Goal: Transaction & Acquisition: Purchase product/service

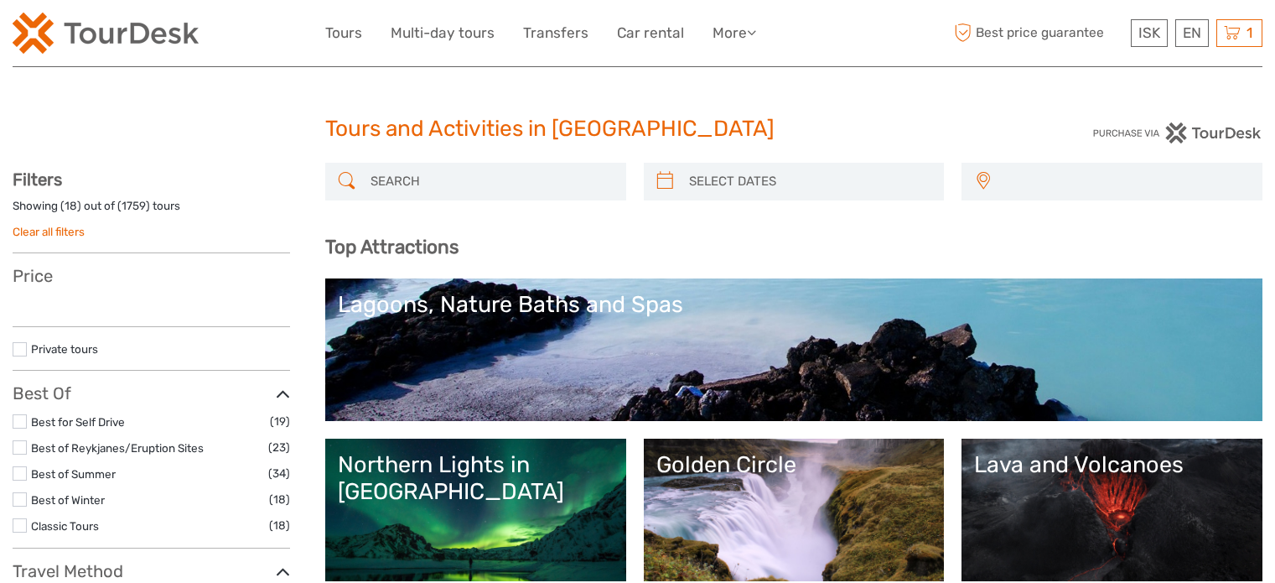
select select
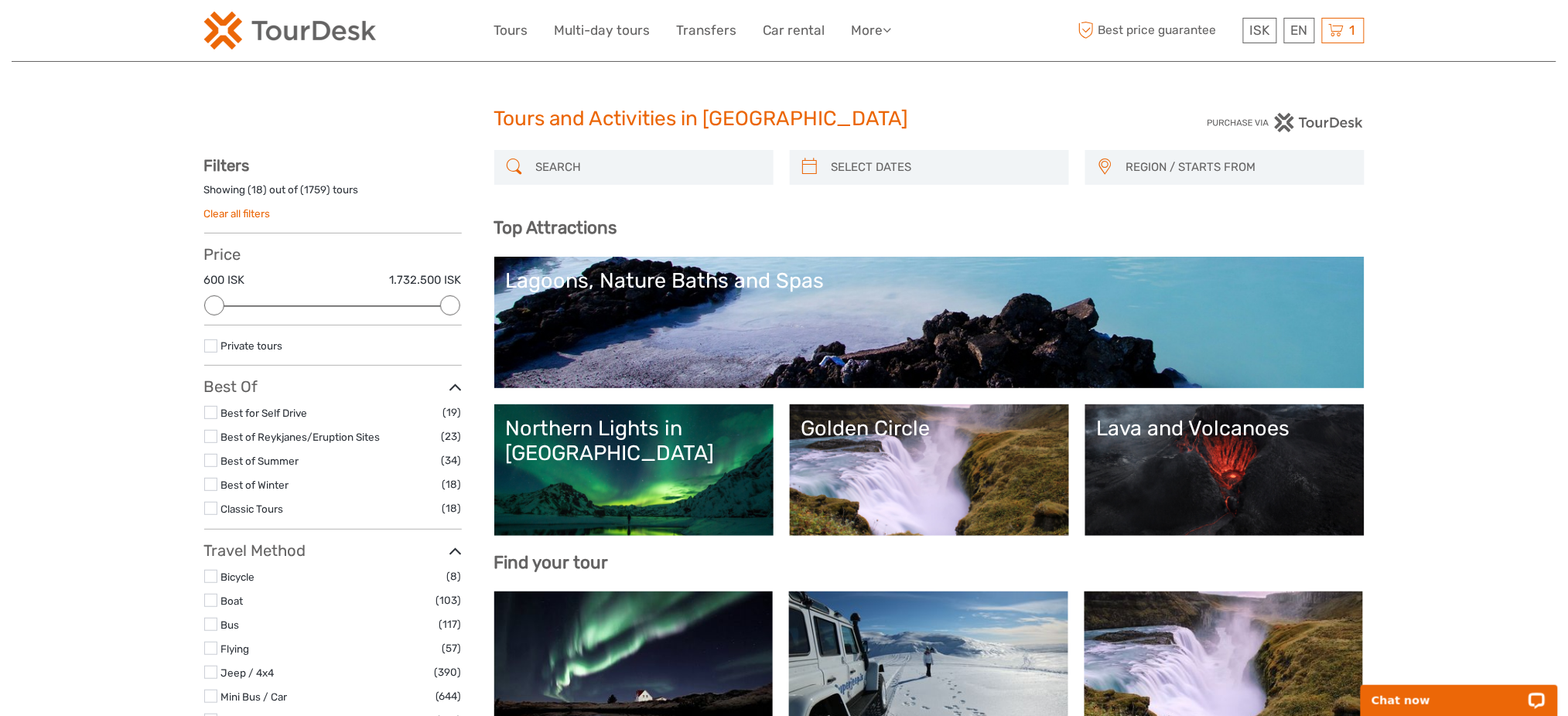
paste input "Golden Circle and Laugarás Lagoon Lerki Admission"
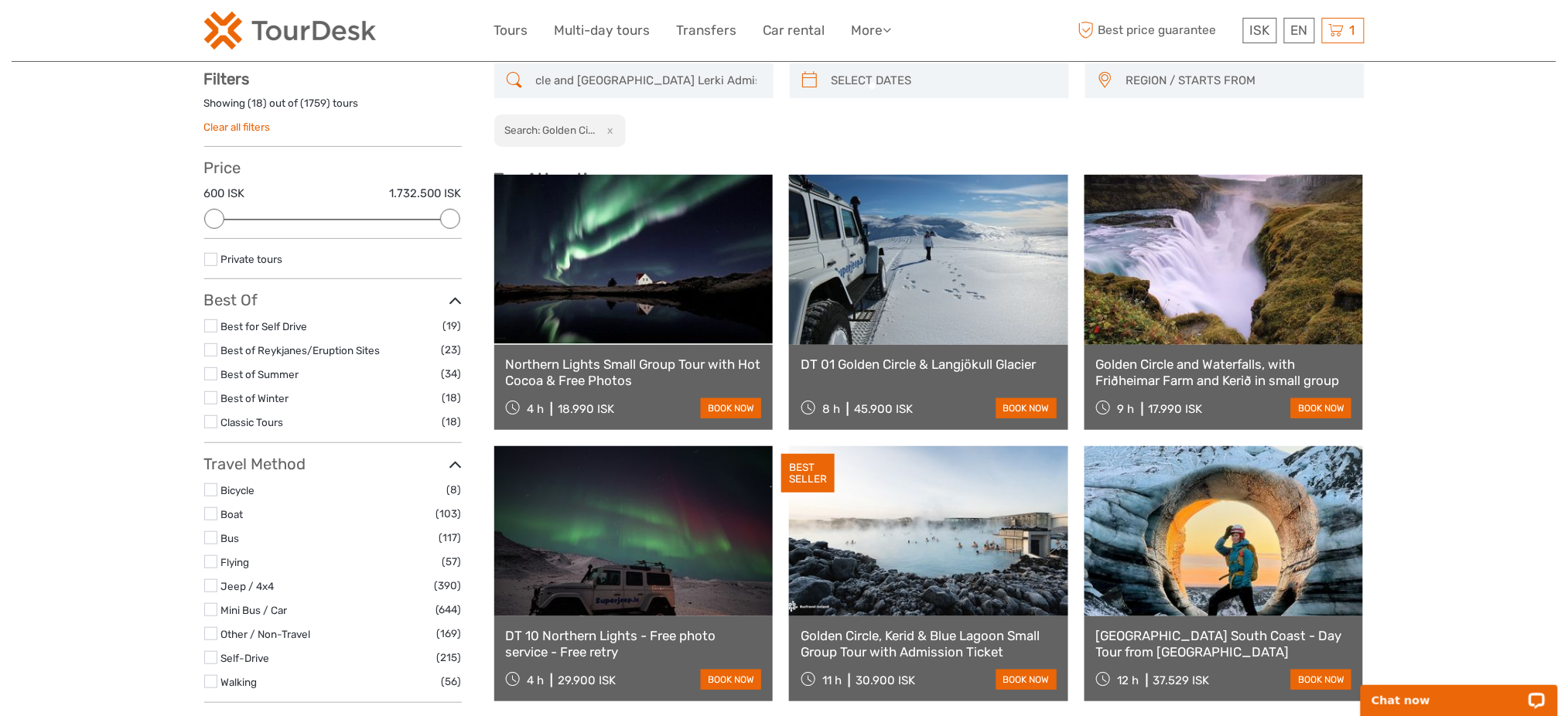
scroll to position [88, 0]
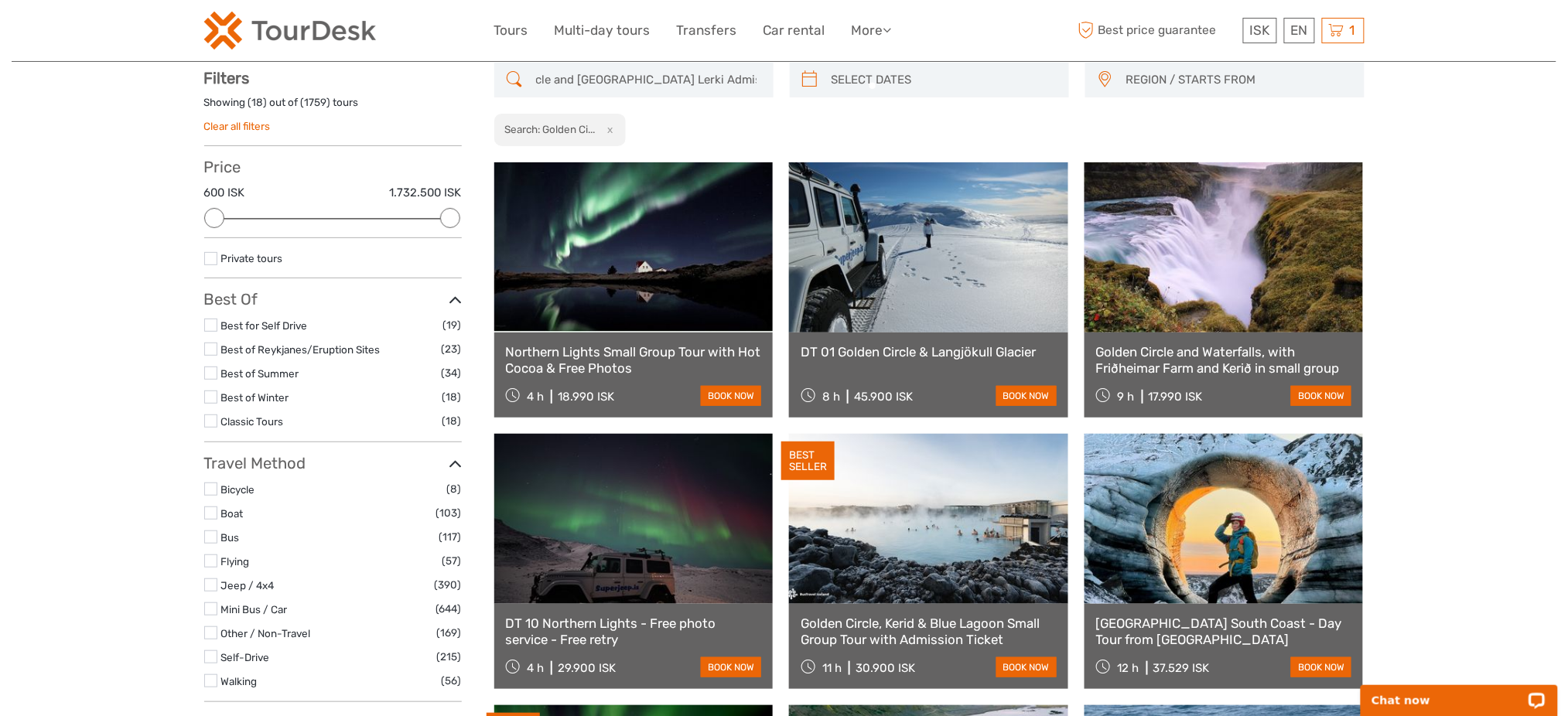
type input "Golden Circle and Laugarás Lagoon Lerki Admission"
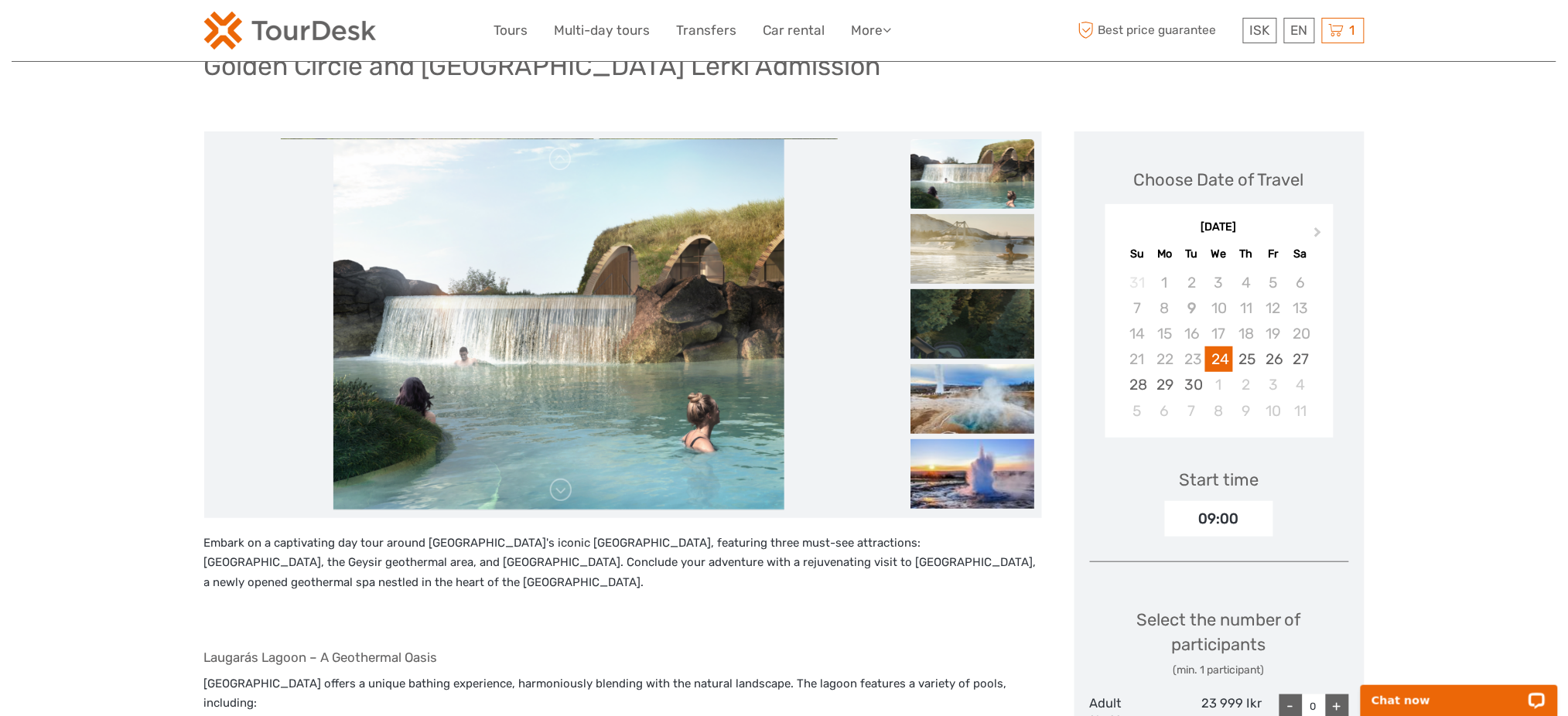
scroll to position [309, 0]
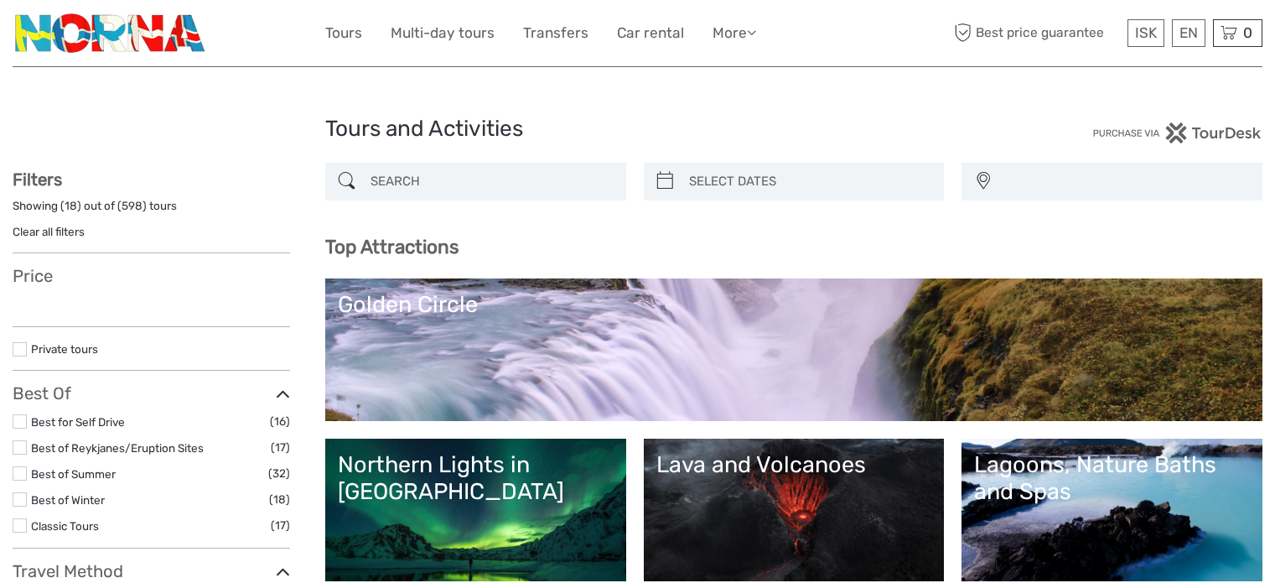
select select
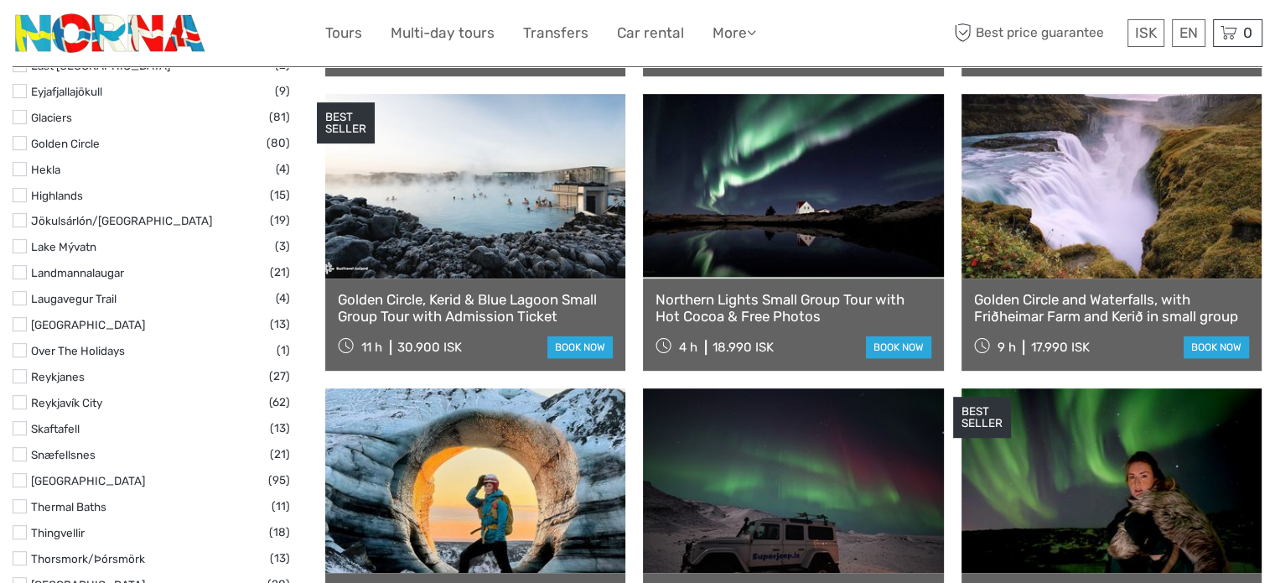
scroll to position [839, 0]
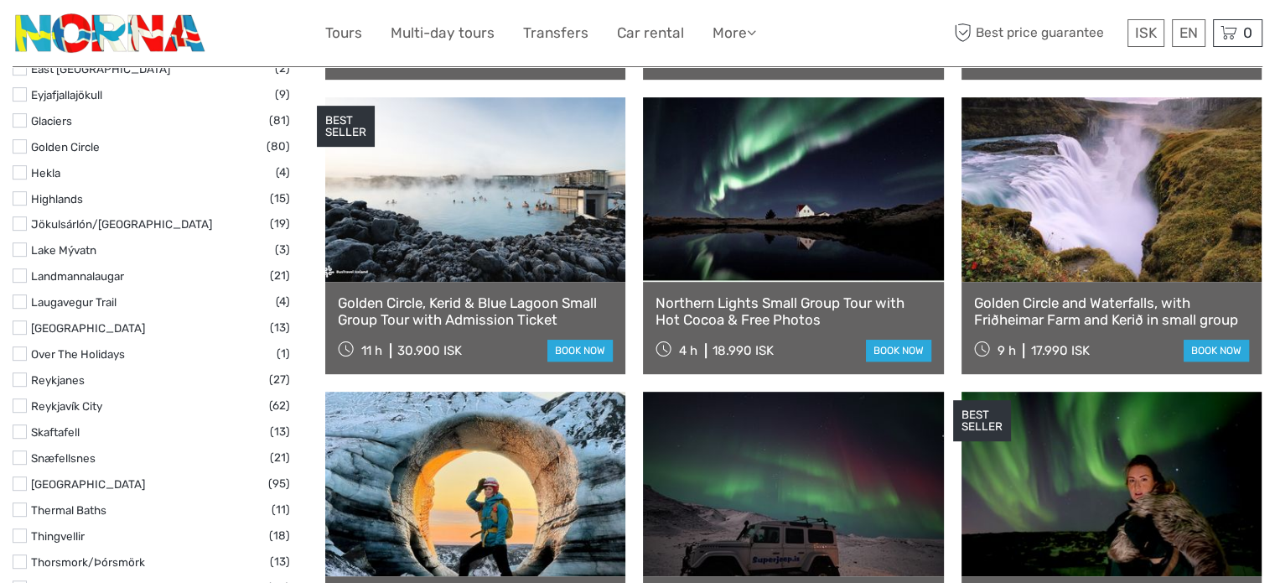
click at [75, 145] on link "Golden Circle" at bounding box center [65, 146] width 69 height 13
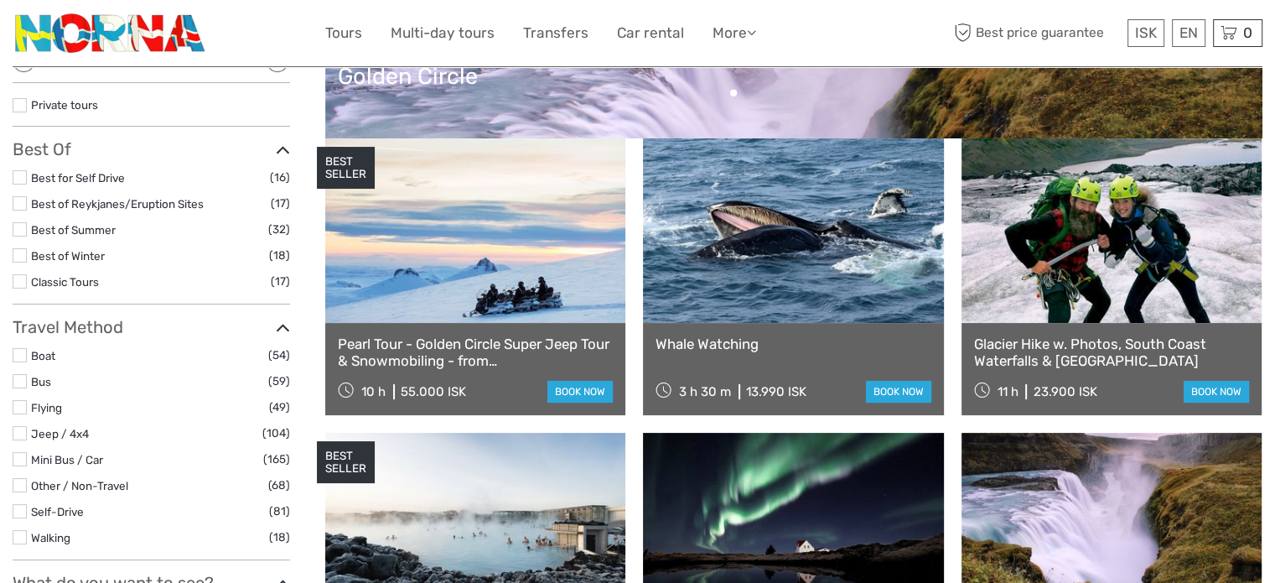
scroll to position [151, 0]
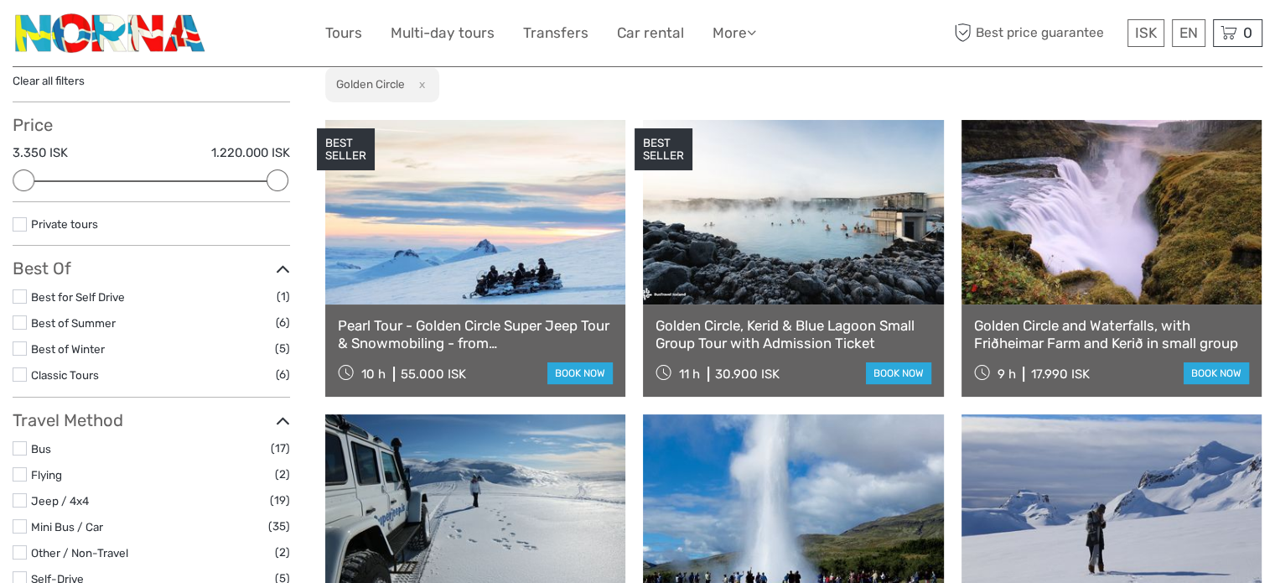
scroll to position [95, 0]
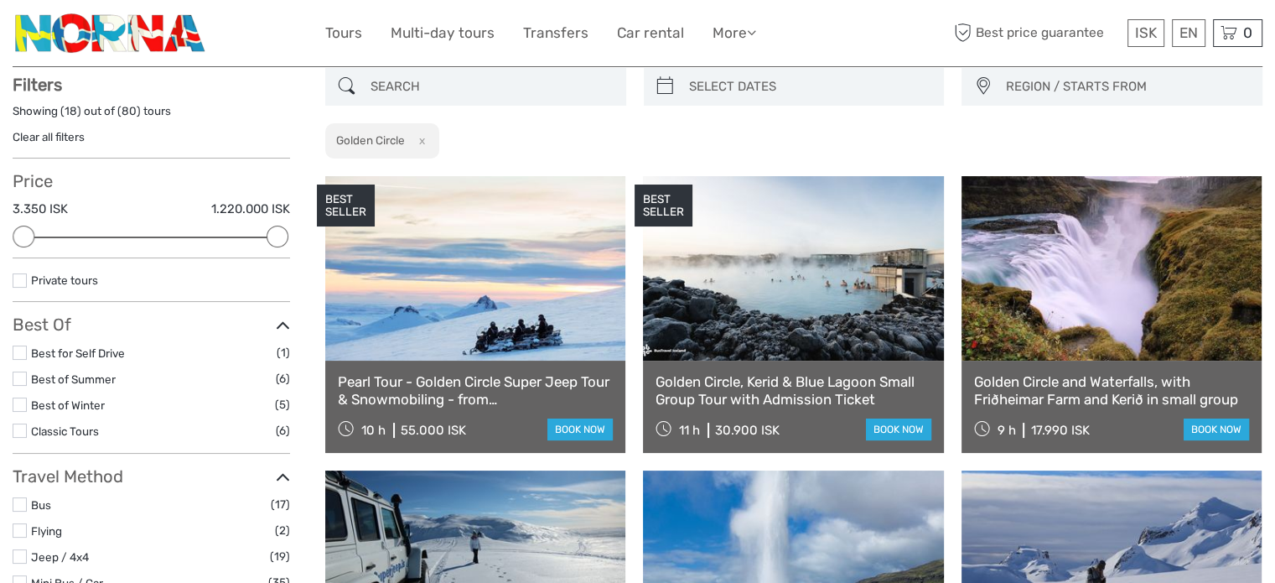
type input "09/09/2025"
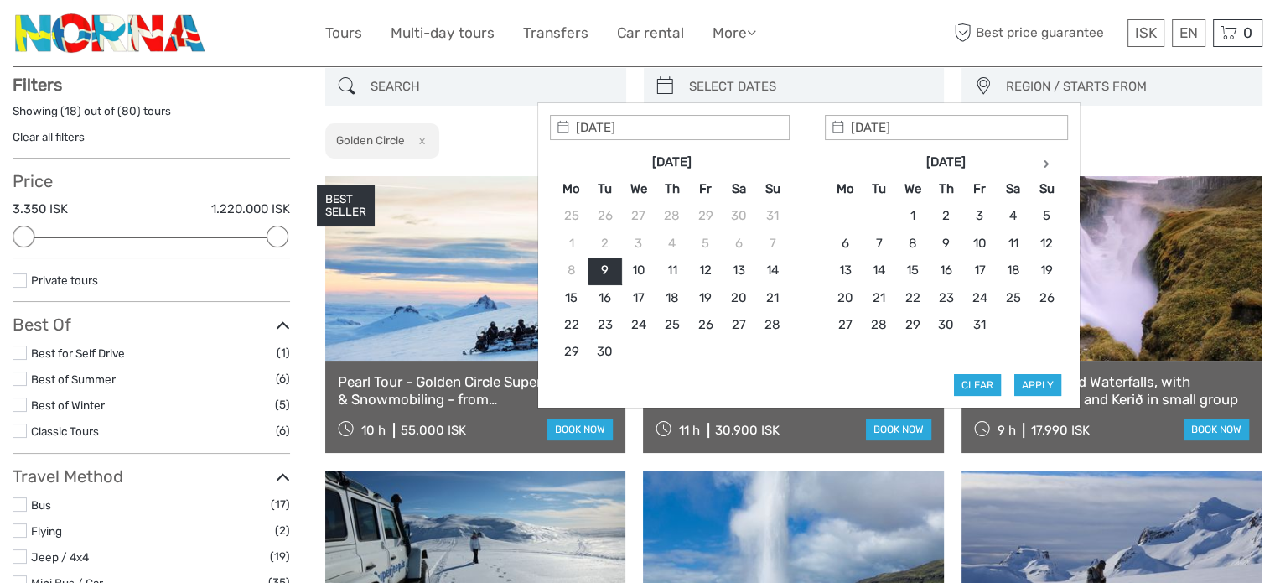
click at [742, 90] on input "search" at bounding box center [810, 86] width 254 height 29
type input "10/09/2025"
click at [1021, 376] on button "Apply" at bounding box center [1038, 385] width 47 height 22
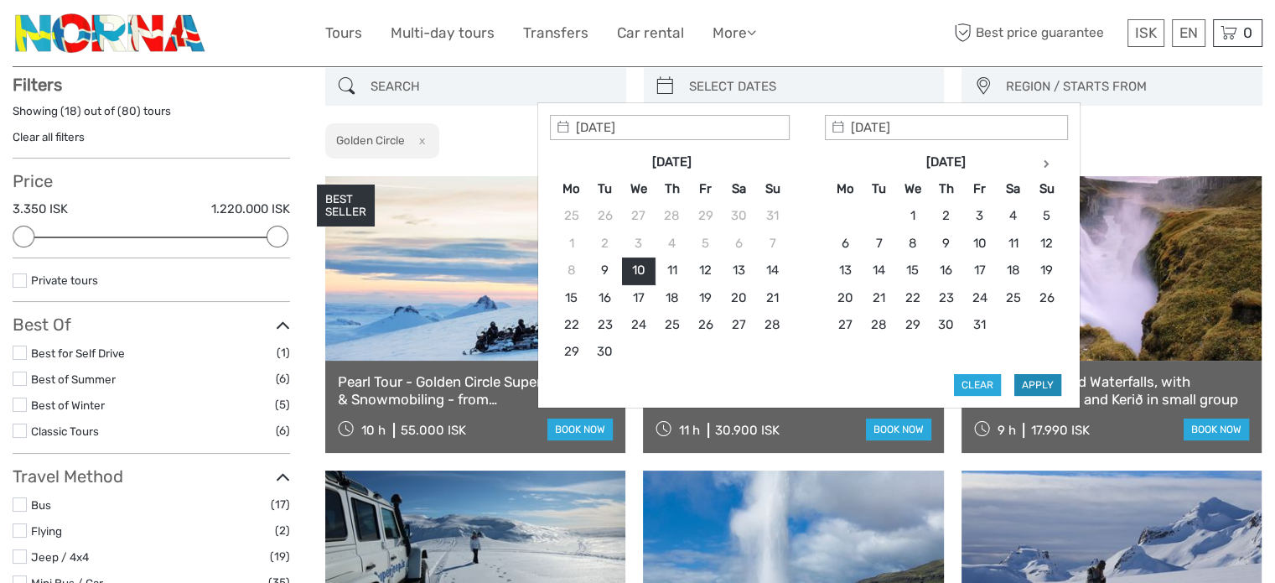
type input "10/09/2025 - 10/09/2025"
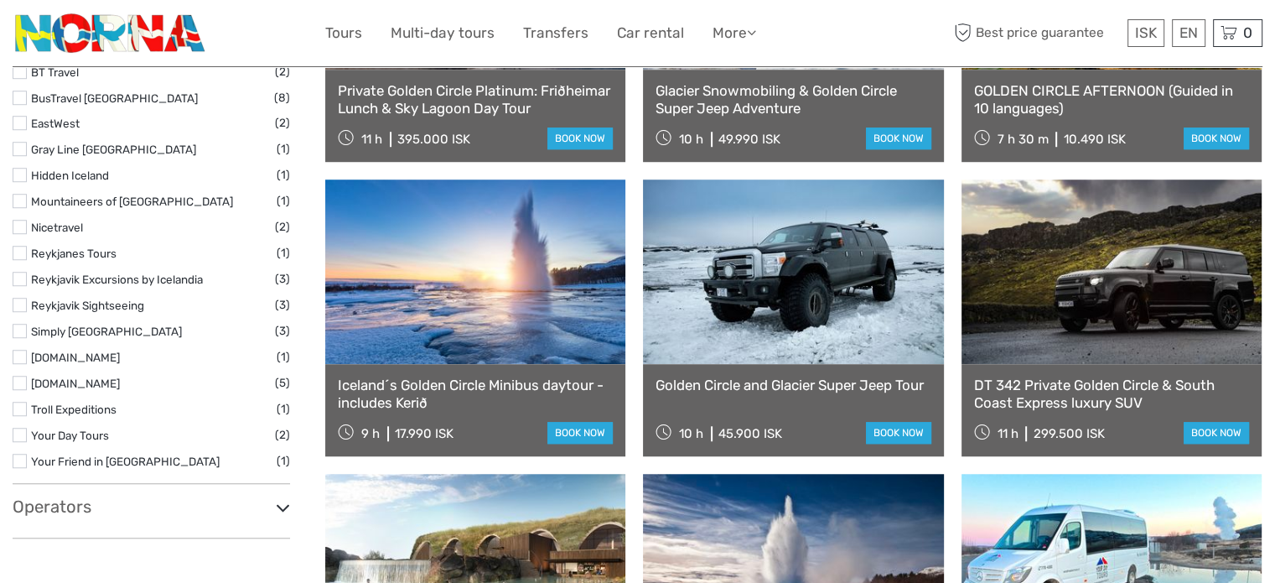
scroll to position [1520, 0]
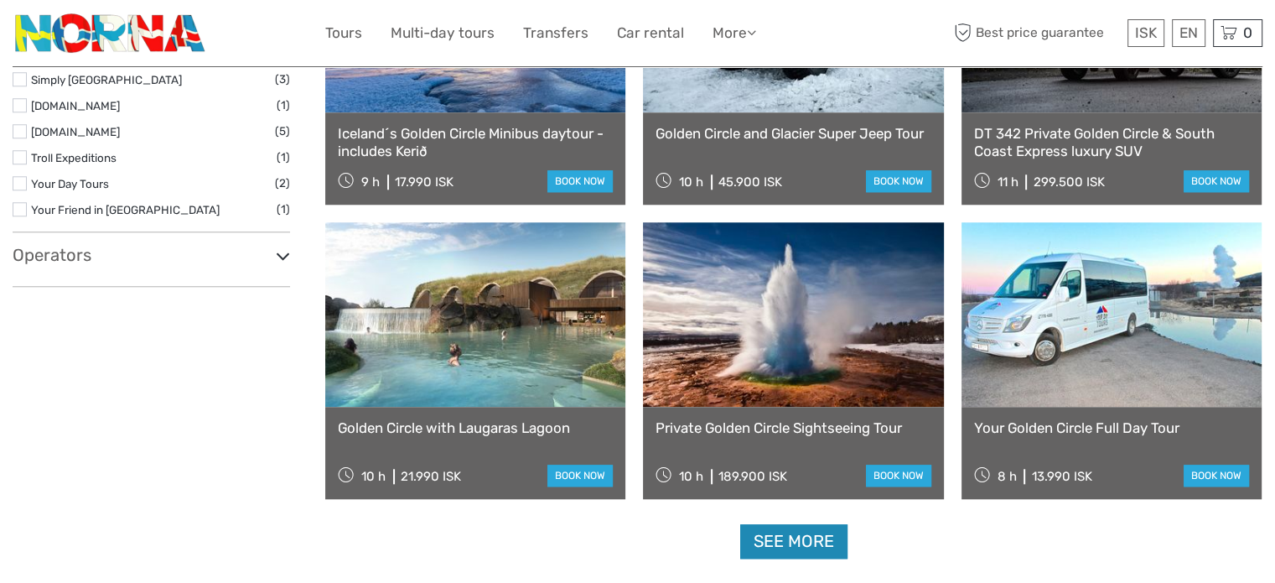
click at [810, 536] on link "See more" at bounding box center [793, 541] width 107 height 34
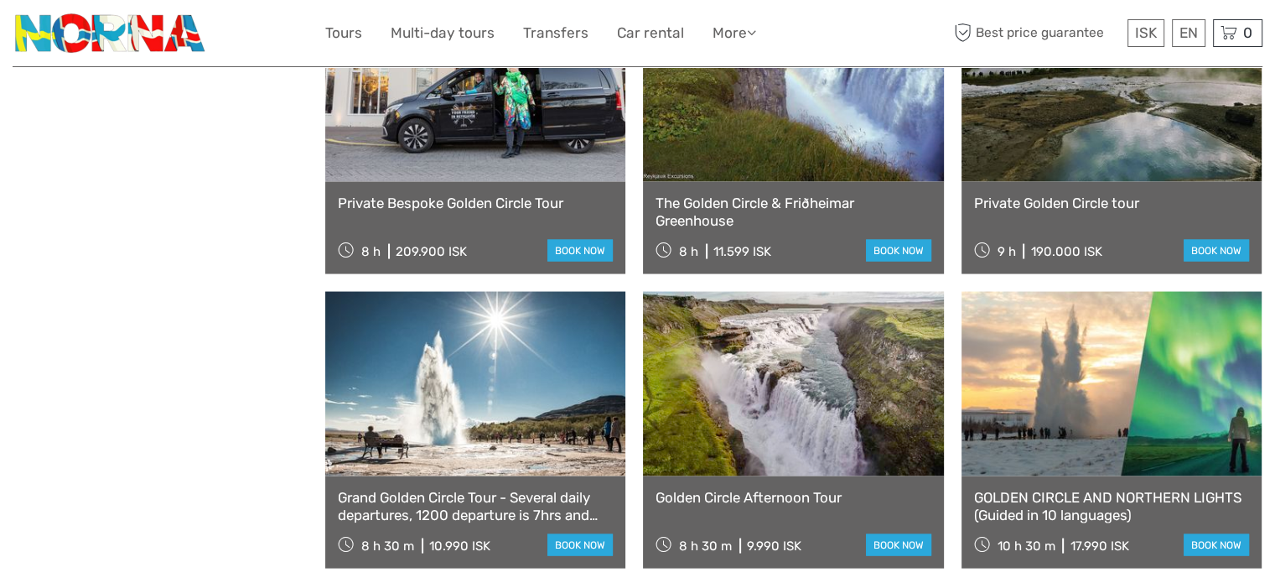
scroll to position [3449, 0]
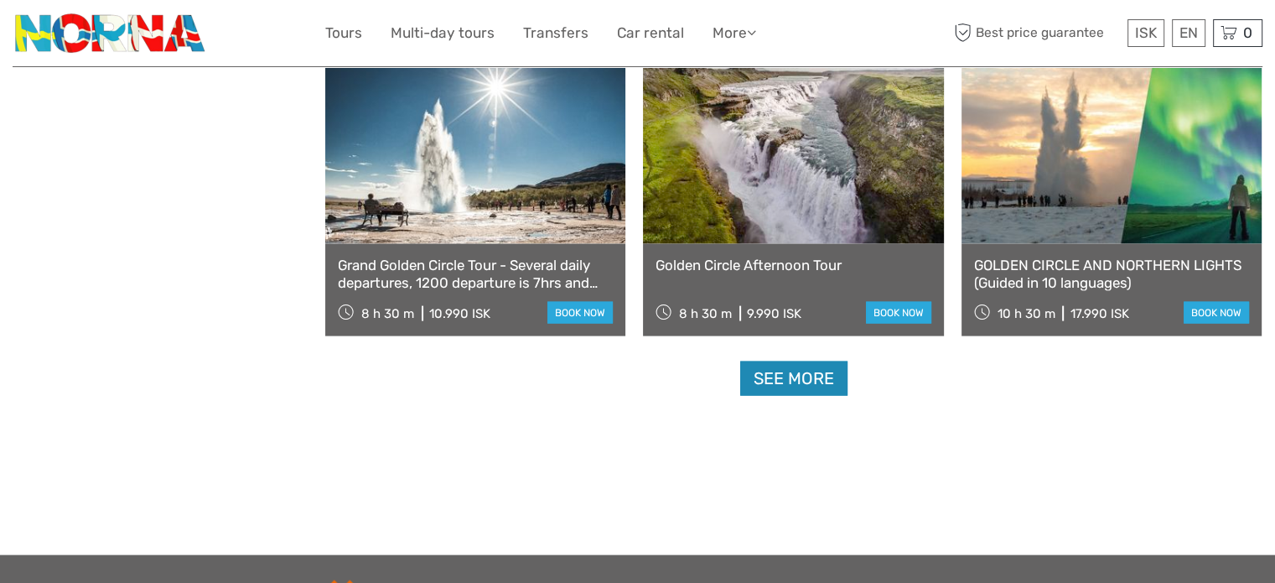
click at [832, 380] on link "See more" at bounding box center [793, 378] width 107 height 34
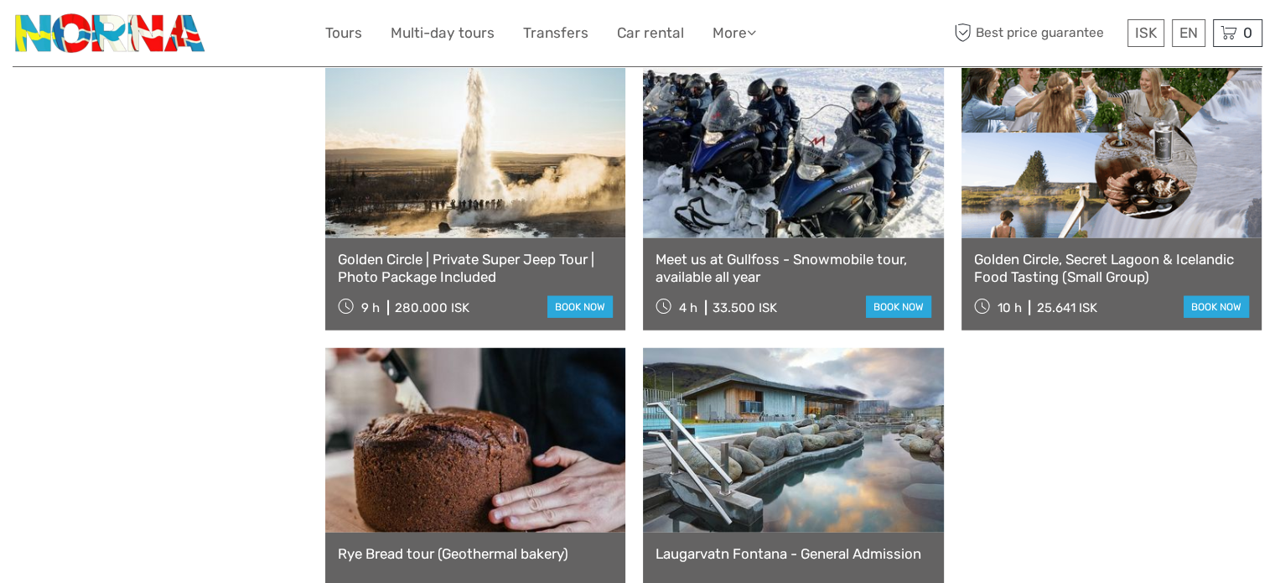
scroll to position [4539, 0]
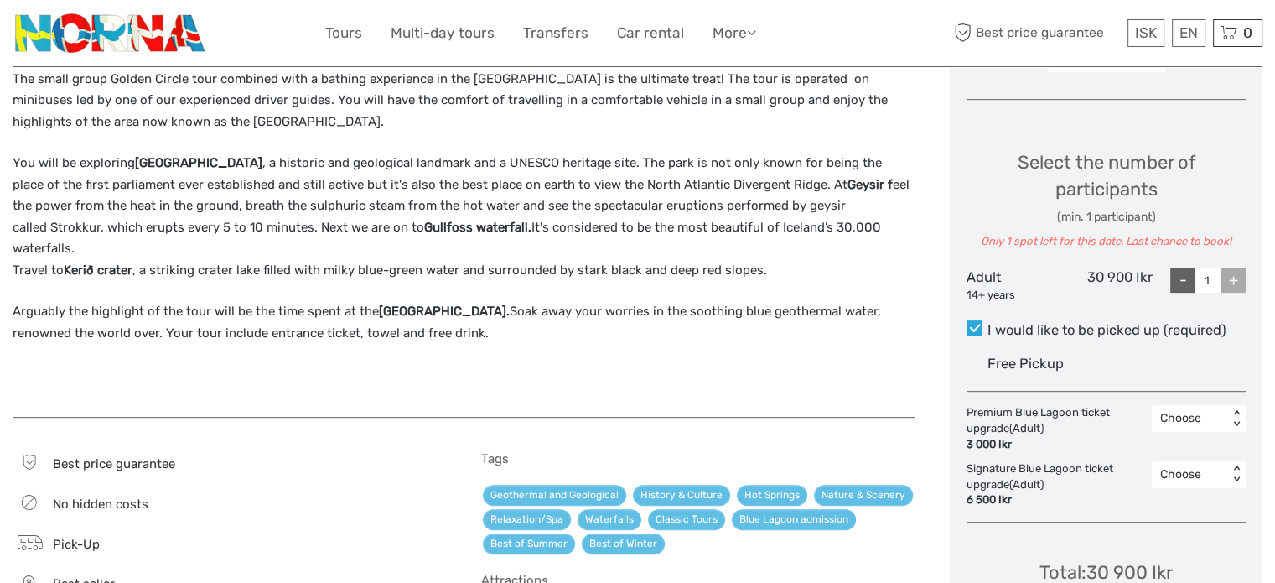
scroll to position [335, 0]
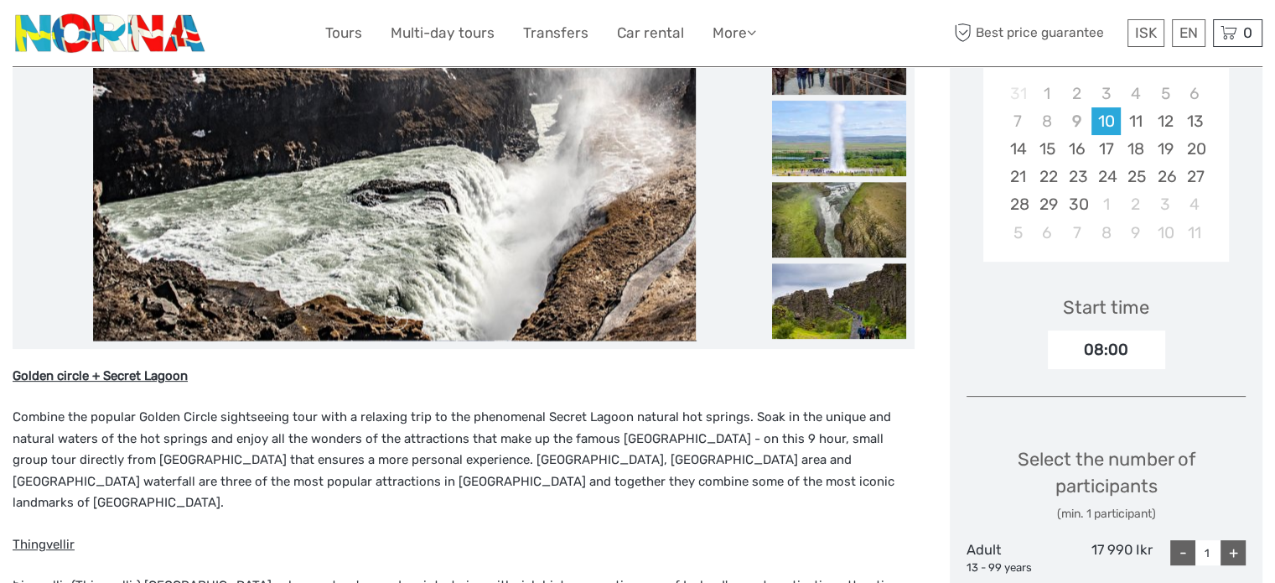
scroll to position [335, 0]
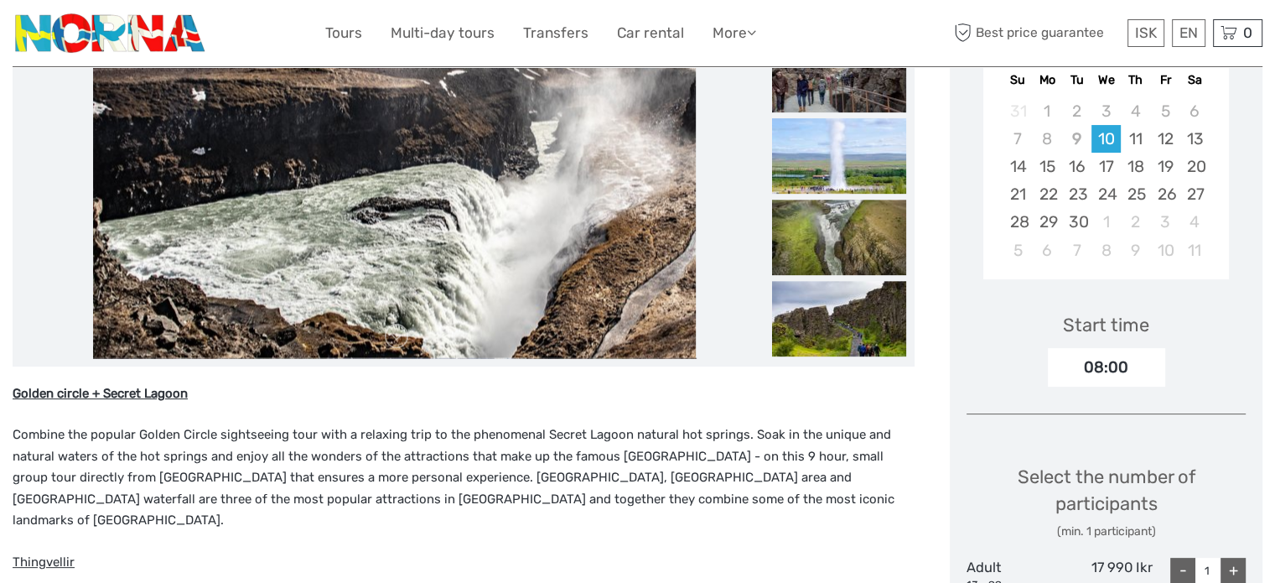
click at [1228, 558] on div "+" at bounding box center [1233, 570] width 25 height 25
click at [1228, 552] on div "Select the number of participants (min. 1 participant) Adult 13 - 99 years 17 9…" at bounding box center [1106, 547] width 279 height 213
click at [1228, 563] on div "+" at bounding box center [1233, 570] width 25 height 25
type input "3"
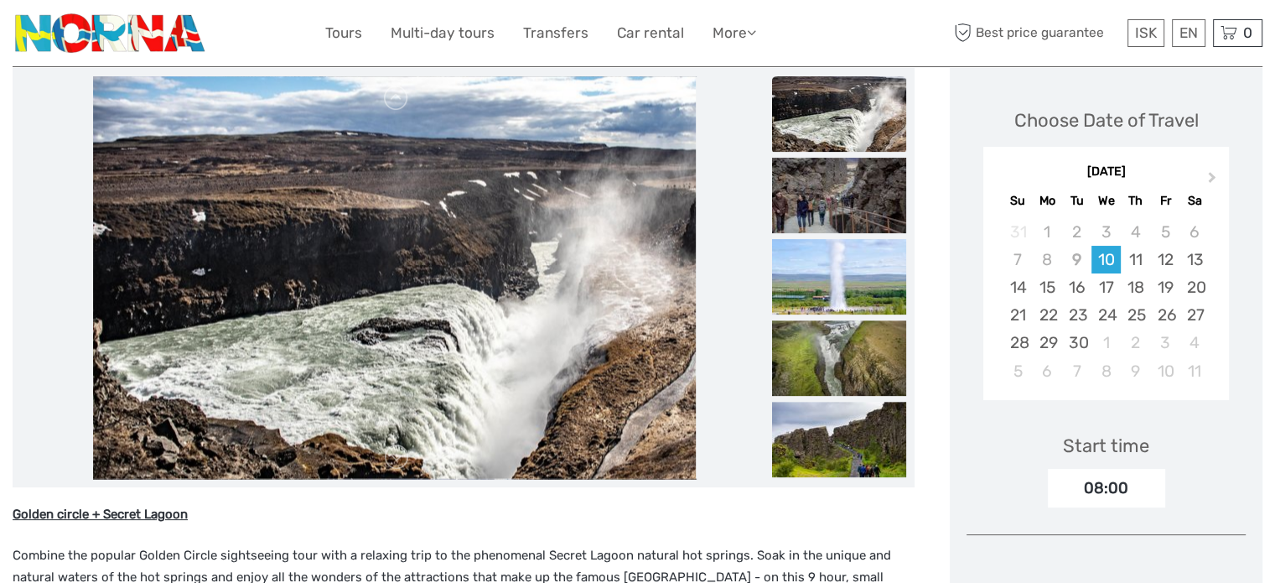
scroll to position [0, 0]
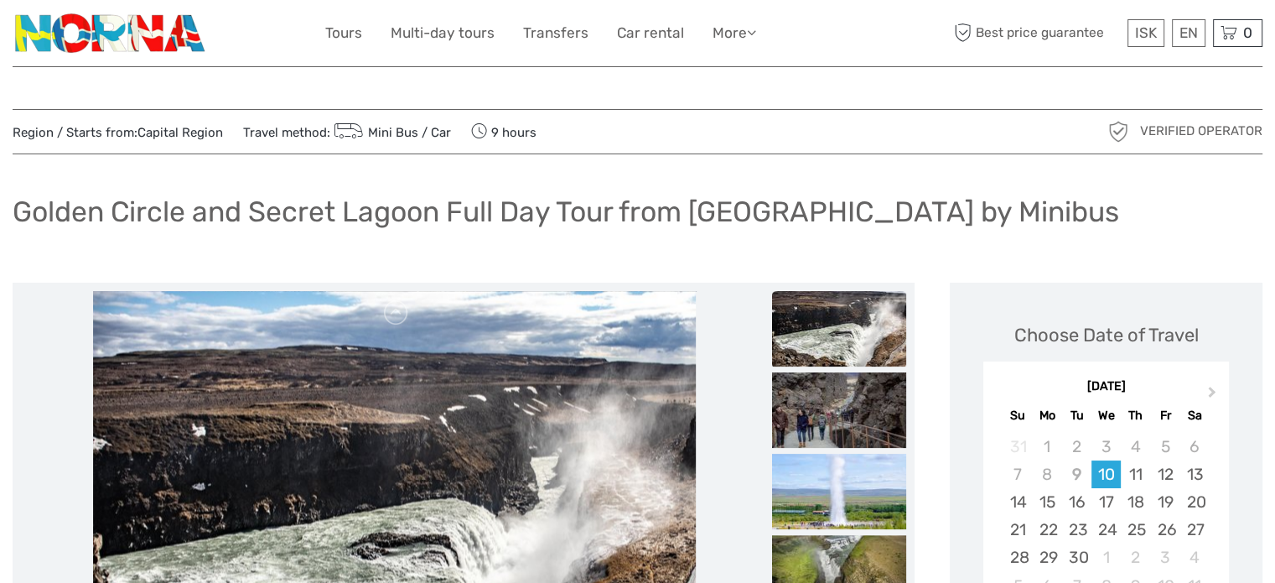
click at [406, 215] on h1 "Golden Circle and Secret Lagoon Full Day Tour from Reykjavik by Minibus" at bounding box center [566, 212] width 1107 height 34
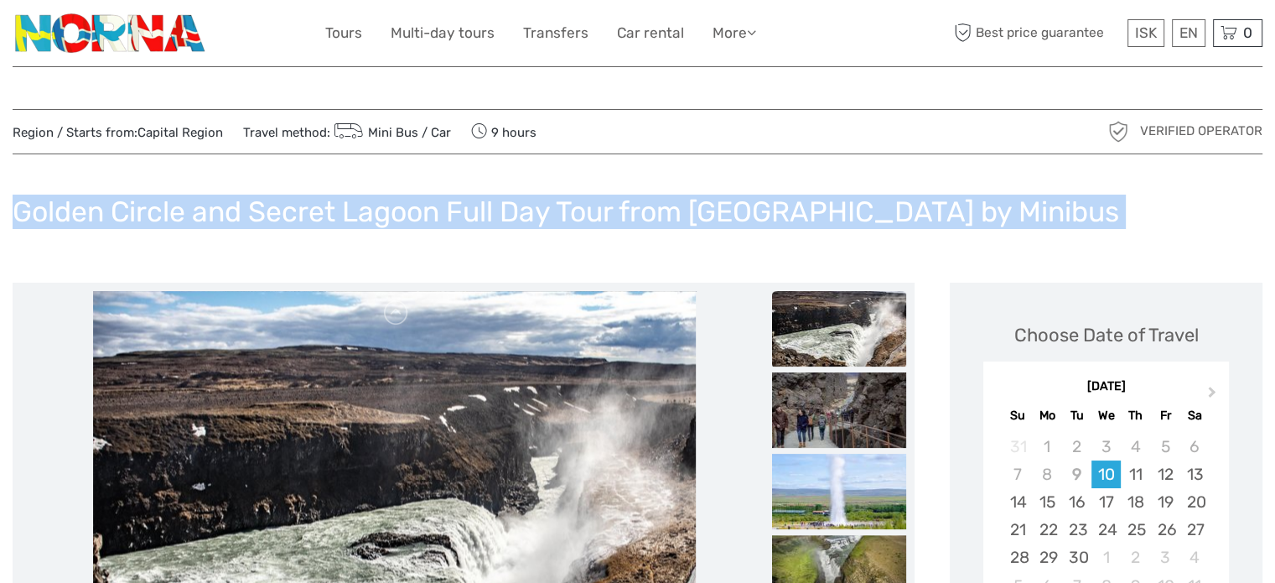
click at [406, 215] on h1 "Golden Circle and Secret Lagoon Full Day Tour from Reykjavik by Minibus" at bounding box center [566, 212] width 1107 height 34
copy div "Golden Circle and Secret Lagoon Full Day Tour from Reykjavik by Minibus"
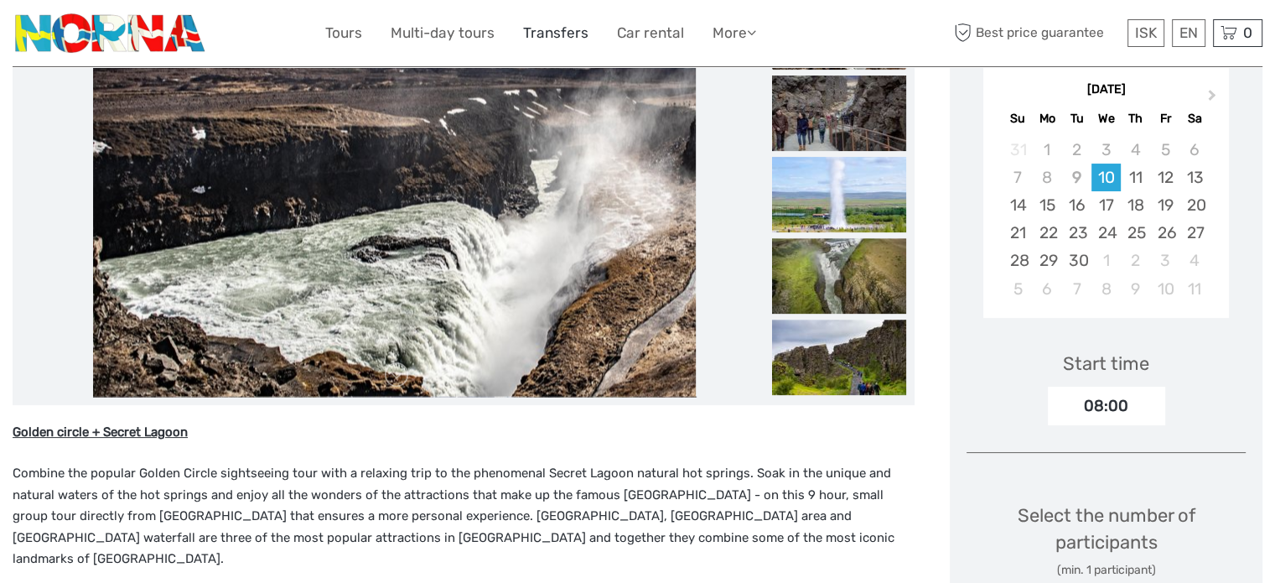
scroll to position [168, 0]
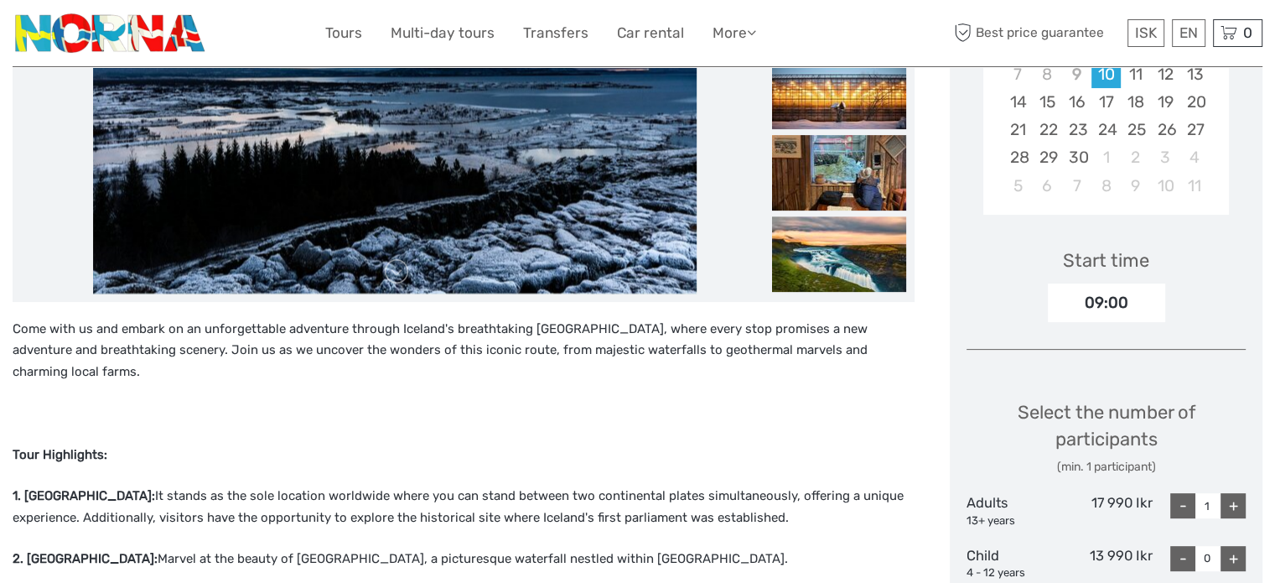
scroll to position [503, 0]
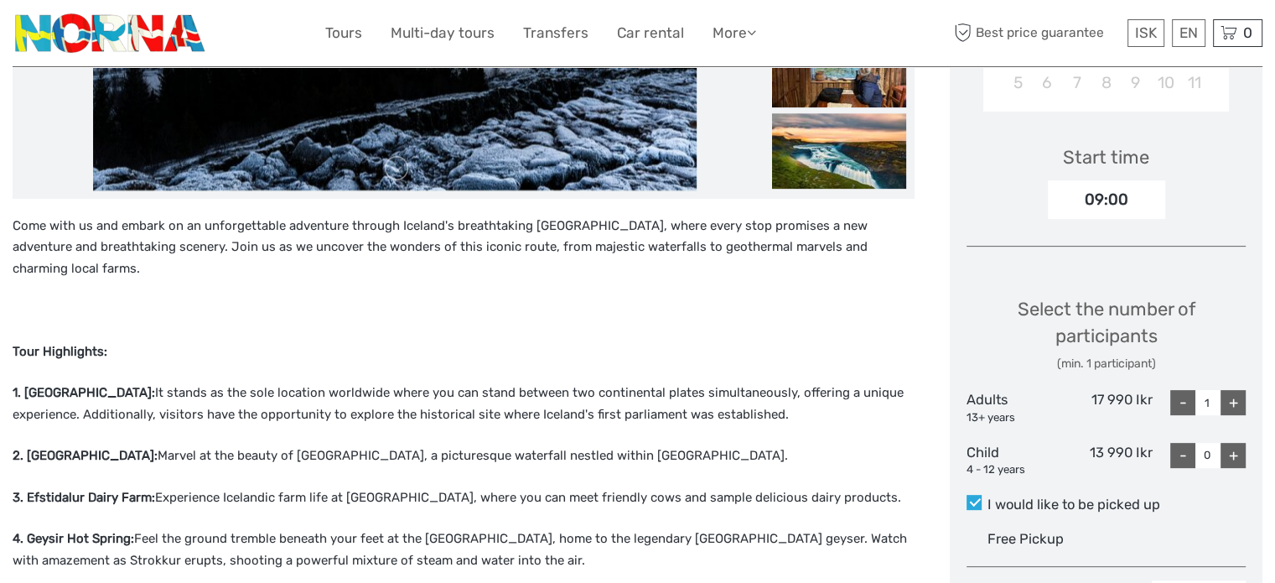
click at [1221, 406] on div "+" at bounding box center [1233, 402] width 25 height 25
click at [1221, 405] on div "+" at bounding box center [1233, 402] width 25 height 25
type input "3"
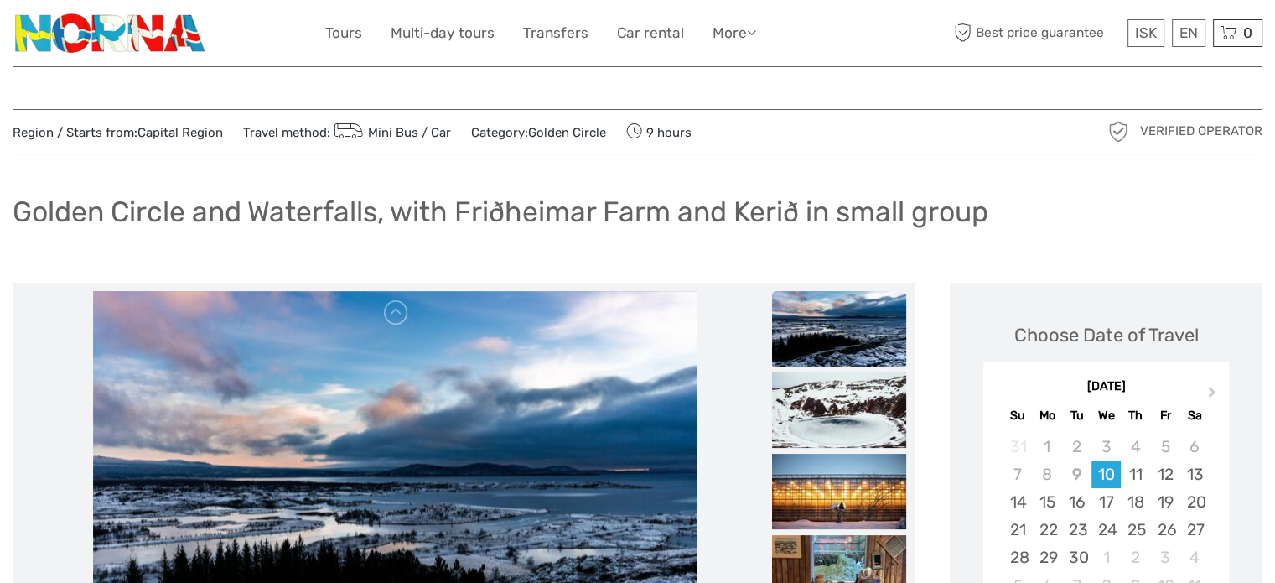
click at [257, 190] on div "Golden Circle and Waterfalls, with Friðheimar Farm and Kerið in small group" at bounding box center [638, 218] width 1250 height 61
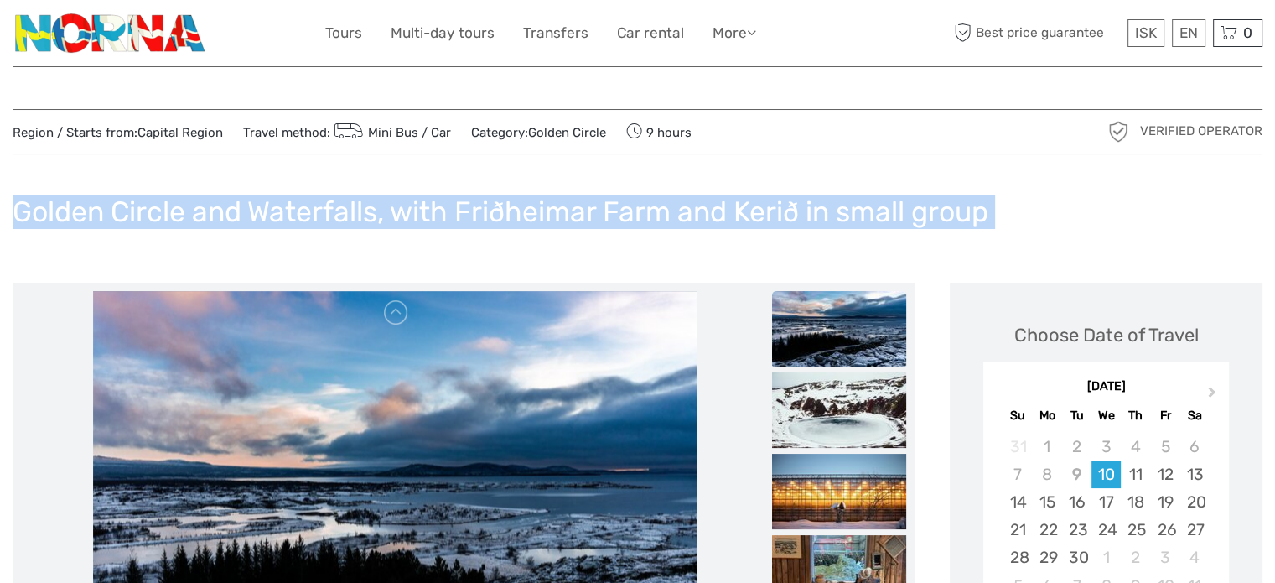
click at [257, 190] on div "Golden Circle and Waterfalls, with Friðheimar Farm and Kerið in small group" at bounding box center [638, 218] width 1250 height 61
copy div "Golden Circle and Waterfalls, with Friðheimar Farm and Kerið in small group"
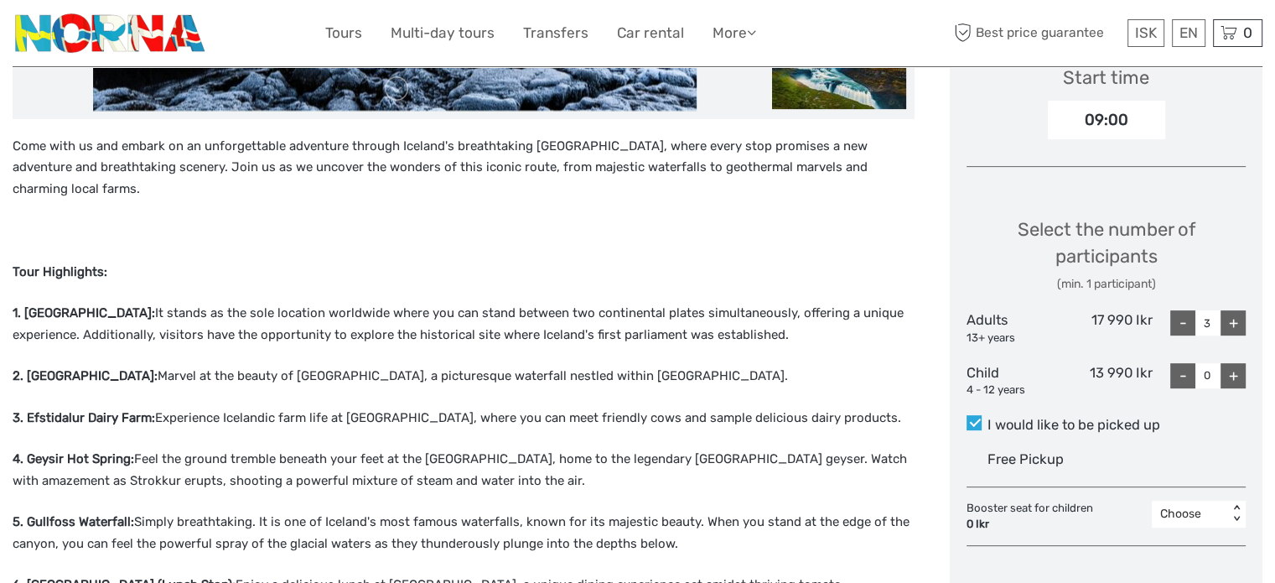
scroll to position [587, 0]
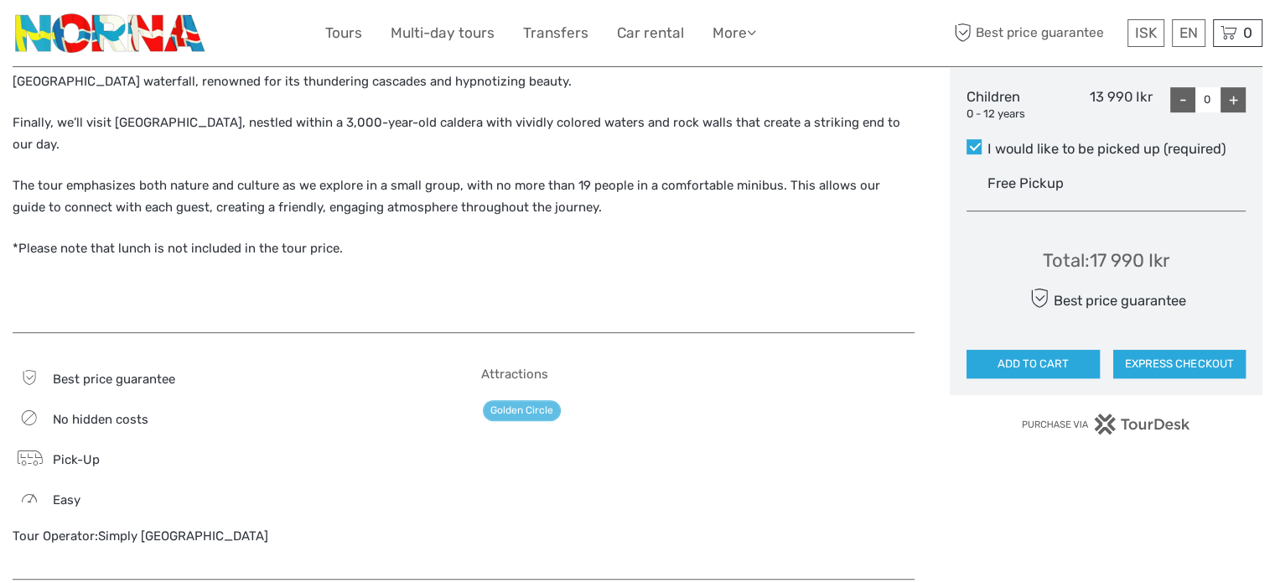
scroll to position [1006, 0]
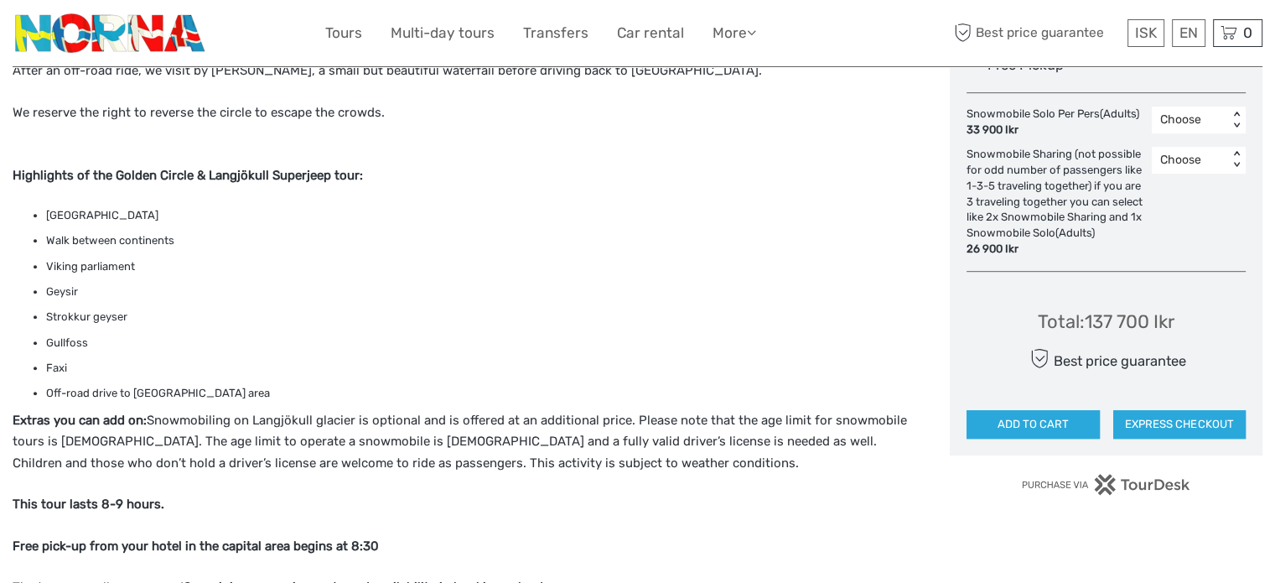
scroll to position [1006, 0]
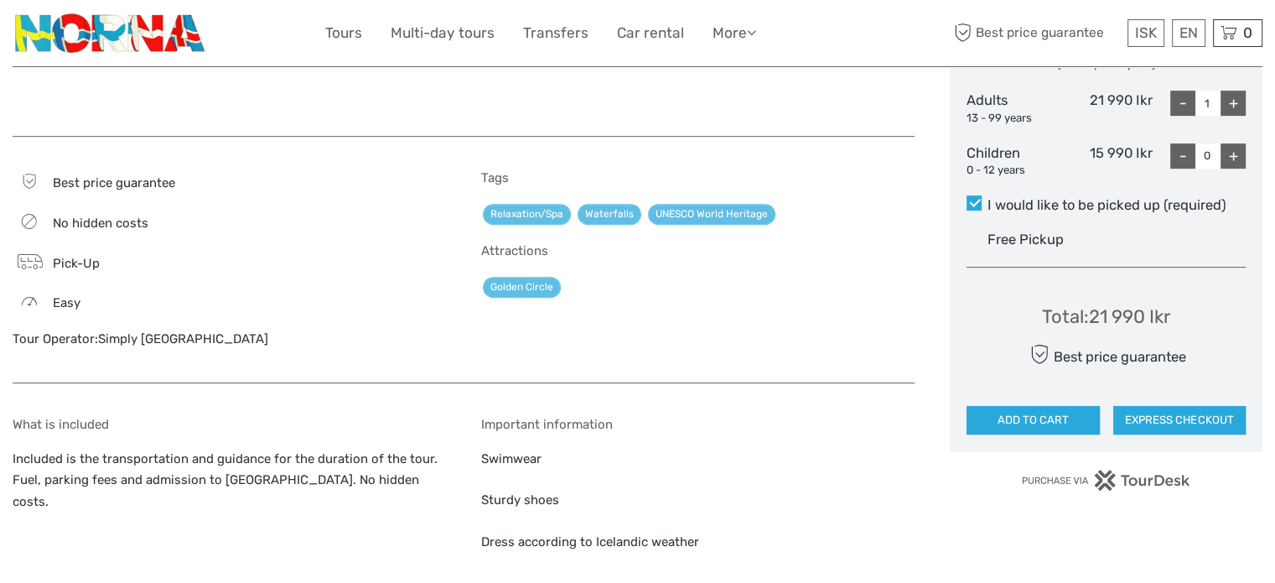
scroll to position [755, 0]
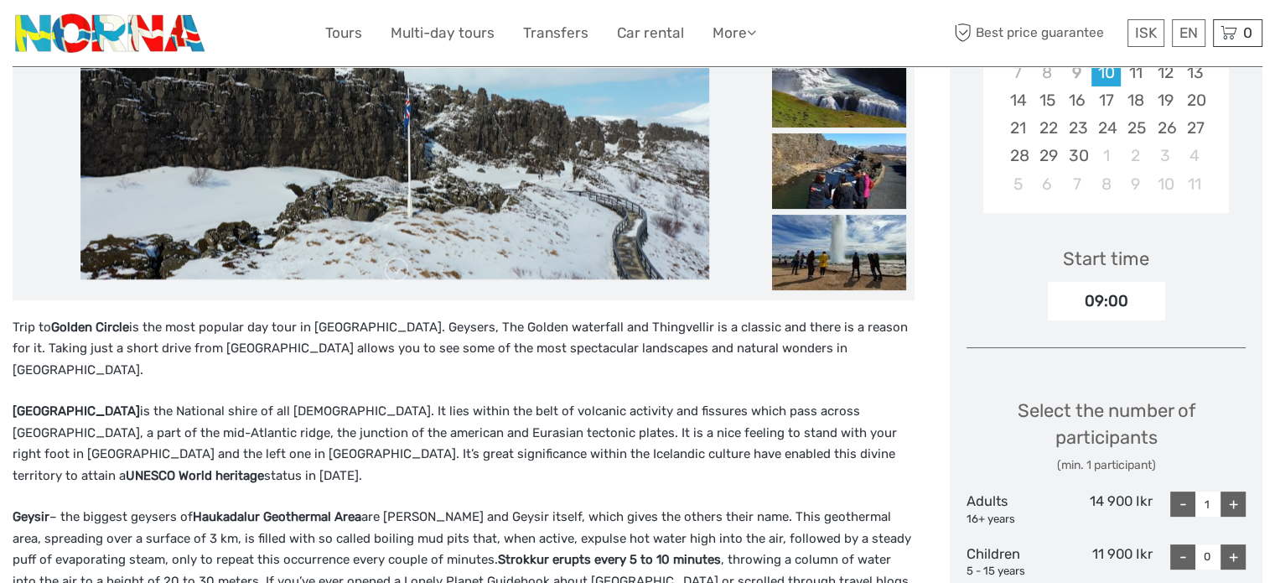
scroll to position [503, 0]
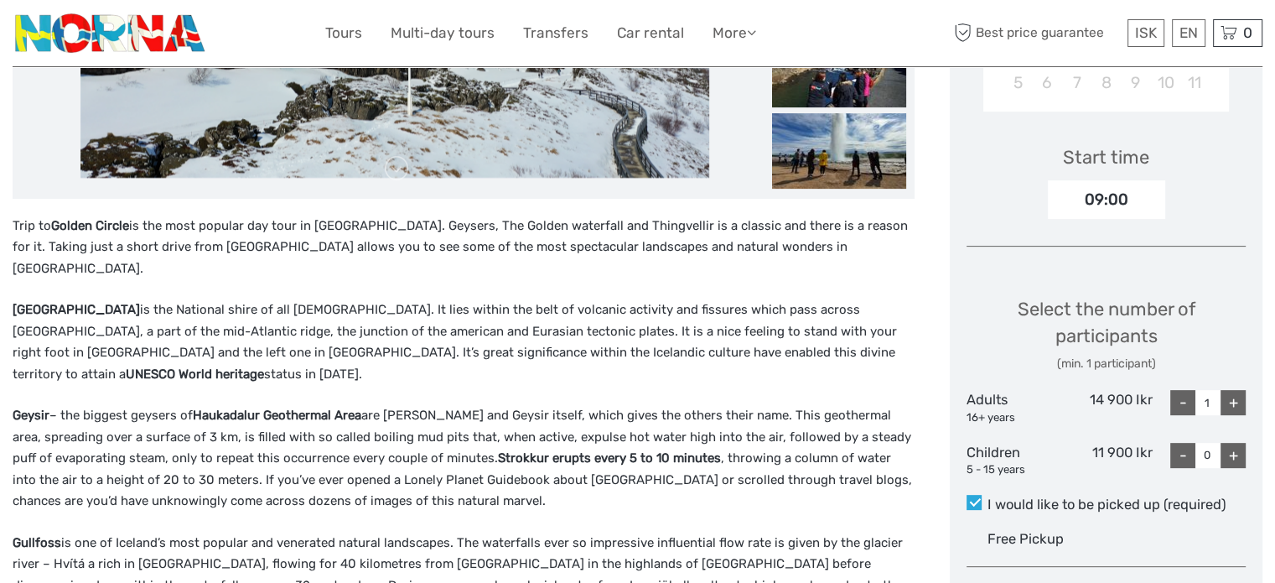
click at [1242, 396] on div "+" at bounding box center [1233, 402] width 25 height 25
type input "3"
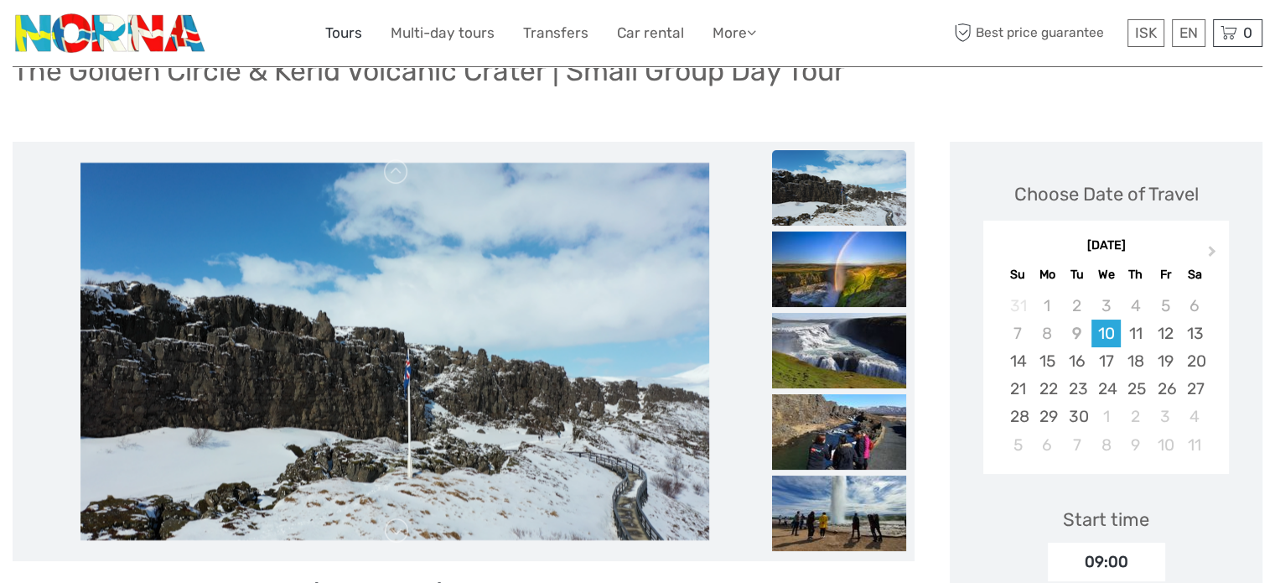
scroll to position [0, 0]
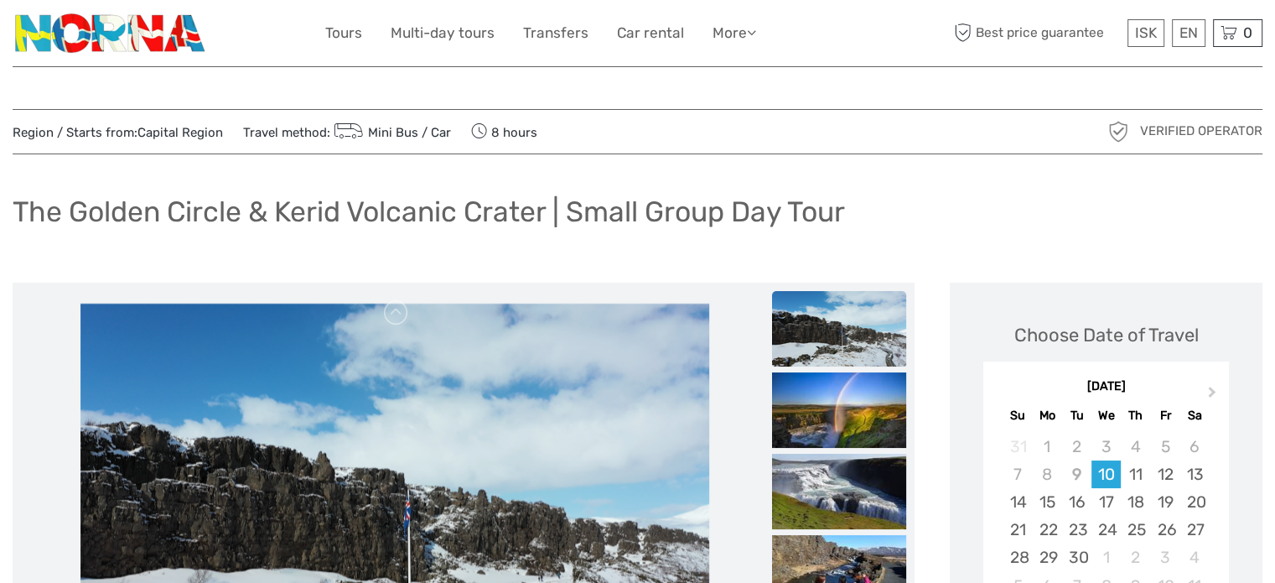
click at [430, 201] on h1 "The Golden Circle & Kerid Volcanic Crater | Small Group Day Tour" at bounding box center [429, 212] width 833 height 34
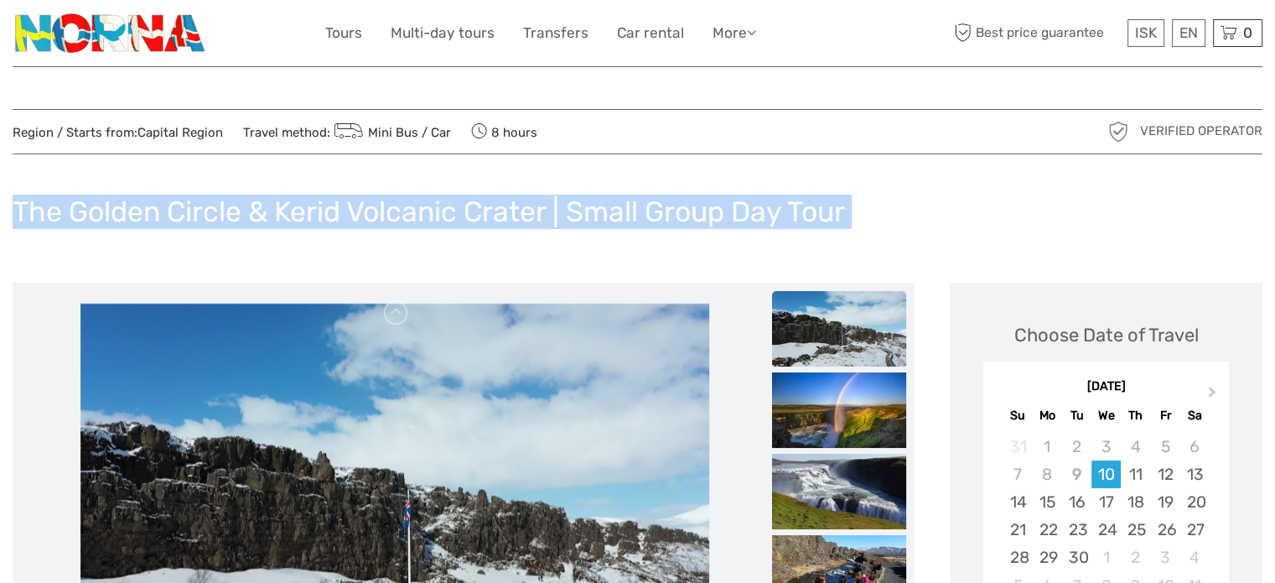
click at [430, 201] on h1 "The Golden Circle & Kerid Volcanic Crater | Small Group Day Tour" at bounding box center [429, 212] width 833 height 34
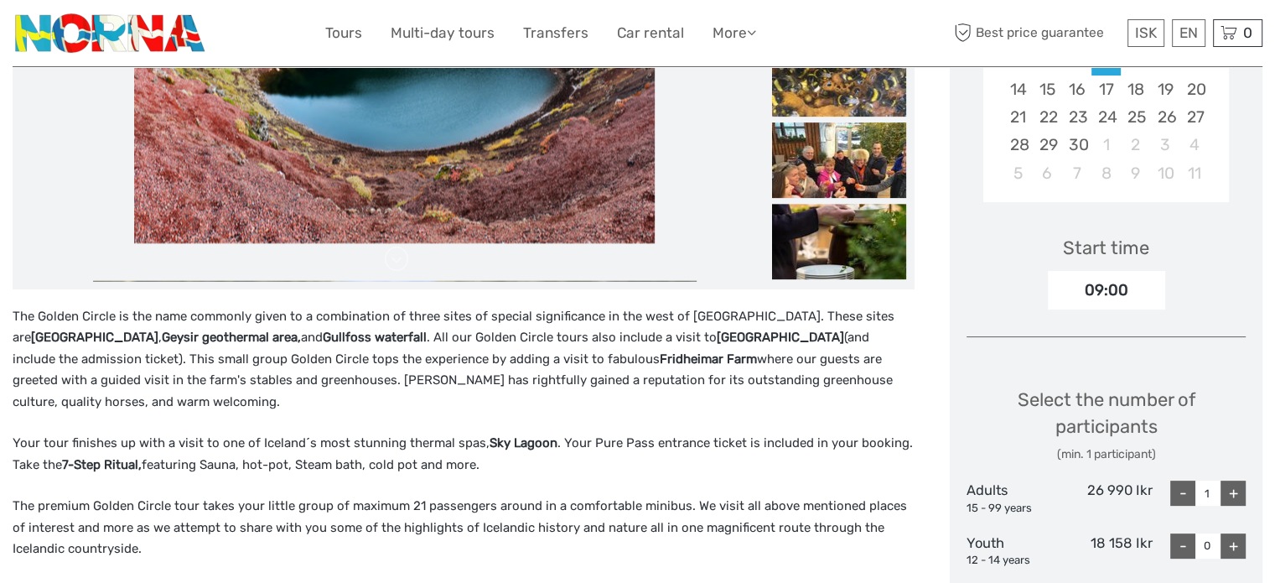
scroll to position [503, 0]
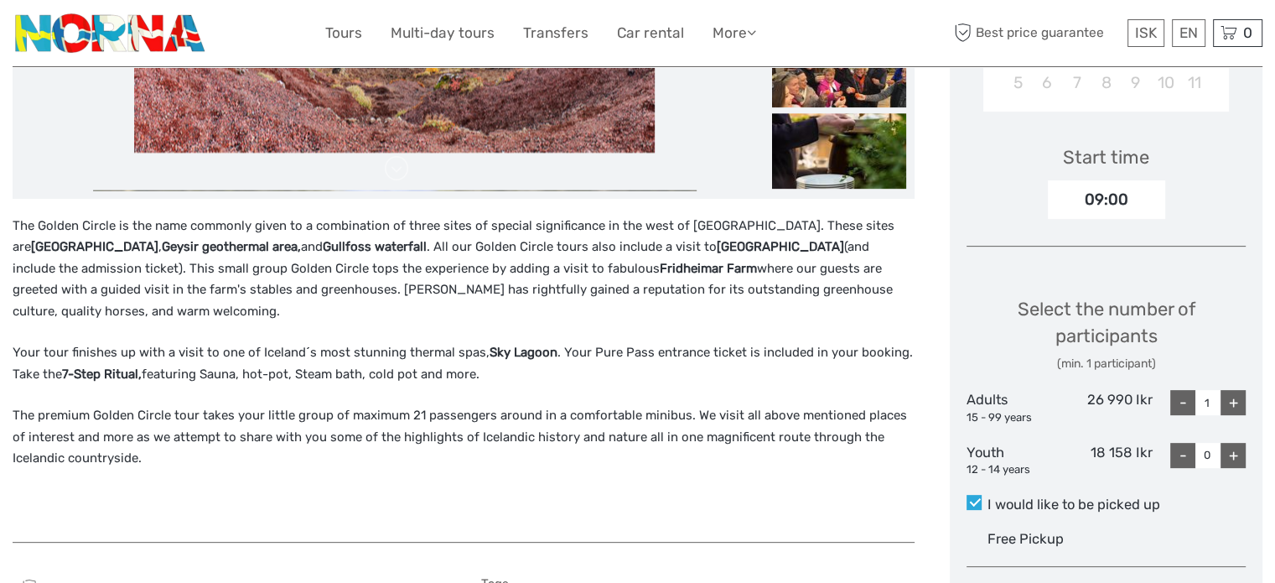
click at [1239, 411] on div "+" at bounding box center [1233, 402] width 25 height 25
type input "3"
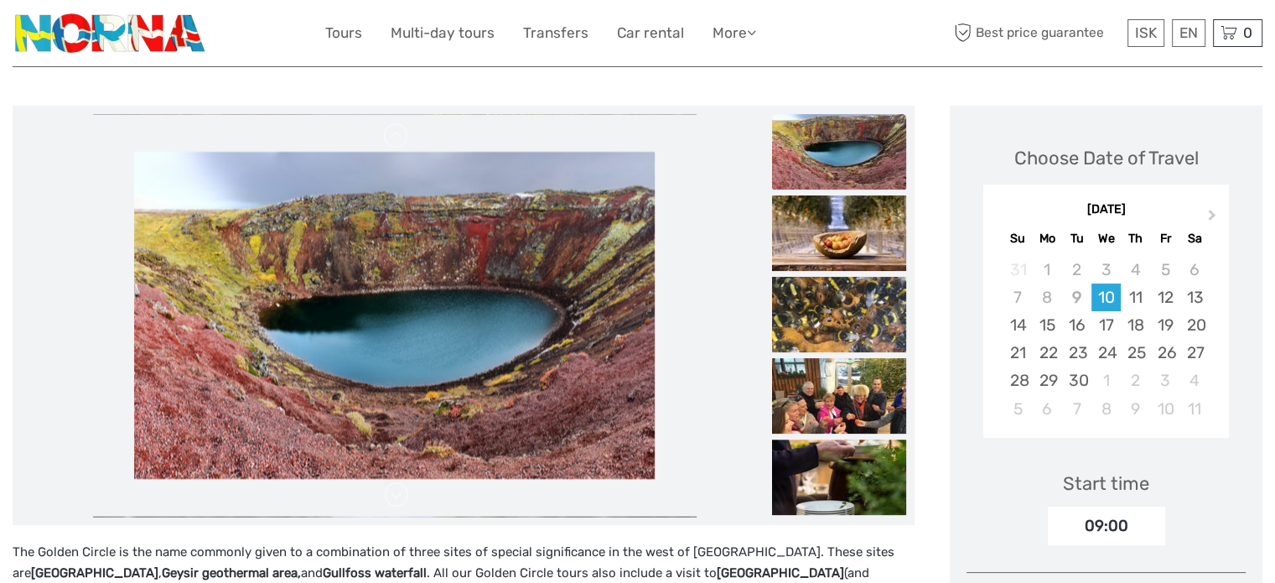
scroll to position [0, 0]
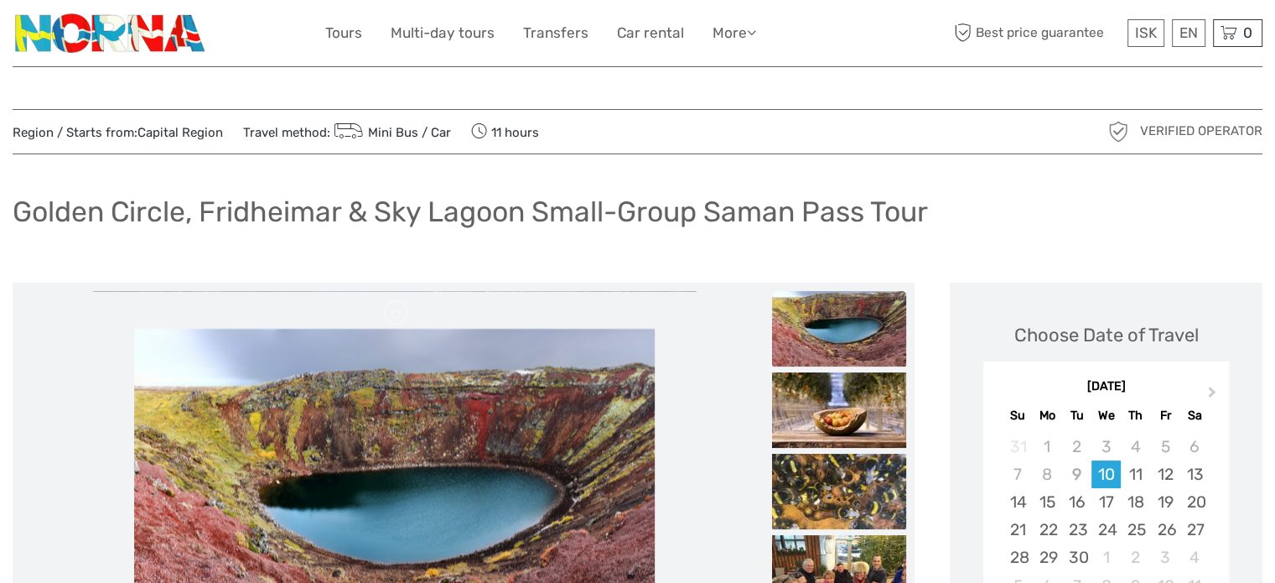
click at [474, 201] on h1 "Golden Circle, Fridheimar & Sky Lagoon Small-Group Saman Pass Tour" at bounding box center [471, 212] width 916 height 34
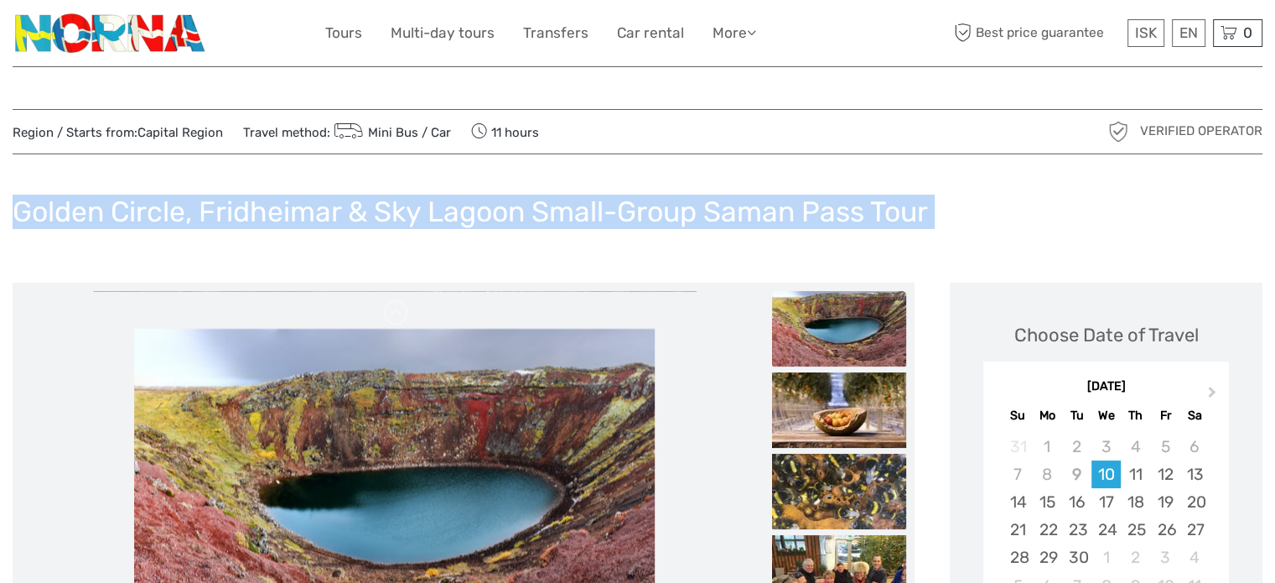
click at [474, 201] on h1 "Golden Circle, Fridheimar & Sky Lagoon Small-Group Saman Pass Tour" at bounding box center [471, 212] width 916 height 34
copy div "Golden Circle, Fridheimar & Sky Lagoon Small-Group Saman Pass Tour"
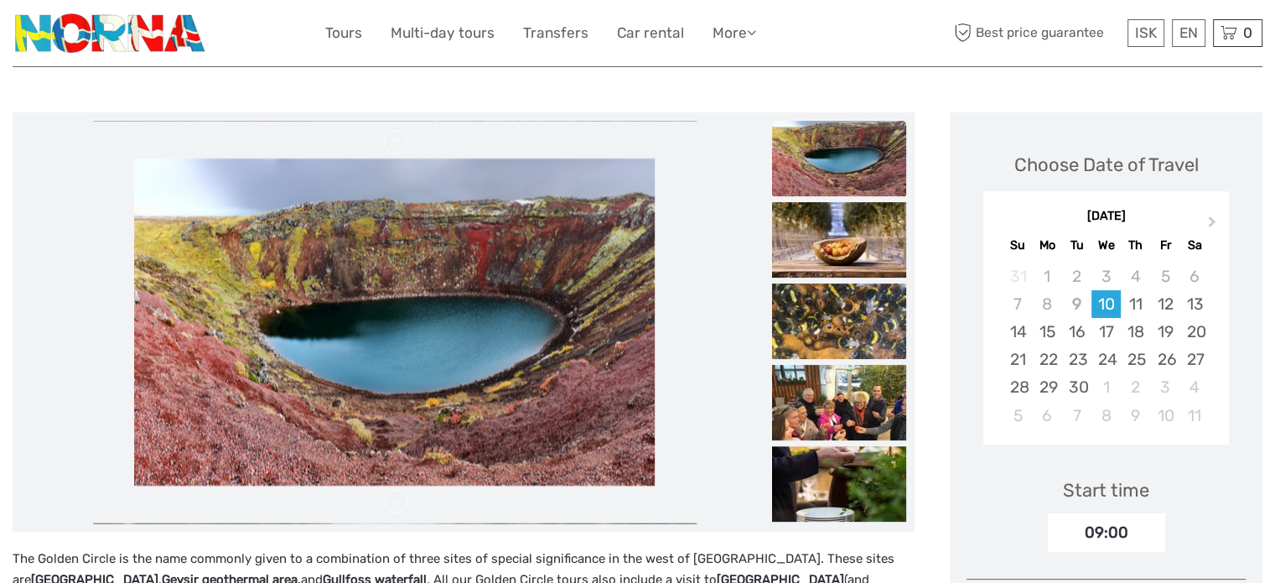
scroll to position [168, 0]
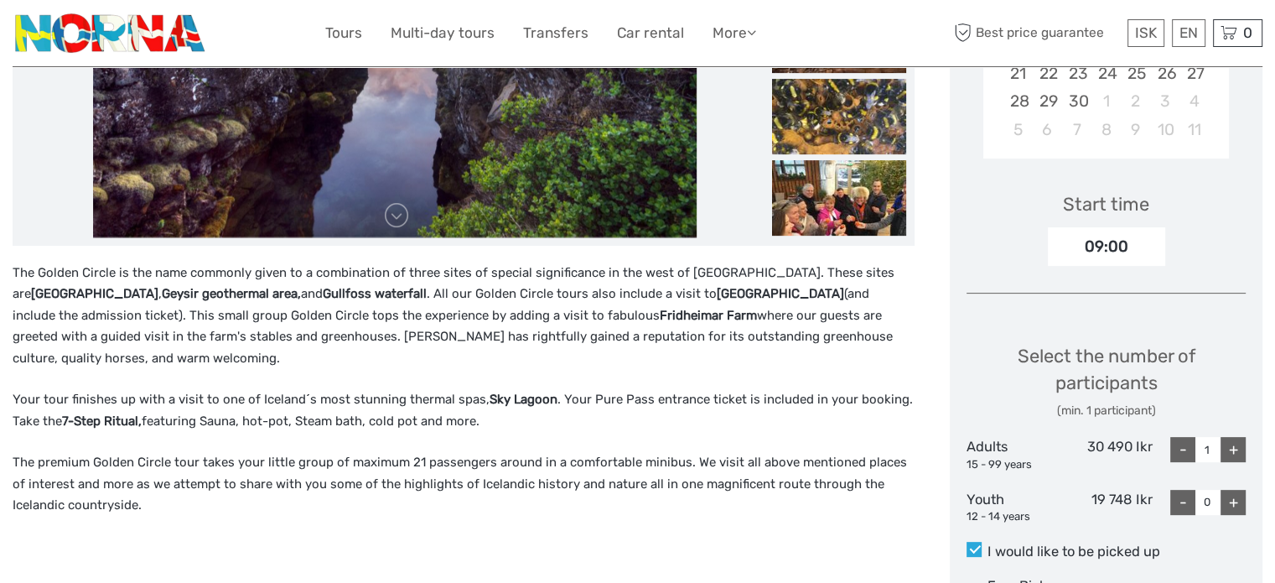
scroll to position [587, 0]
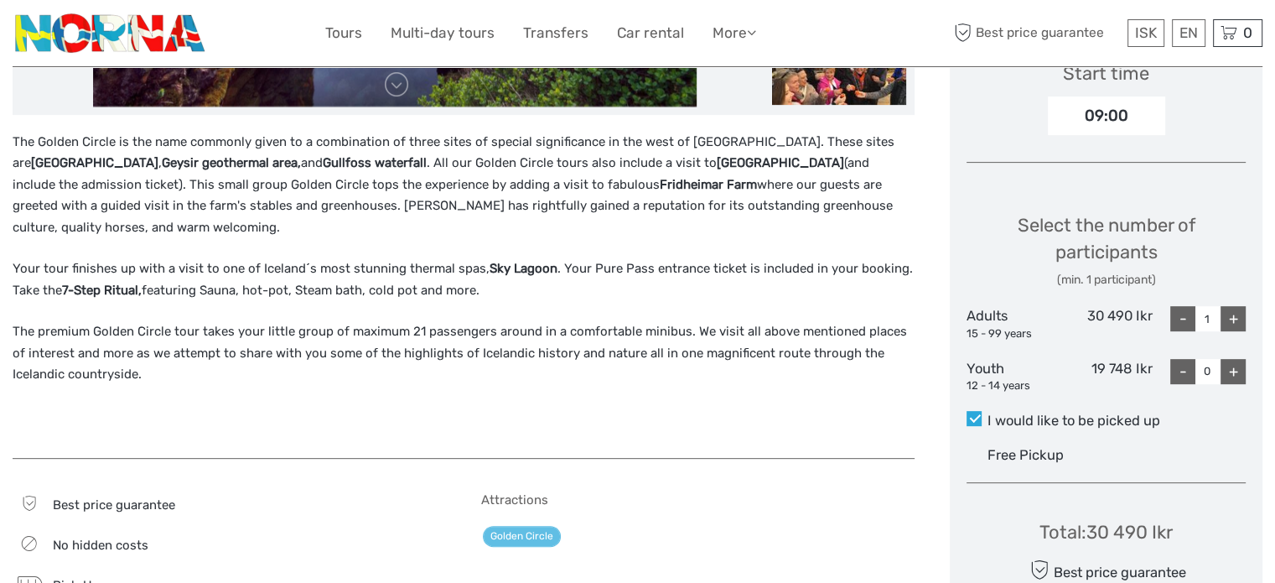
click at [1235, 324] on div "+" at bounding box center [1233, 318] width 25 height 25
type input "3"
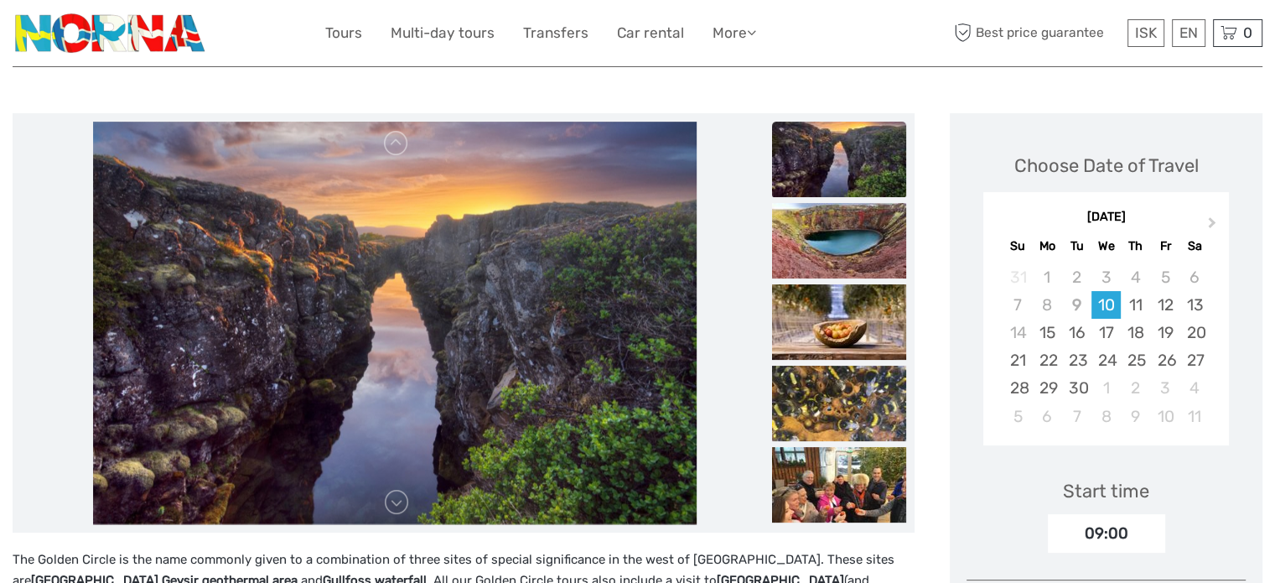
scroll to position [0, 0]
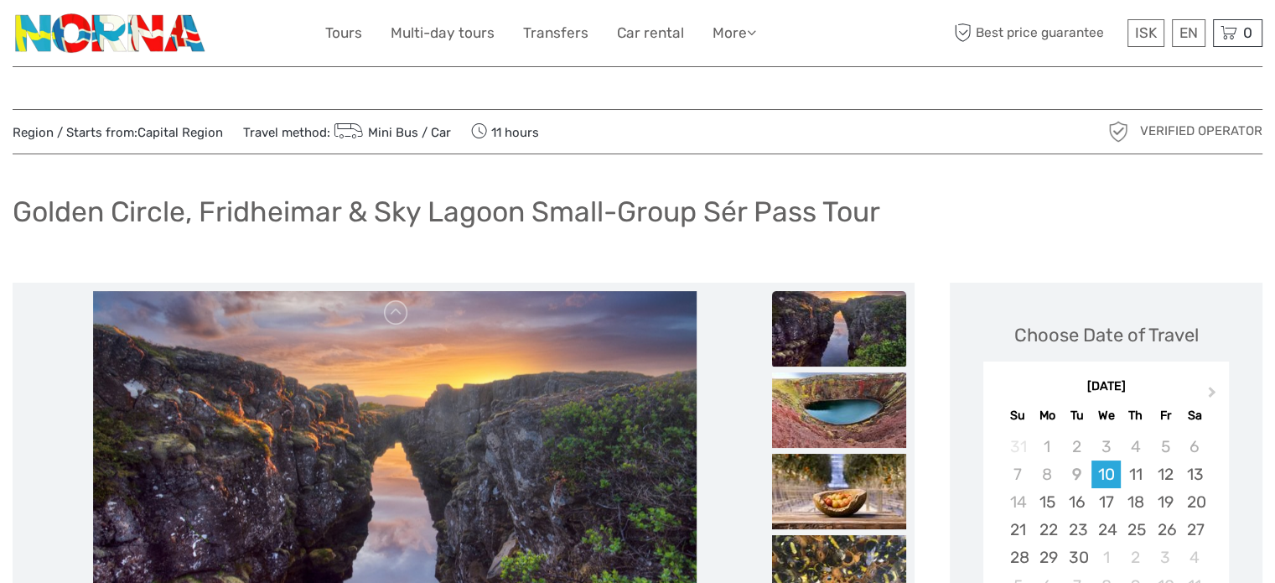
click at [419, 213] on h1 "Golden Circle, Fridheimar & Sky Lagoon Small-Group Sér Pass Tour" at bounding box center [447, 212] width 868 height 34
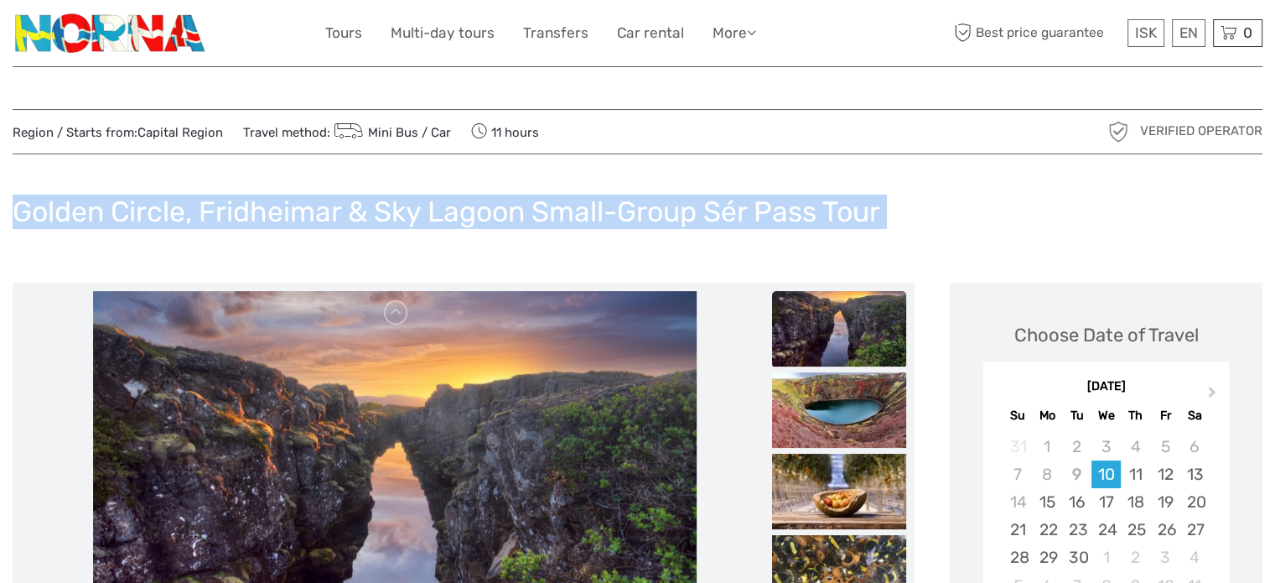
click at [419, 213] on h1 "Golden Circle, Fridheimar & Sky Lagoon Small-Group Sér Pass Tour" at bounding box center [447, 212] width 868 height 34
copy div "Golden Circle, Fridheimar & Sky Lagoon Small-Group Sér Pass Tour"
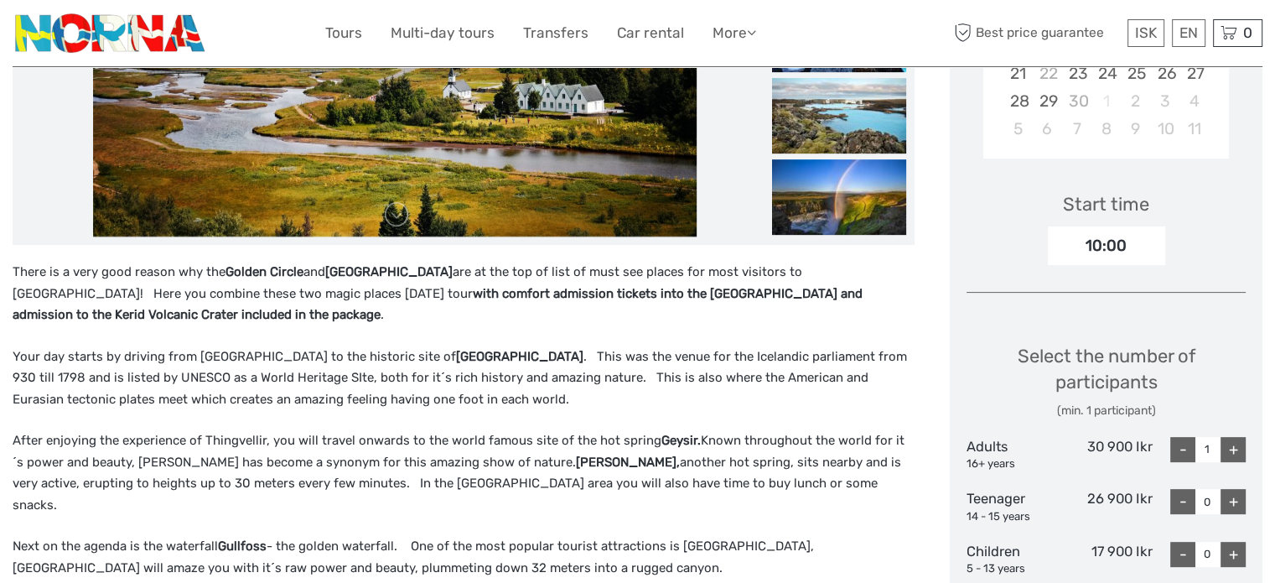
scroll to position [587, 0]
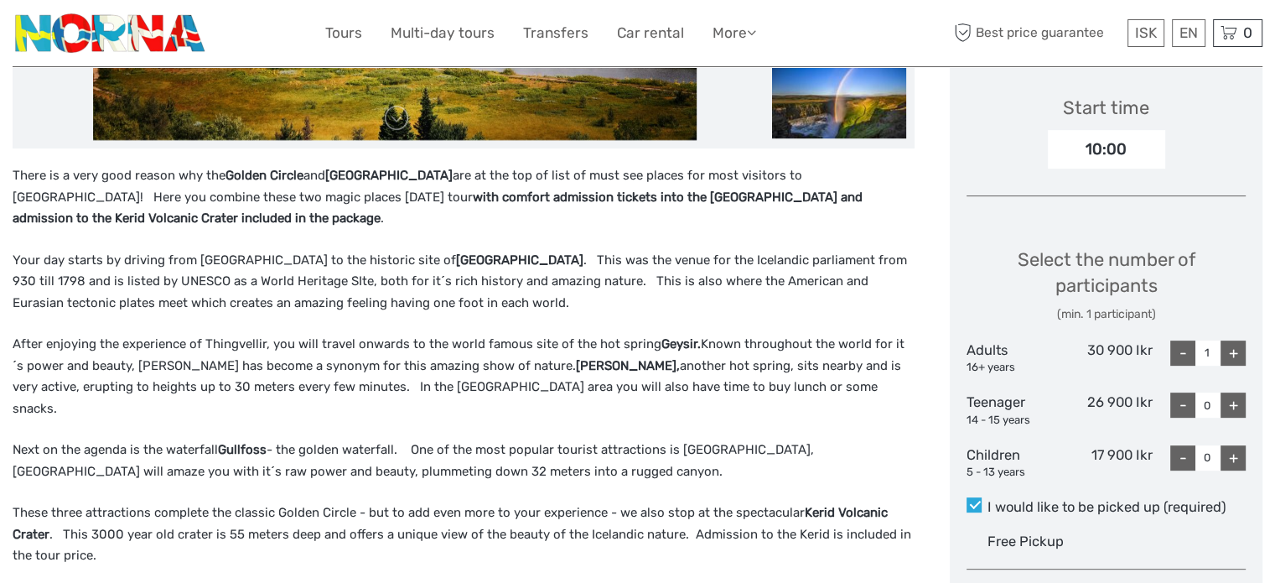
click at [1227, 345] on div "+" at bounding box center [1233, 352] width 25 height 25
type input "3"
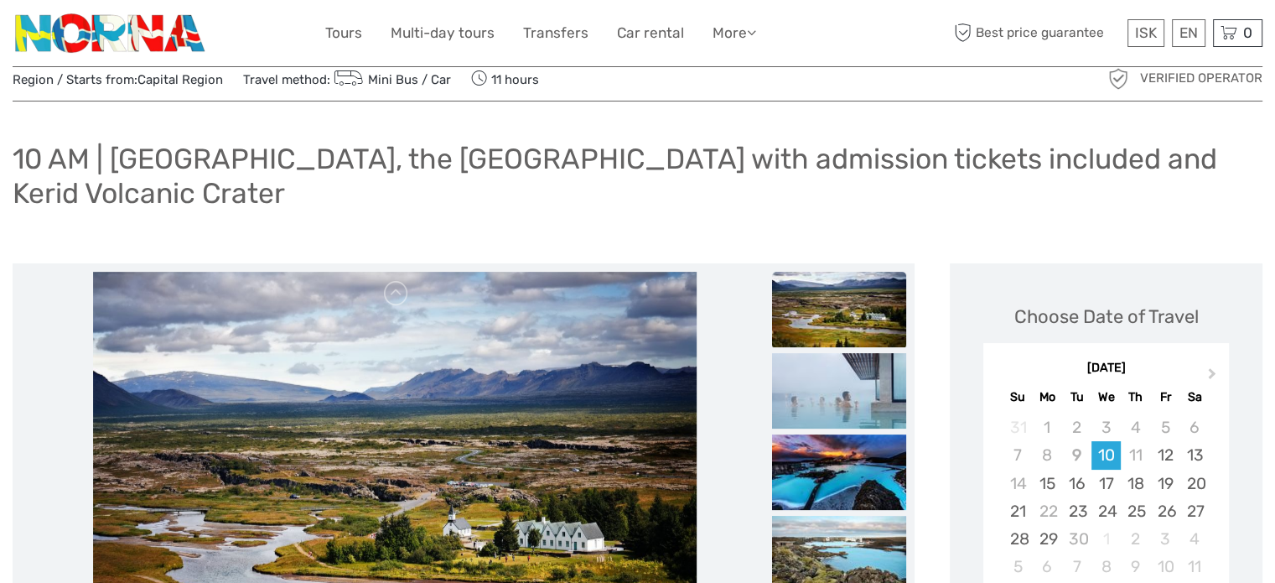
scroll to position [0, 0]
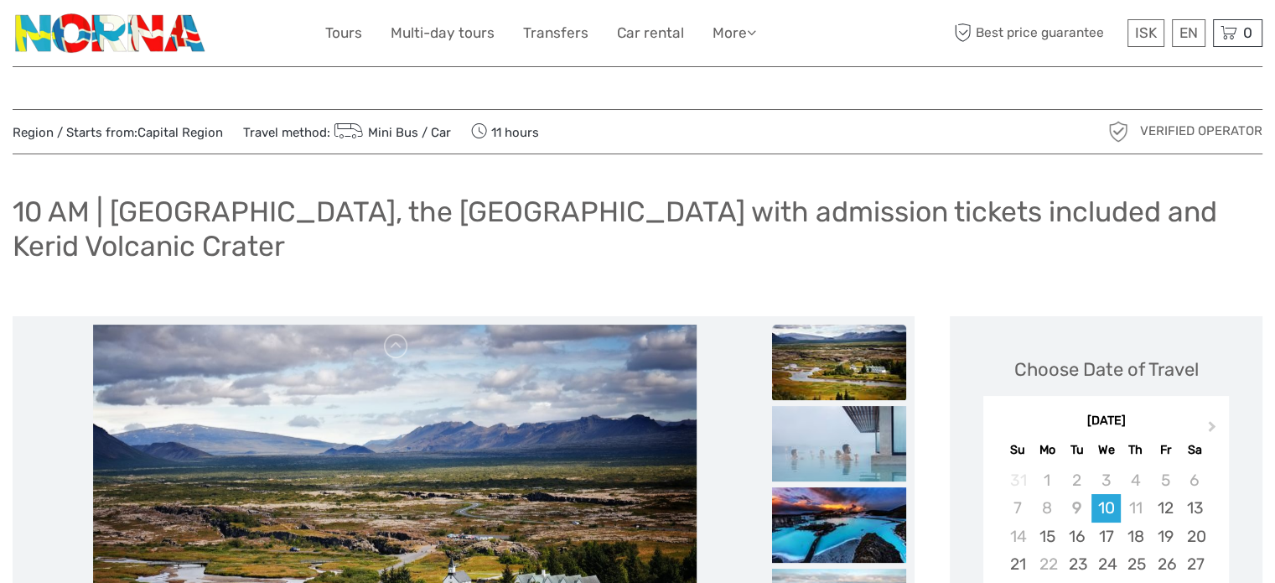
click at [341, 202] on h1 "10 AM | Golden Circle, the Blue Lagoon with admission tickets included and Keri…" at bounding box center [638, 229] width 1250 height 68
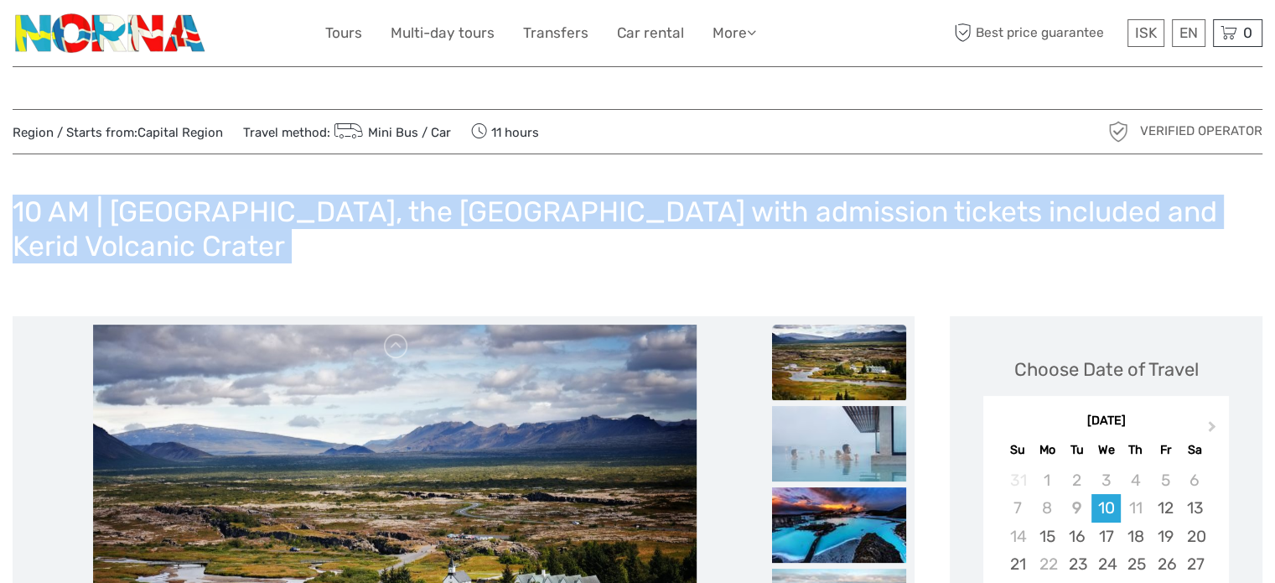
click at [341, 202] on h1 "10 AM | Golden Circle, the Blue Lagoon with admission tickets included and Keri…" at bounding box center [638, 229] width 1250 height 68
copy div "10 AM | Golden Circle, the Blue Lagoon with admission tickets included and Keri…"
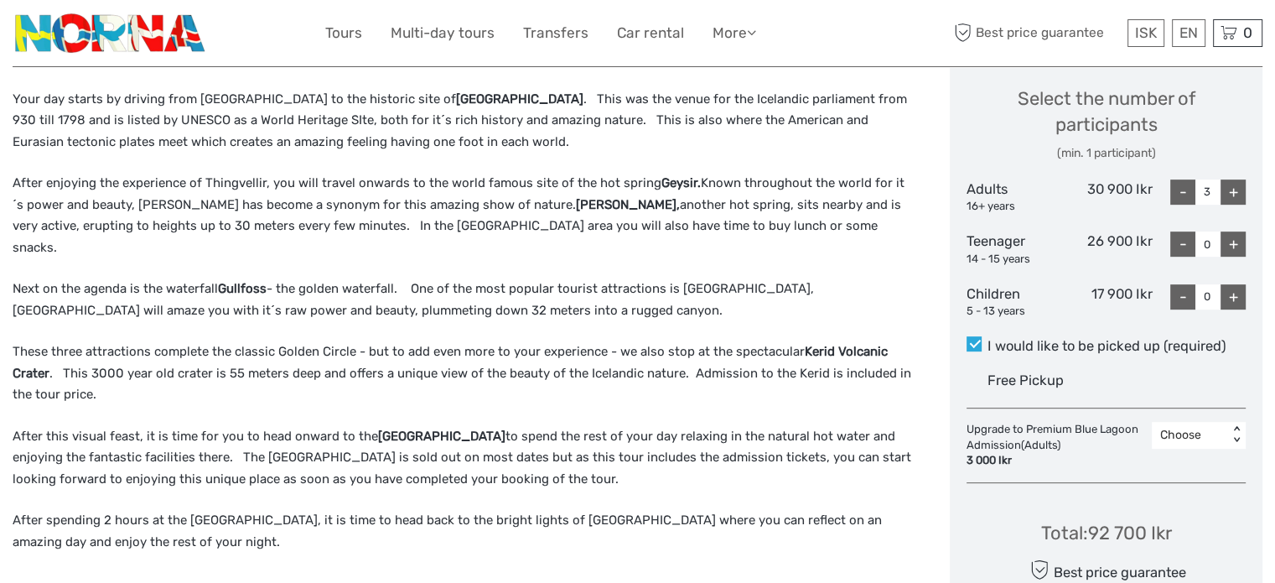
scroll to position [755, 0]
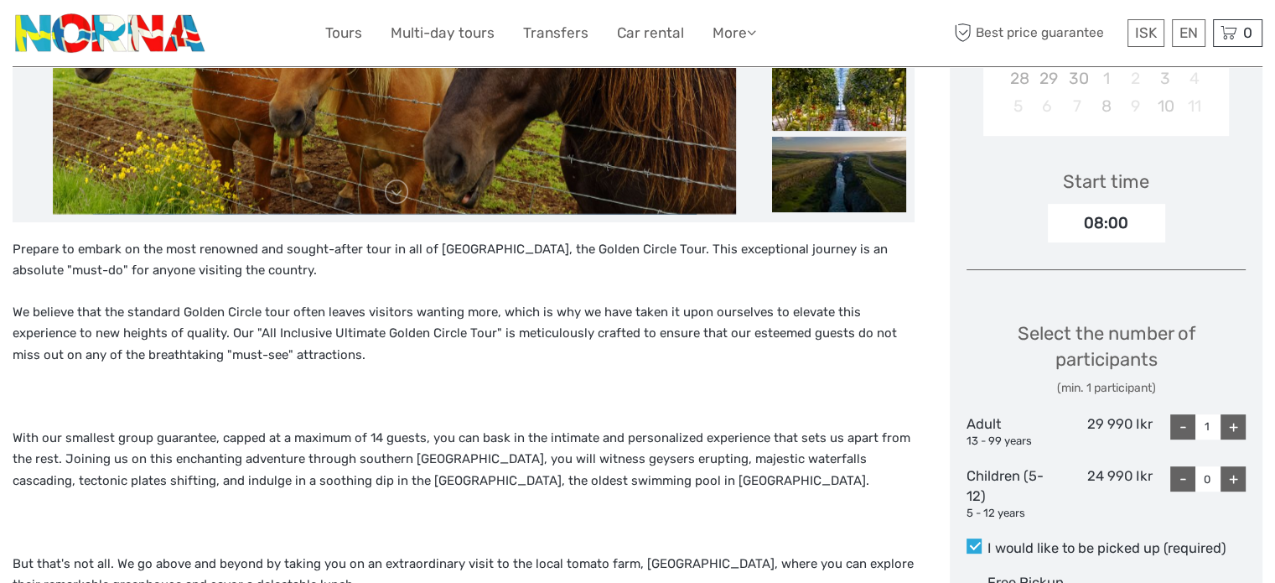
scroll to position [419, 0]
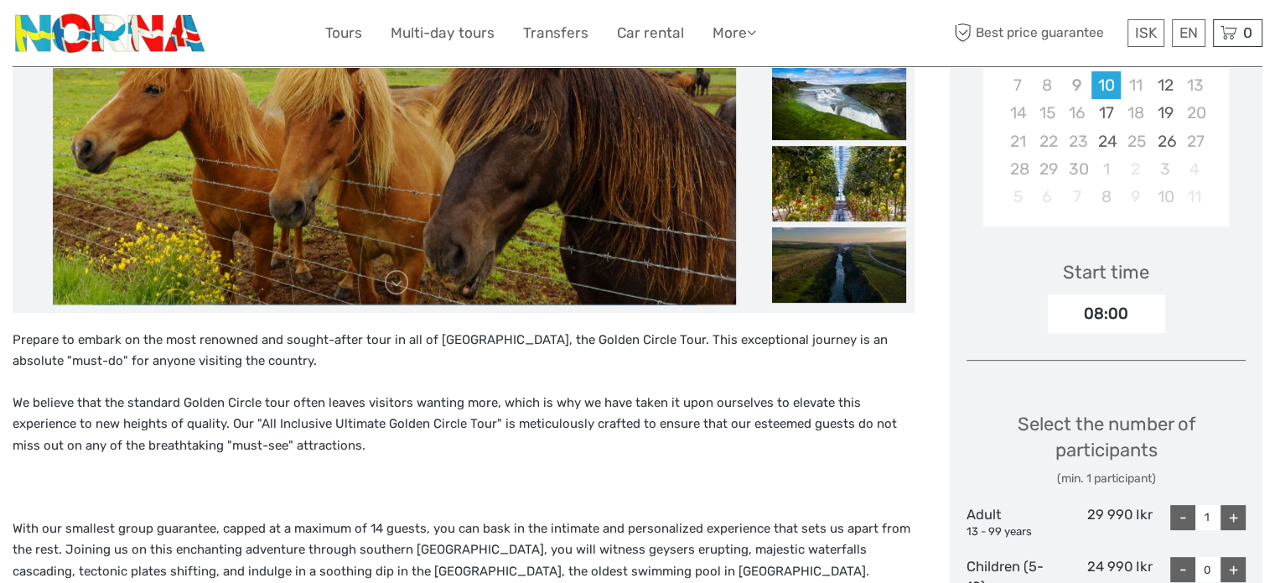
click at [1242, 505] on div "+" at bounding box center [1233, 517] width 25 height 25
type input "3"
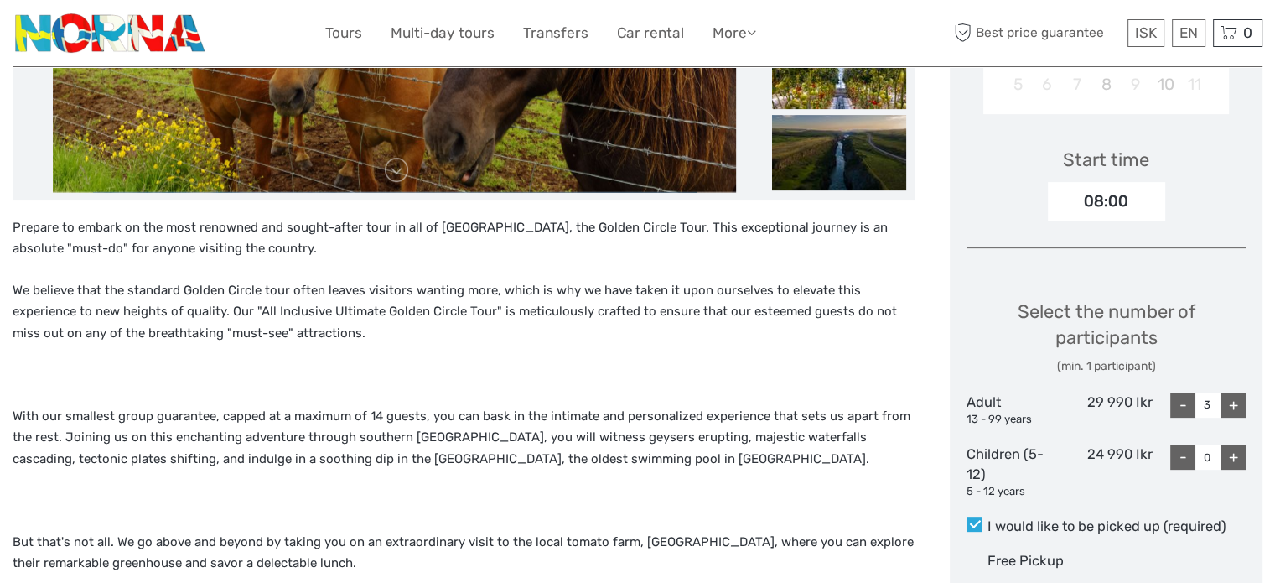
scroll to position [84, 0]
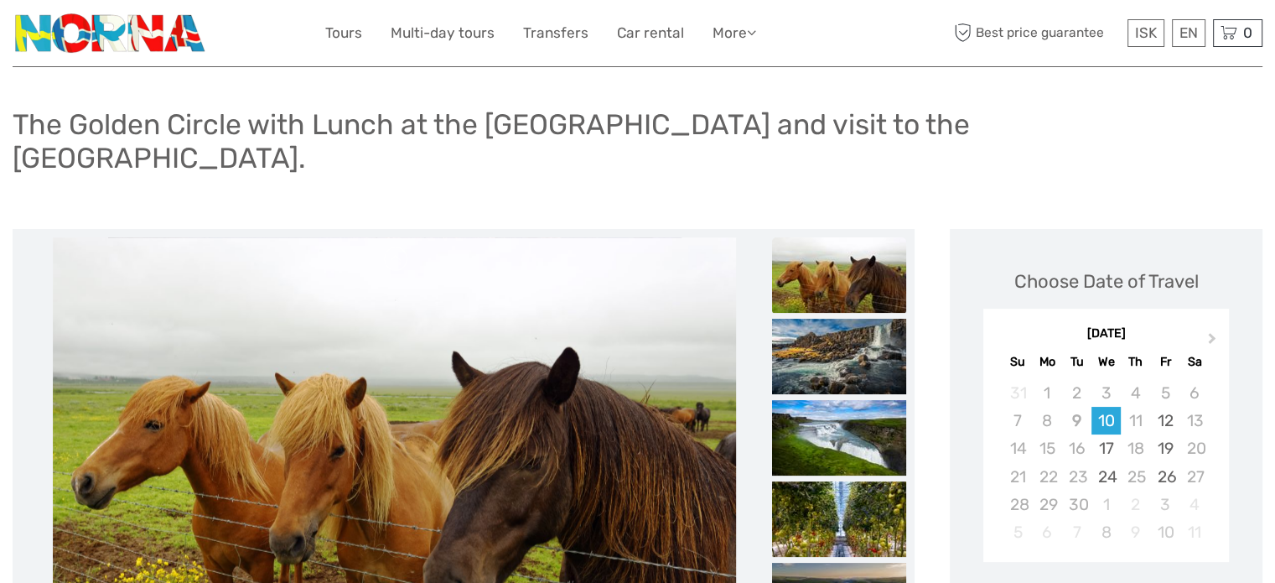
click at [415, 135] on h1 "The Golden Circle with Lunch at the [GEOGRAPHIC_DATA] and visit to the [GEOGRAP…" at bounding box center [638, 141] width 1250 height 68
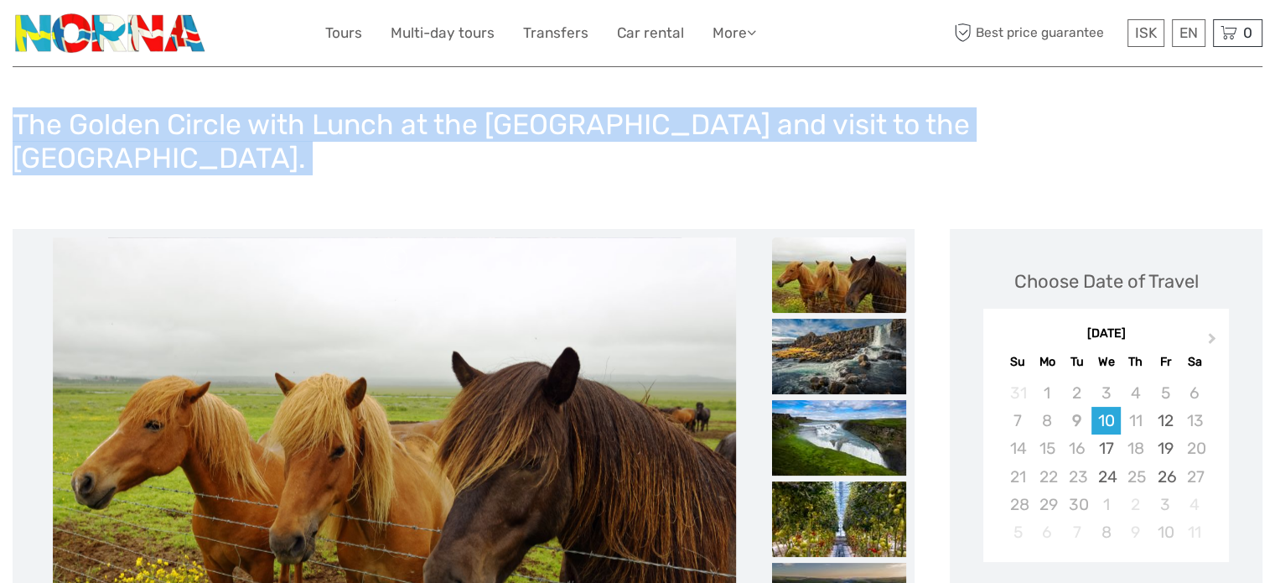
click at [415, 135] on h1 "The Golden Circle with Lunch at the [GEOGRAPHIC_DATA] and visit to the [GEOGRAP…" at bounding box center [638, 141] width 1250 height 68
copy div "The Golden Circle with Lunch at the [GEOGRAPHIC_DATA] and visit to the [GEOGRAP…"
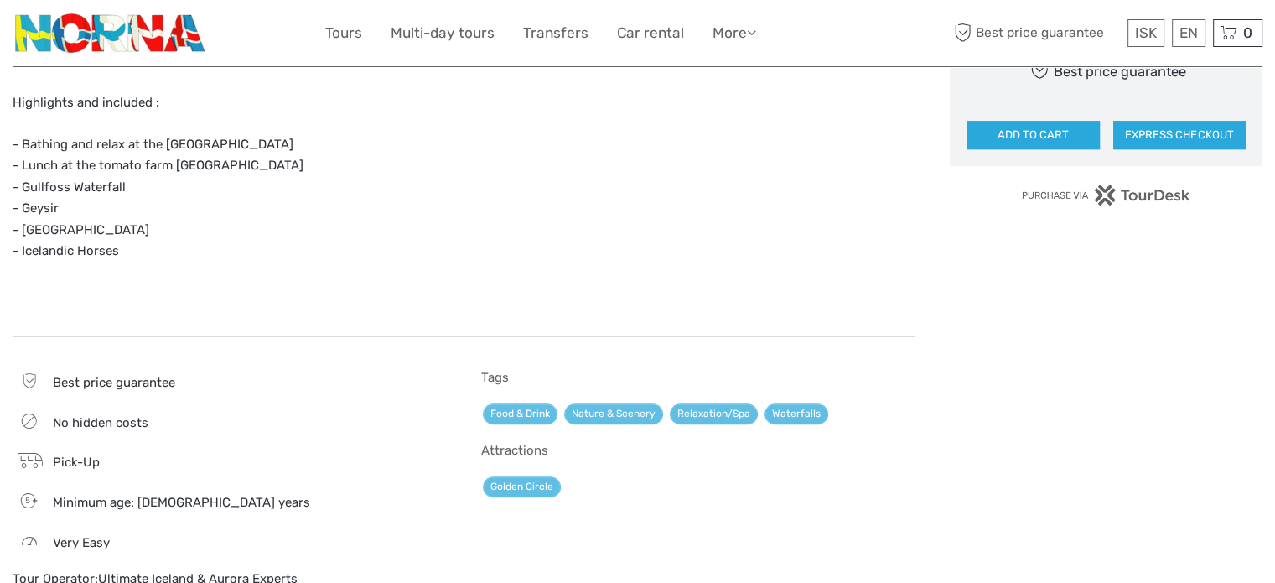
scroll to position [1258, 0]
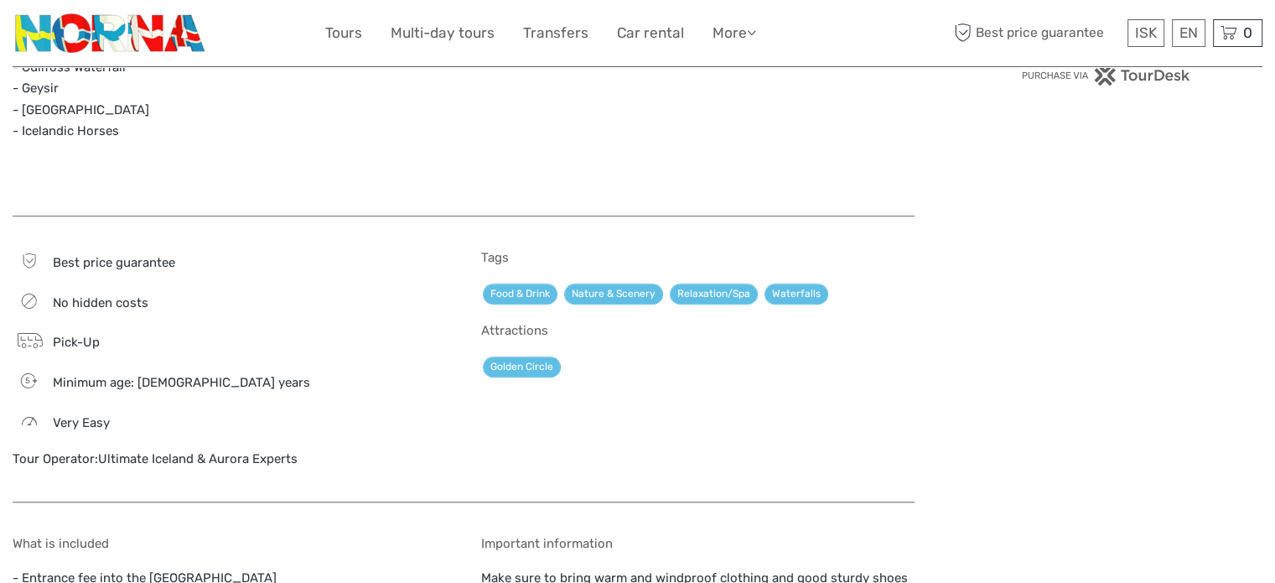
click at [285, 451] on link "Ultimate Iceland & Aurora Experts" at bounding box center [198, 458] width 200 height 15
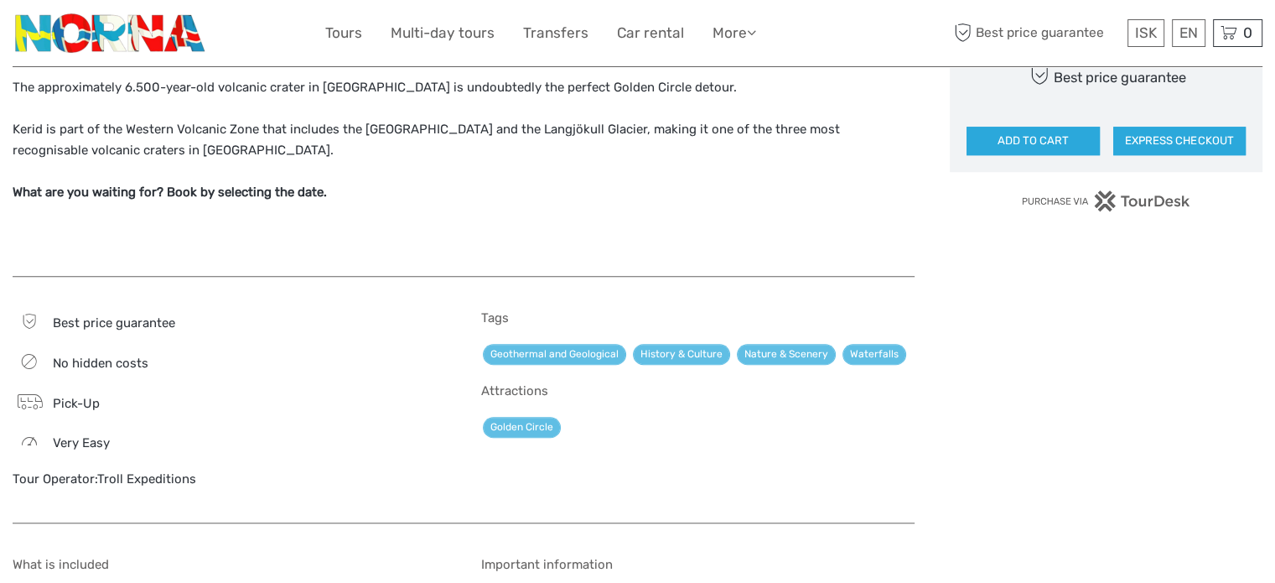
scroll to position [1426, 0]
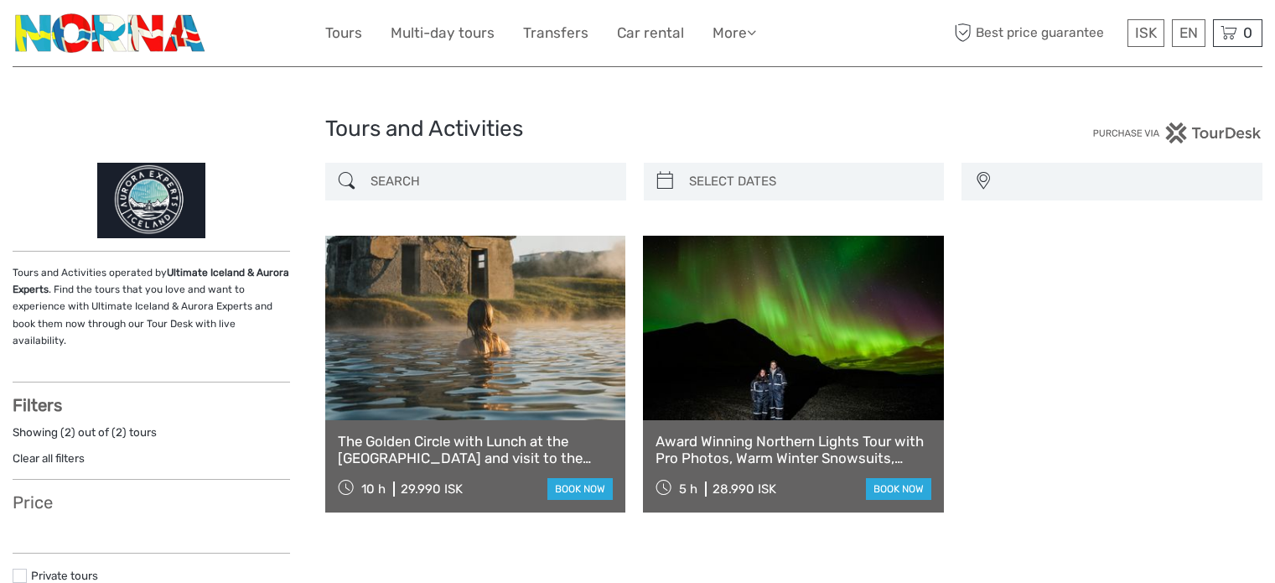
select select
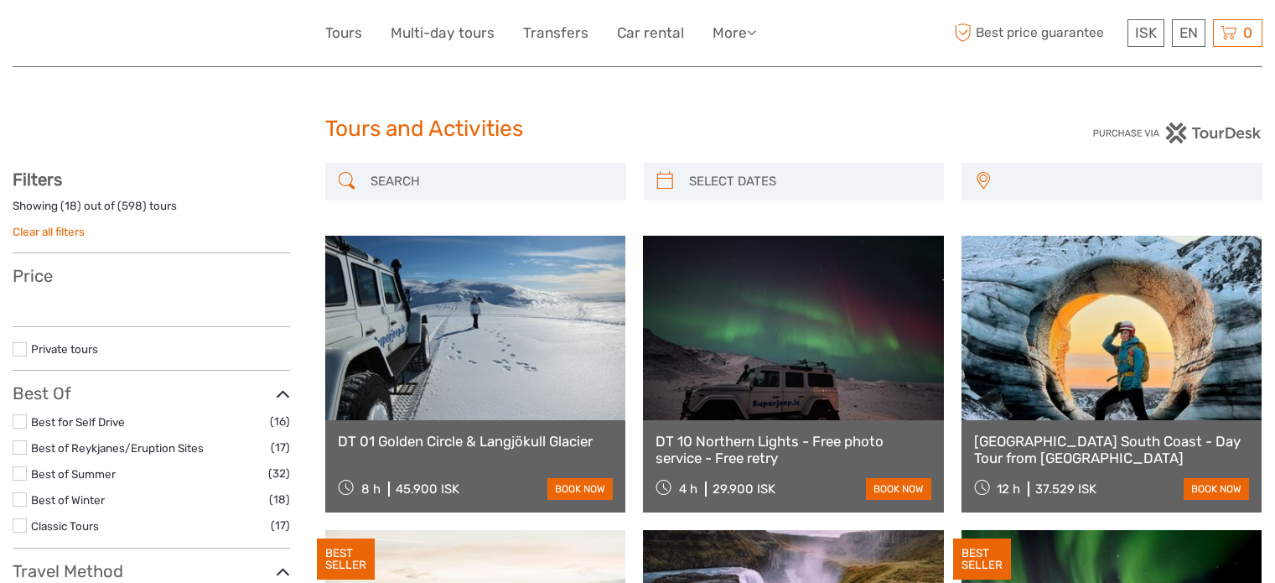
select select
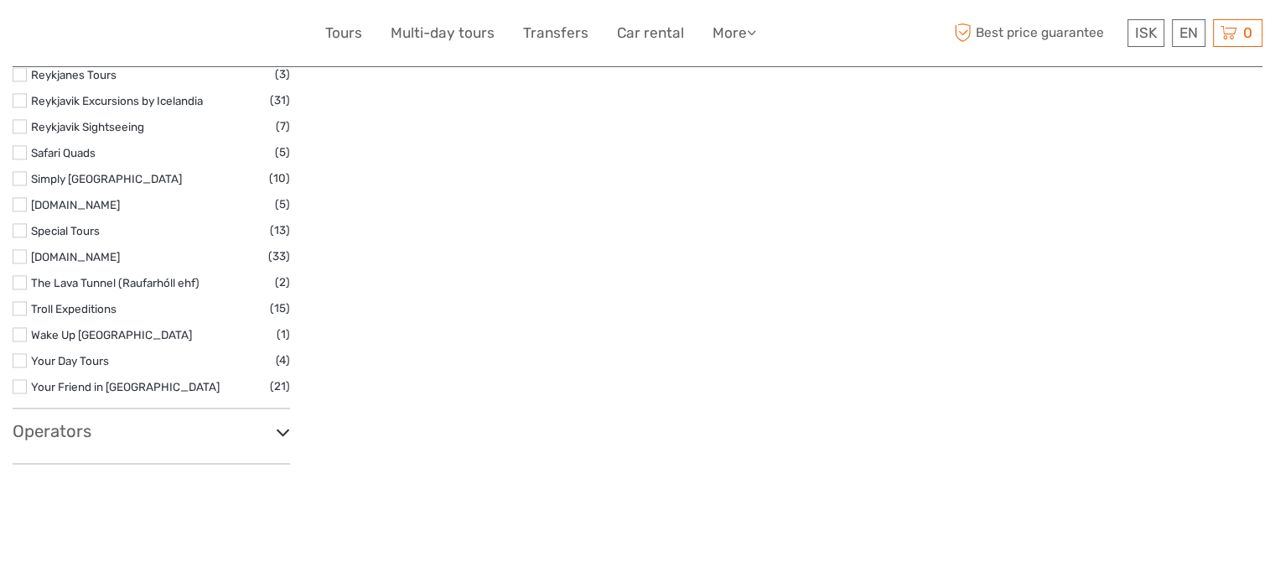
scroll to position [2767, 0]
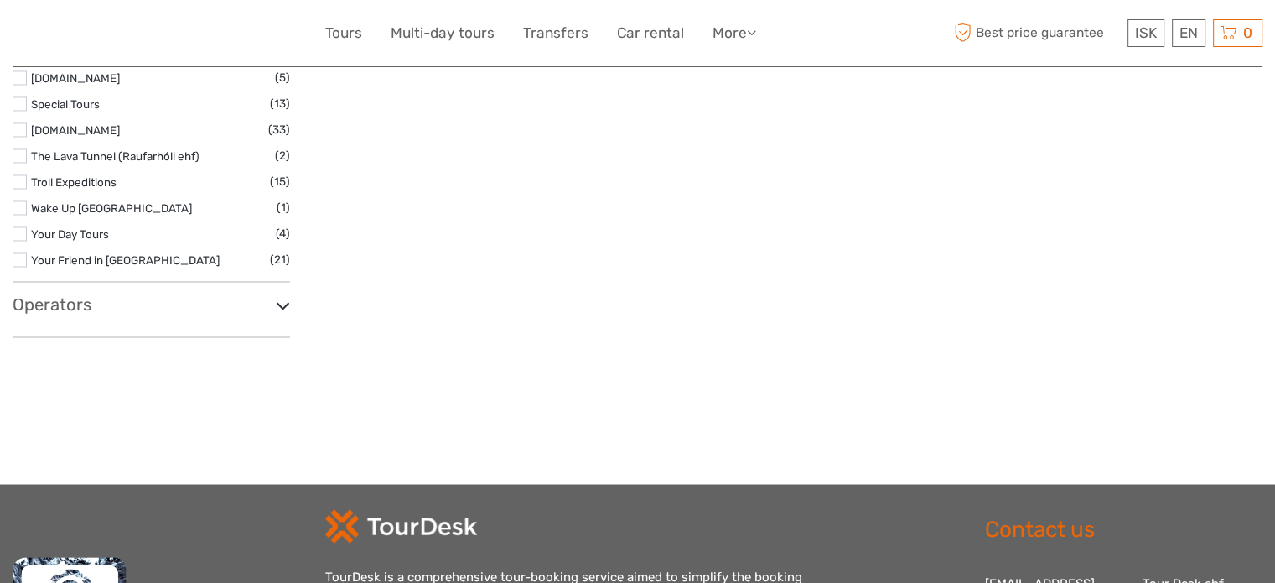
click at [80, 314] on div "Operators 1238 : The Battle of [GEOGRAPHIC_DATA] (1) 4x4 Adventures Iceland / F…" at bounding box center [152, 315] width 278 height 42
click at [81, 303] on h3 "Operators" at bounding box center [152, 304] width 278 height 20
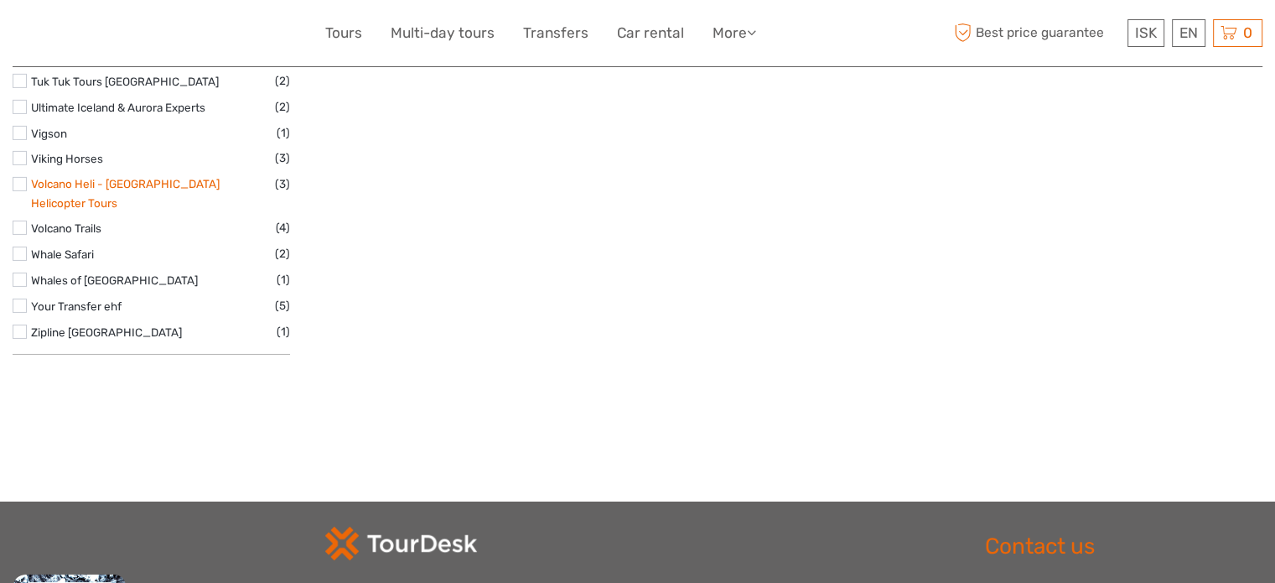
scroll to position [5367, 0]
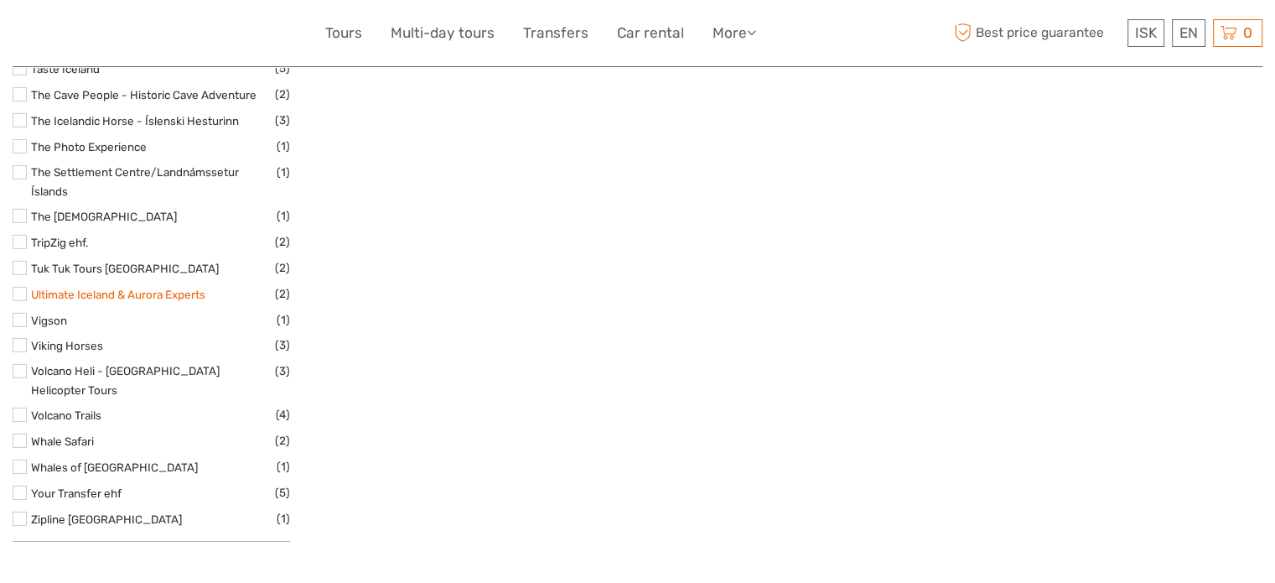
click at [145, 298] on link "Ultimate Iceland & Aurora Experts" at bounding box center [118, 294] width 174 height 13
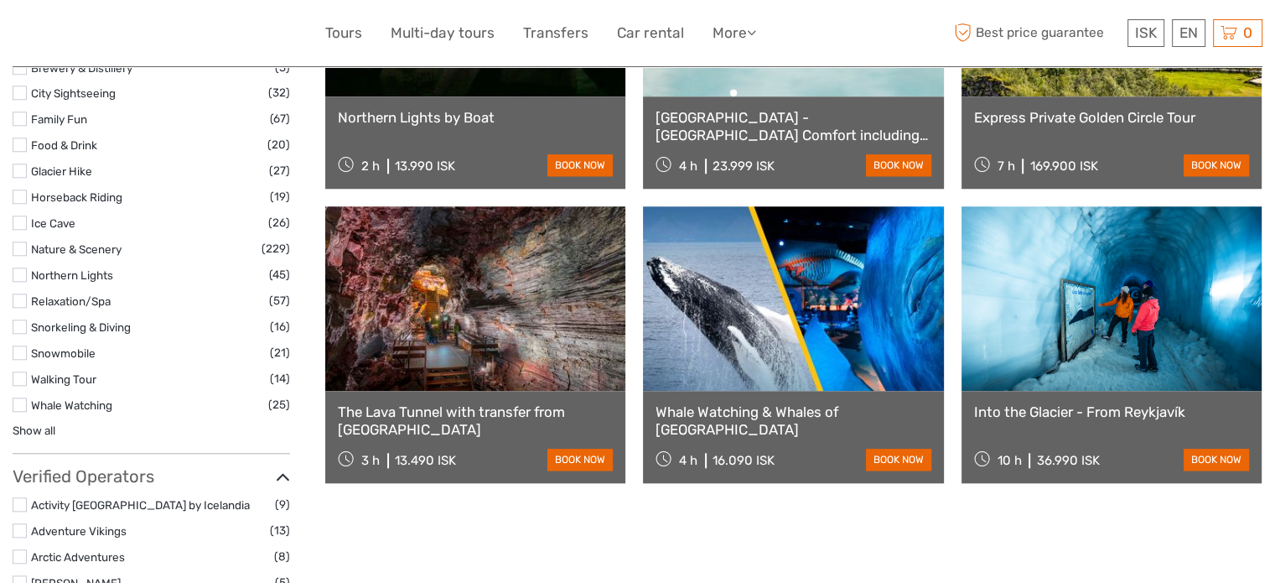
scroll to position [95, 0]
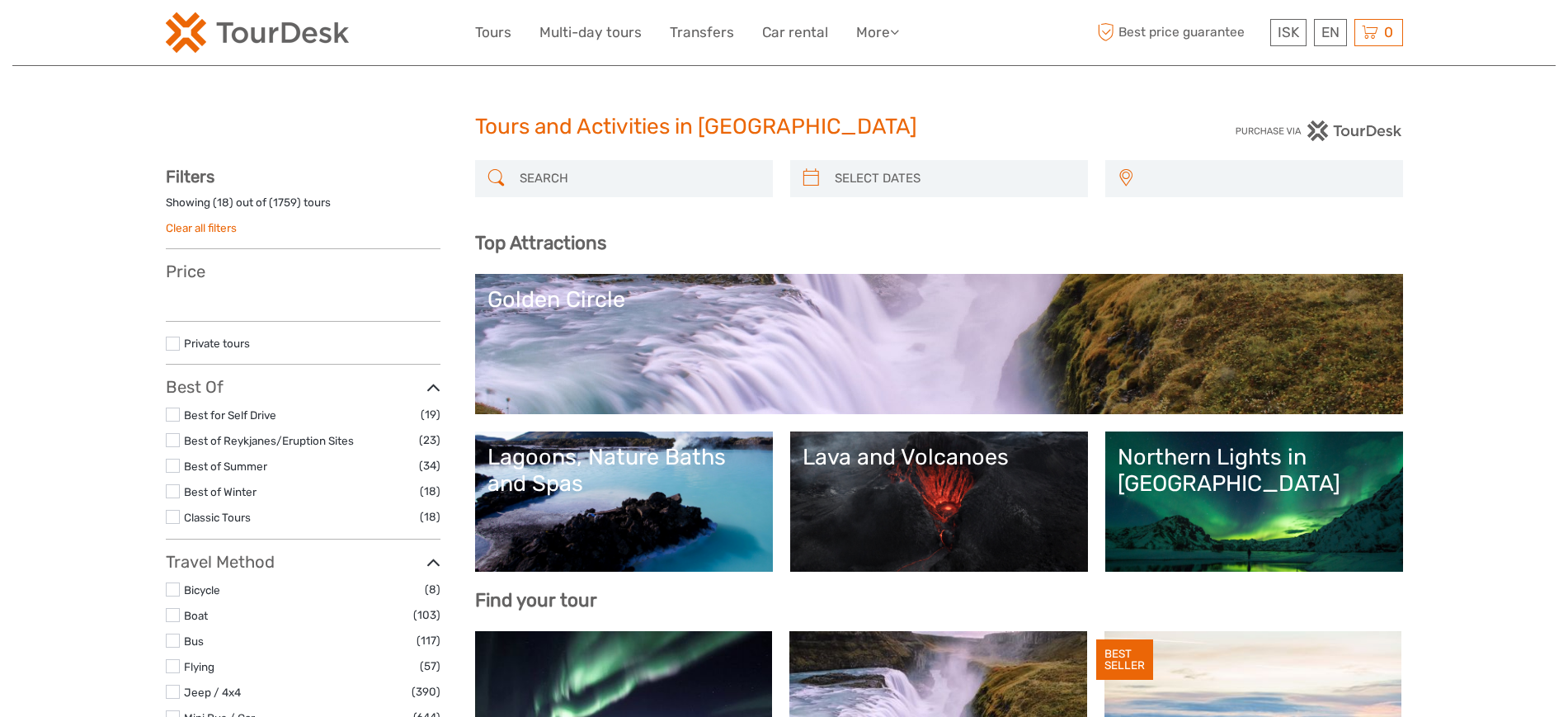
select select
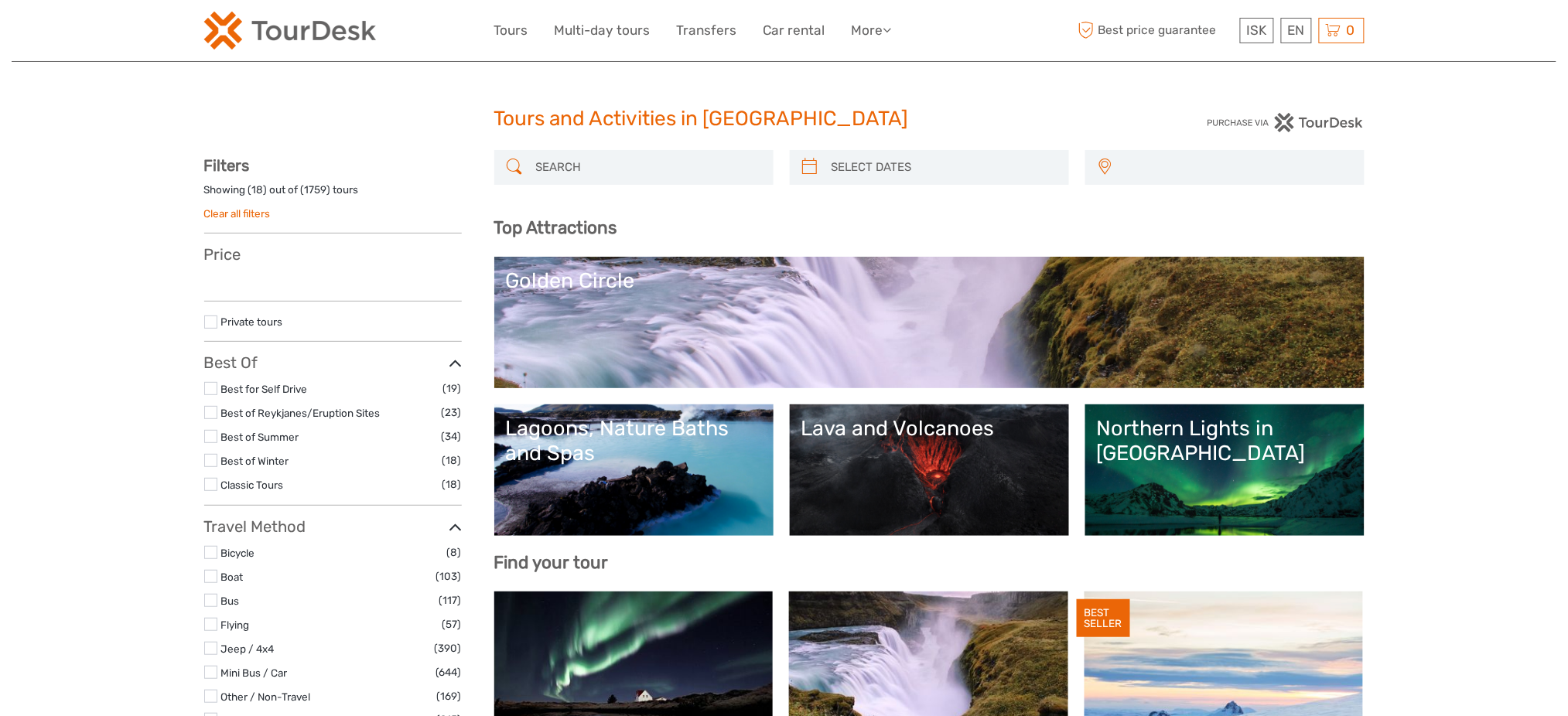
select select
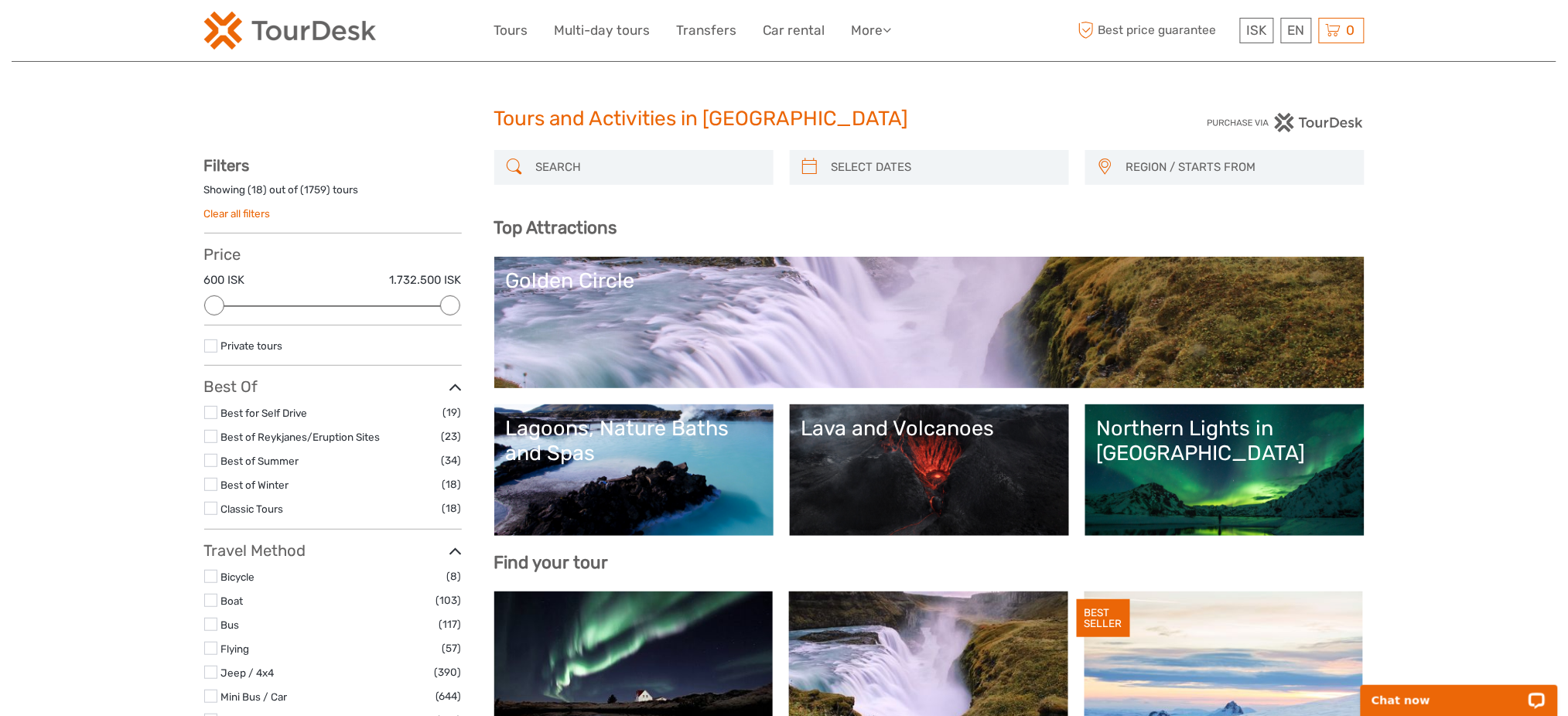
click at [584, 173] on input "search" at bounding box center [647, 167] width 236 height 27
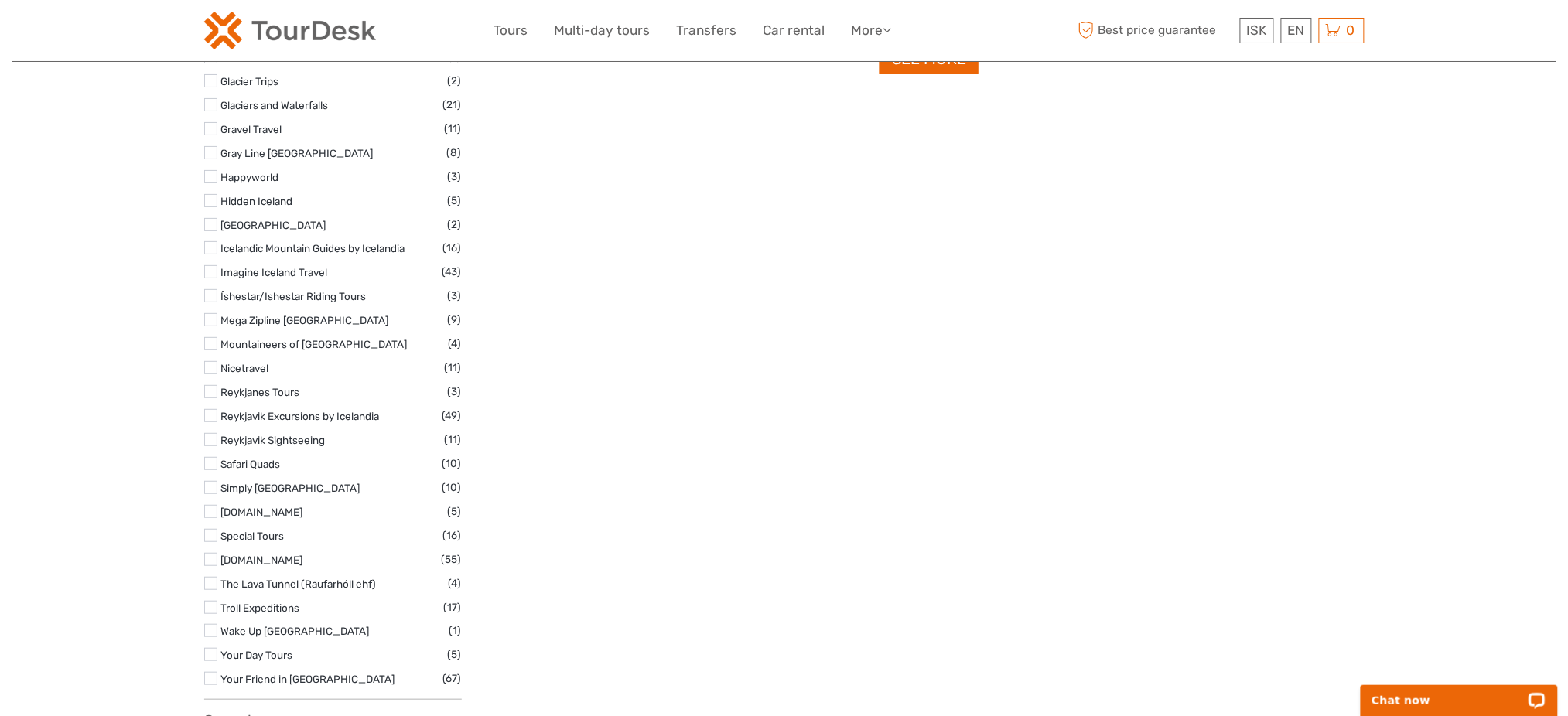
scroll to position [2476, 0]
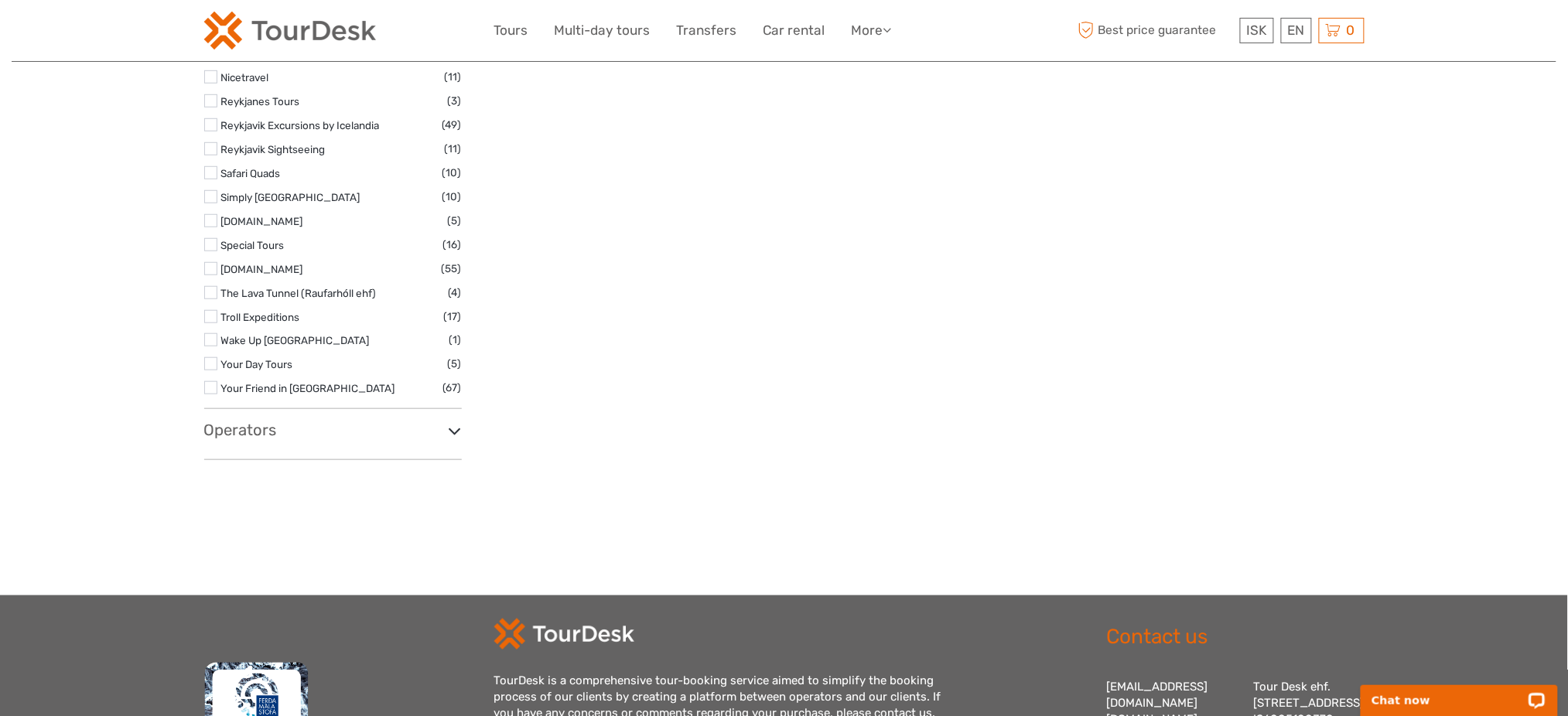
click at [262, 434] on h3 "Operators" at bounding box center [332, 430] width 257 height 18
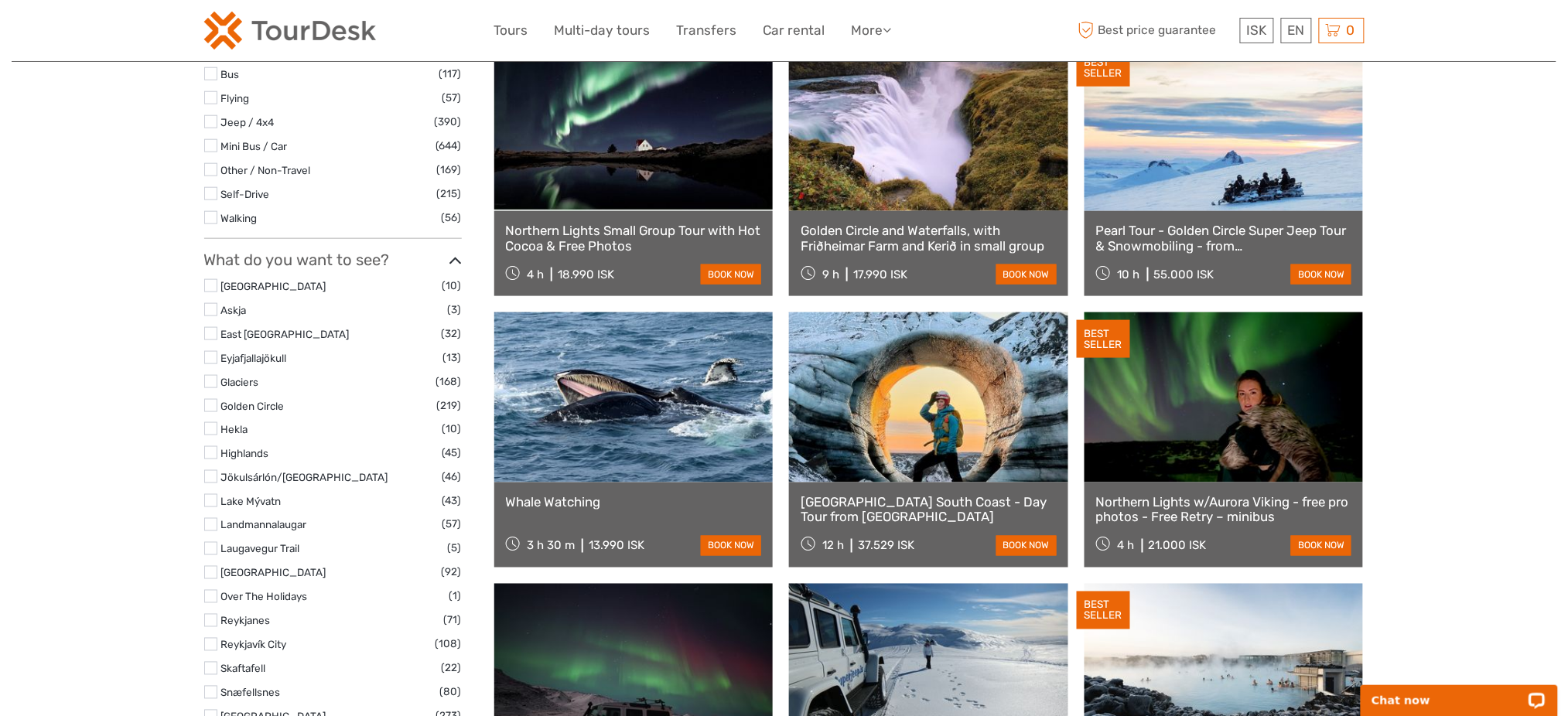
scroll to position [5393, 0]
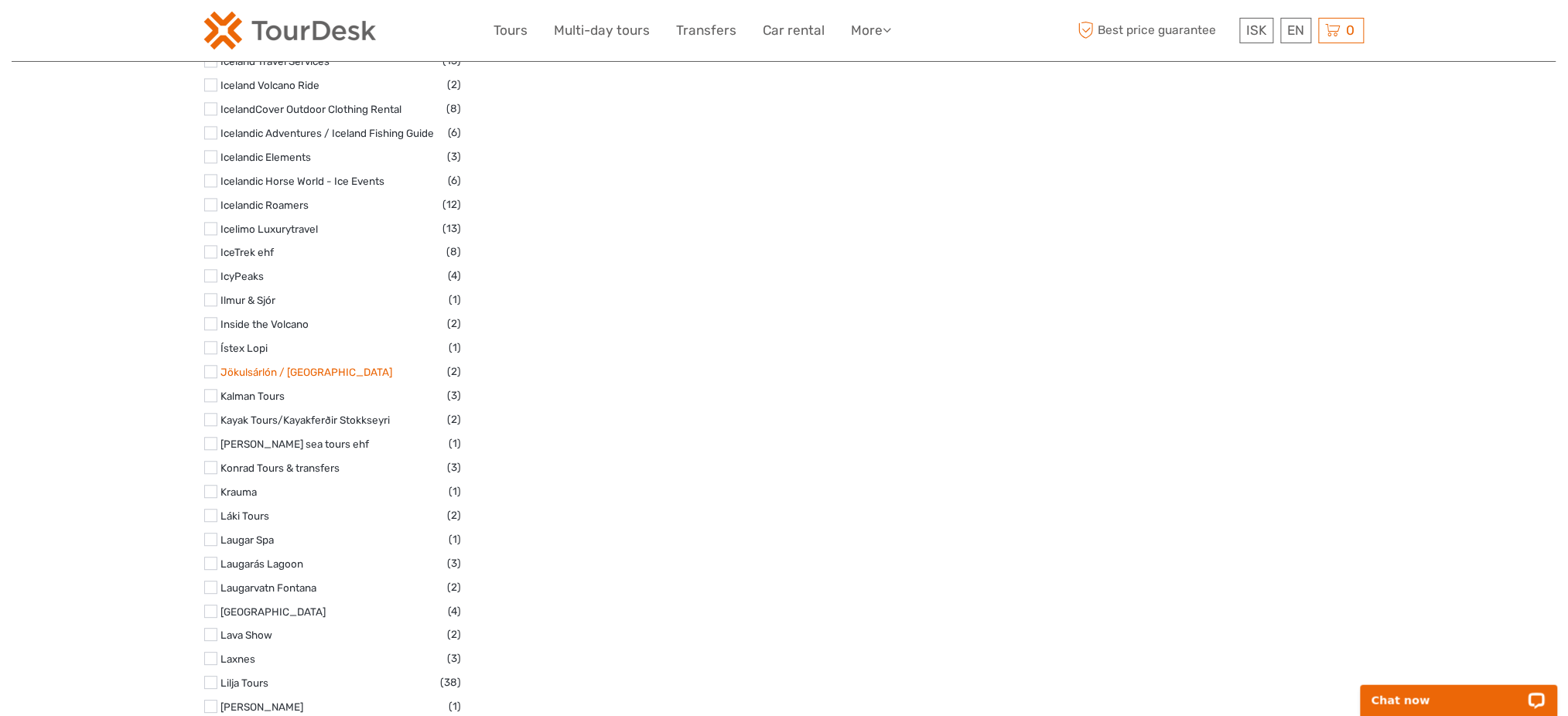
click at [309, 366] on link "Jökulsárlón / Glacier Lagoon" at bounding box center [307, 372] width 172 height 12
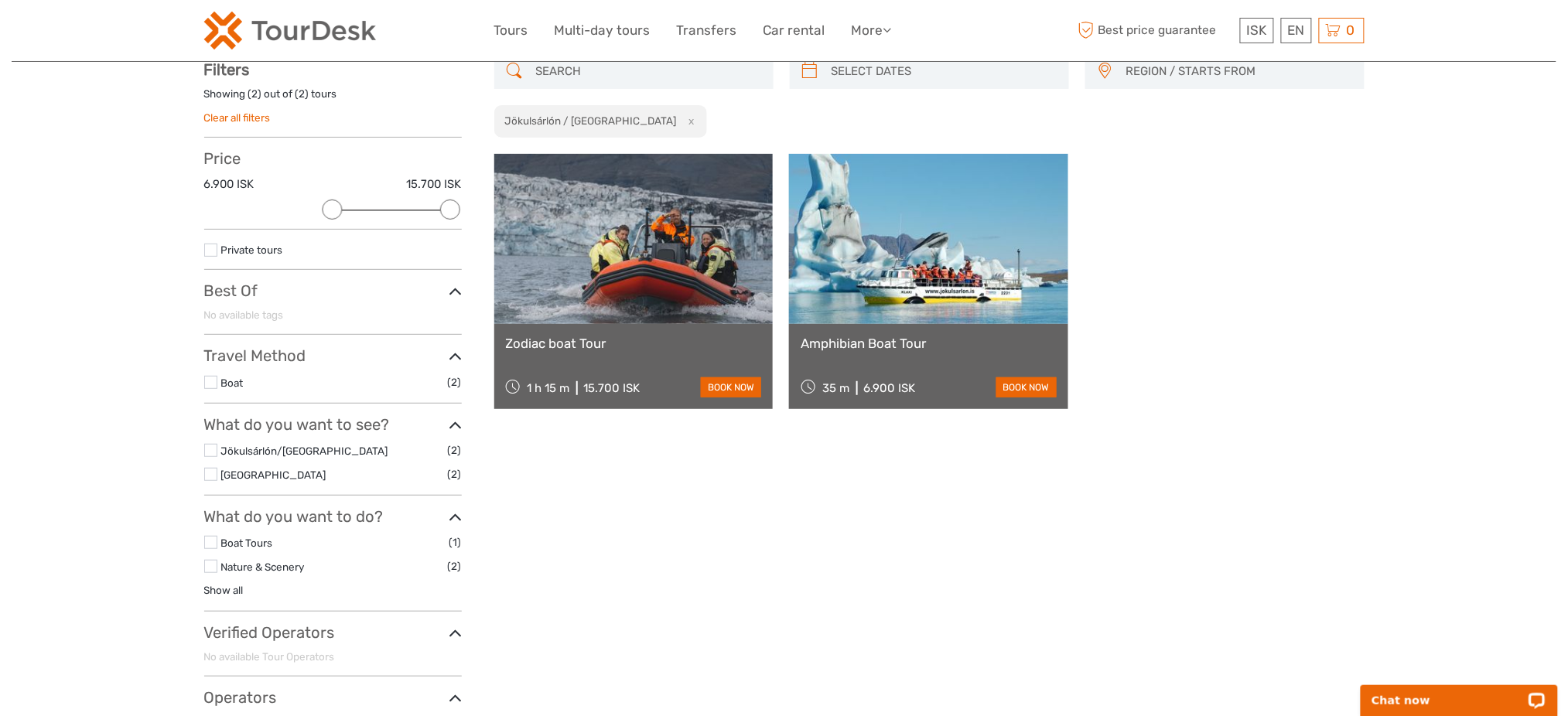
scroll to position [88, 0]
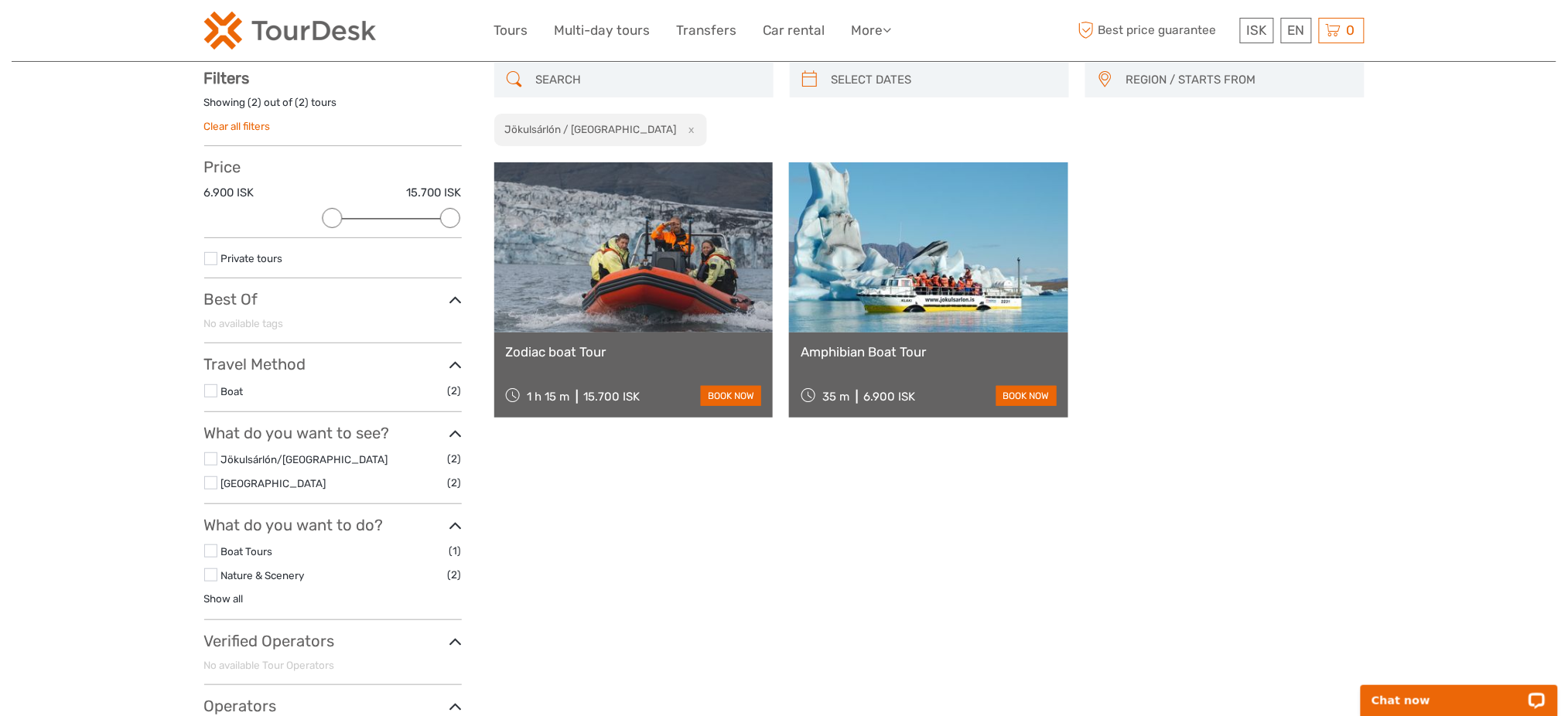
click at [663, 259] on link at bounding box center [634, 247] width 279 height 170
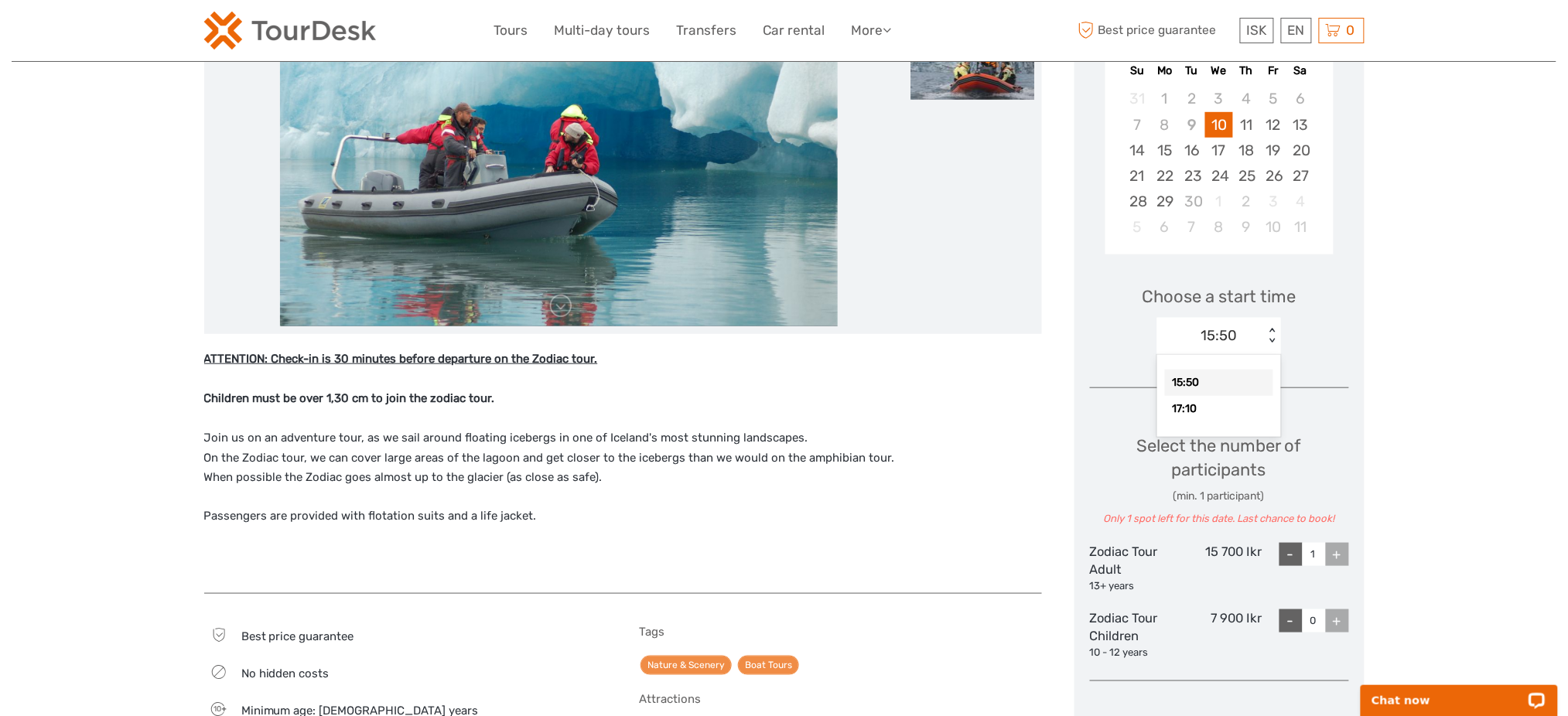
click at [1224, 338] on div "15:50" at bounding box center [1218, 336] width 36 height 20
click at [1210, 400] on div "17:10" at bounding box center [1218, 409] width 108 height 27
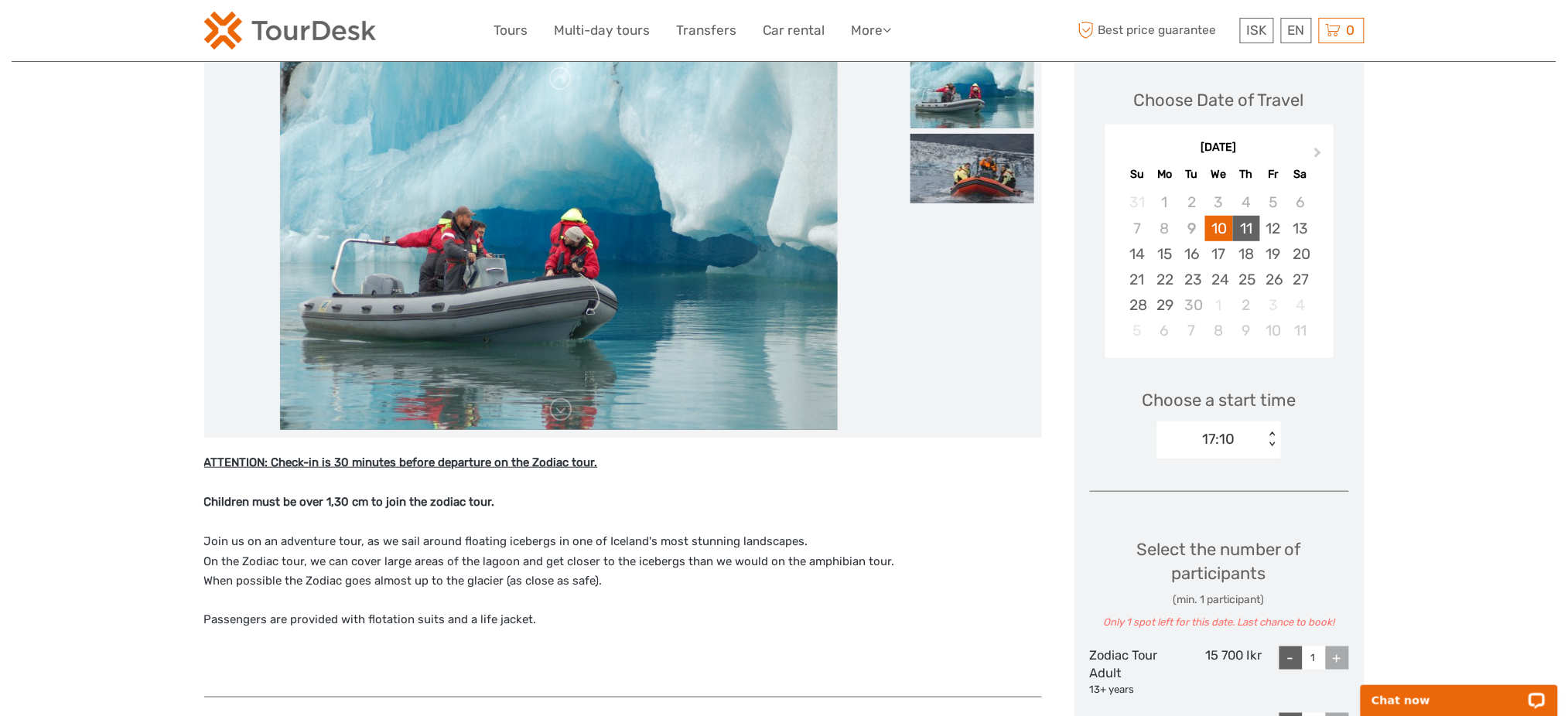
click at [1243, 229] on div "11" at bounding box center [1246, 229] width 27 height 26
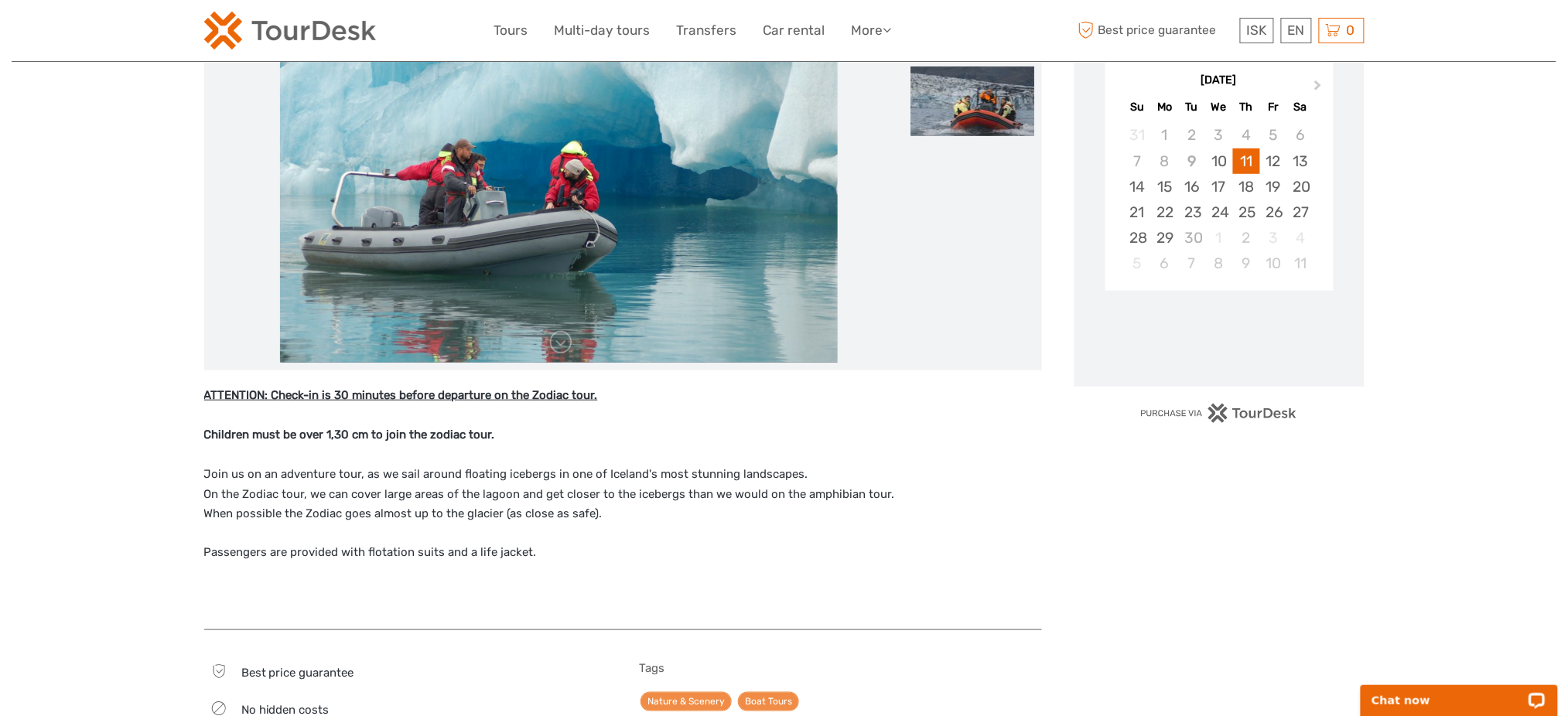
scroll to position [309, 0]
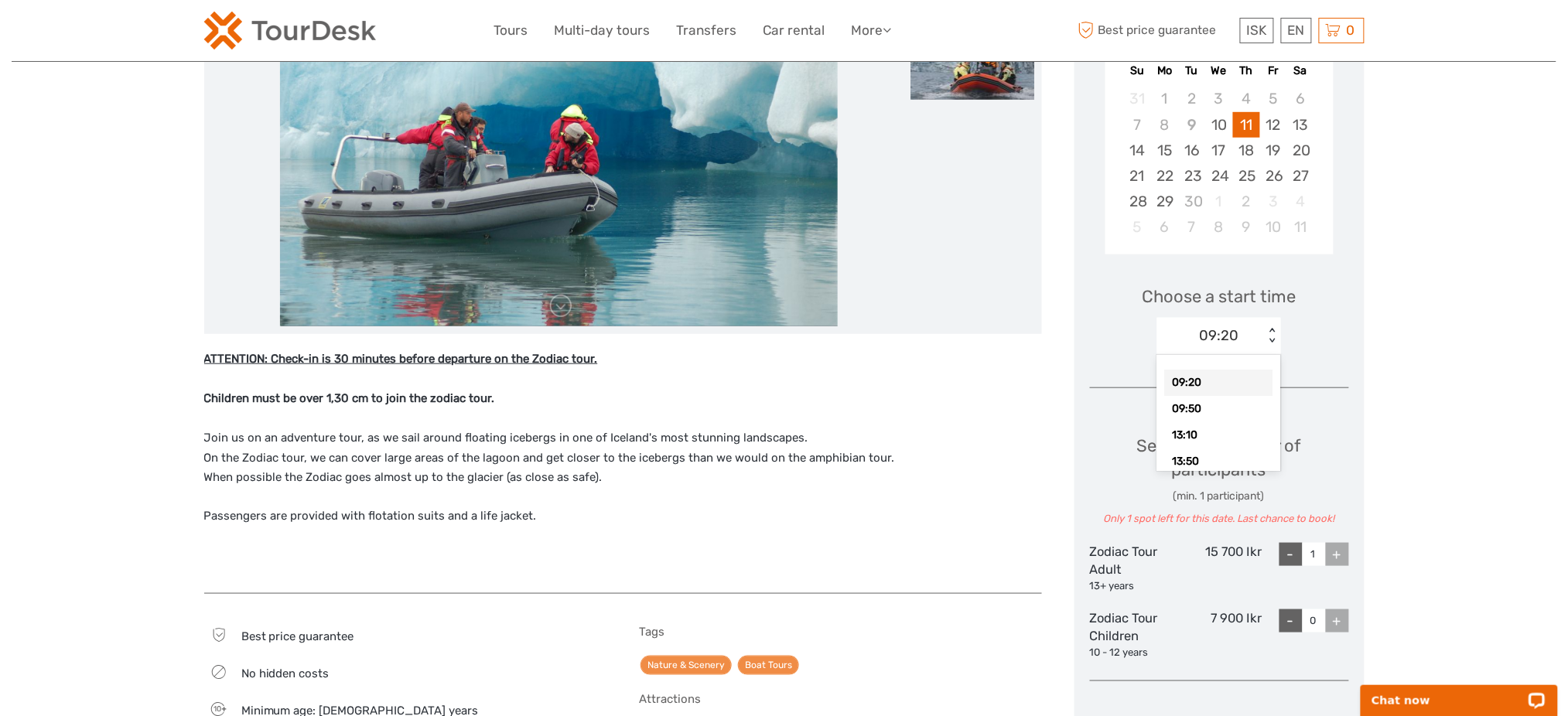
click at [1252, 341] on div "09:20" at bounding box center [1210, 335] width 108 height 23
click at [1228, 423] on div "13:10" at bounding box center [1218, 436] width 108 height 27
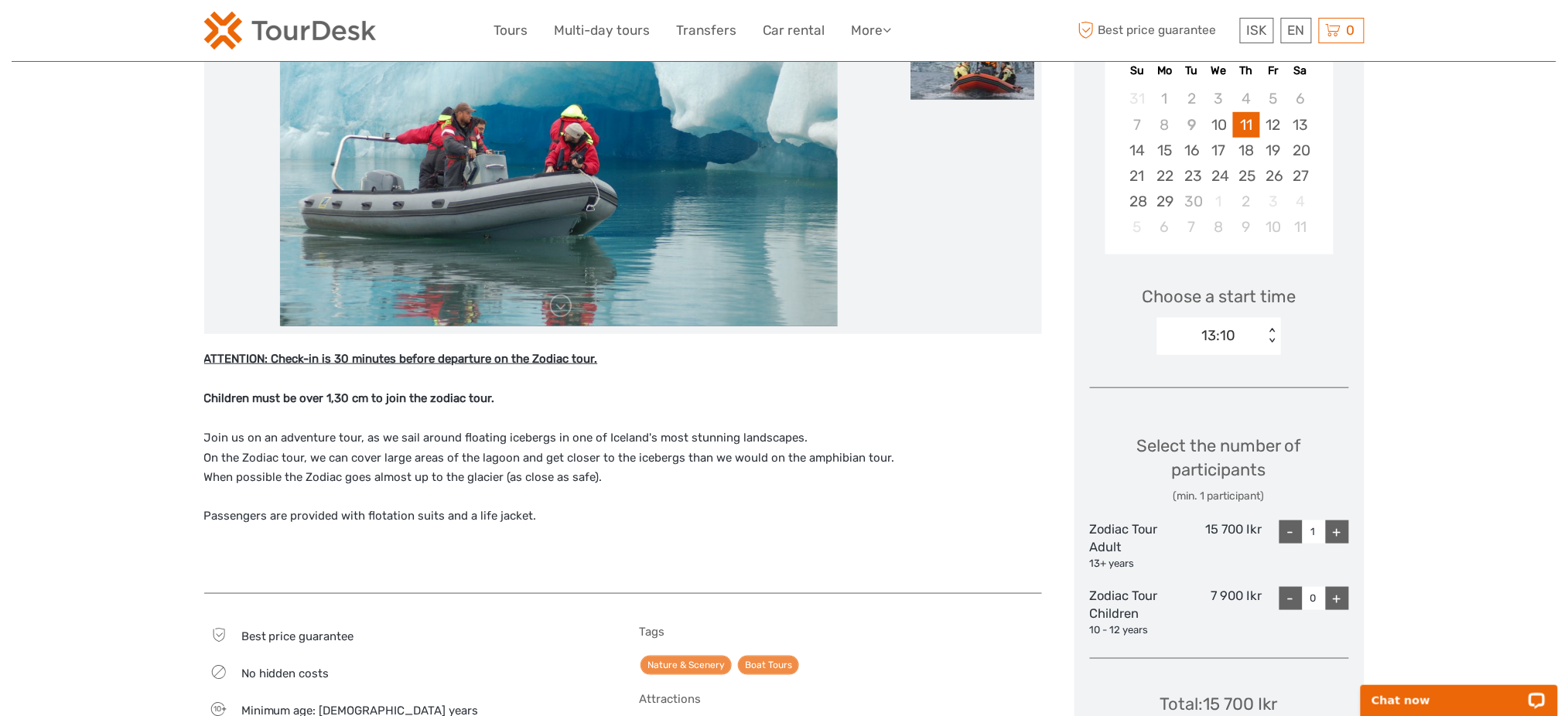
click at [1258, 341] on div "13:10" at bounding box center [1210, 335] width 108 height 23
click at [1225, 434] on div "17:50" at bounding box center [1218, 444] width 108 height 27
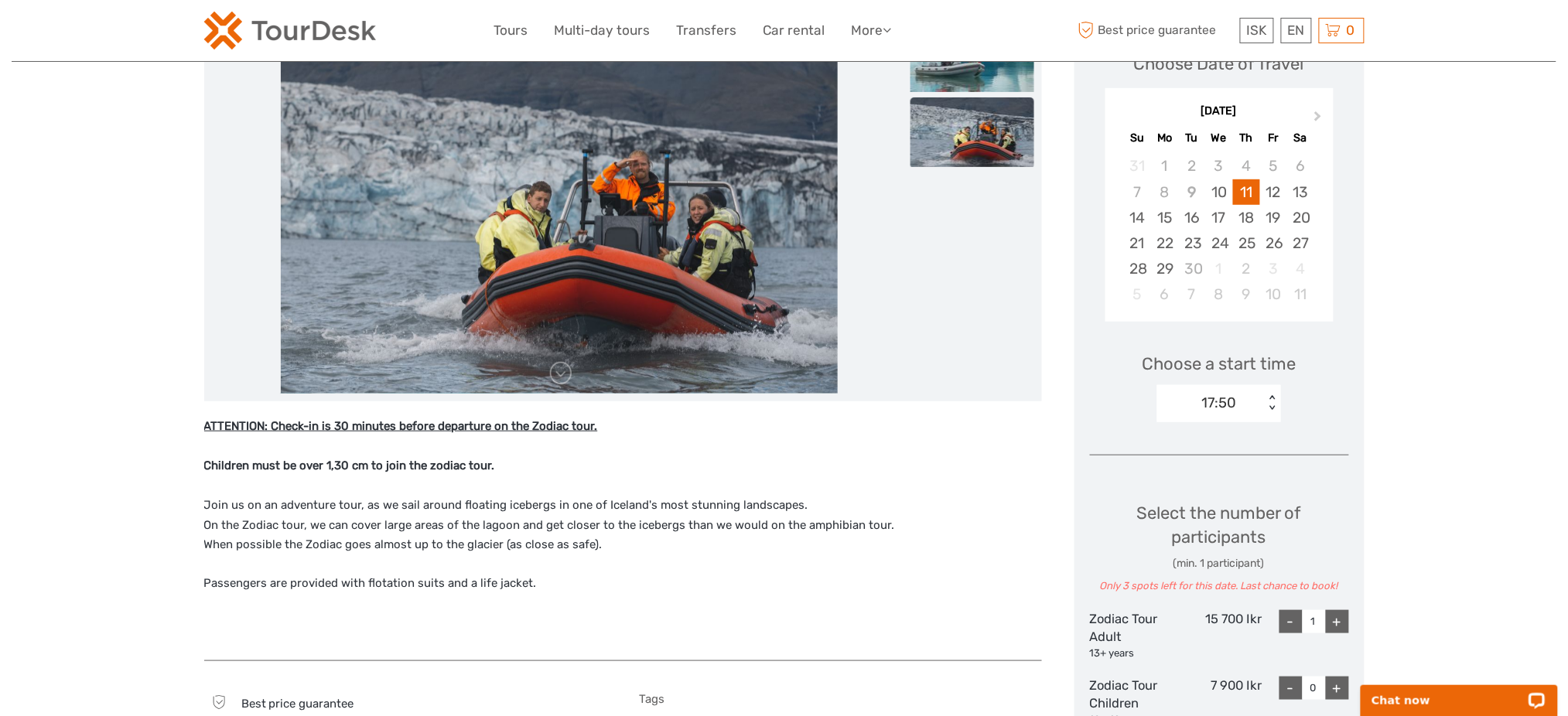
scroll to position [206, 0]
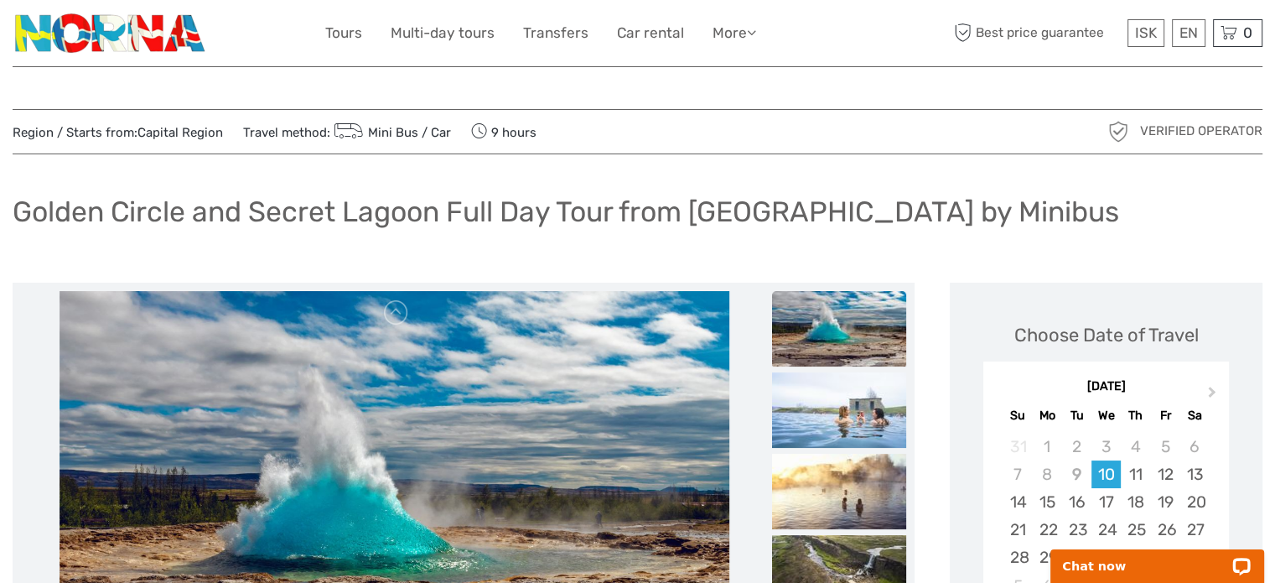
click at [557, 218] on h1 "Golden Circle and Secret Lagoon Full Day Tour from Reykjavik by Minibus" at bounding box center [566, 212] width 1107 height 34
click at [557, 218] on h1 "Golden Circle and Secret Lagoon Full Day Tour from [GEOGRAPHIC_DATA] by Minibus" at bounding box center [566, 212] width 1107 height 34
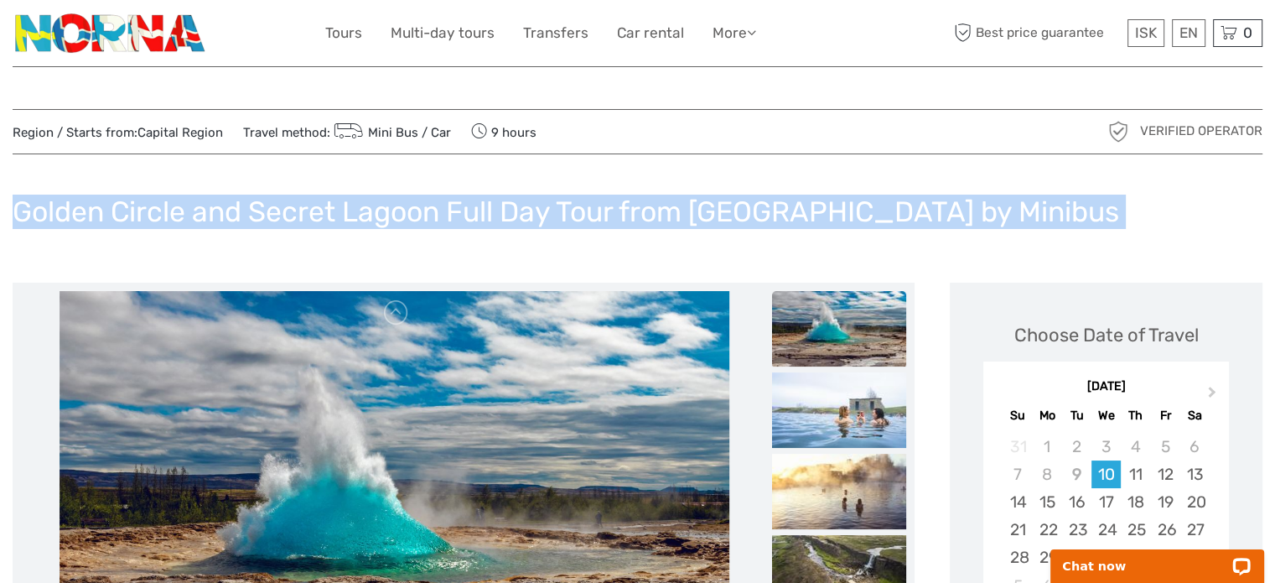
click at [557, 218] on h1 "Golden Circle and Secret Lagoon Full Day Tour from [GEOGRAPHIC_DATA] by Minibus" at bounding box center [566, 212] width 1107 height 34
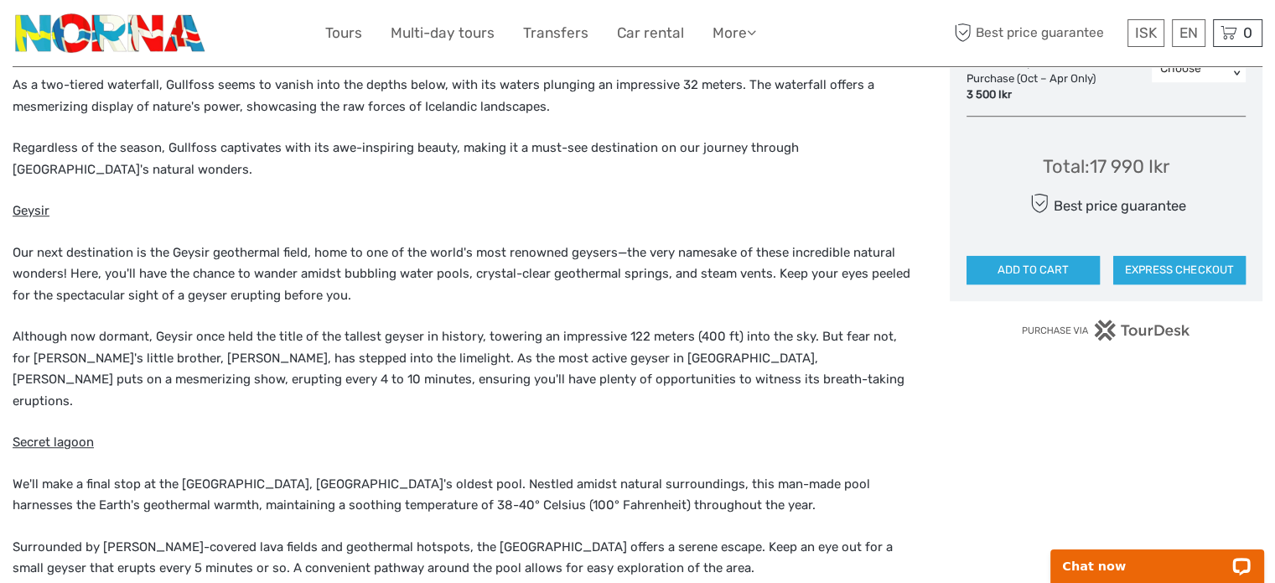
scroll to position [1174, 0]
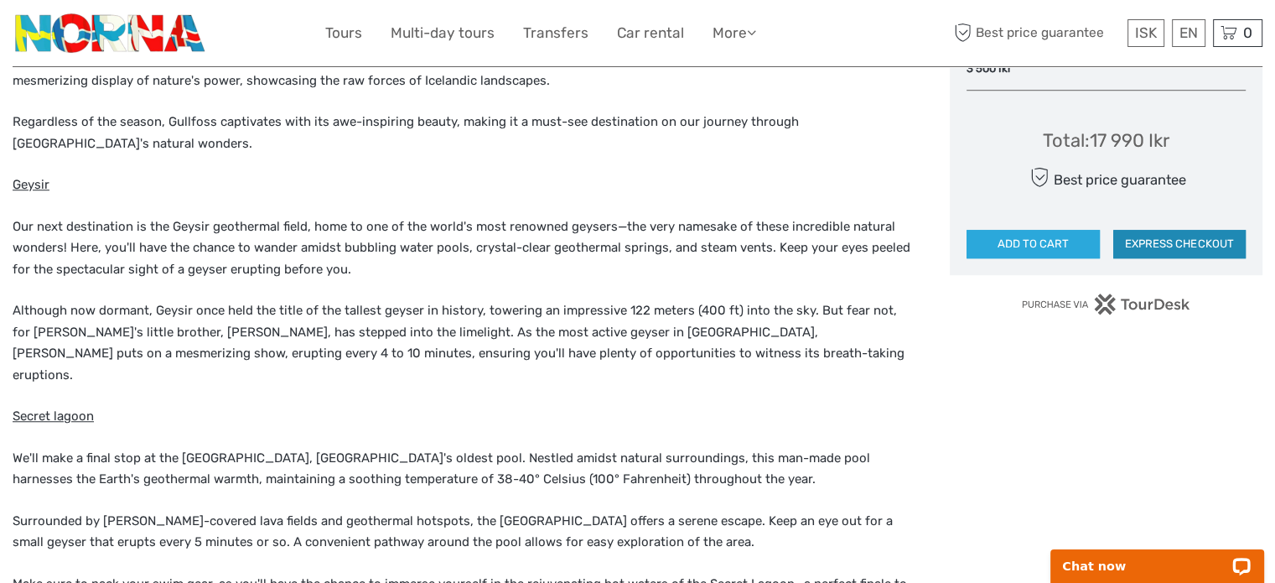
click at [1218, 244] on button "EXPRESS CHECKOUT" at bounding box center [1180, 244] width 132 height 29
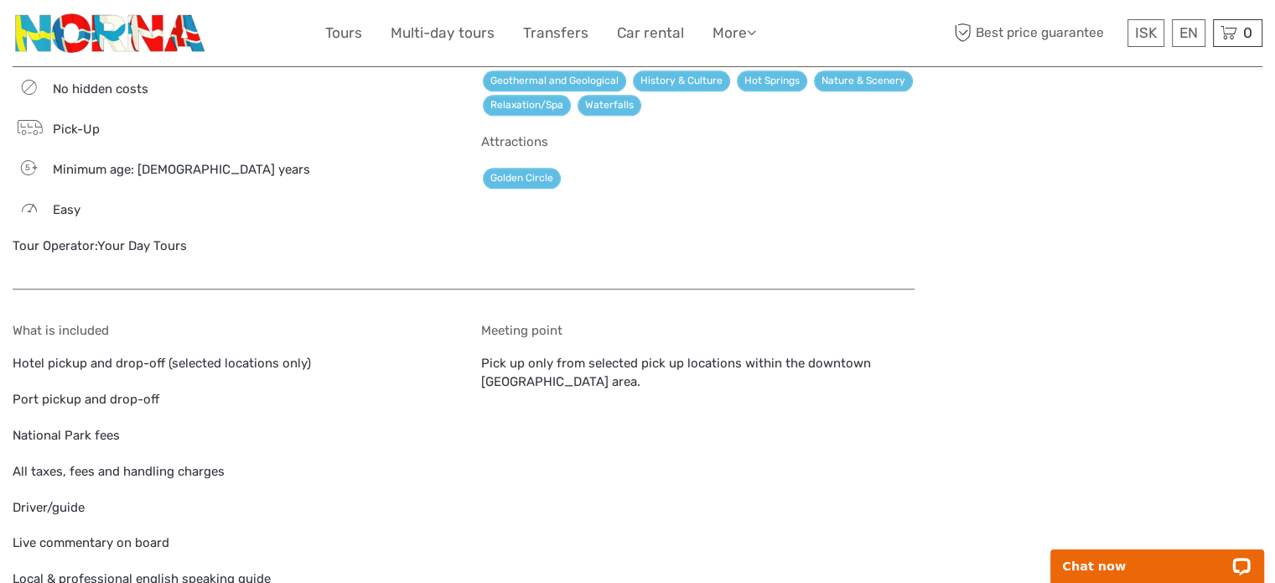
scroll to position [1845, 0]
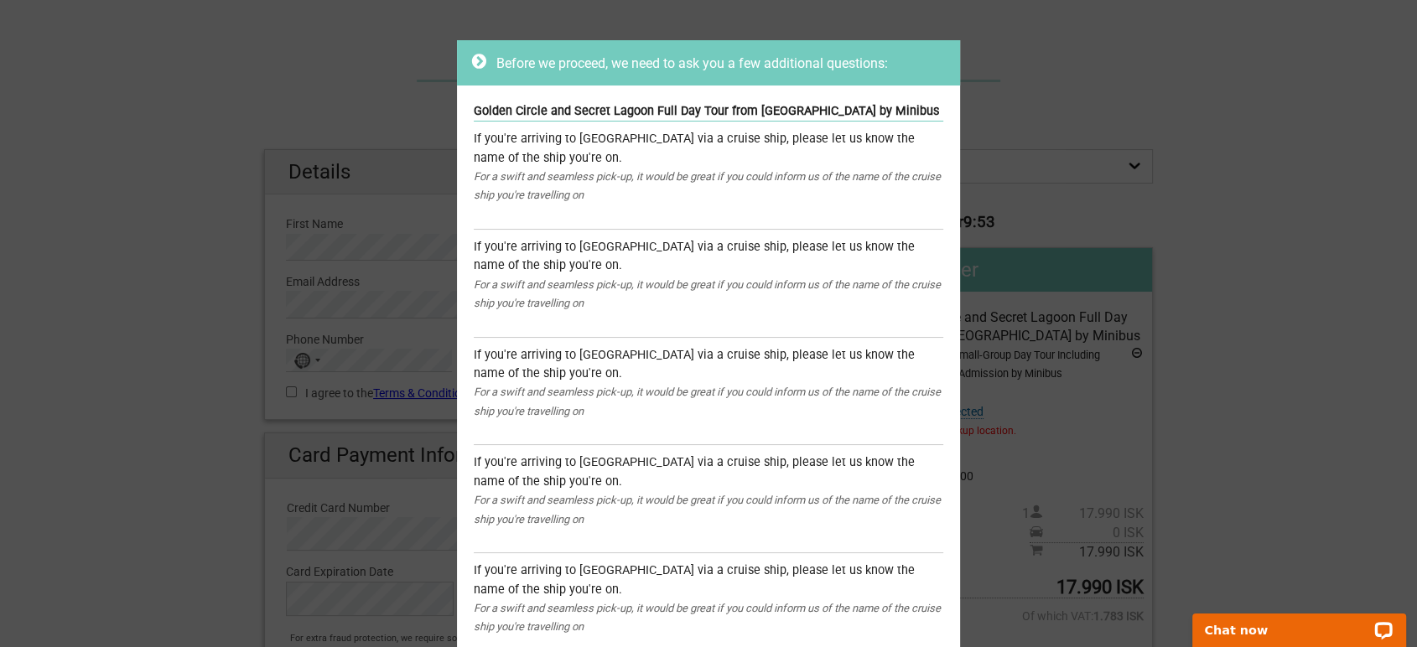
drag, startPoint x: 1057, startPoint y: 117, endPoint x: 1053, endPoint y: 176, distance: 59.6
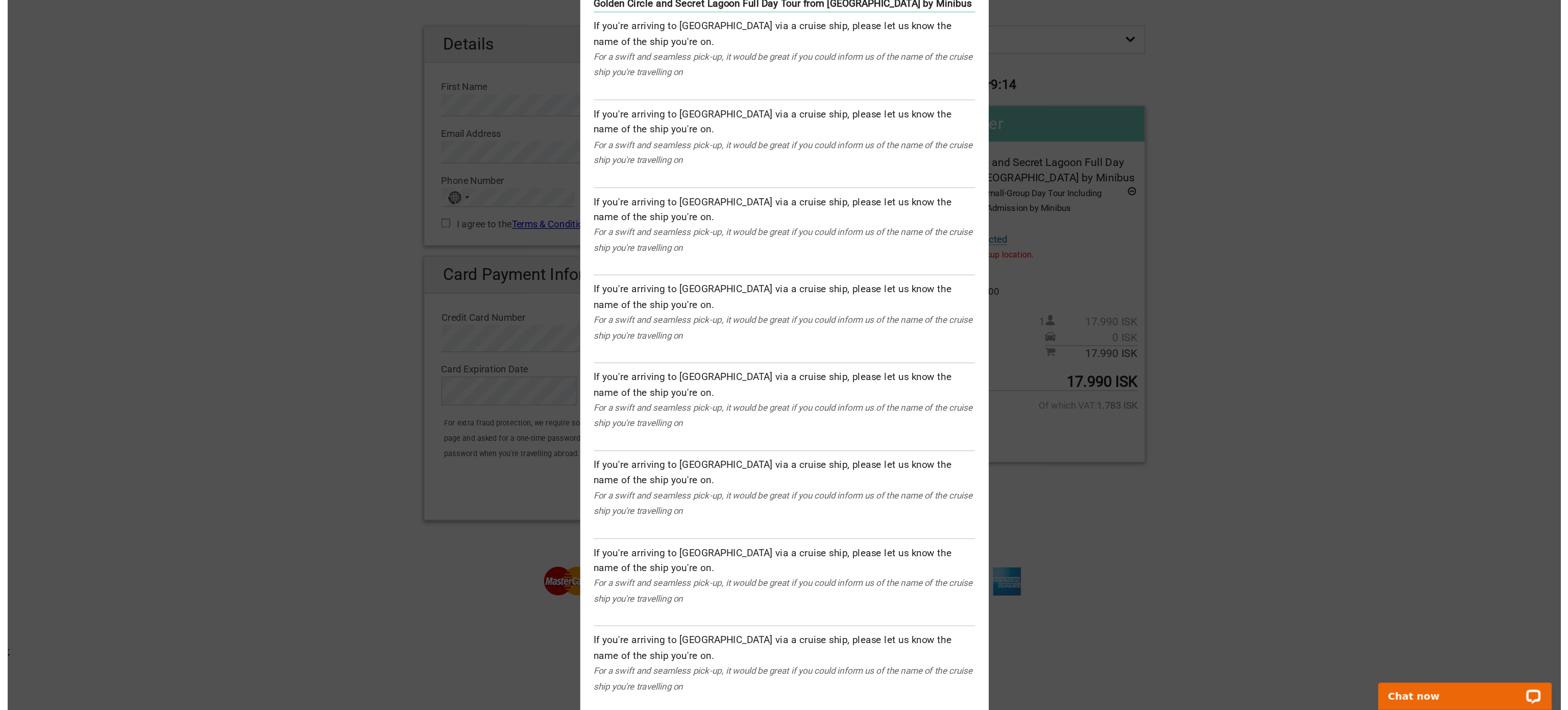
scroll to position [11, 0]
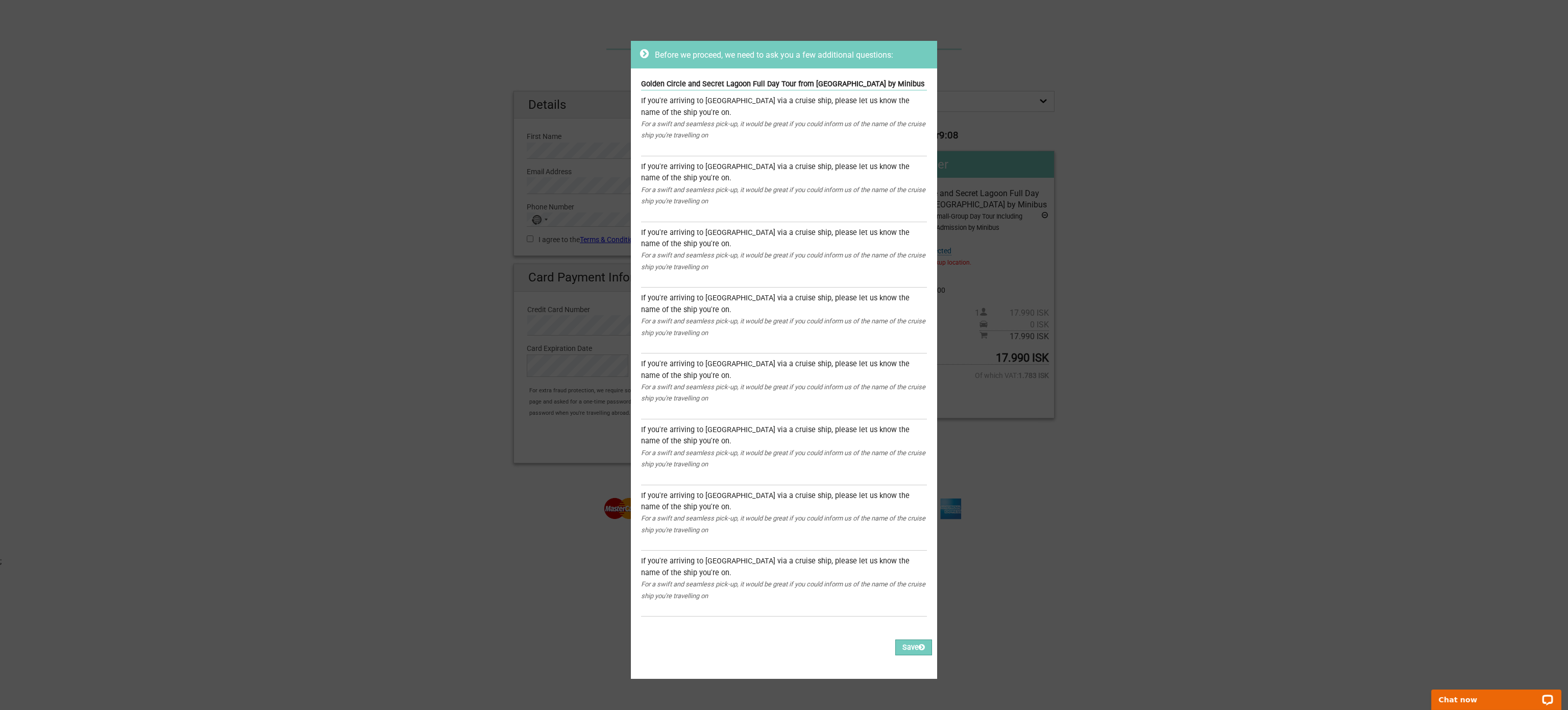
click at [105, 394] on div "Before we proceed, we need to ask you a few additional questions: Golden Circle…" at bounding box center [784, 355] width 1568 height 710
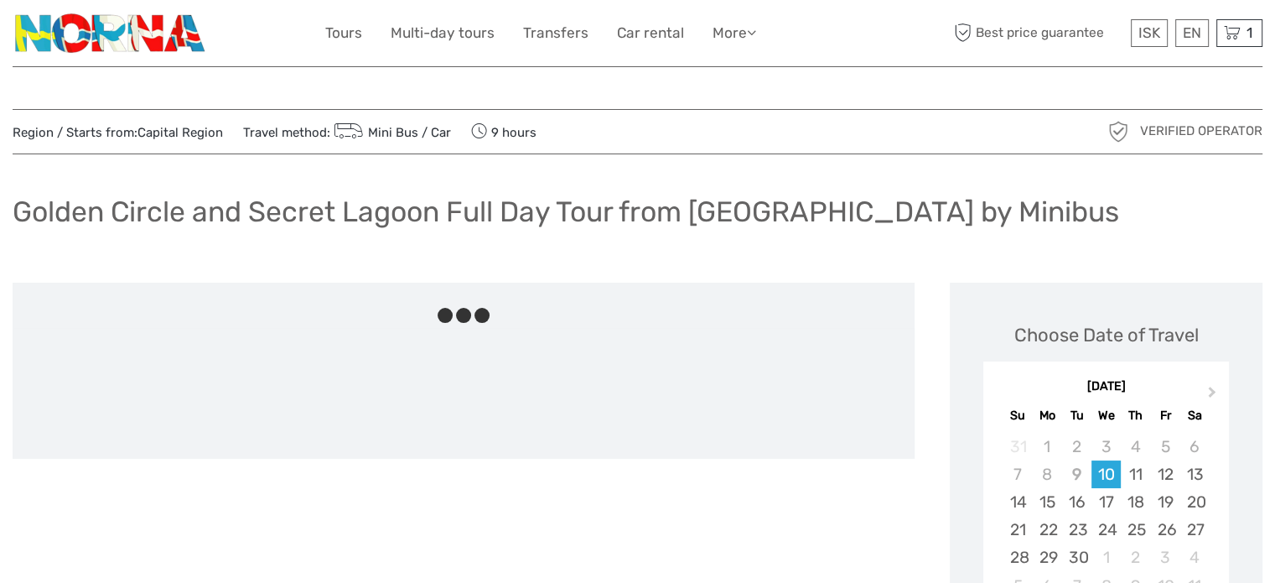
click at [335, 218] on h1 "Golden Circle and Secret Lagoon Full Day Tour from [GEOGRAPHIC_DATA] by Minibus" at bounding box center [566, 212] width 1107 height 34
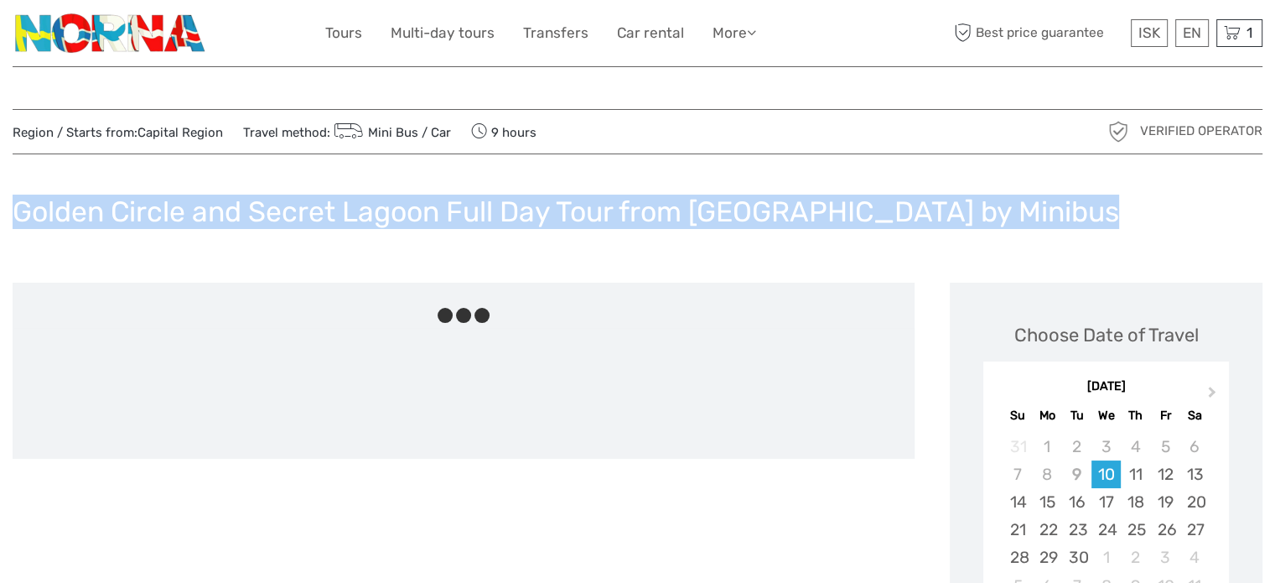
click at [335, 218] on h1 "Golden Circle and Secret Lagoon Full Day Tour from [GEOGRAPHIC_DATA] by Minibus" at bounding box center [566, 212] width 1107 height 34
copy div "Golden Circle and Secret Lagoon Full Day Tour from [GEOGRAPHIC_DATA] by Minibus"
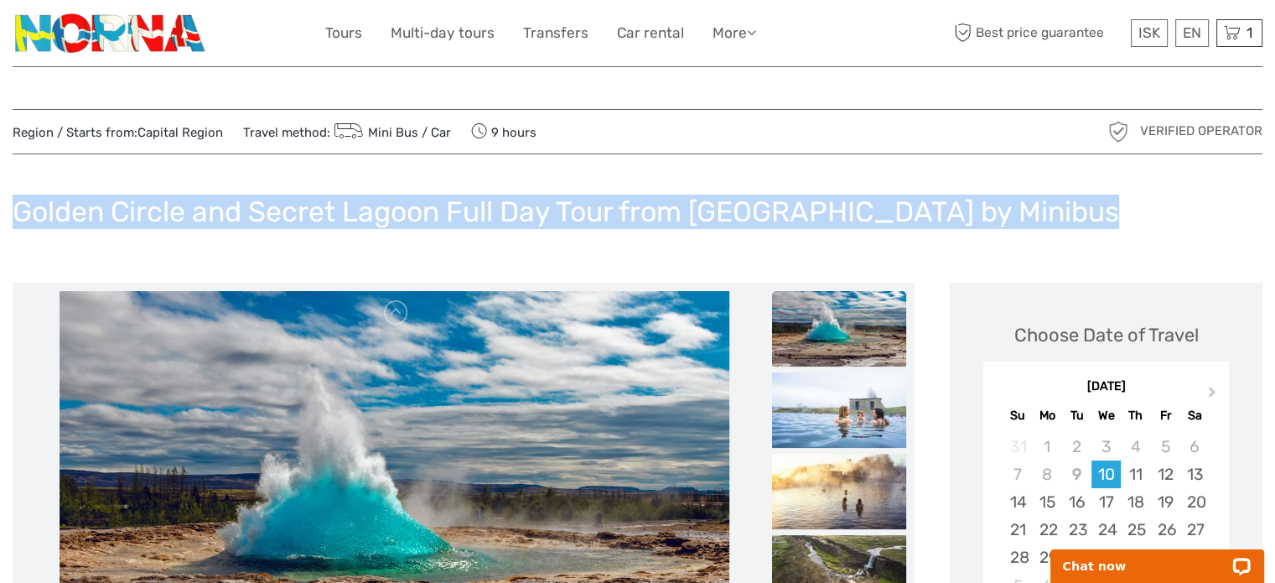
copy div "Golden Circle and Secret Lagoon Full Day Tour from [GEOGRAPHIC_DATA] by Minibus"
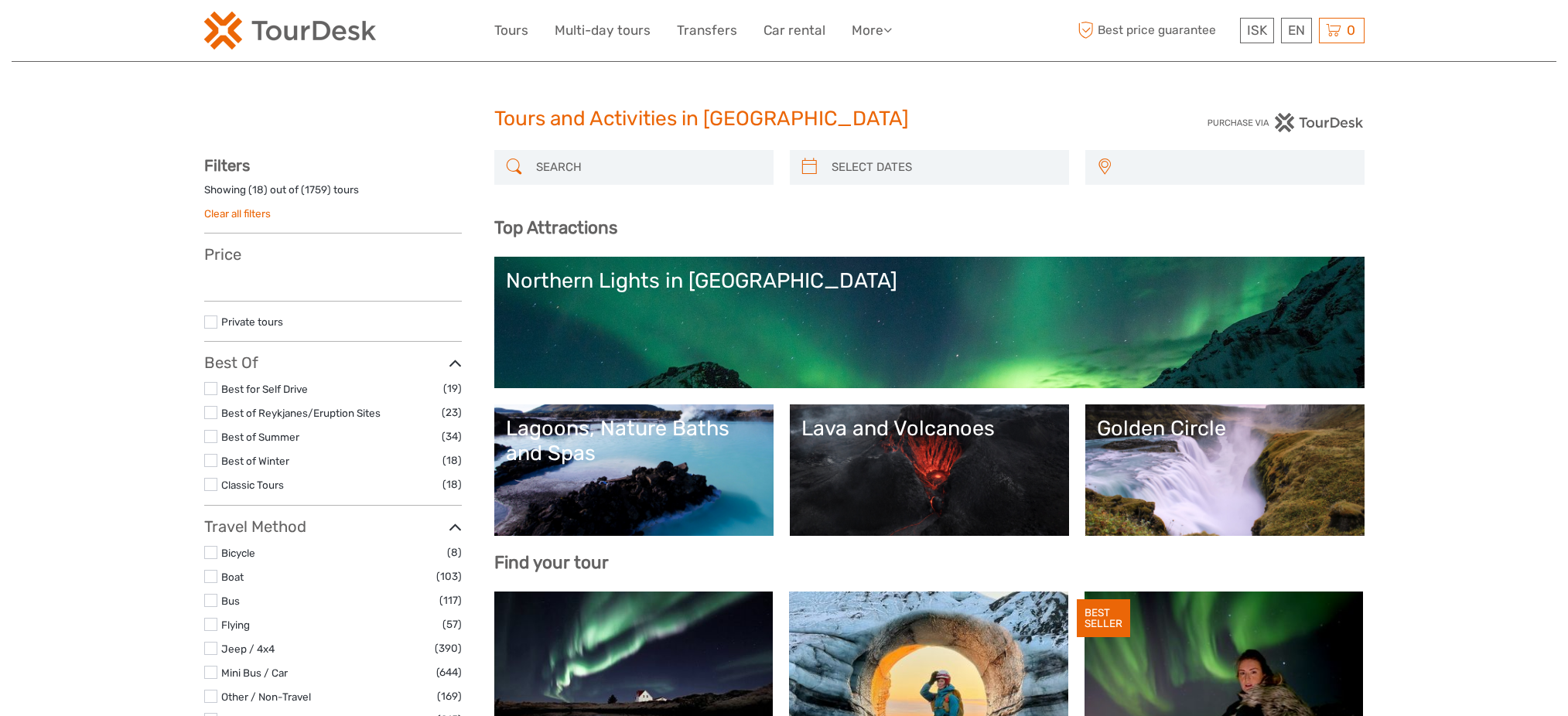
select select
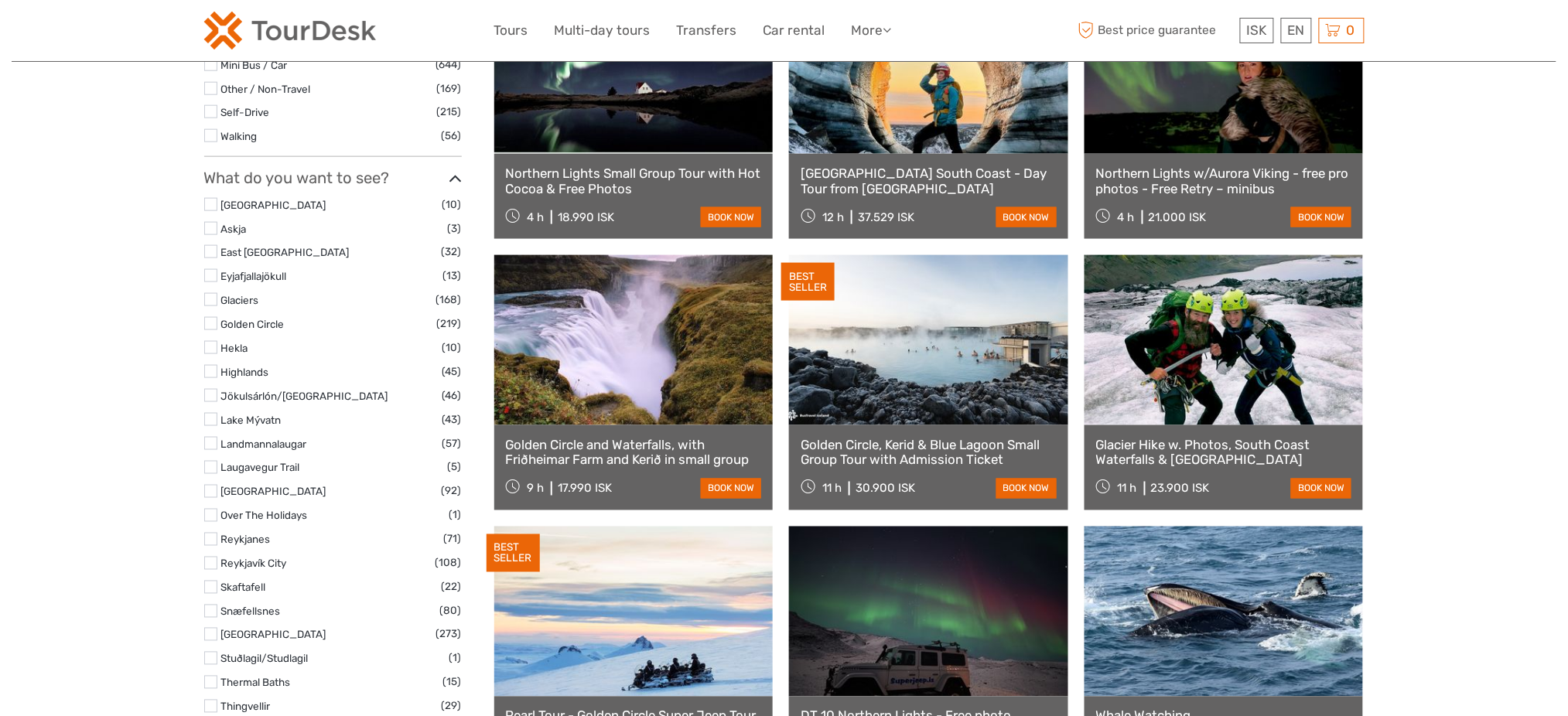
select select
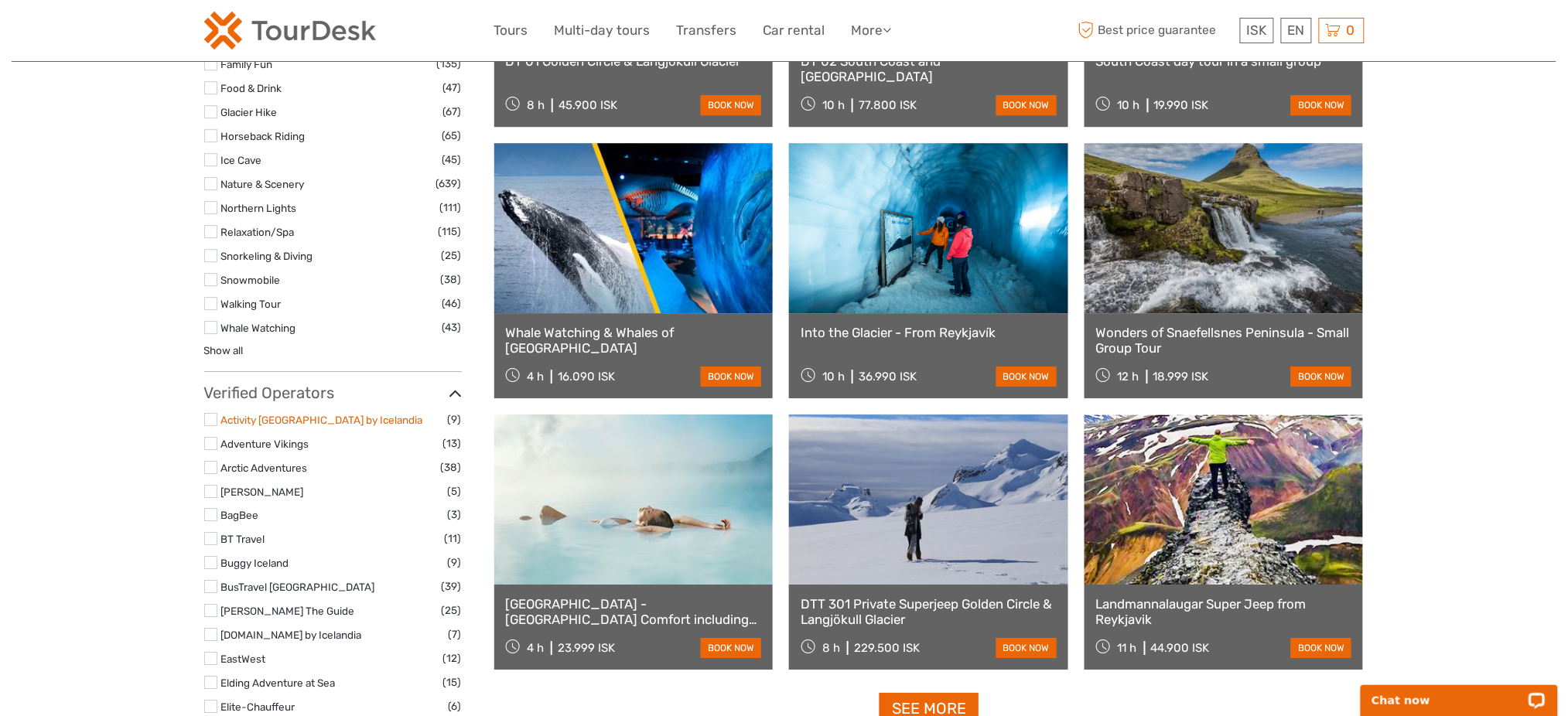
scroll to position [1675, 0]
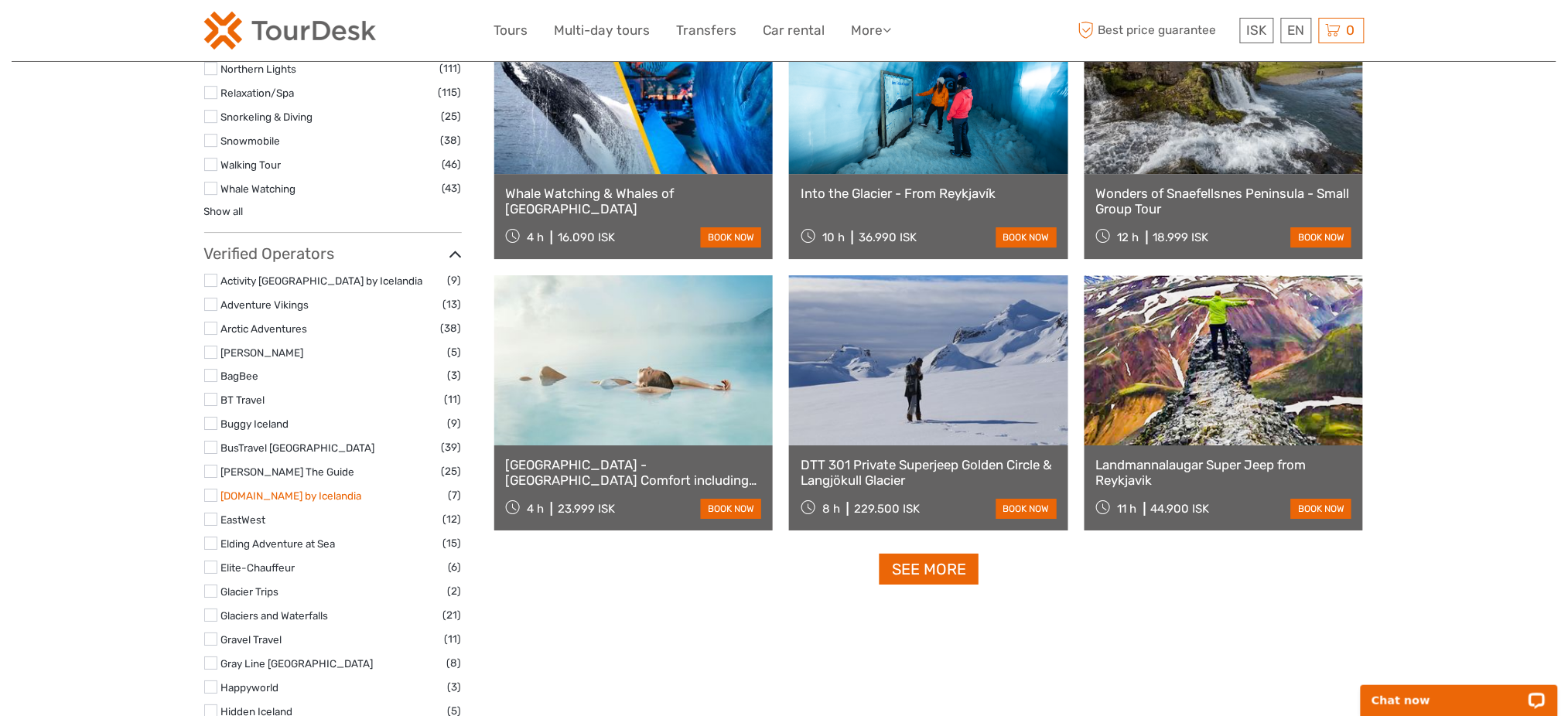
click at [285, 494] on link "[DOMAIN_NAME] by Icelandia" at bounding box center [291, 495] width 141 height 12
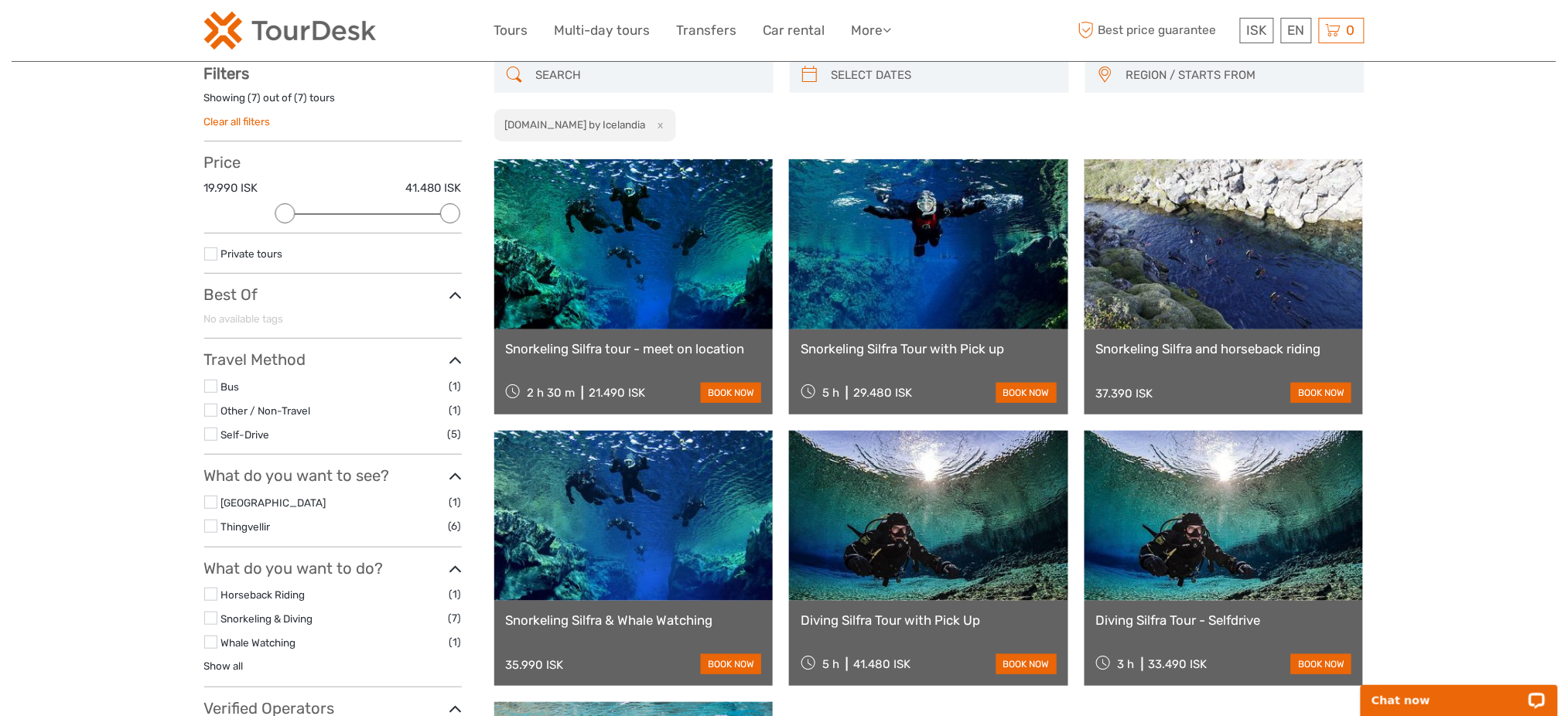
scroll to position [88, 0]
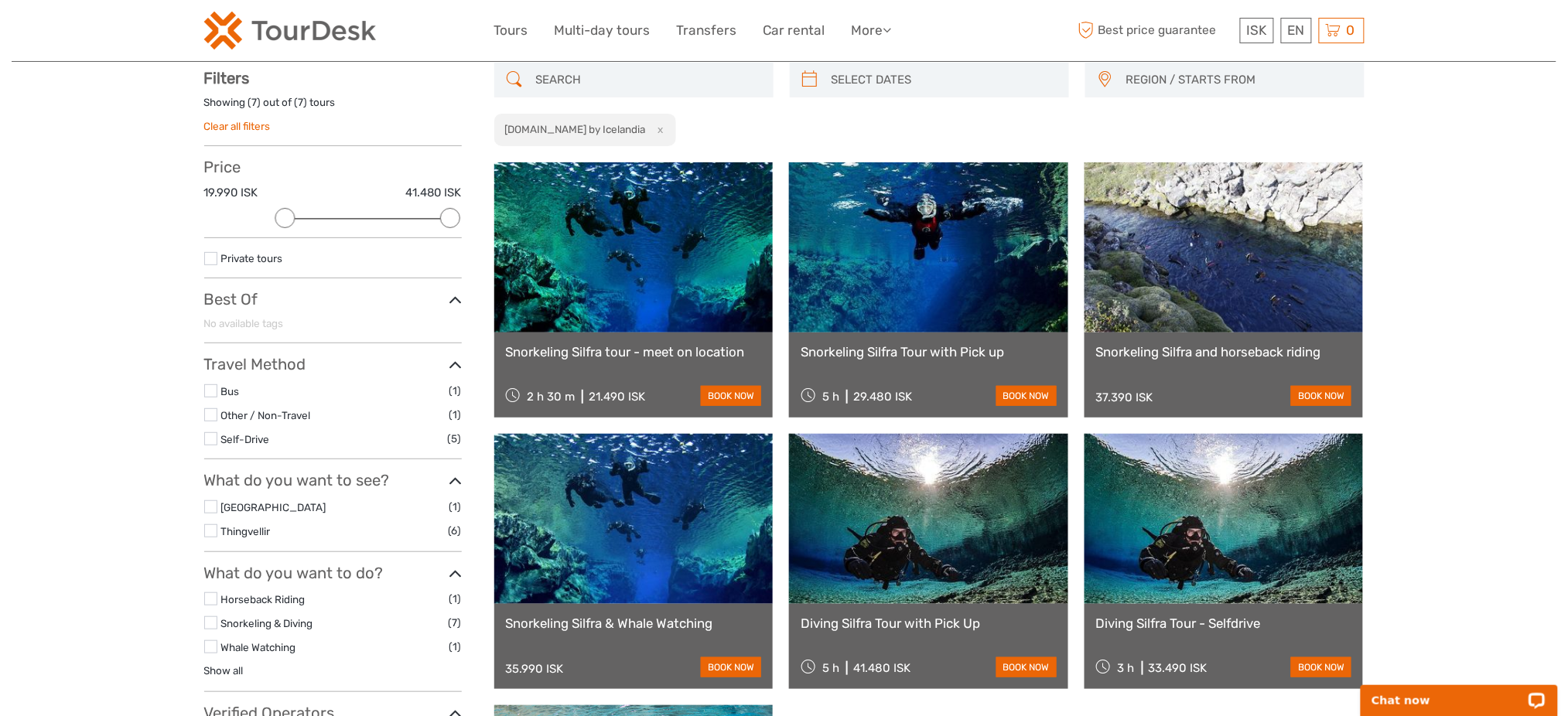
click at [708, 280] on link at bounding box center [634, 247] width 279 height 170
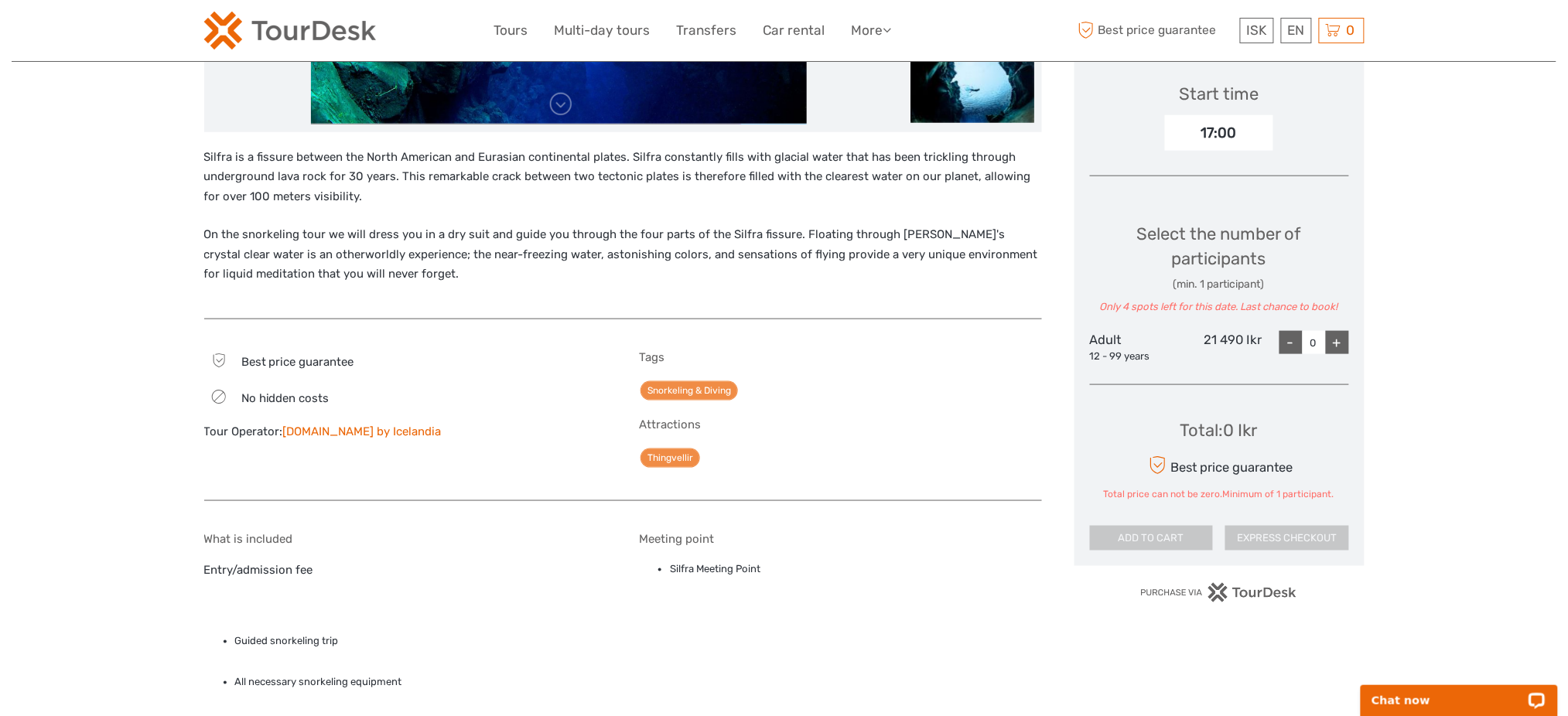
click at [1331, 342] on div "+" at bounding box center [1336, 342] width 23 height 23
type input "1"
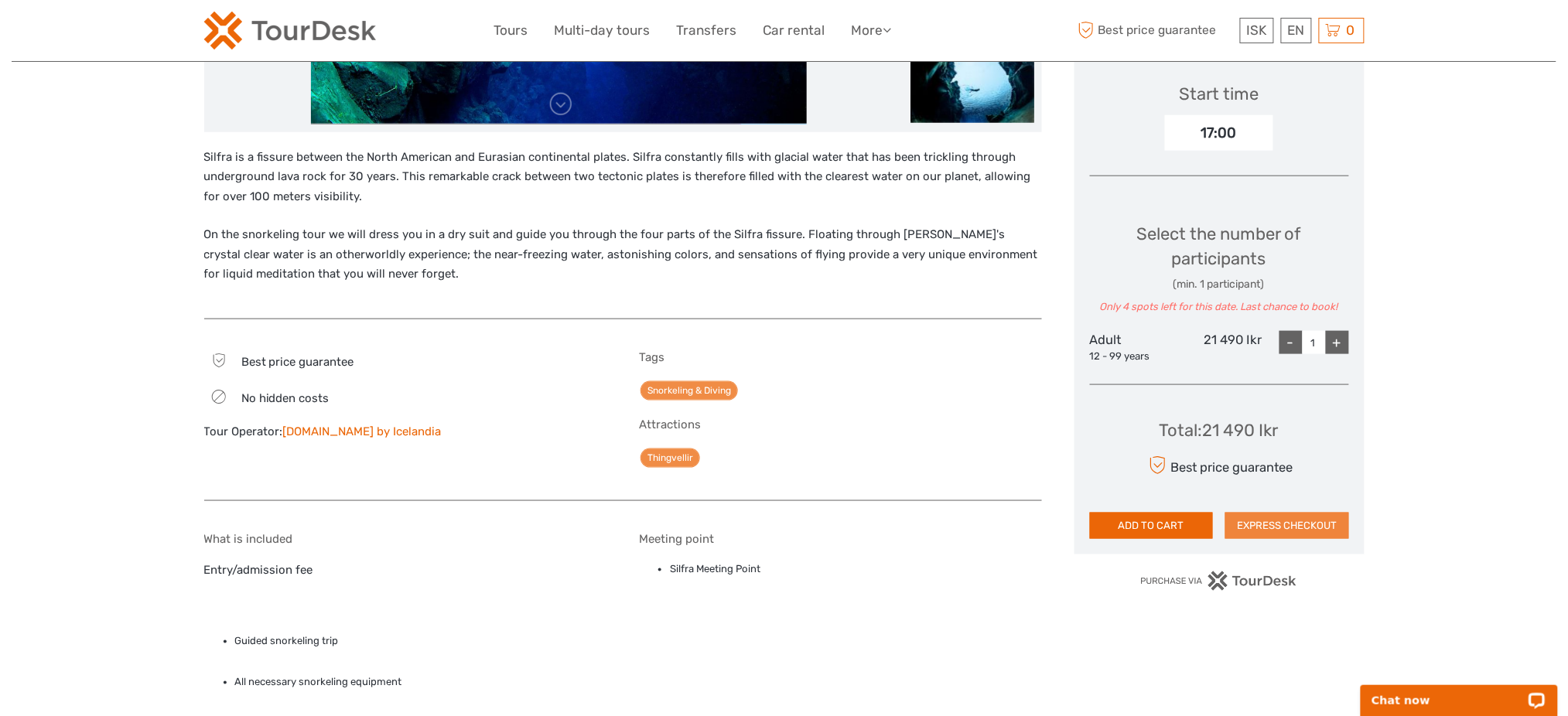
click at [1287, 535] on button "EXPRESS CHECKOUT" at bounding box center [1287, 526] width 124 height 27
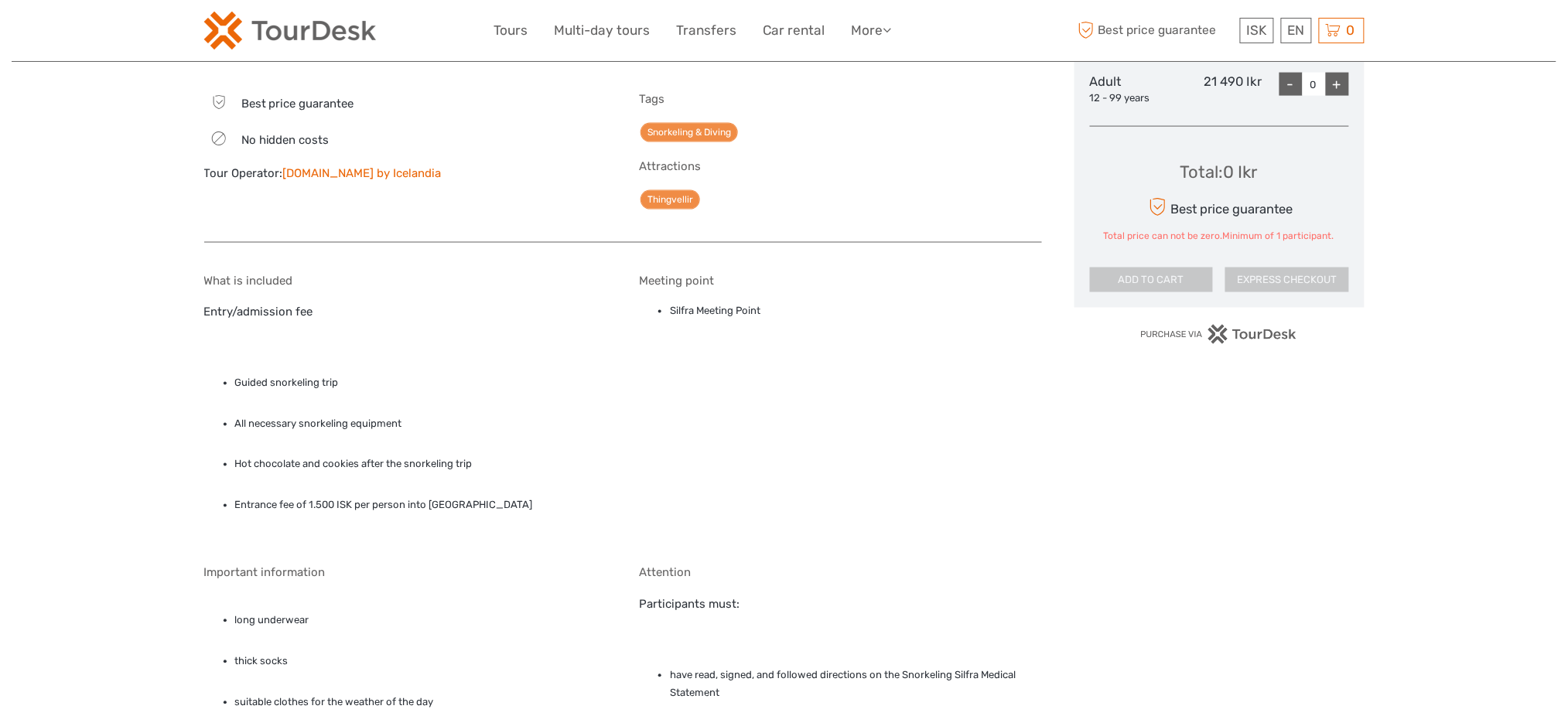
scroll to position [473, 0]
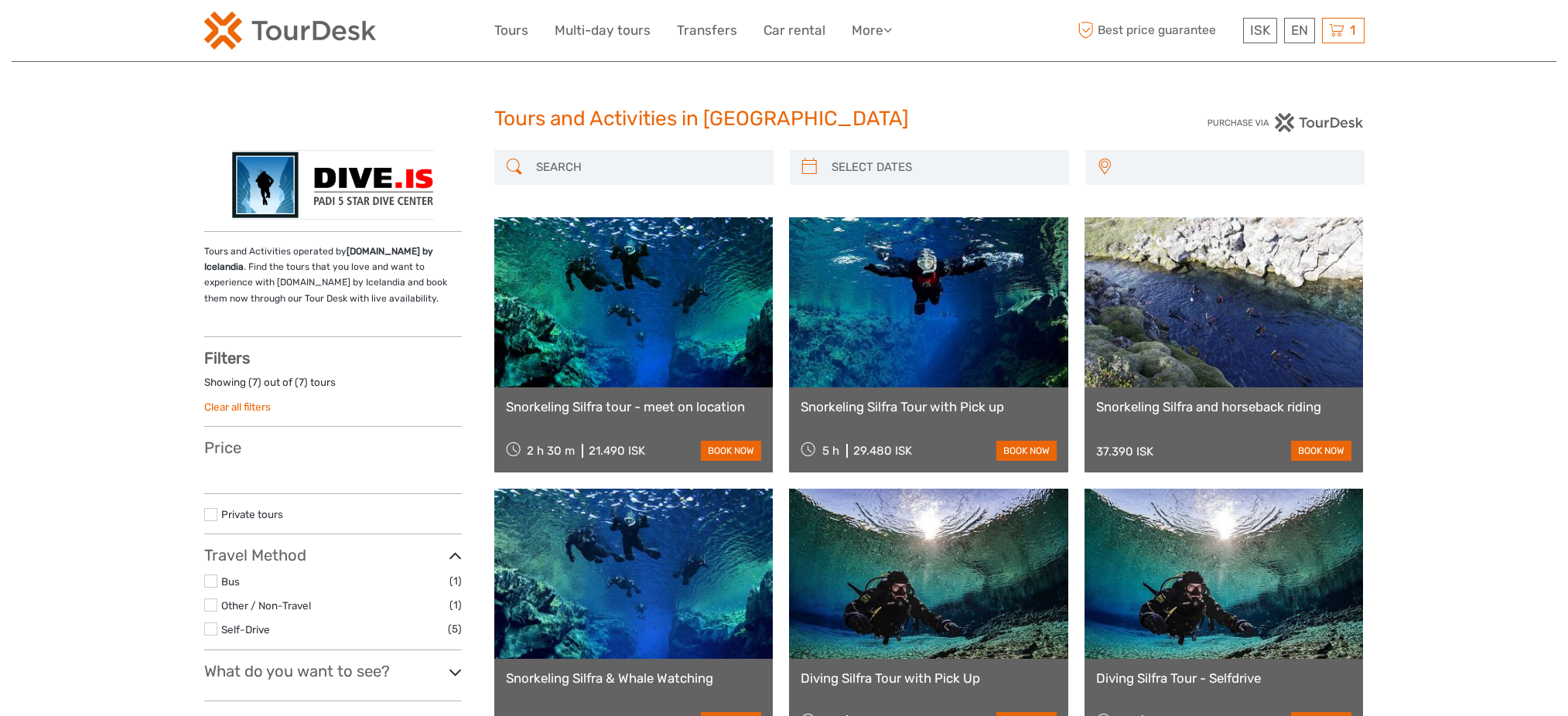
select select
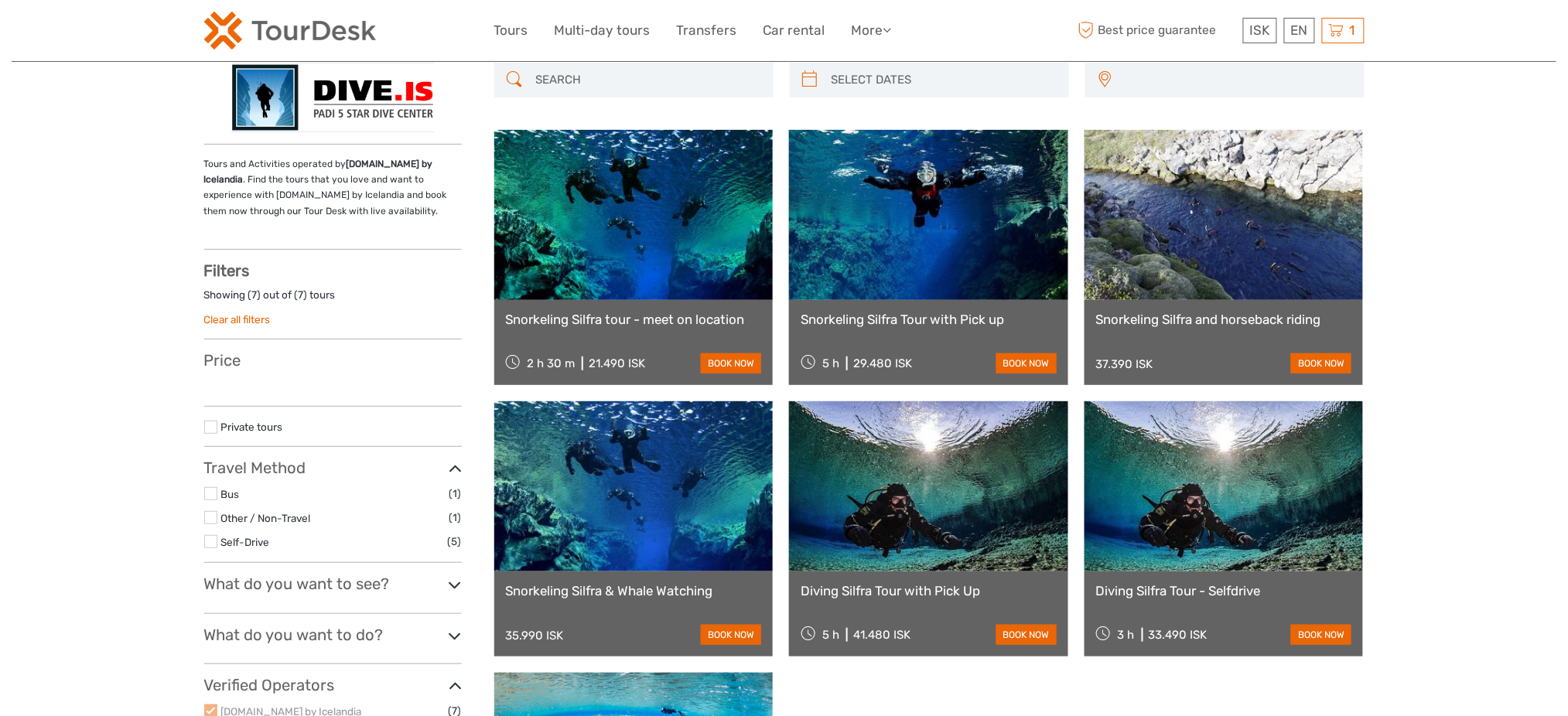
select select
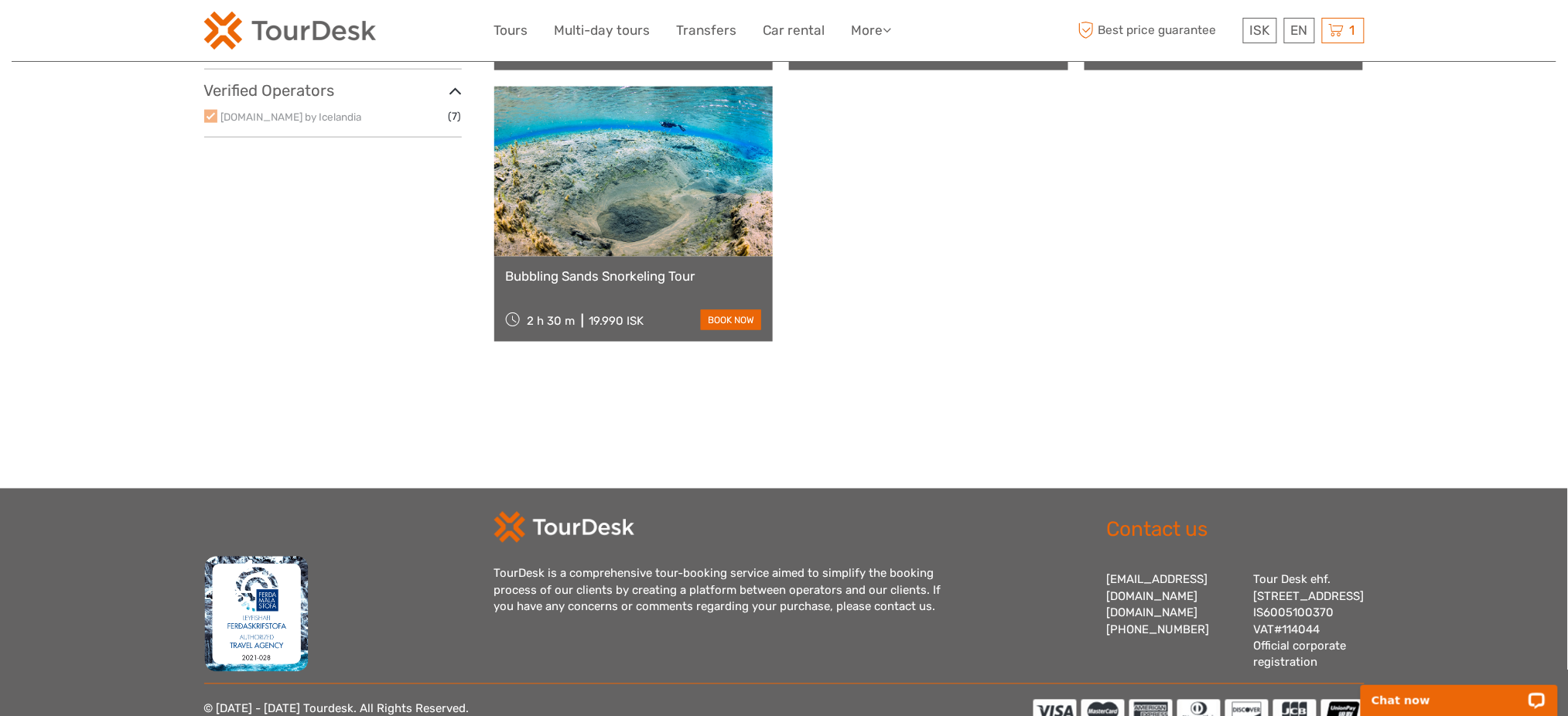
scroll to position [638, 0]
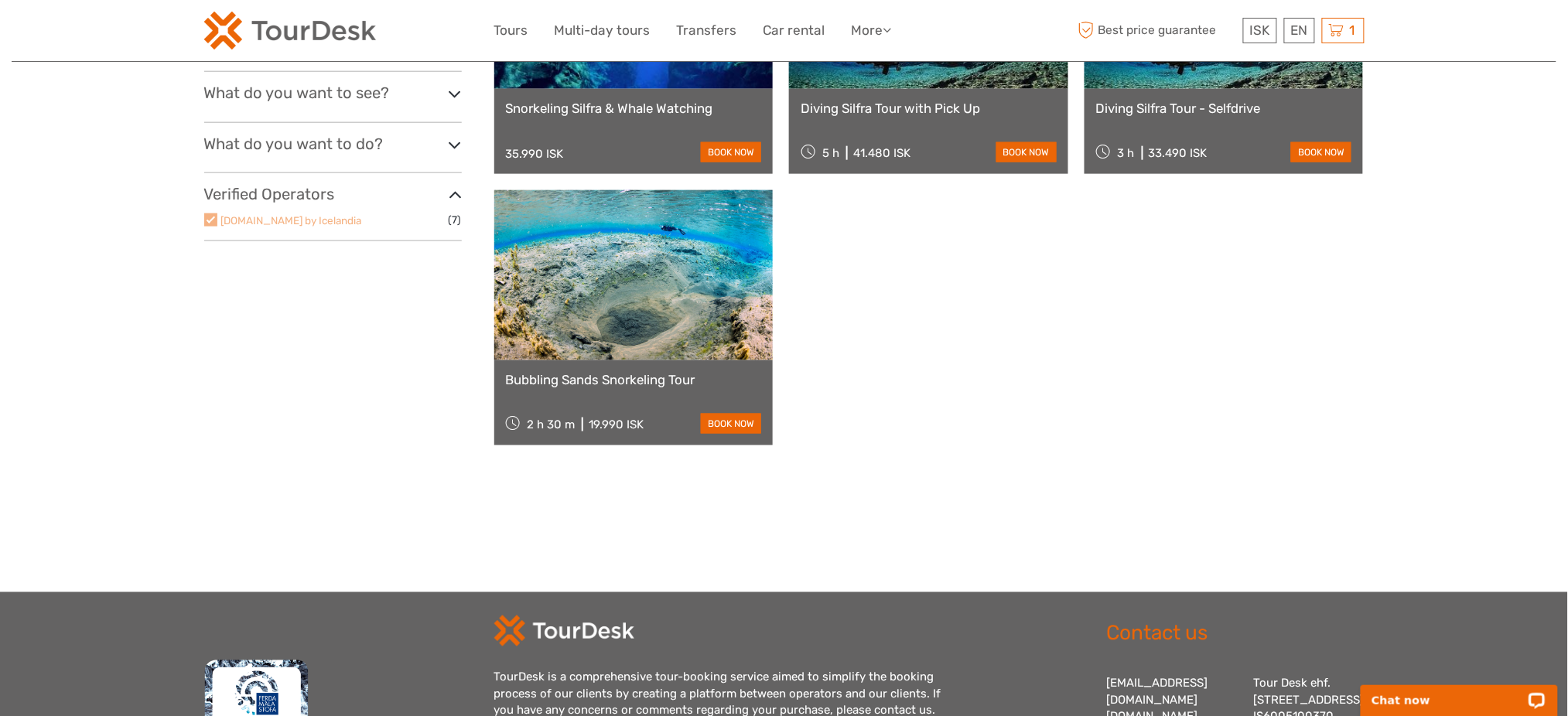
click at [274, 214] on link "Dive.is by Icelandia" at bounding box center [291, 220] width 141 height 12
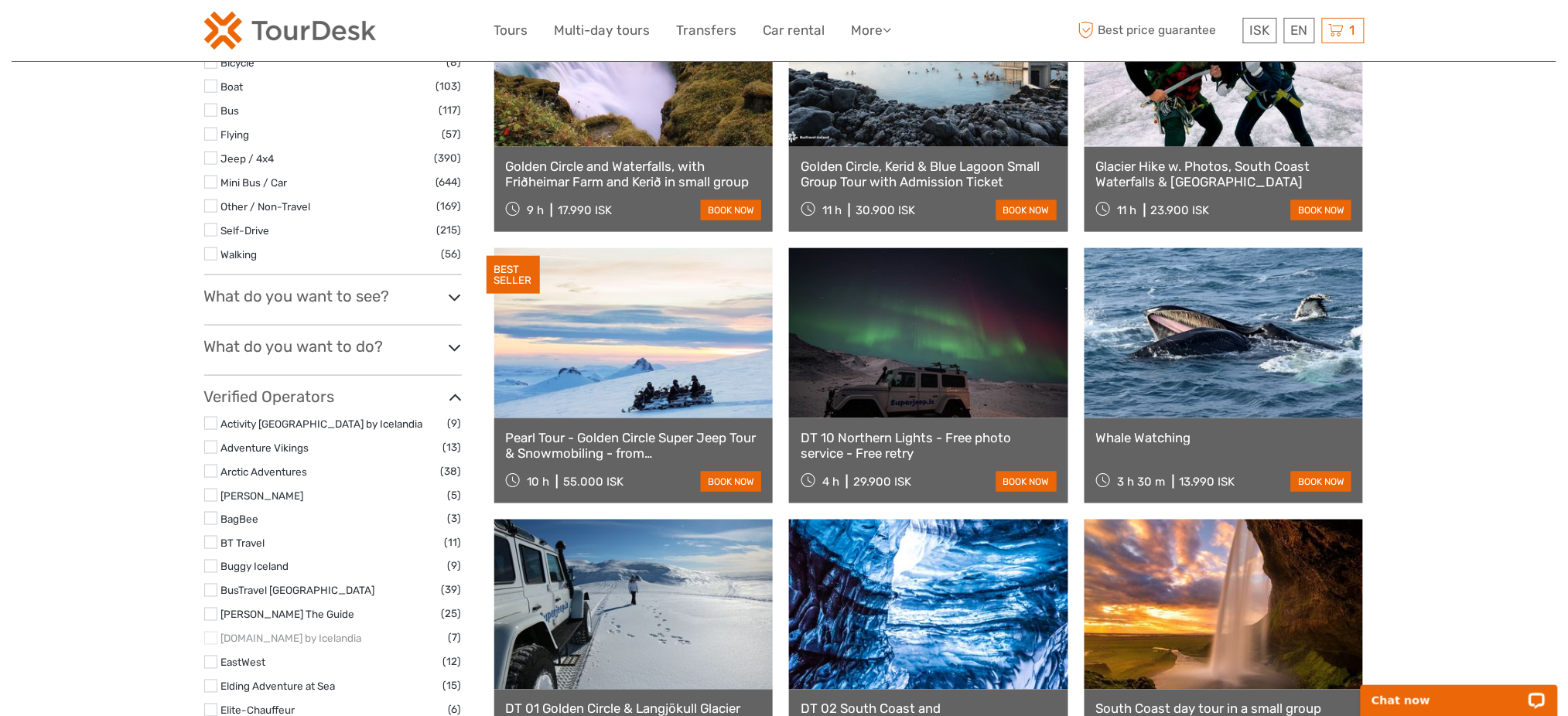
scroll to position [809, 0]
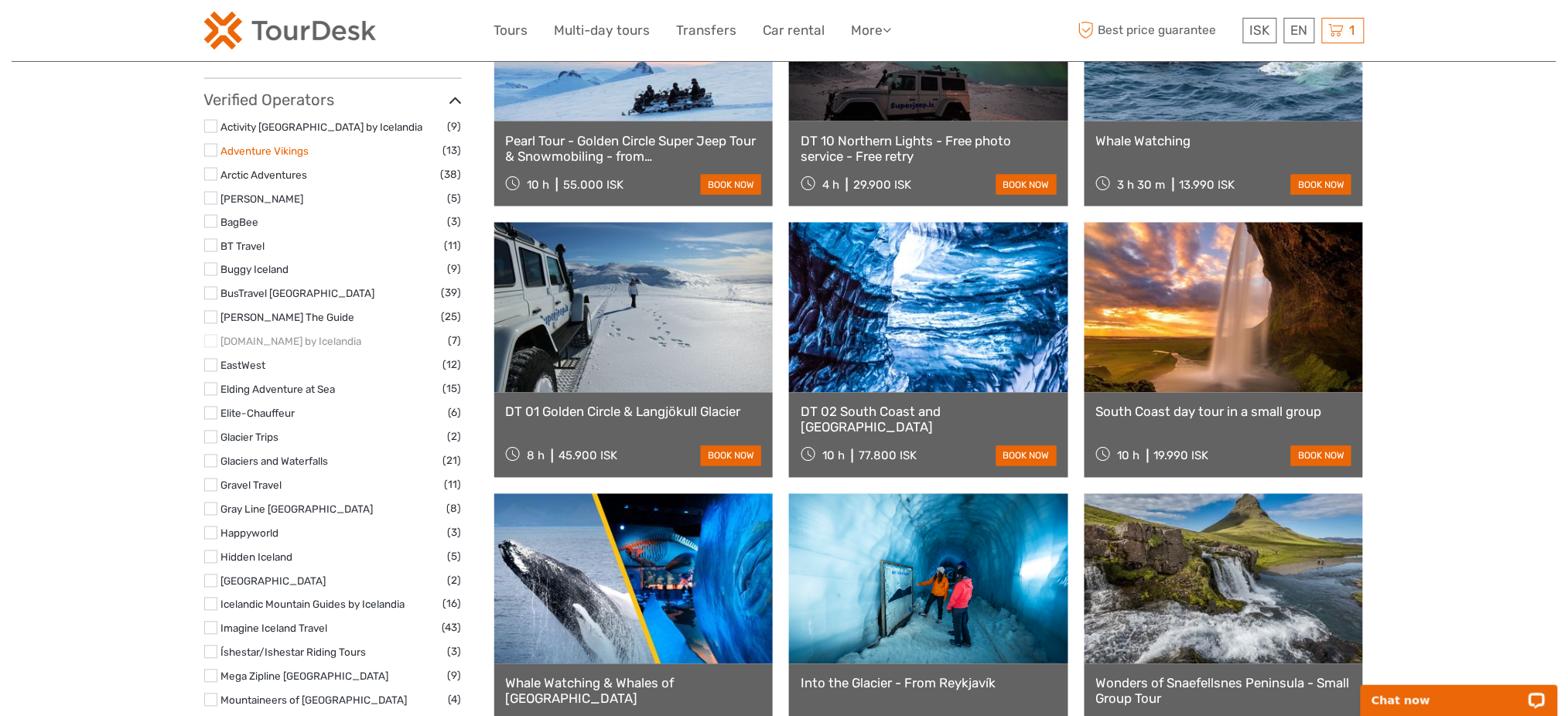
click at [280, 152] on link "Adventure Vikings" at bounding box center [266, 150] width 89 height 12
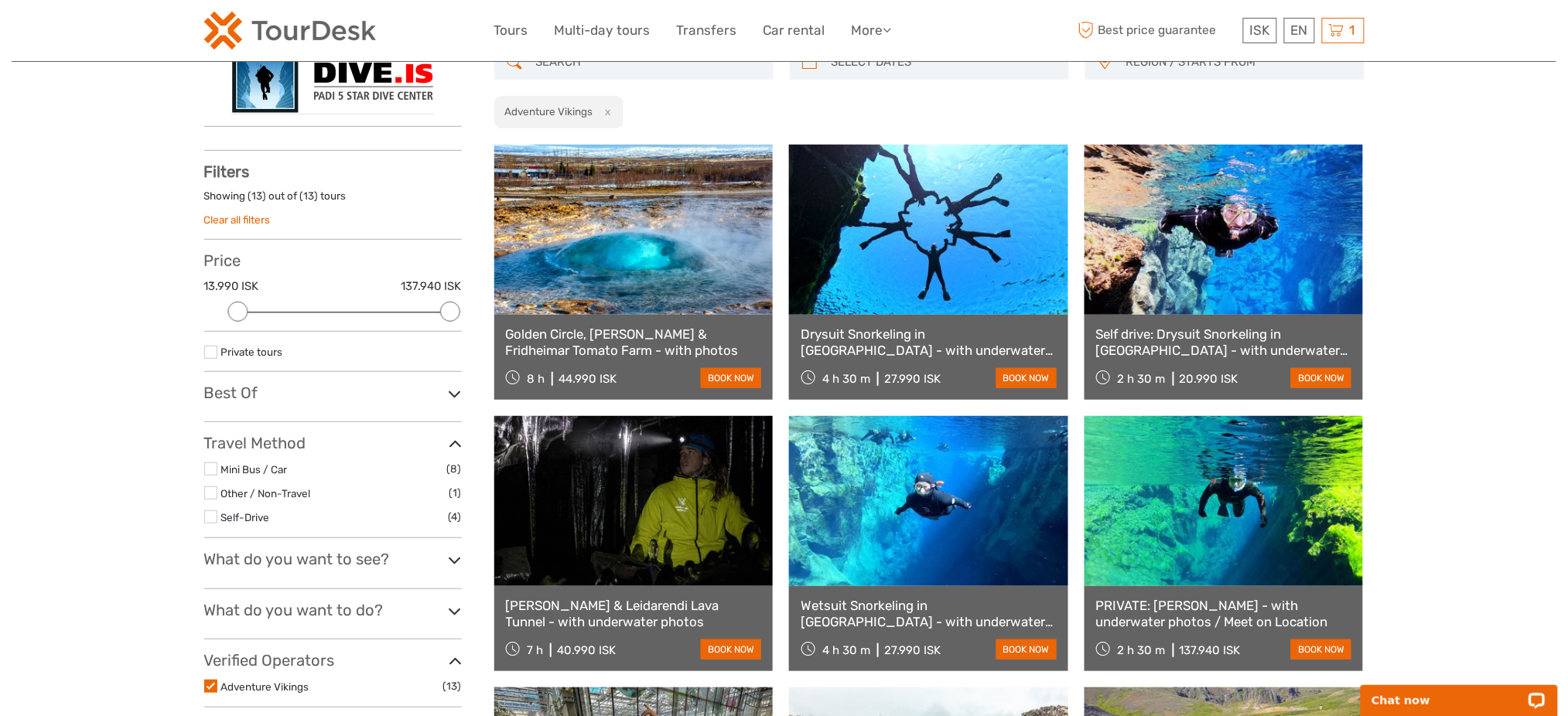
scroll to position [88, 0]
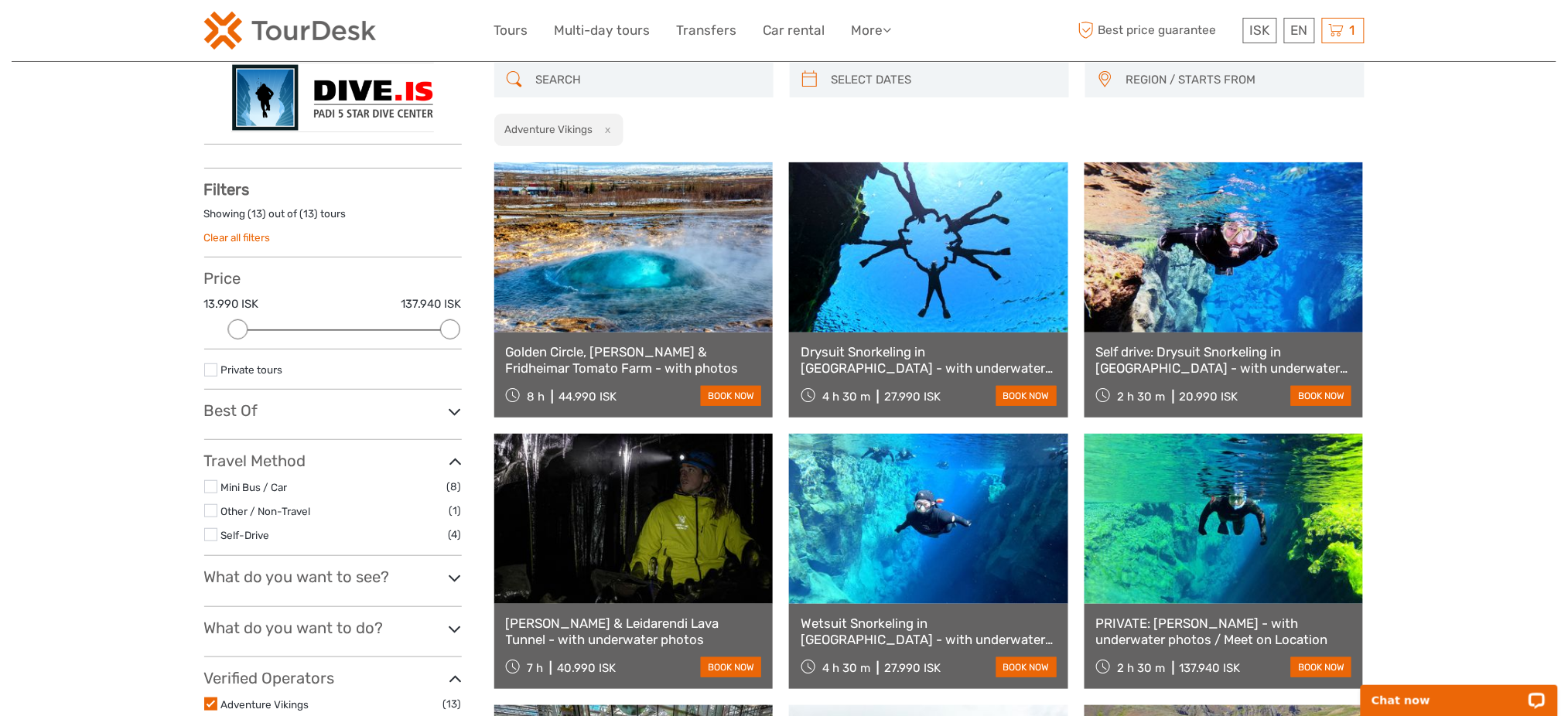
click at [1365, 36] on header "ISK ISK € $ £ EN English Español Deutsch Tours Multi-day tours Transfers Car re…" at bounding box center [784, 30] width 1545 height 62
click at [1353, 26] on span "1" at bounding box center [1352, 30] width 10 height 16
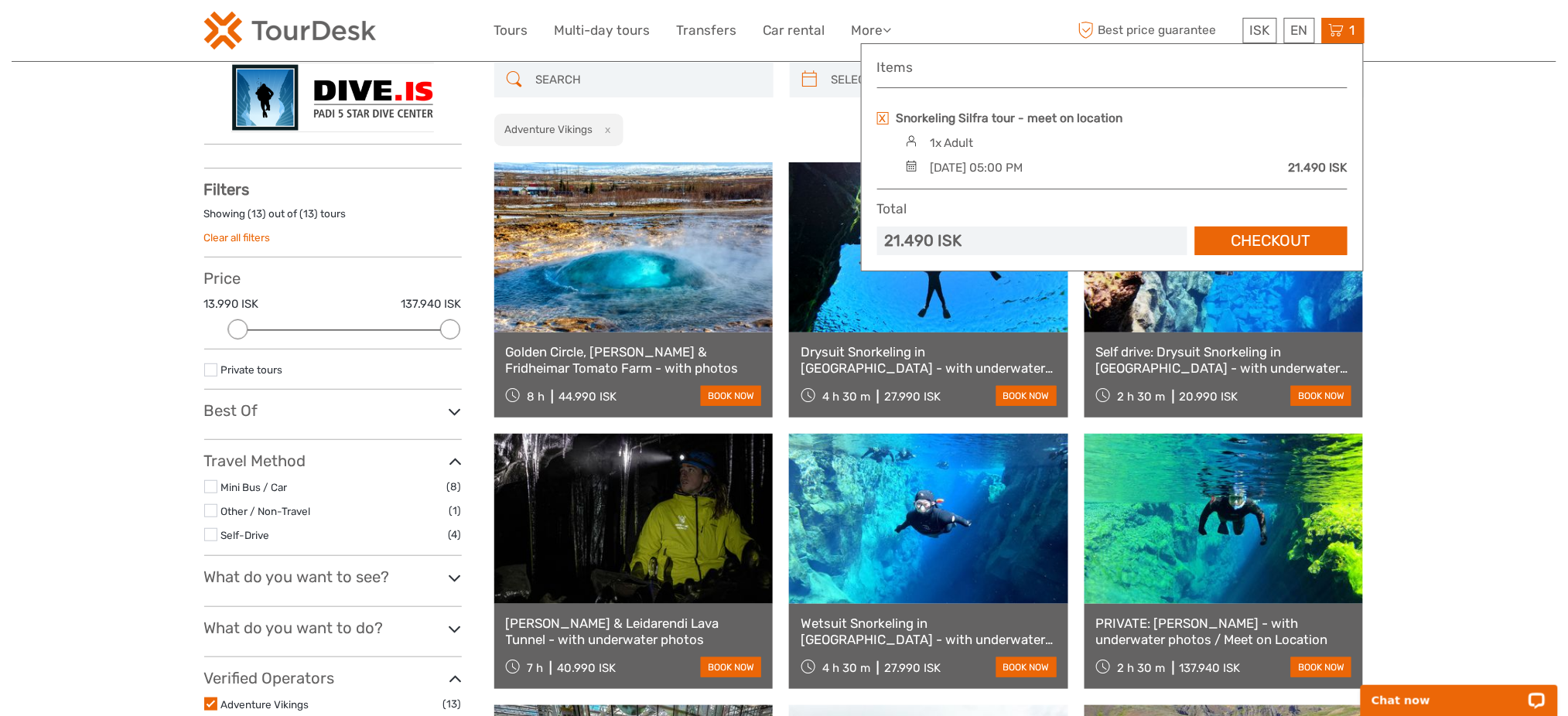
click at [881, 115] on link at bounding box center [883, 118] width 12 height 12
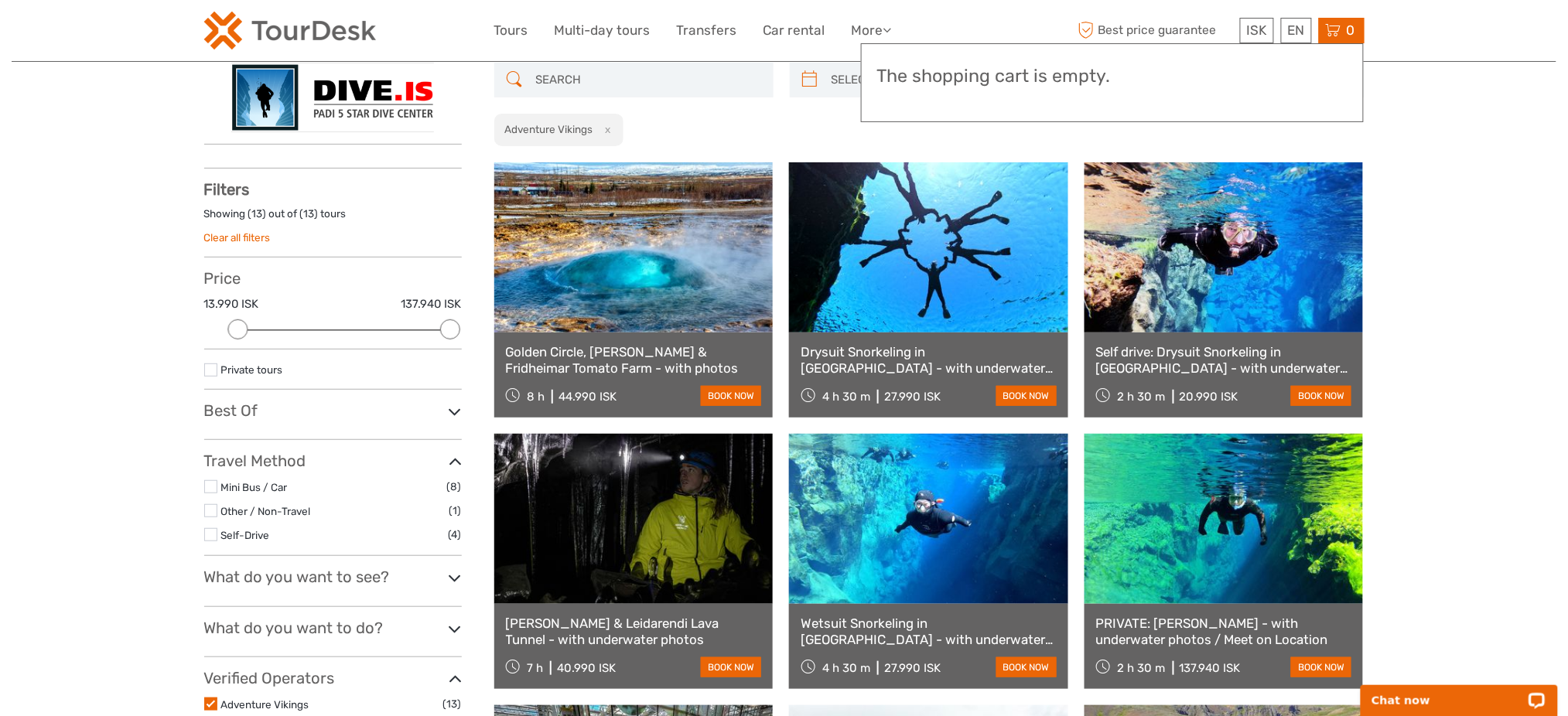
click at [887, 276] on link at bounding box center [928, 247] width 279 height 170
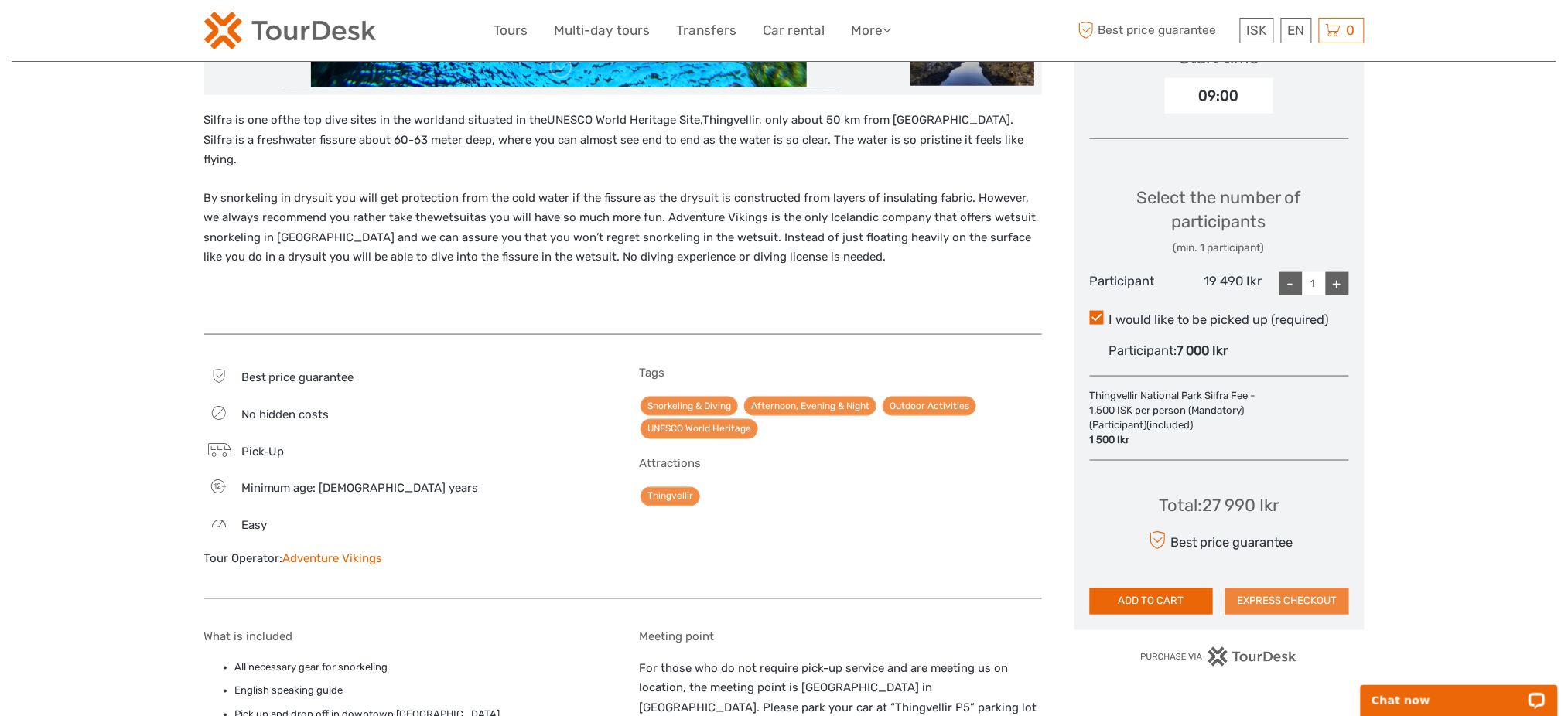
scroll to position [619, 0]
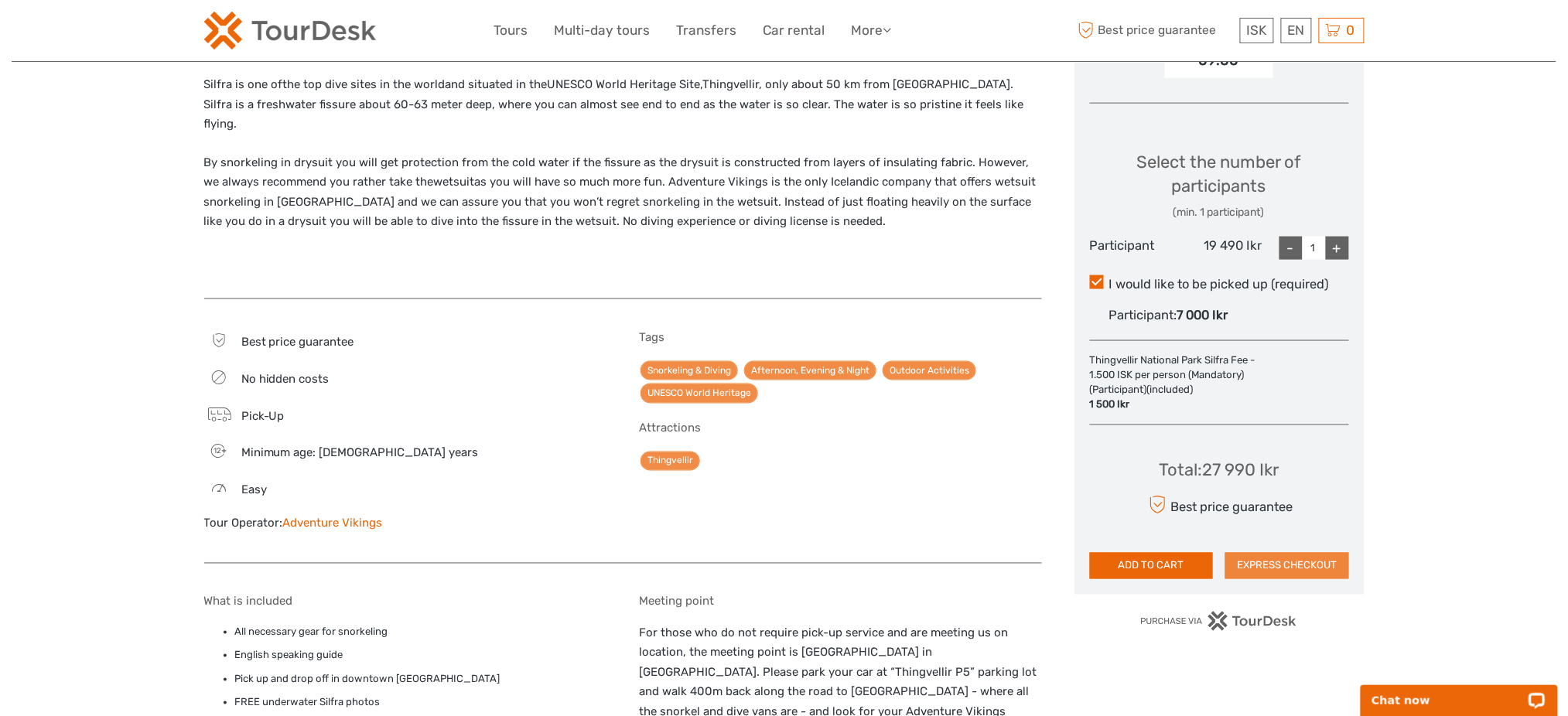
click at [1294, 554] on button "EXPRESS CHECKOUT" at bounding box center [1287, 567] width 124 height 27
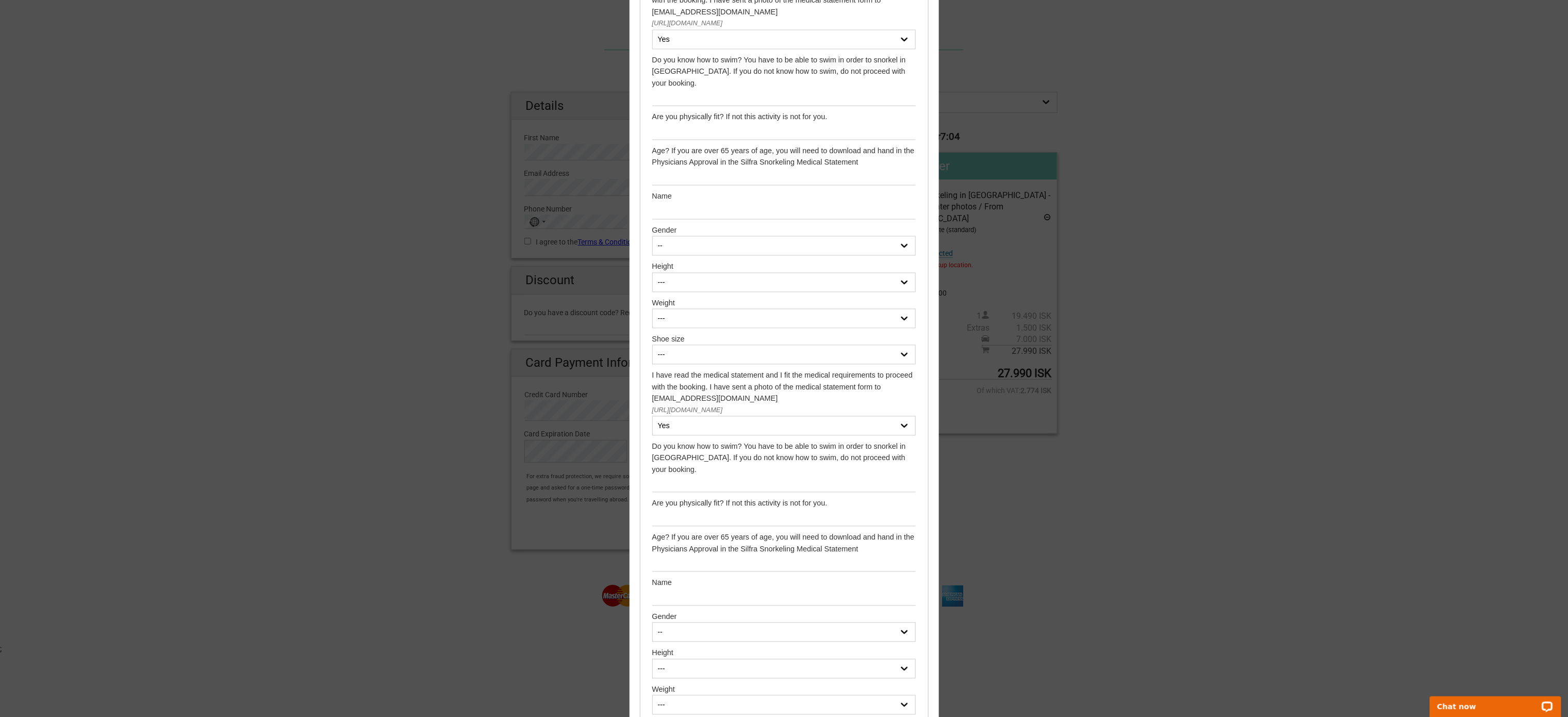
scroll to position [928, 0]
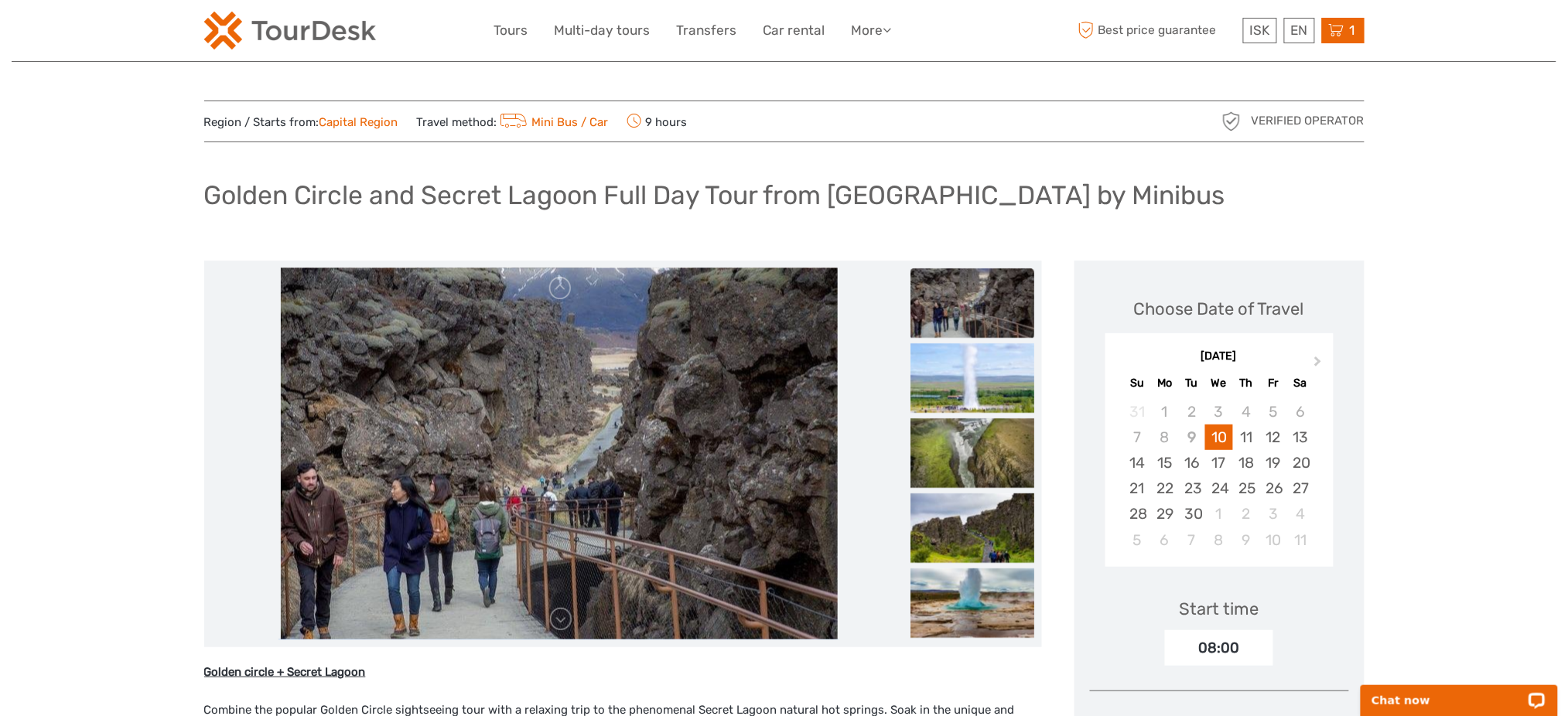
click at [1358, 21] on div "1 Items Drysuit Snorkeling in [GEOGRAPHIC_DATA] - with underwater photos / From…" at bounding box center [1343, 30] width 42 height 26
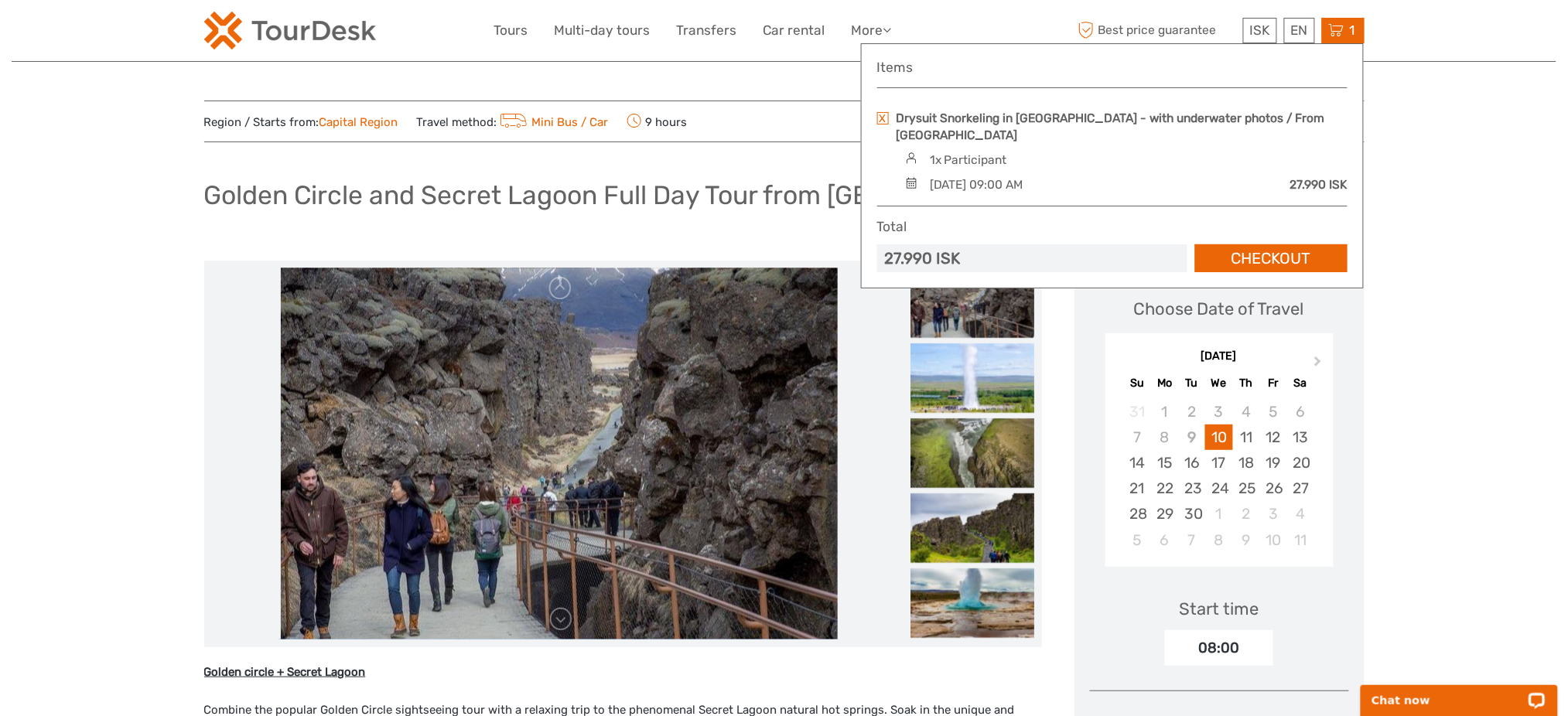
click at [1350, 28] on span "1" at bounding box center [1352, 30] width 10 height 16
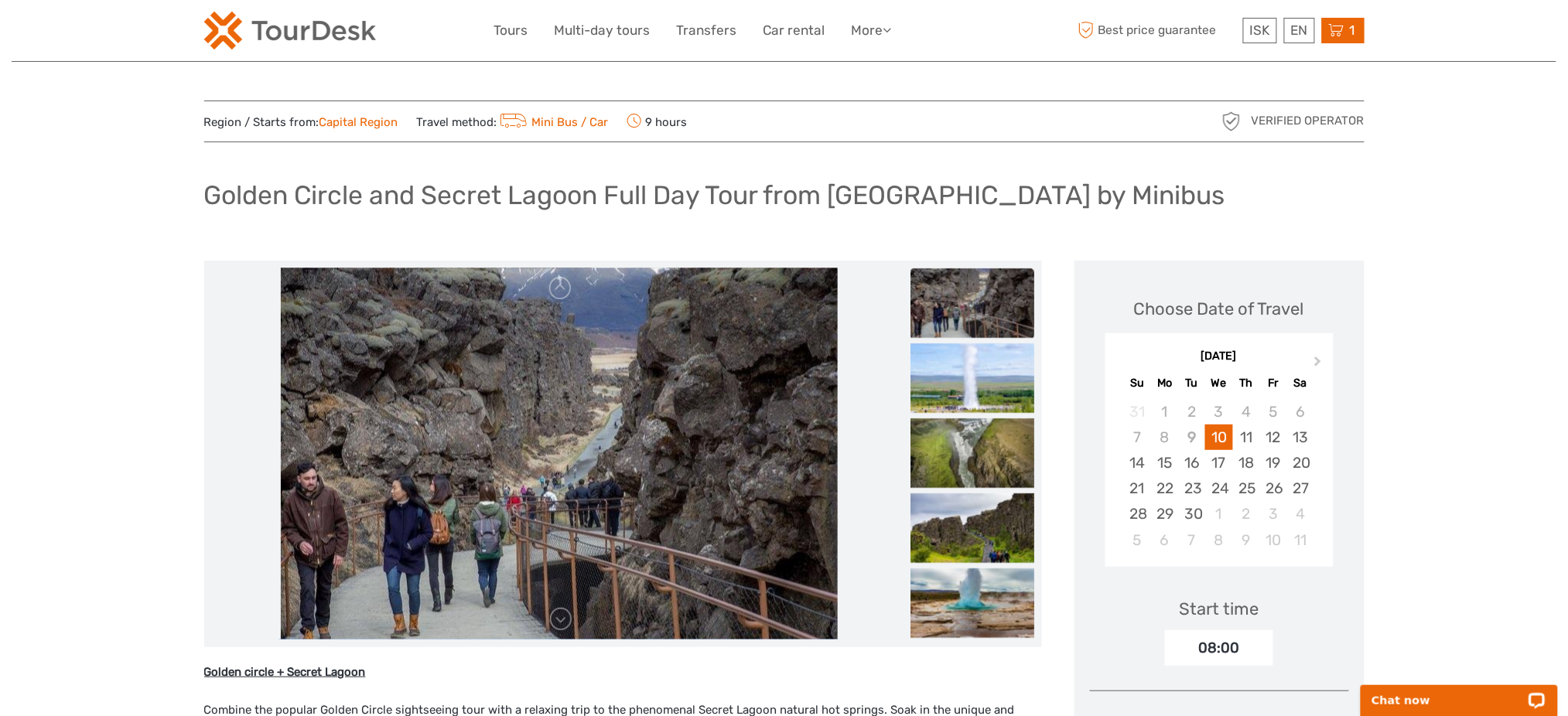
click at [1327, 23] on div "1 Items Drysuit Snorkeling in [GEOGRAPHIC_DATA] - with underwater photos / From…" at bounding box center [1343, 30] width 42 height 26
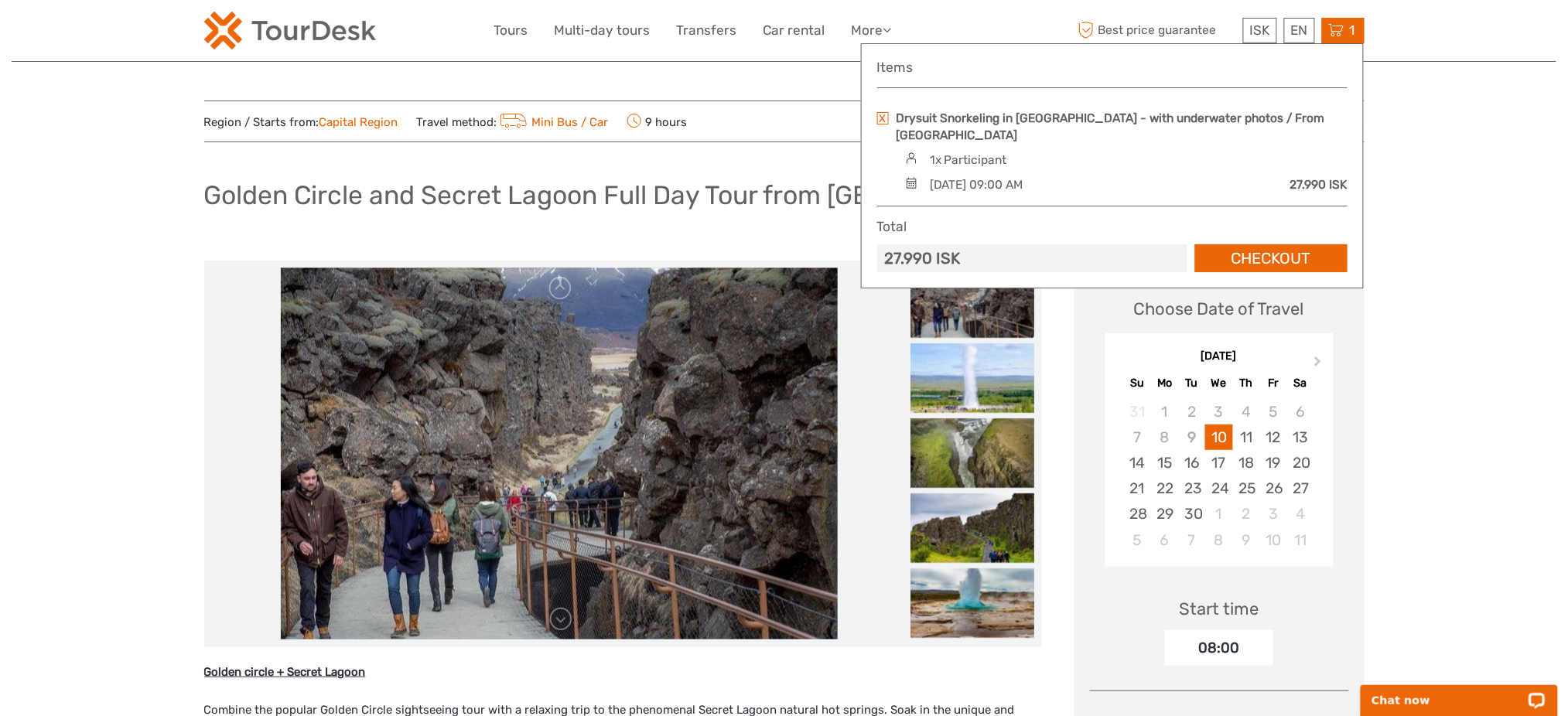
click at [1325, 20] on div "1 Items Drysuit Snorkeling in [GEOGRAPHIC_DATA] - with underwater photos / From…" at bounding box center [1343, 30] width 42 height 26
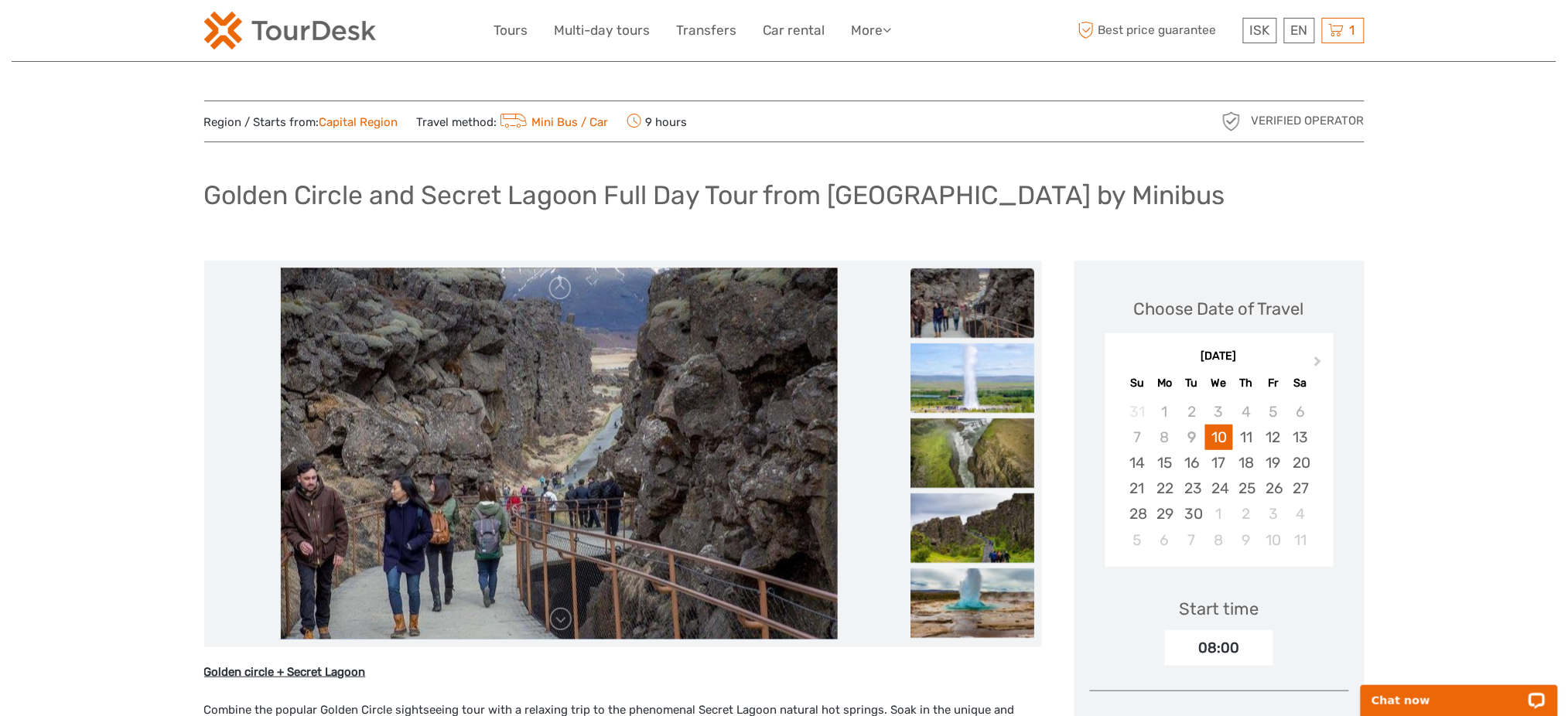
click at [264, 21] on img at bounding box center [290, 30] width 172 height 38
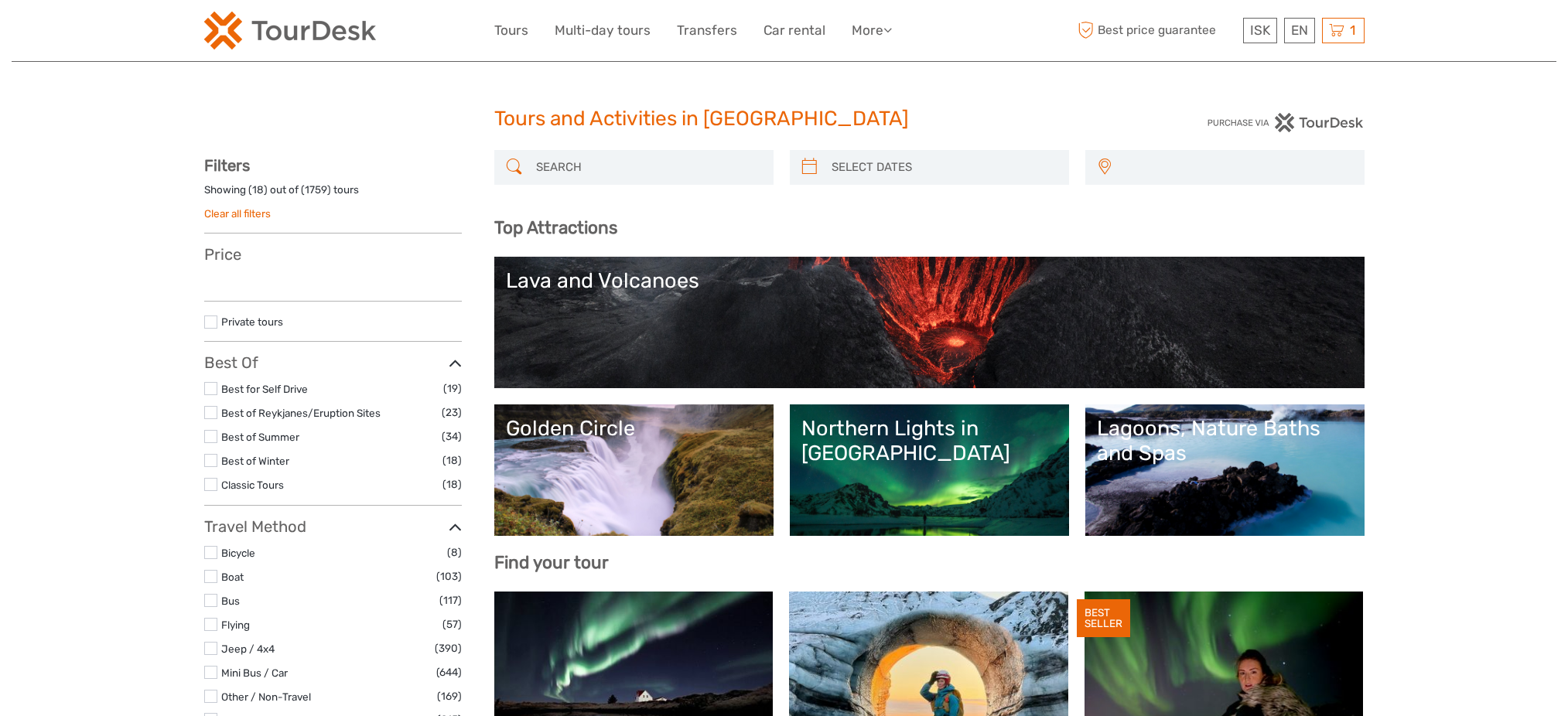
select select
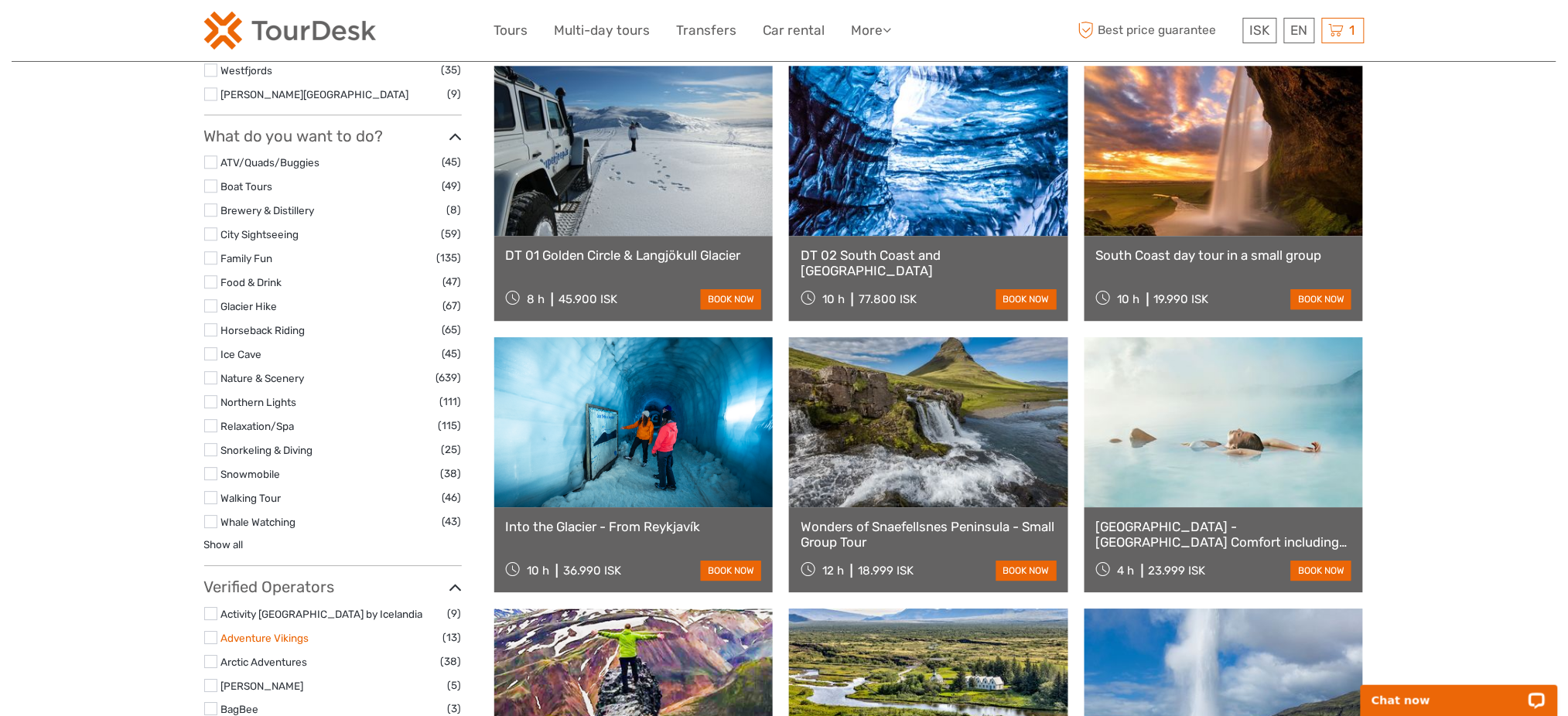
drag, startPoint x: 312, startPoint y: 606, endPoint x: 288, endPoint y: 639, distance: 40.8
click at [280, 642] on link "Adventure Vikings" at bounding box center [266, 638] width 89 height 12
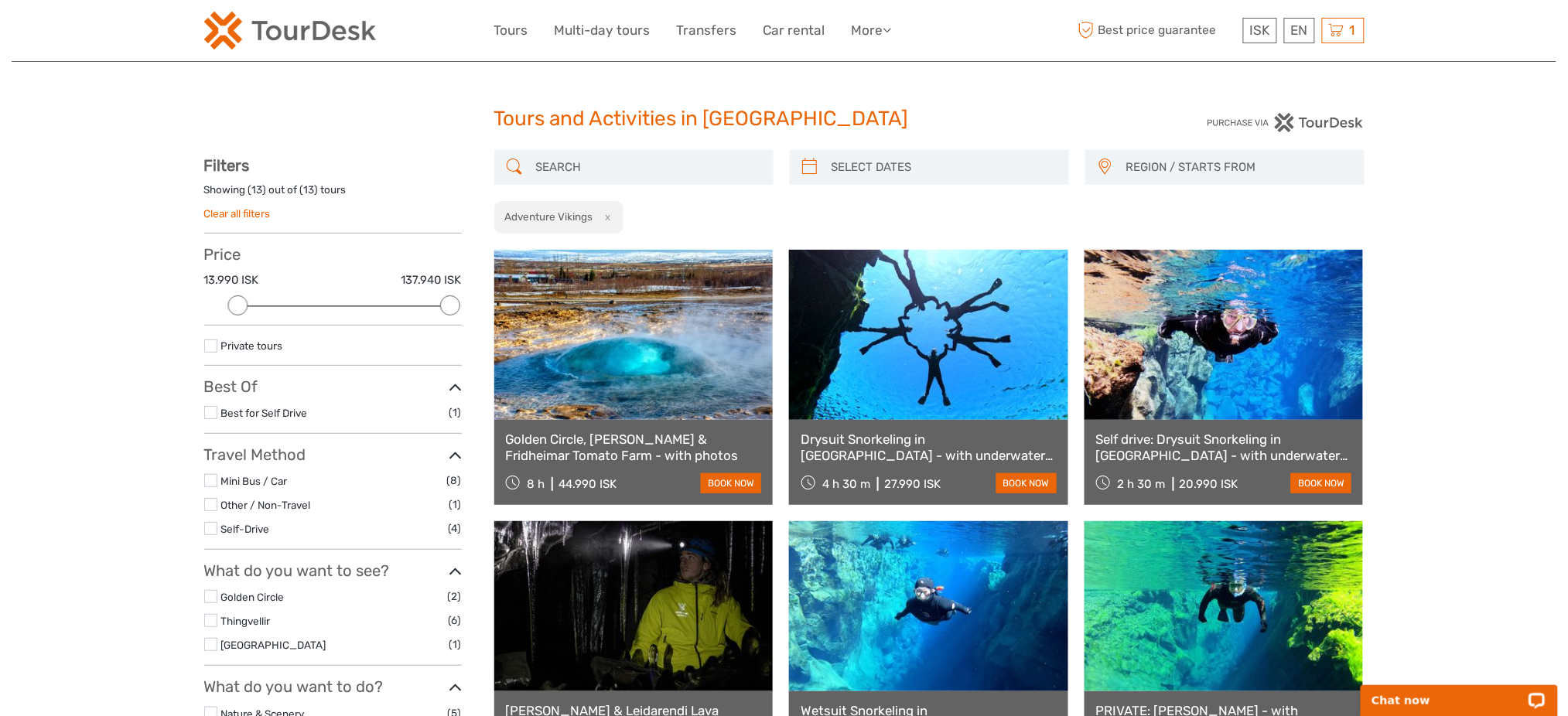
click at [994, 338] on link at bounding box center [928, 335] width 279 height 170
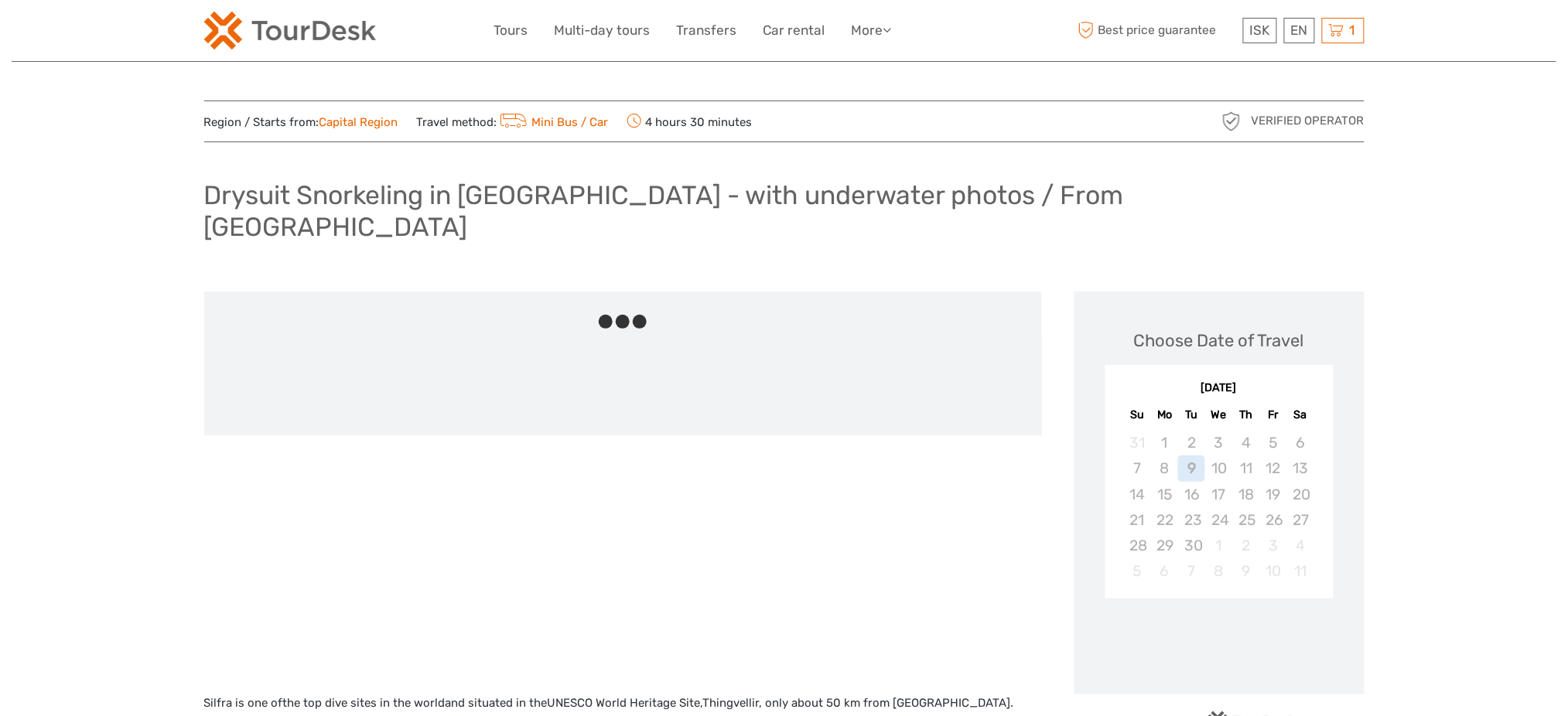
click at [1339, 21] on icon at bounding box center [1336, 30] width 16 height 19
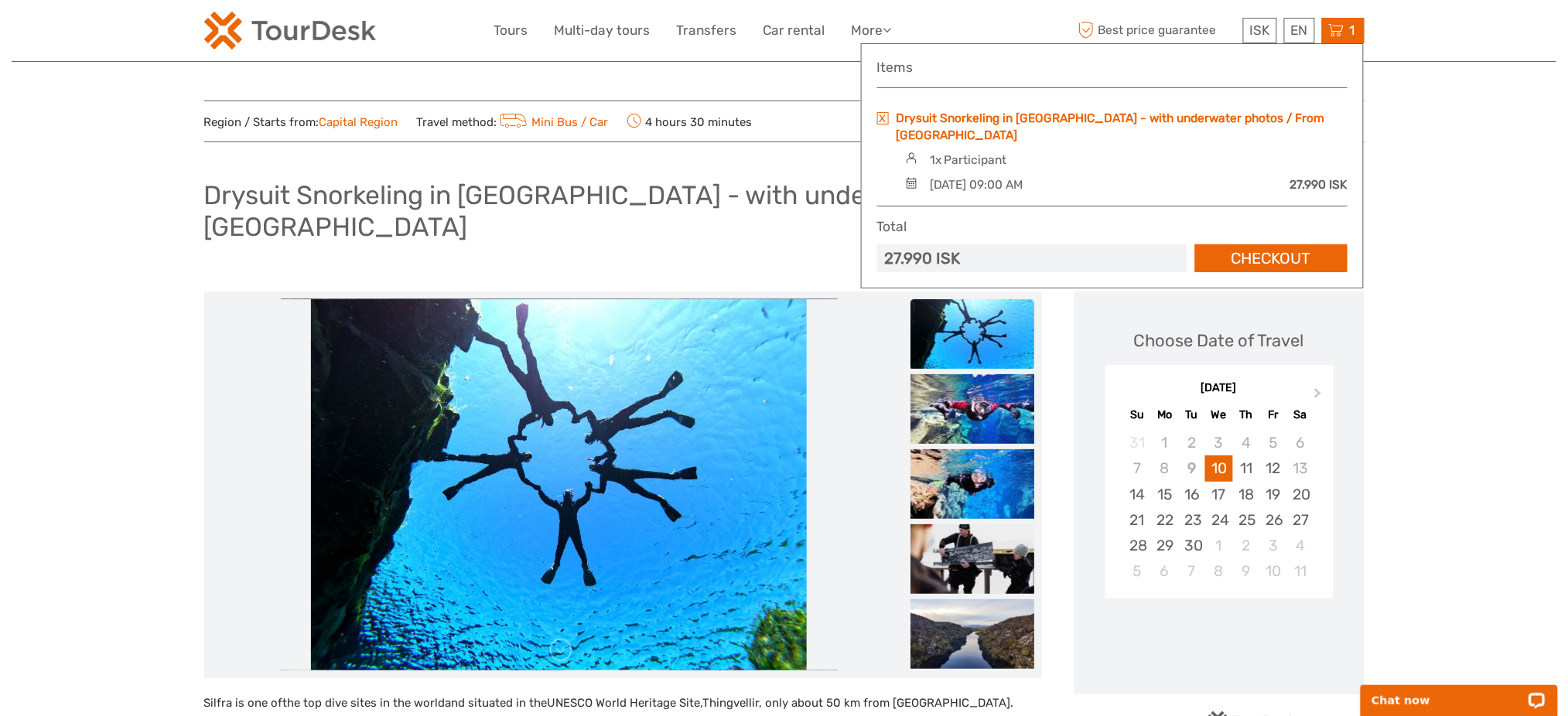
click at [1265, 115] on link "Drysuit Snorkeling in [GEOGRAPHIC_DATA] - with underwater photos / From [GEOGRA…" at bounding box center [1122, 126] width 451 height 34
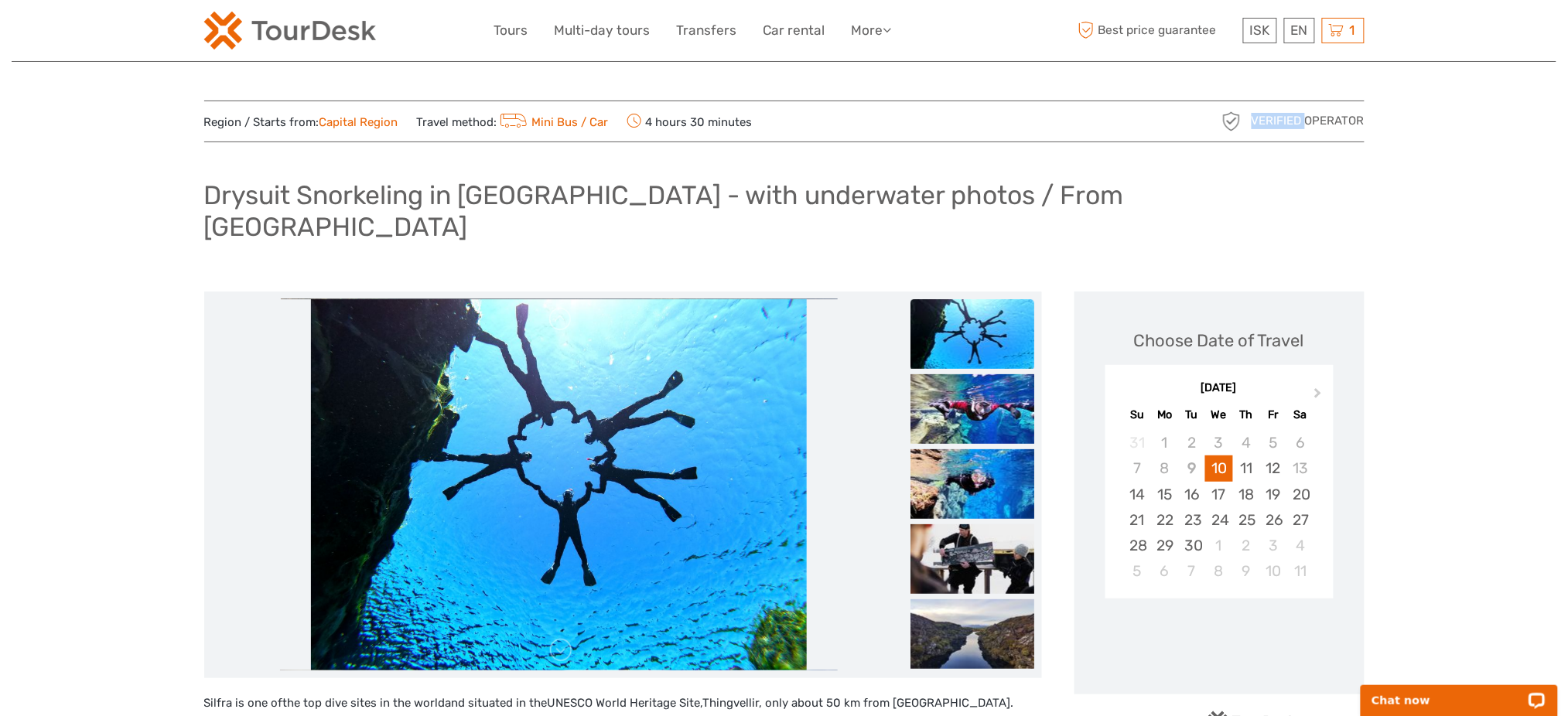
click at [1265, 115] on span "Verified Operator" at bounding box center [1308, 121] width 113 height 17
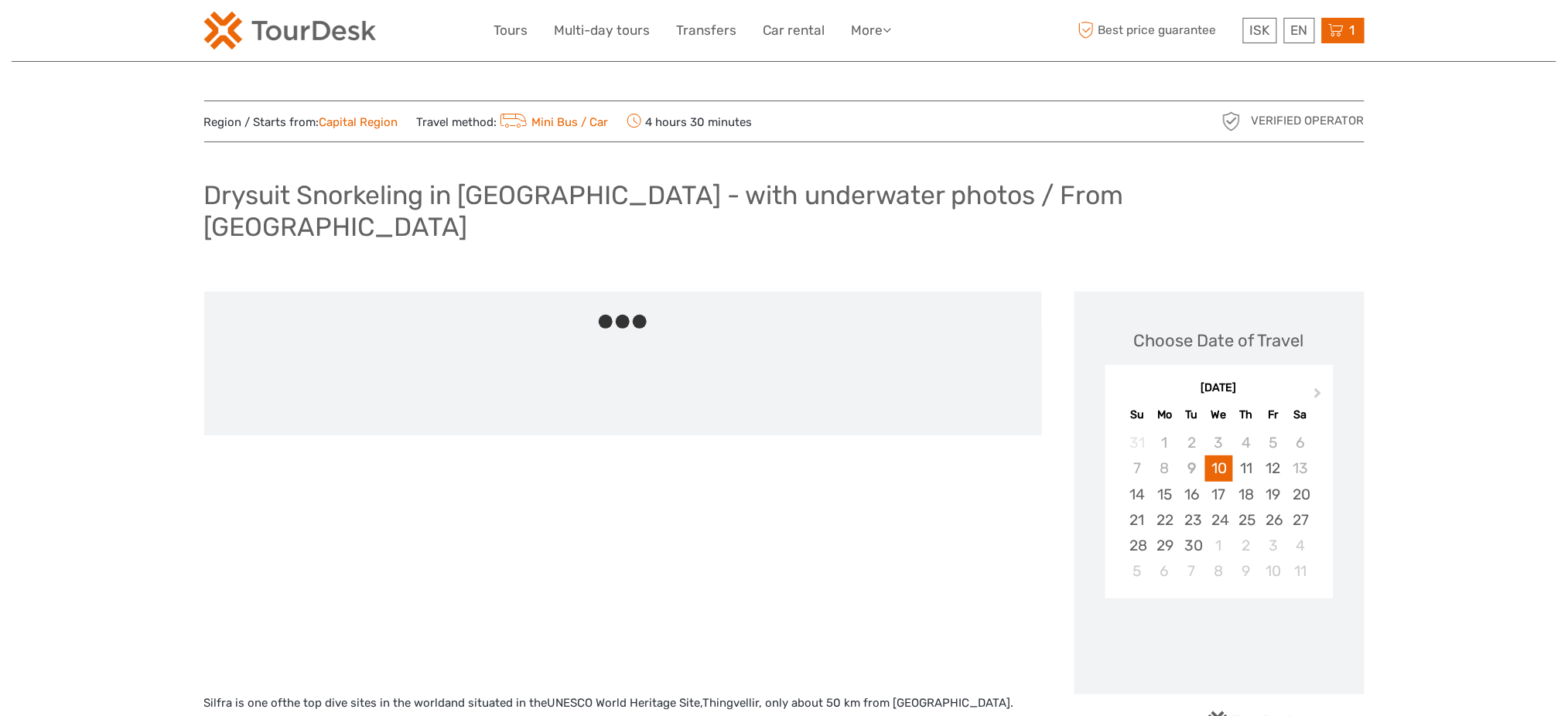
click at [1334, 41] on div "1 Items Drysuit Snorkeling in [GEOGRAPHIC_DATA] - with underwater photos / From…" at bounding box center [1343, 30] width 42 height 26
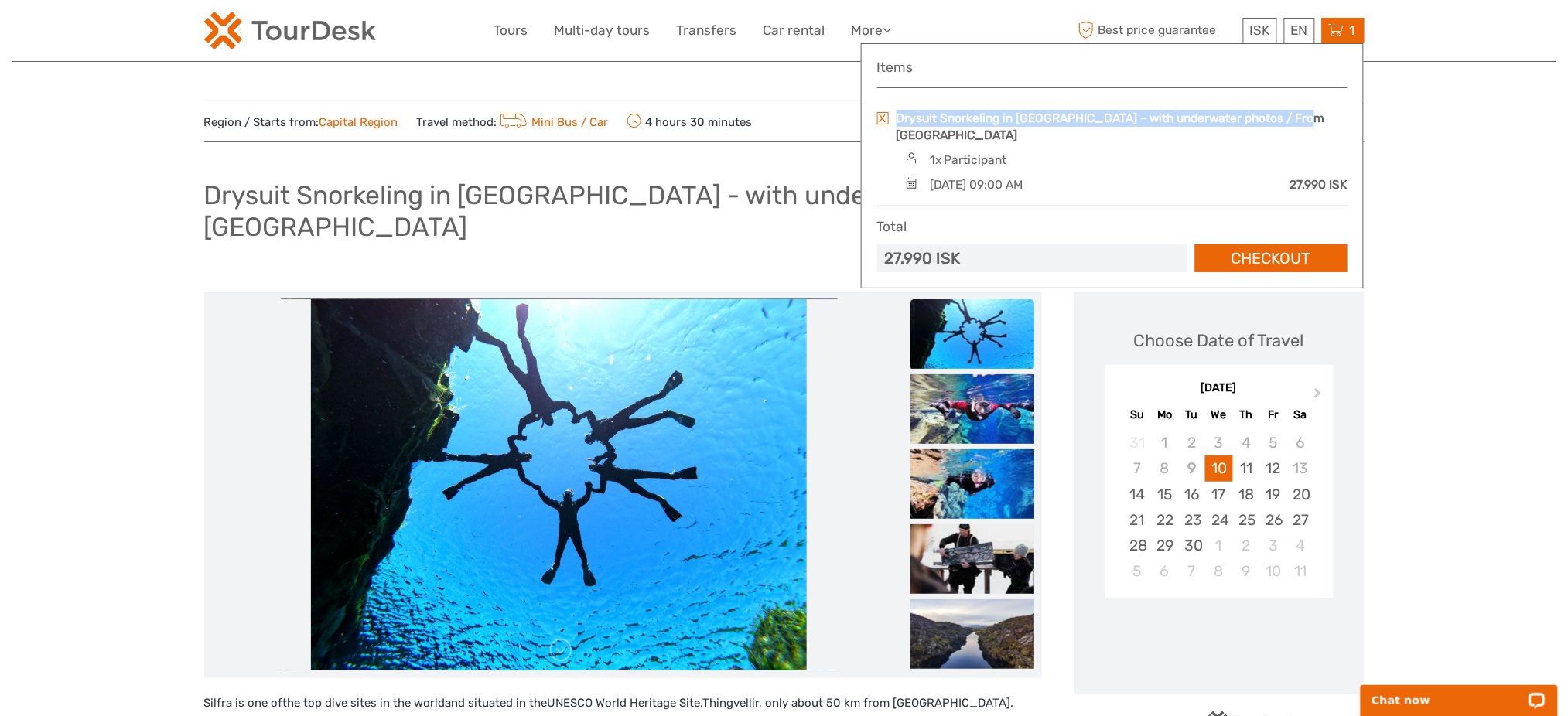
copy link "Drysuit Snorkeling in [GEOGRAPHIC_DATA] - with underwater photos / From [GEOGRA…"
drag, startPoint x: 1304, startPoint y: 114, endPoint x: 893, endPoint y: 117, distance: 411.0
click at [893, 117] on div "Drysuit Snorkeling in [GEOGRAPHIC_DATA] - with underwater photos / From [GEOGRA…" at bounding box center [1112, 126] width 470 height 34
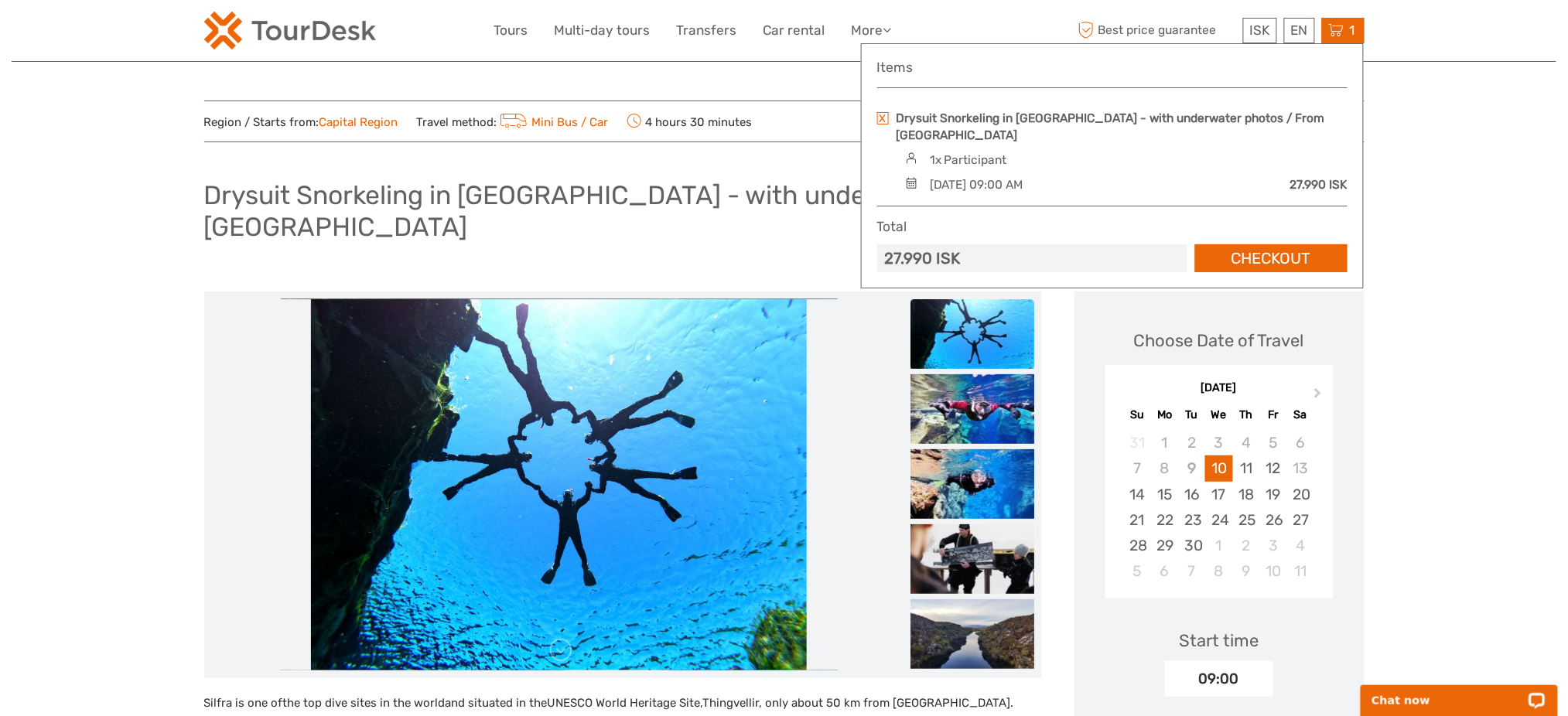
click at [1382, 31] on header "ISK ISK € $ £ EN English Español Deutsch Tours Multi-day tours Transfers Car re…" at bounding box center [784, 30] width 1545 height 62
click at [1334, 41] on div "1 Items Drysuit Snorkeling in Silfra - with underwater photos / From Reykjavik …" at bounding box center [1343, 30] width 42 height 26
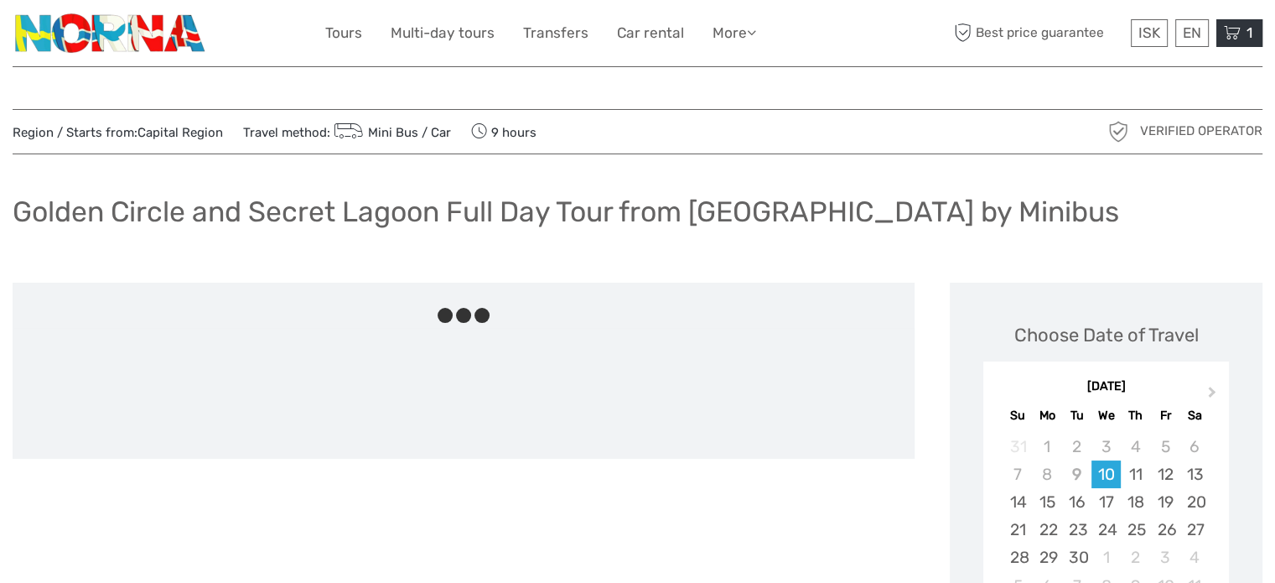
click at [1252, 32] on span "1" at bounding box center [1249, 32] width 11 height 17
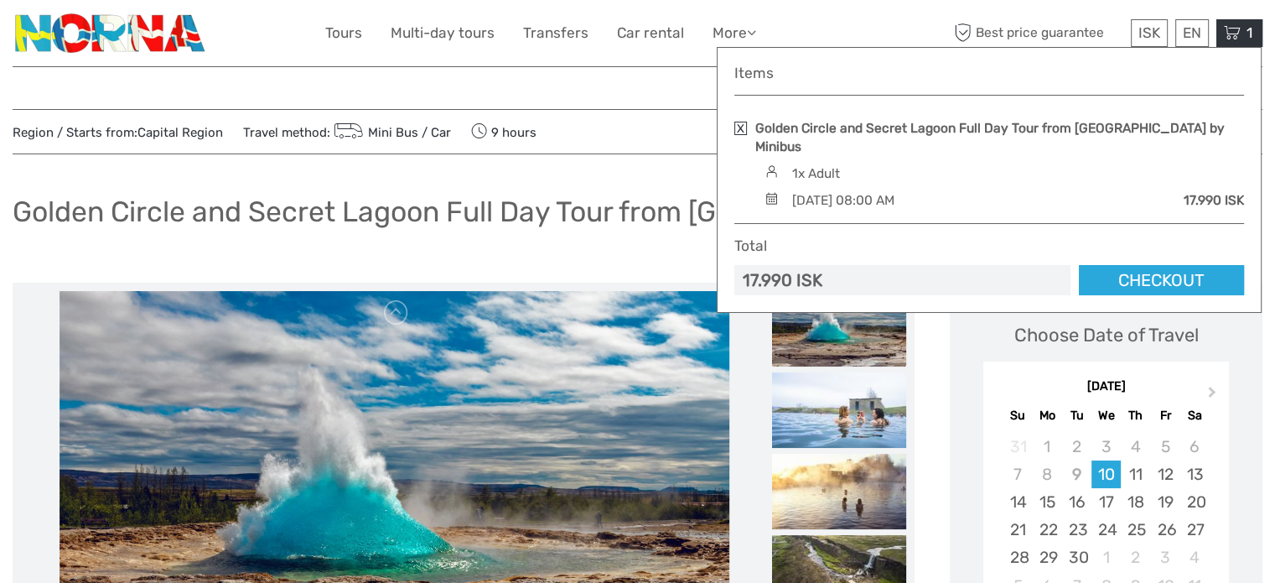
click at [741, 127] on link at bounding box center [741, 128] width 13 height 13
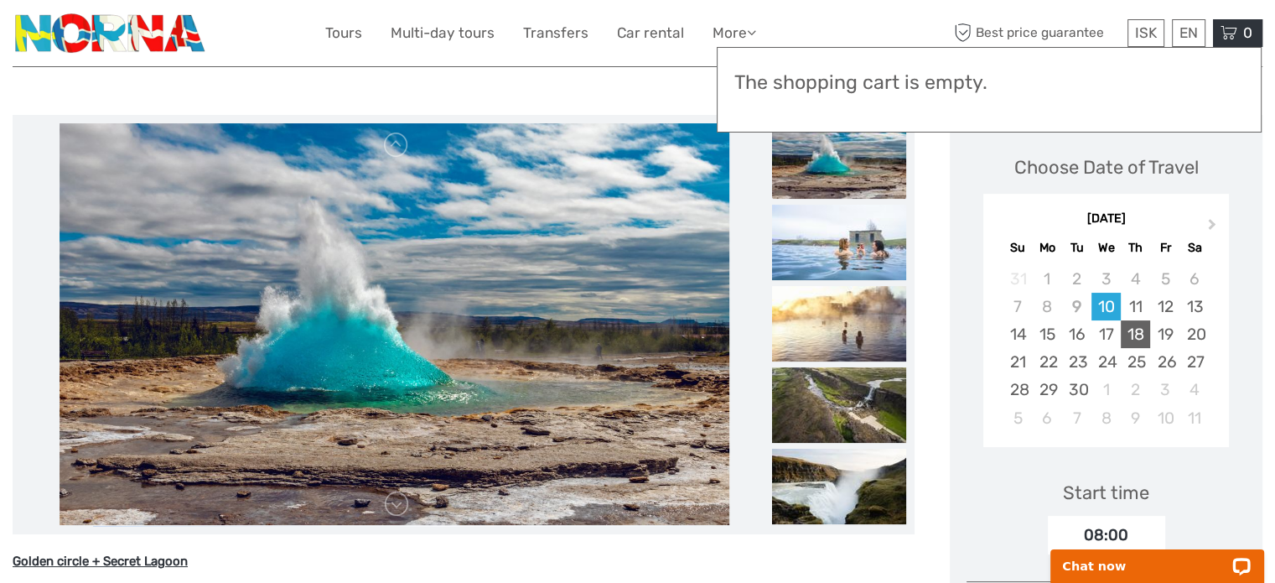
click at [1145, 325] on div "18" at bounding box center [1135, 334] width 29 height 28
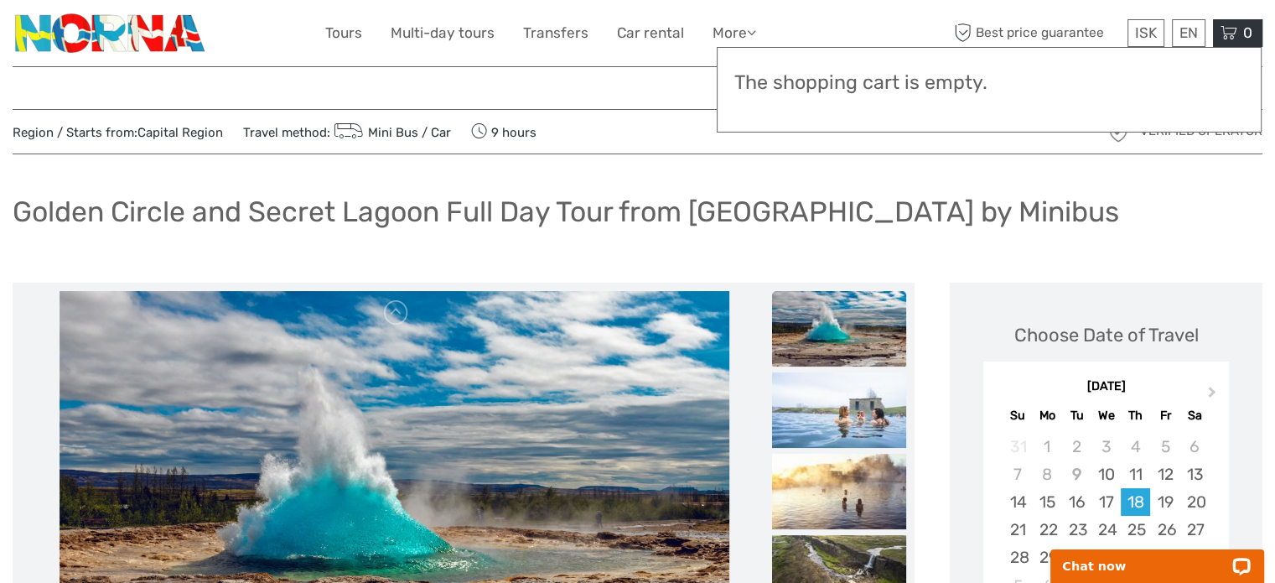
click at [571, 236] on div "Golden Circle and Secret Lagoon Full Day Tour from [GEOGRAPHIC_DATA] by Minibus" at bounding box center [638, 218] width 1250 height 61
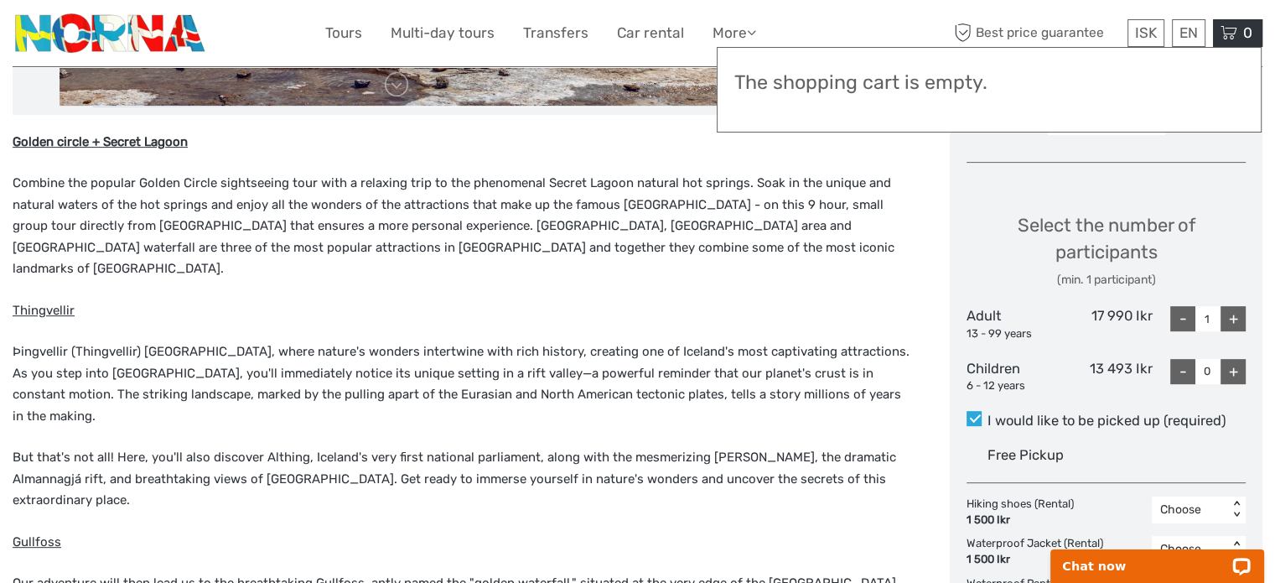
click at [1234, 313] on div "+" at bounding box center [1233, 318] width 25 height 25
click at [1235, 313] on div "+" at bounding box center [1233, 318] width 25 height 25
type input "3"
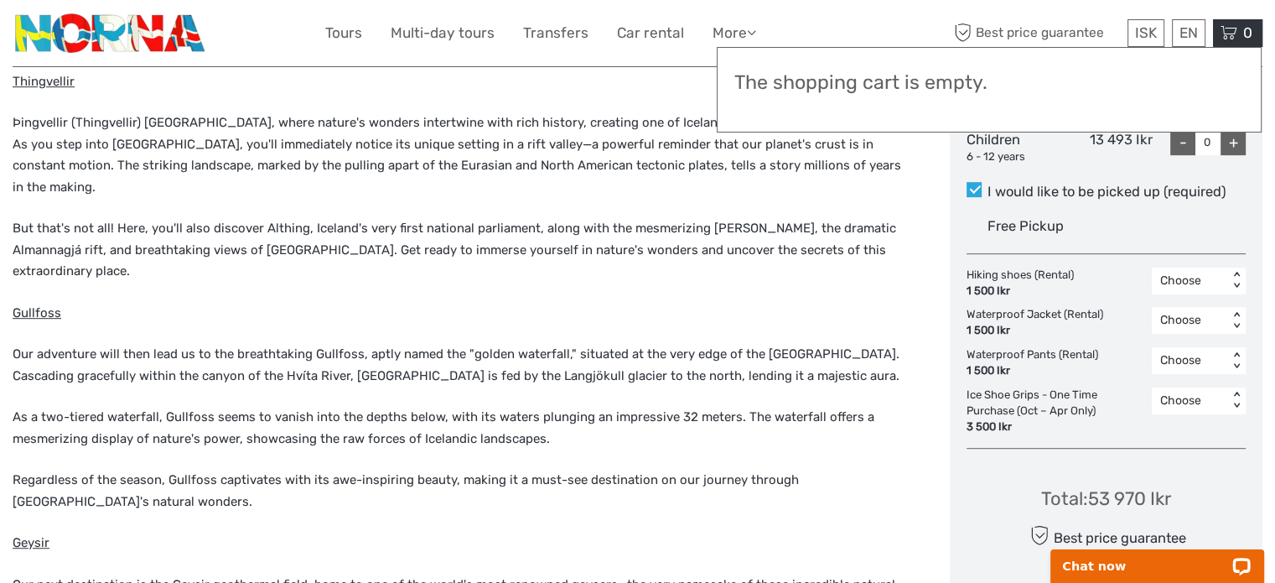
scroll to position [922, 0]
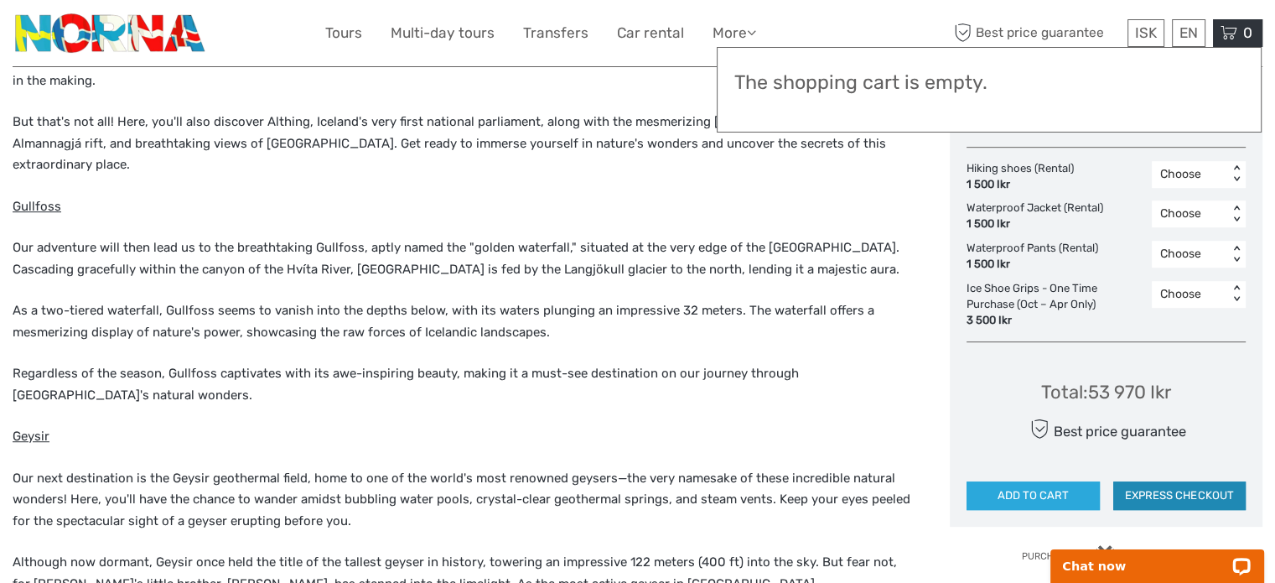
click at [1182, 489] on button "EXPRESS CHECKOUT" at bounding box center [1180, 495] width 132 height 29
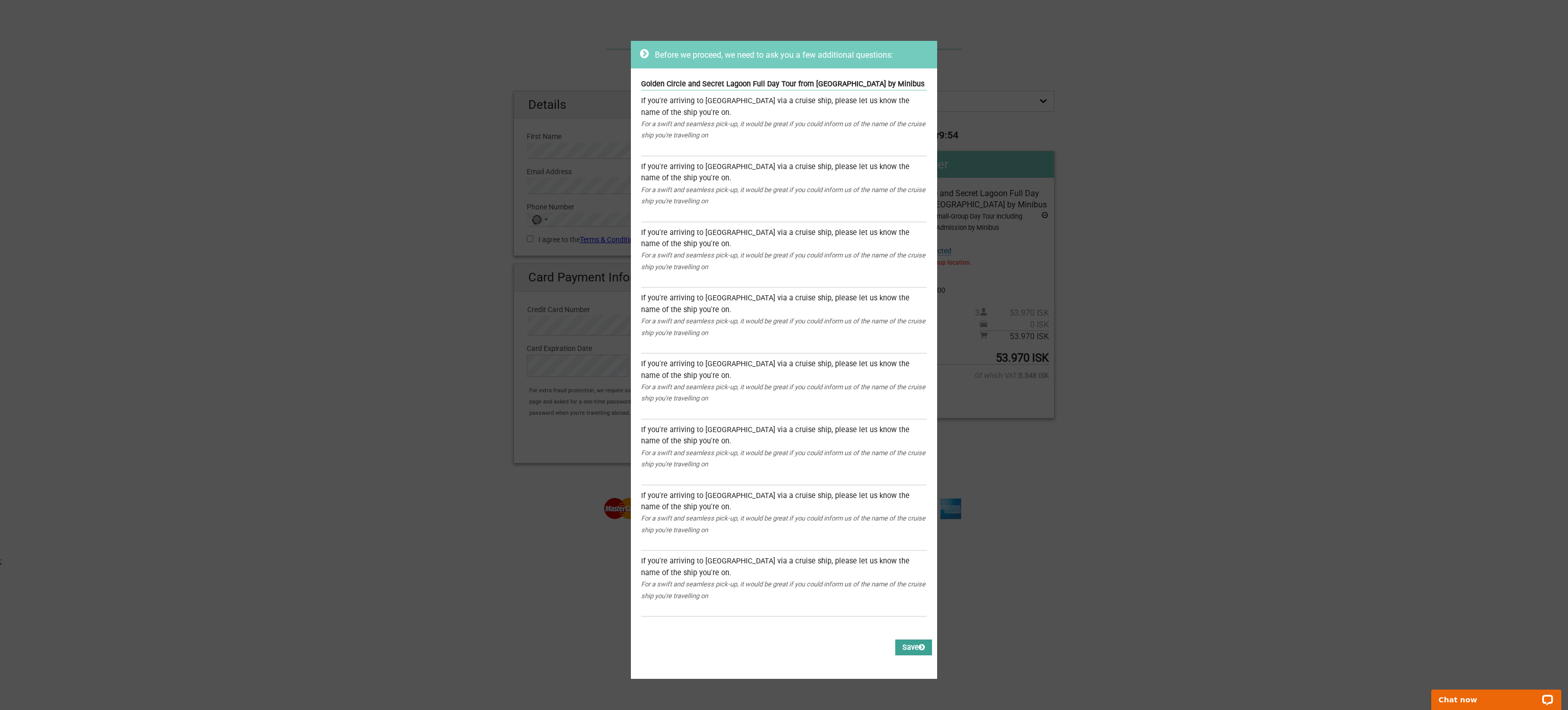
click at [776, 354] on button "Save" at bounding box center [914, 647] width 37 height 16
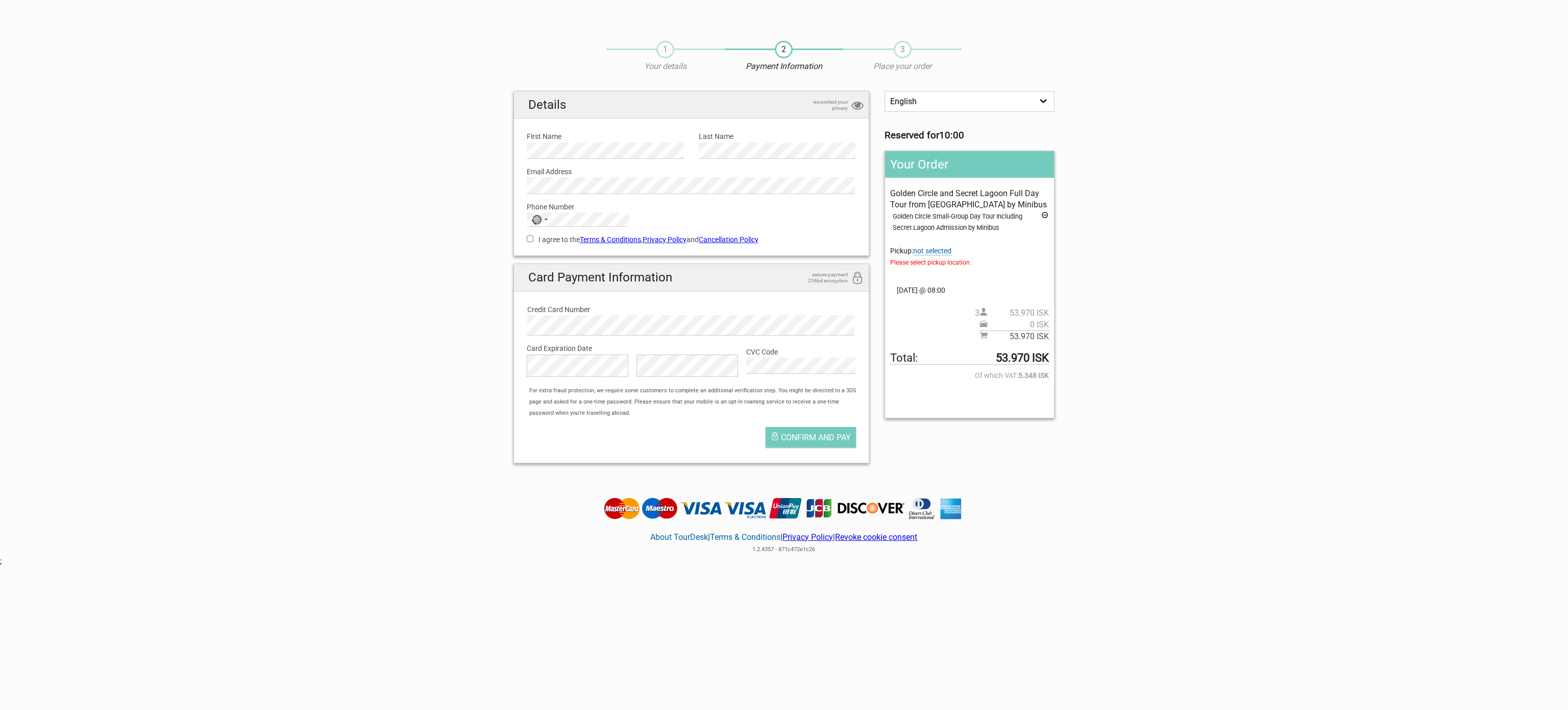
click at [948, 245] on div "Golden Circle and Secret Lagoon Full Day Tour from [GEOGRAPHIC_DATA] by Minibus…" at bounding box center [969, 265] width 159 height 154
click at [948, 250] on span "not selected" at bounding box center [932, 251] width 38 height 9
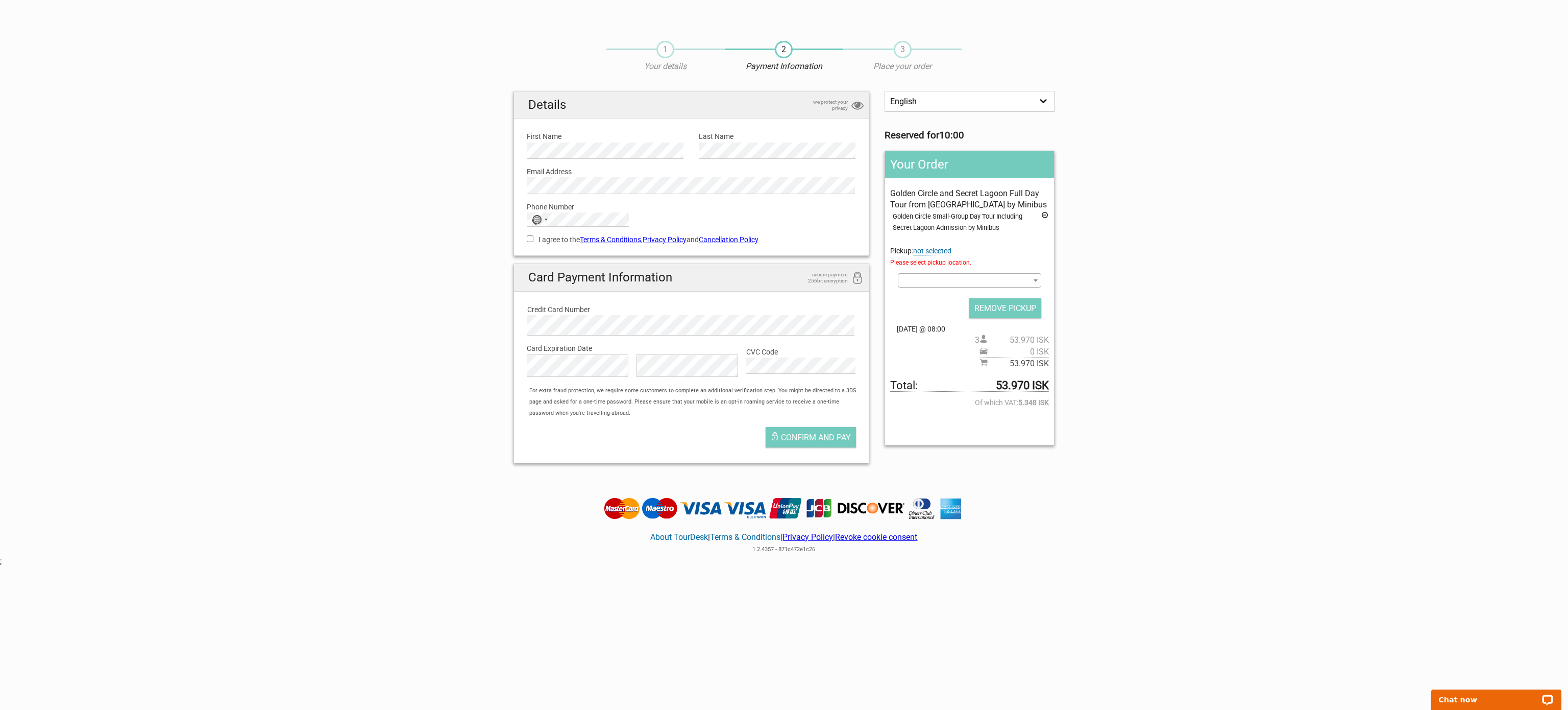
click at [940, 277] on span at bounding box center [970, 280] width 144 height 14
type input "cabin"
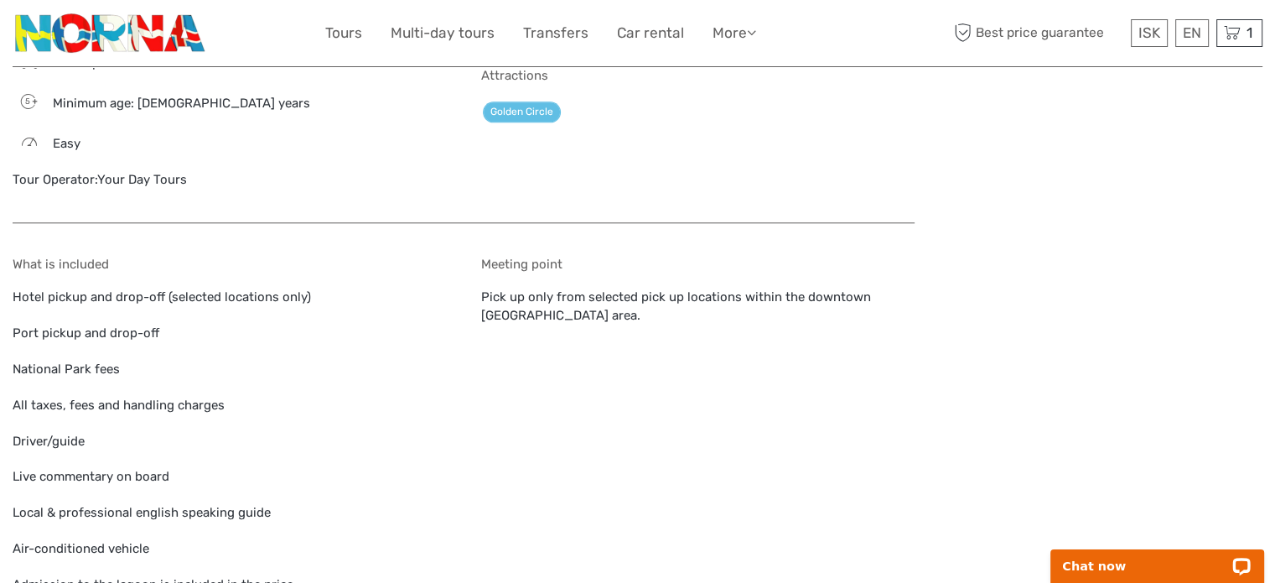
scroll to position [1692, 0]
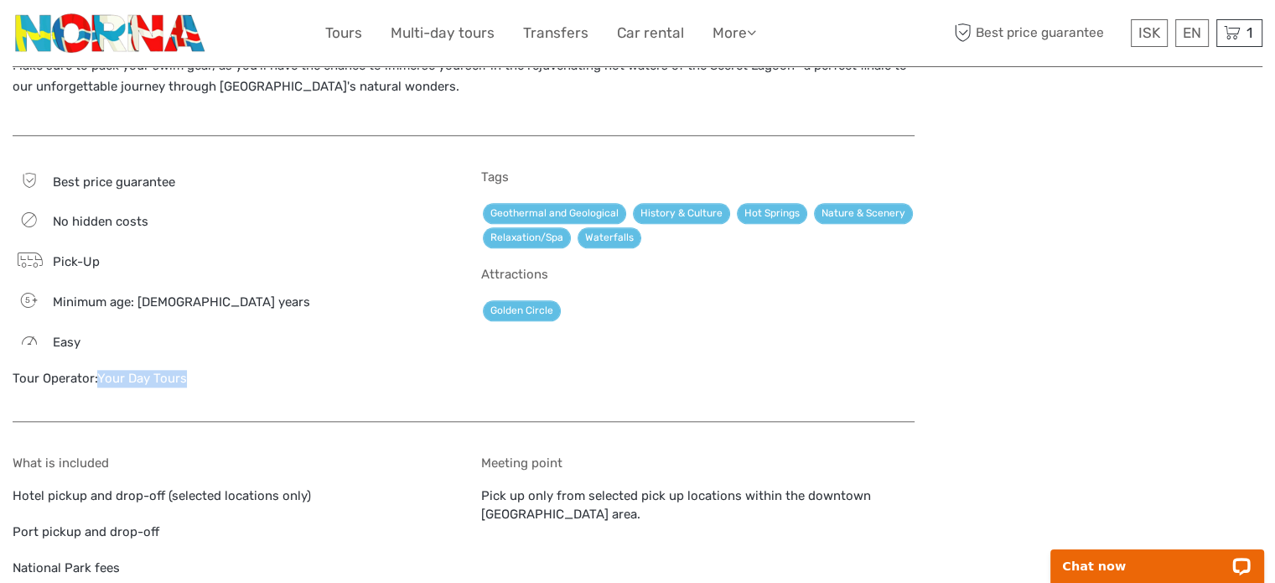
drag, startPoint x: 190, startPoint y: 305, endPoint x: 101, endPoint y: 315, distance: 90.3
click at [101, 370] on div "Tour Operator: Your Day Tours" at bounding box center [230, 379] width 434 height 18
copy link "Your Day Tours"
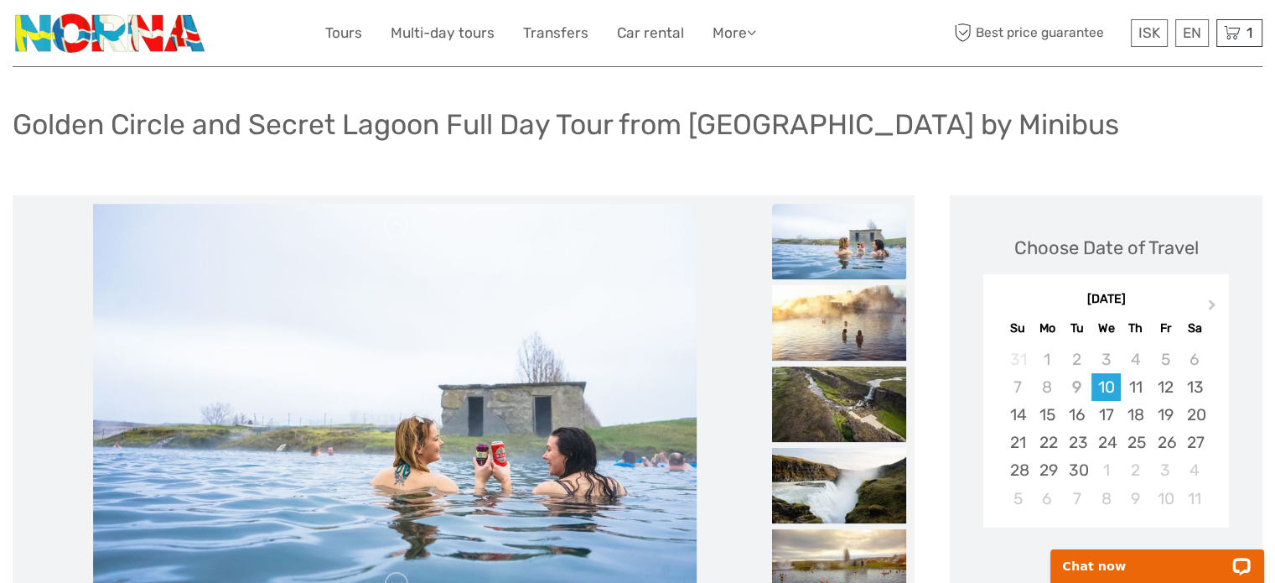
scroll to position [0, 0]
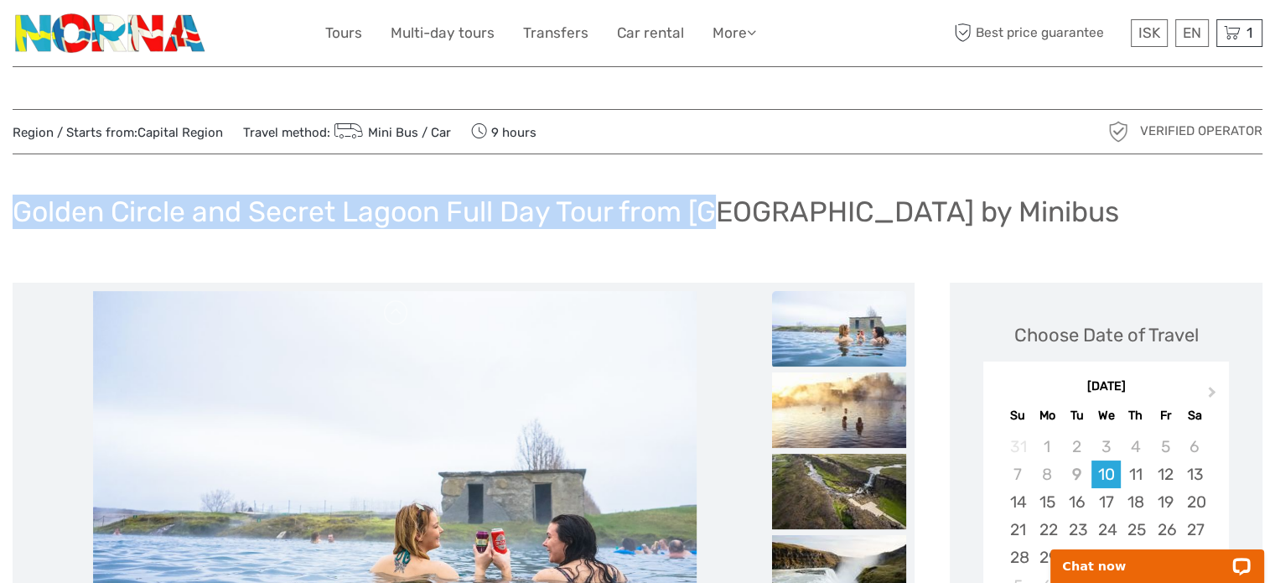
drag, startPoint x: 21, startPoint y: 205, endPoint x: 724, endPoint y: 213, distance: 702.7
click at [724, 213] on h1 "Golden Circle and Secret Lagoon Full Day Tour from [GEOGRAPHIC_DATA] by Minibus" at bounding box center [566, 212] width 1107 height 34
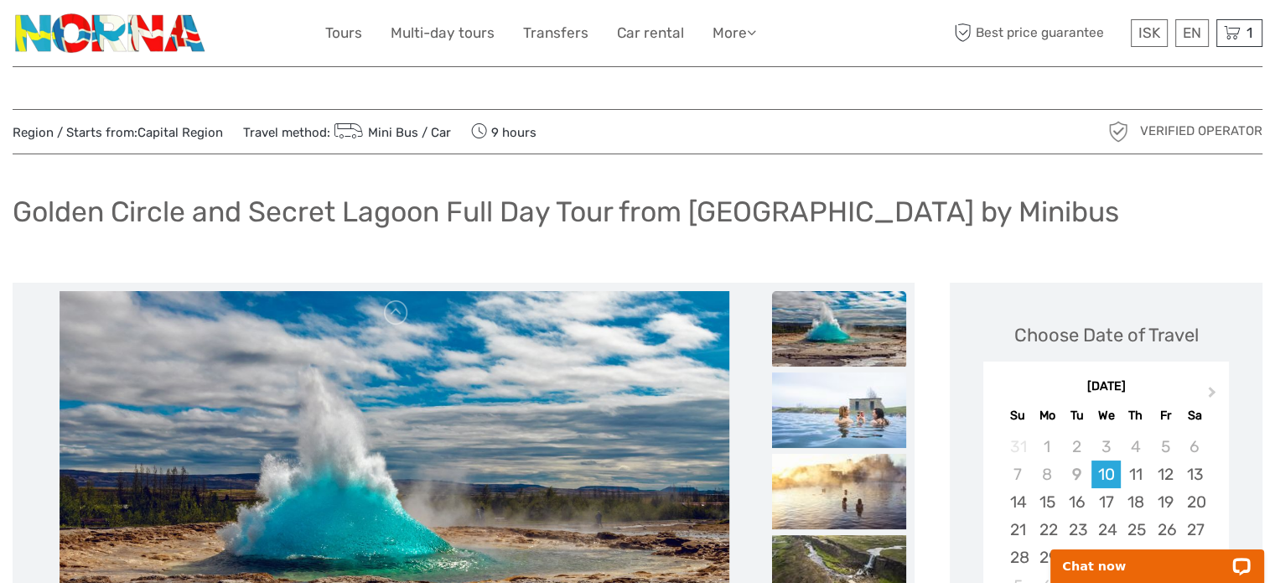
click at [366, 203] on h1 "Golden Circle and Secret Lagoon Full Day Tour from [GEOGRAPHIC_DATA] by Minibus" at bounding box center [566, 212] width 1107 height 34
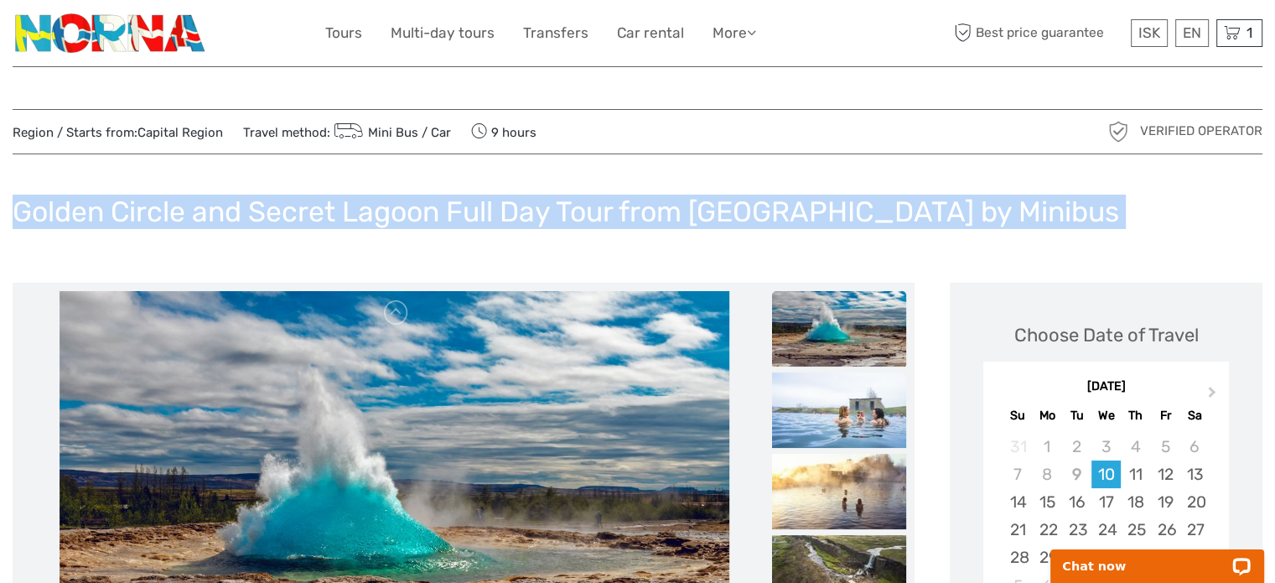
click at [366, 203] on h1 "Golden Circle and Secret Lagoon Full Day Tour from [GEOGRAPHIC_DATA] by Minibus" at bounding box center [566, 212] width 1107 height 34
copy div "Golden Circle and Secret Lagoon Full Day Tour from [GEOGRAPHIC_DATA] by Minibus"
click at [970, 211] on div "Golden Circle and Secret Lagoon Full Day Tour from [GEOGRAPHIC_DATA] by Minibus" at bounding box center [638, 218] width 1250 height 61
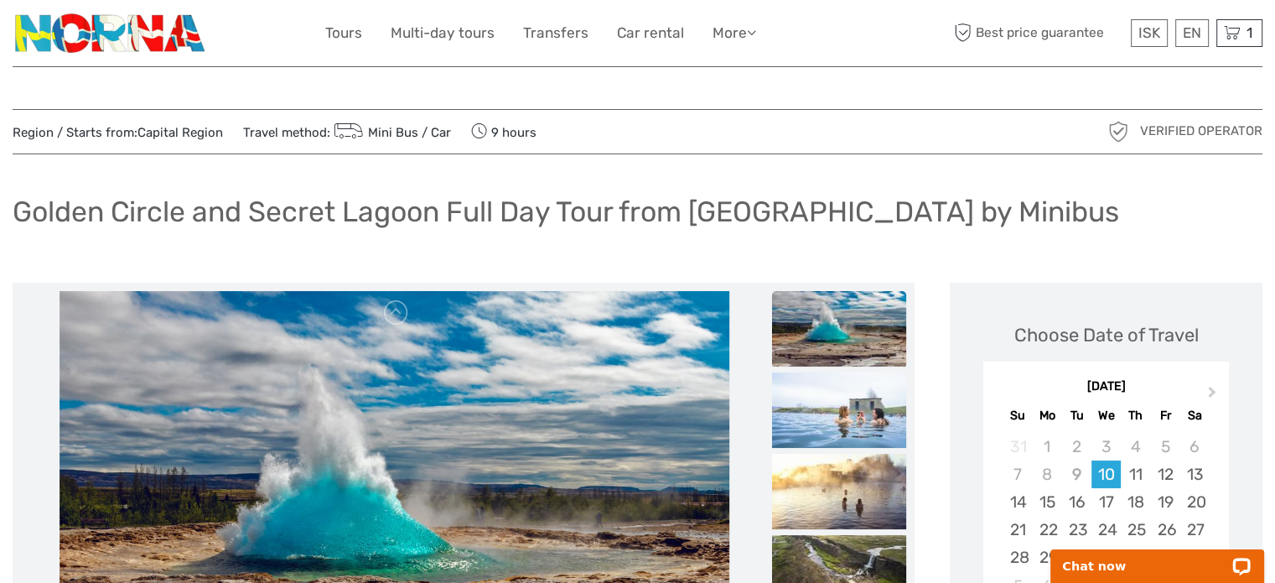
click at [423, 198] on h1 "Golden Circle and Secret Lagoon Full Day Tour from [GEOGRAPHIC_DATA] by Minibus" at bounding box center [566, 212] width 1107 height 34
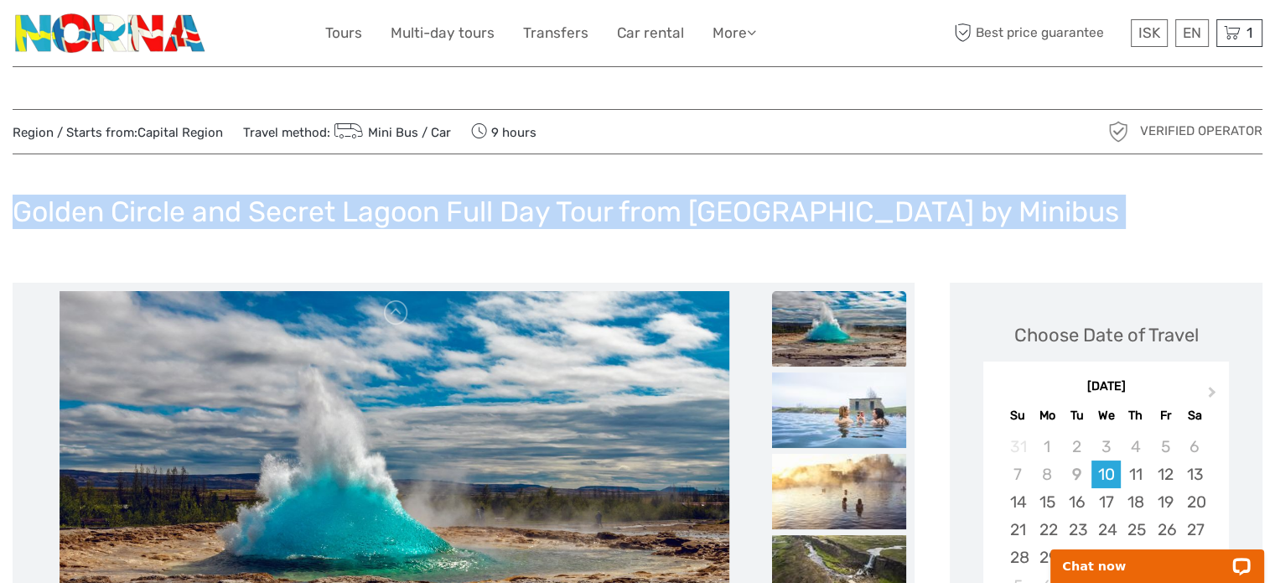
click at [423, 198] on h1 "Golden Circle and Secret Lagoon Full Day Tour from [GEOGRAPHIC_DATA] by Minibus" at bounding box center [566, 212] width 1107 height 34
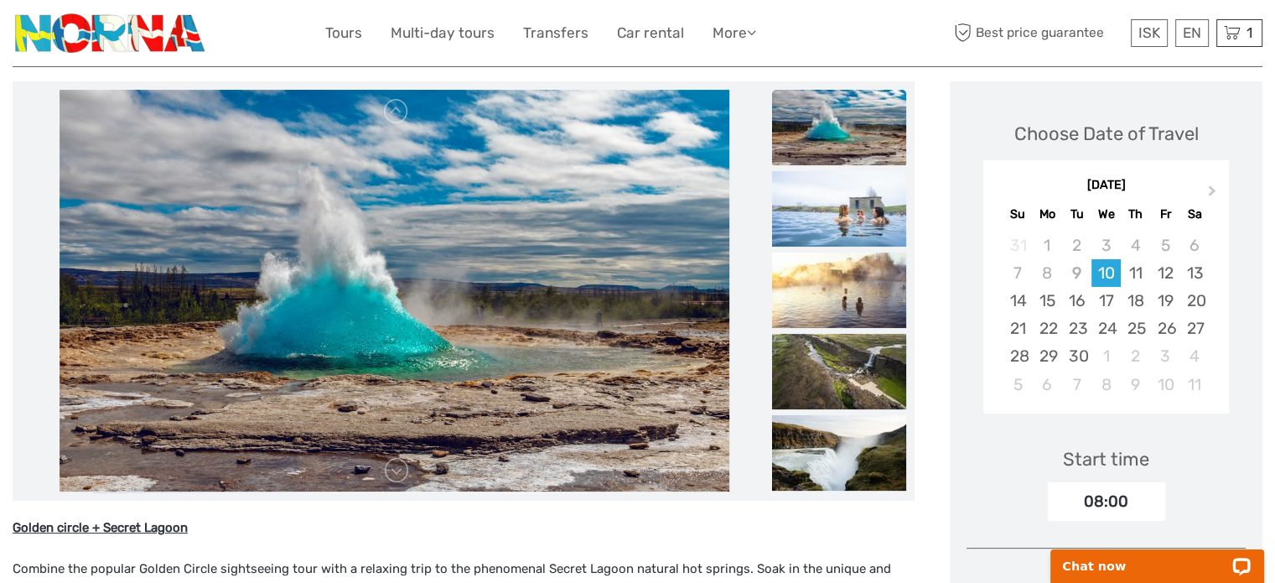
scroll to position [168, 0]
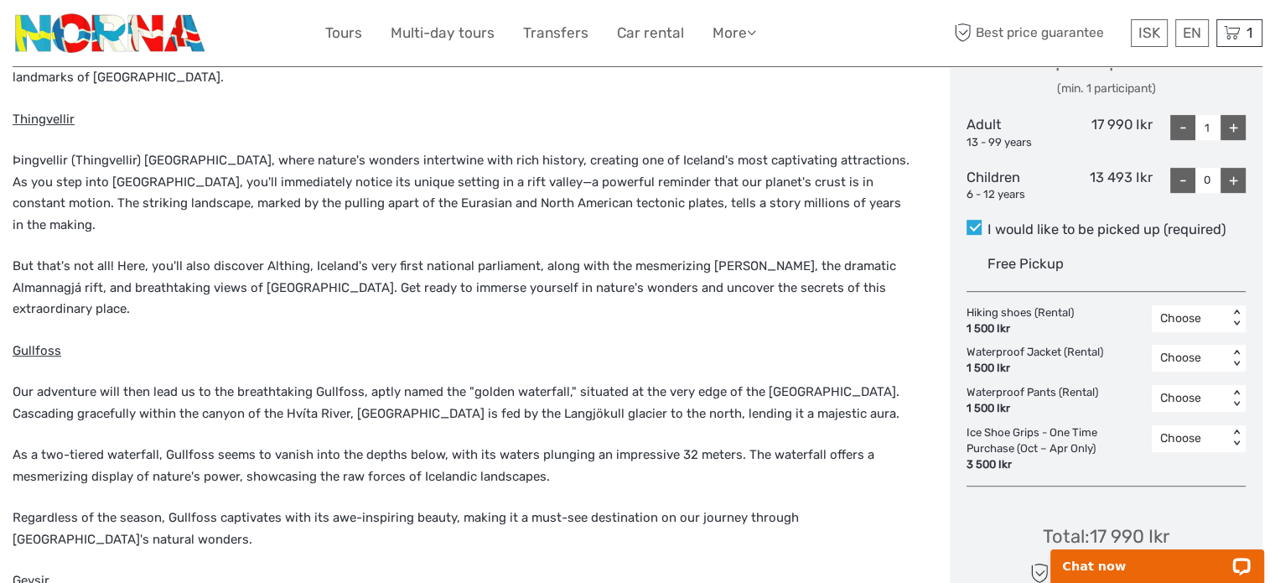
scroll to position [626, 0]
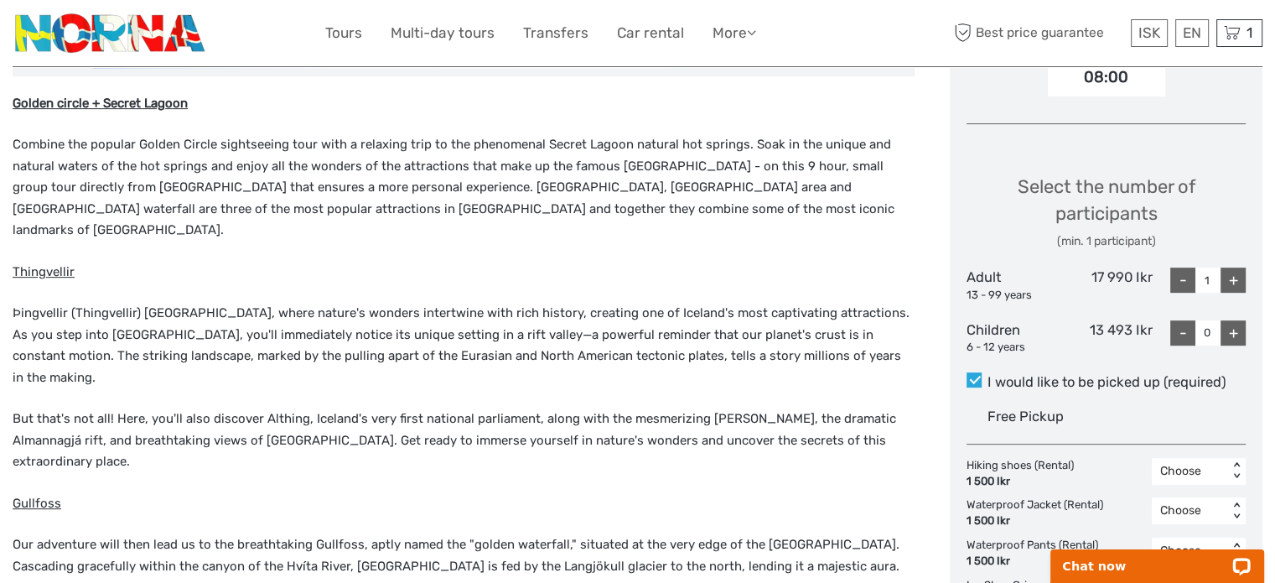
click at [1234, 292] on div "- 1 +" at bounding box center [1199, 284] width 93 height 35
click at [1233, 292] on div "- 1 +" at bounding box center [1199, 284] width 93 height 35
click at [1228, 282] on div "+" at bounding box center [1233, 279] width 25 height 25
type input "3"
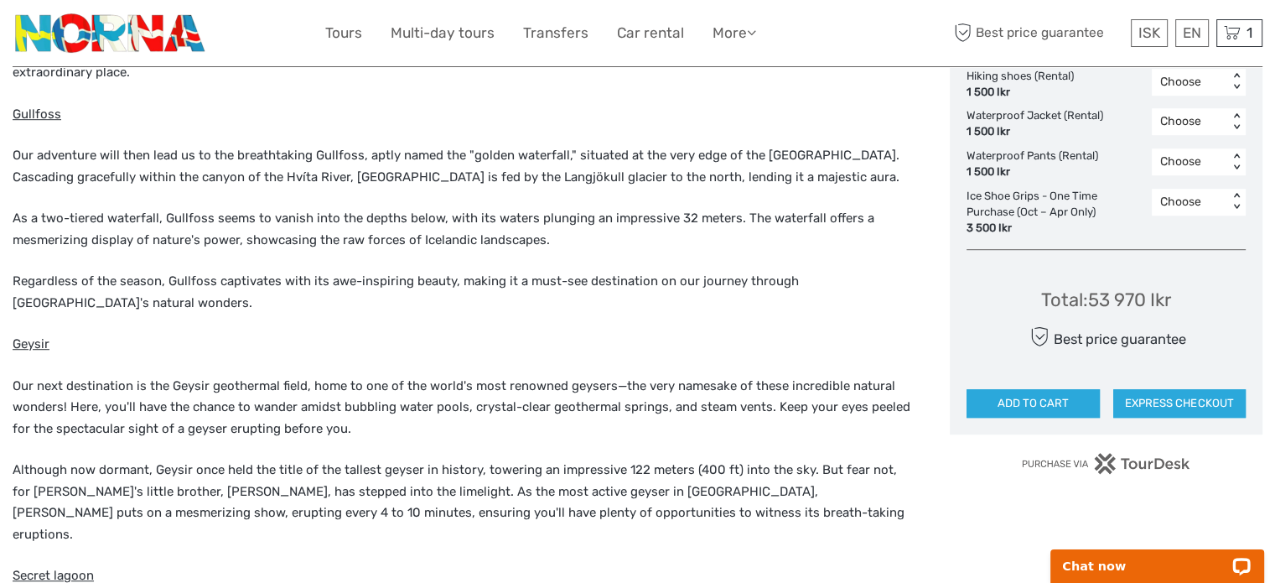
scroll to position [1045, 0]
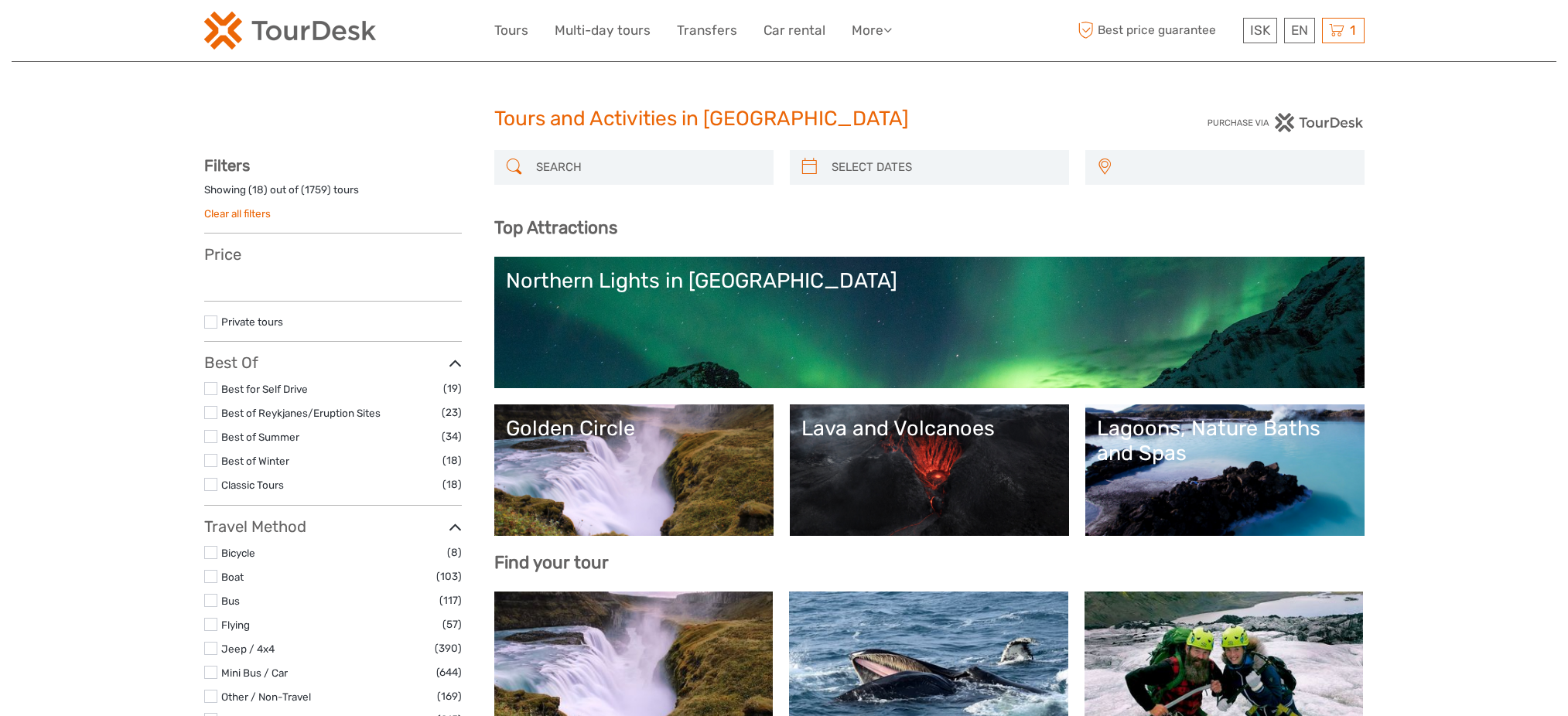
select select
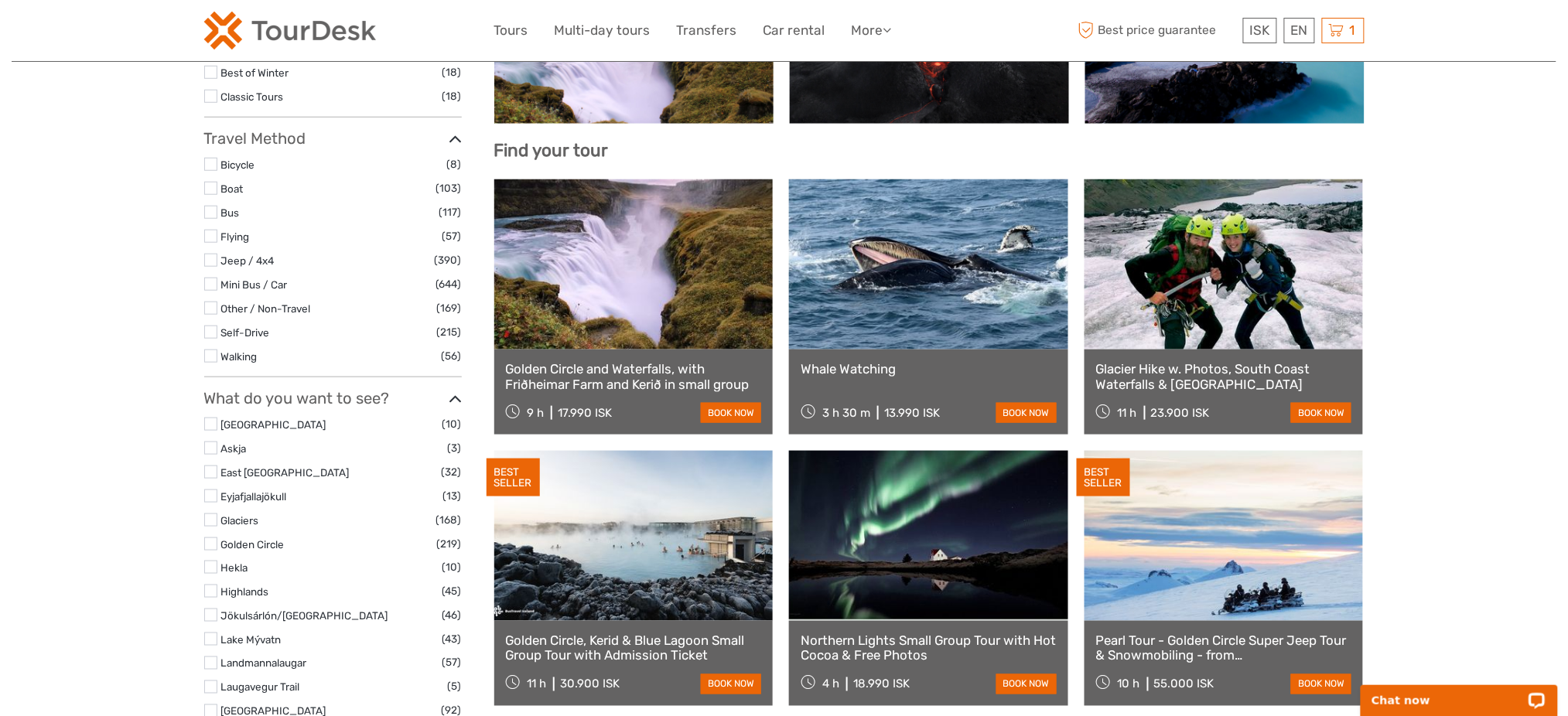
click at [611, 270] on link at bounding box center [634, 265] width 279 height 170
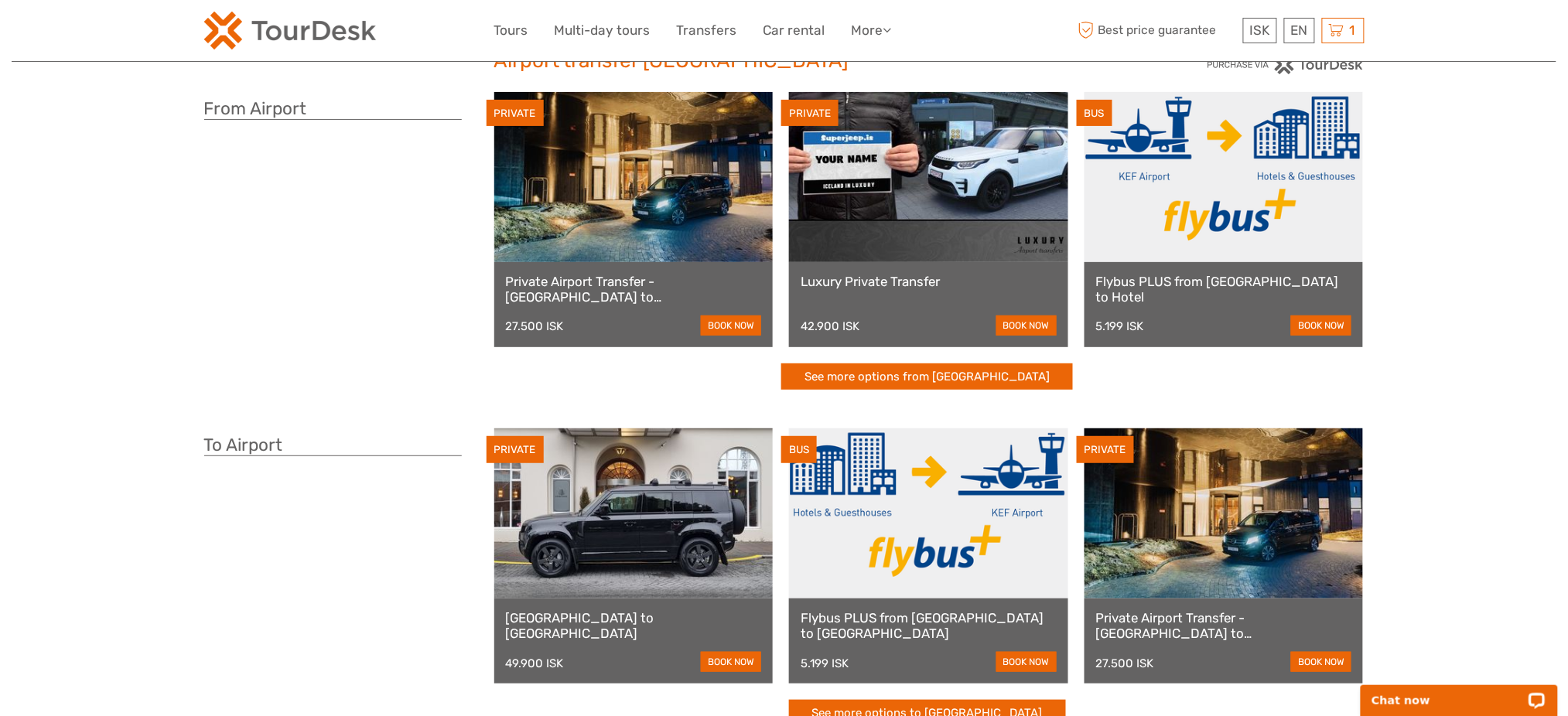
scroll to position [206, 0]
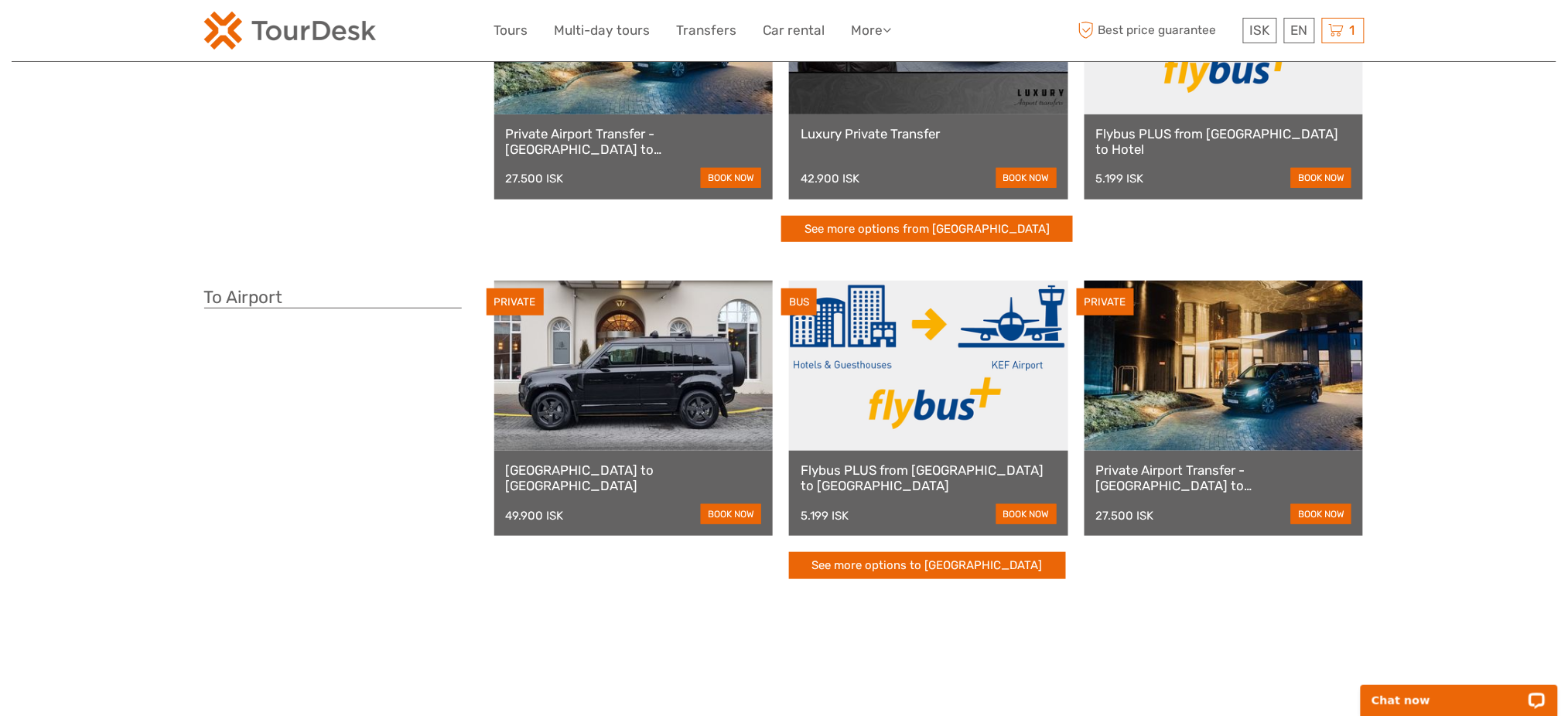
click at [954, 418] on link at bounding box center [928, 365] width 279 height 170
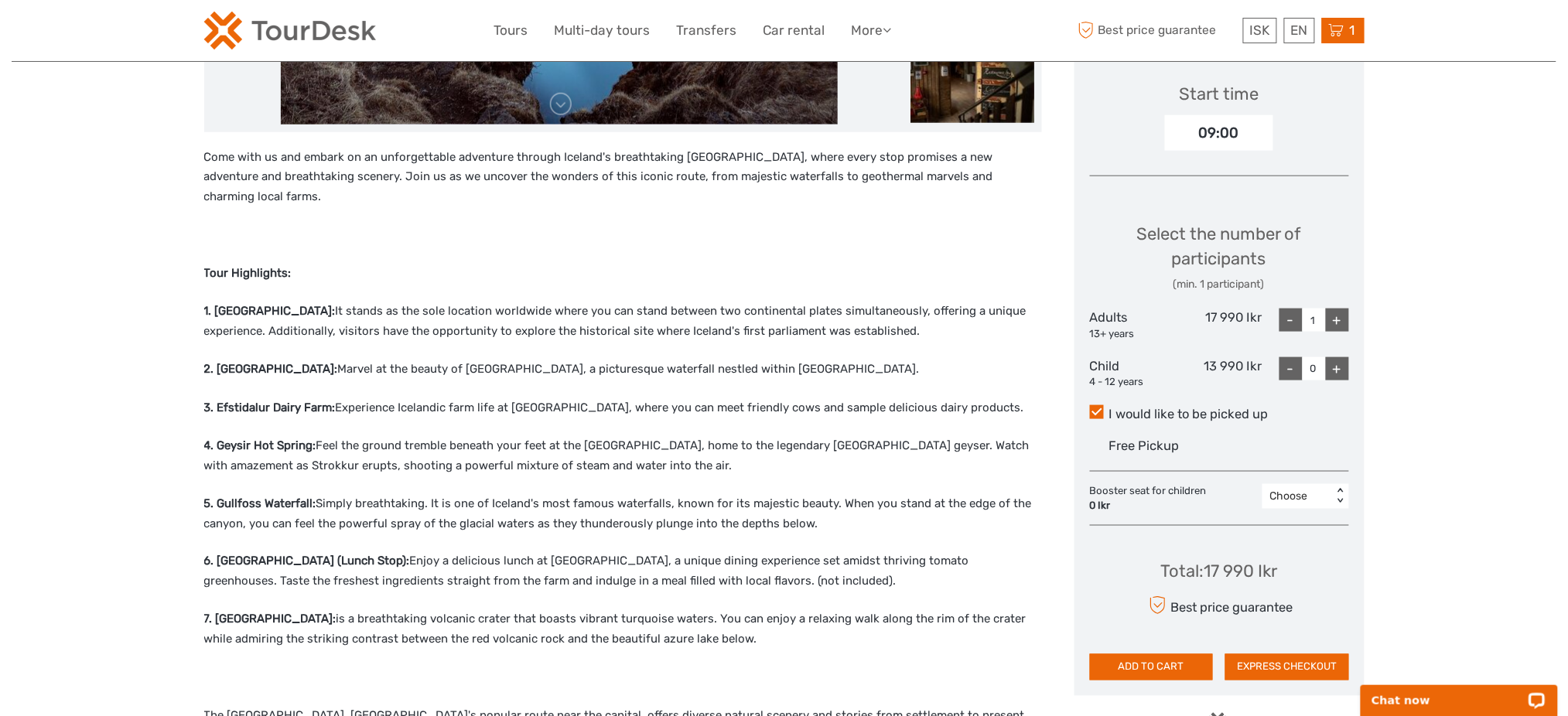
click at [1341, 18] on div "1 Items Drysuit Snorkeling in [GEOGRAPHIC_DATA] - with underwater photos / From…" at bounding box center [1343, 30] width 42 height 26
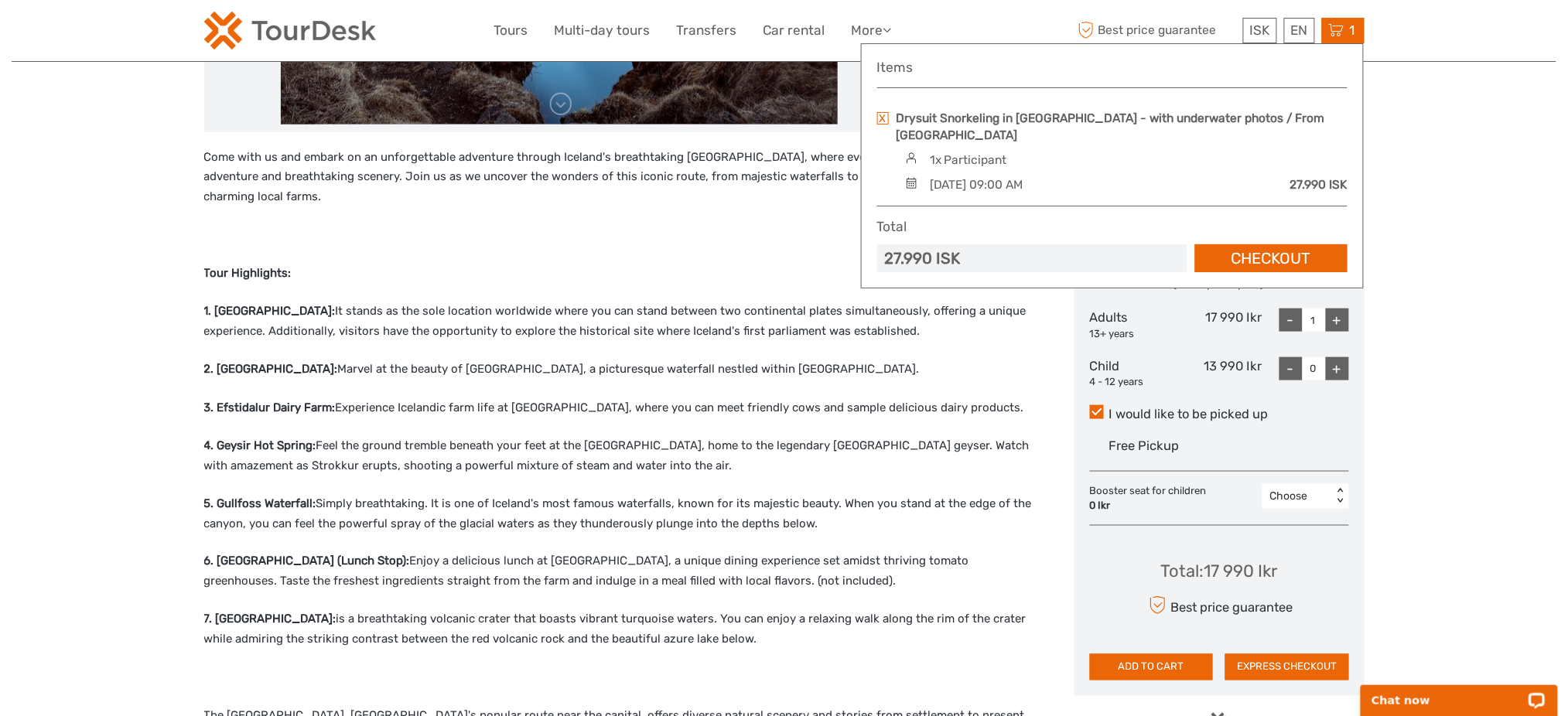
click at [968, 436] on p "4. Geysir Hot Spring: Feel the ground tremble beneath your feet at the [GEOGRAP…" at bounding box center [623, 456] width 837 height 40
click at [880, 117] on link at bounding box center [883, 118] width 12 height 12
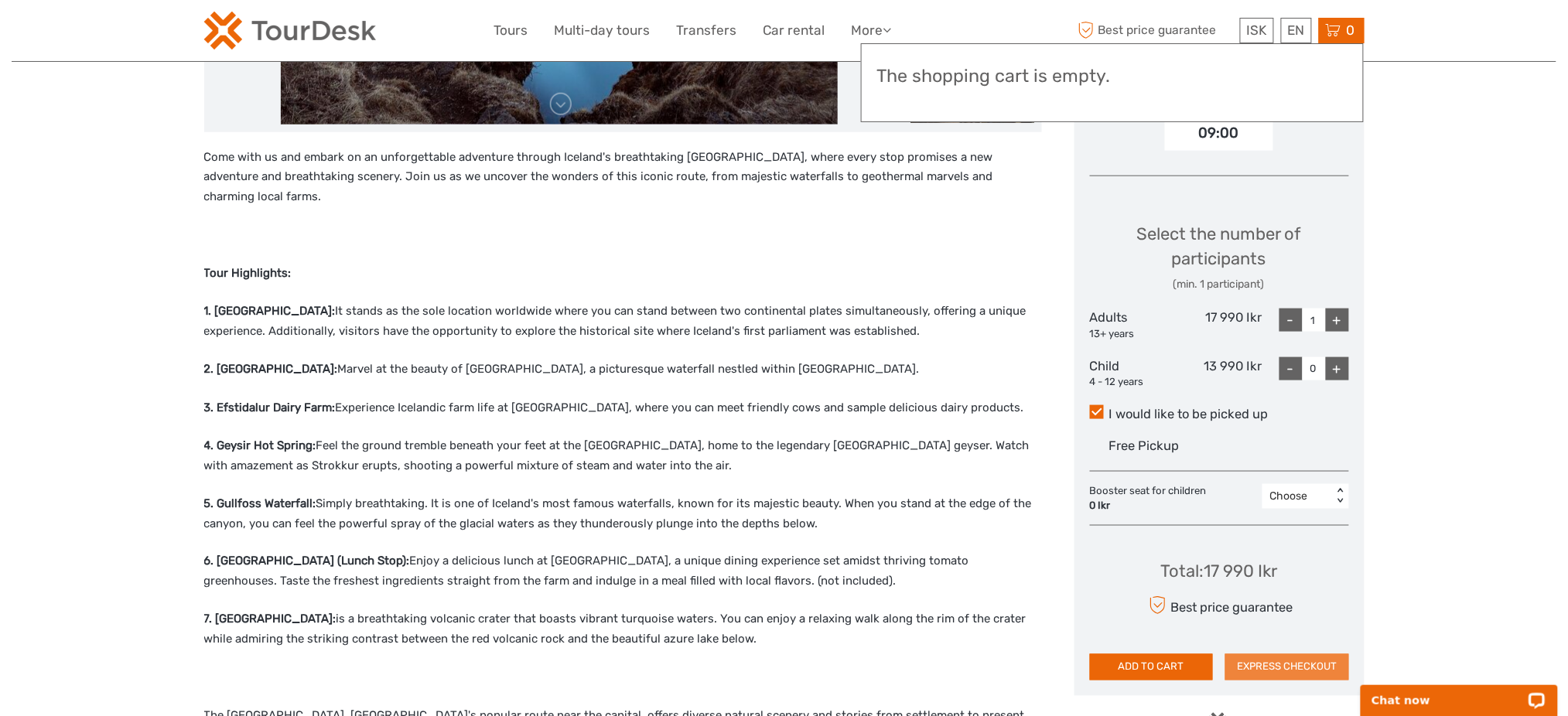
click at [1273, 659] on button "EXPRESS CHECKOUT" at bounding box center [1287, 667] width 124 height 27
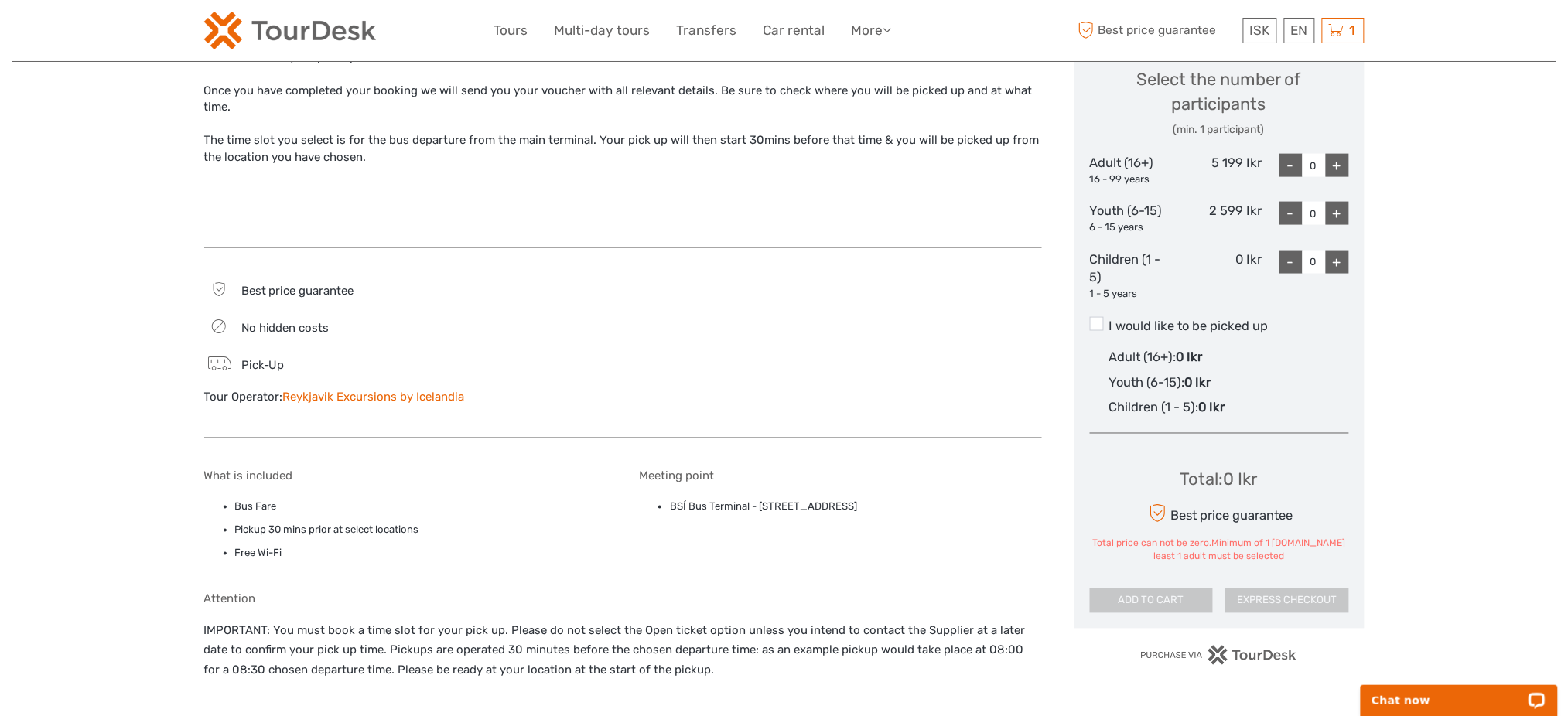
click at [1153, 328] on label "I would like to be picked up" at bounding box center [1219, 327] width 259 height 18
click at [1109, 320] on input "I would like to be picked up" at bounding box center [1109, 320] width 0 height 0
click at [1334, 166] on div "+" at bounding box center [1336, 165] width 23 height 23
type input "1"
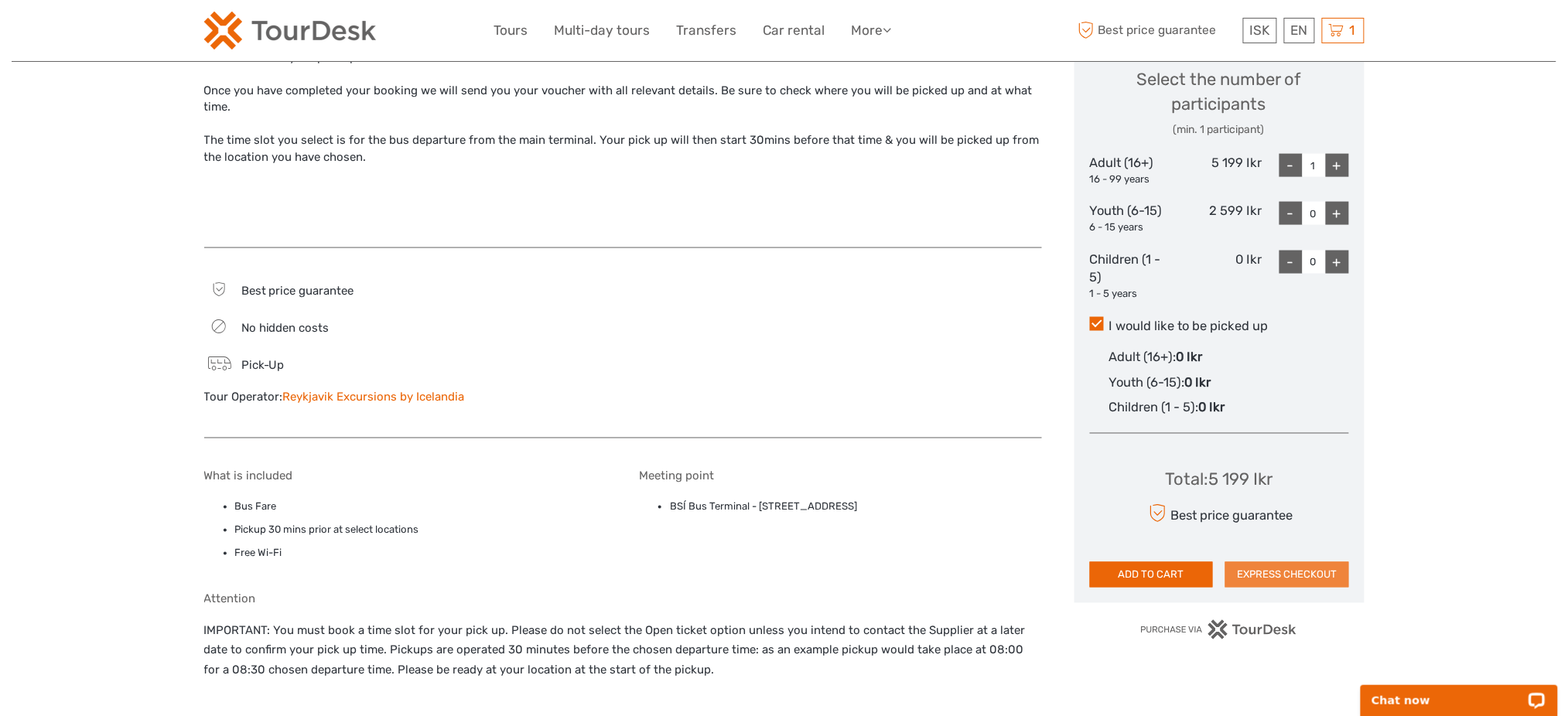
click at [1280, 569] on button "EXPRESS CHECKOUT" at bounding box center [1287, 576] width 124 height 27
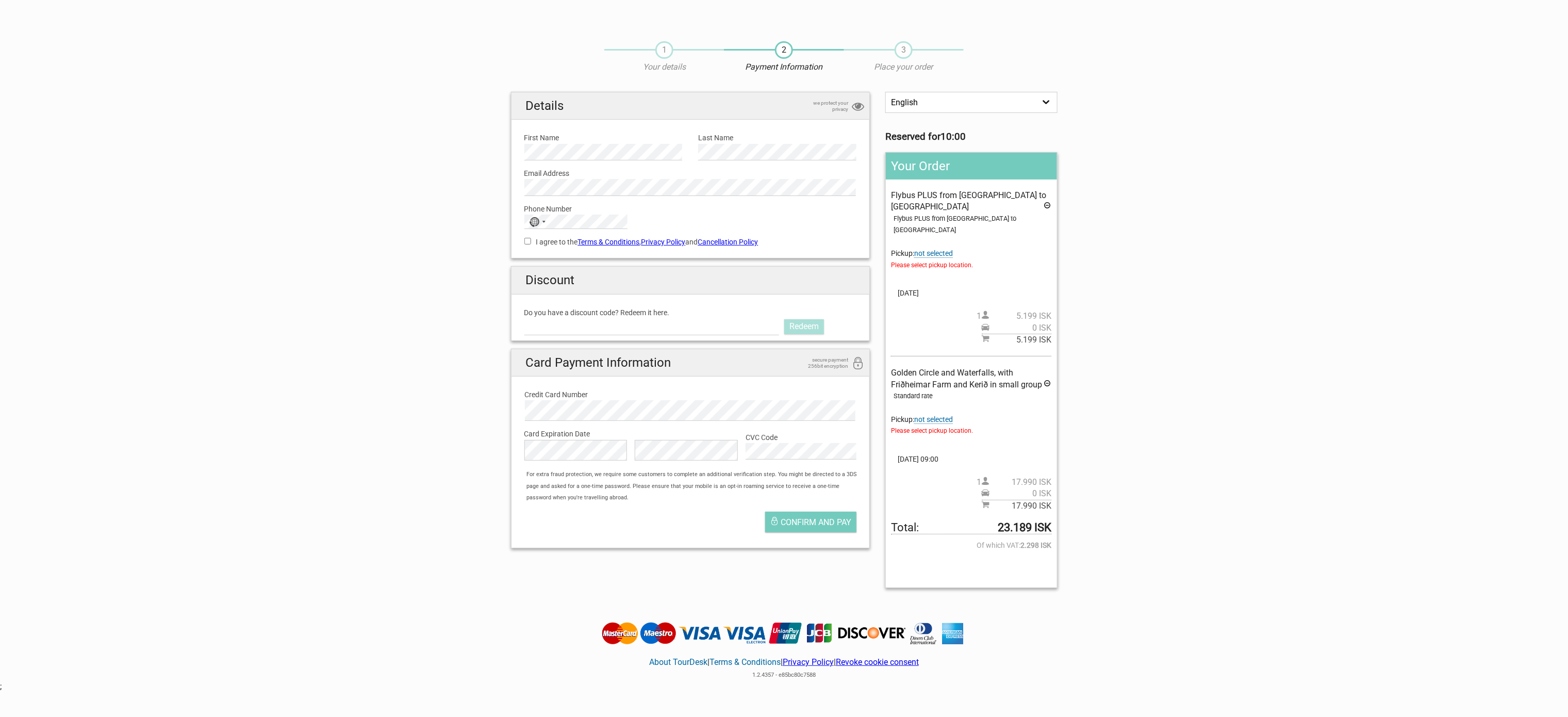
click at [944, 249] on span "not selected" at bounding box center [933, 253] width 39 height 9
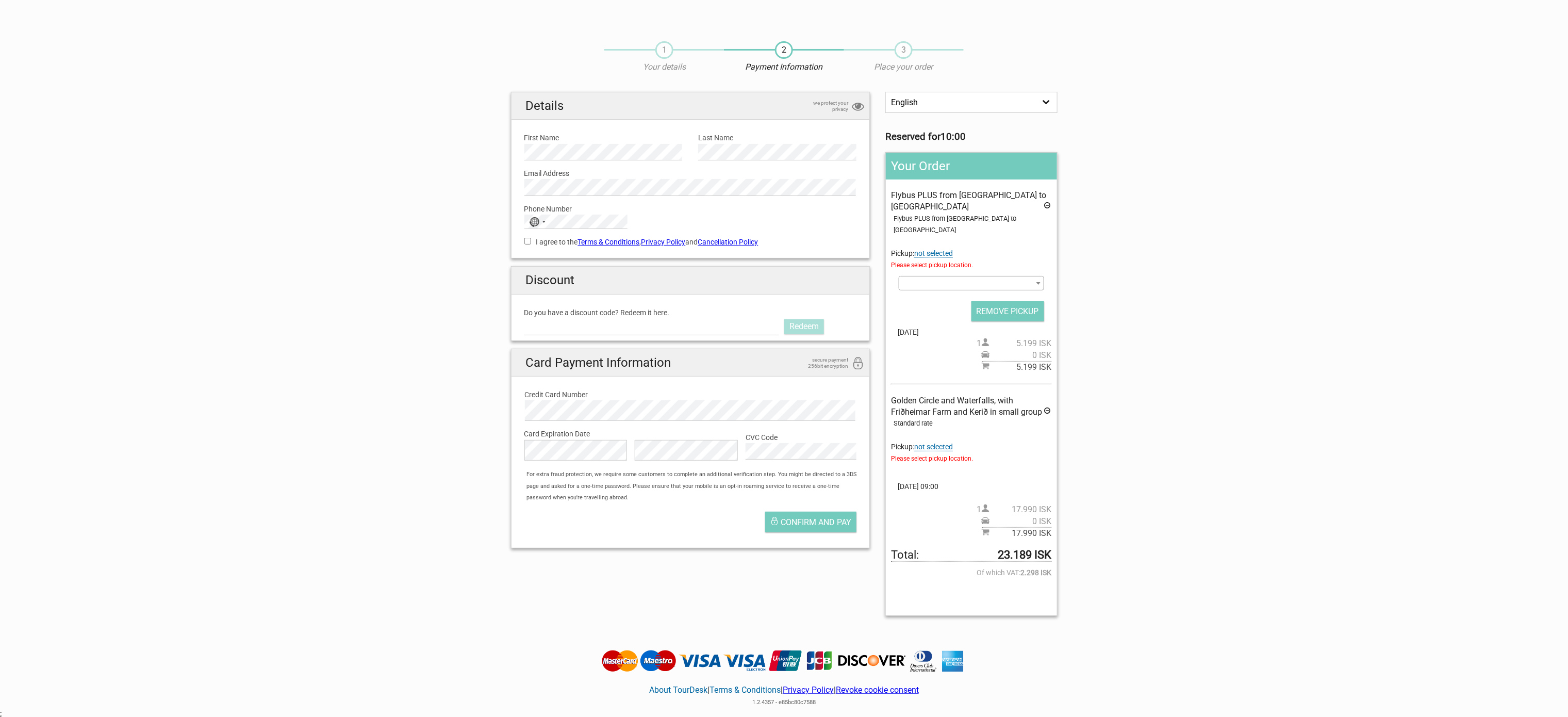
click at [942, 276] on span at bounding box center [972, 283] width 145 height 14
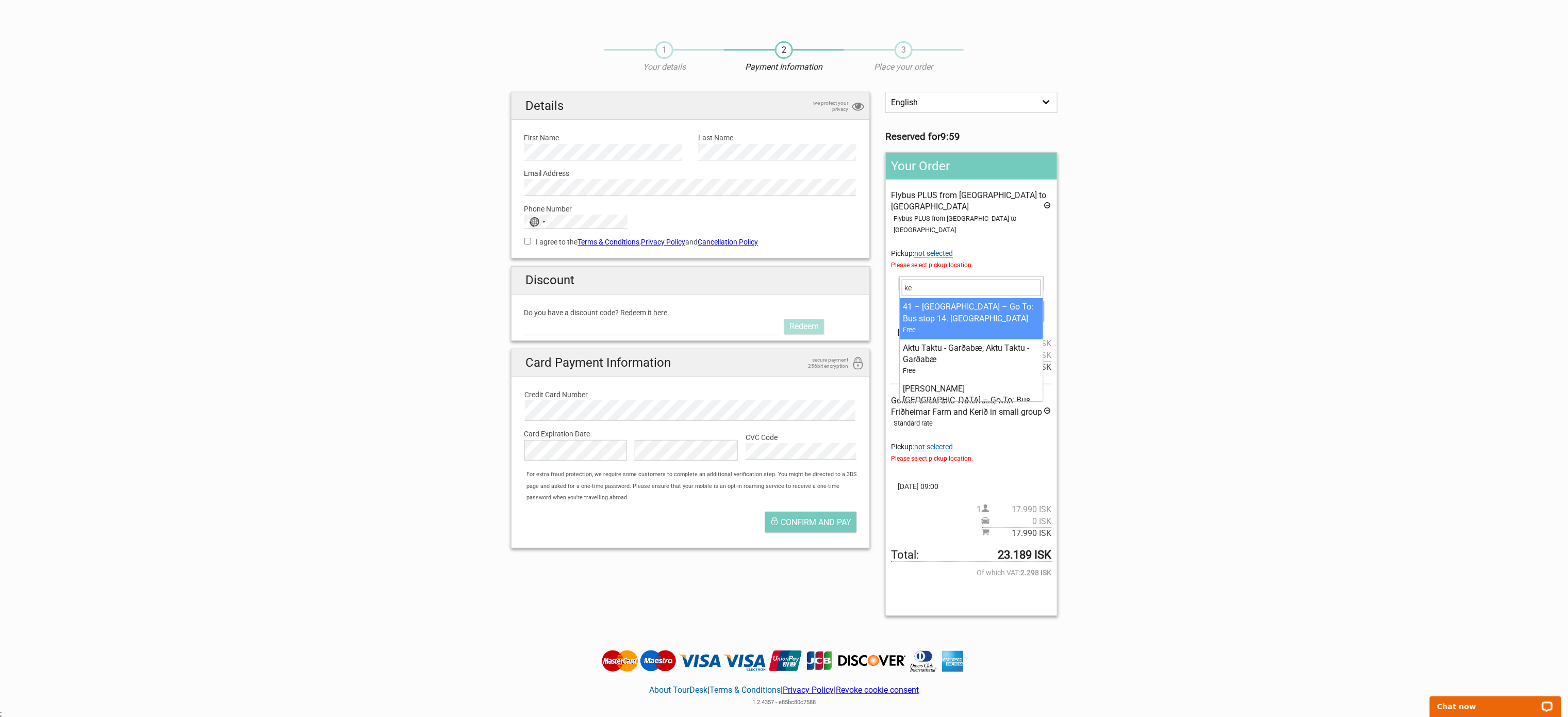
type input "kex"
click at [938, 442] on span "not selected" at bounding box center [933, 446] width 39 height 9
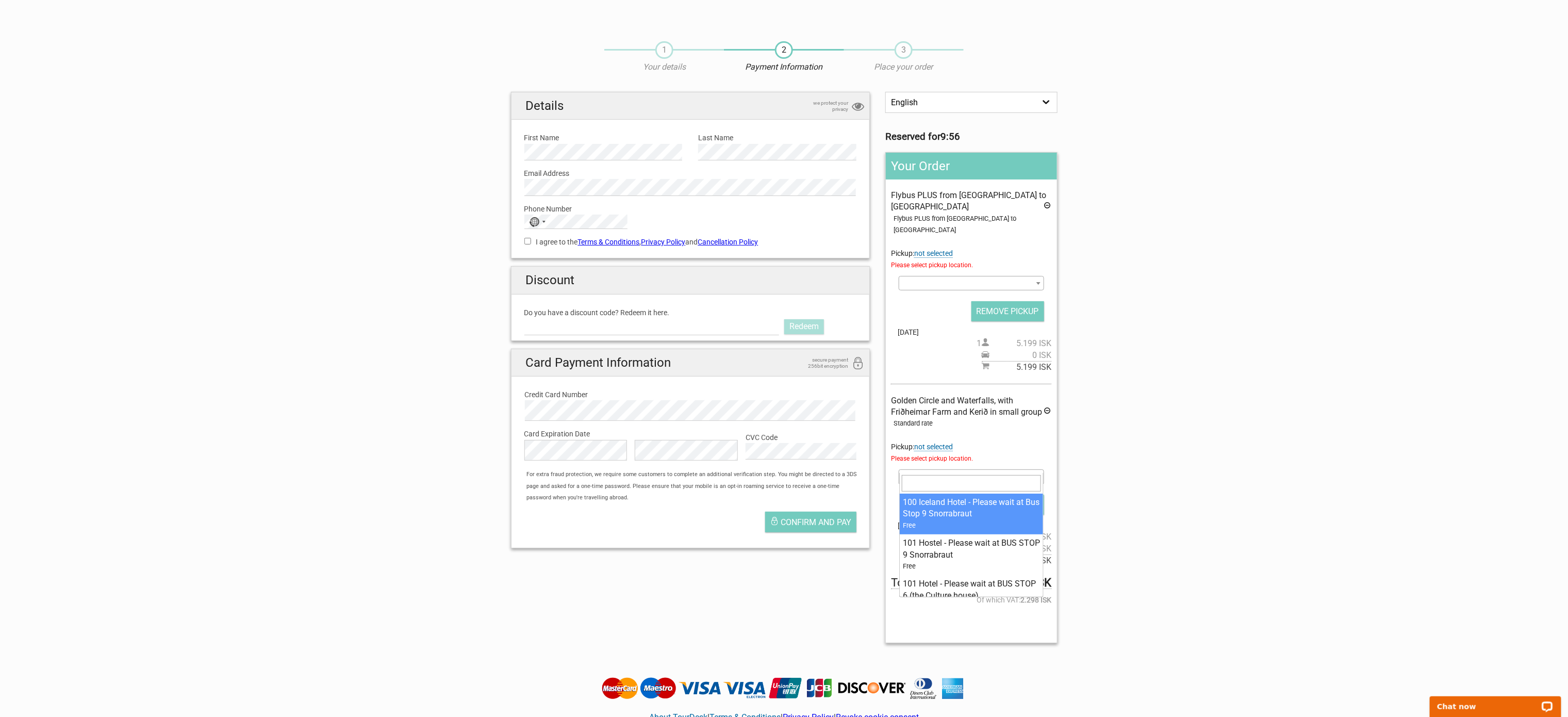
click at [938, 469] on span at bounding box center [972, 476] width 145 height 14
type input "kex"
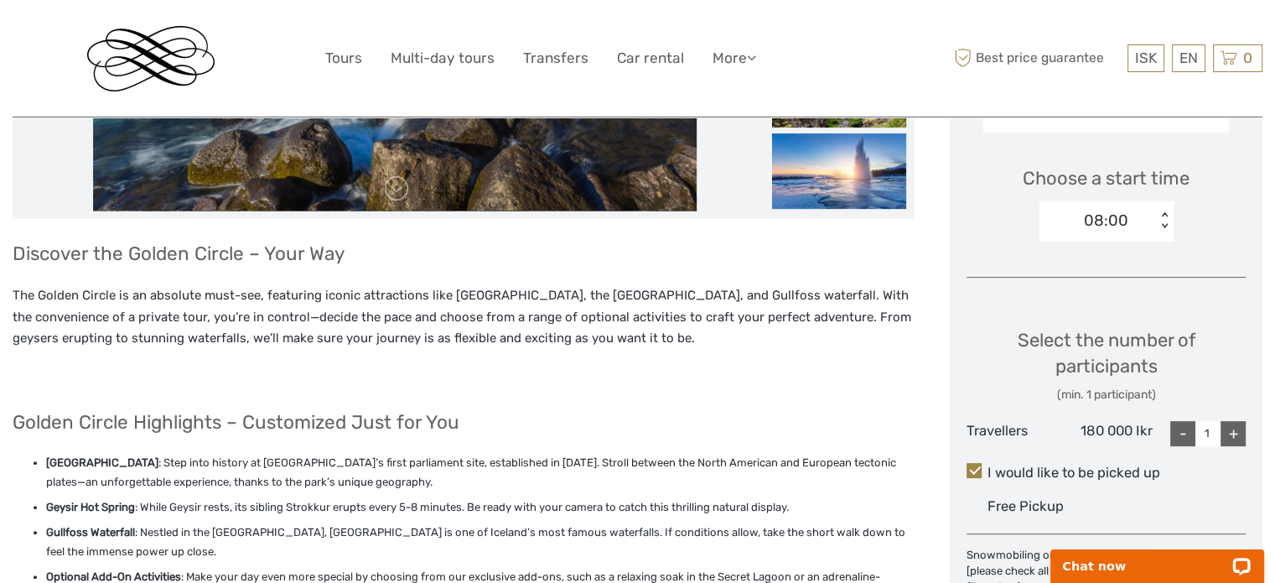
scroll to position [335, 0]
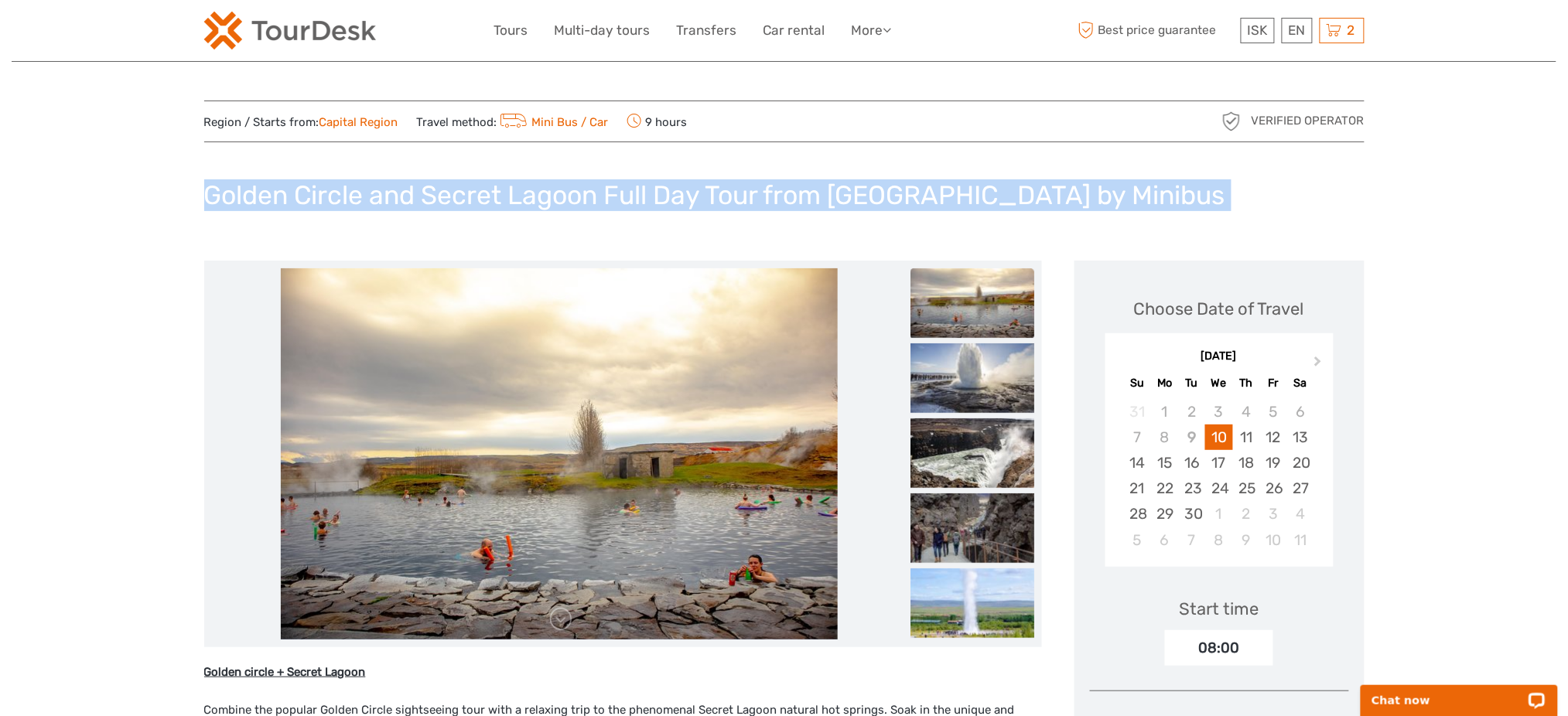
copy div "Golden Circle and Secret Lagoon Full Day Tour from [GEOGRAPHIC_DATA] by Minibus"
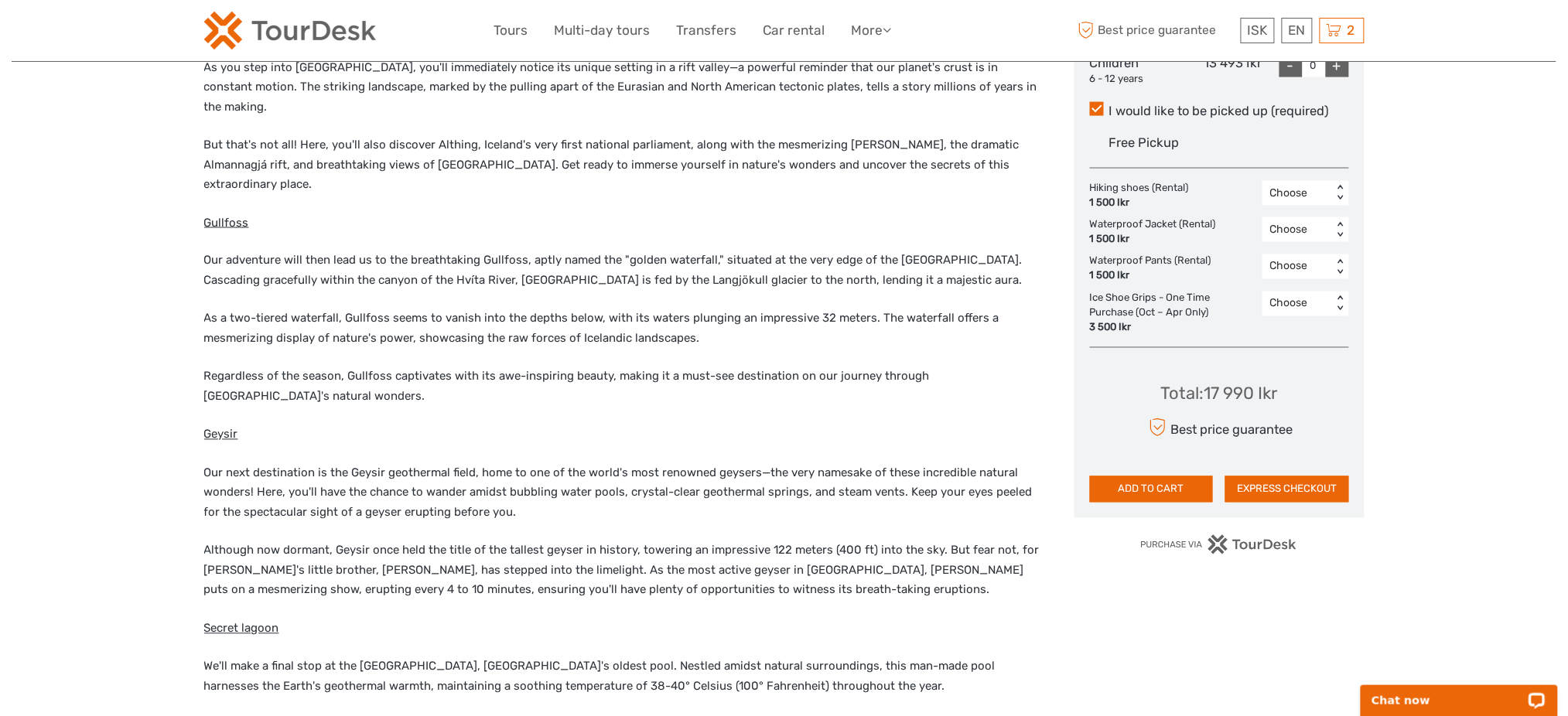
scroll to position [722, 0]
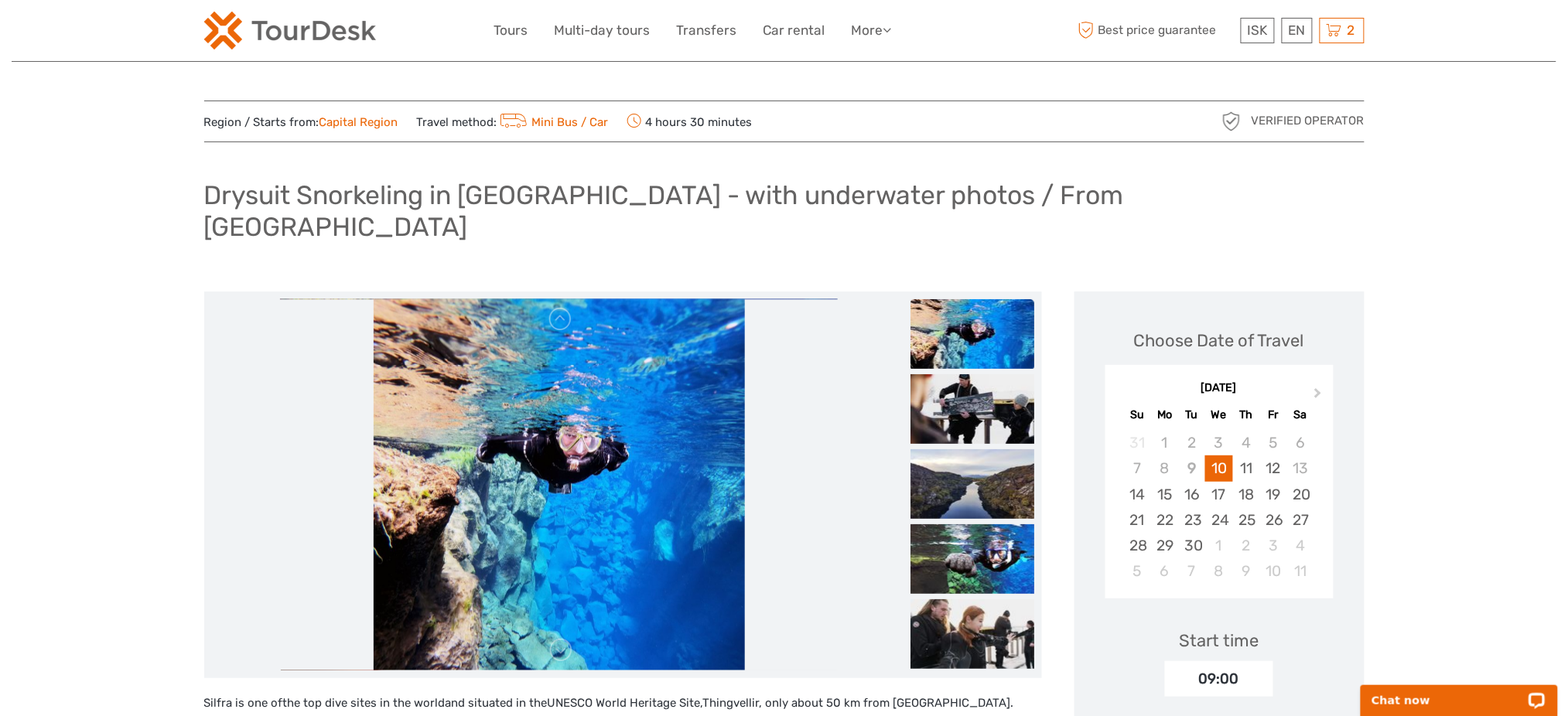
click at [511, 192] on h1 "Drysuit Snorkeling in [GEOGRAPHIC_DATA] - with underwater photos / From [GEOGRA…" at bounding box center [784, 211] width 1160 height 63
click at [493, 196] on h1 "Drysuit Snorkeling in [GEOGRAPHIC_DATA] - with underwater photos / From [GEOGRA…" at bounding box center [784, 211] width 1160 height 63
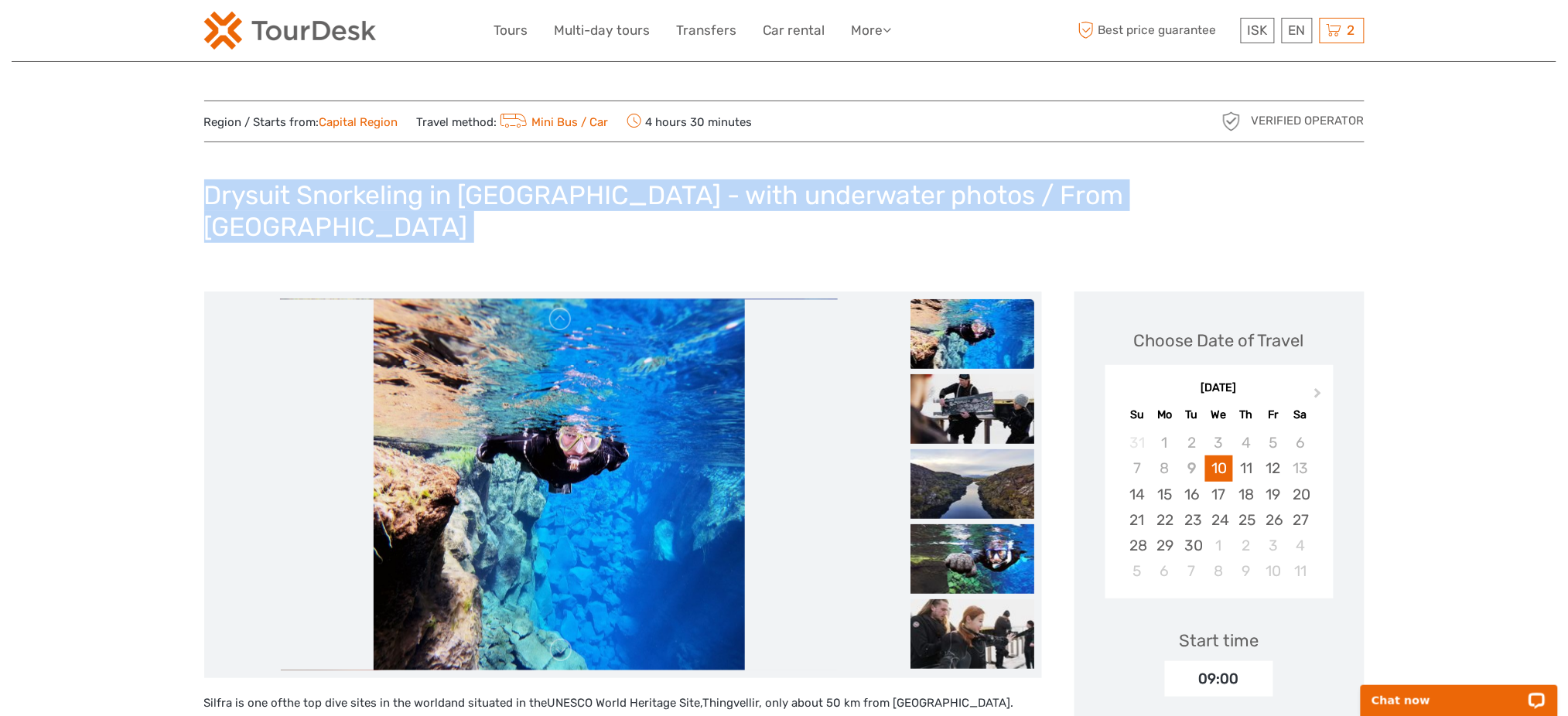
click at [493, 196] on h1 "Drysuit Snorkeling in [GEOGRAPHIC_DATA] - with underwater photos / From [GEOGRA…" at bounding box center [784, 211] width 1160 height 63
copy div "Drysuit Snorkeling in [GEOGRAPHIC_DATA] - with underwater photos / From [GEOGRA…"
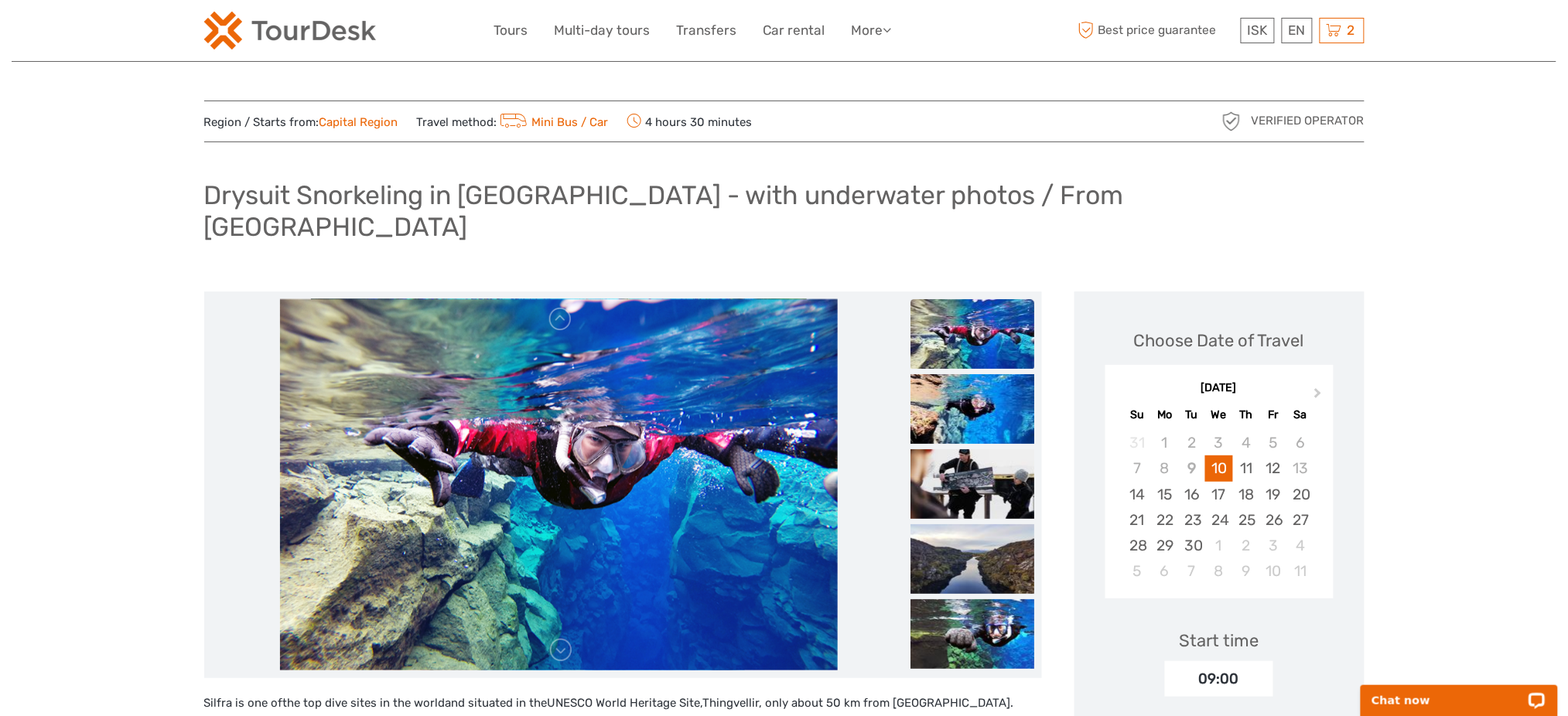
click at [521, 189] on h1 "Drysuit Snorkeling in [GEOGRAPHIC_DATA] - with underwater photos / From [GEOGRA…" at bounding box center [784, 211] width 1160 height 63
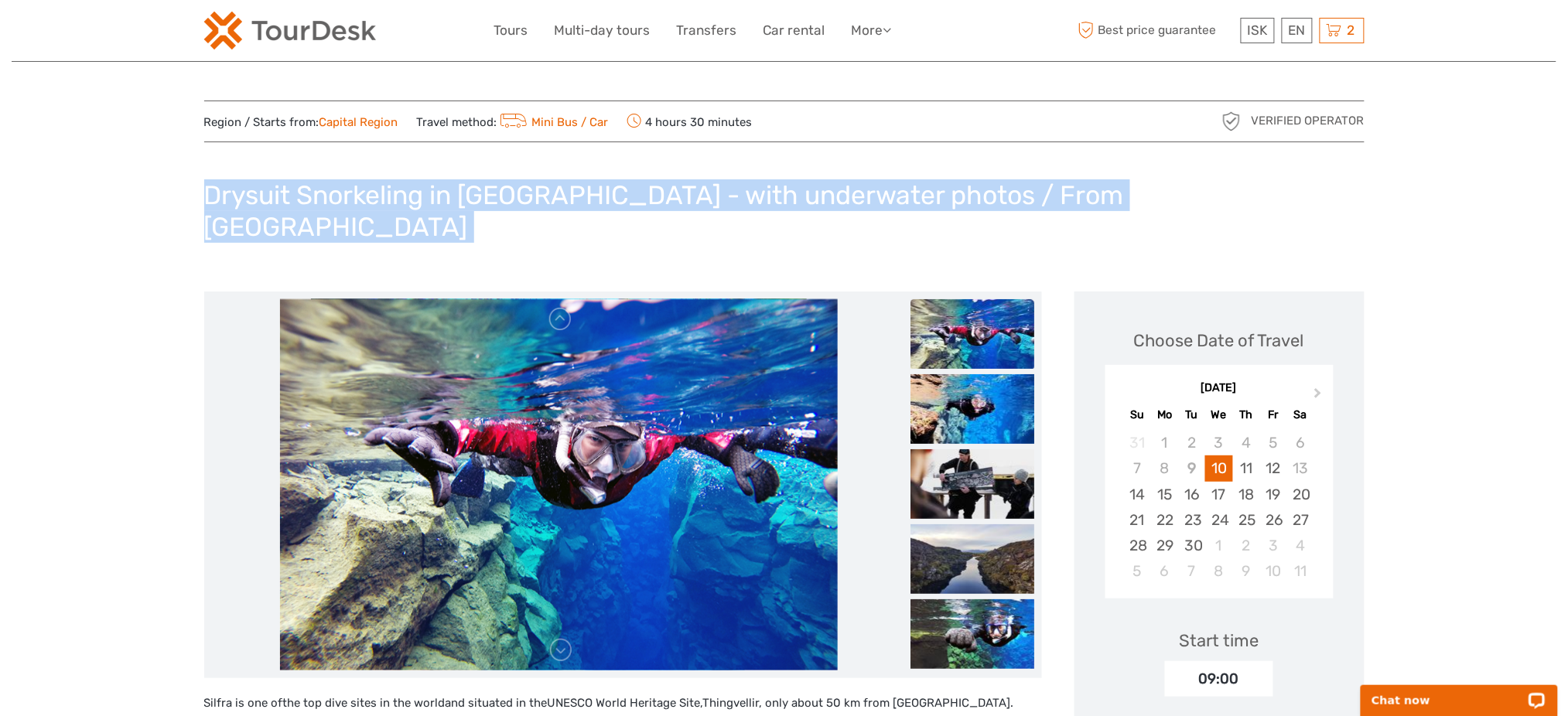
click at [518, 195] on h1 "Drysuit Snorkeling in [GEOGRAPHIC_DATA] - with underwater photos / From [GEOGRA…" at bounding box center [784, 211] width 1160 height 63
copy div "Drysuit Snorkeling in [GEOGRAPHIC_DATA] - with underwater photos / From [GEOGRA…"
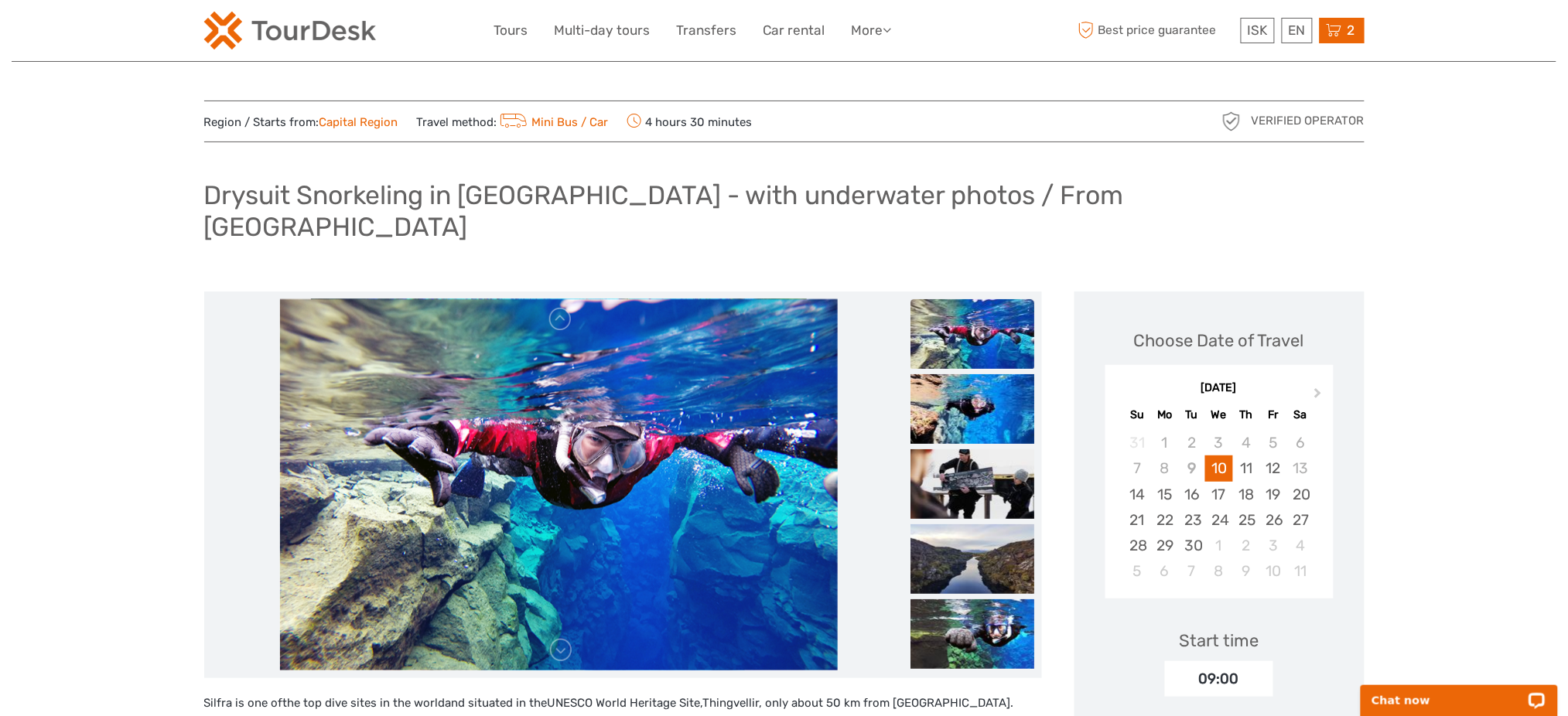
click at [1340, 37] on icon at bounding box center [1334, 30] width 16 height 19
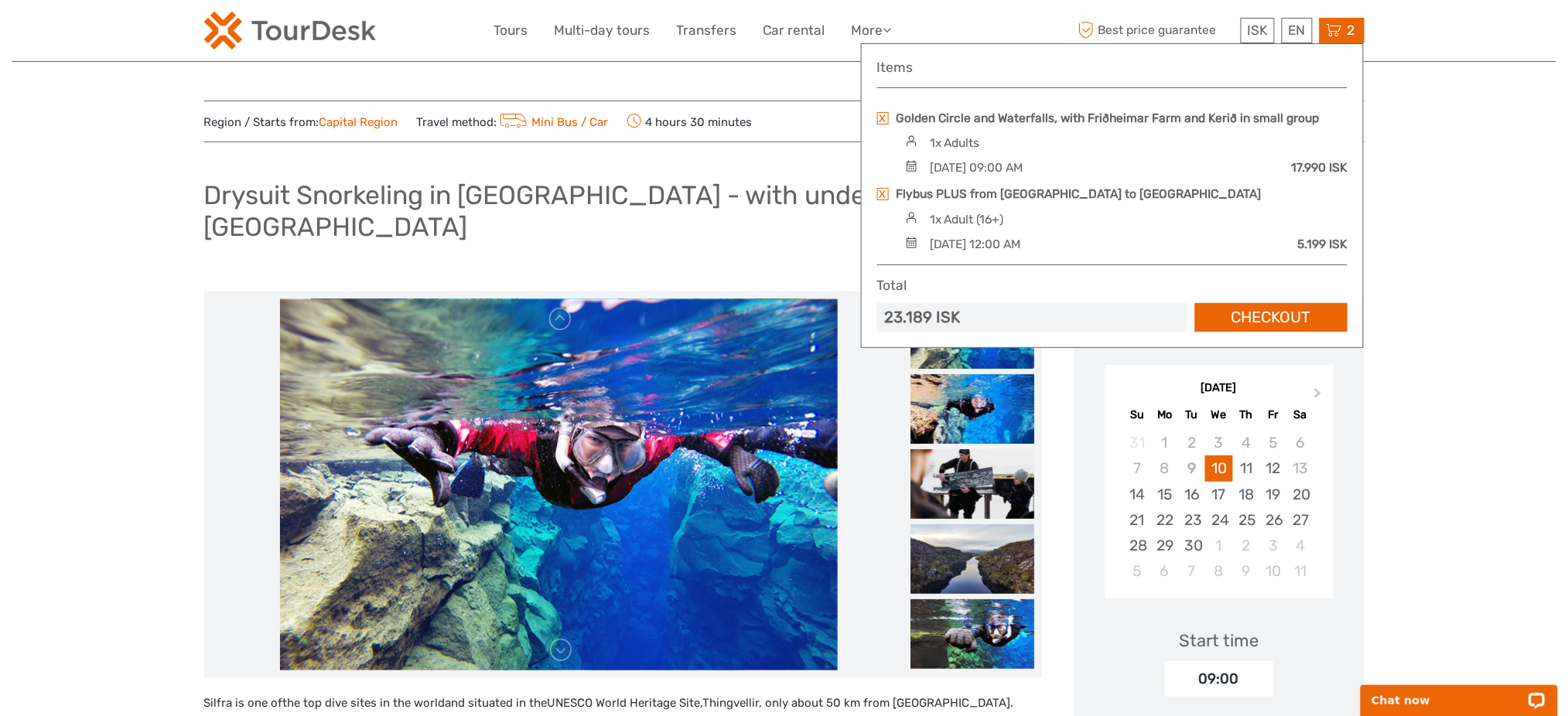
click at [882, 116] on link at bounding box center [883, 118] width 12 height 12
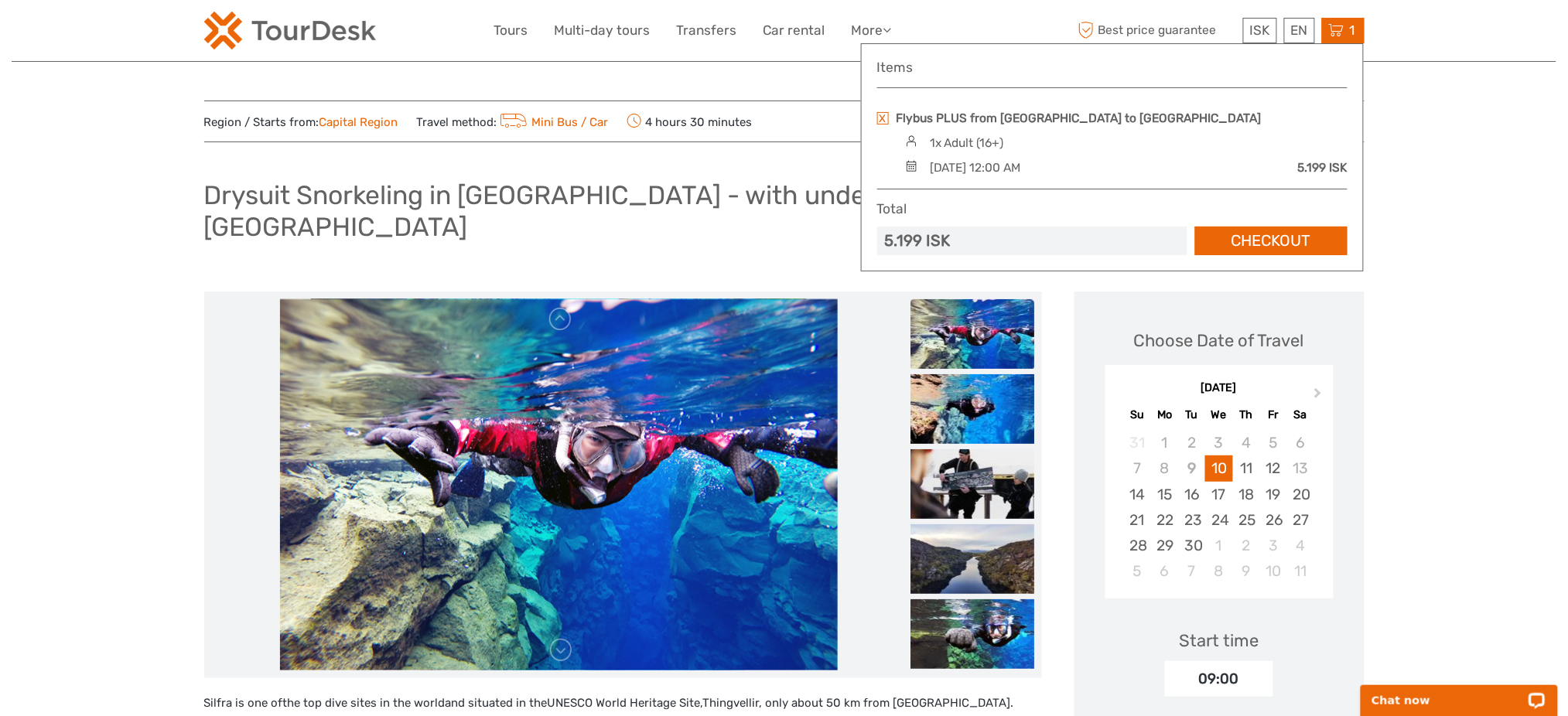
click at [885, 116] on link at bounding box center [883, 118] width 12 height 12
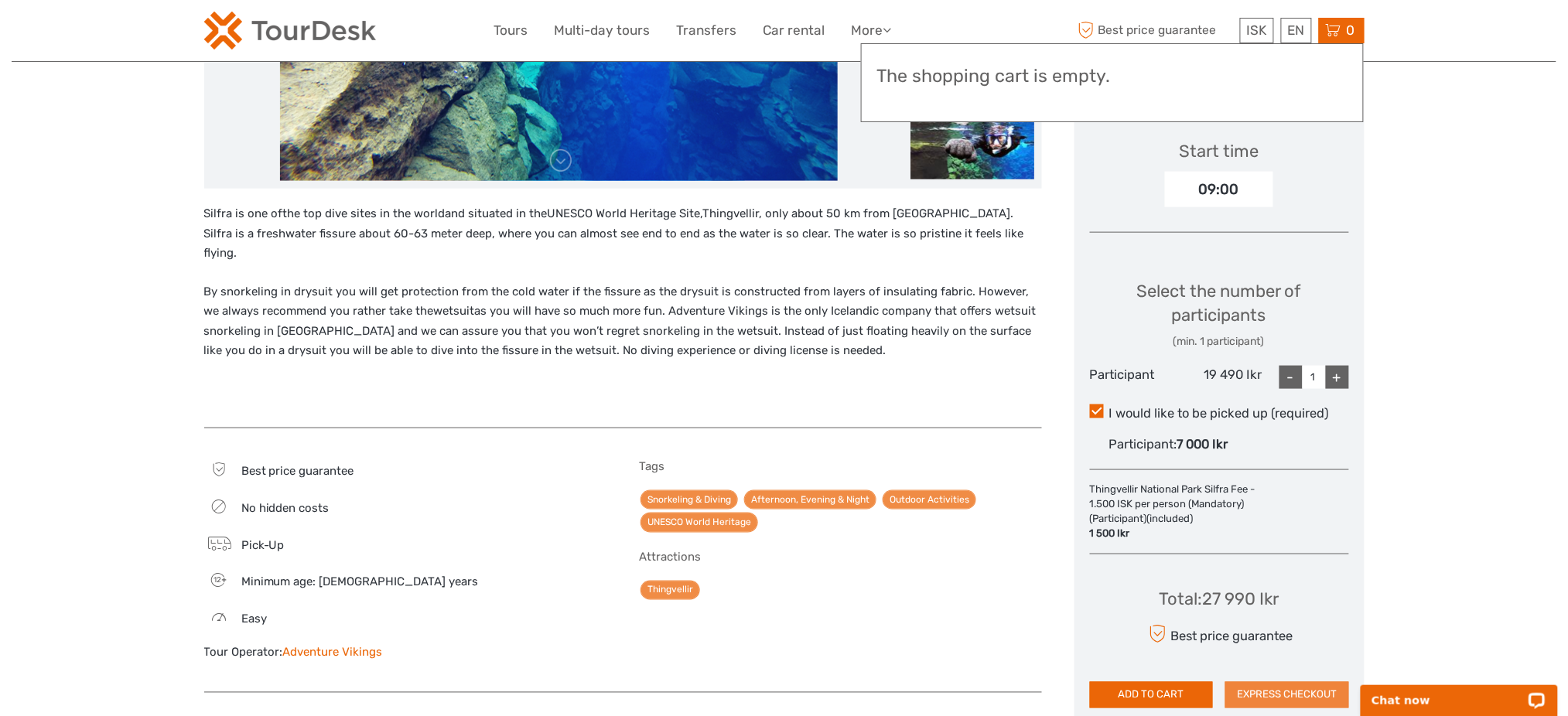
scroll to position [619, 0]
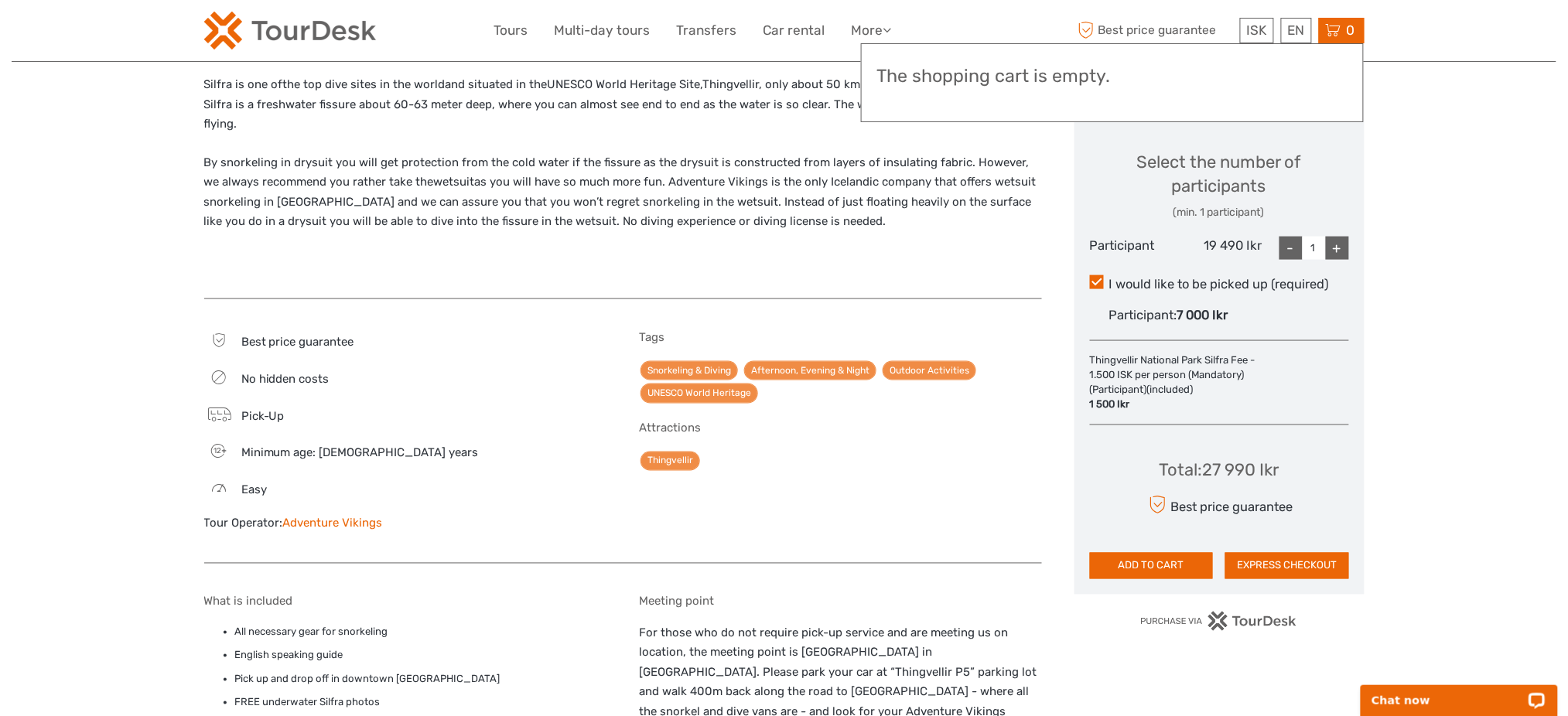
click at [1318, 518] on div "Total : 27 990 Ikr Best price guarantee ADD TO CART EXPRESS CHECKOUT" at bounding box center [1219, 508] width 259 height 141
click at [1315, 554] on button "EXPRESS CHECKOUT" at bounding box center [1287, 567] width 124 height 27
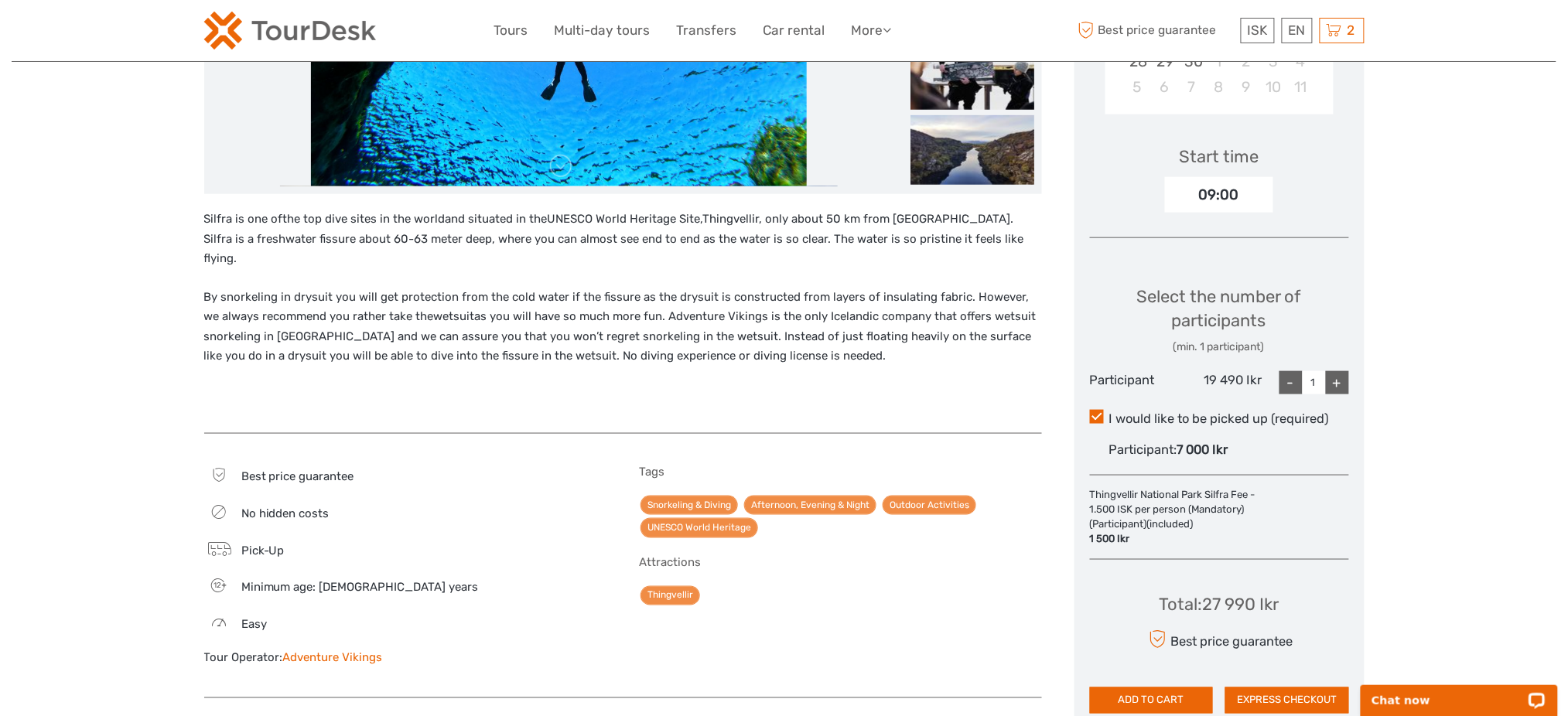
scroll to position [206, 0]
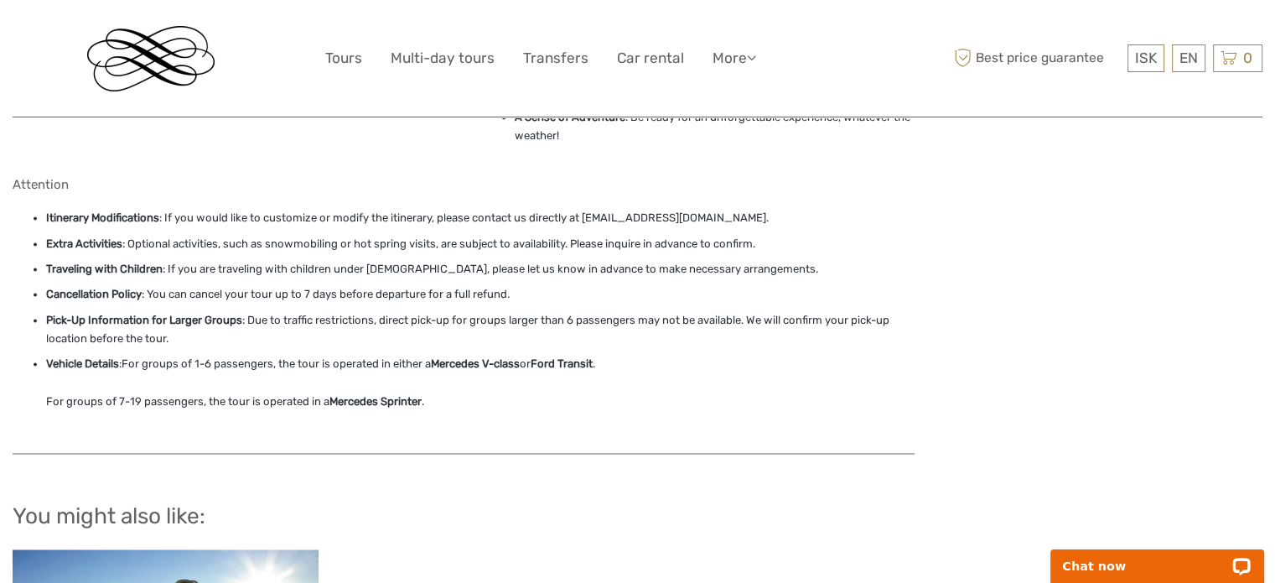
scroll to position [2683, 0]
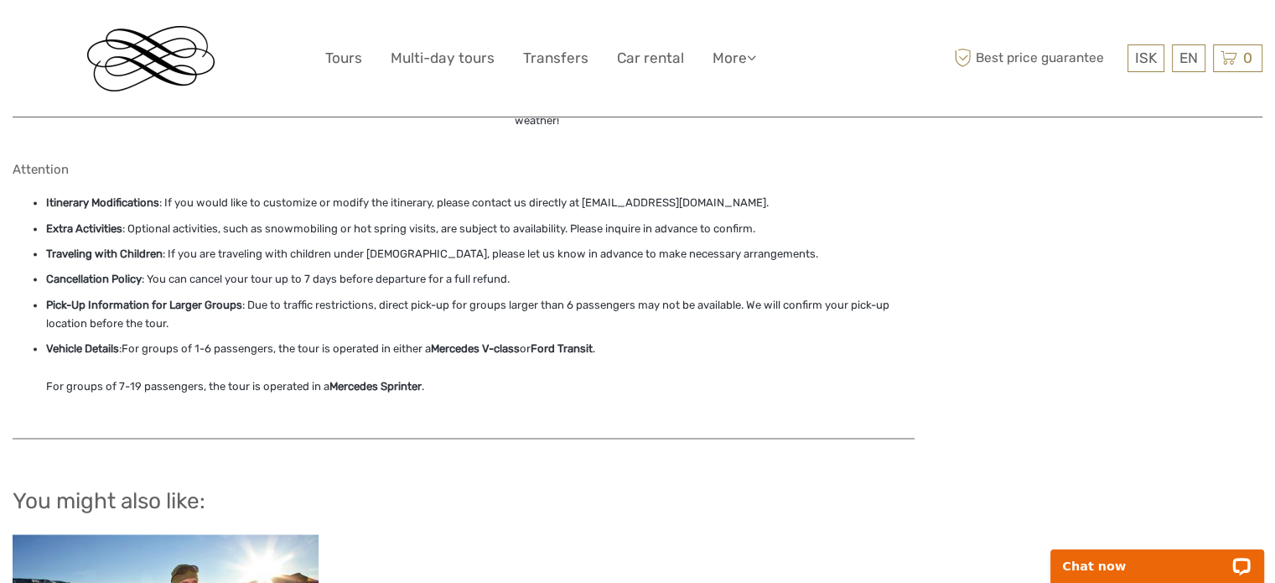
drag, startPoint x: 0, startPoint y: 185, endPoint x: 16, endPoint y: 184, distance: 16.0
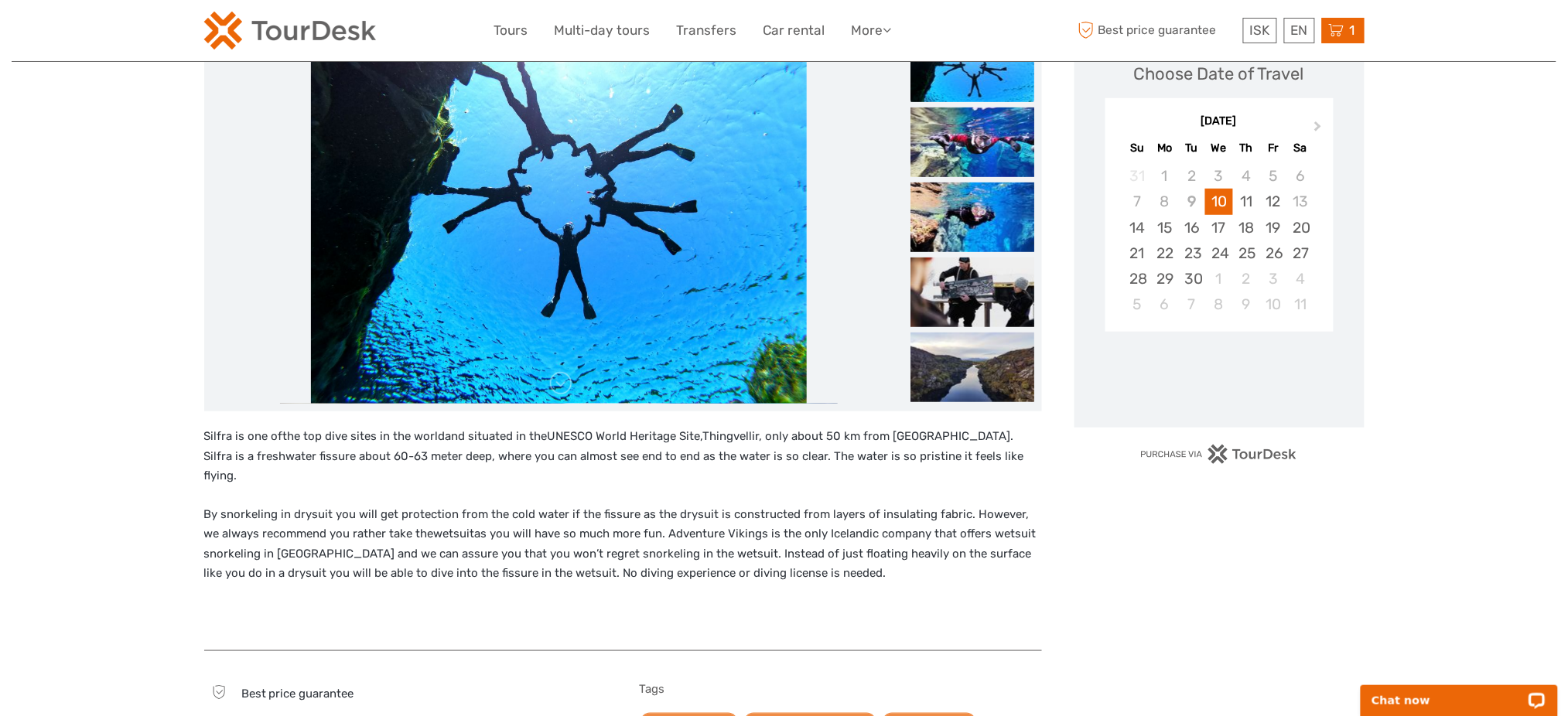
click at [1348, 16] on div "Best price guarantee ISK ISK € $ £ EN English Español Deutsch 1 Items Drysuit S…" at bounding box center [1219, 30] width 290 height 38
click at [1348, 34] on span "1" at bounding box center [1352, 30] width 10 height 16
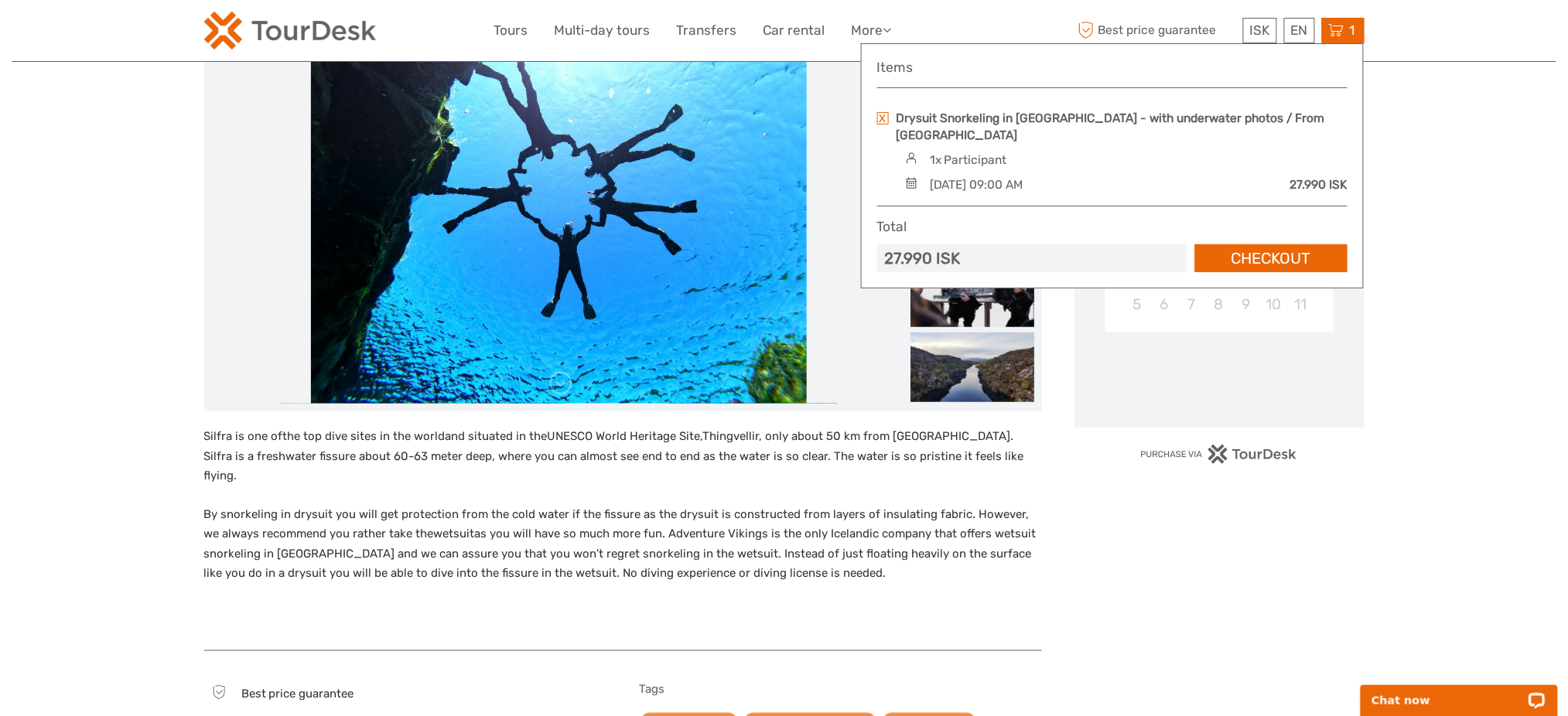
click at [888, 116] on link at bounding box center [883, 118] width 12 height 12
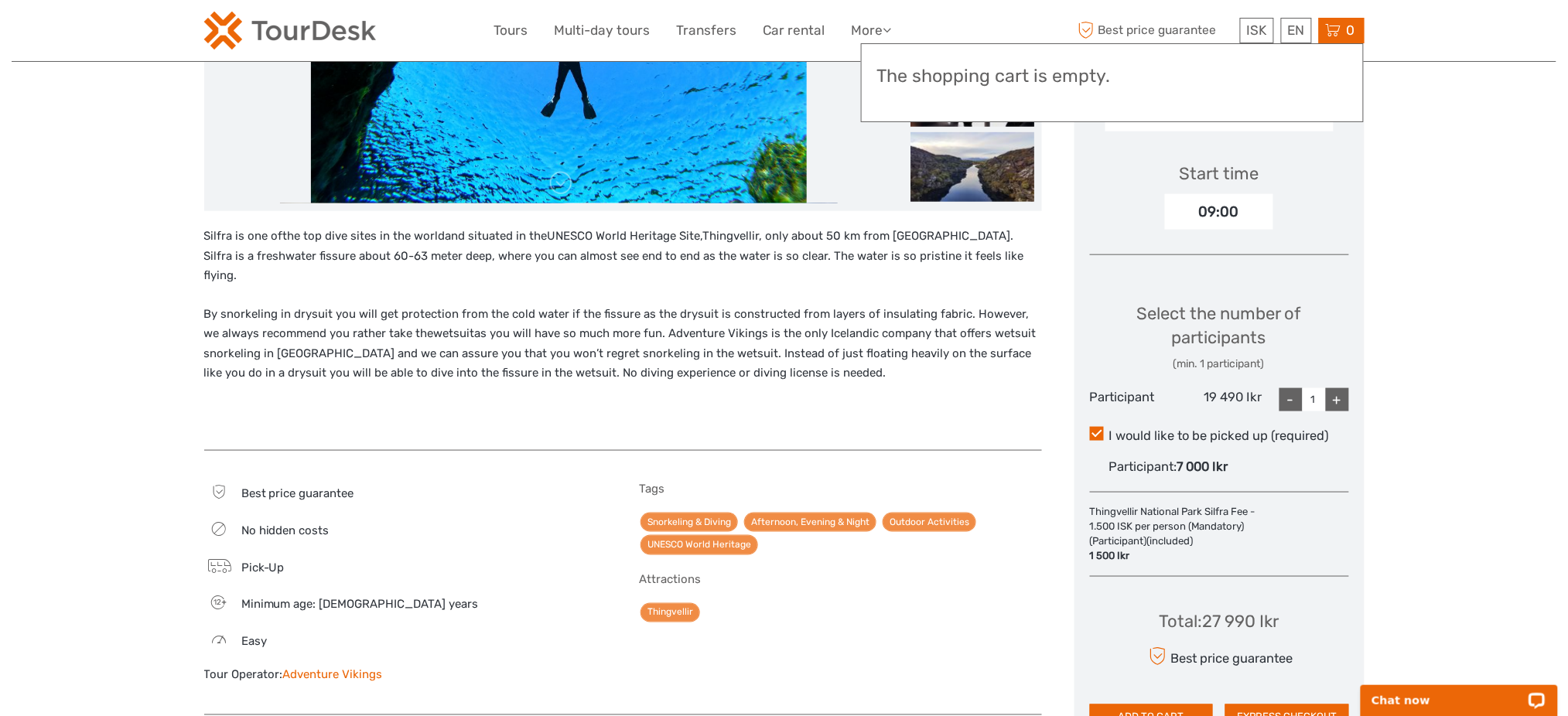
scroll to position [267, 0]
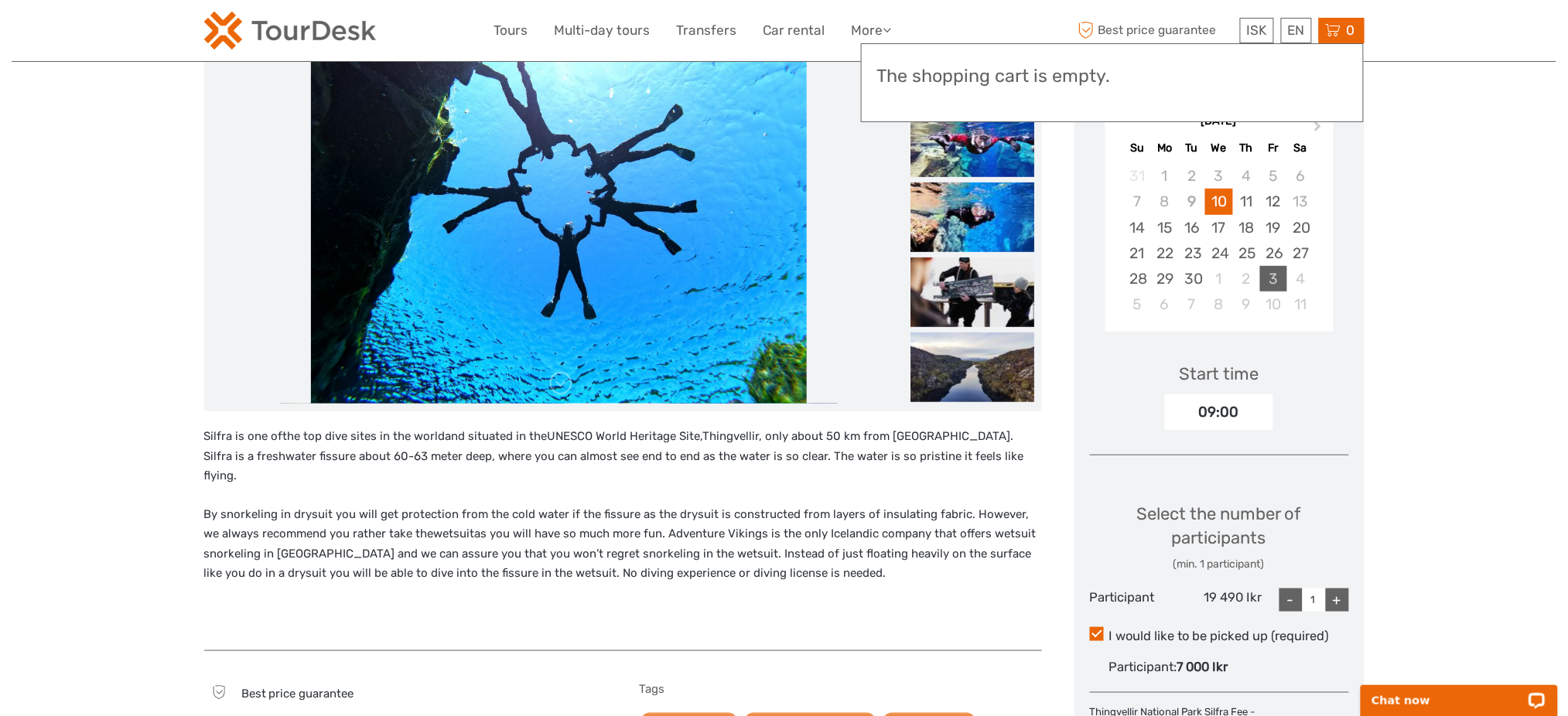
click at [1260, 266] on div "3" at bounding box center [1273, 279] width 27 height 26
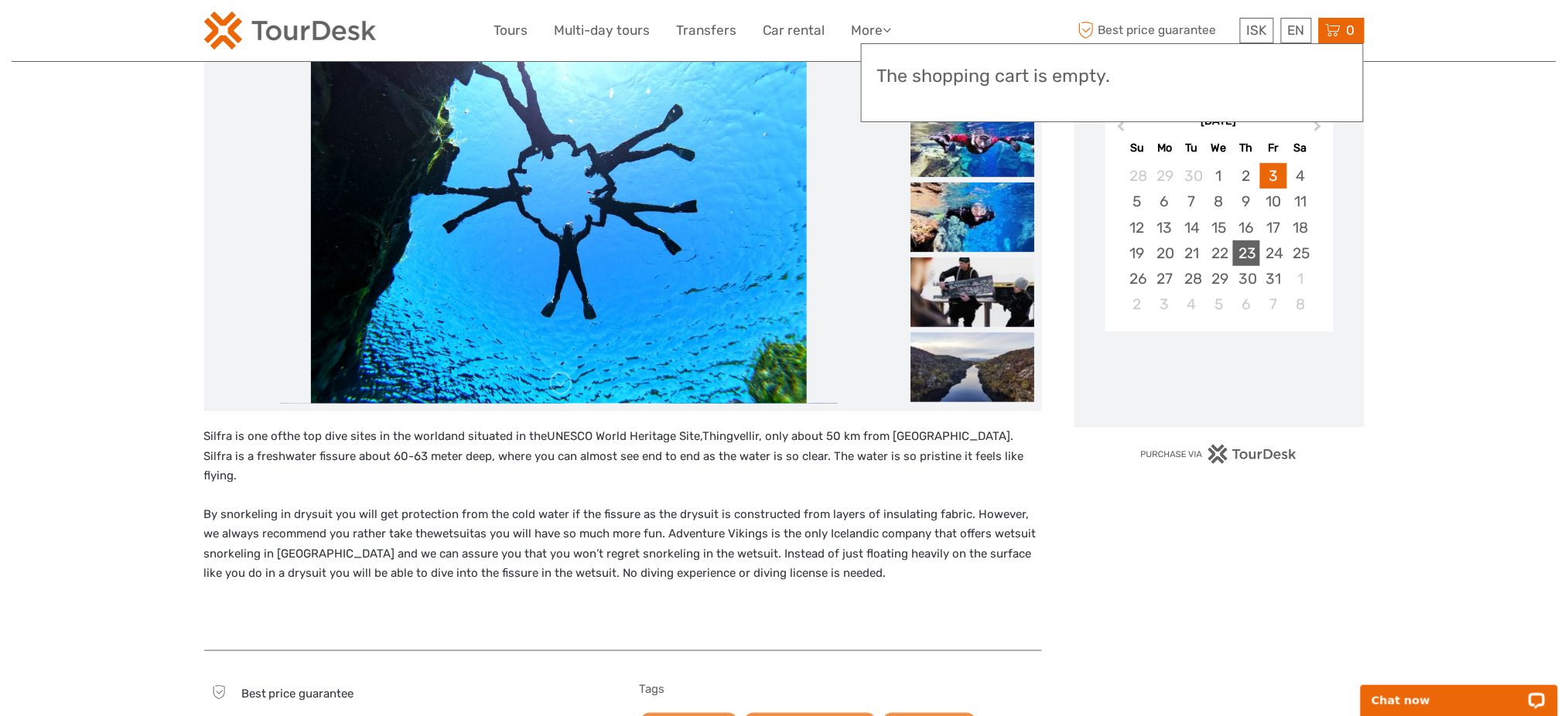
click at [1247, 241] on div "23" at bounding box center [1246, 254] width 27 height 26
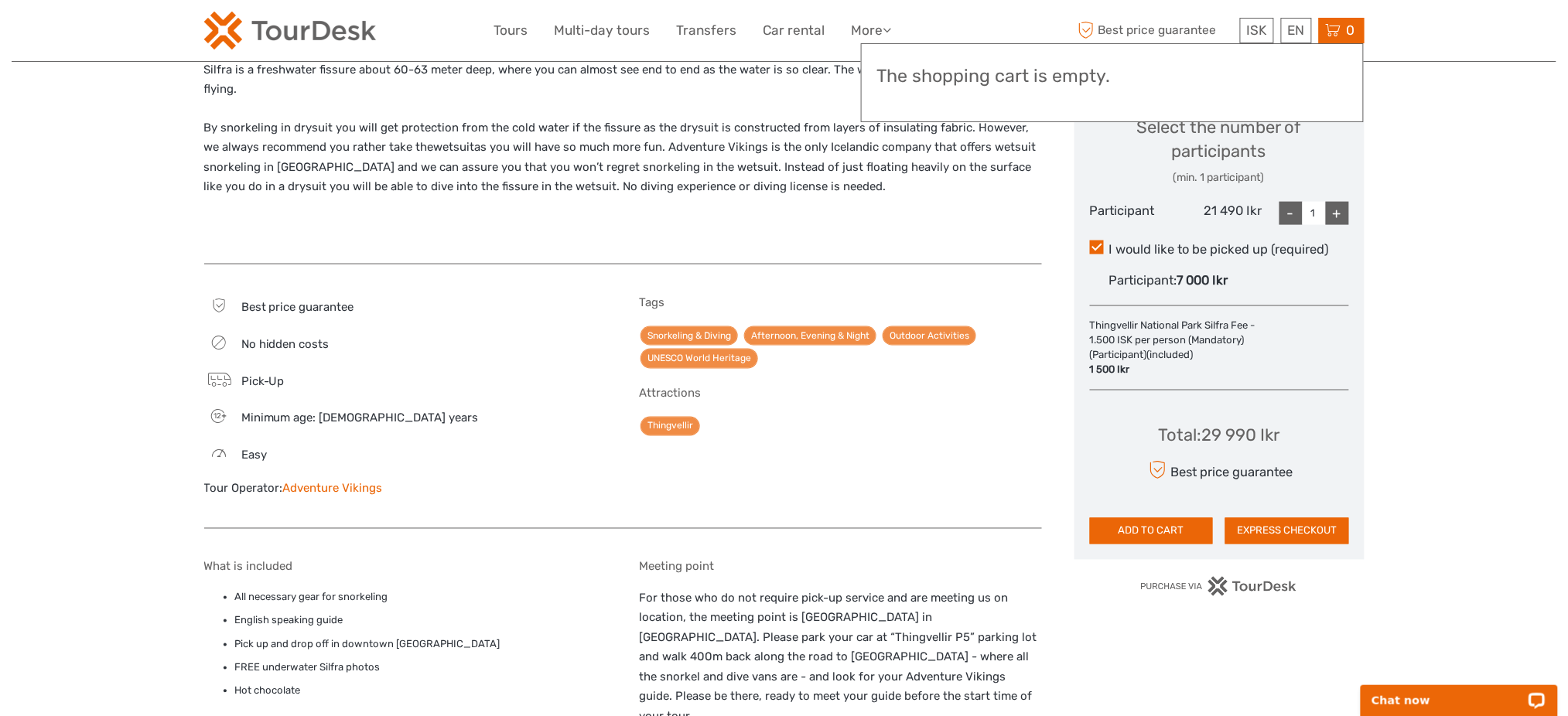
scroll to position [783, 0]
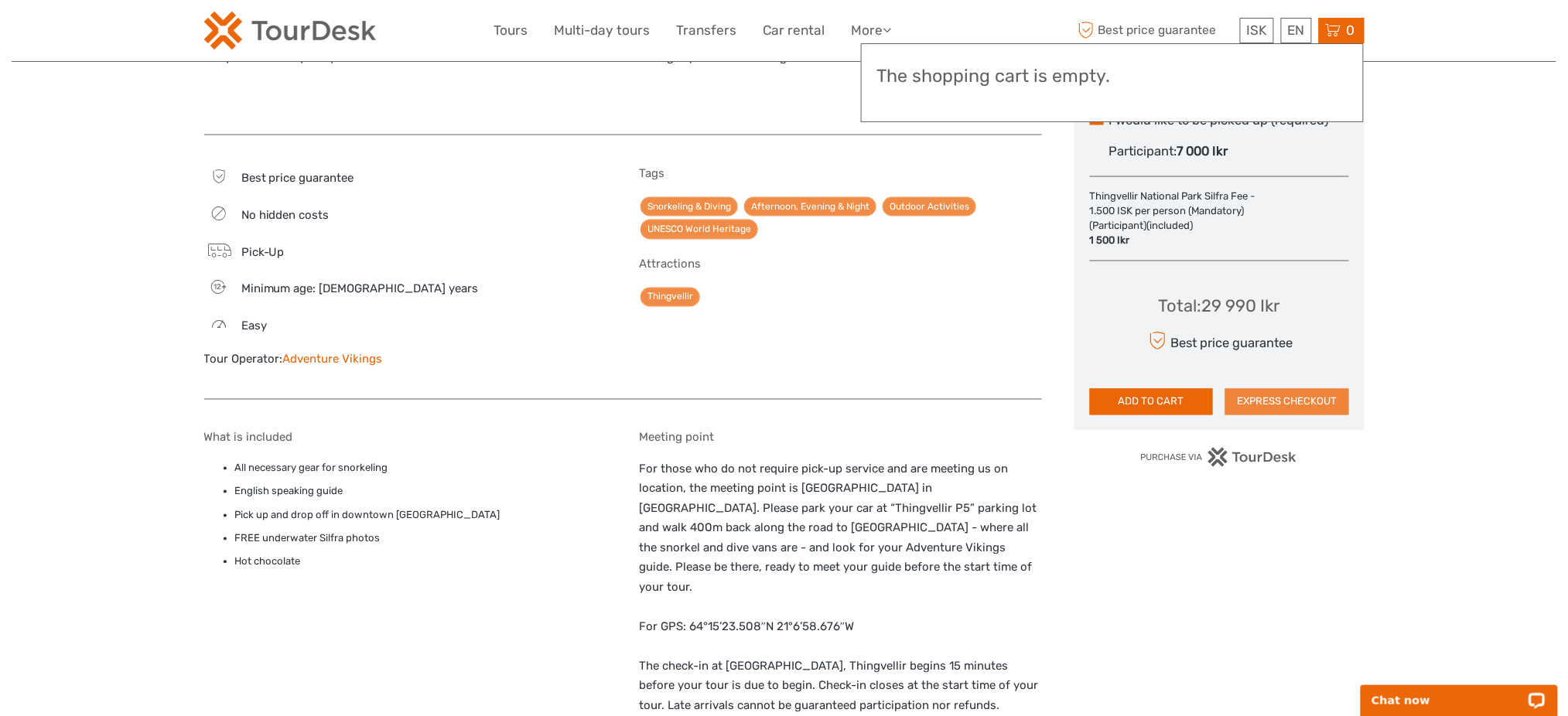
click at [1289, 389] on button "EXPRESS CHECKOUT" at bounding box center [1287, 402] width 124 height 27
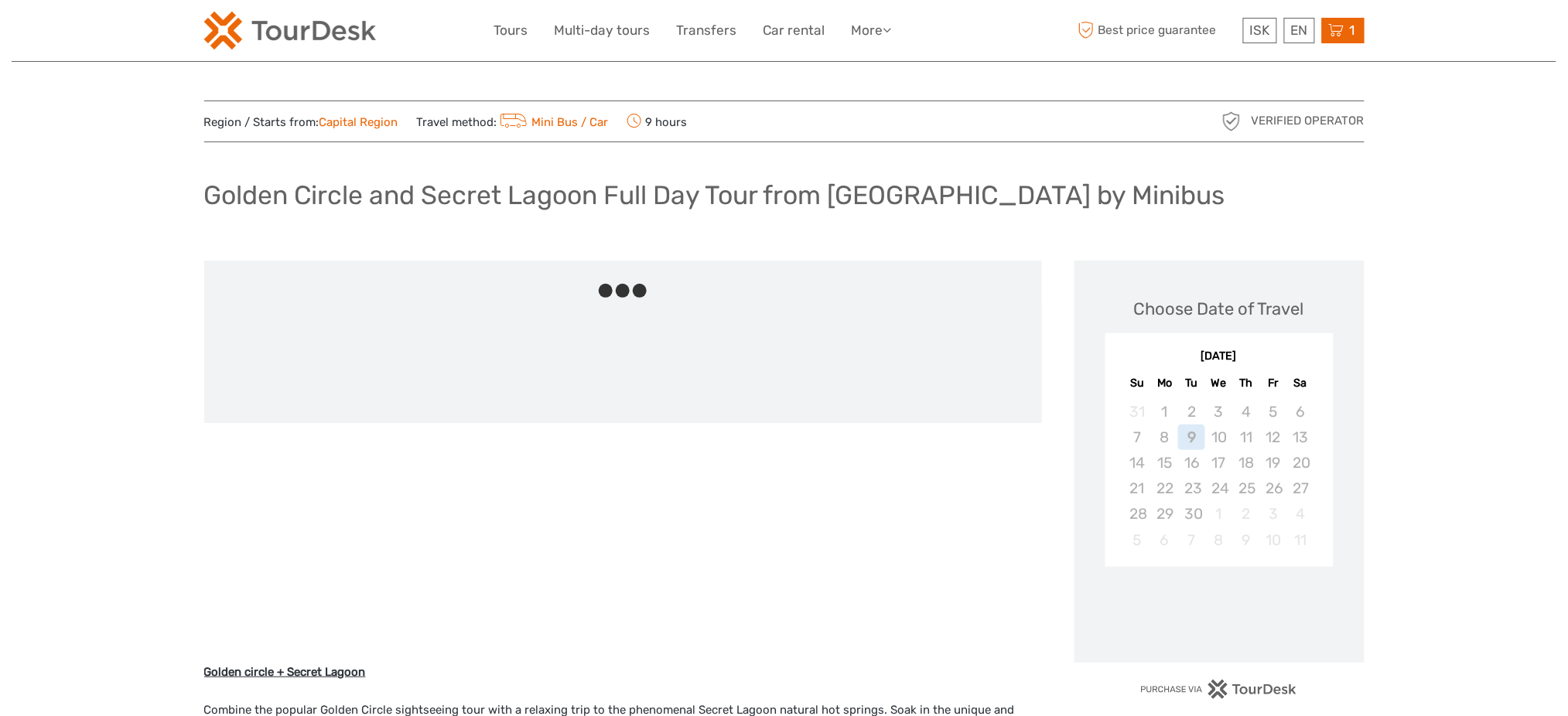
click at [1338, 39] on icon at bounding box center [1336, 30] width 16 height 19
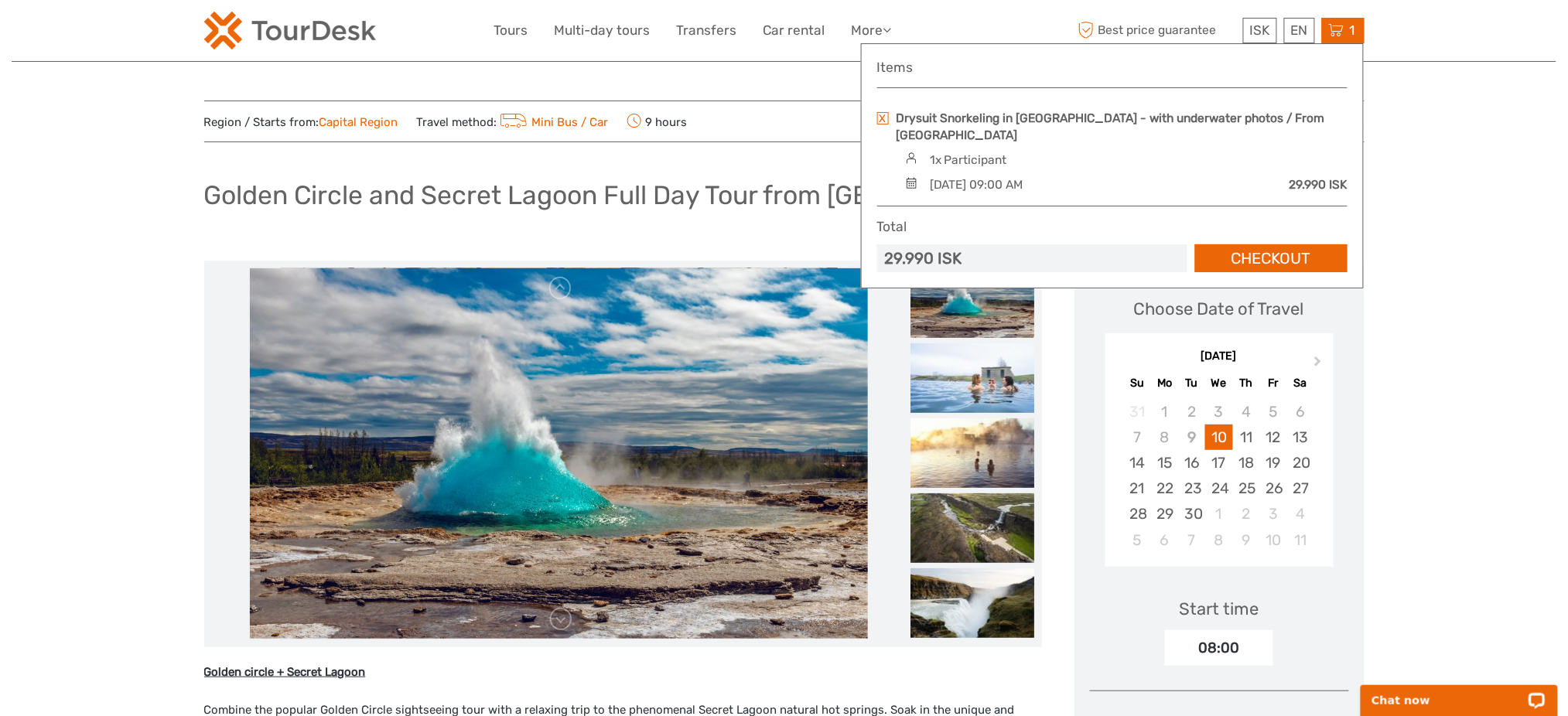
click at [879, 124] on link at bounding box center [883, 118] width 12 height 12
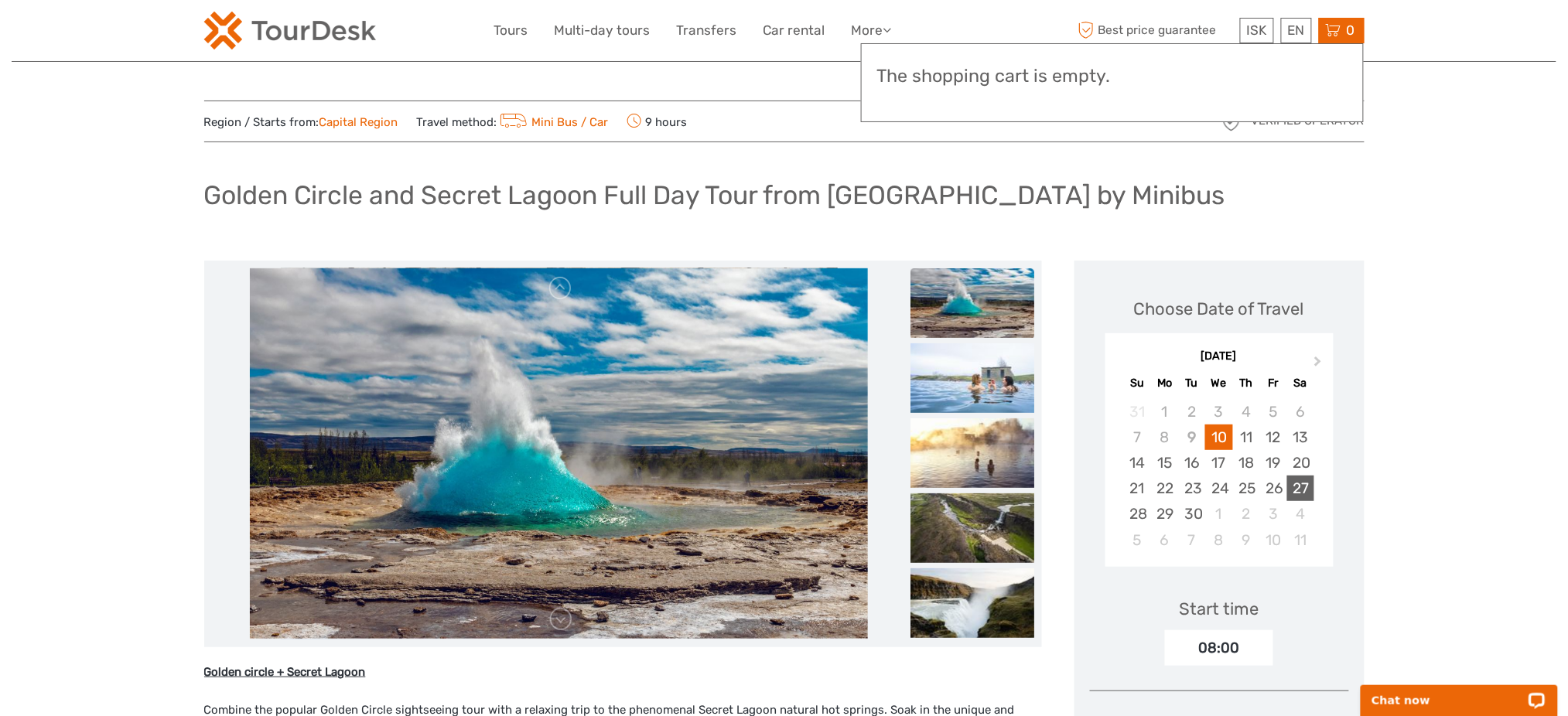
click at [1306, 498] on div "27" at bounding box center [1300, 489] width 27 height 26
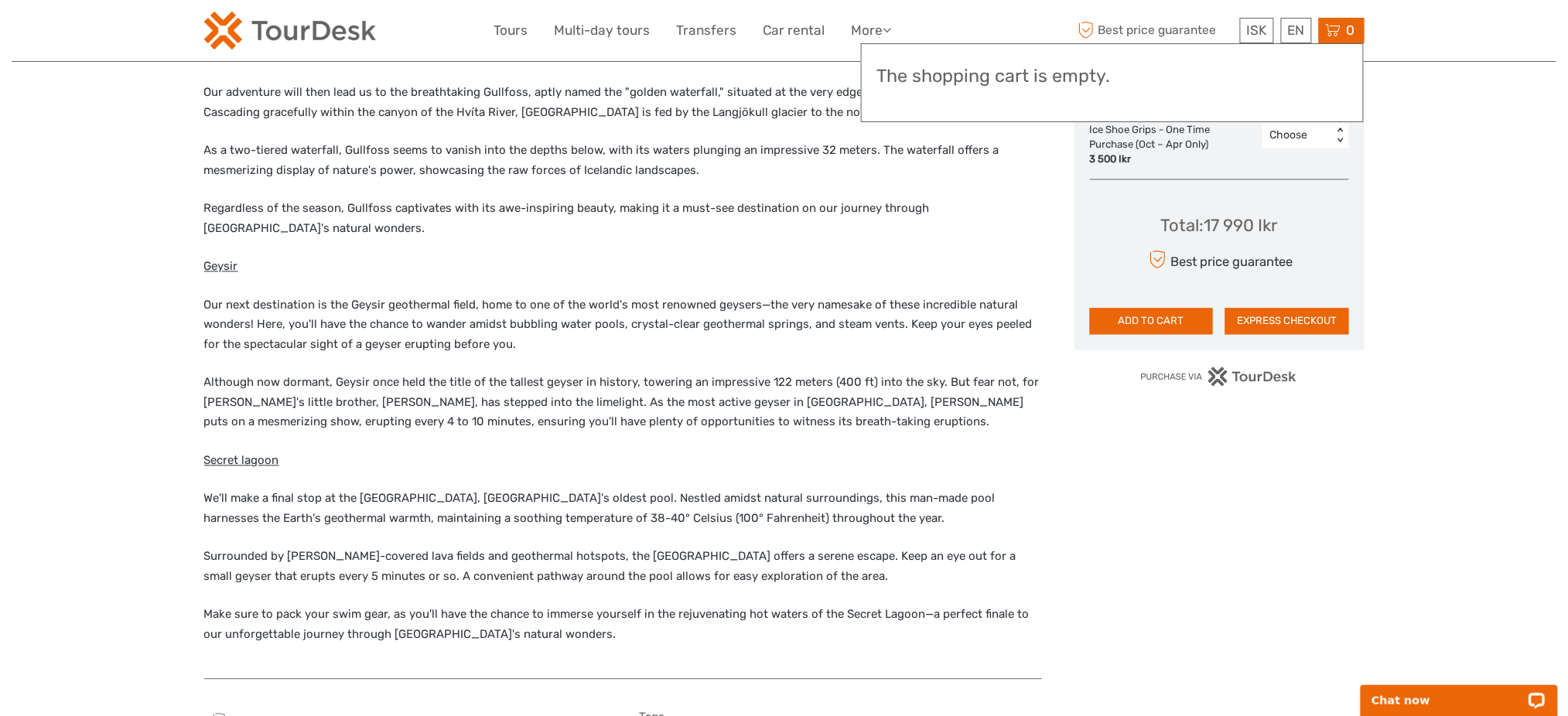
scroll to position [1032, 0]
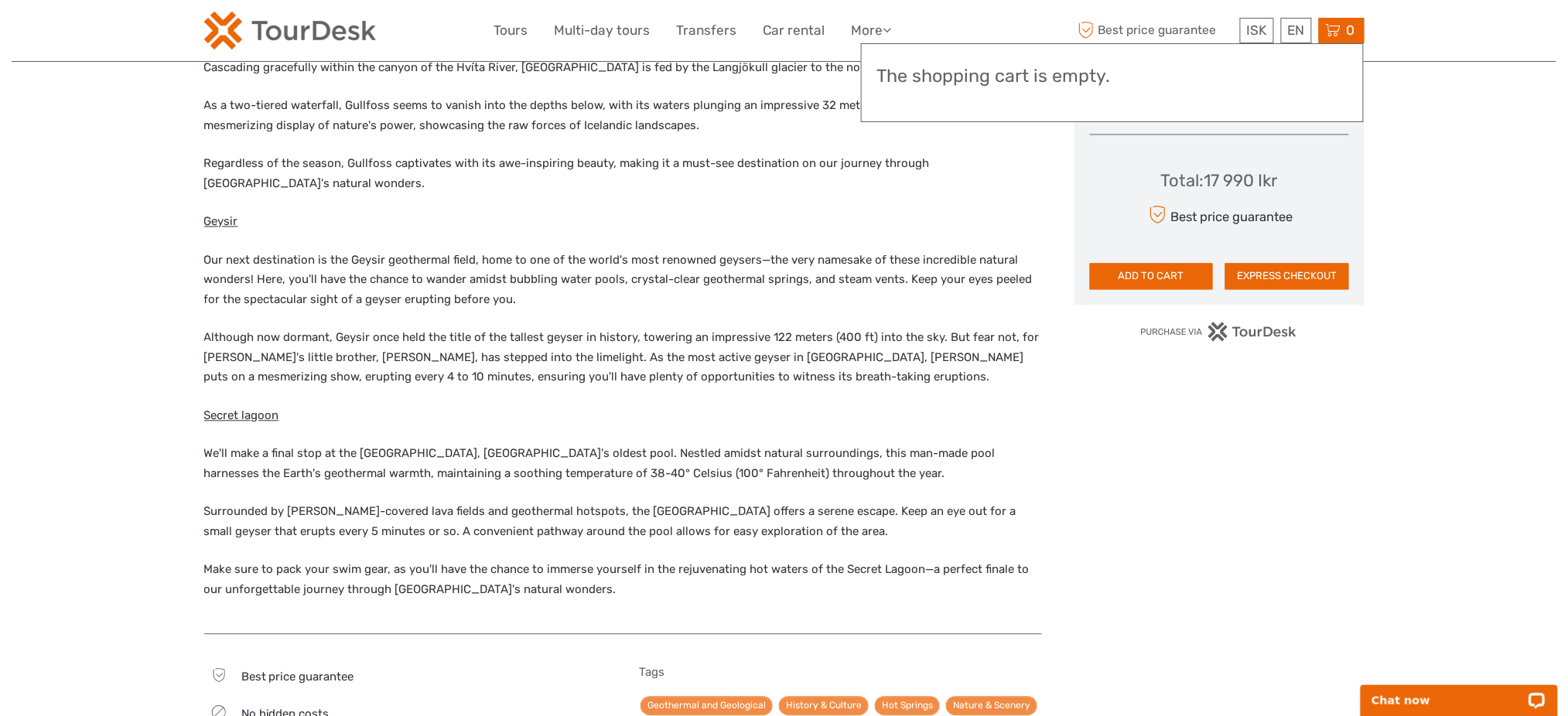
click at [1323, 273] on button "EXPRESS CHECKOUT" at bounding box center [1287, 277] width 124 height 27
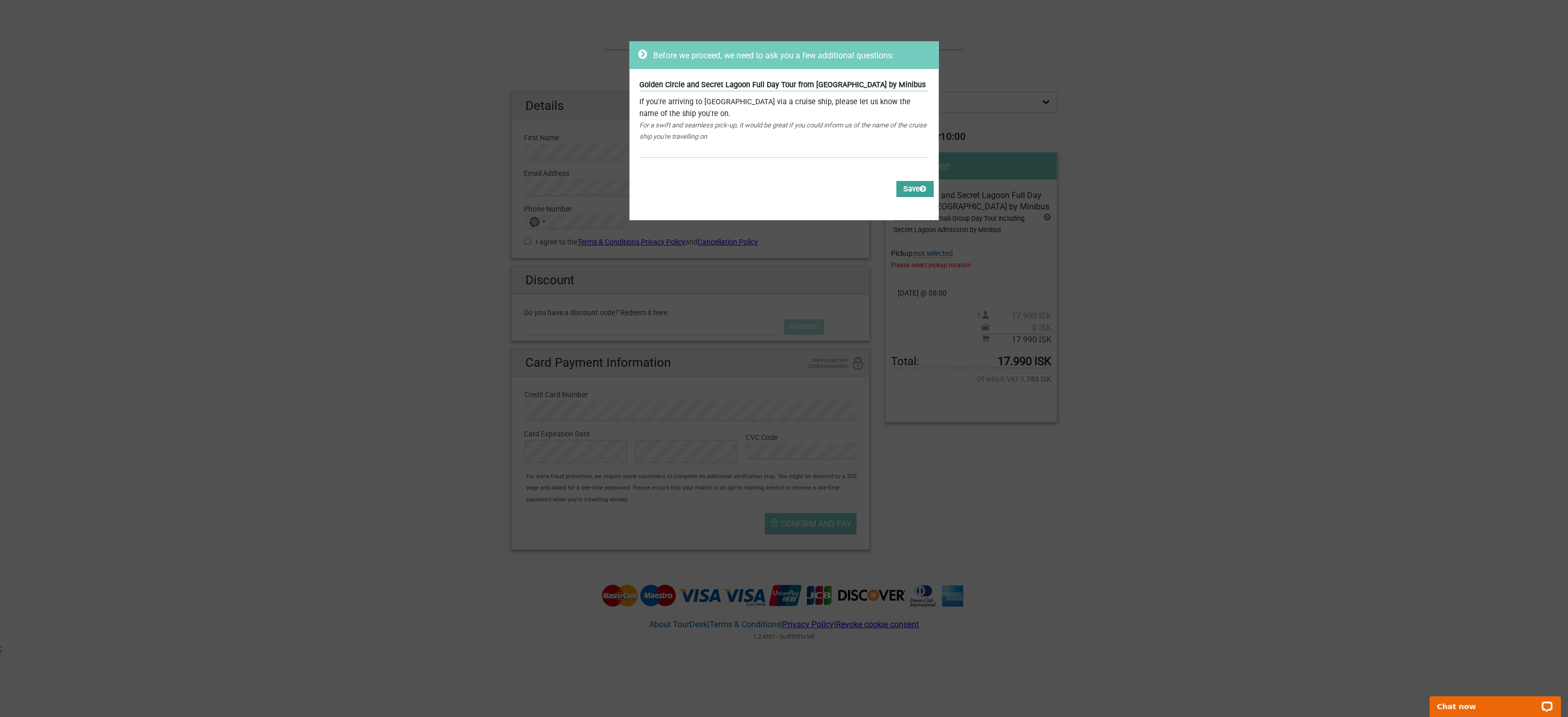
click at [905, 193] on button "Save" at bounding box center [915, 189] width 37 height 16
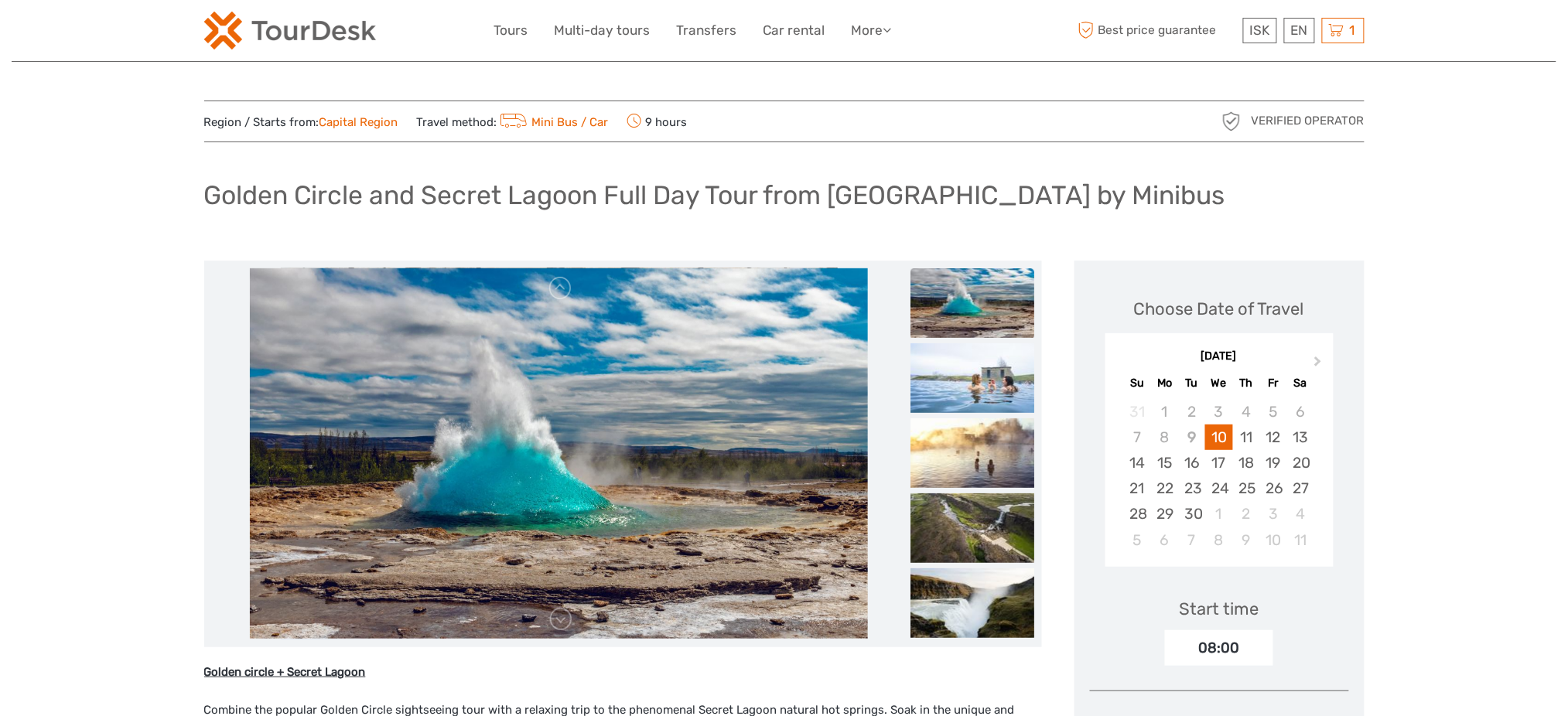
click at [476, 194] on h1 "Golden Circle and Secret Lagoon Full Day Tour from Reykjavik by Minibus" at bounding box center [714, 196] width 1021 height 31
click at [476, 194] on h1 "Golden Circle and Secret Lagoon Full Day Tour from [GEOGRAPHIC_DATA] by Minibus" at bounding box center [714, 196] width 1021 height 31
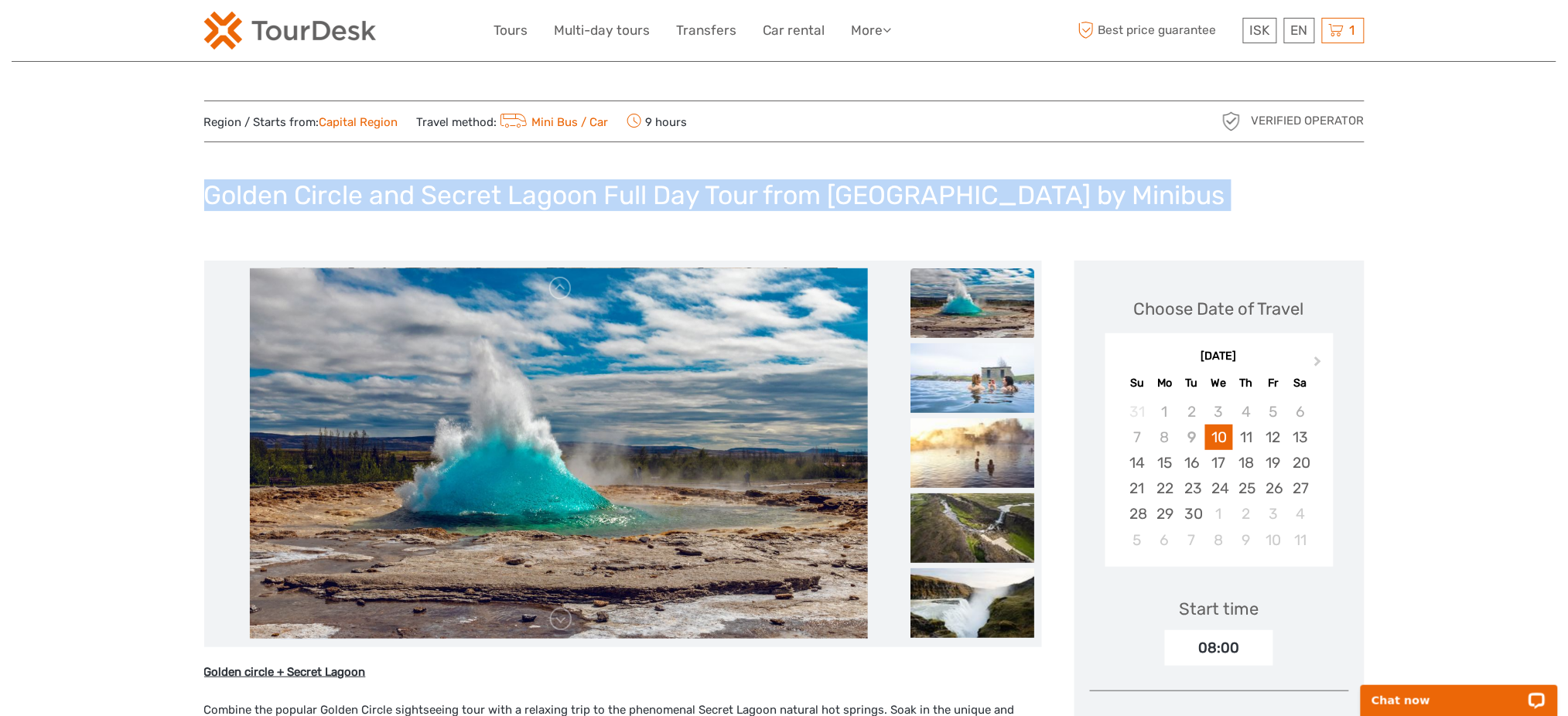
click at [476, 194] on h1 "Golden Circle and Secret Lagoon Full Day Tour from Reykjavik by Minibus" at bounding box center [714, 196] width 1021 height 31
copy div "Golden Circle and Secret Lagoon Full Day Tour from Reykjavik by Minibus"
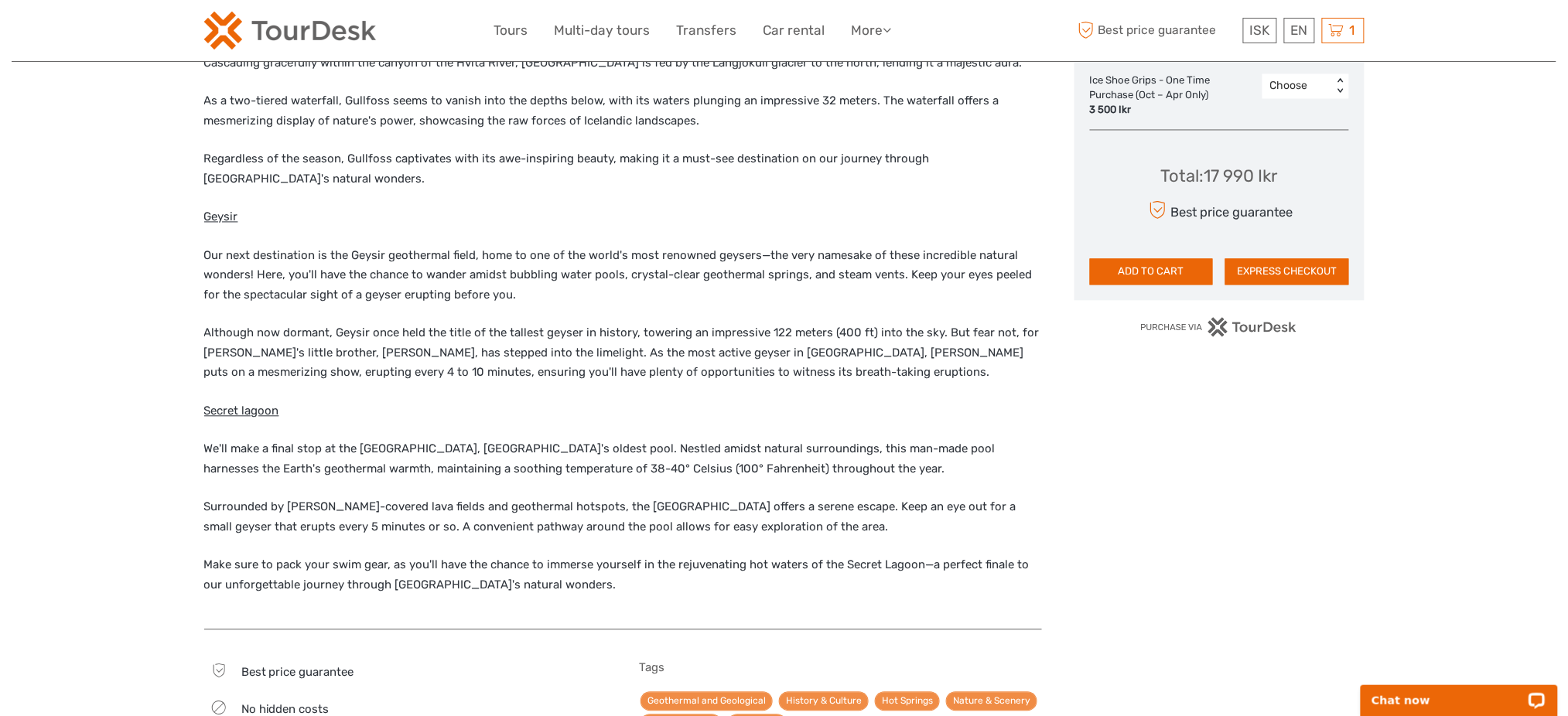
scroll to position [825, 0]
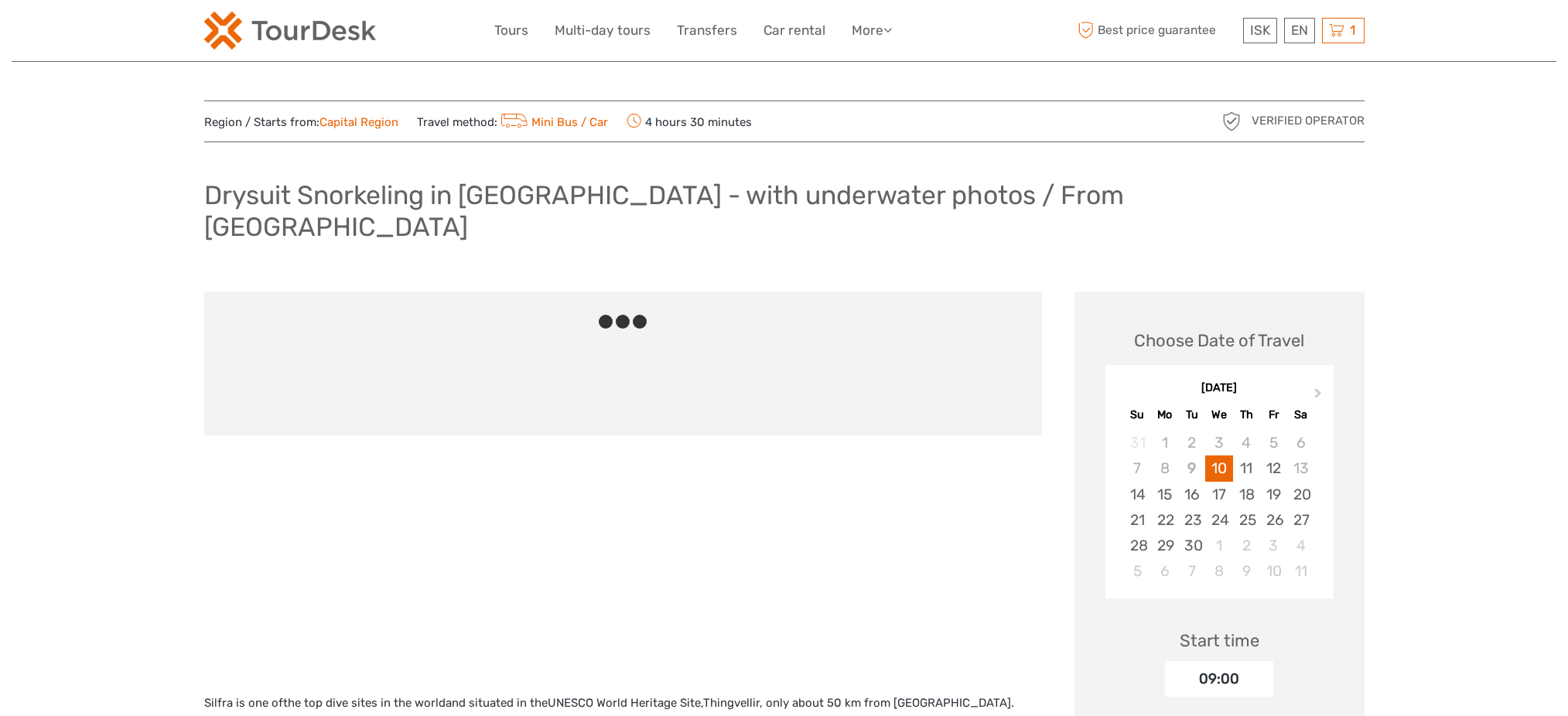
scroll to position [760, 0]
drag, startPoint x: 0, startPoint y: 0, endPoint x: 1356, endPoint y: 21, distance: 1356.2
click at [1356, 22] on span "1" at bounding box center [1352, 30] width 10 height 16
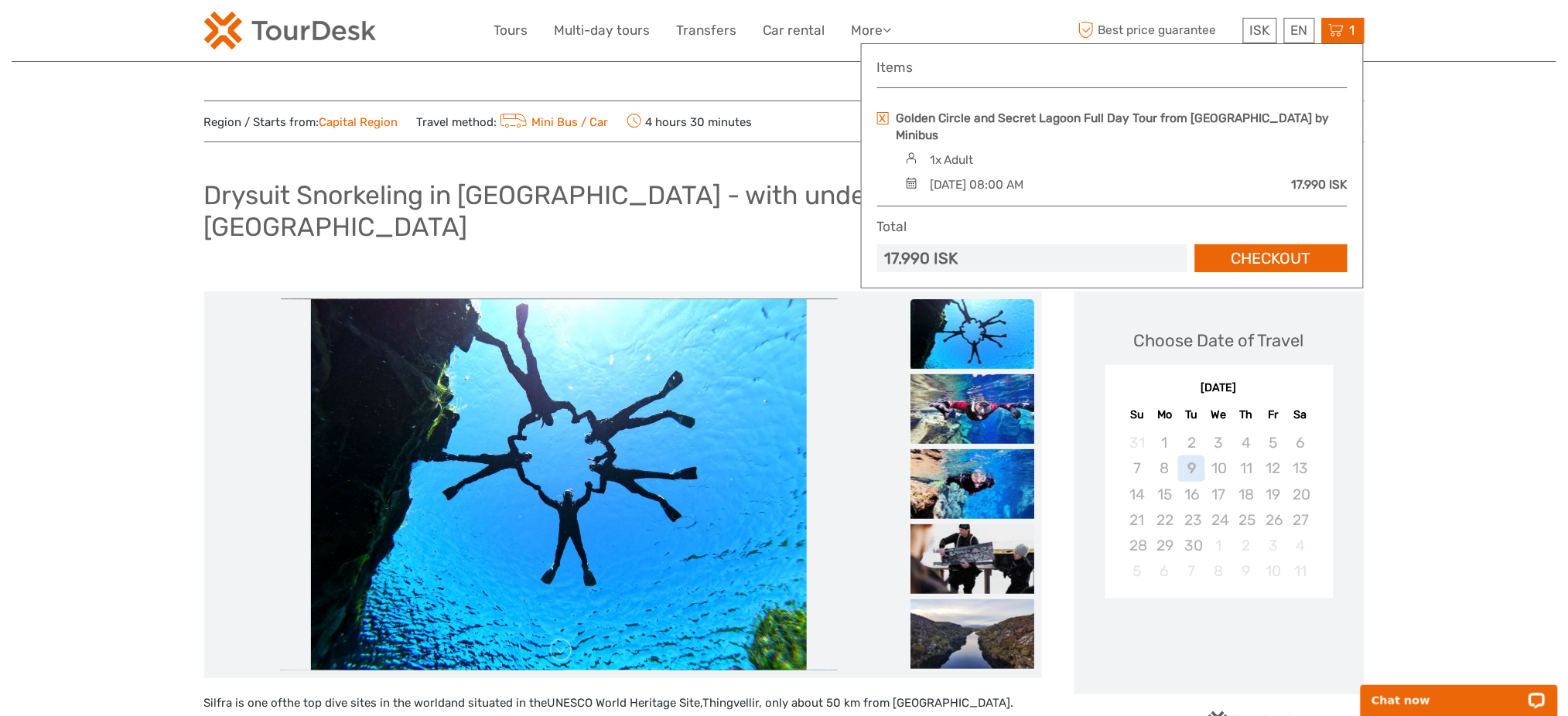
click at [879, 120] on link at bounding box center [883, 118] width 12 height 12
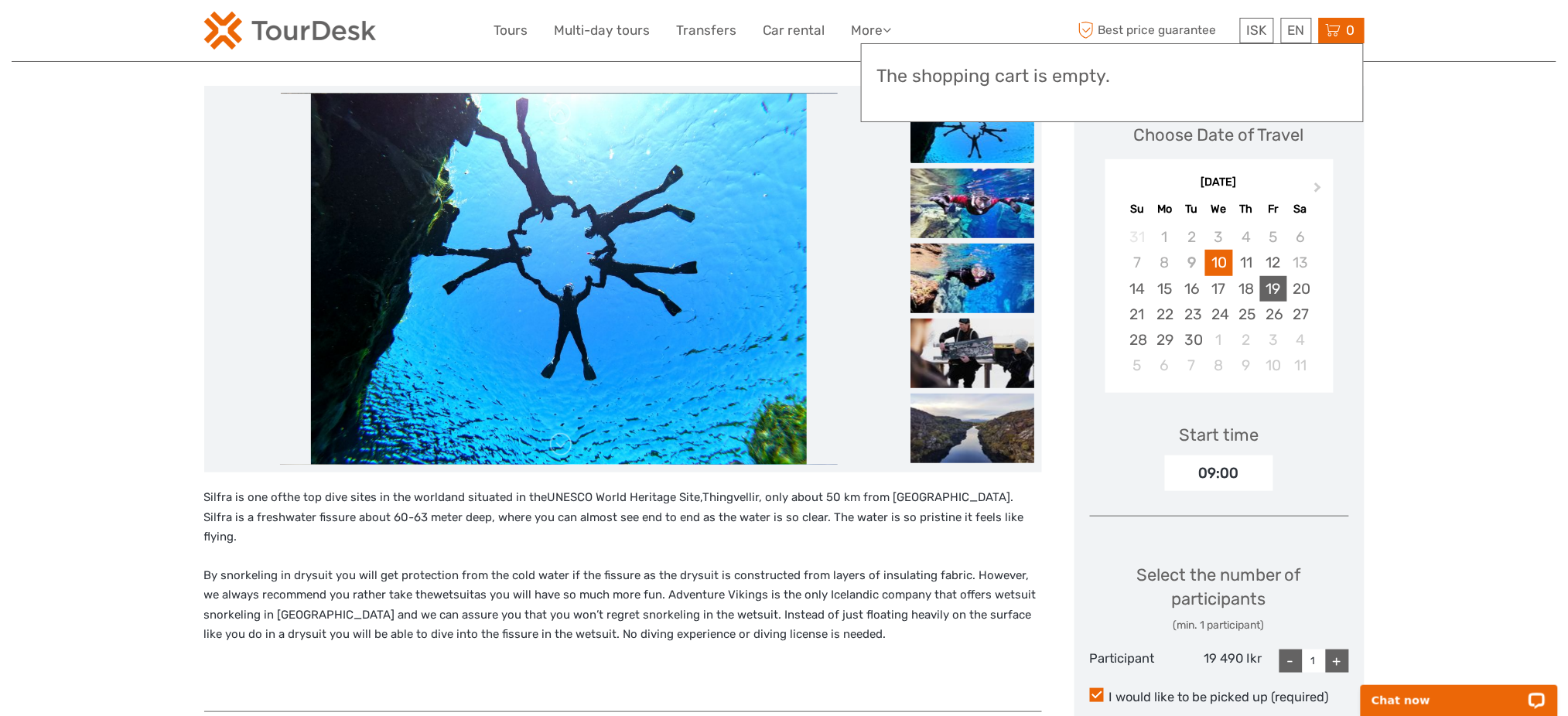
click at [1286, 276] on div "19" at bounding box center [1273, 289] width 27 height 26
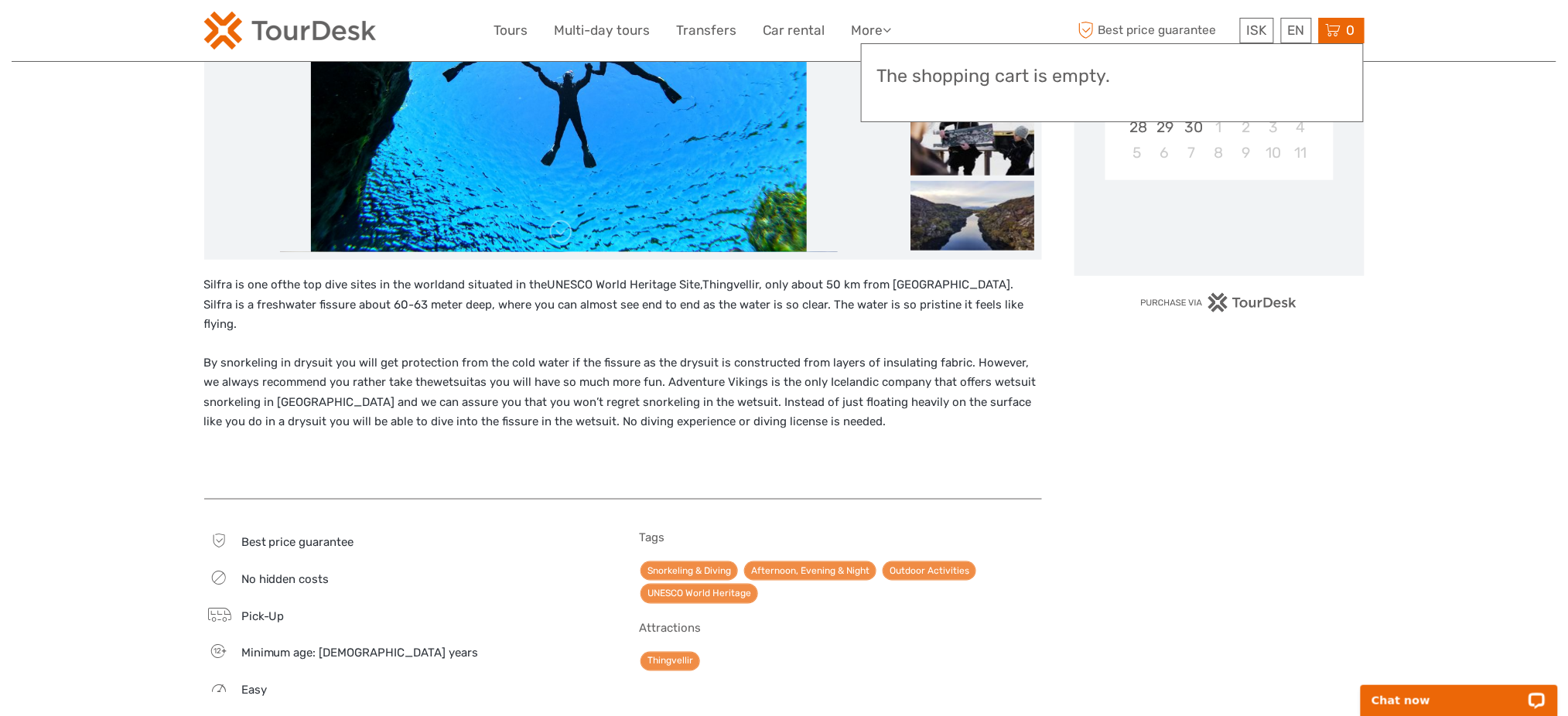
scroll to position [515, 0]
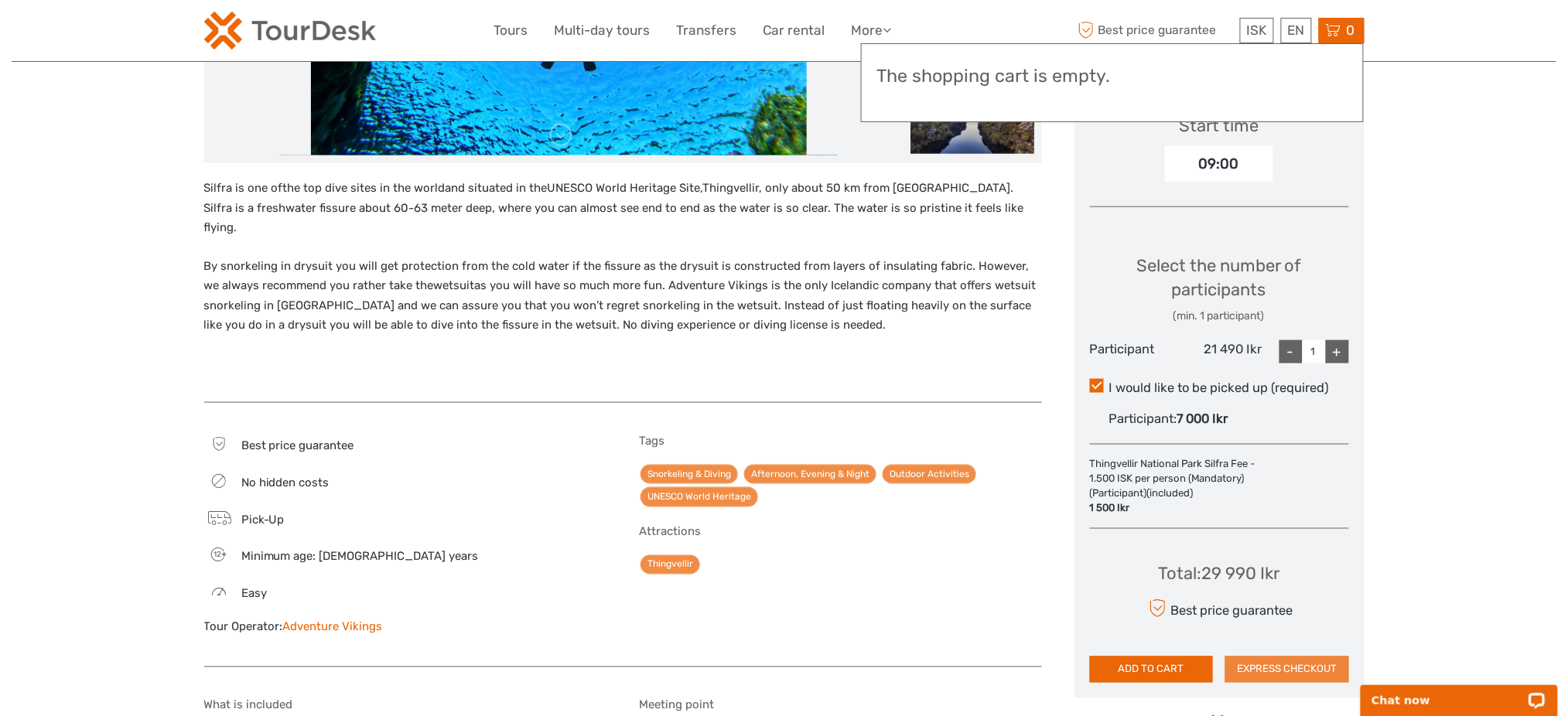
drag, startPoint x: 1326, startPoint y: 630, endPoint x: 1344, endPoint y: 628, distance: 18.1
click at [1324, 657] on button "EXPRESS CHECKOUT" at bounding box center [1287, 670] width 124 height 27
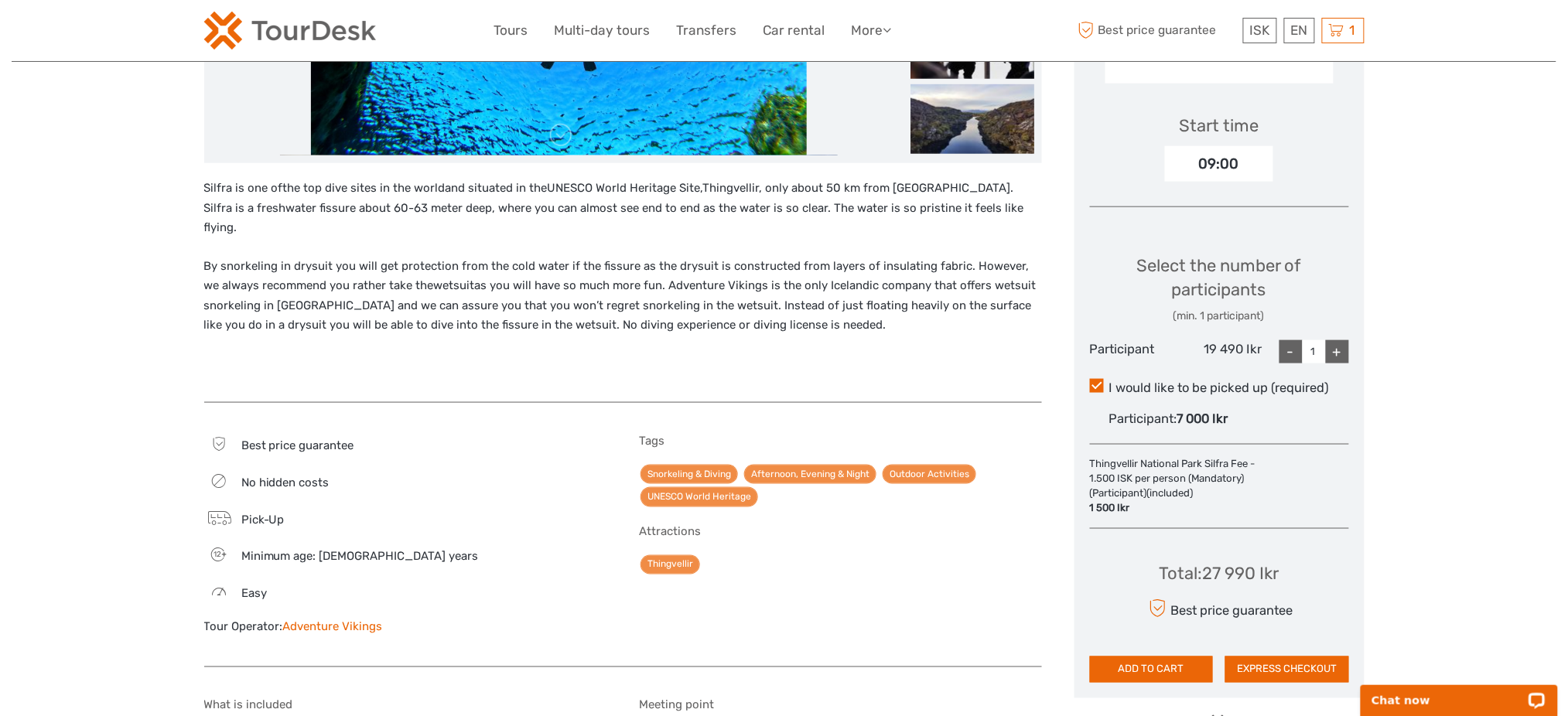
drag, startPoint x: 0, startPoint y: 0, endPoint x: 194, endPoint y: 107, distance: 221.6
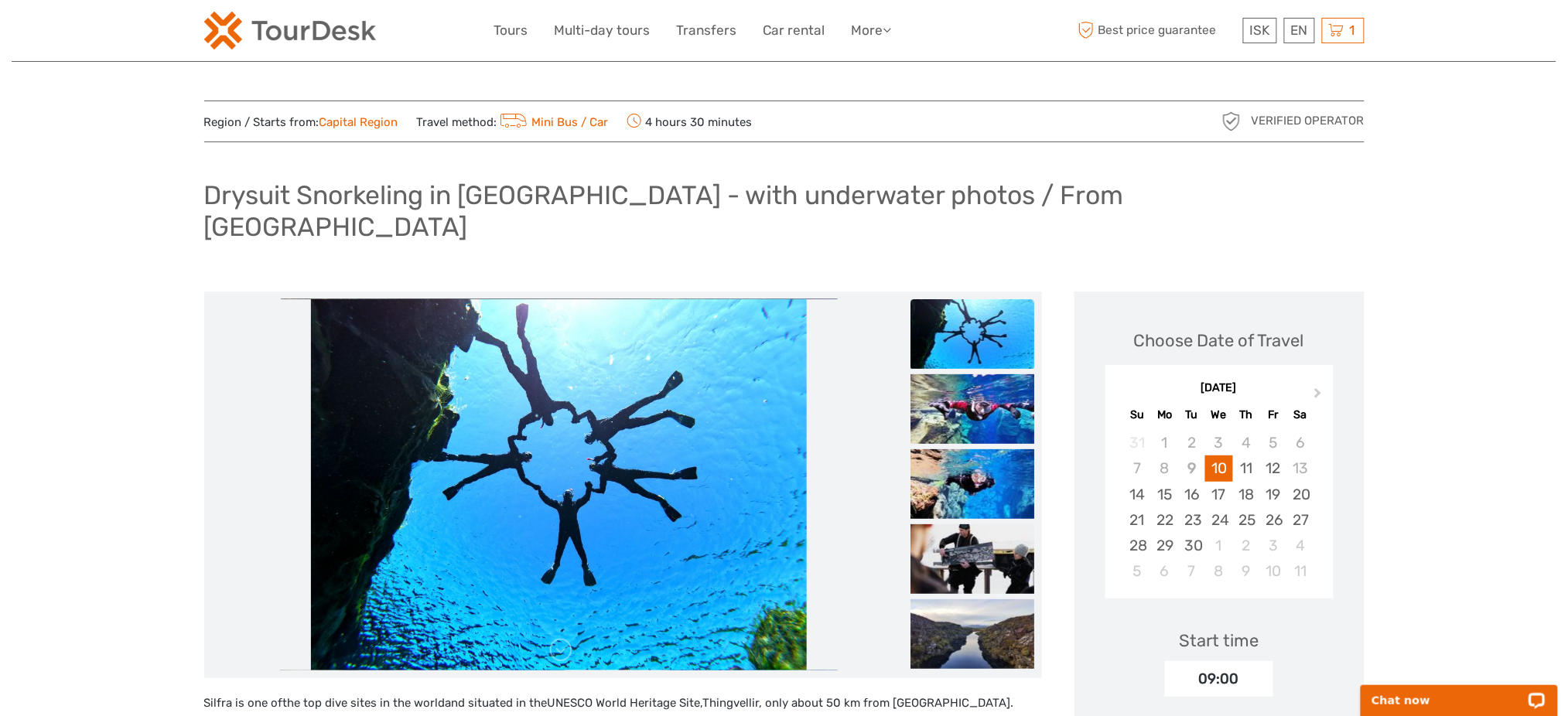
click at [533, 177] on div "Drysuit Snorkeling in [GEOGRAPHIC_DATA] - with underwater photos / From [GEOGRA…" at bounding box center [784, 217] width 1160 height 88
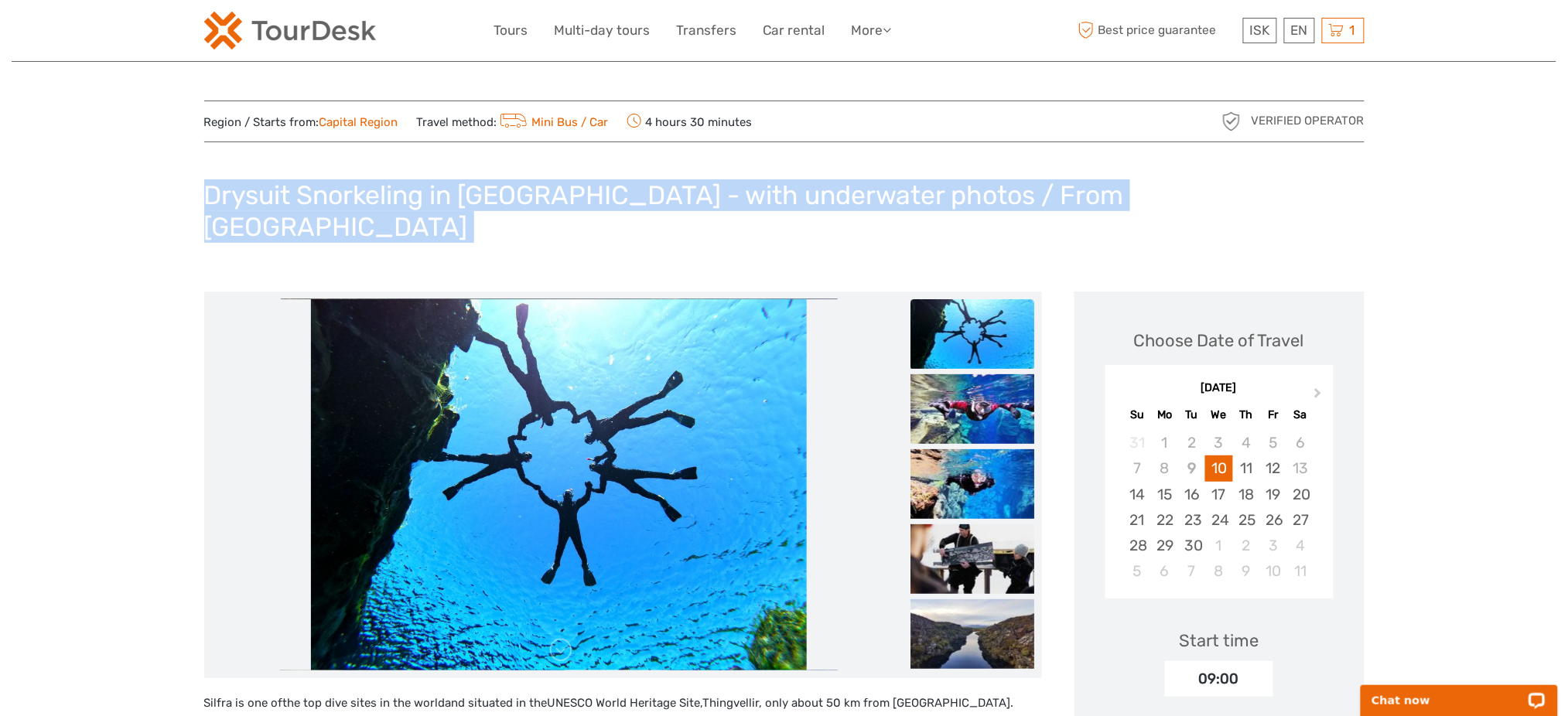
click at [533, 177] on div "Drysuit Snorkeling in [GEOGRAPHIC_DATA] - with underwater photos / From [GEOGRA…" at bounding box center [784, 217] width 1160 height 88
copy div "Drysuit Snorkeling in [GEOGRAPHIC_DATA] - with underwater photos / From [GEOGRA…"
click at [297, 32] on img at bounding box center [290, 30] width 172 height 38
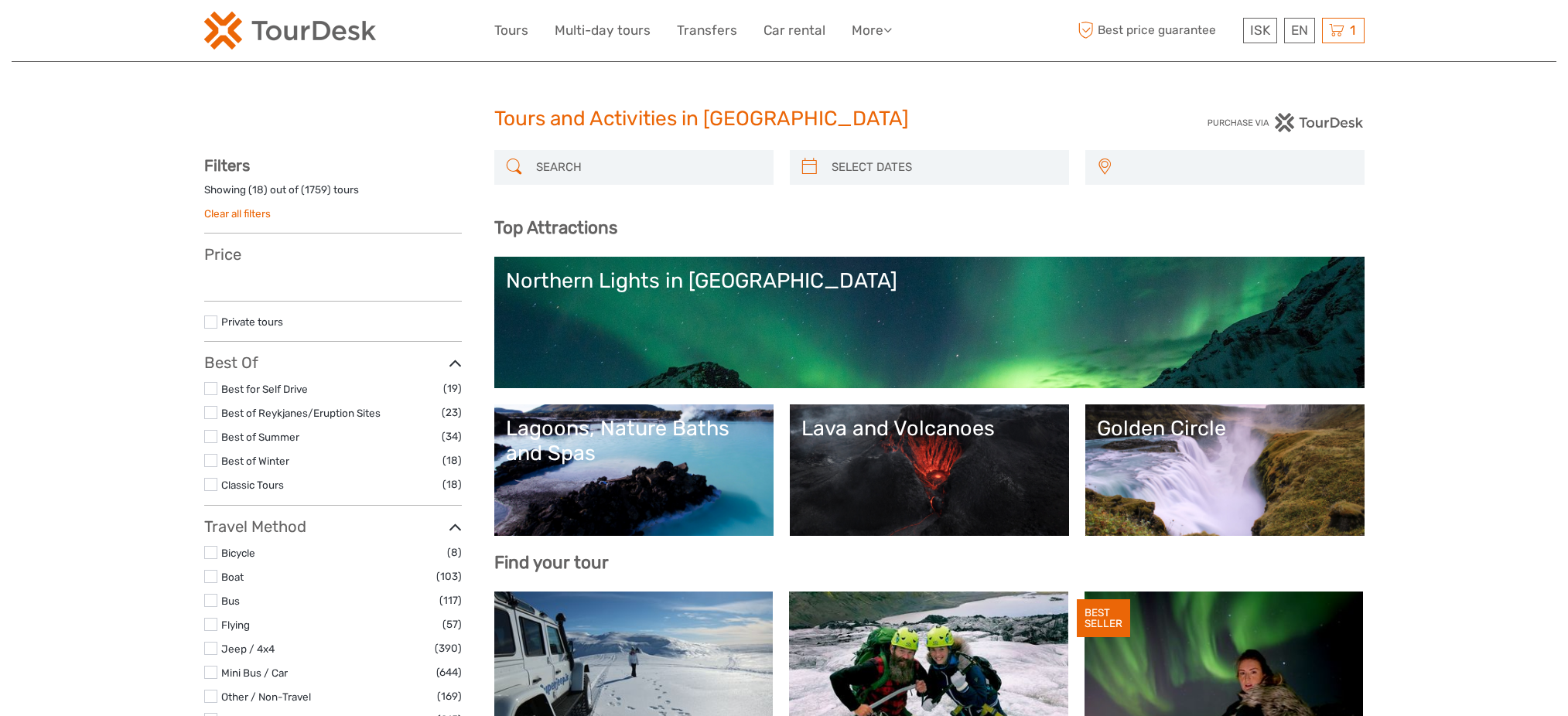
select select
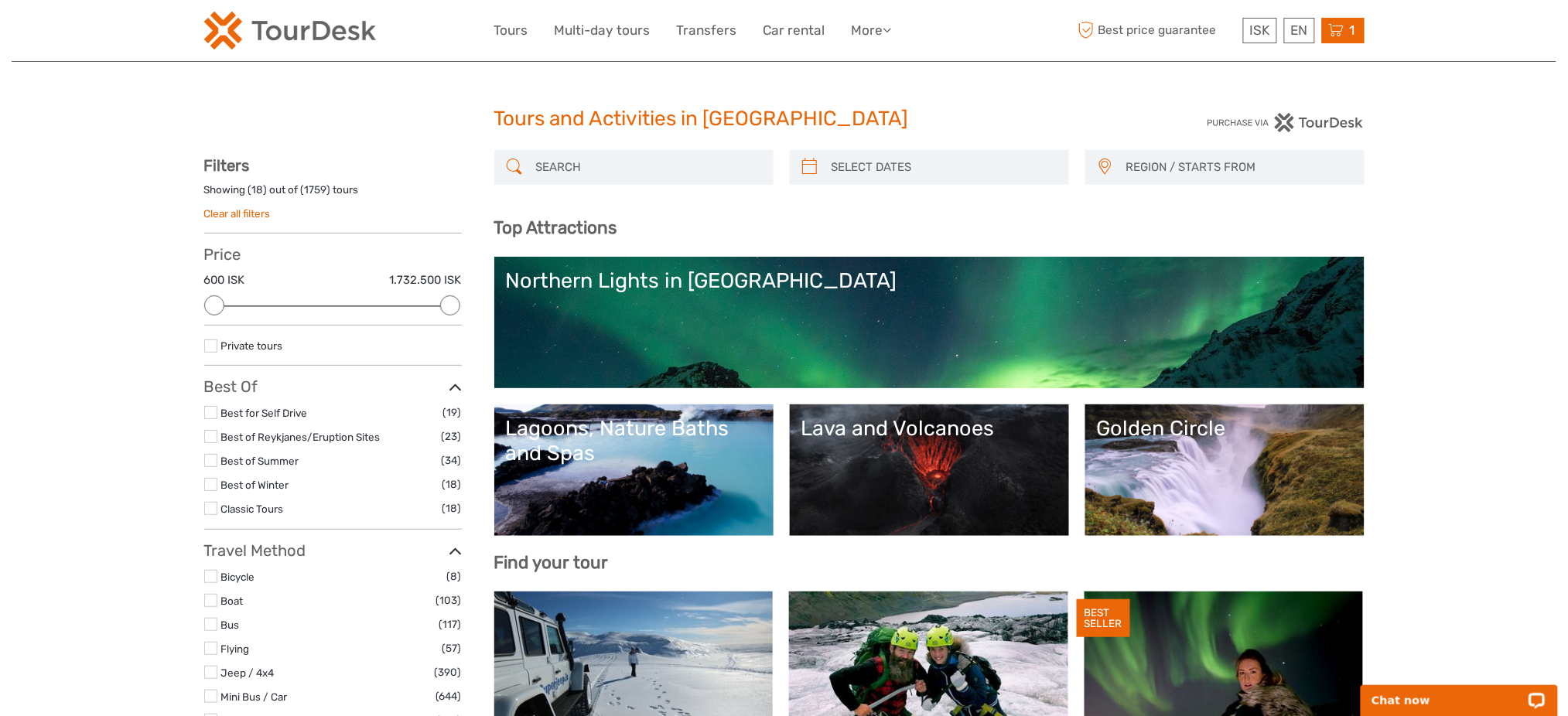
click at [1339, 36] on icon at bounding box center [1336, 30] width 16 height 19
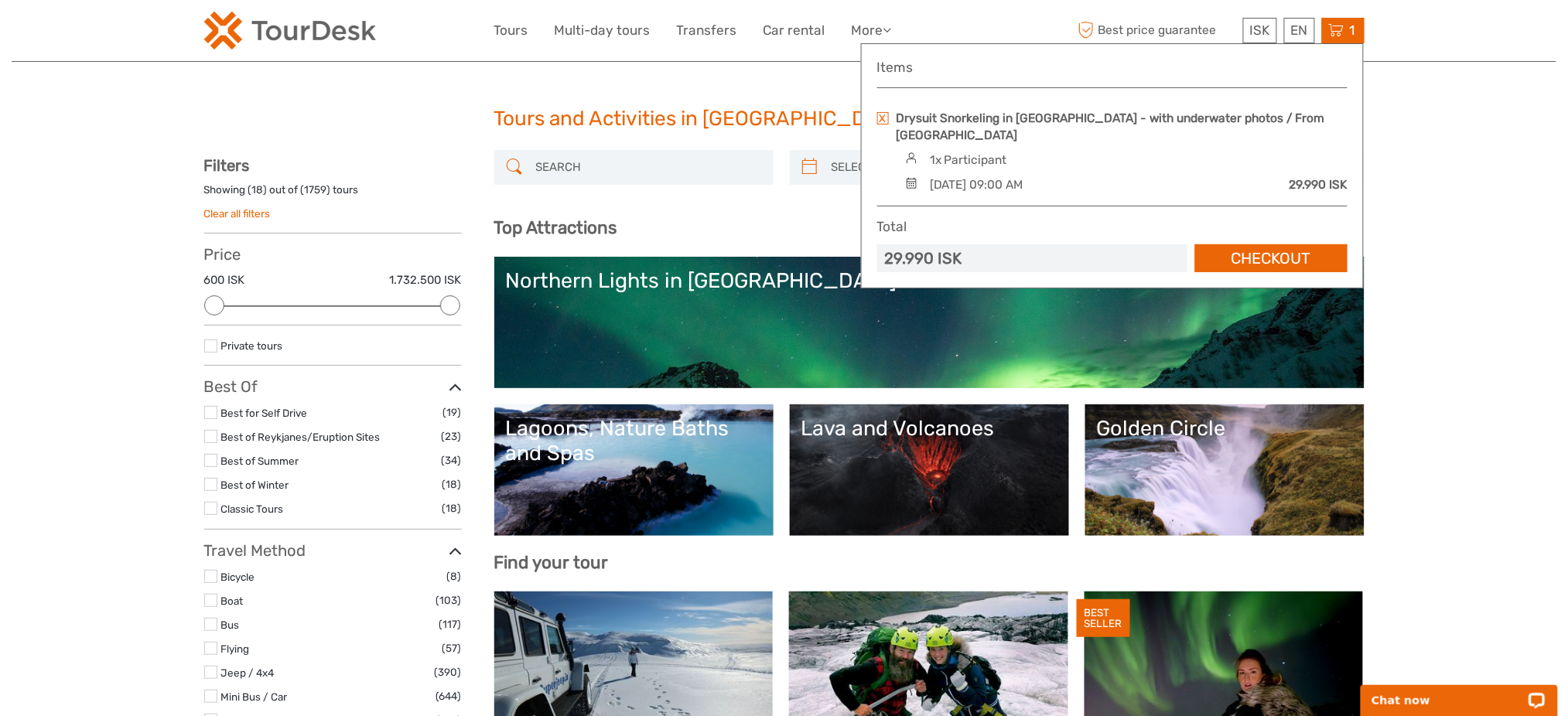
click at [1257, 245] on link "Checkout" at bounding box center [1271, 258] width 152 height 29
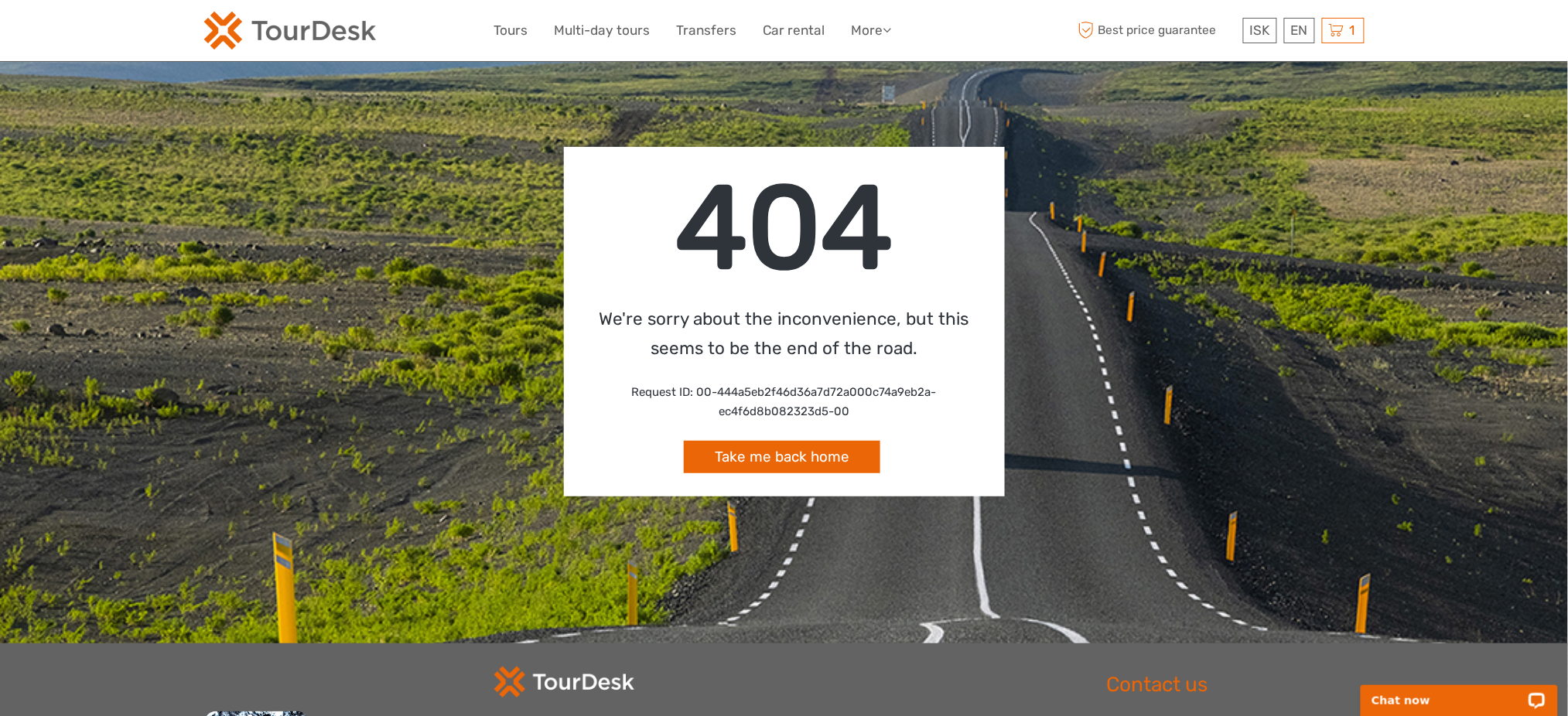
drag, startPoint x: 279, startPoint y: 7, endPoint x: 280, endPoint y: 22, distance: 15.0
click at [279, 7] on div "ISK ISK € $ £ EN English Español Deutsch Tours Multi-day tours Transfers Car re…" at bounding box center [784, 30] width 1160 height 61
click at [282, 26] on img at bounding box center [290, 30] width 172 height 38
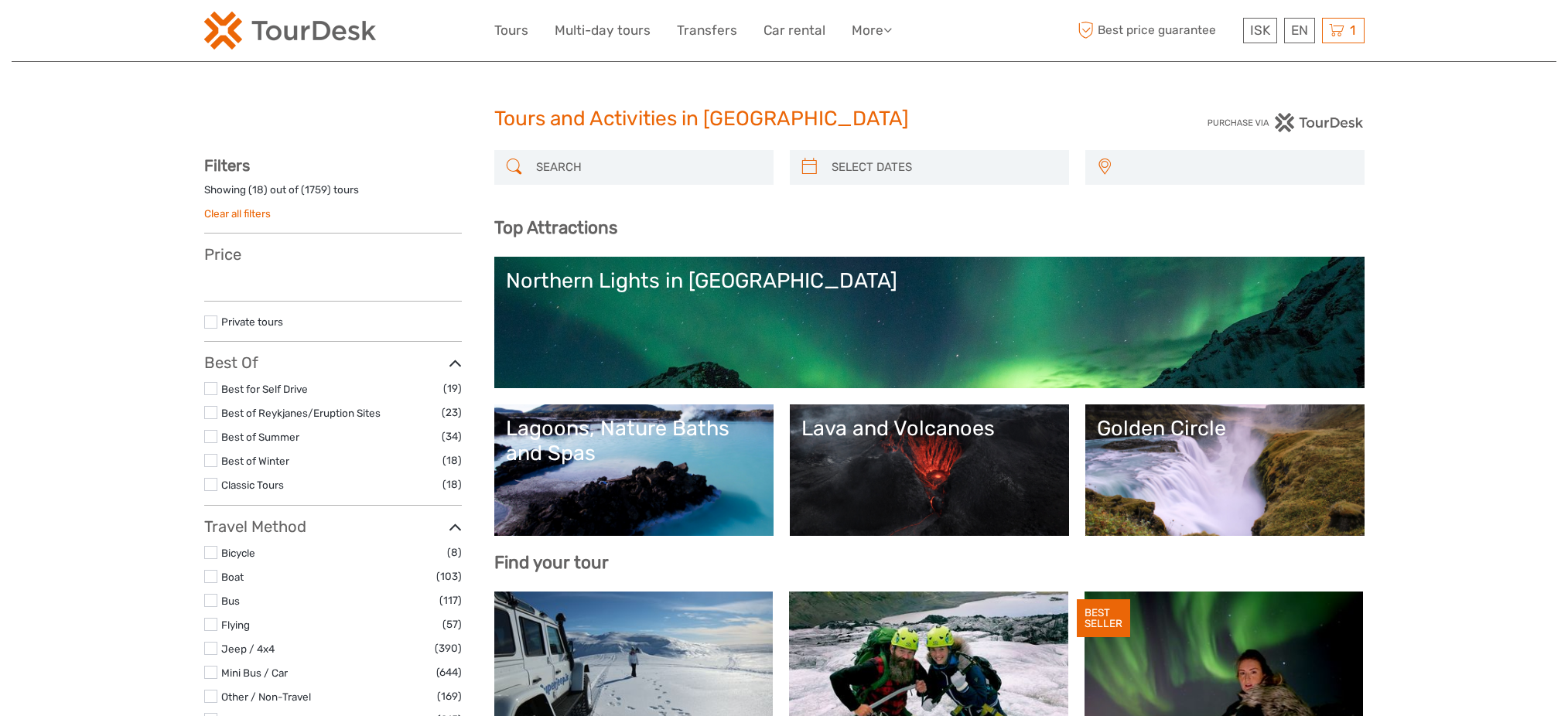
select select
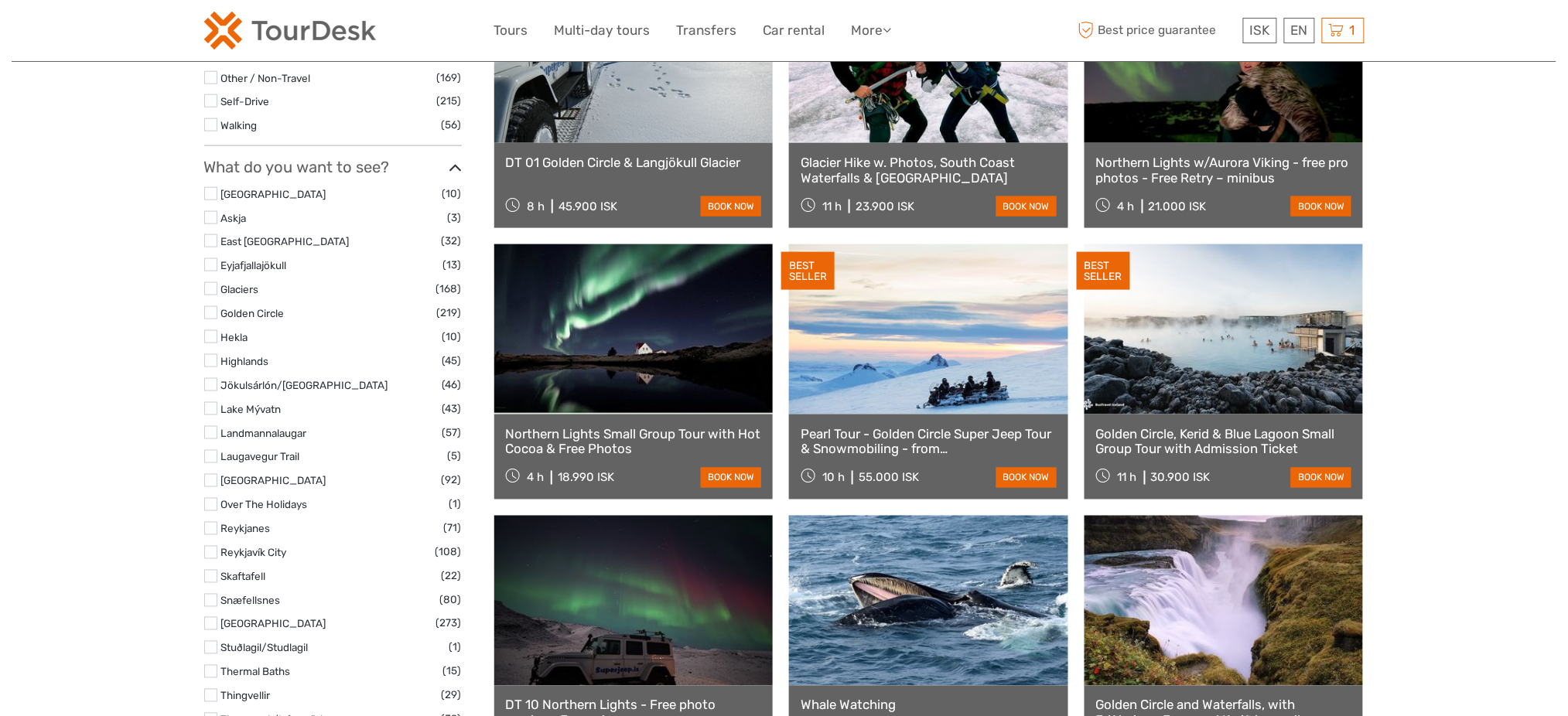
select select
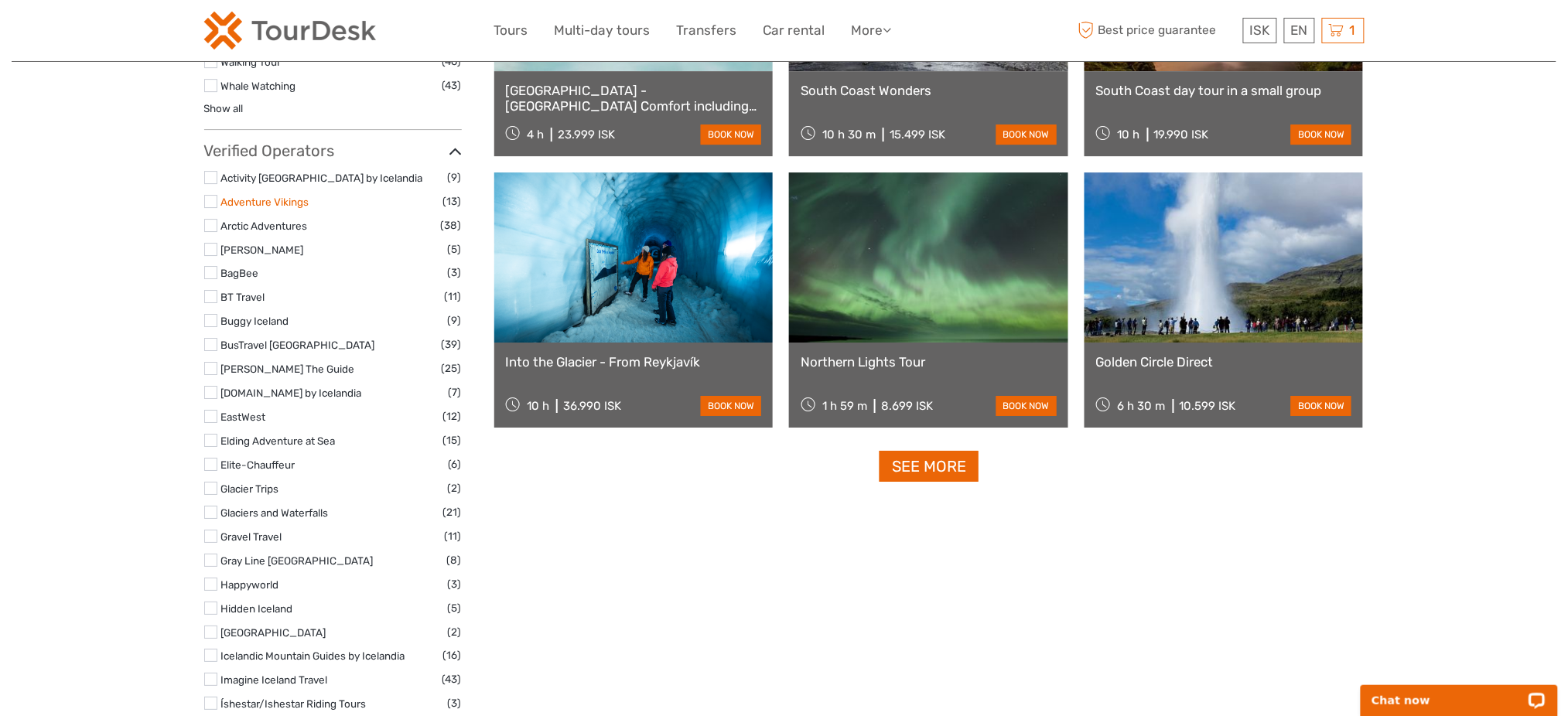
click at [276, 205] on link "Adventure Vikings" at bounding box center [266, 201] width 89 height 12
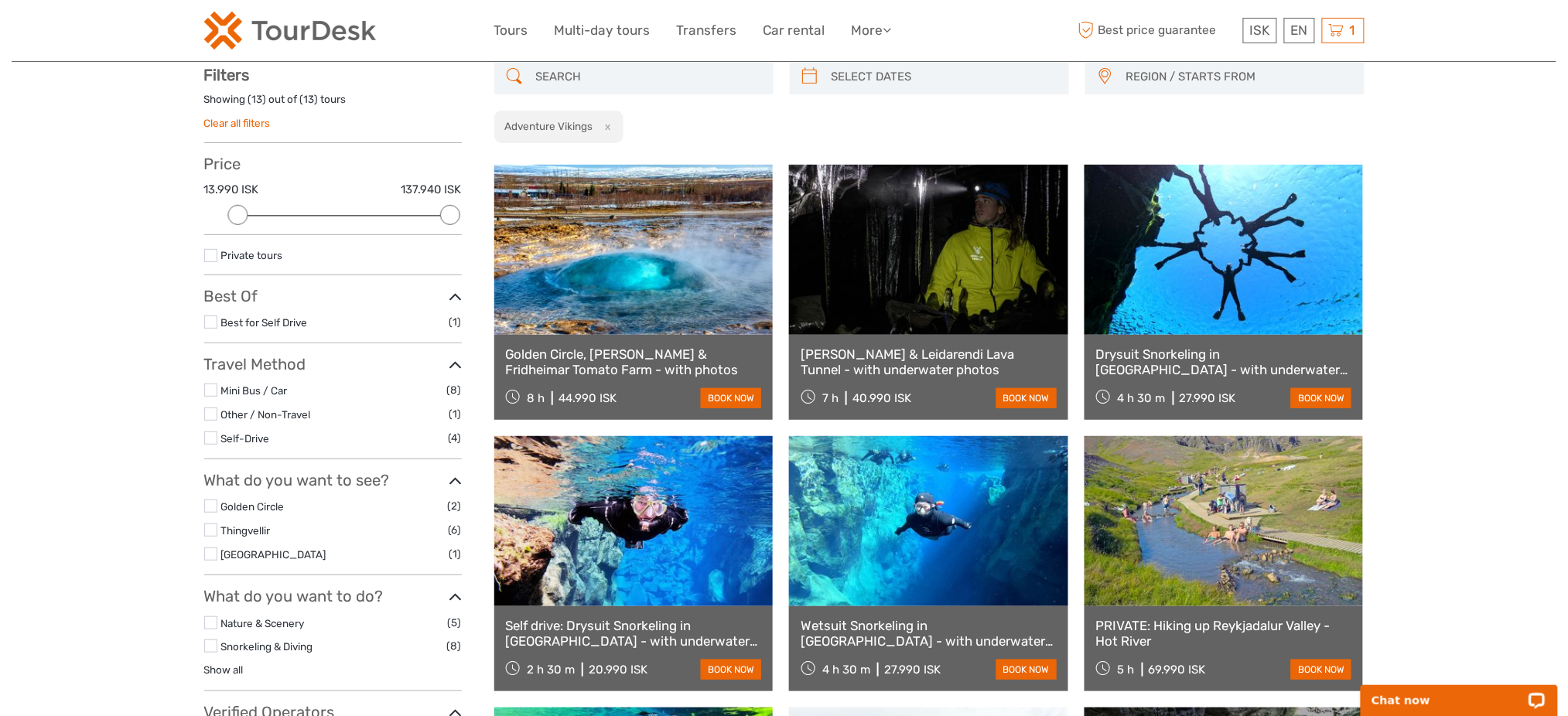
scroll to position [88, 0]
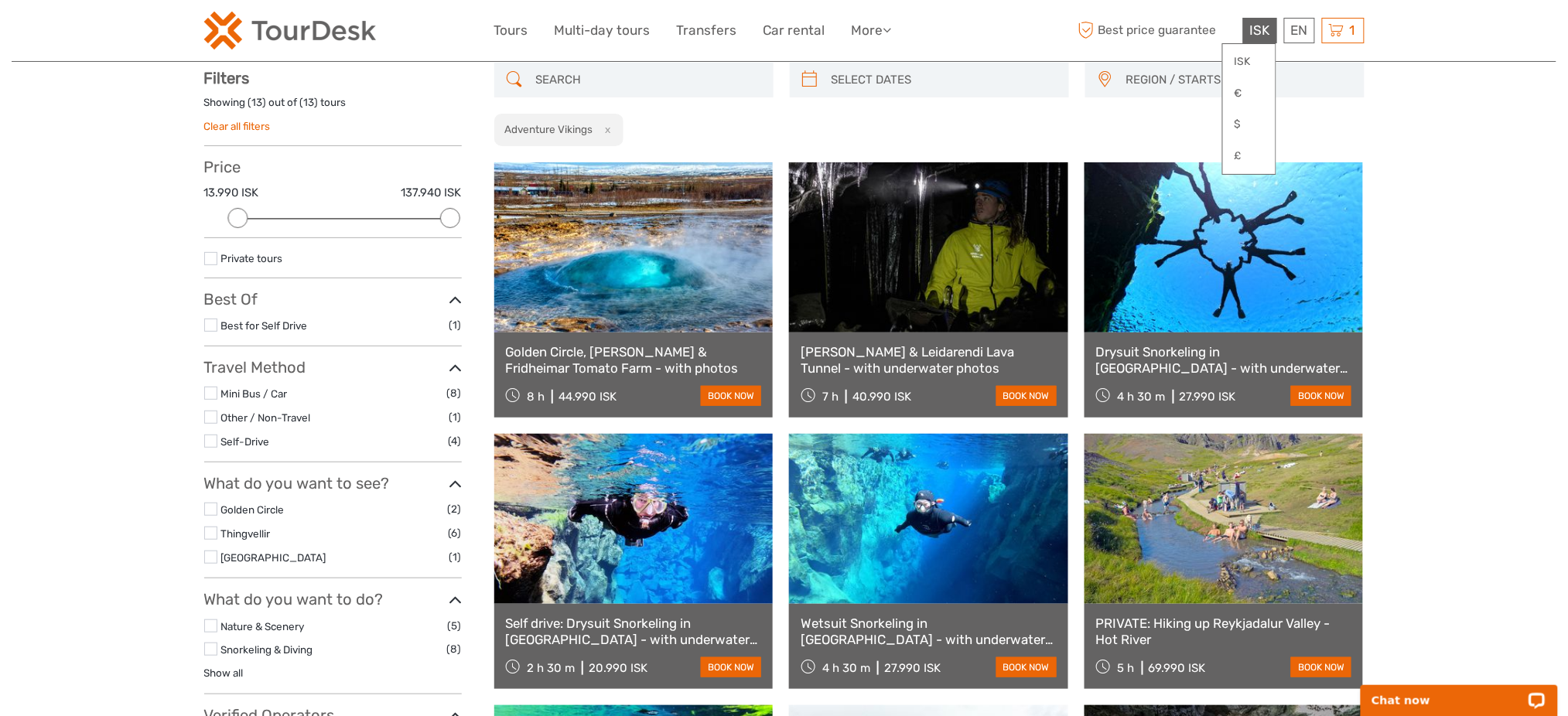
drag, startPoint x: 1341, startPoint y: 33, endPoint x: 1241, endPoint y: 41, distance: 100.3
click at [1341, 33] on icon at bounding box center [1336, 30] width 16 height 19
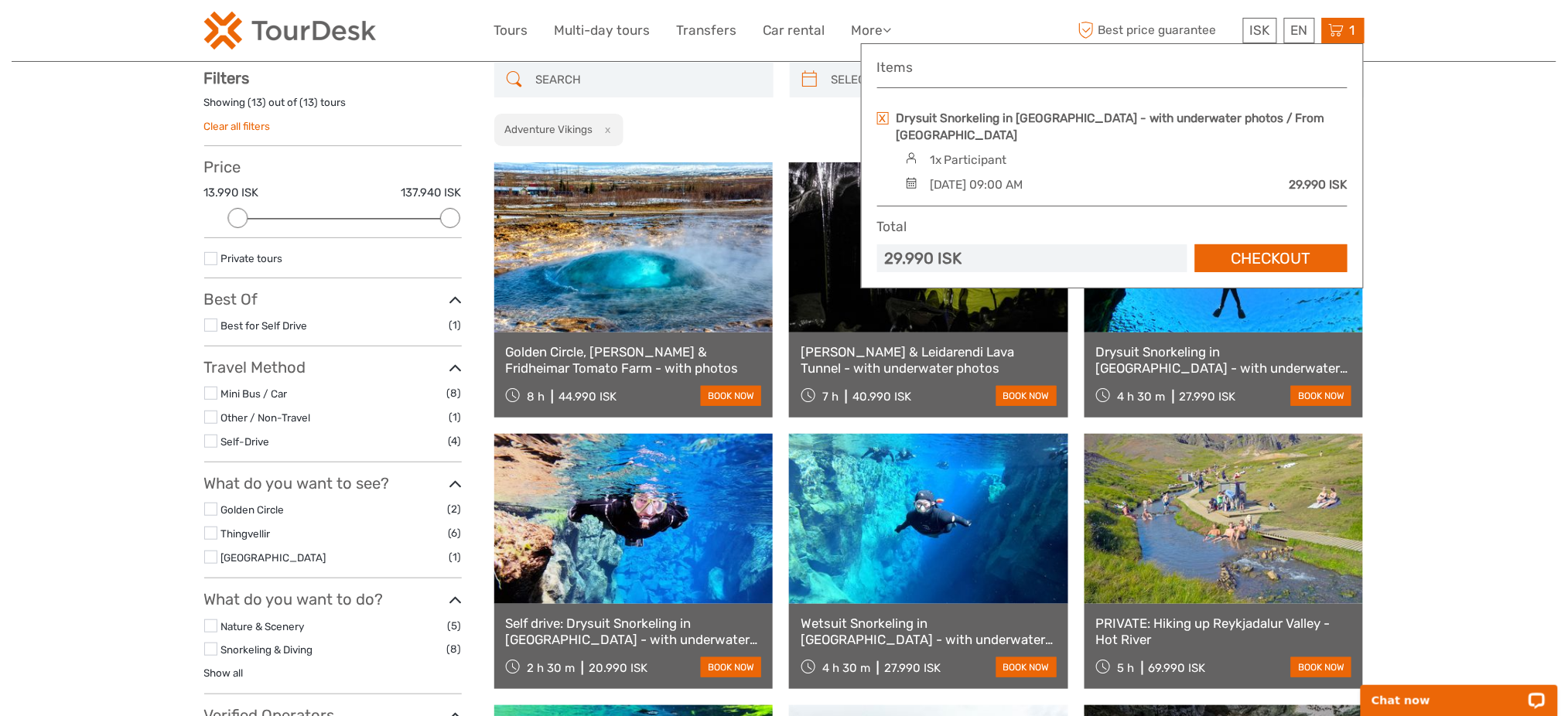
click at [888, 117] on link at bounding box center [883, 118] width 12 height 12
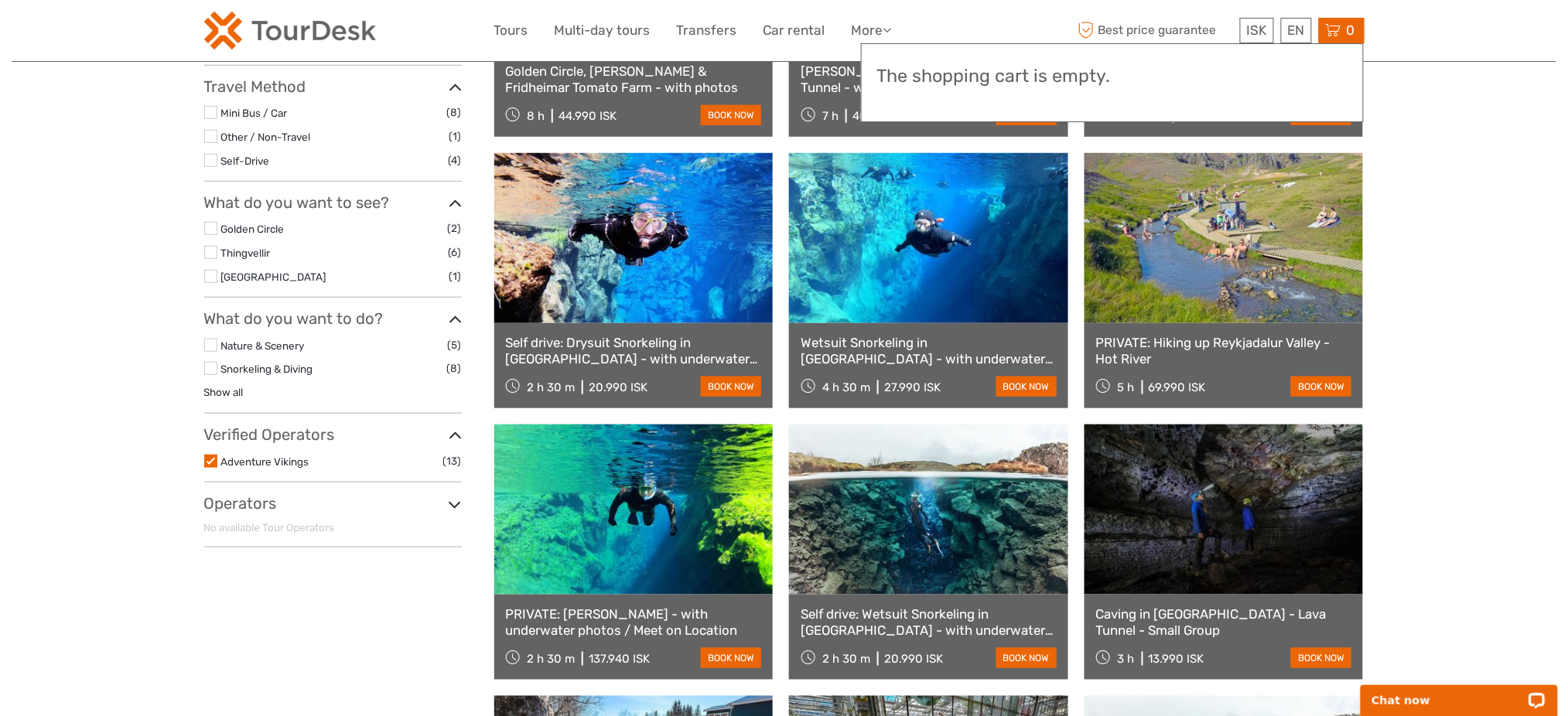
scroll to position [0, 0]
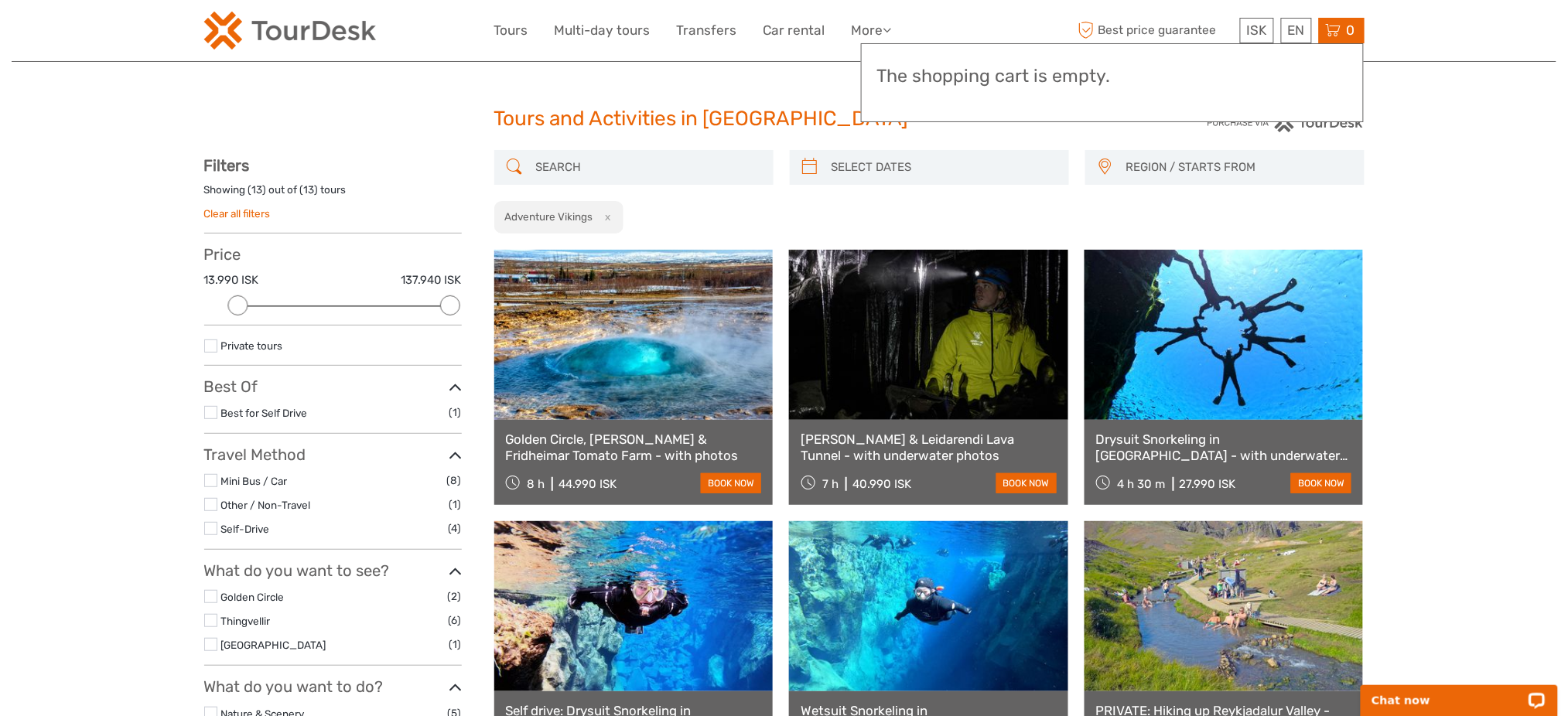
click at [1182, 354] on link at bounding box center [1224, 335] width 279 height 170
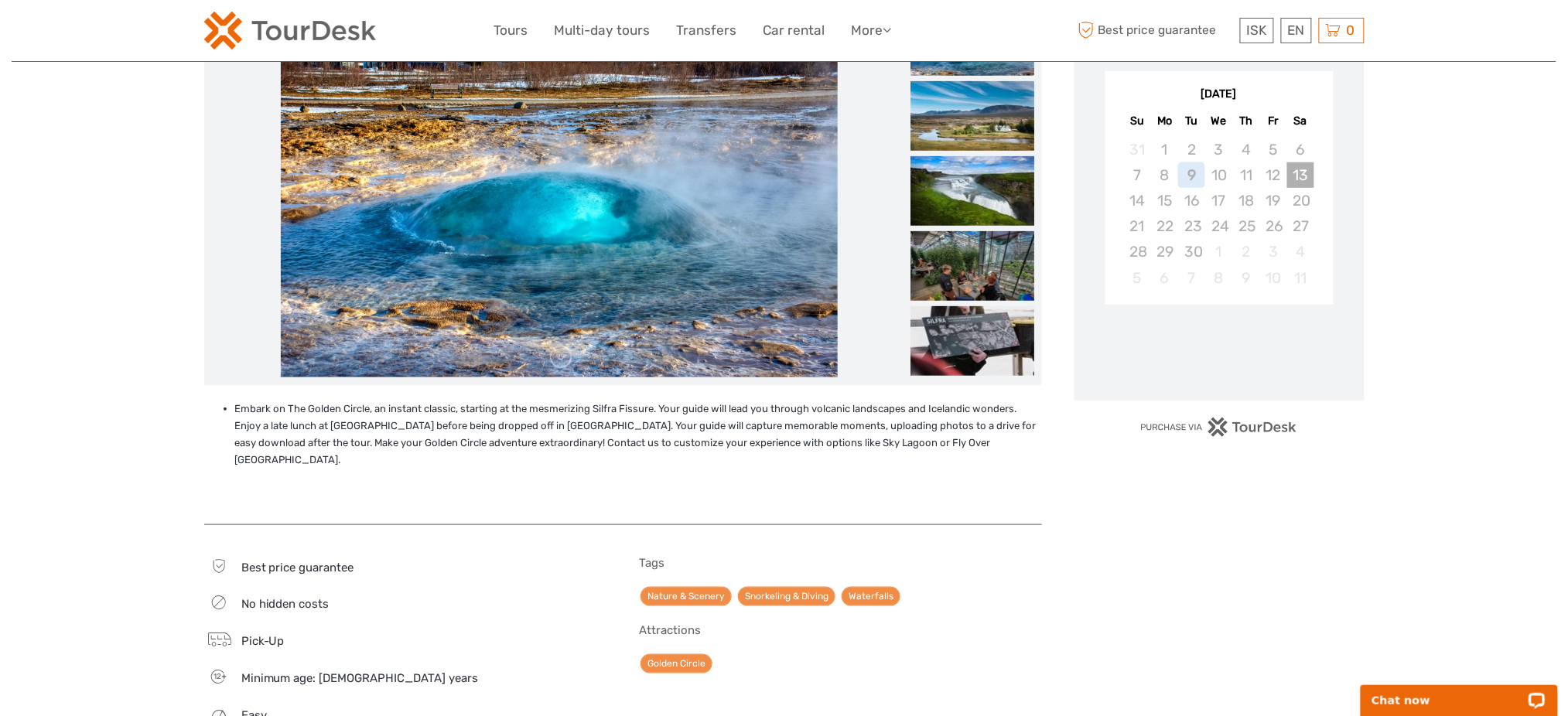
scroll to position [103, 0]
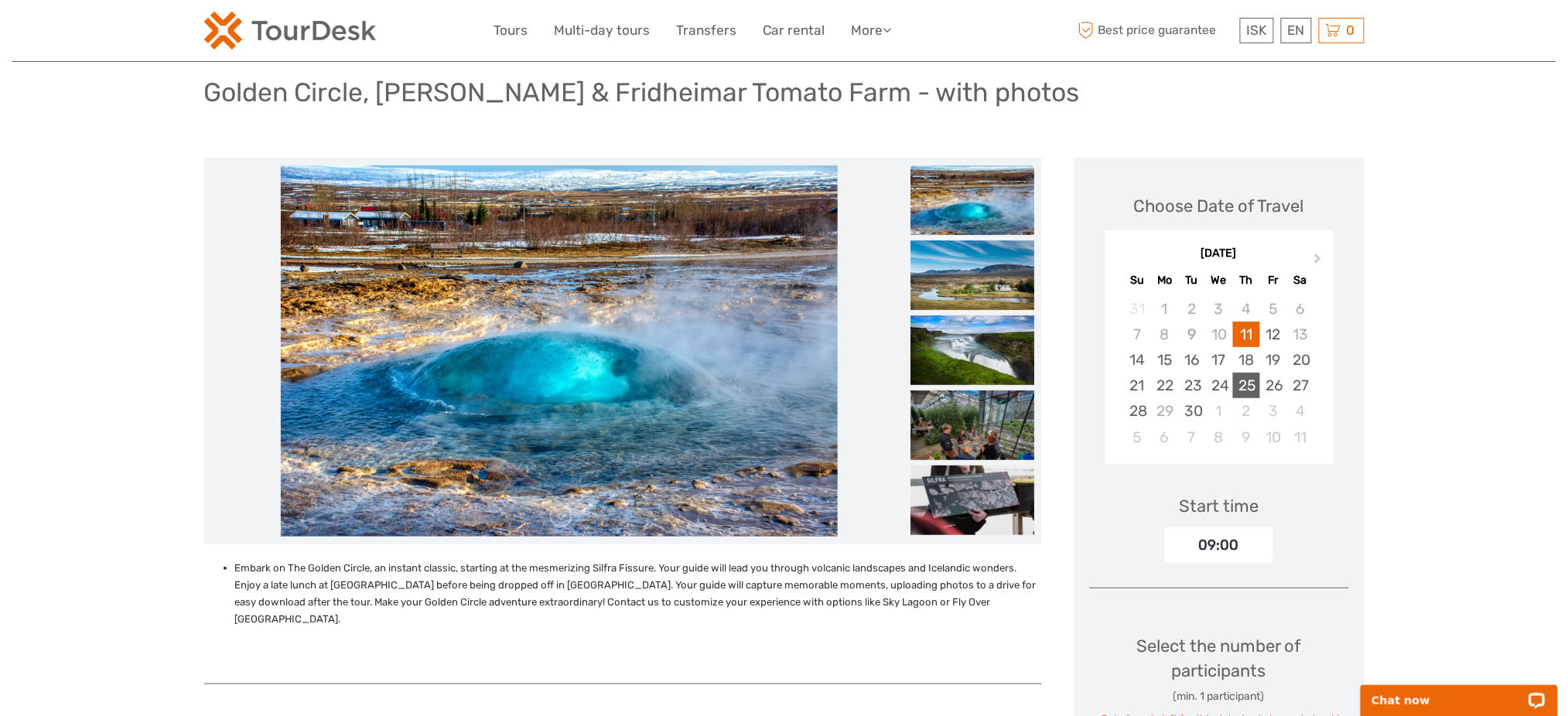
click at [1257, 390] on div "25" at bounding box center [1246, 386] width 27 height 26
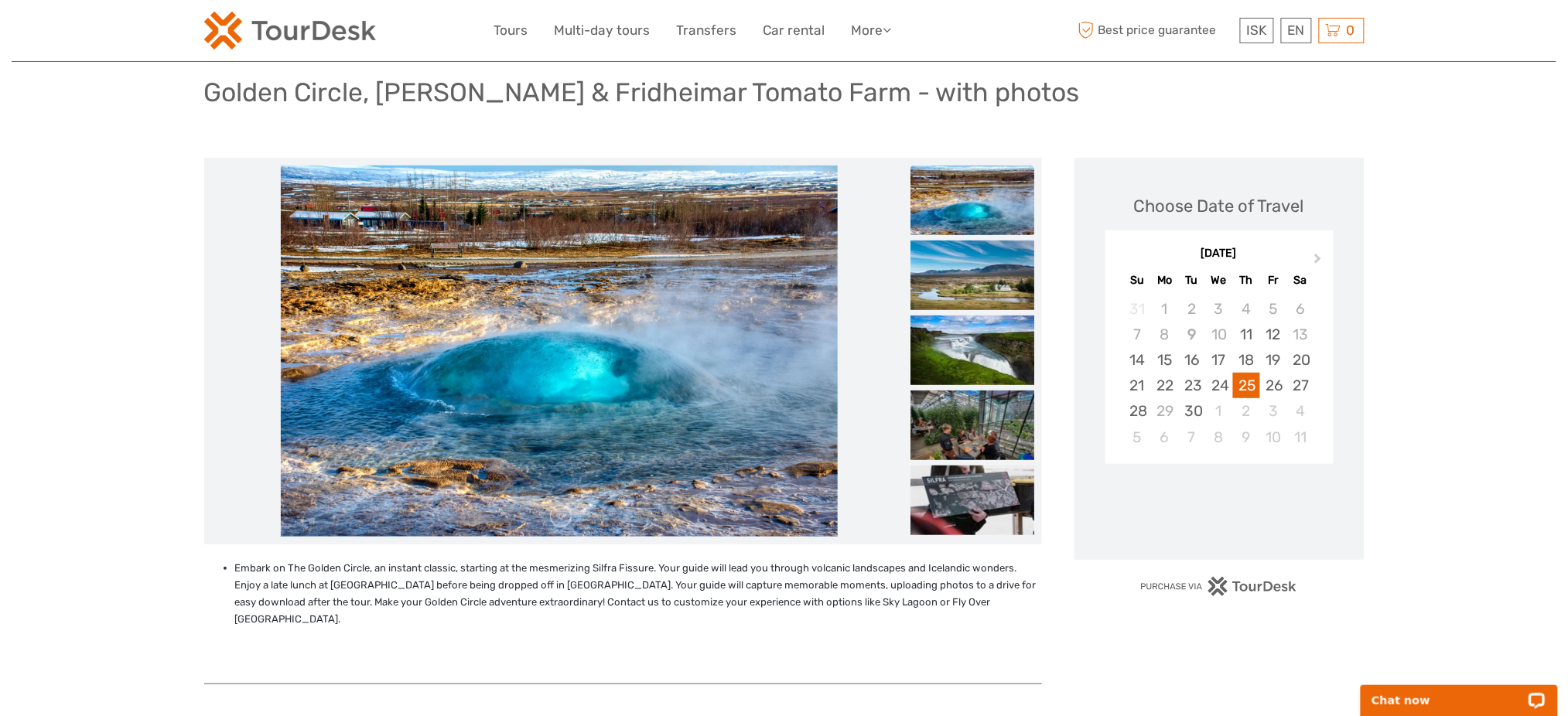
scroll to position [619, 0]
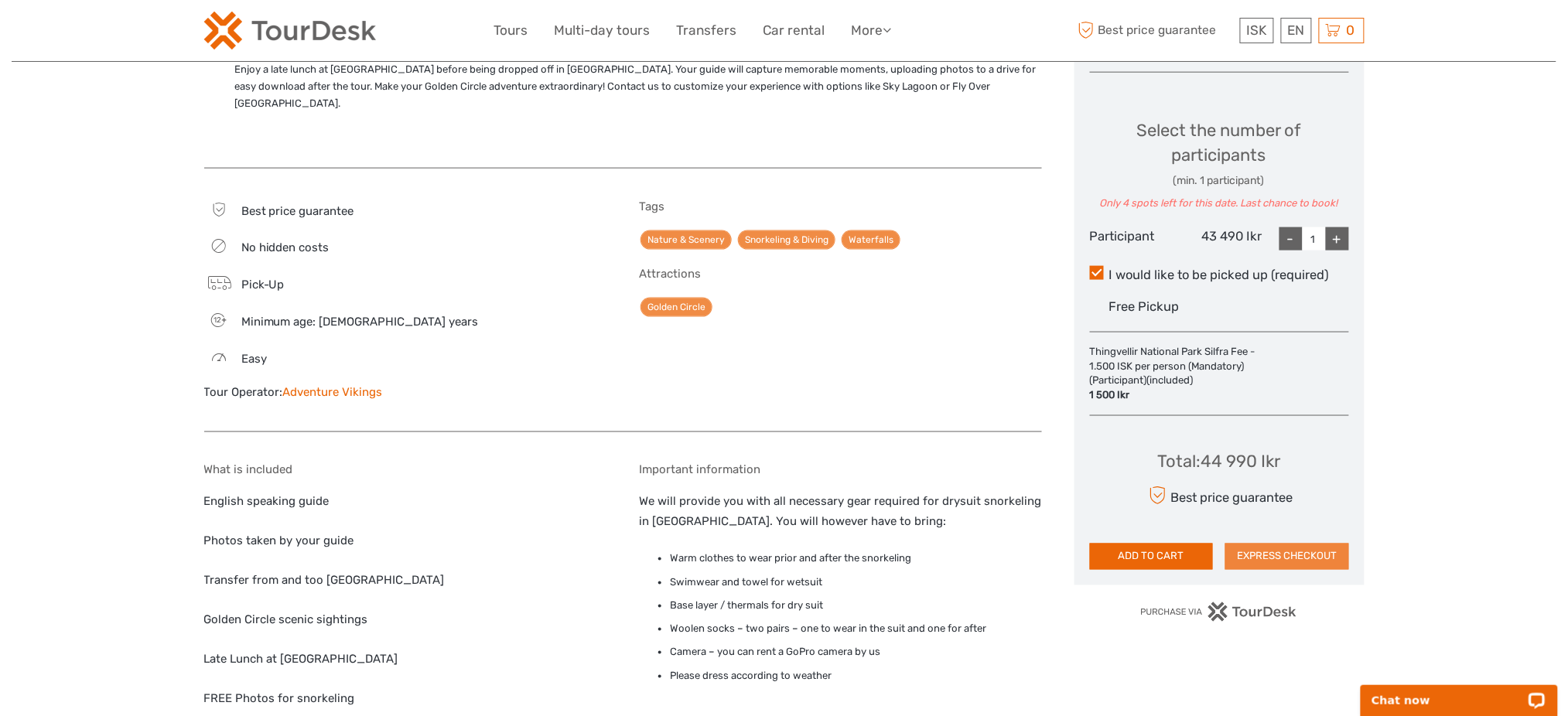
click at [1313, 545] on button "EXPRESS CHECKOUT" at bounding box center [1287, 556] width 124 height 27
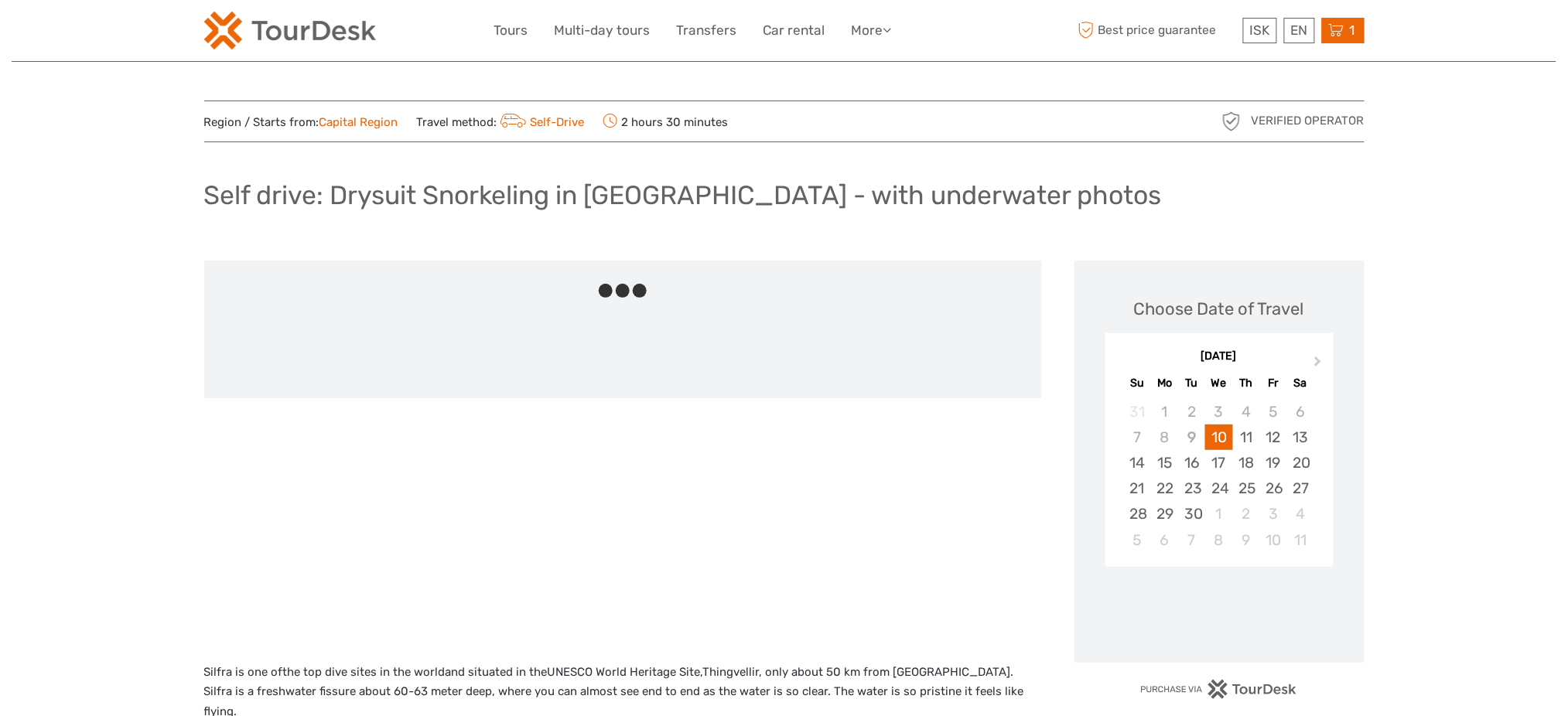
drag, startPoint x: 1362, startPoint y: 30, endPoint x: 1353, endPoint y: 31, distance: 9.1
click at [1360, 30] on div "1 Items Golden Circle, Silfra Snorkeling & Fridheimar Tomato Farm - with photos…" at bounding box center [1343, 30] width 42 height 26
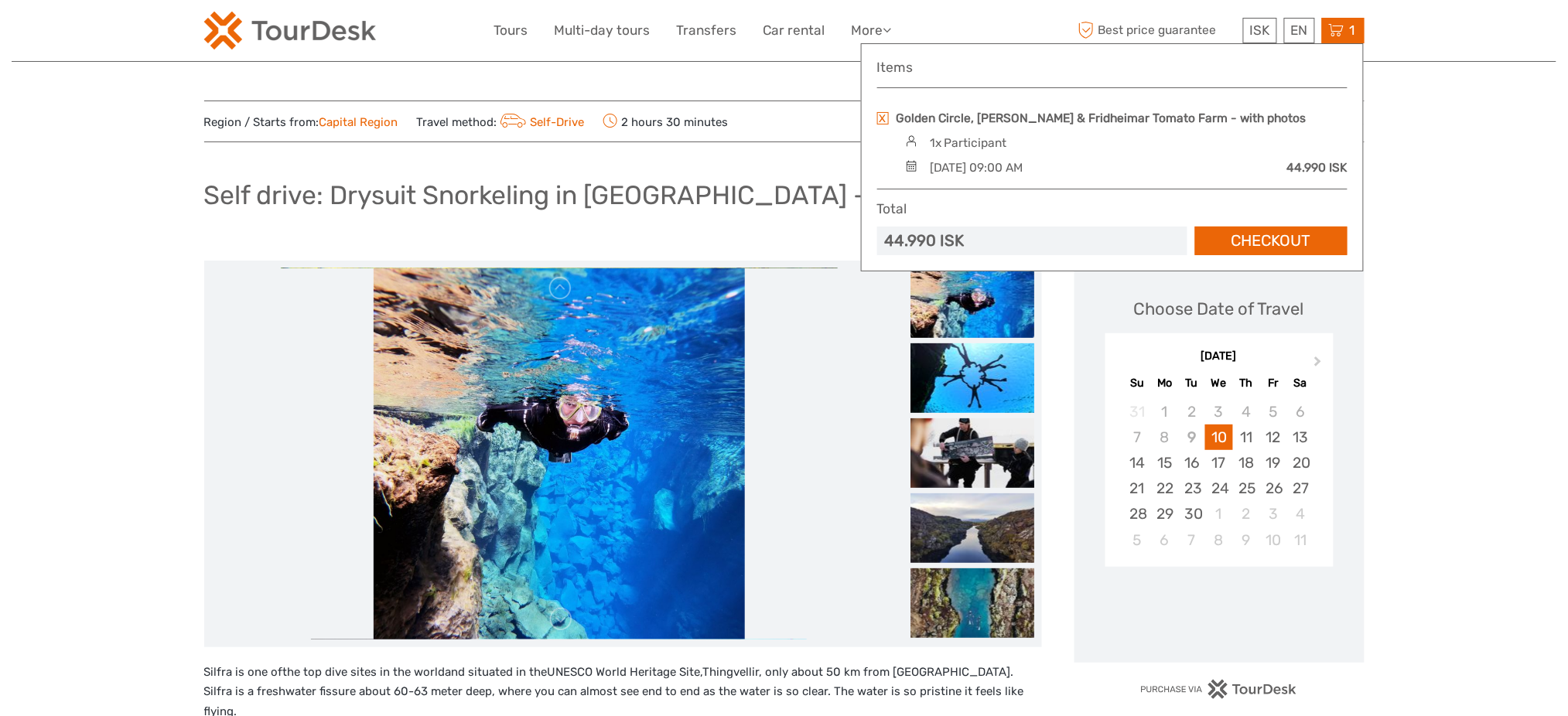
click at [887, 113] on link at bounding box center [883, 118] width 12 height 12
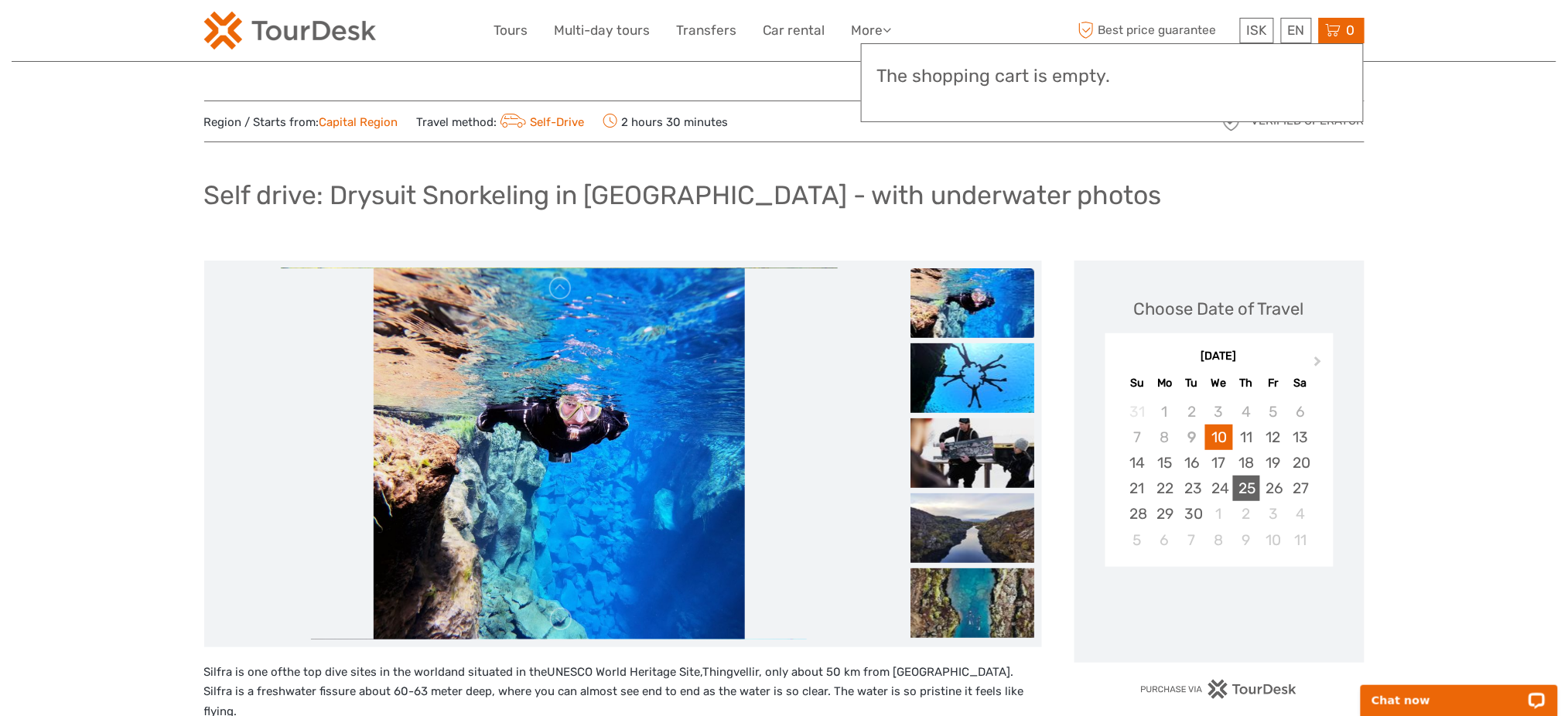
click at [1253, 487] on div "25" at bounding box center [1246, 489] width 27 height 26
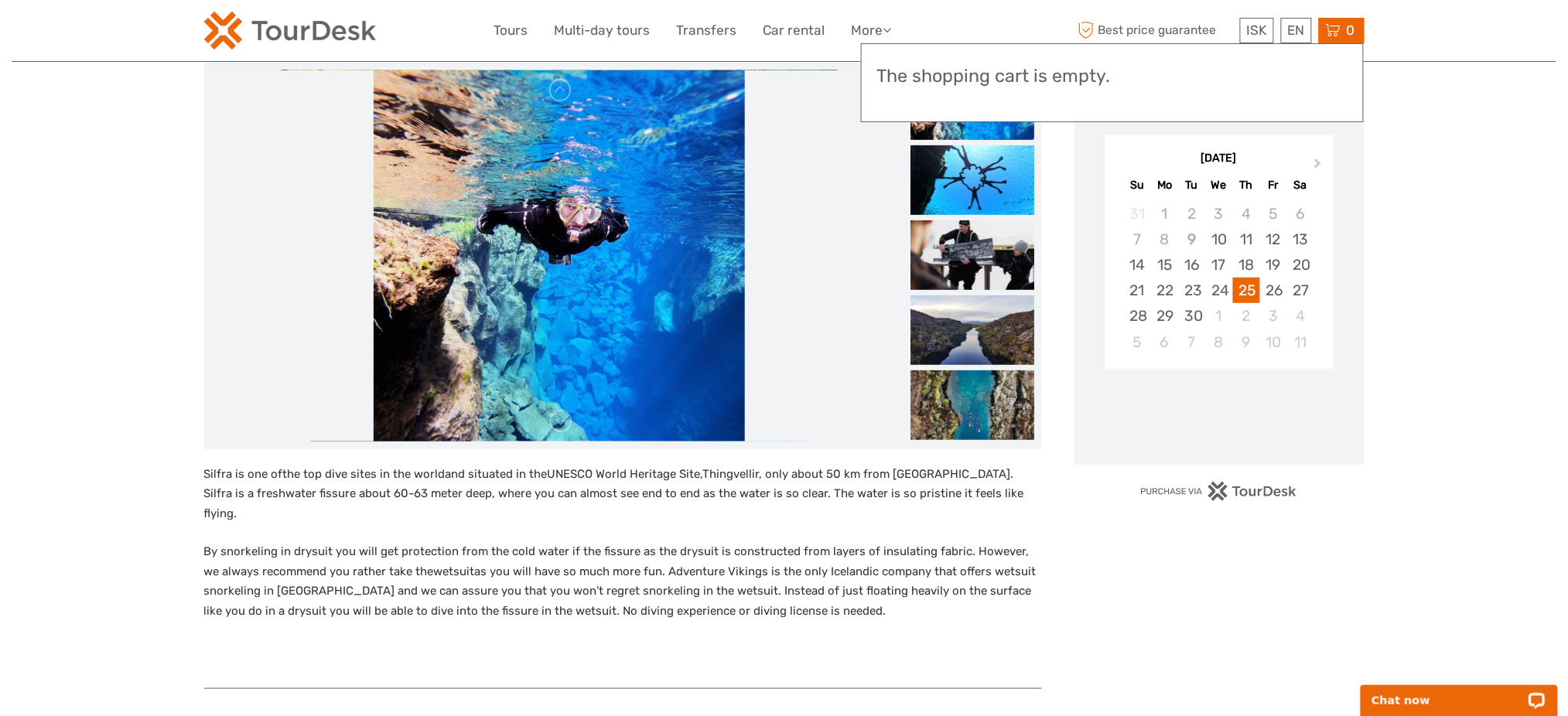
scroll to position [412, 0]
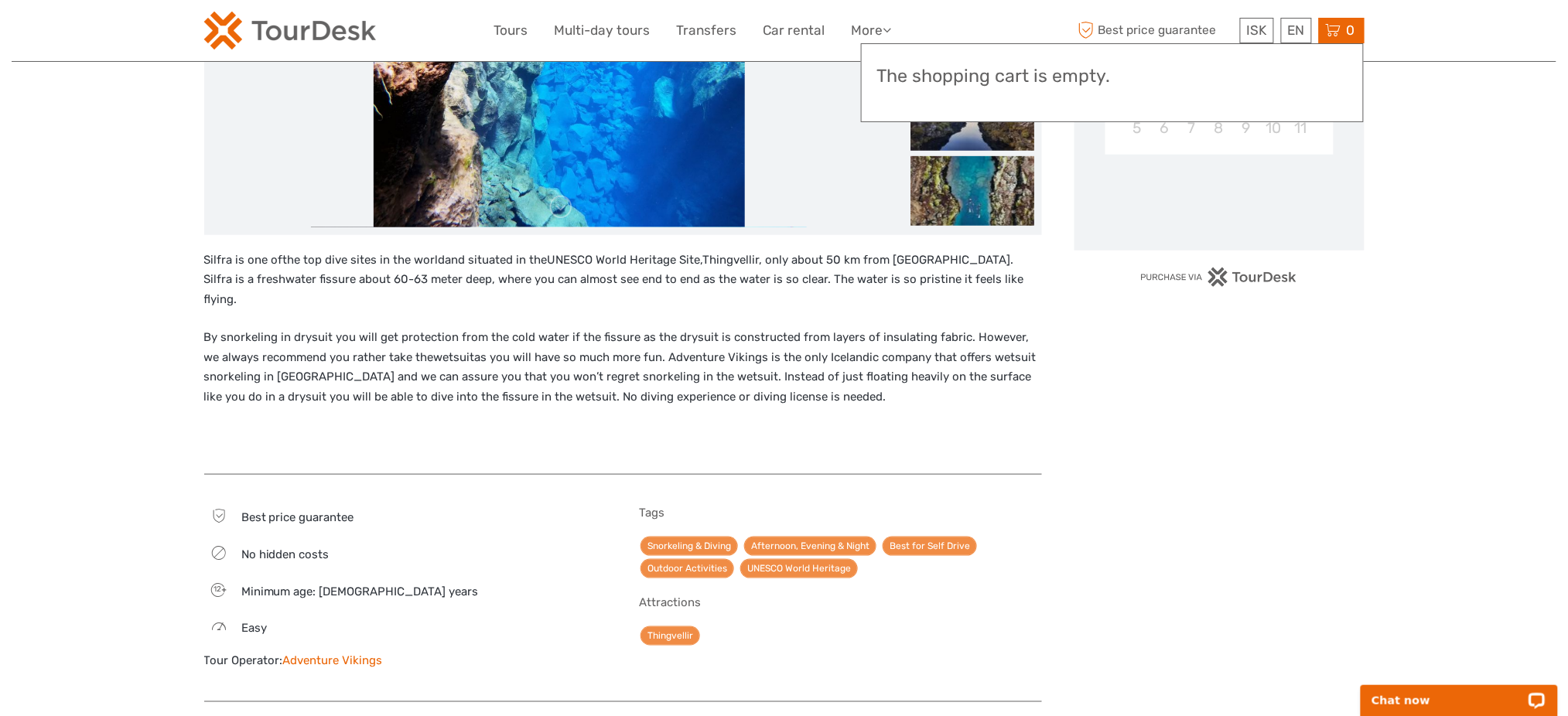
click at [1325, 27] on icon at bounding box center [1333, 30] width 16 height 19
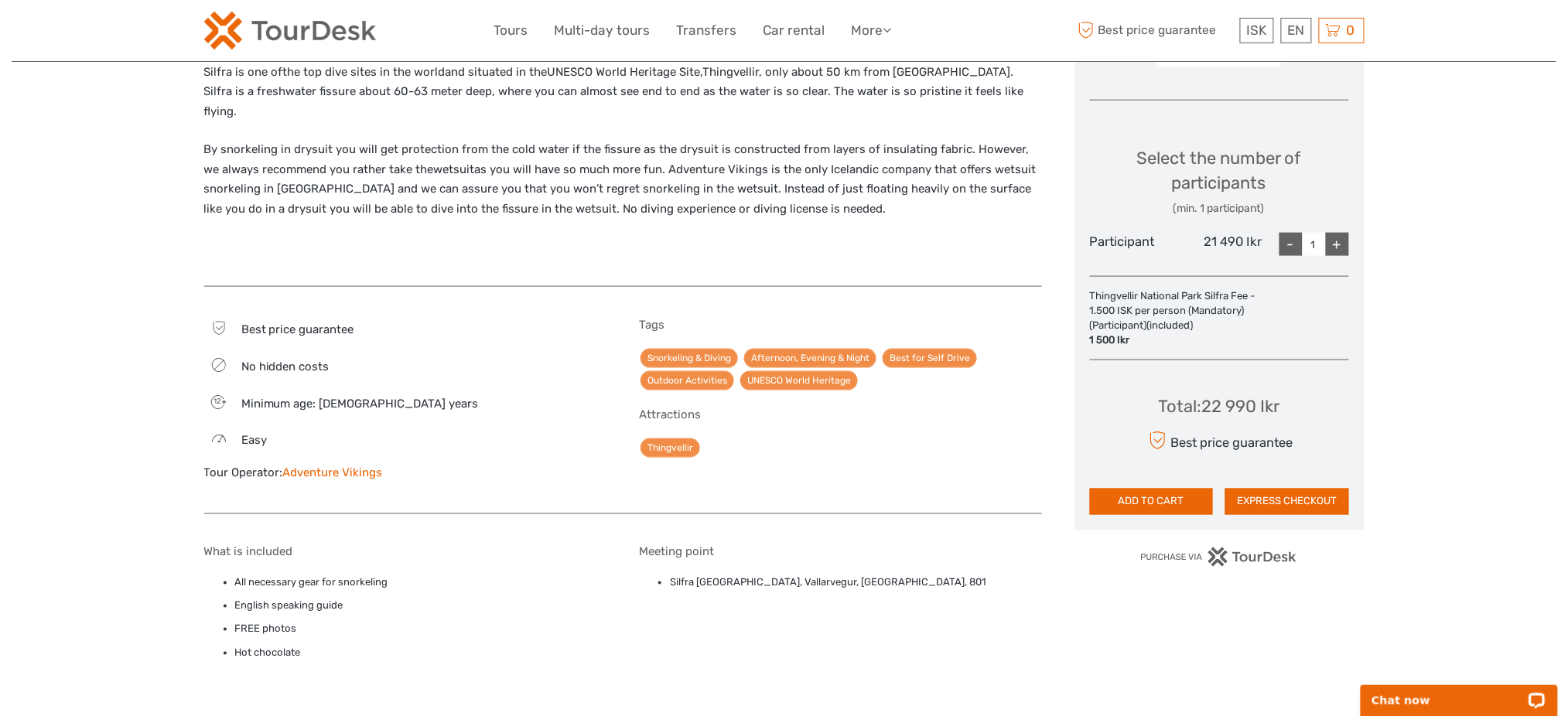
scroll to position [722, 0]
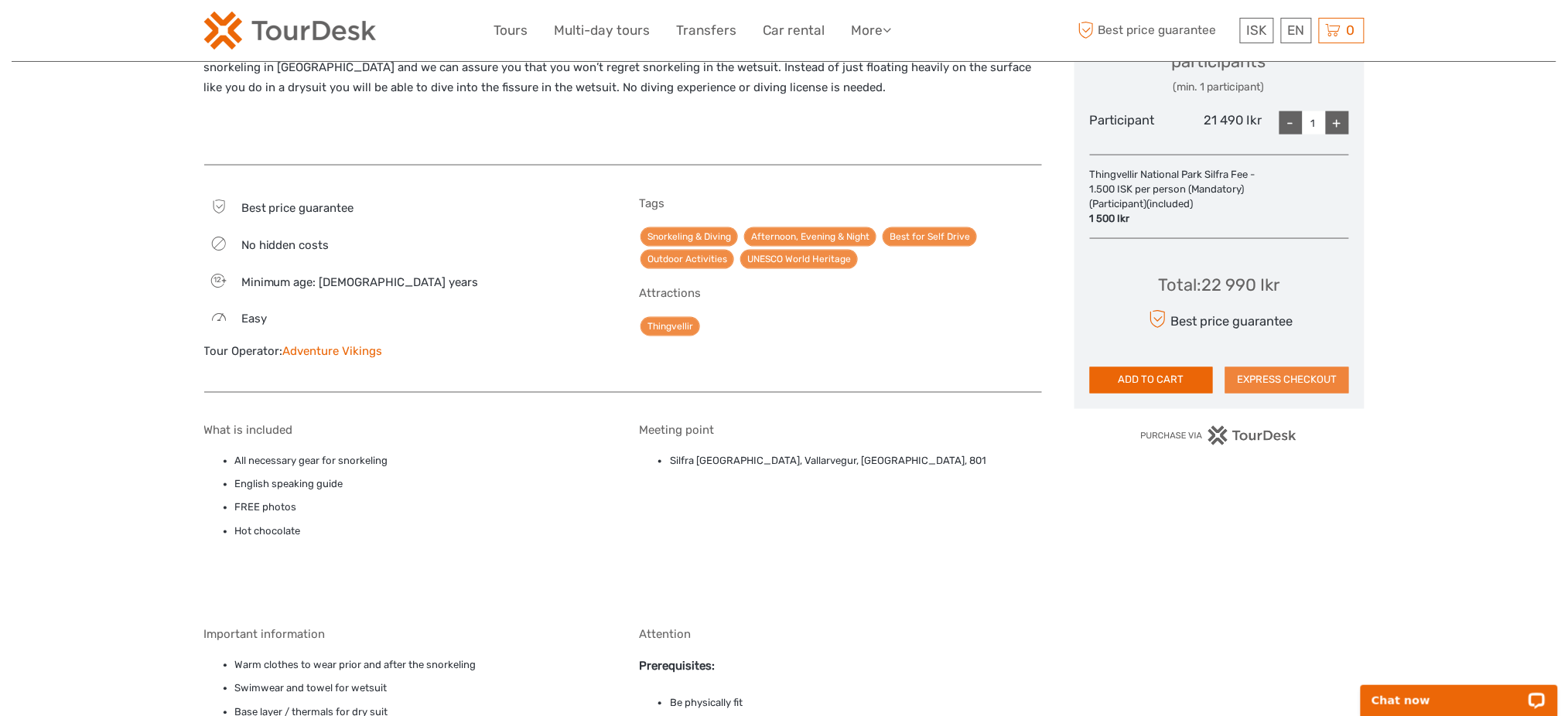
click at [1301, 386] on button "EXPRESS CHECKOUT" at bounding box center [1287, 380] width 124 height 27
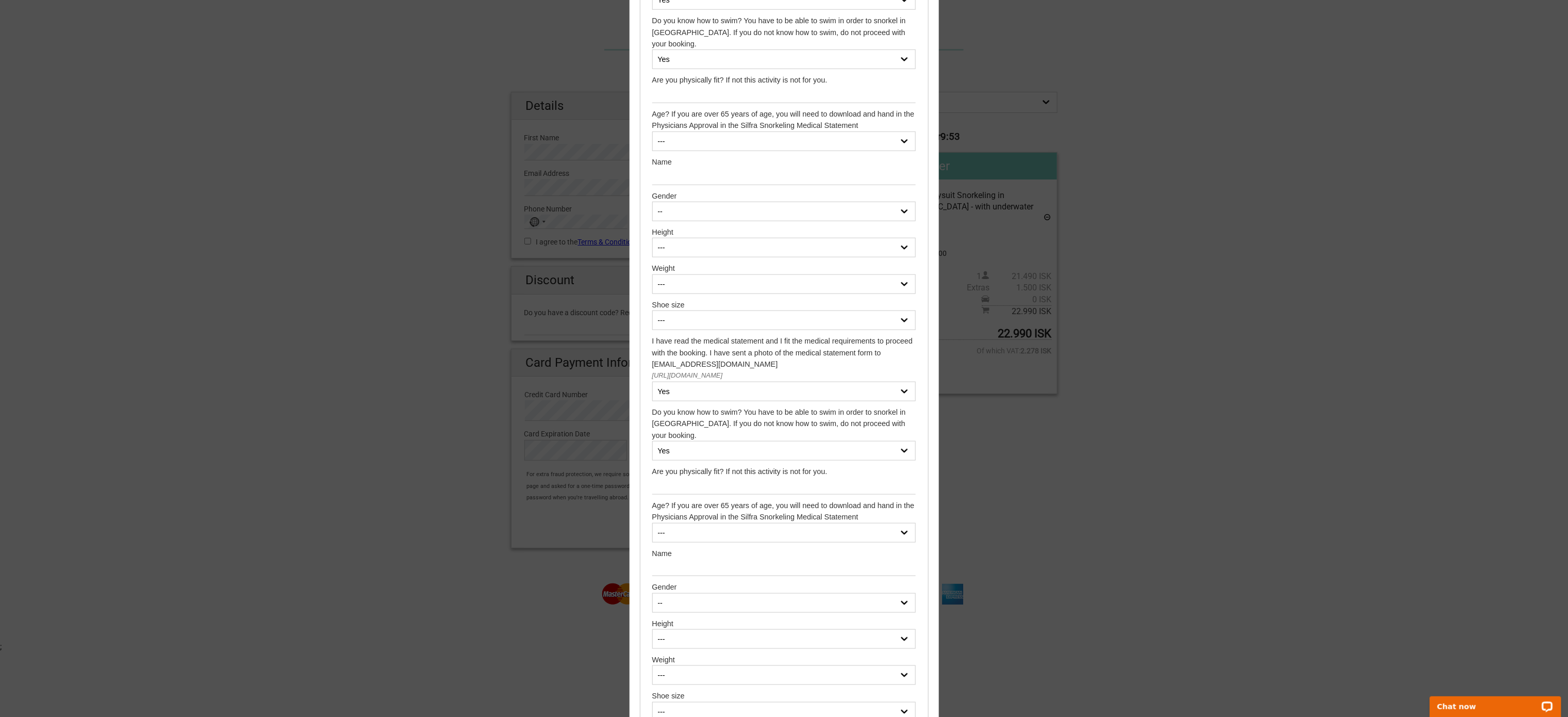
scroll to position [928, 0]
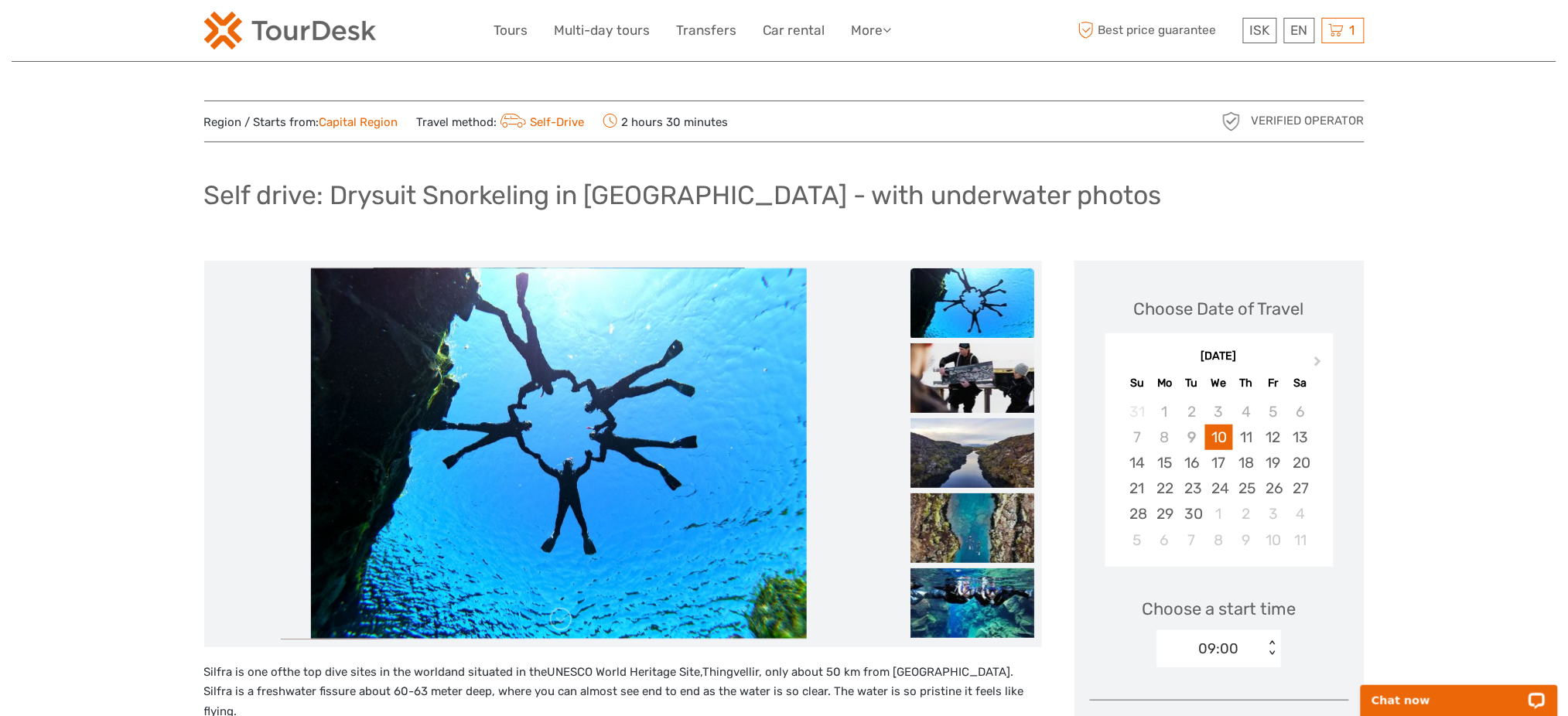
click at [458, 192] on h1 "Self drive: Drysuit Snorkeling in Silfra - with underwater photos" at bounding box center [683, 196] width 957 height 31
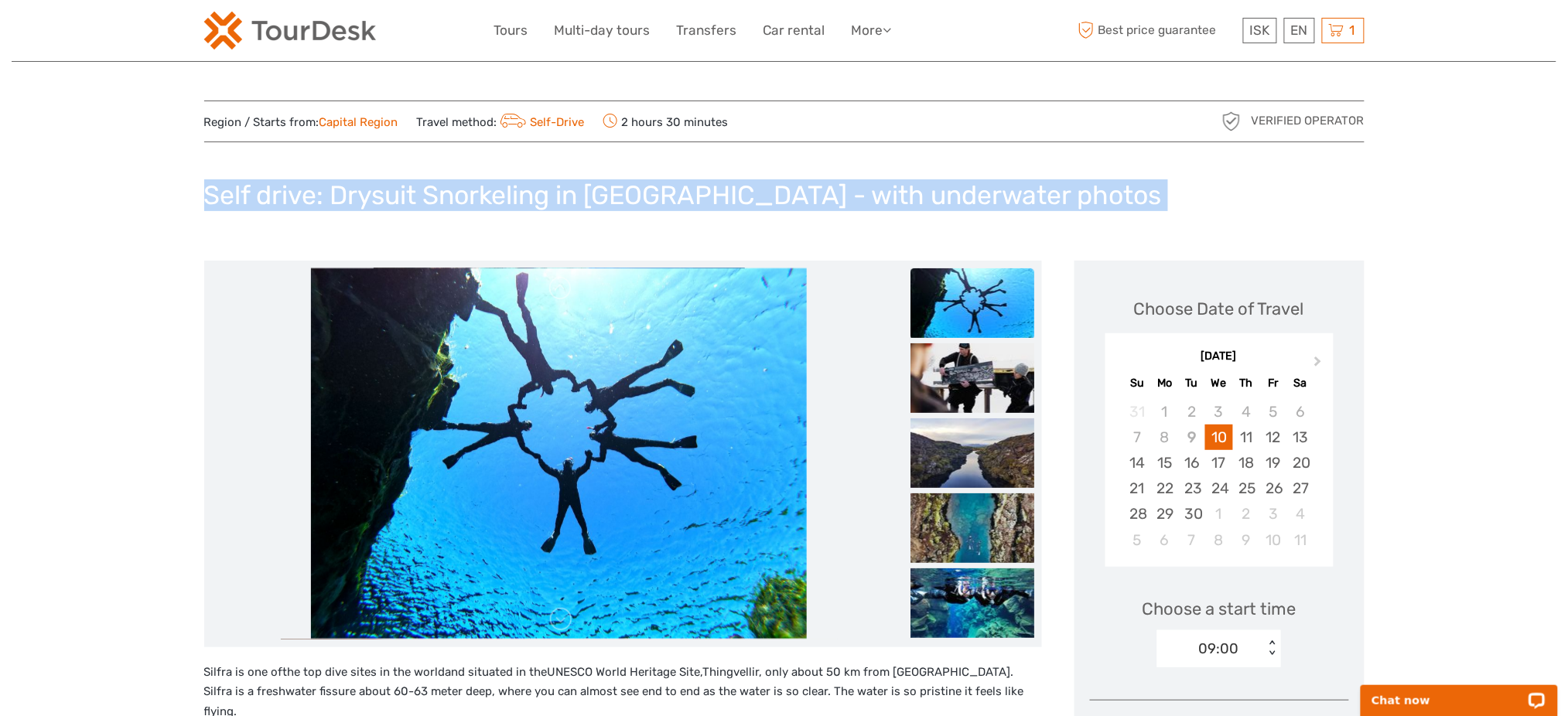
click at [458, 192] on h1 "Self drive: Drysuit Snorkeling in Silfra - with underwater photos" at bounding box center [683, 196] width 957 height 31
copy div "Self drive: Drysuit Snorkeling in Silfra - with underwater photos"
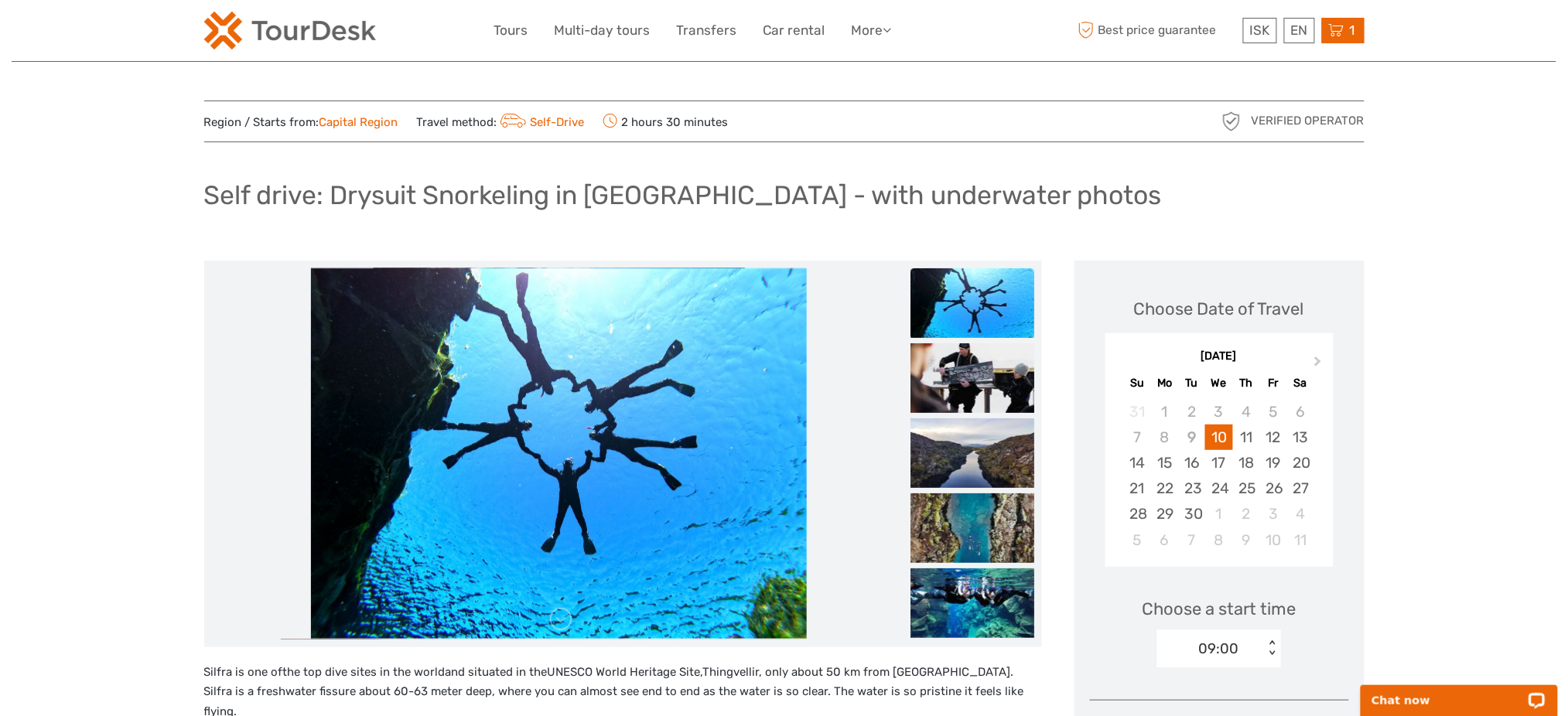
click at [1353, 33] on span "1" at bounding box center [1352, 30] width 10 height 16
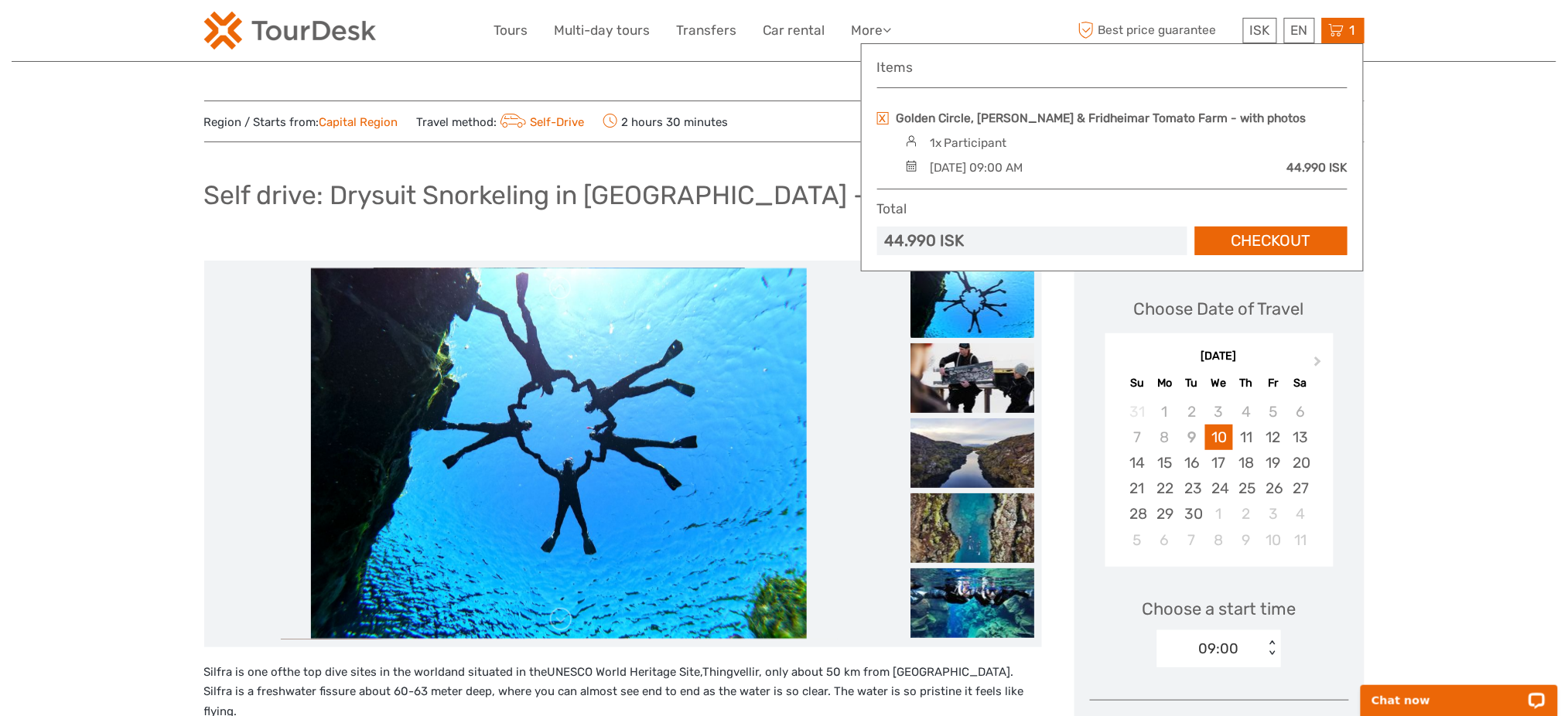
click at [879, 118] on link at bounding box center [883, 118] width 12 height 12
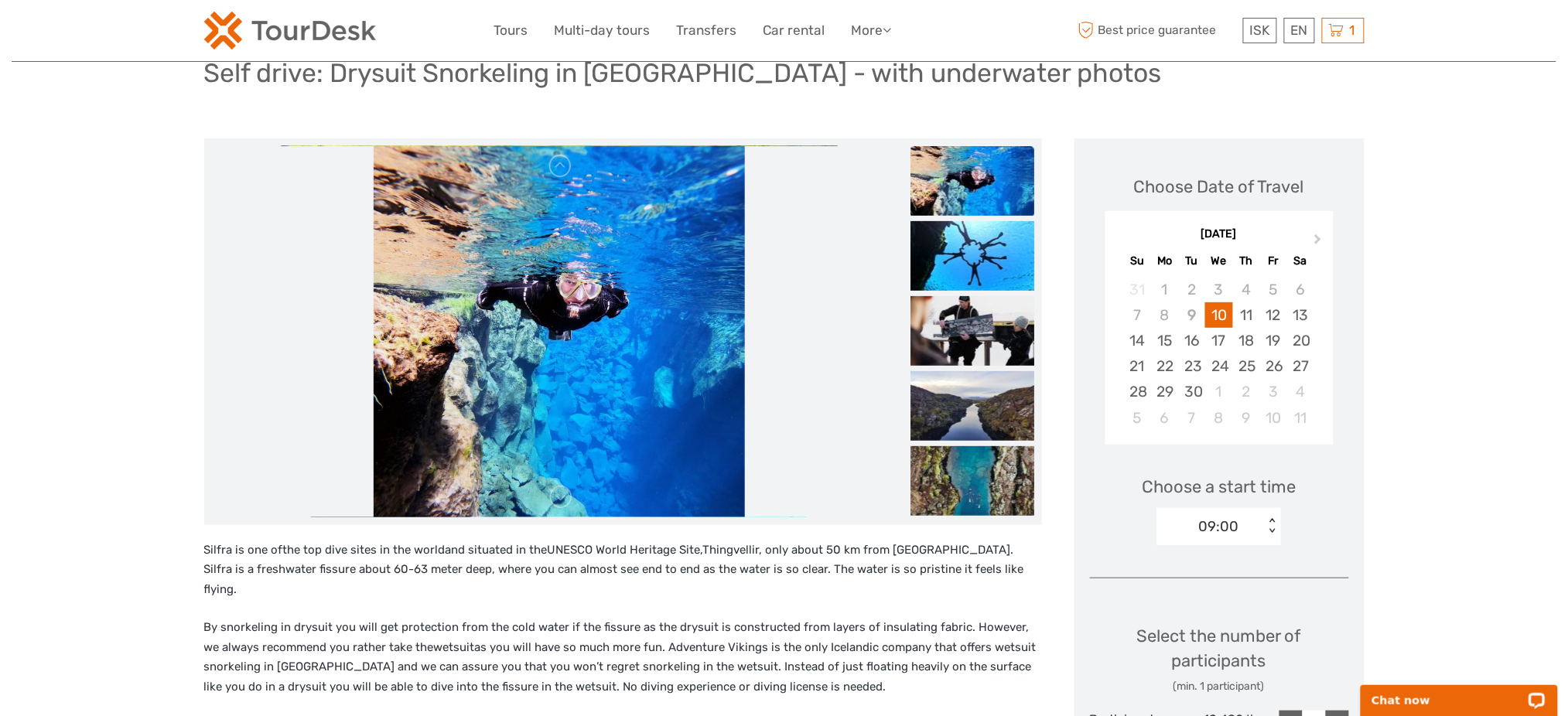
scroll to position [506, 0]
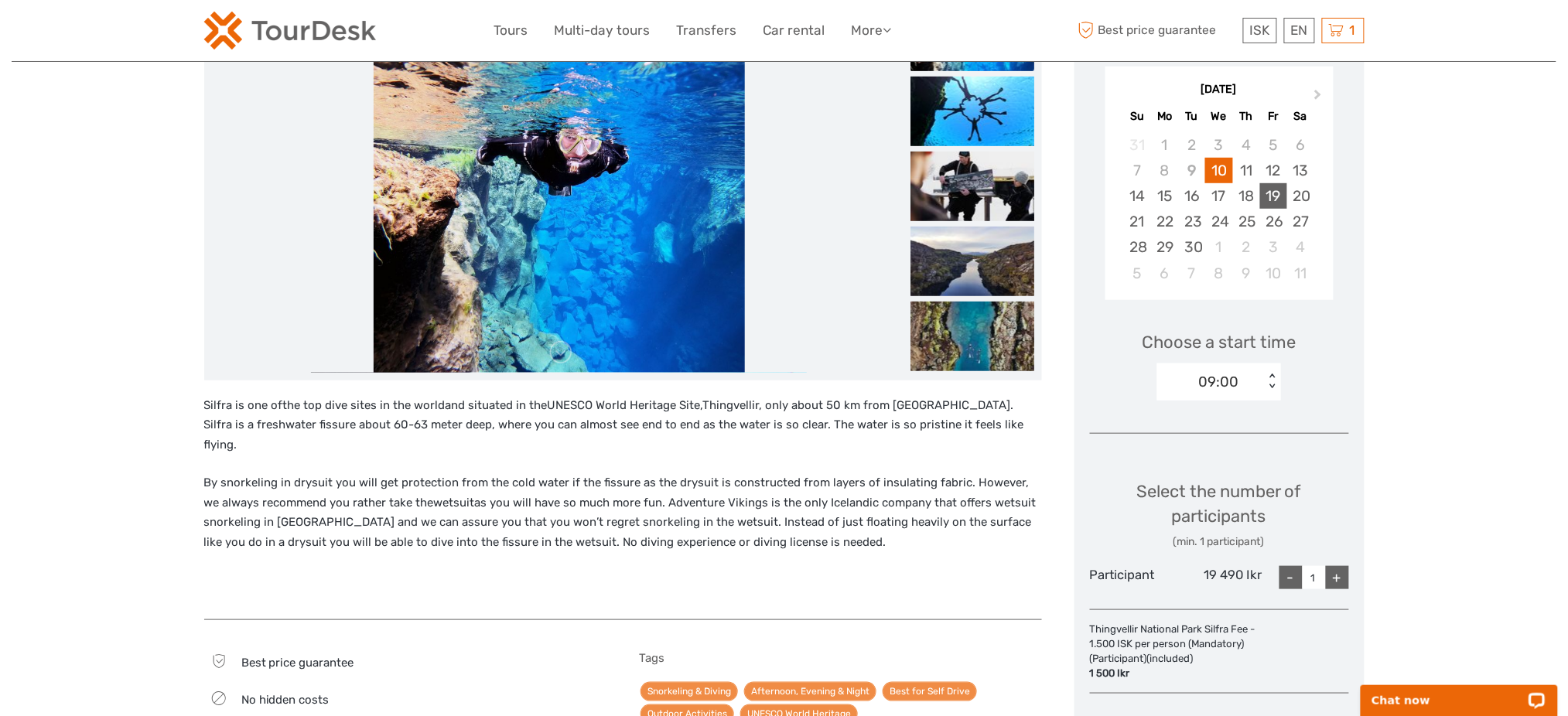
click at [1271, 201] on div "19" at bounding box center [1273, 197] width 27 height 26
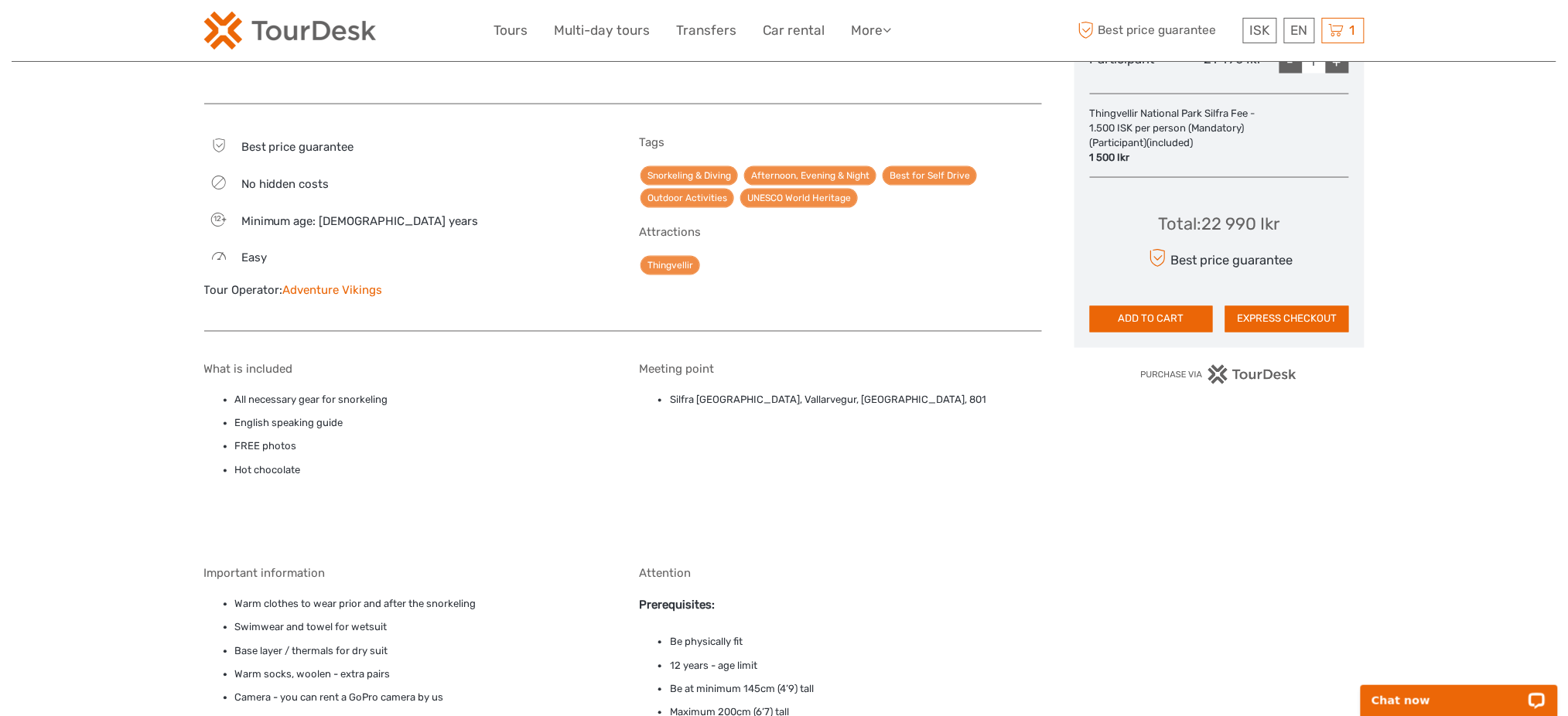
scroll to position [679, 0]
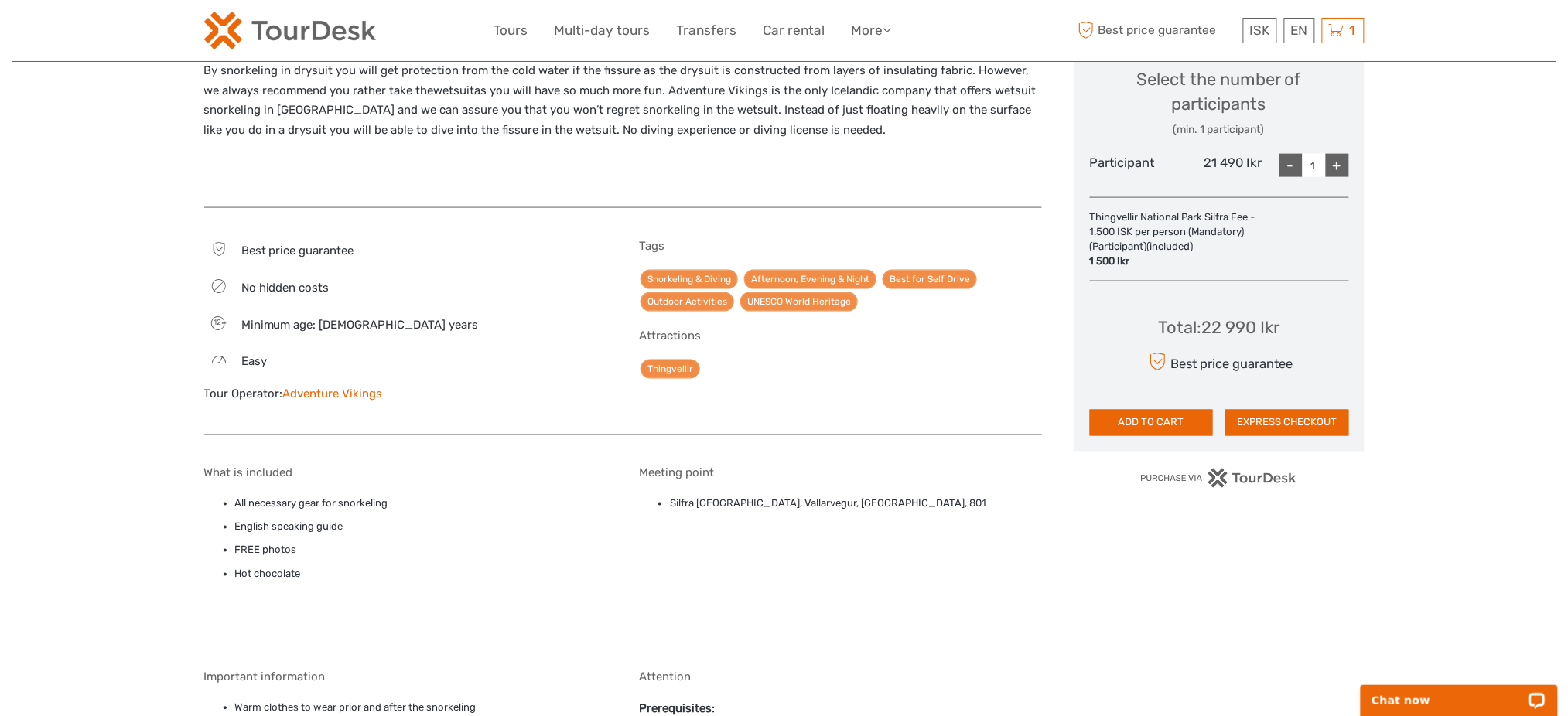
click at [1275, 396] on div "Total : 22 990 Ikr Best price guarantee ADD TO CART EXPRESS CHECKOUT" at bounding box center [1219, 364] width 259 height 141
click at [1270, 417] on button "EXPRESS CHECKOUT" at bounding box center [1287, 423] width 124 height 27
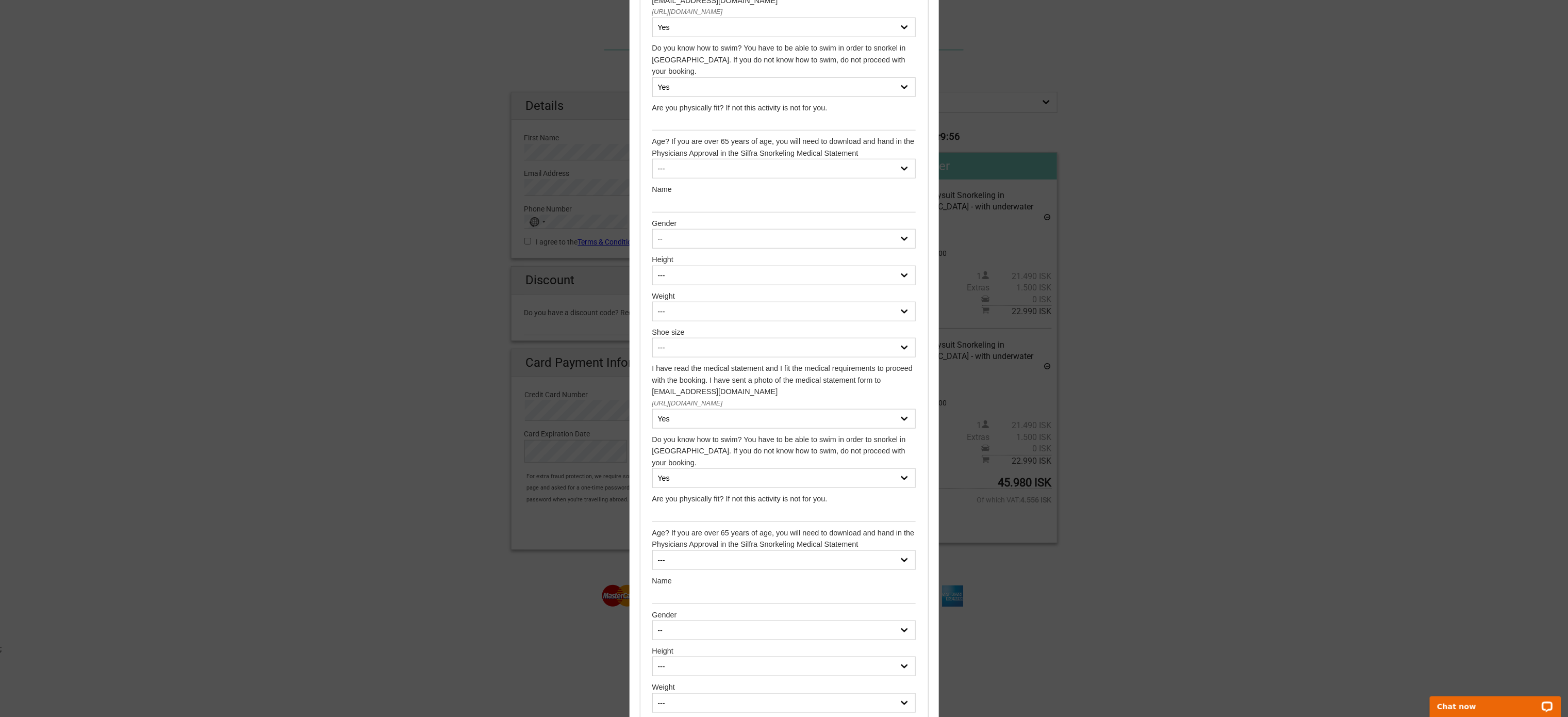
scroll to position [5968, 0]
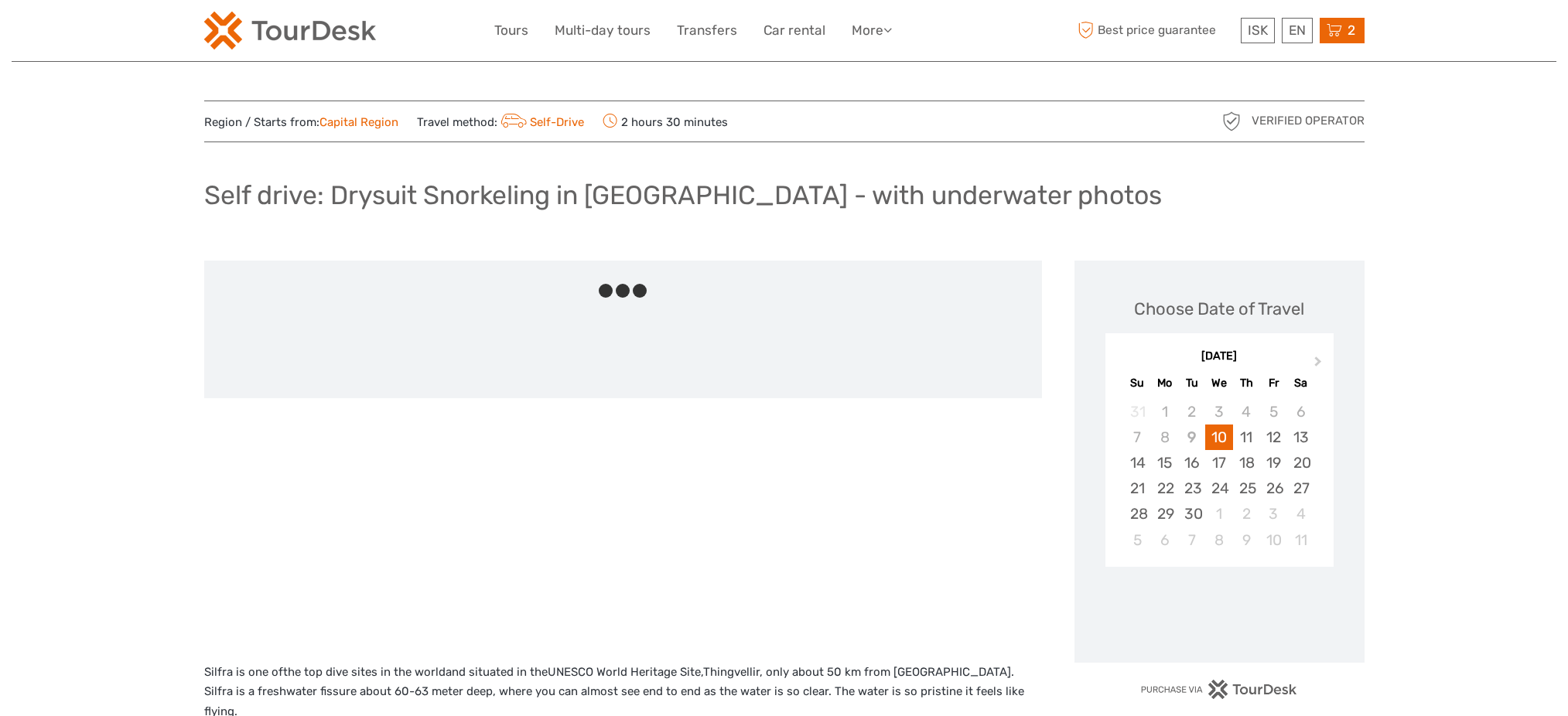
scroll to position [674, 0]
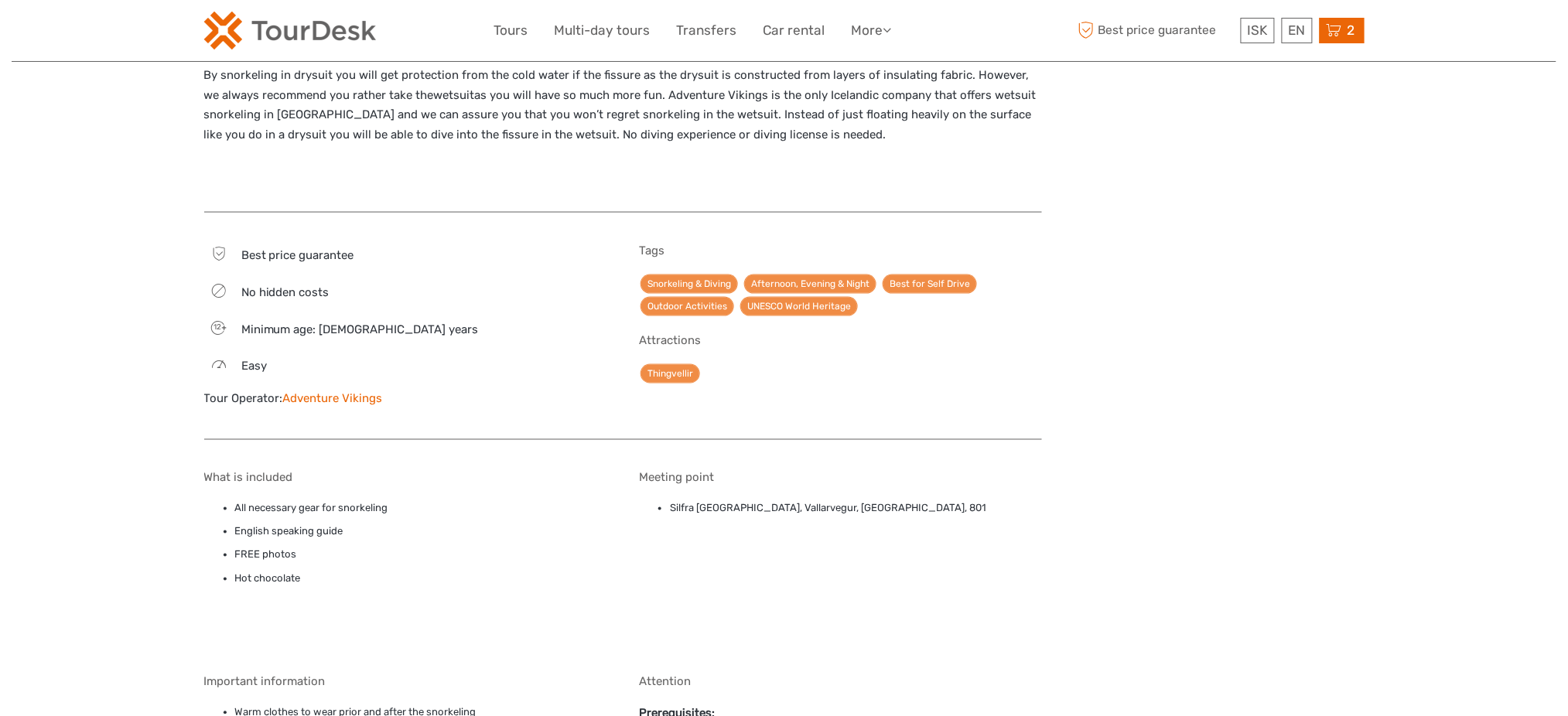
click at [1348, 23] on span "2" at bounding box center [1350, 30] width 12 height 16
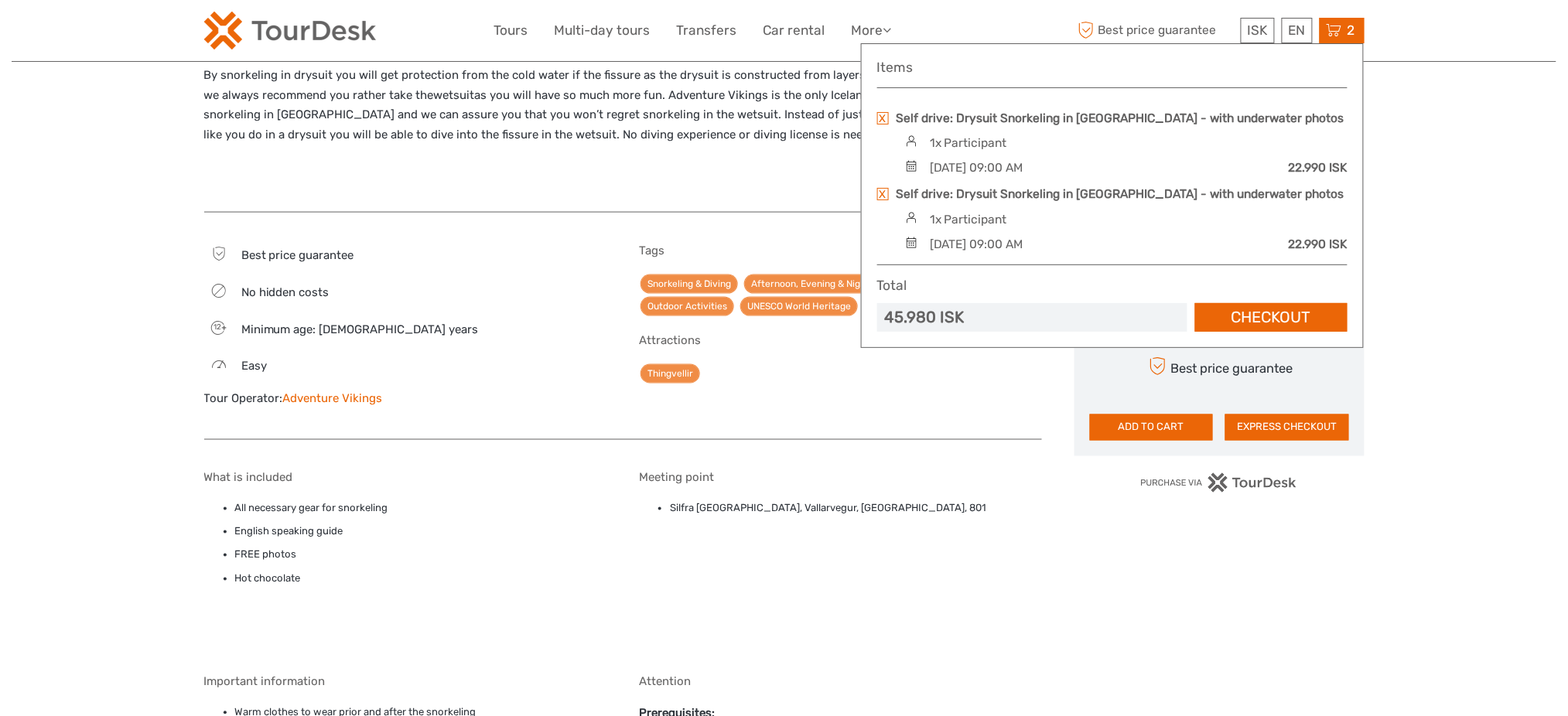
scroll to position [0, 0]
click at [880, 114] on link at bounding box center [883, 118] width 12 height 12
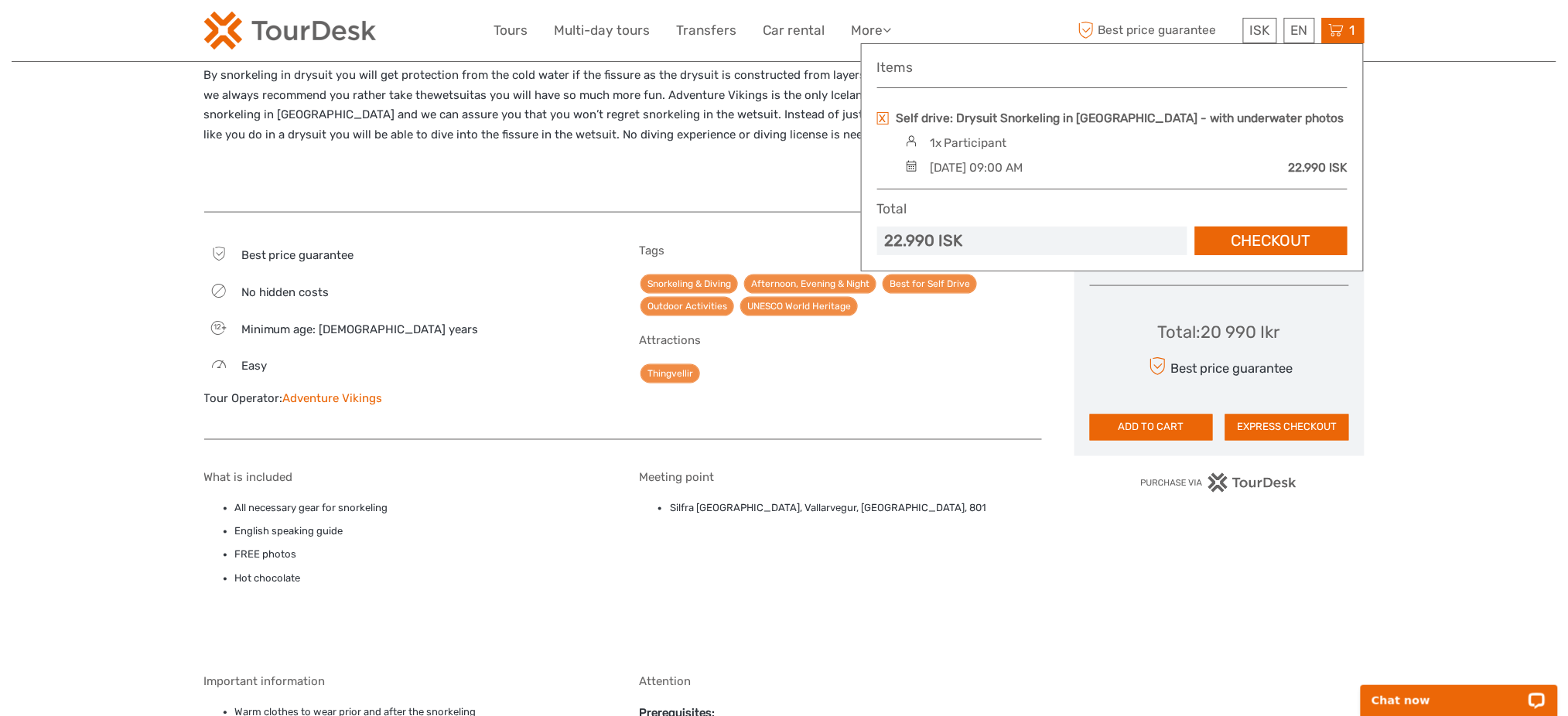
click at [405, 183] on div "Silfra is one of the top dive sites in the world and situated in the UNESCO Wor…" at bounding box center [623, 93] width 837 height 240
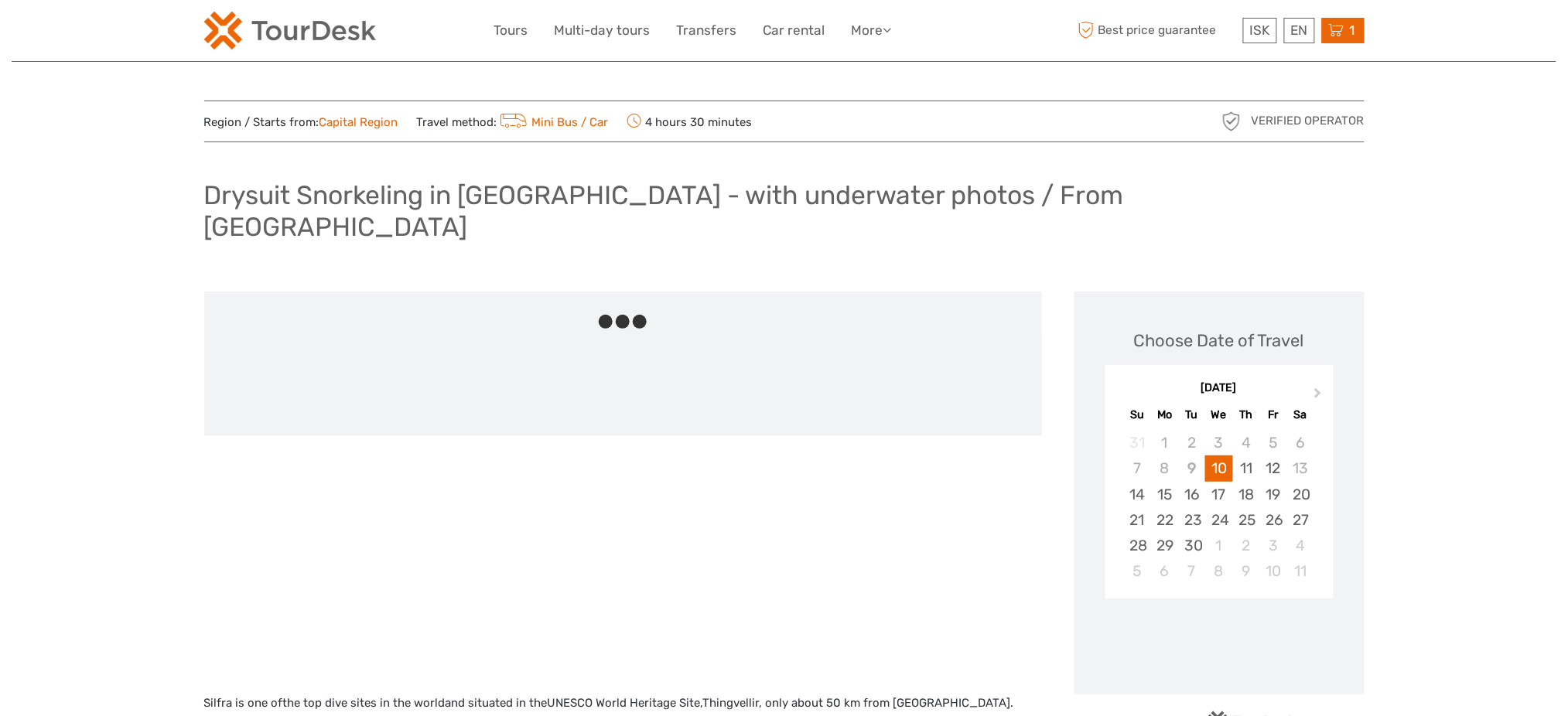
click at [1323, 34] on div "1 Items Self drive: Drysuit Snorkeling in Silfra - with underwater photos 1x Pa…" at bounding box center [1343, 30] width 42 height 26
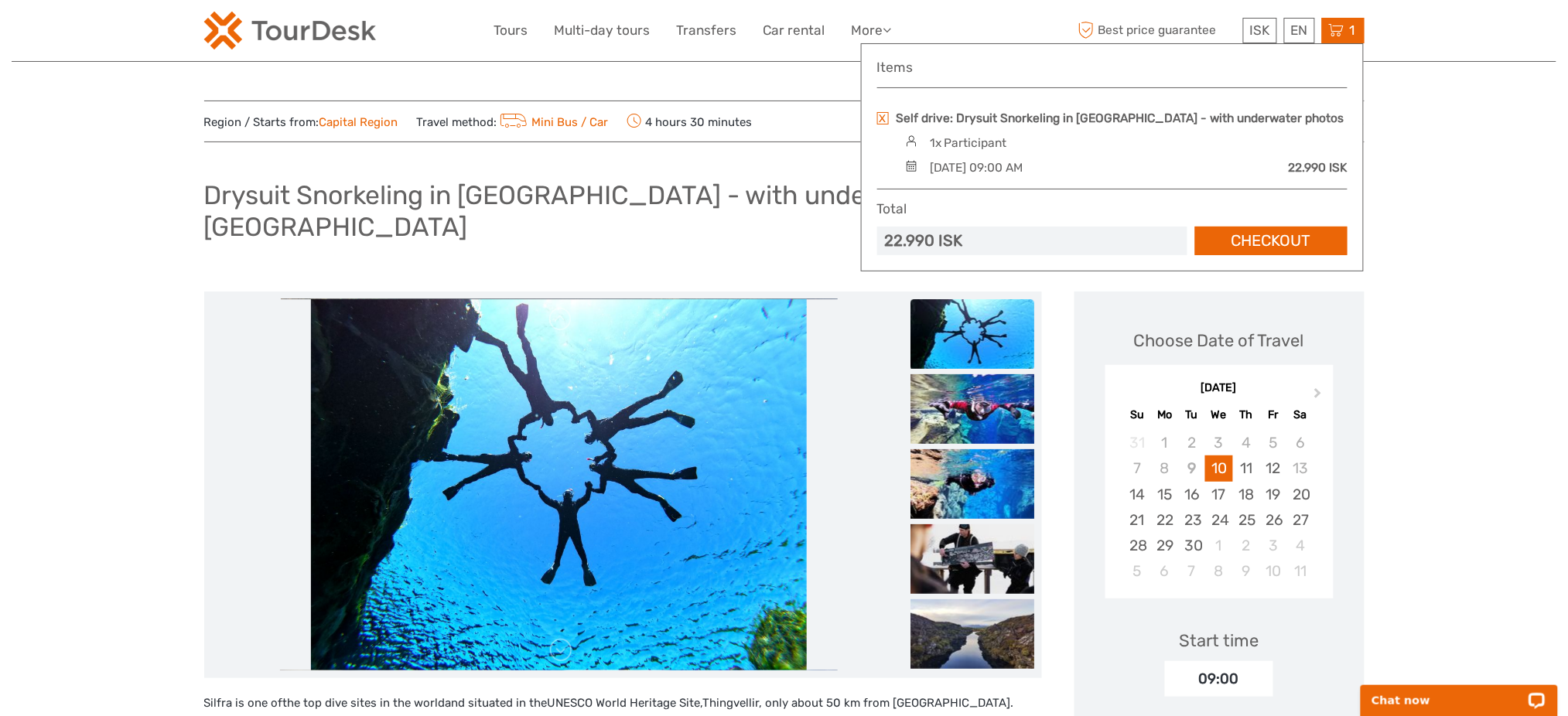
click at [884, 120] on link at bounding box center [883, 118] width 12 height 12
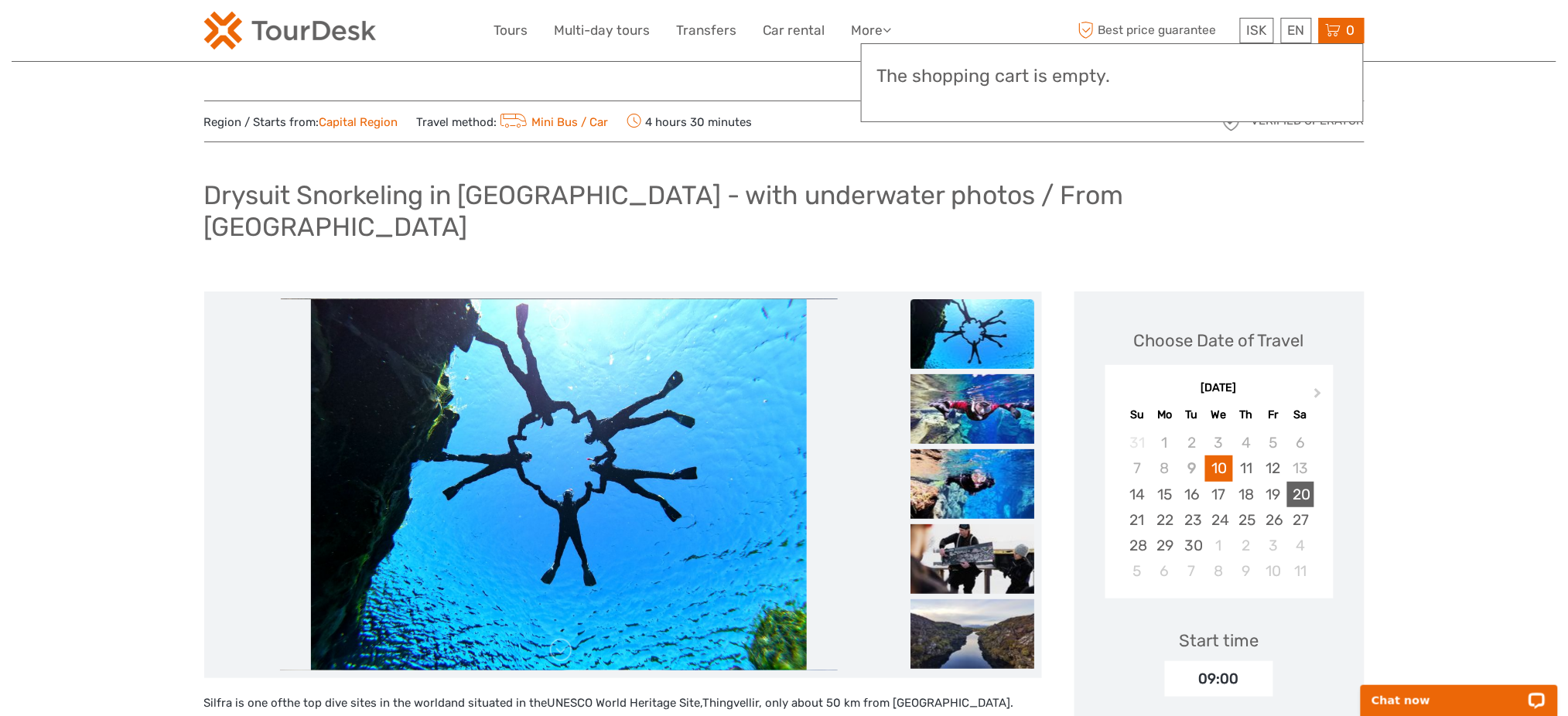
click at [1289, 482] on div "20" at bounding box center [1300, 495] width 27 height 26
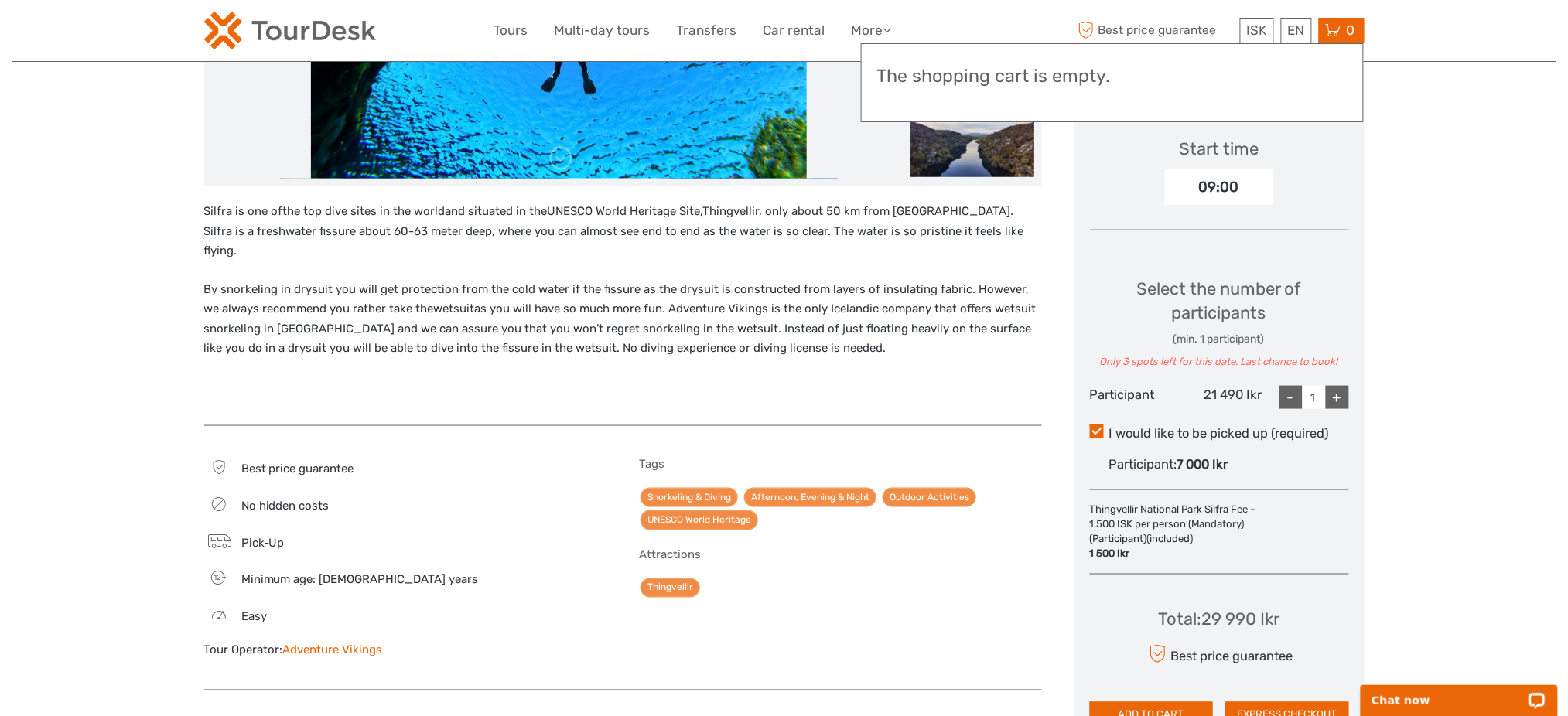
scroll to position [619, 0]
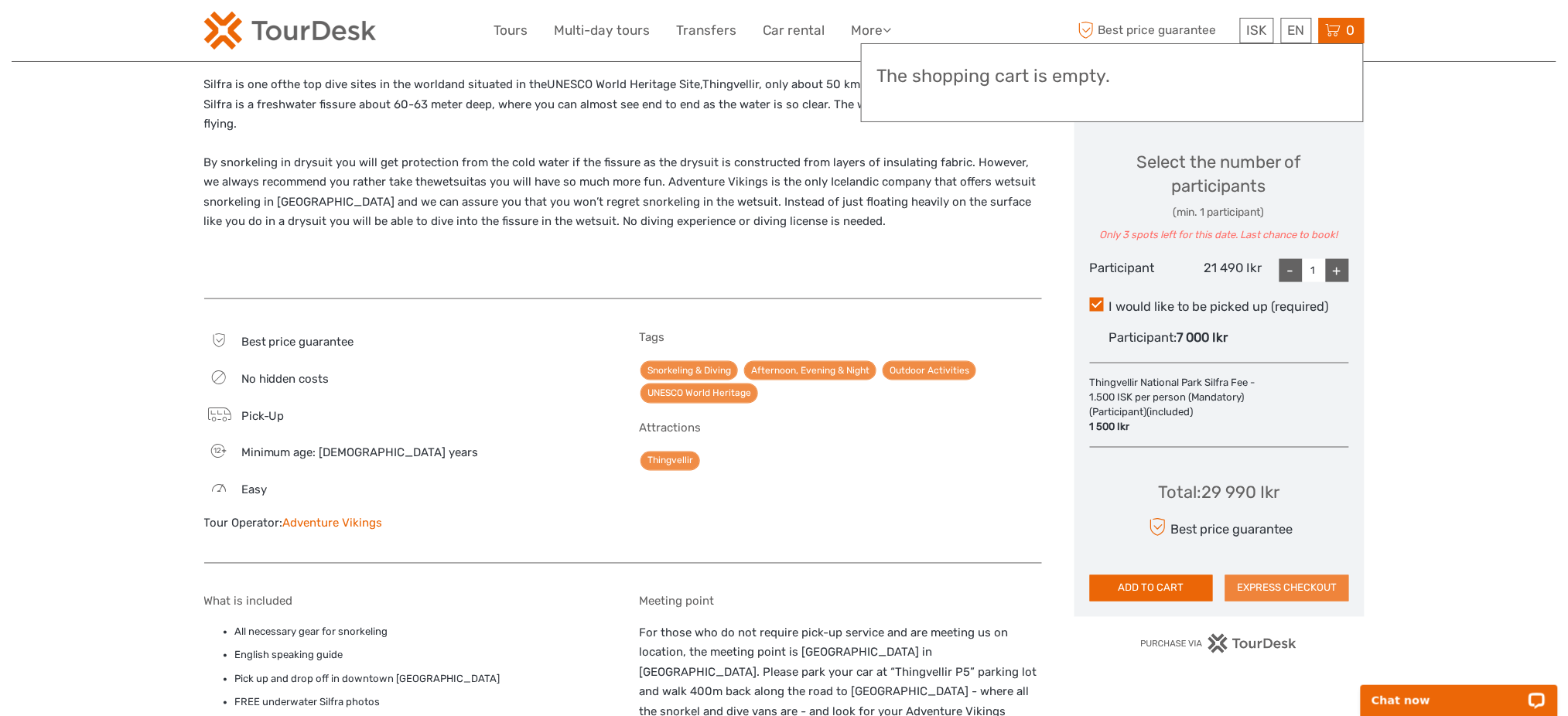
click at [1320, 576] on button "EXPRESS CHECKOUT" at bounding box center [1287, 589] width 124 height 27
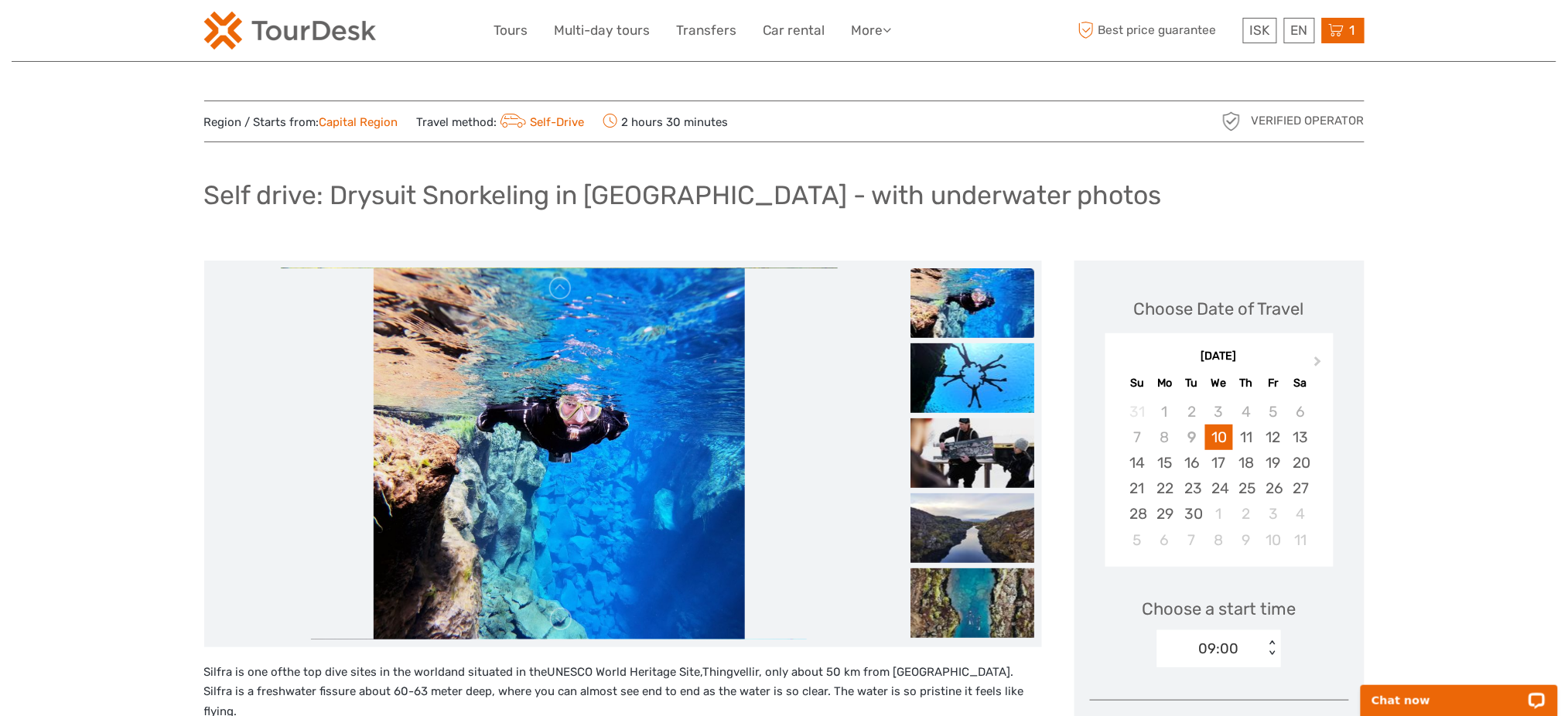
click at [1330, 23] on icon at bounding box center [1336, 30] width 16 height 19
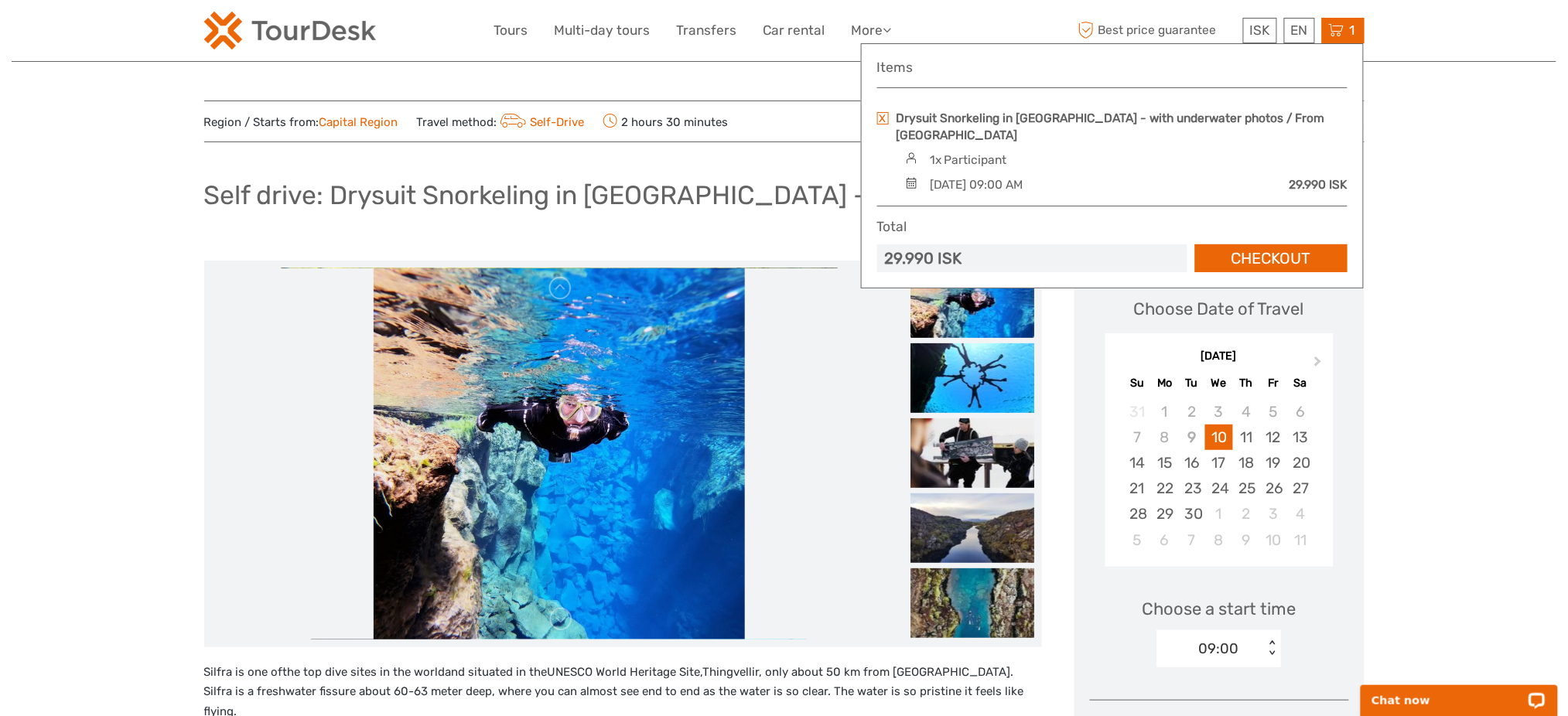
click at [882, 115] on link at bounding box center [883, 118] width 12 height 12
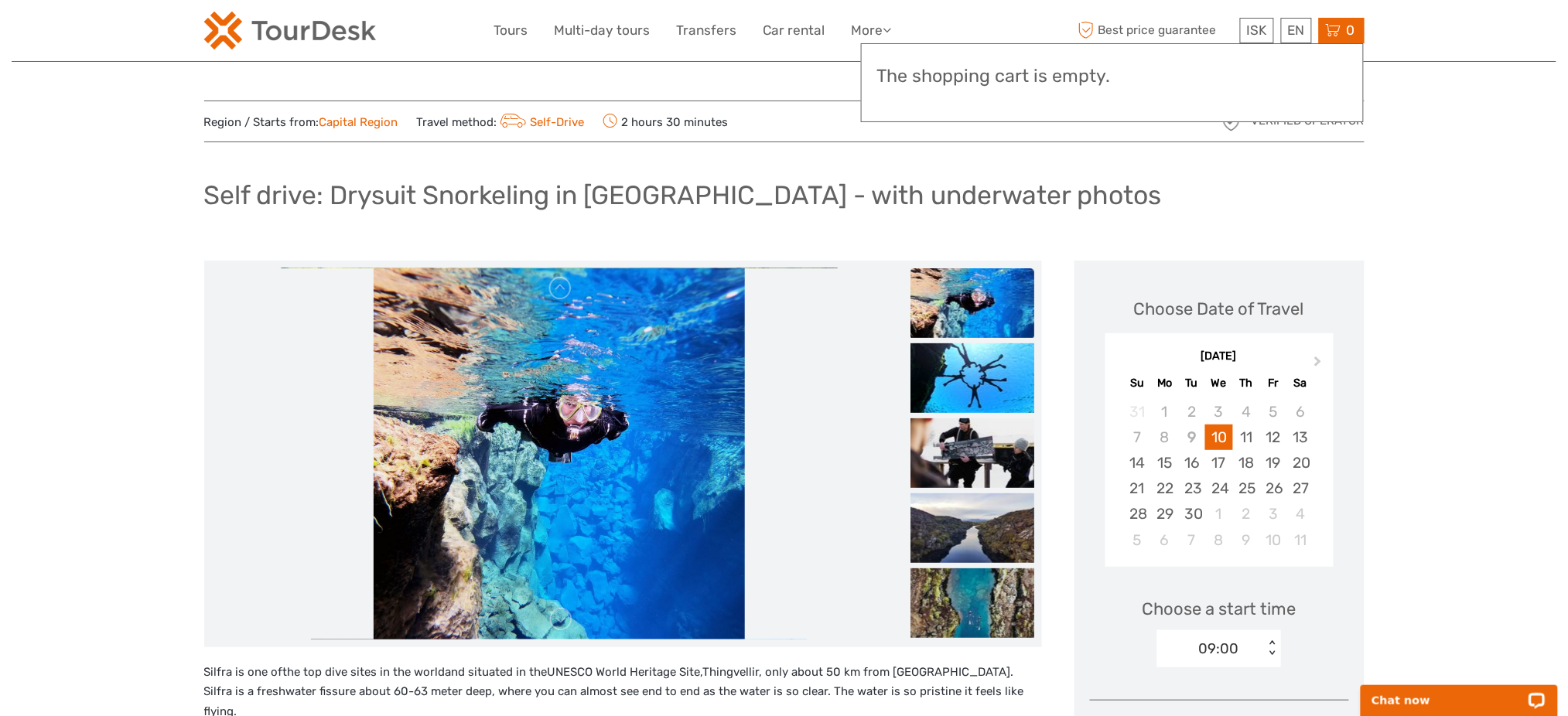
click at [682, 180] on h1 "Self drive: Drysuit Snorkeling in [GEOGRAPHIC_DATA] - with underwater photos" at bounding box center [683, 196] width 957 height 31
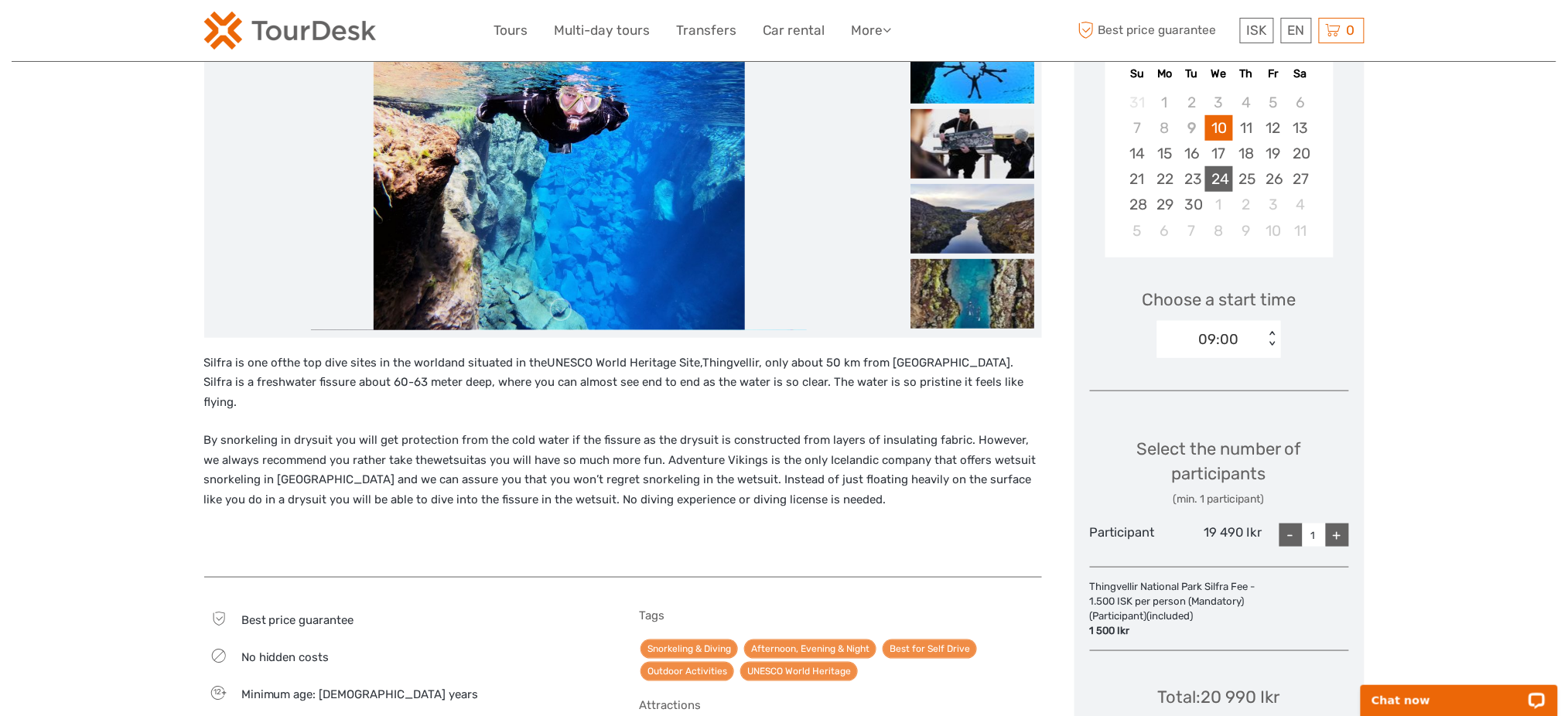
click at [1229, 181] on div "24" at bounding box center [1218, 179] width 27 height 26
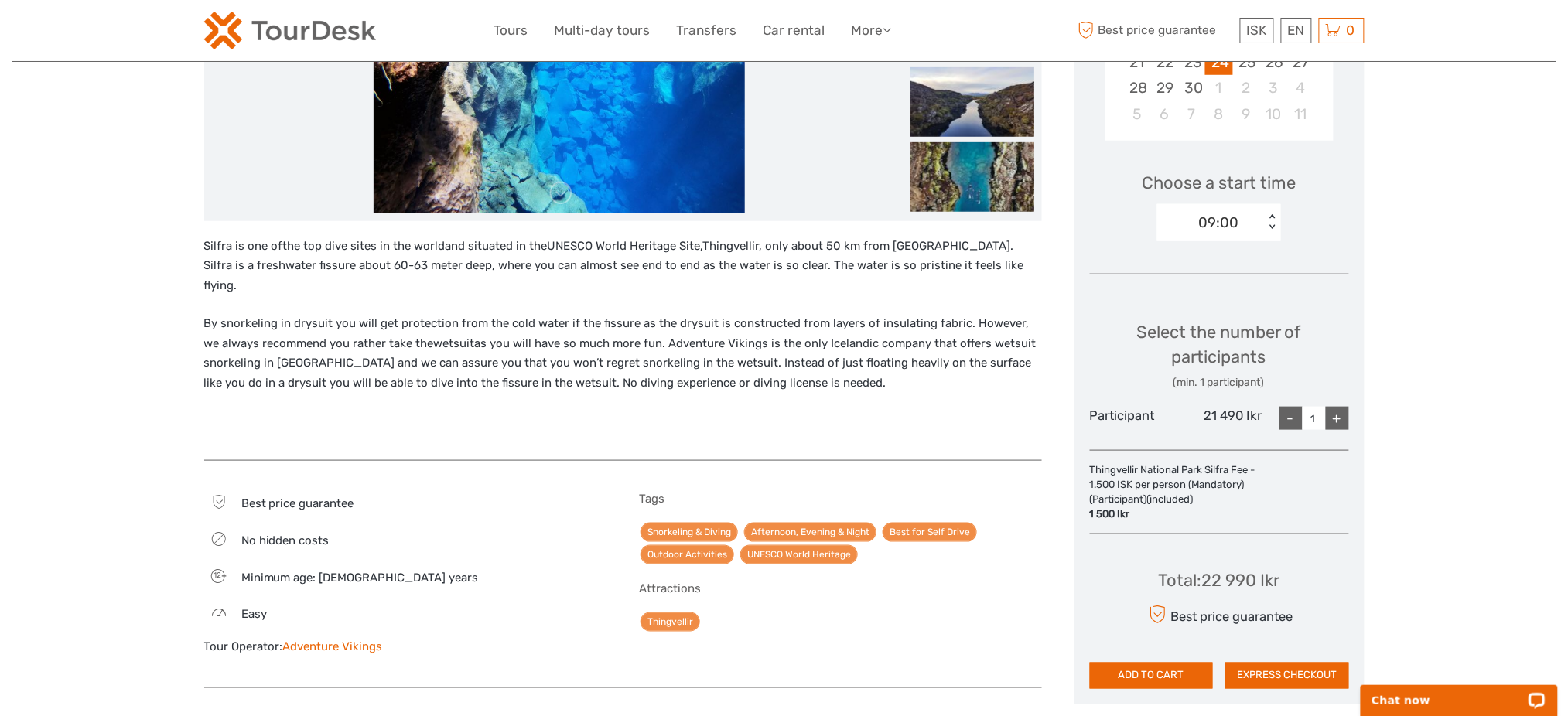
scroll to position [619, 0]
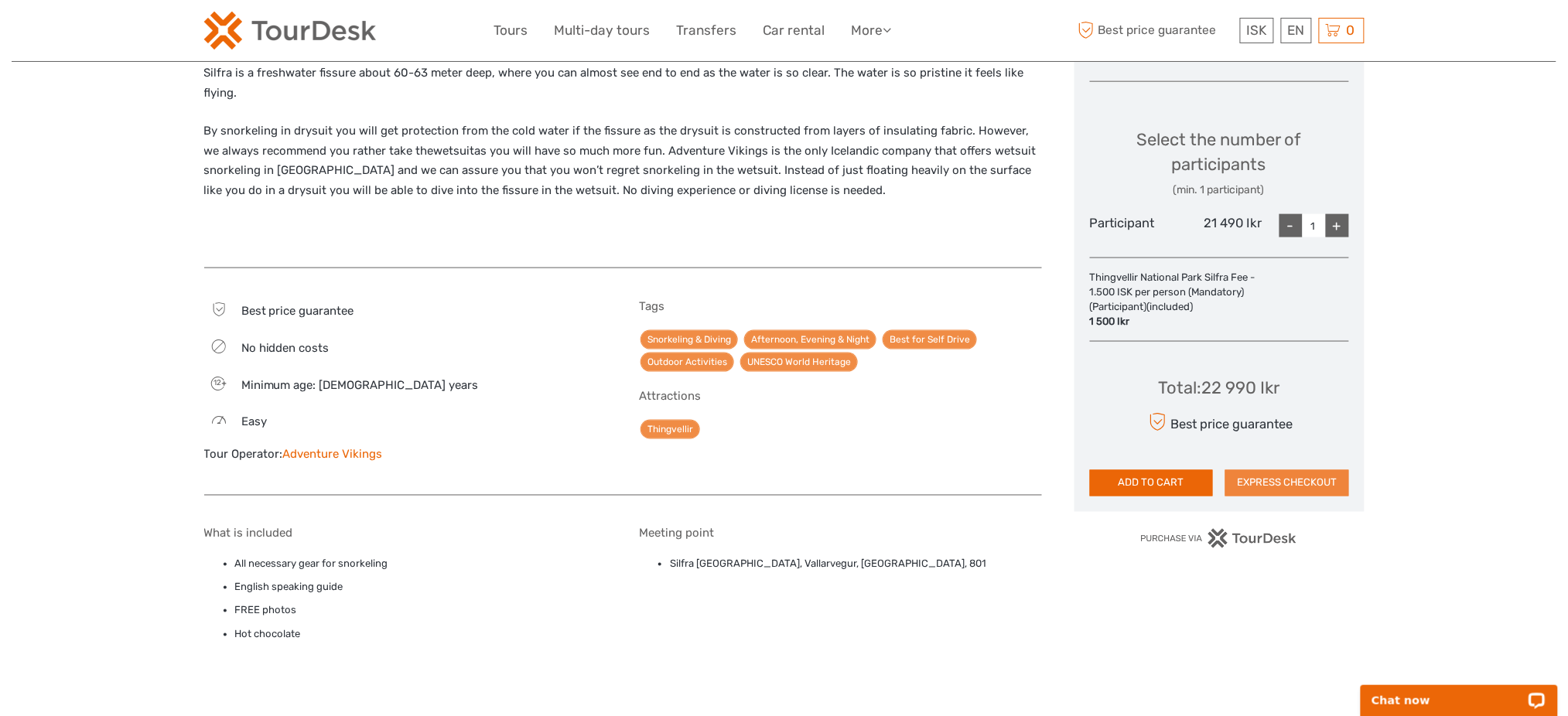
click at [1310, 482] on button "EXPRESS CHECKOUT" at bounding box center [1287, 483] width 124 height 27
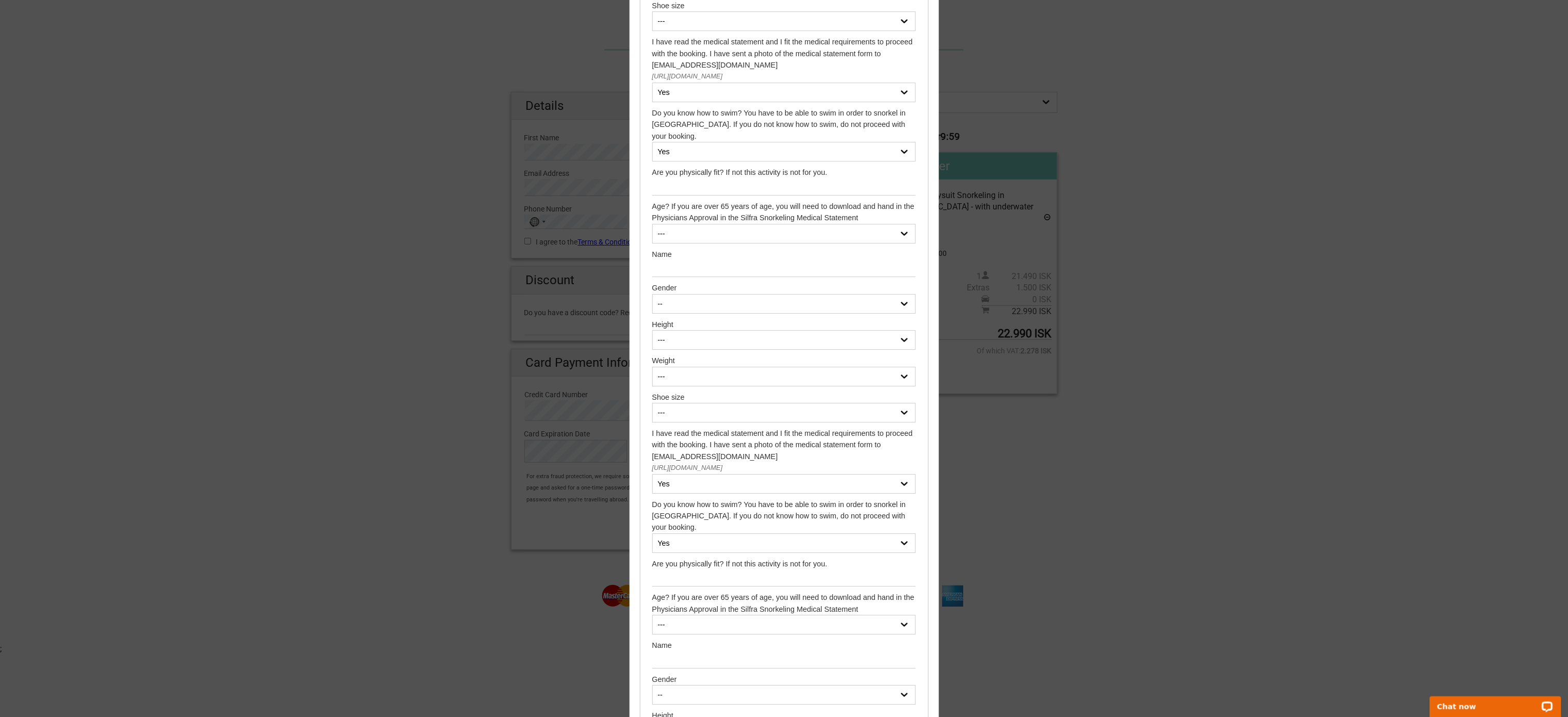
scroll to position [2707, 0]
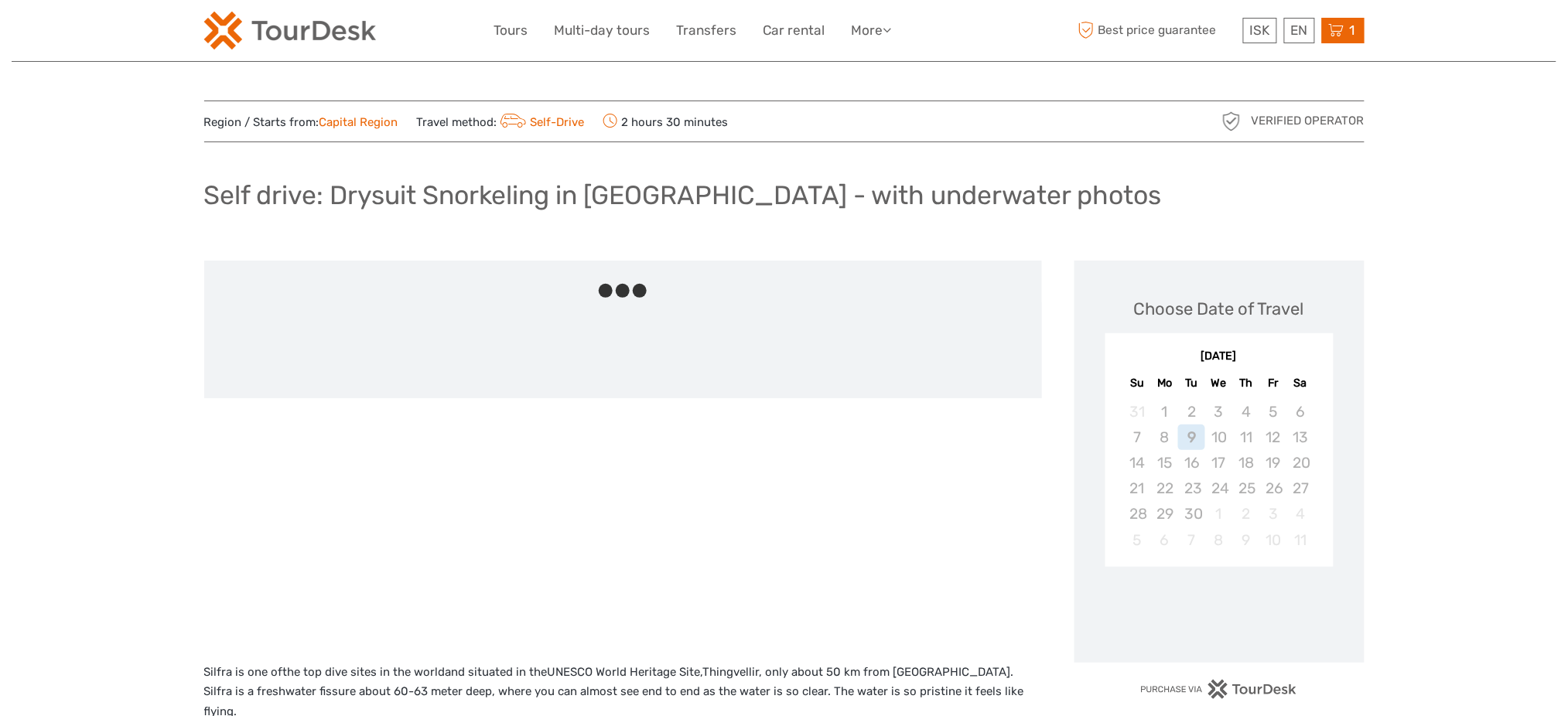
click at [1339, 31] on icon at bounding box center [1336, 30] width 16 height 19
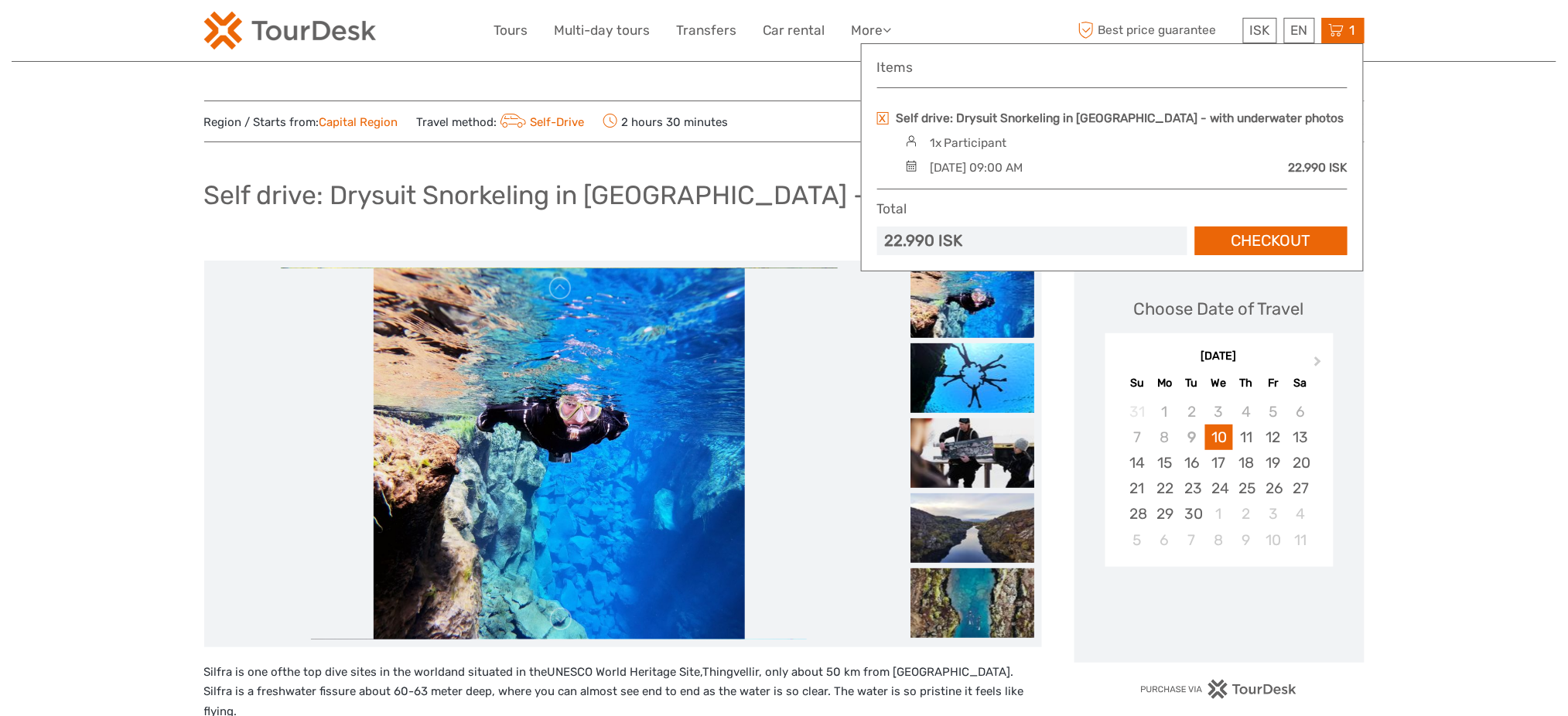
drag, startPoint x: 885, startPoint y: 117, endPoint x: 790, endPoint y: 113, distance: 95.1
click at [884, 117] on link at bounding box center [883, 118] width 12 height 12
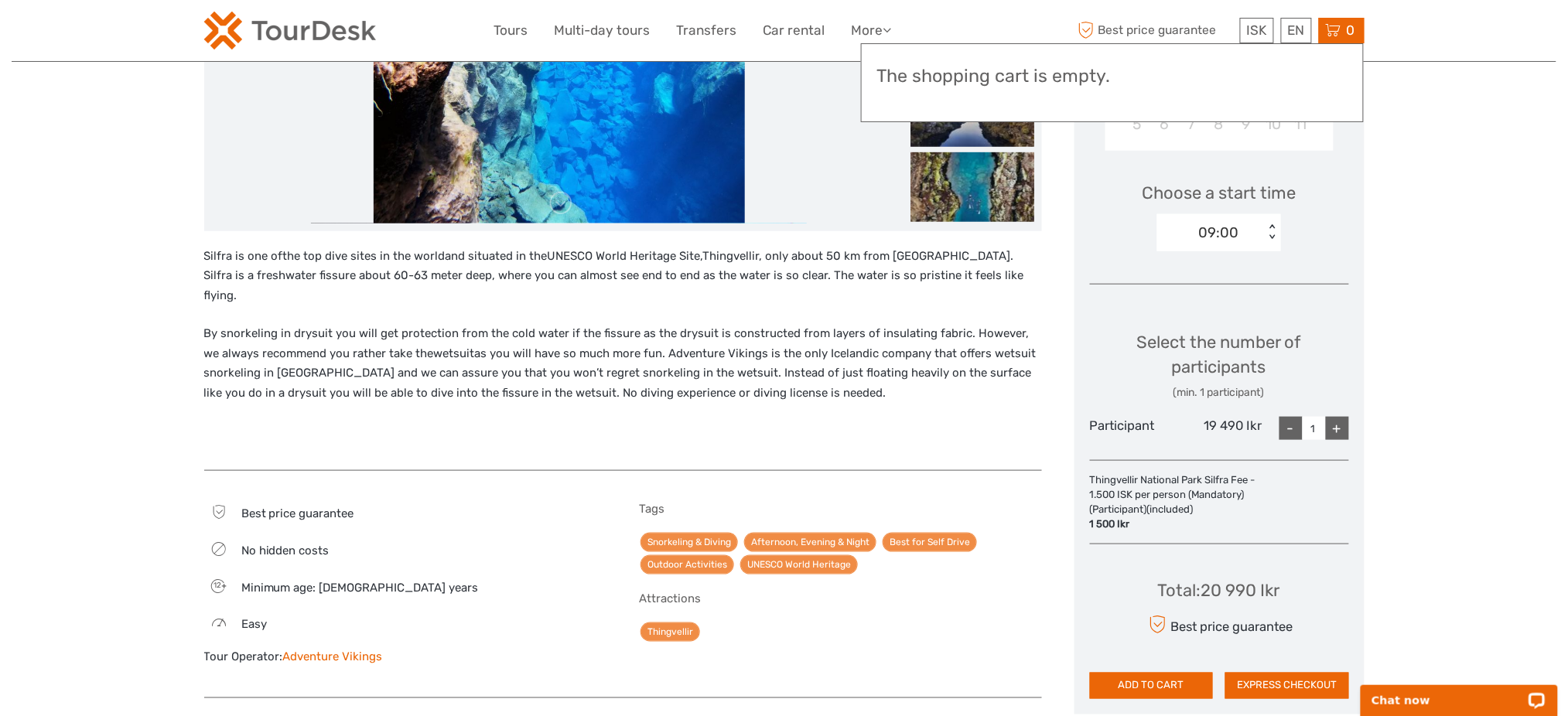
scroll to position [722, 0]
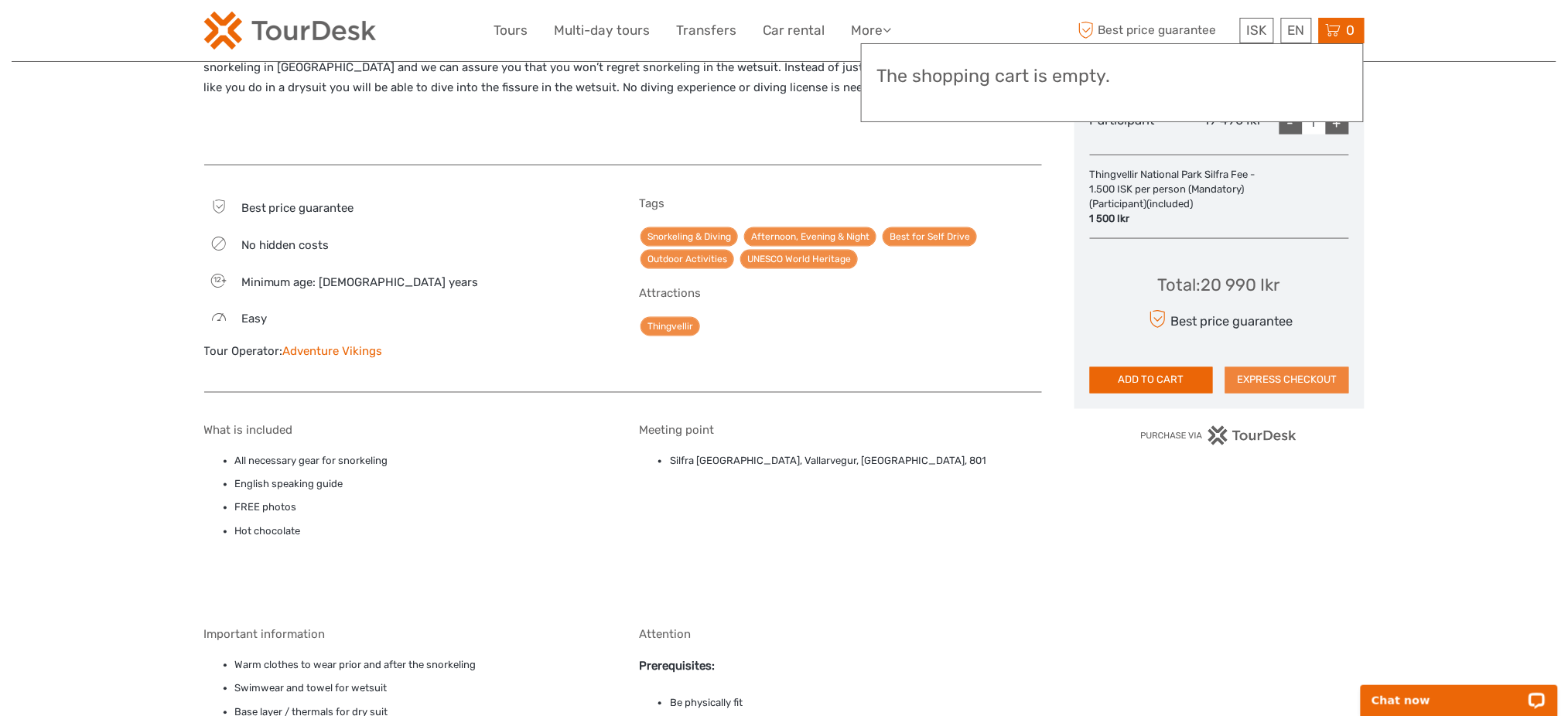
click at [1324, 376] on button "EXPRESS CHECKOUT" at bounding box center [1287, 380] width 124 height 27
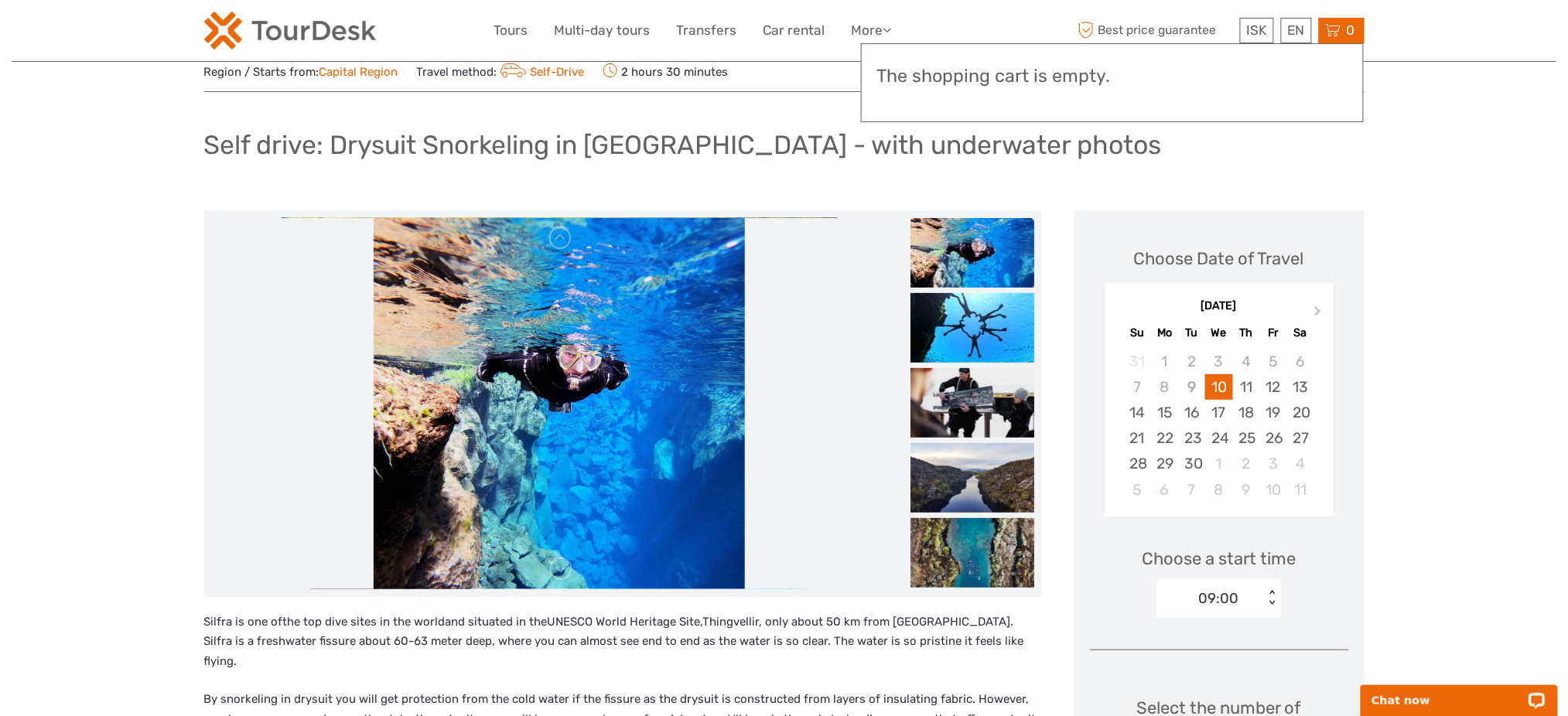
scroll to position [0, 0]
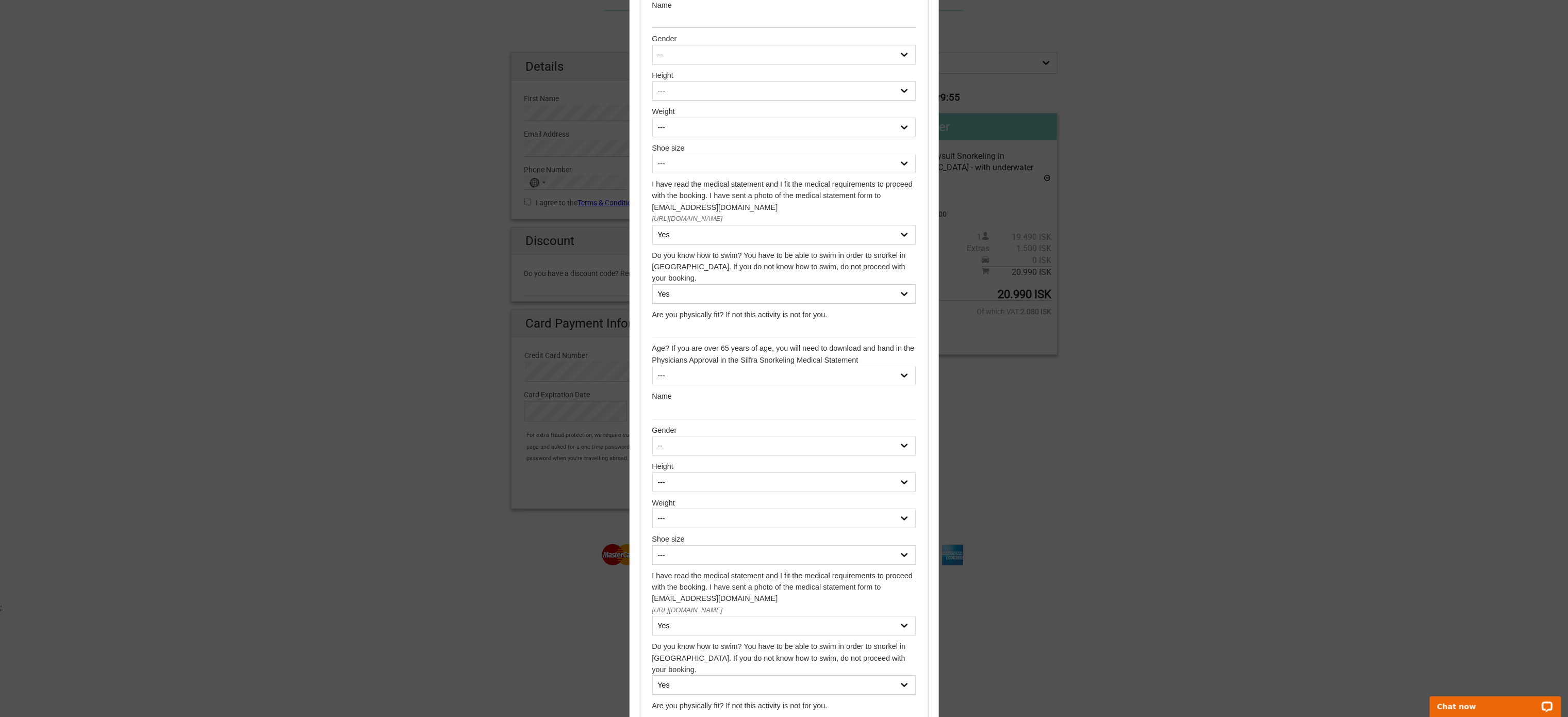
scroll to position [1882, 0]
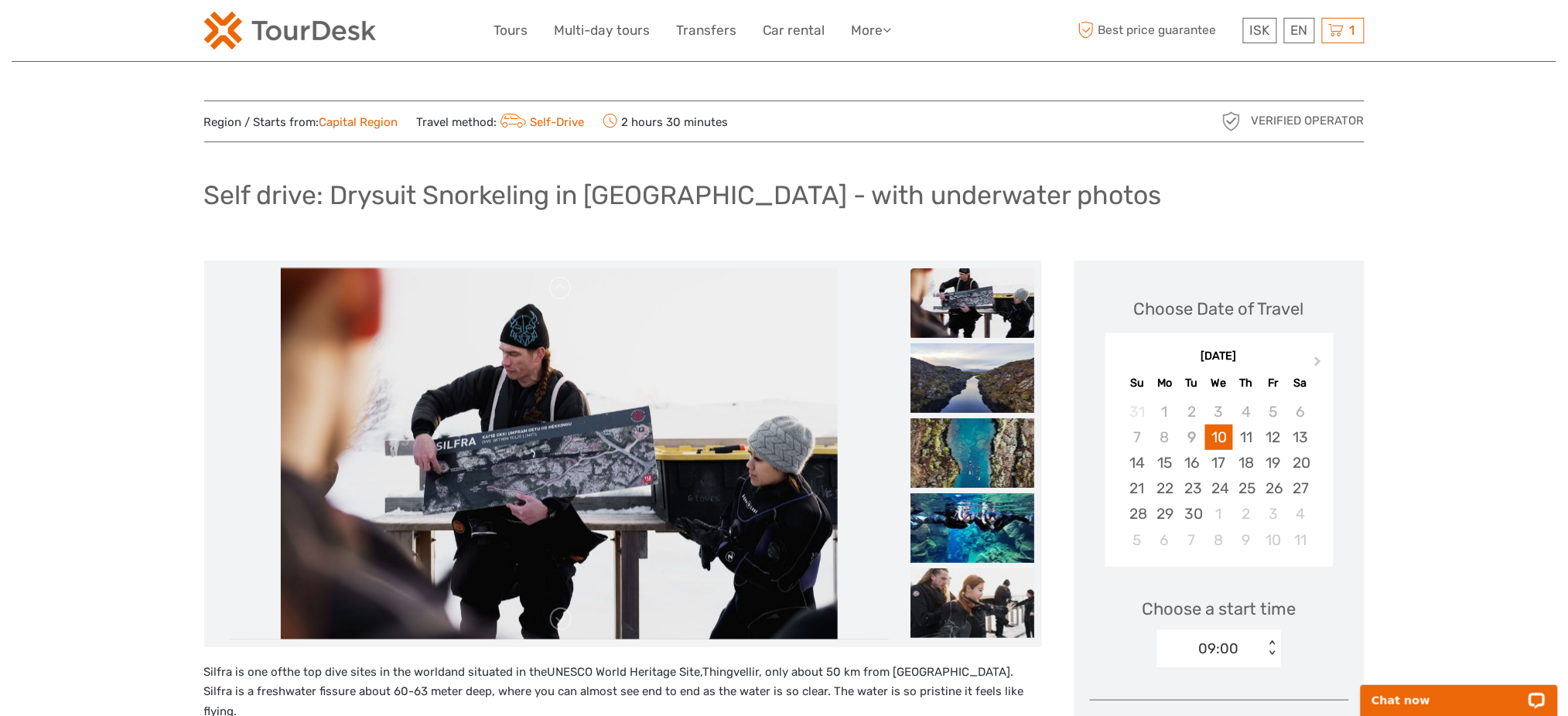
click at [400, 207] on h1 "Self drive: Drysuit Snorkeling in [GEOGRAPHIC_DATA] - with underwater photos" at bounding box center [683, 196] width 957 height 31
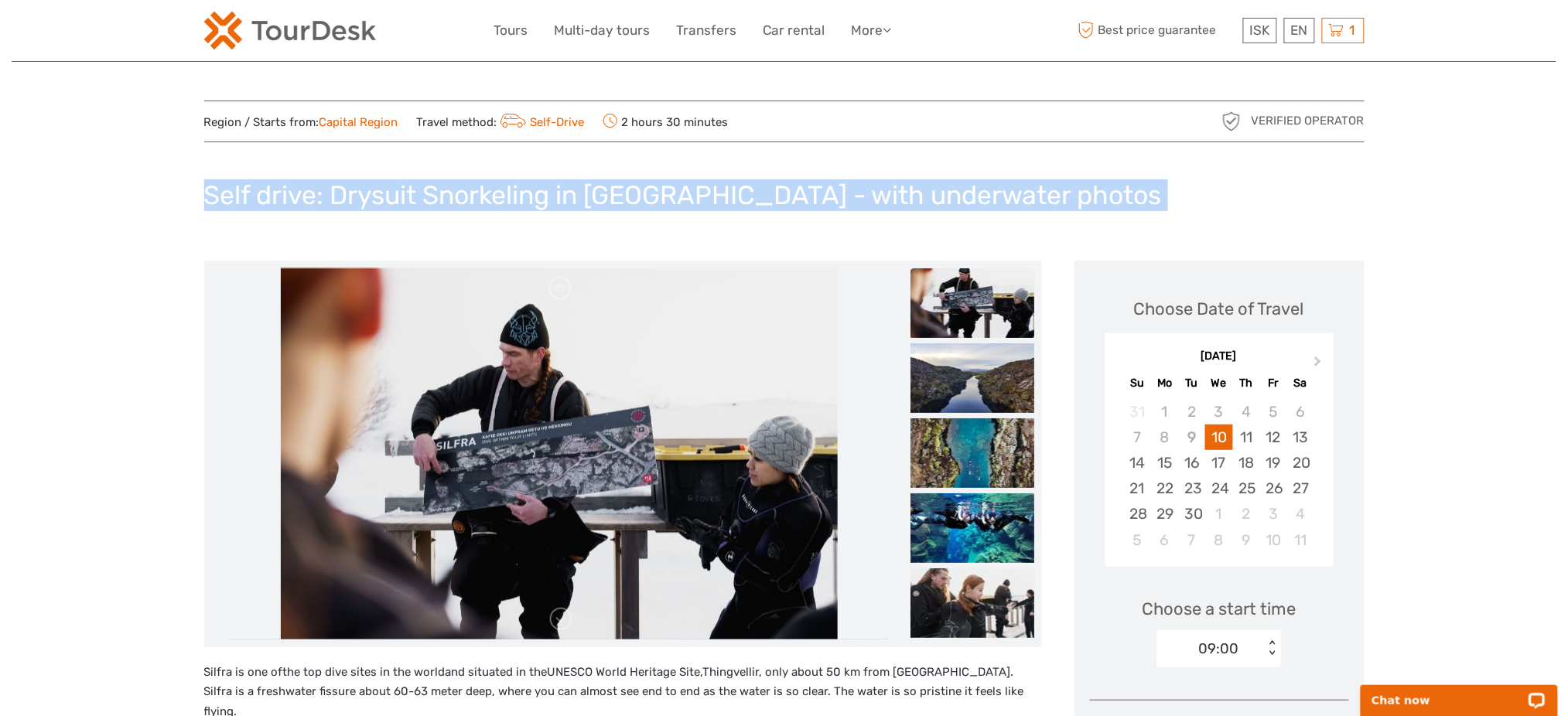
click at [400, 207] on h1 "Self drive: Drysuit Snorkeling in [GEOGRAPHIC_DATA] - with underwater photos" at bounding box center [683, 196] width 957 height 31
copy div "Self drive: Drysuit Snorkeling in [GEOGRAPHIC_DATA] - with underwater photos"
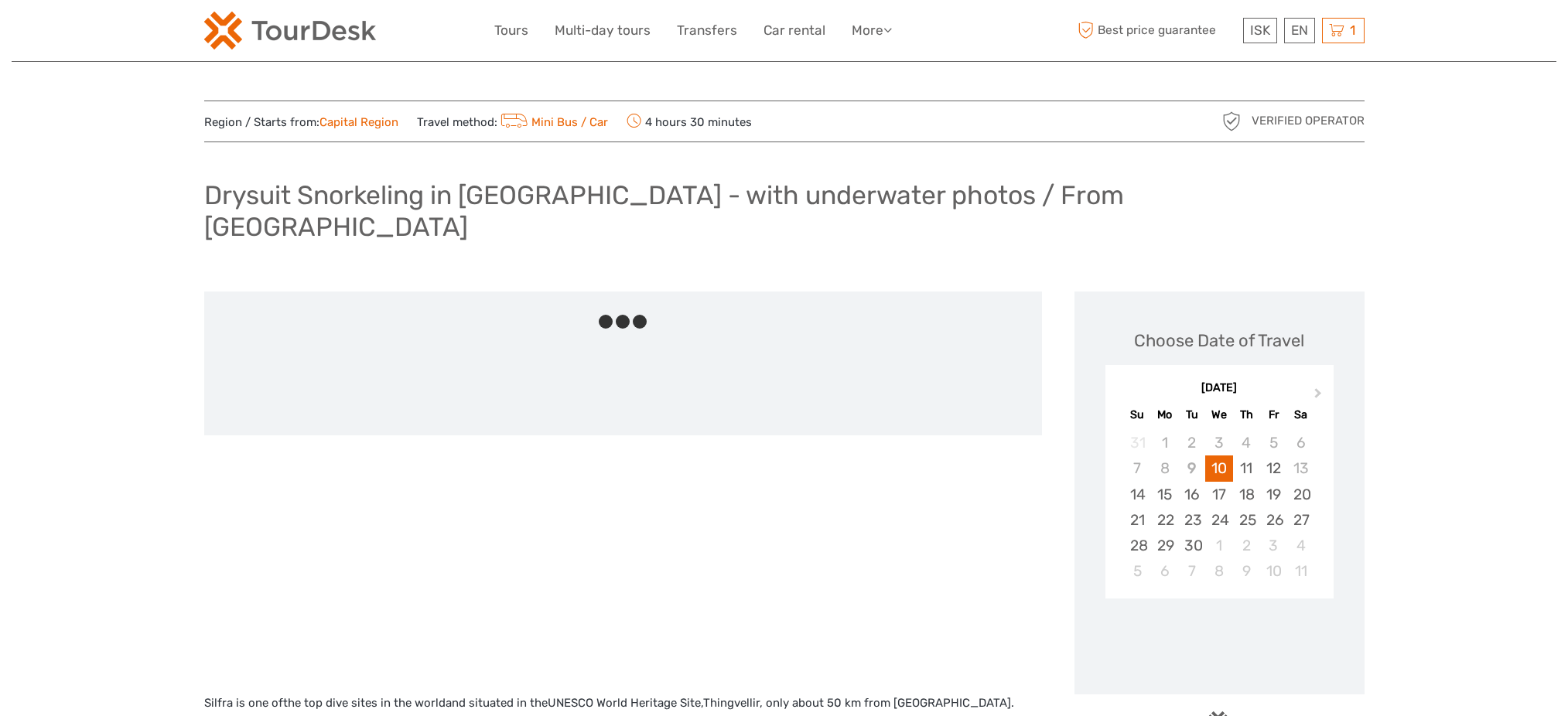
click at [357, 197] on h1 "Drysuit Snorkeling in [GEOGRAPHIC_DATA] - with underwater photos / From [GEOGRA…" at bounding box center [784, 211] width 1160 height 63
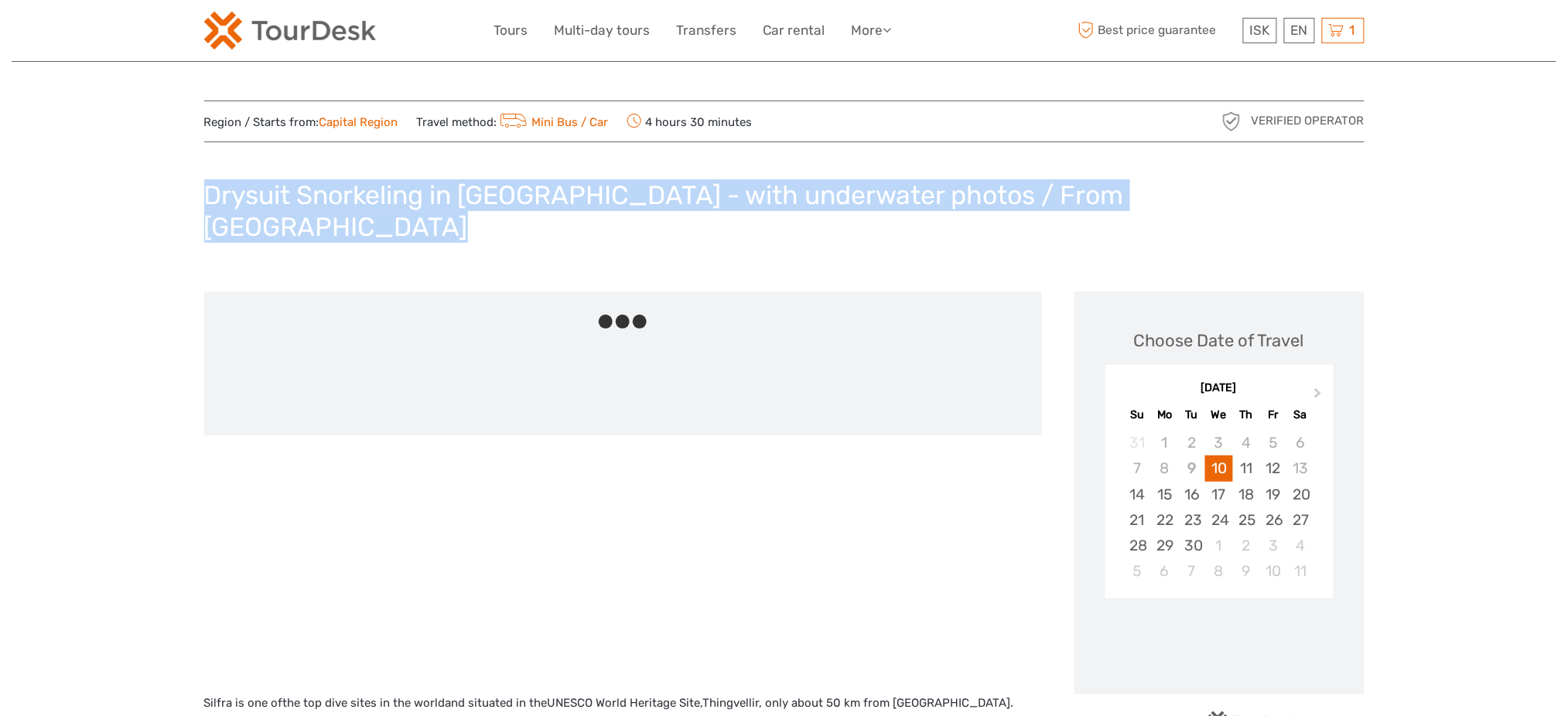
click at [357, 197] on h1 "Drysuit Snorkeling in [GEOGRAPHIC_DATA] - with underwater photos / From [GEOGRA…" at bounding box center [784, 211] width 1160 height 63
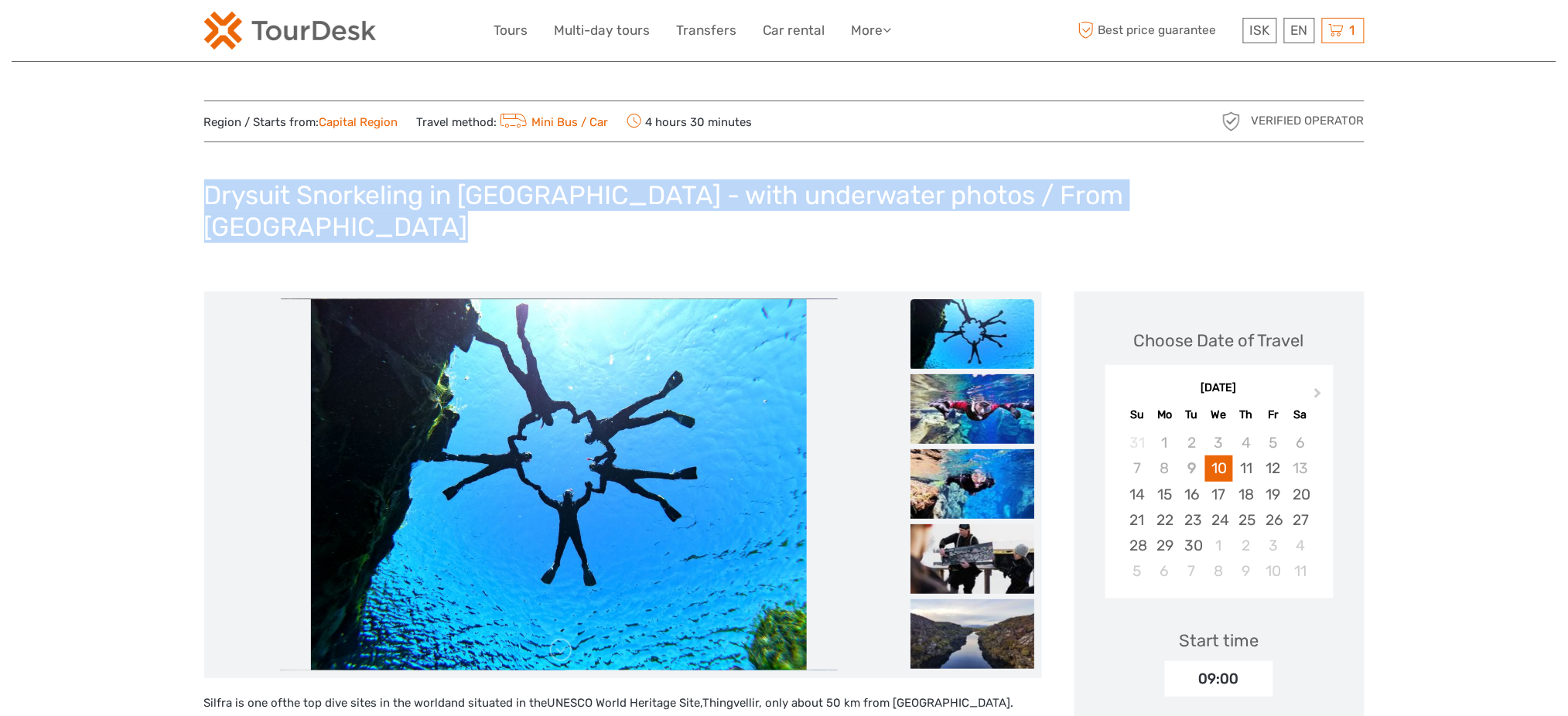
copy div "Drysuit Snorkeling in Silfra - with underwater photos / From Reykjavik"
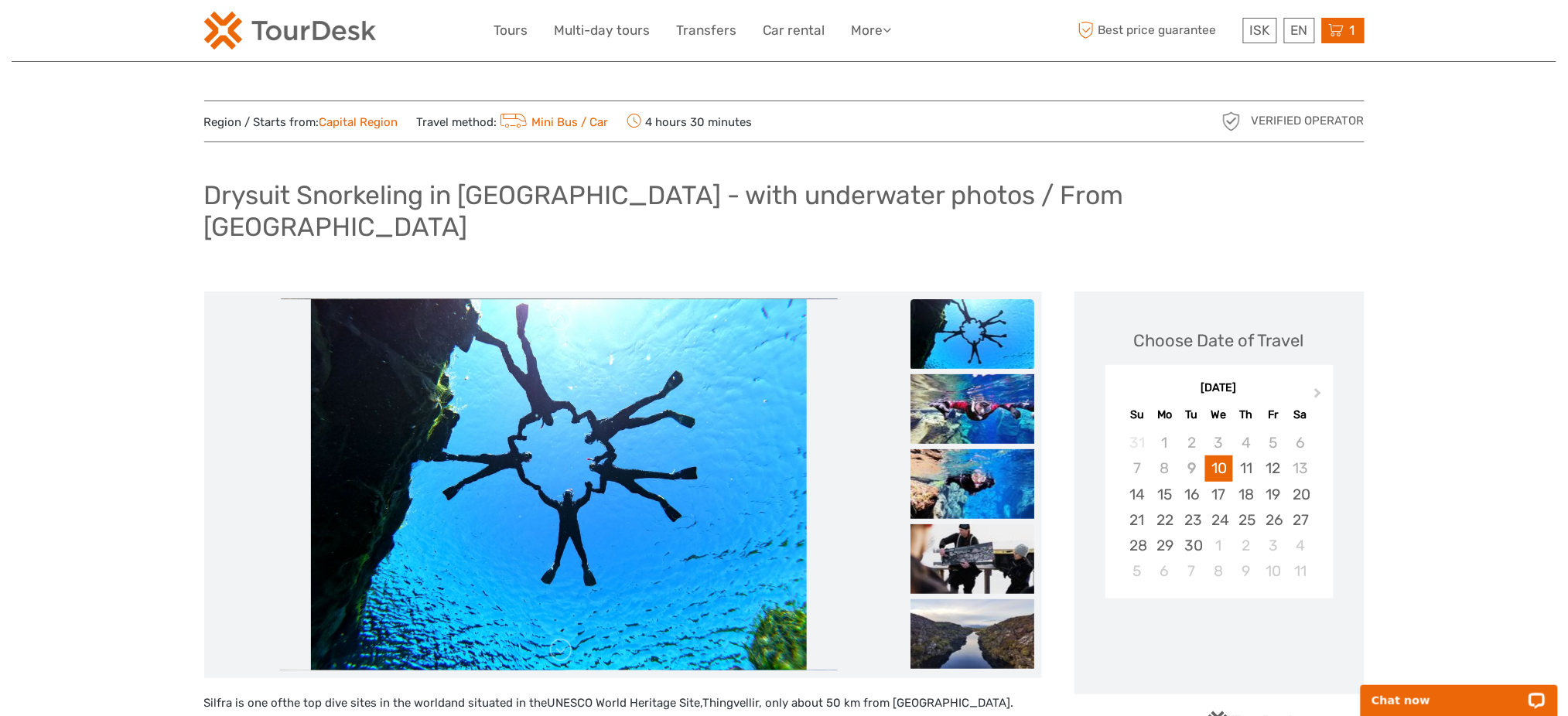
click at [1349, 24] on span "1" at bounding box center [1352, 30] width 10 height 16
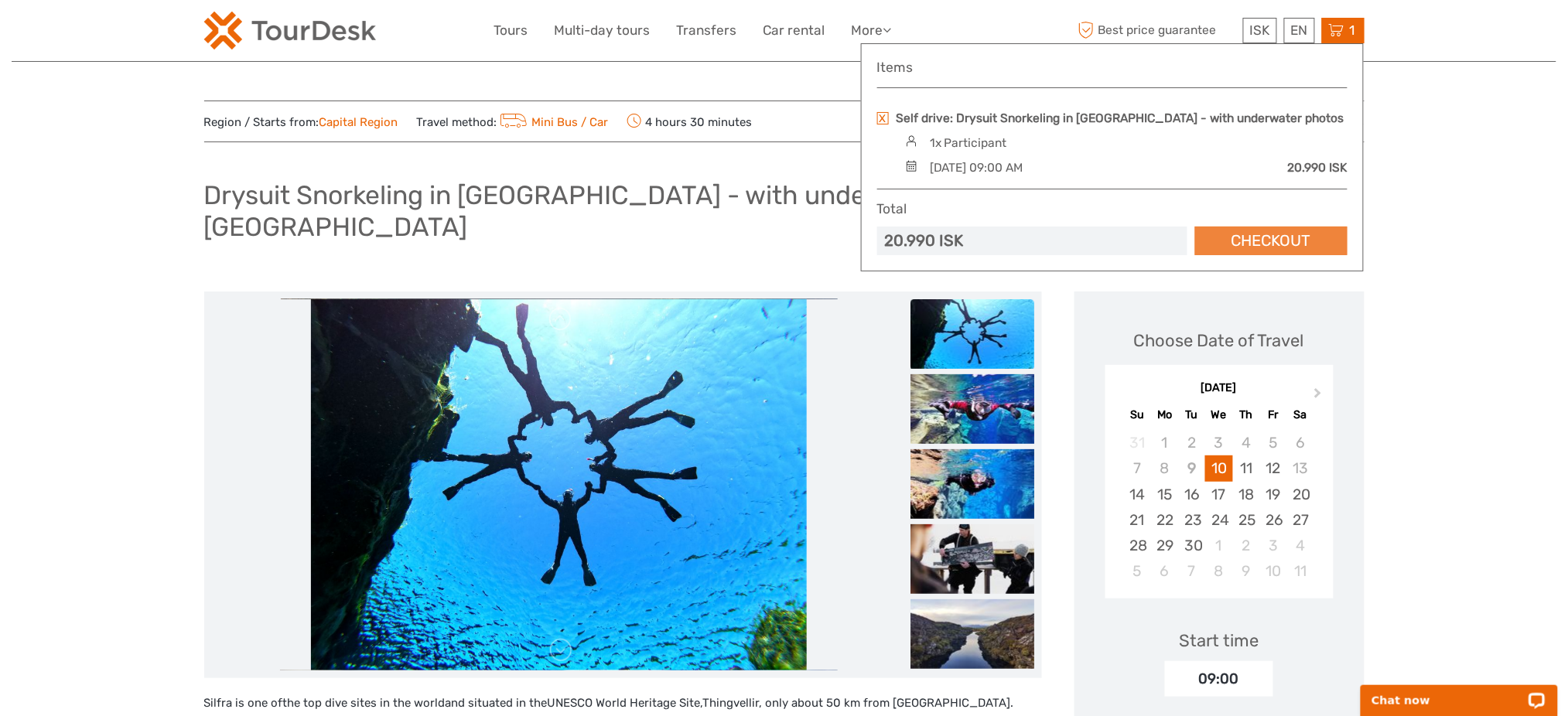
click at [1265, 233] on link "Checkout" at bounding box center [1271, 241] width 152 height 29
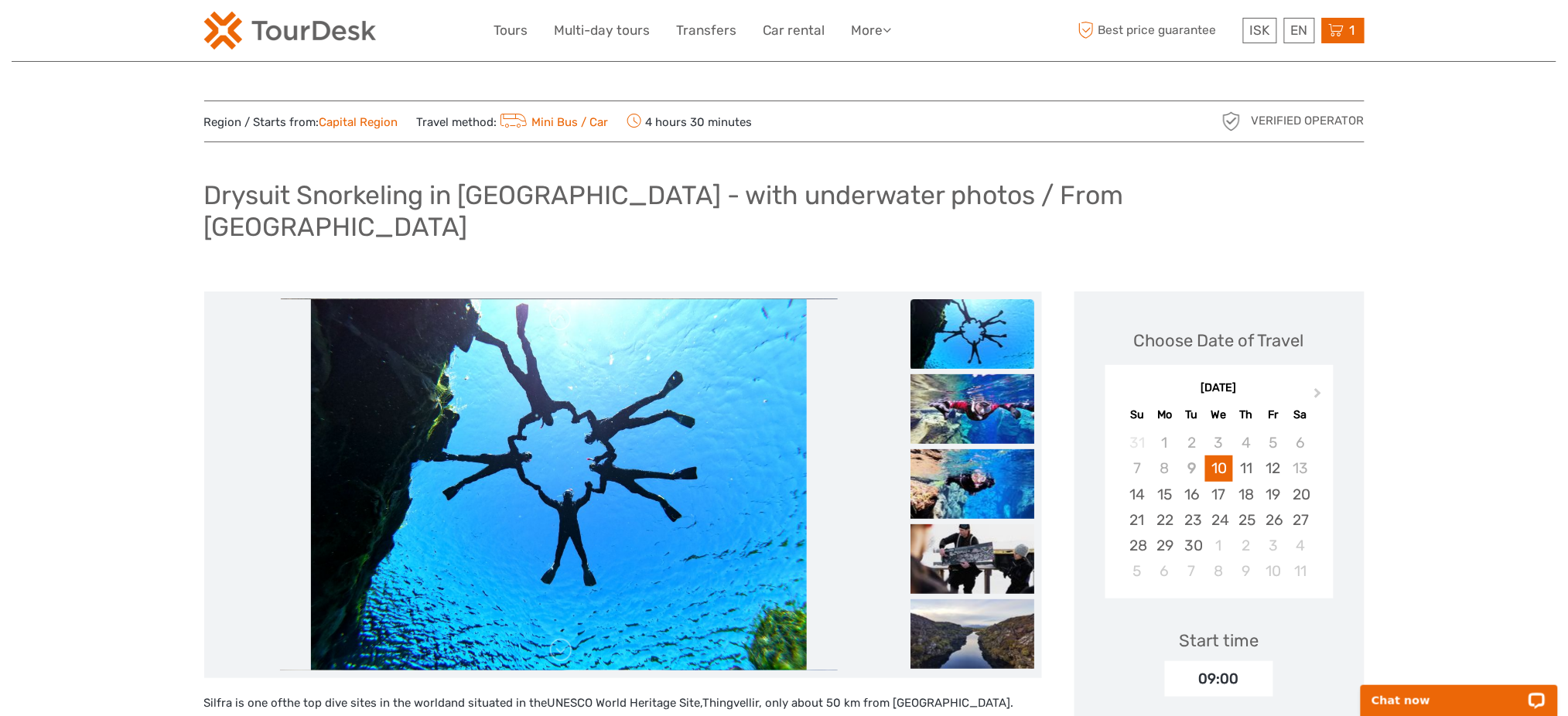
click at [1343, 21] on icon at bounding box center [1336, 30] width 16 height 19
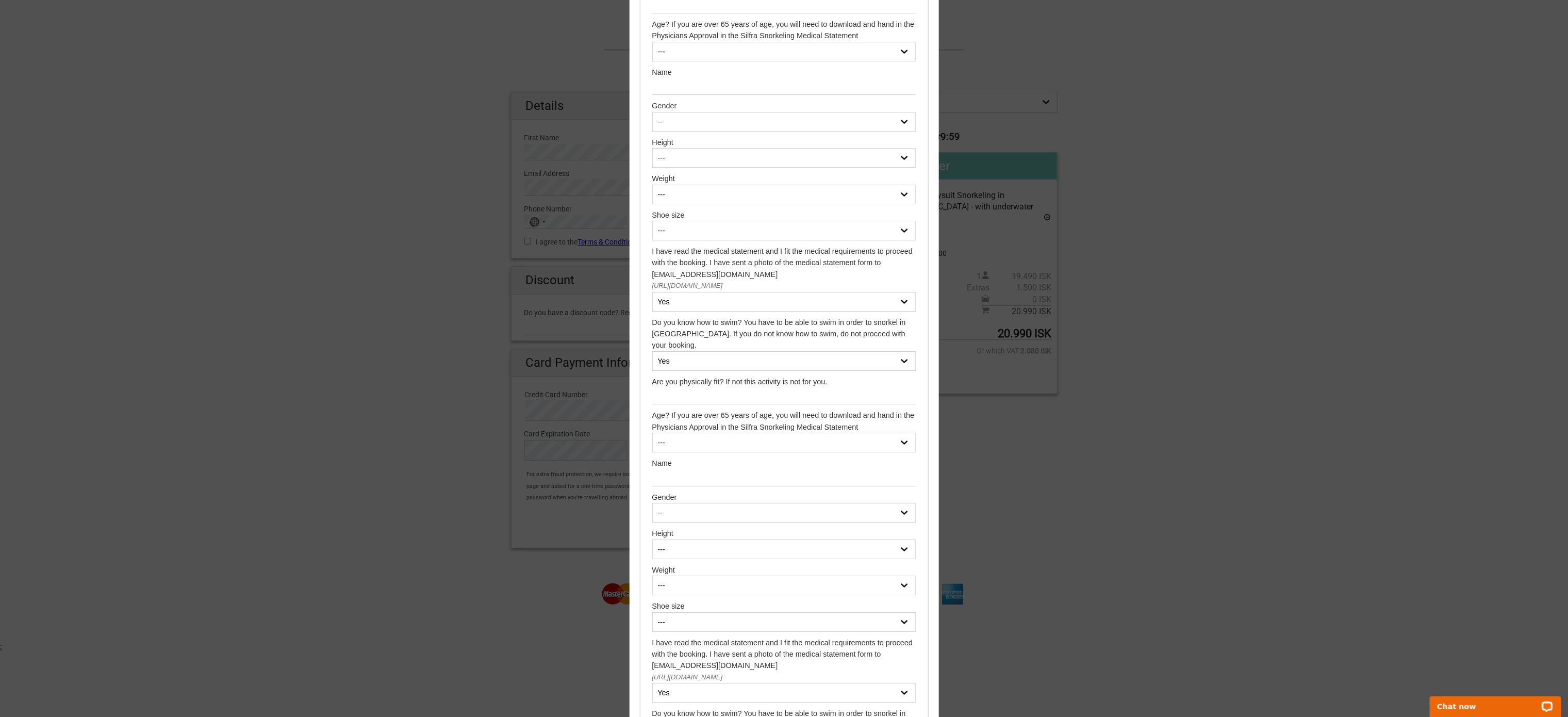
scroll to position [2681, 0]
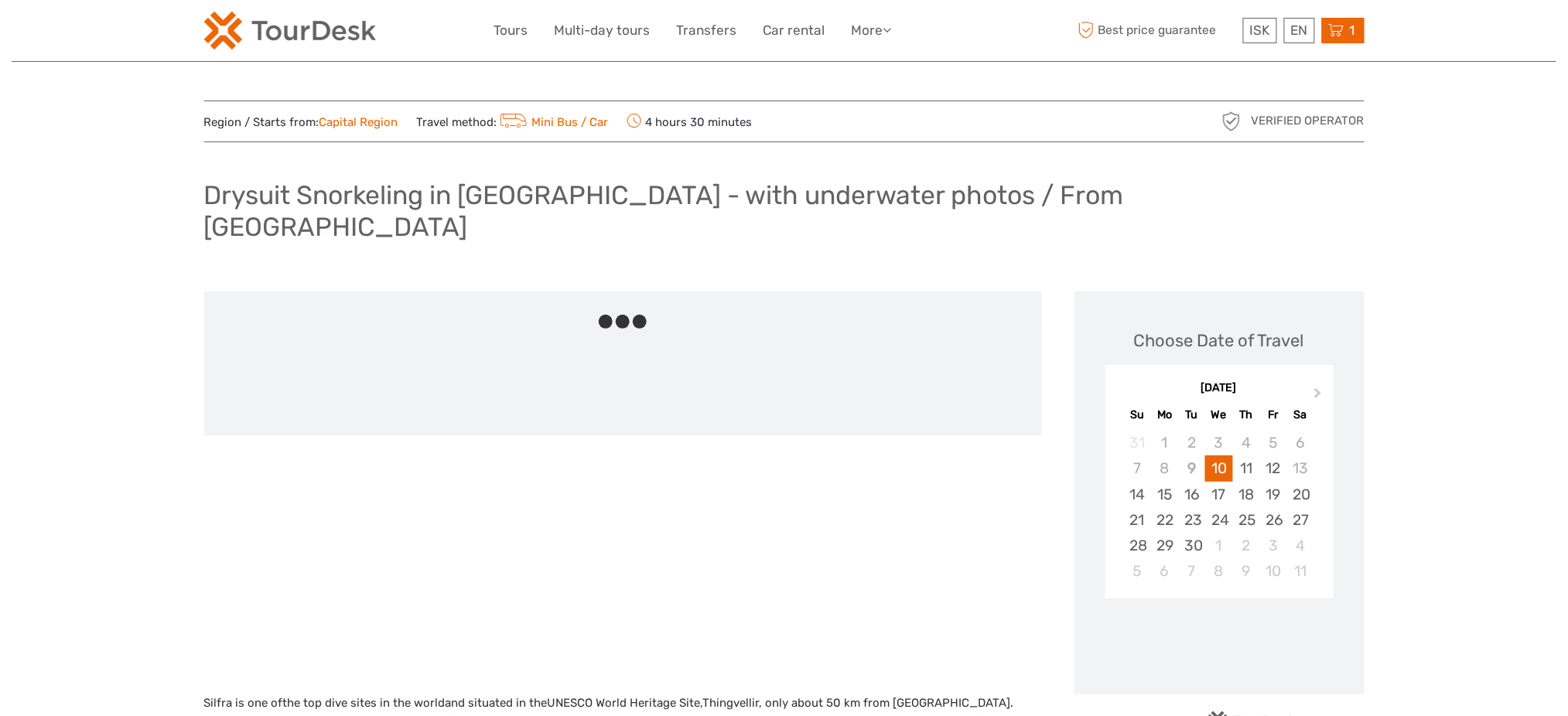
click at [1339, 29] on icon at bounding box center [1336, 30] width 16 height 19
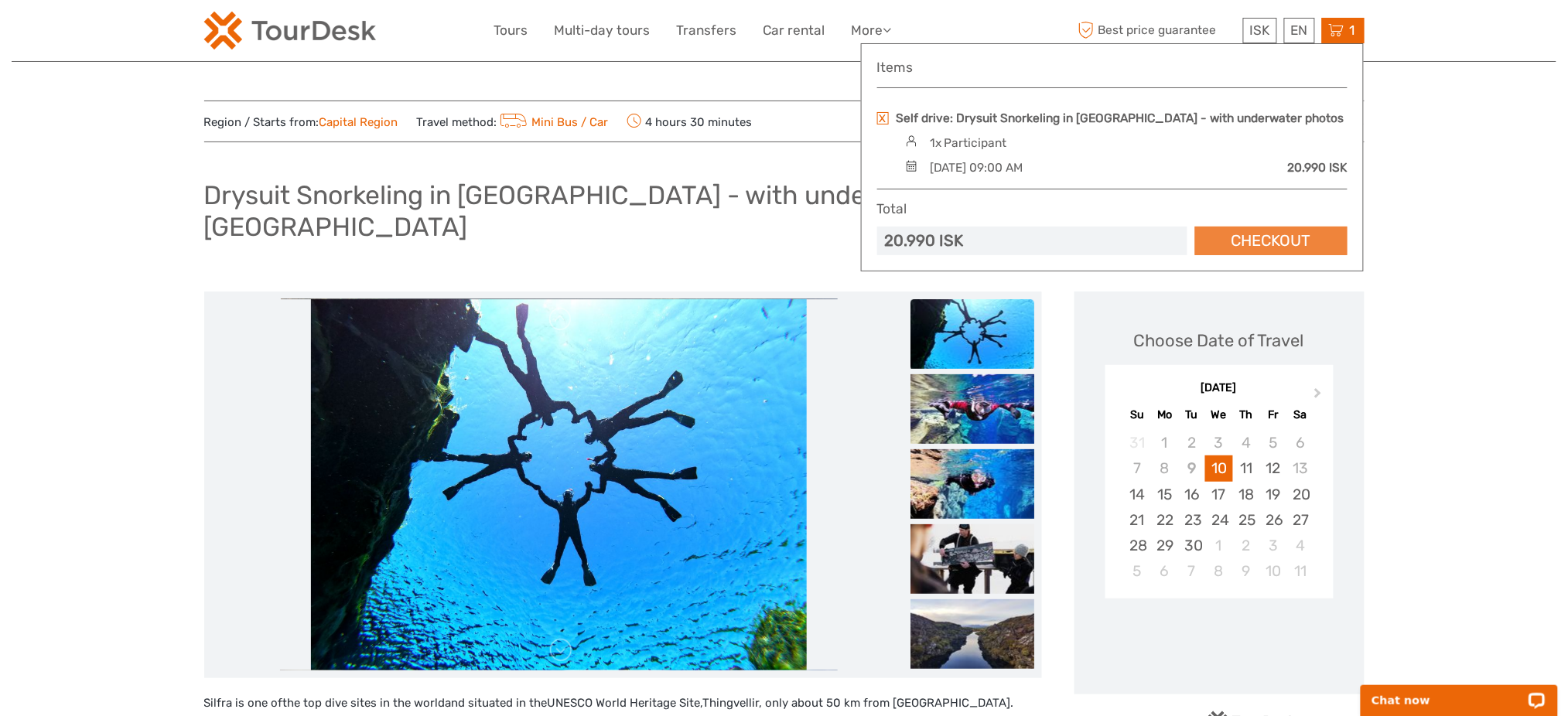
click at [1277, 228] on link "Checkout" at bounding box center [1271, 241] width 152 height 29
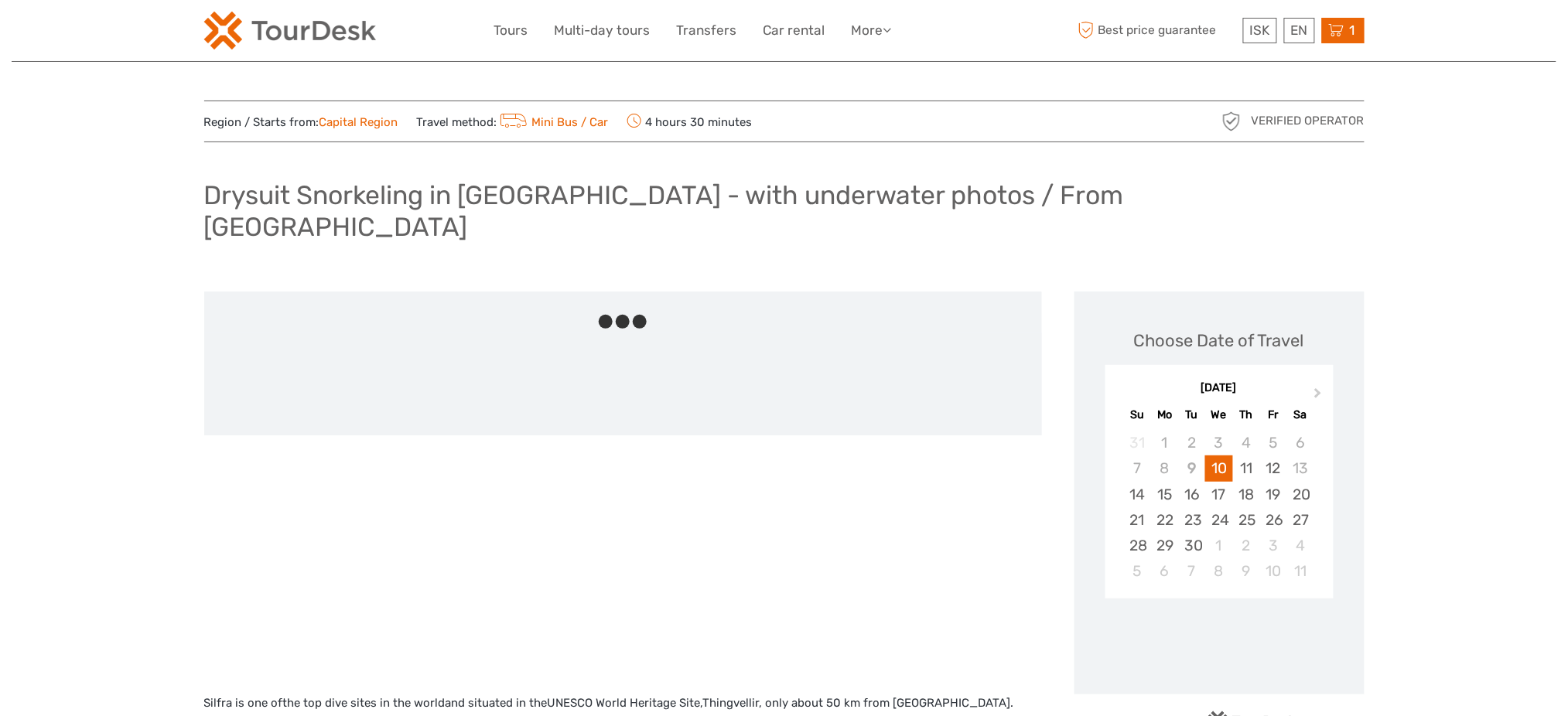
click at [1341, 35] on icon at bounding box center [1336, 30] width 16 height 19
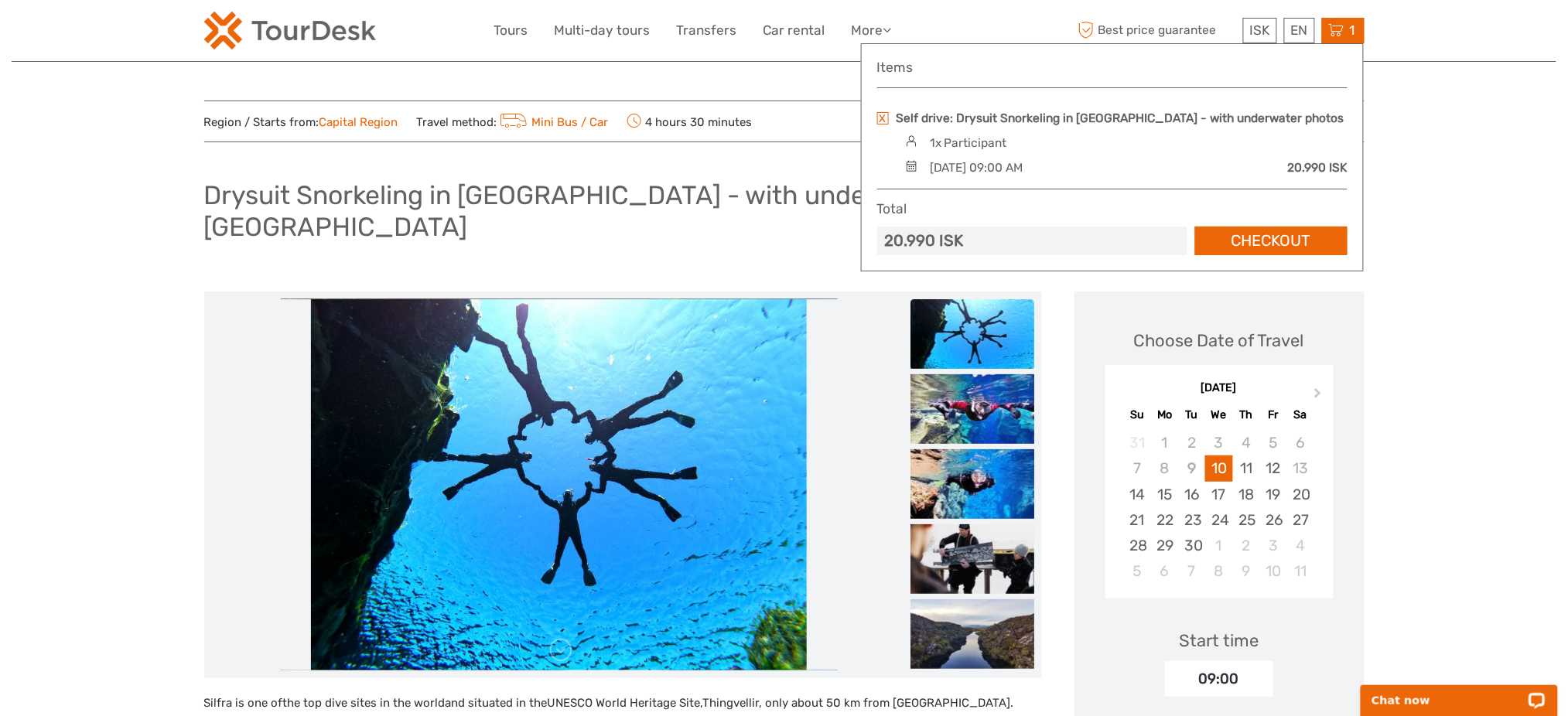
click at [888, 115] on div "Self drive: Drysuit Snorkeling in [GEOGRAPHIC_DATA] - with underwater photos" at bounding box center [1112, 118] width 470 height 17
click at [877, 117] on link at bounding box center [883, 118] width 12 height 12
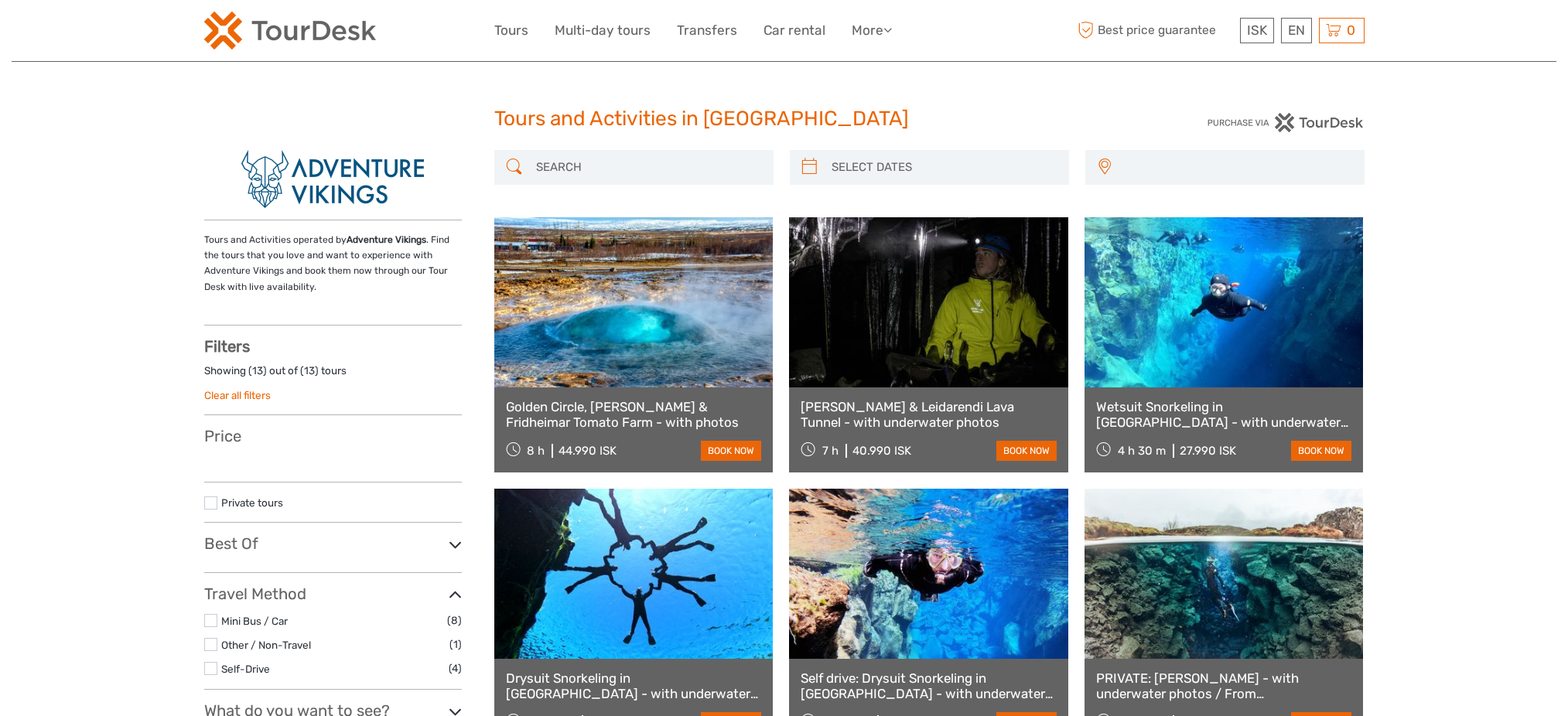
select select
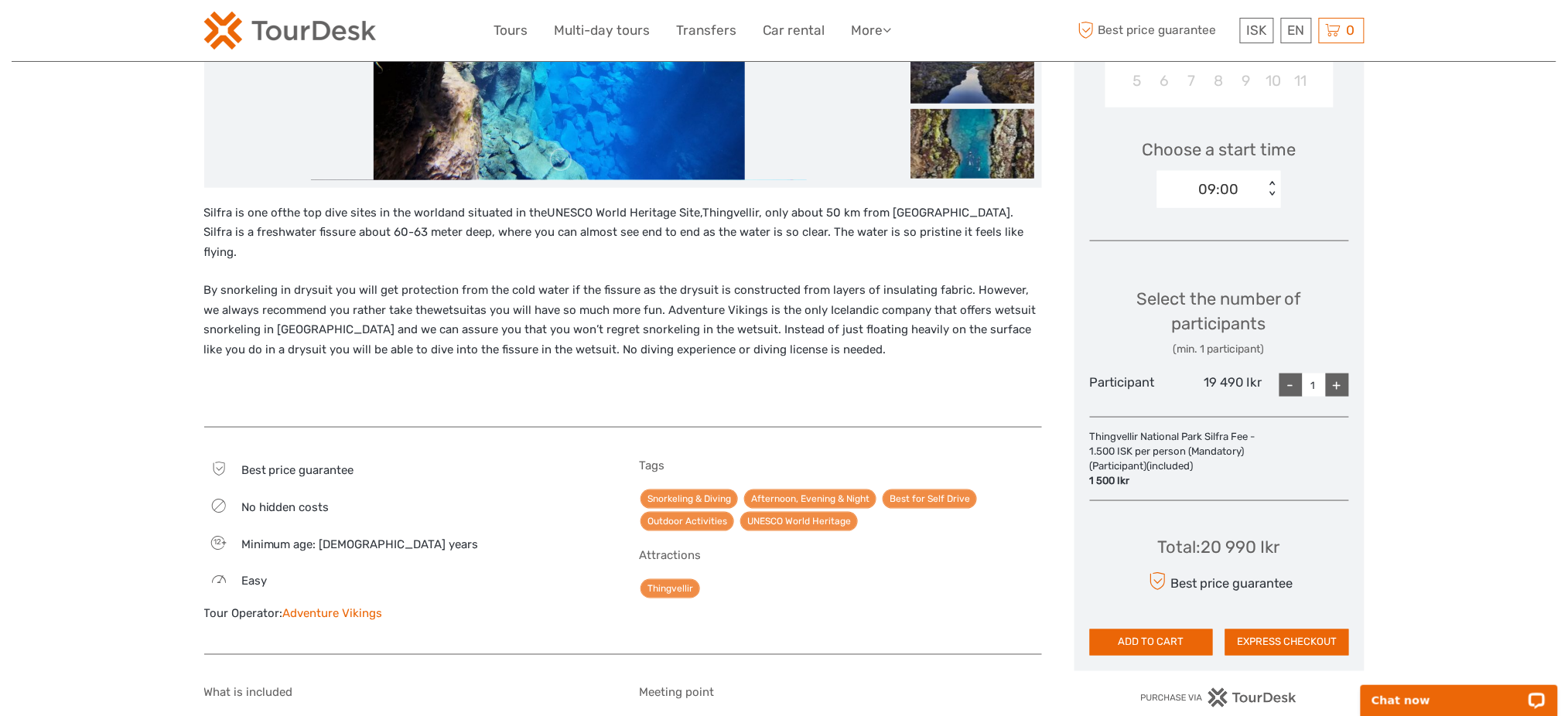
scroll to position [619, 0]
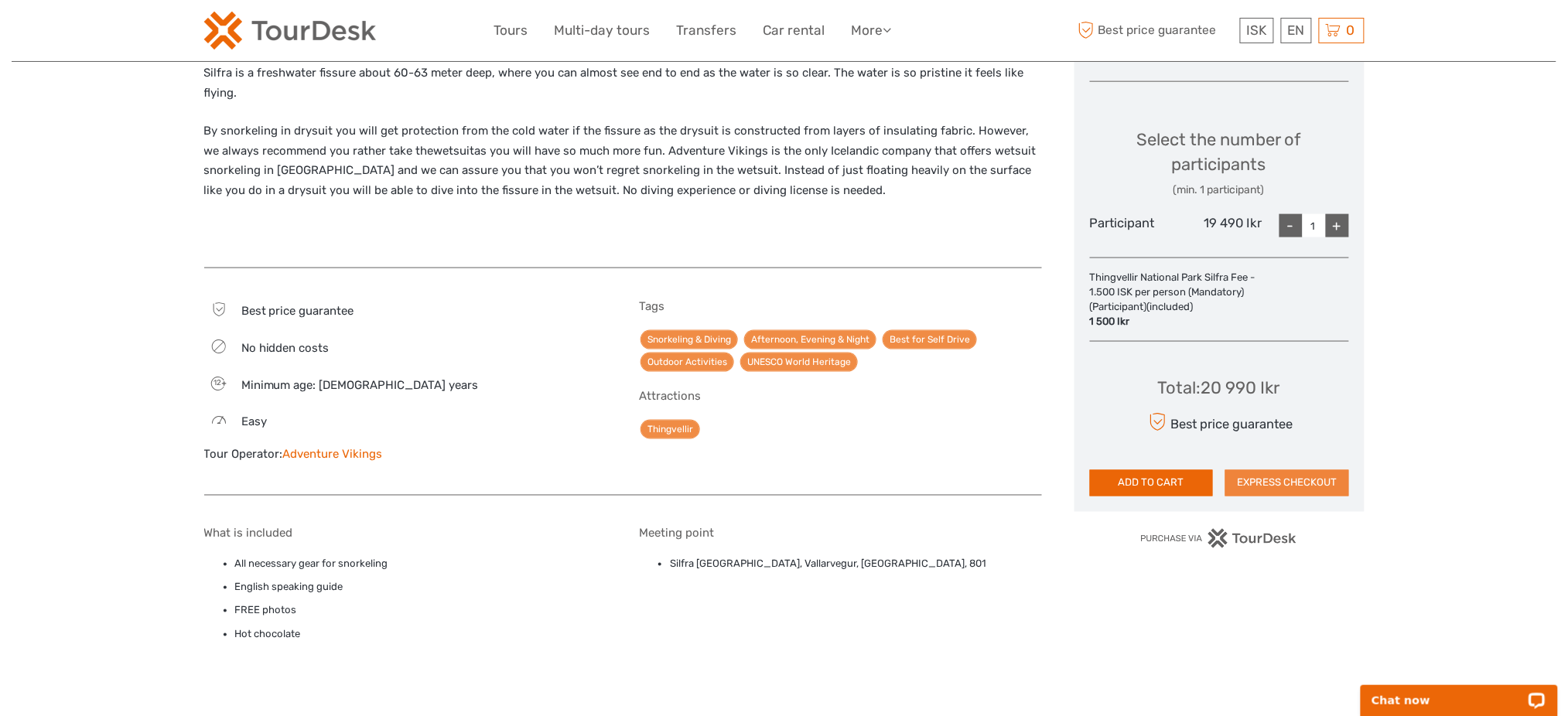
click at [1302, 479] on button "EXPRESS CHECKOUT" at bounding box center [1287, 483] width 124 height 27
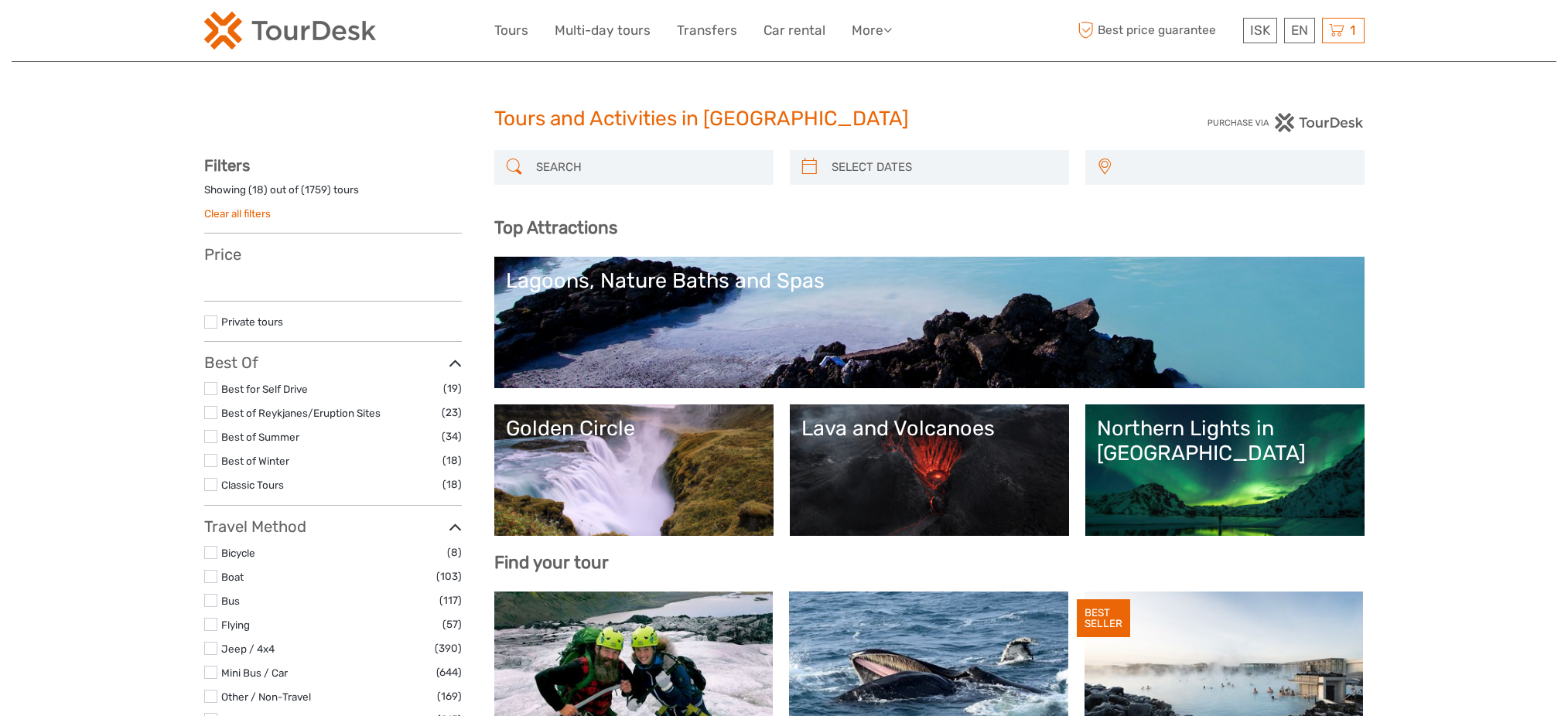
select select
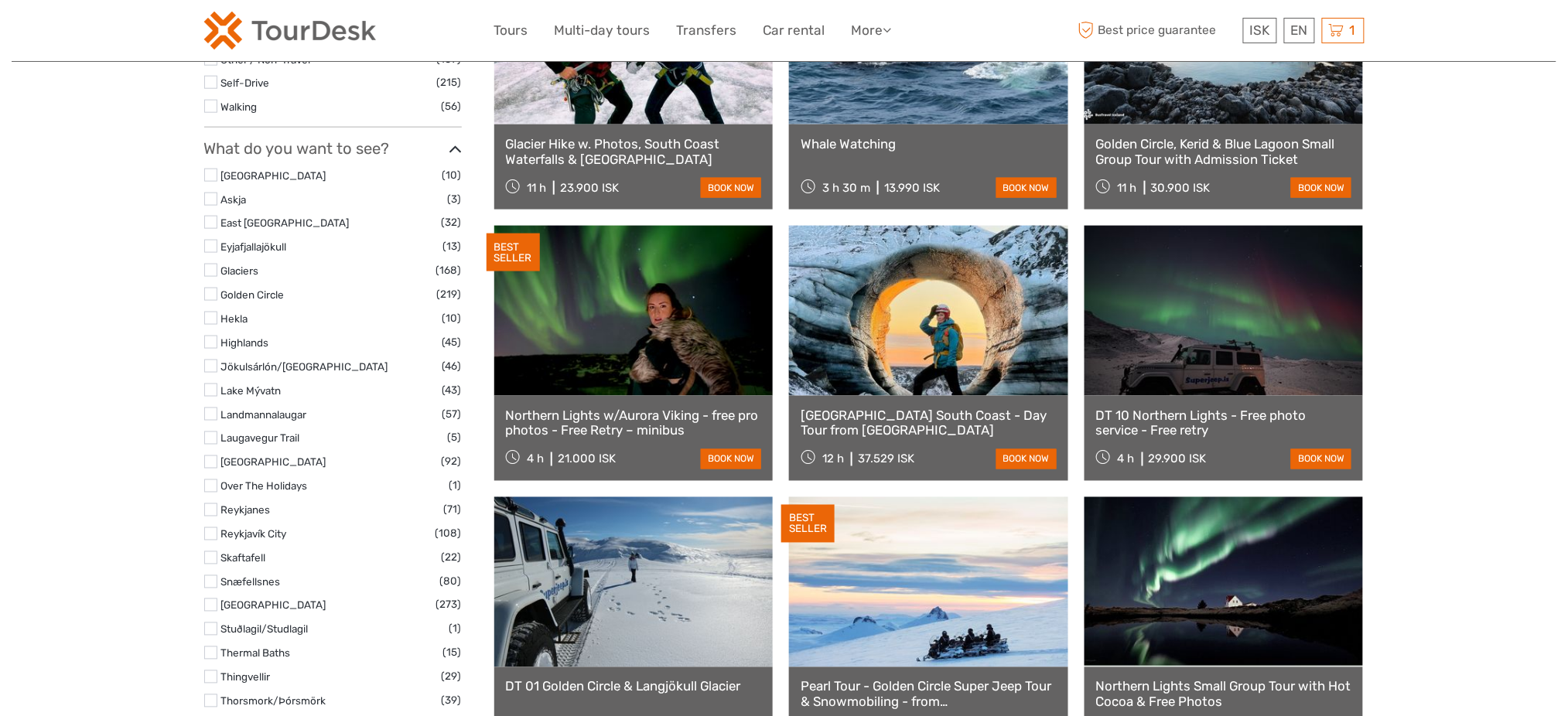
select select
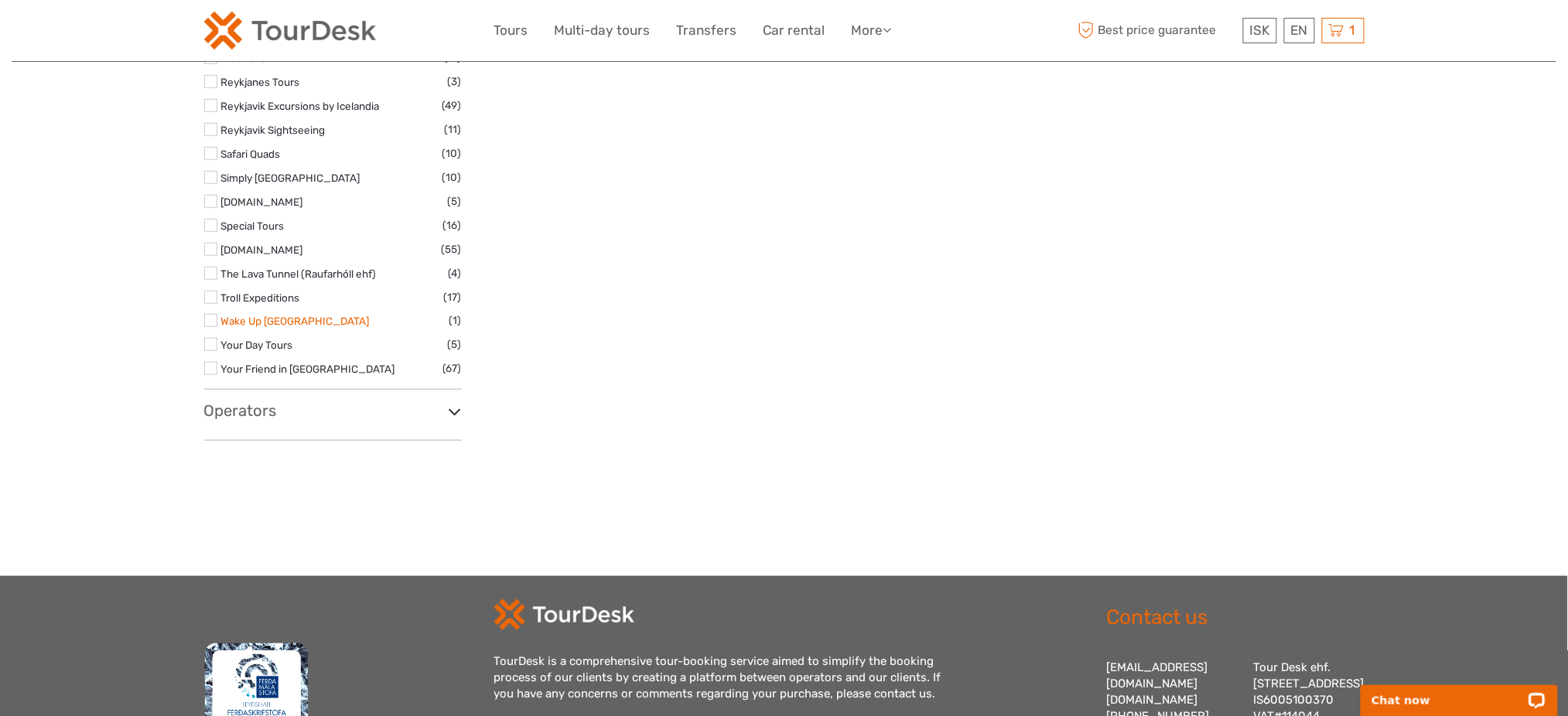
scroll to position [2367, 0]
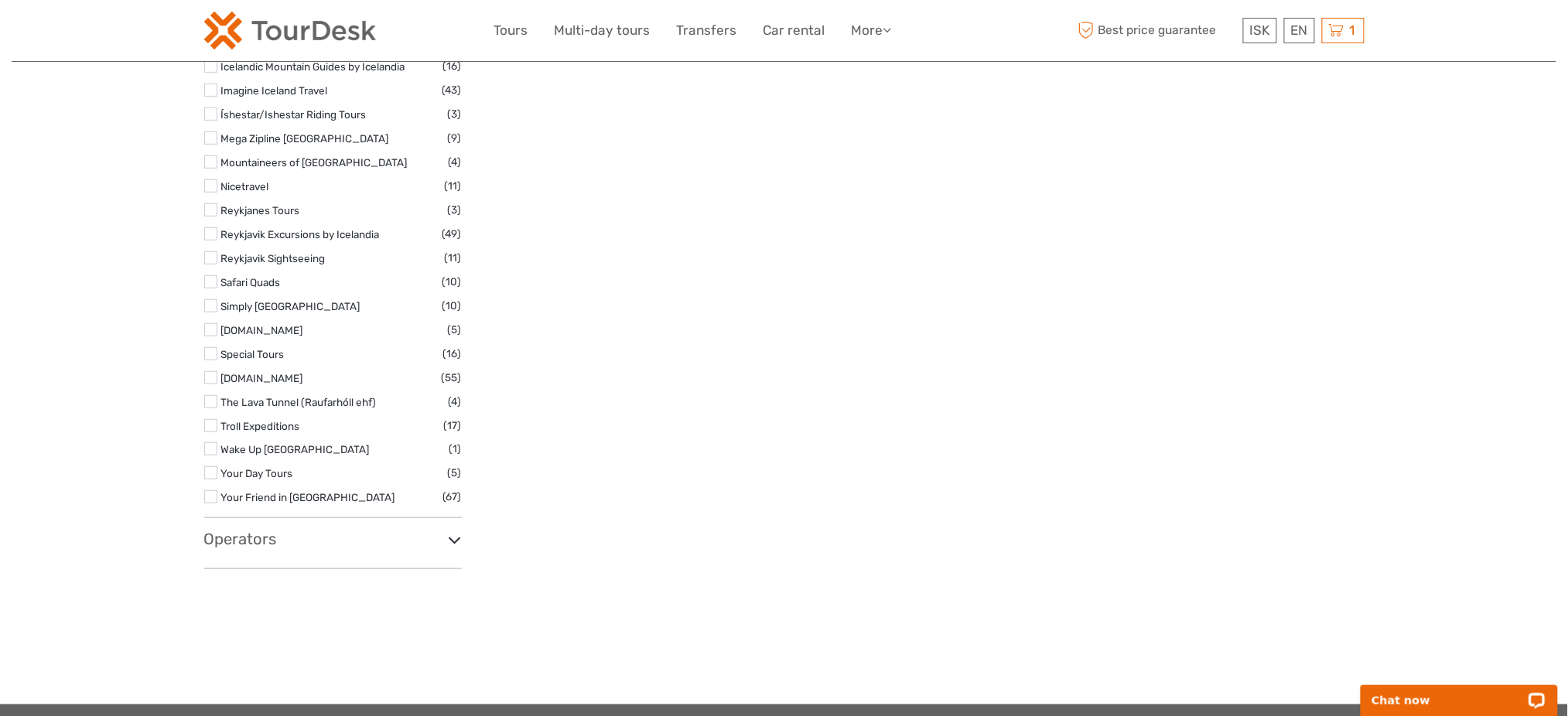
click at [254, 544] on h3 "Operators" at bounding box center [332, 539] width 257 height 18
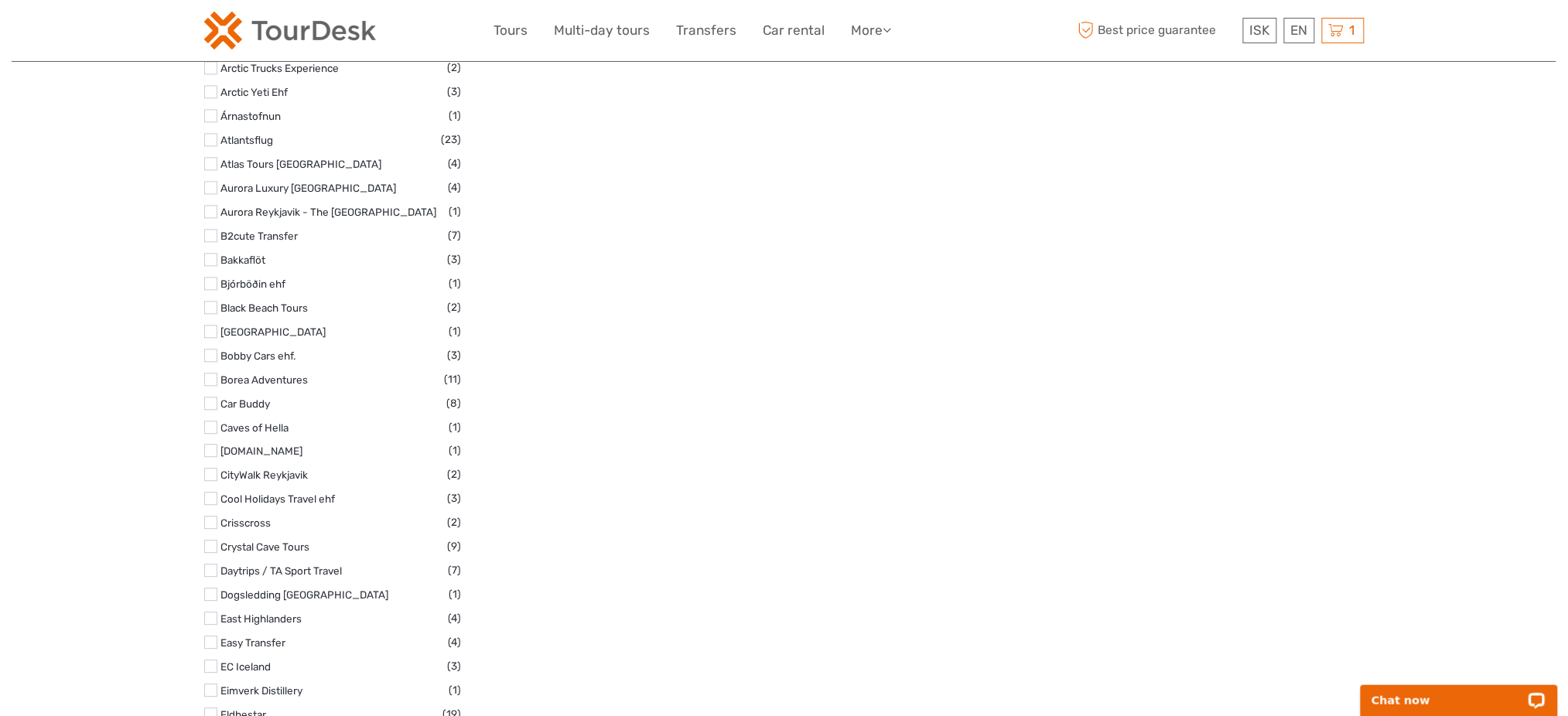
scroll to position [2028, 0]
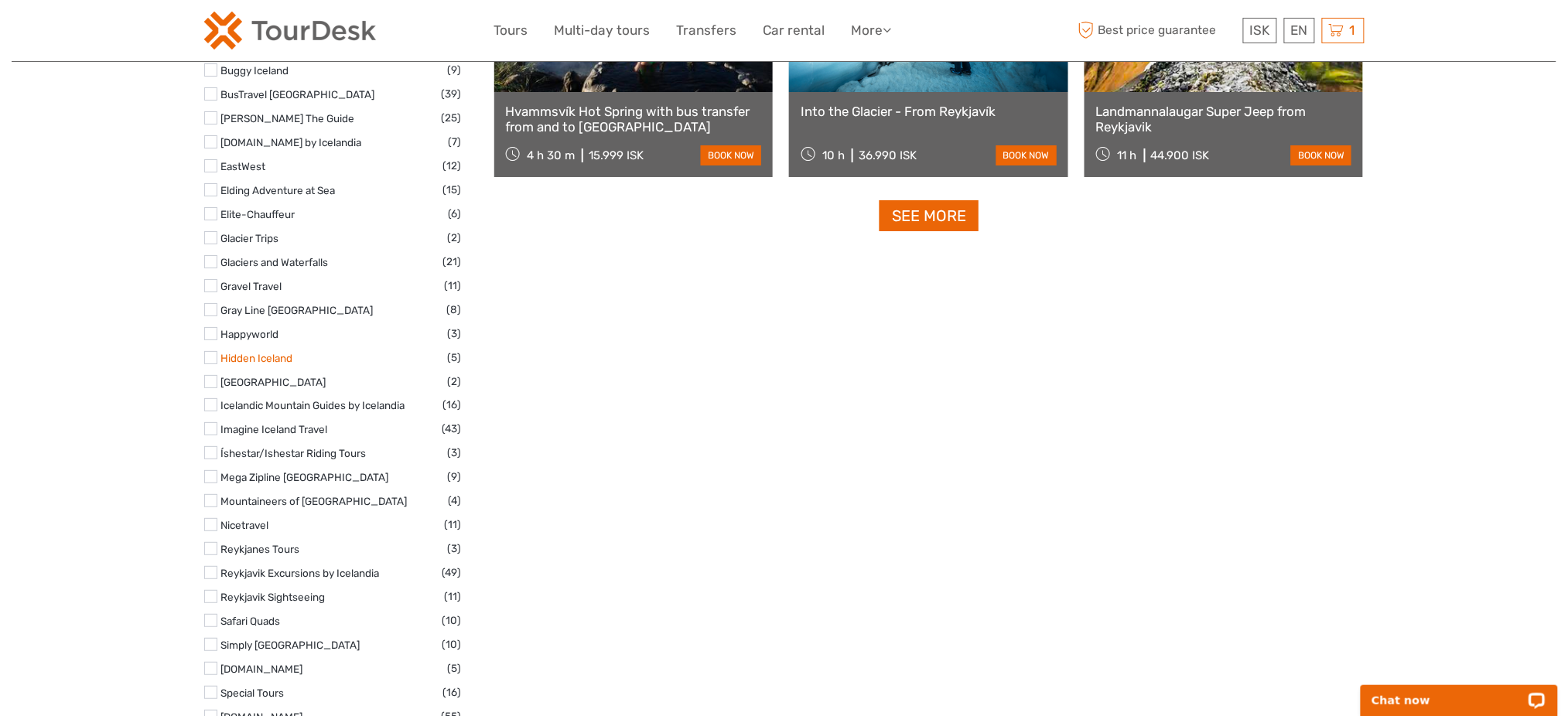
click at [279, 357] on link "Hidden Iceland" at bounding box center [257, 358] width 72 height 12
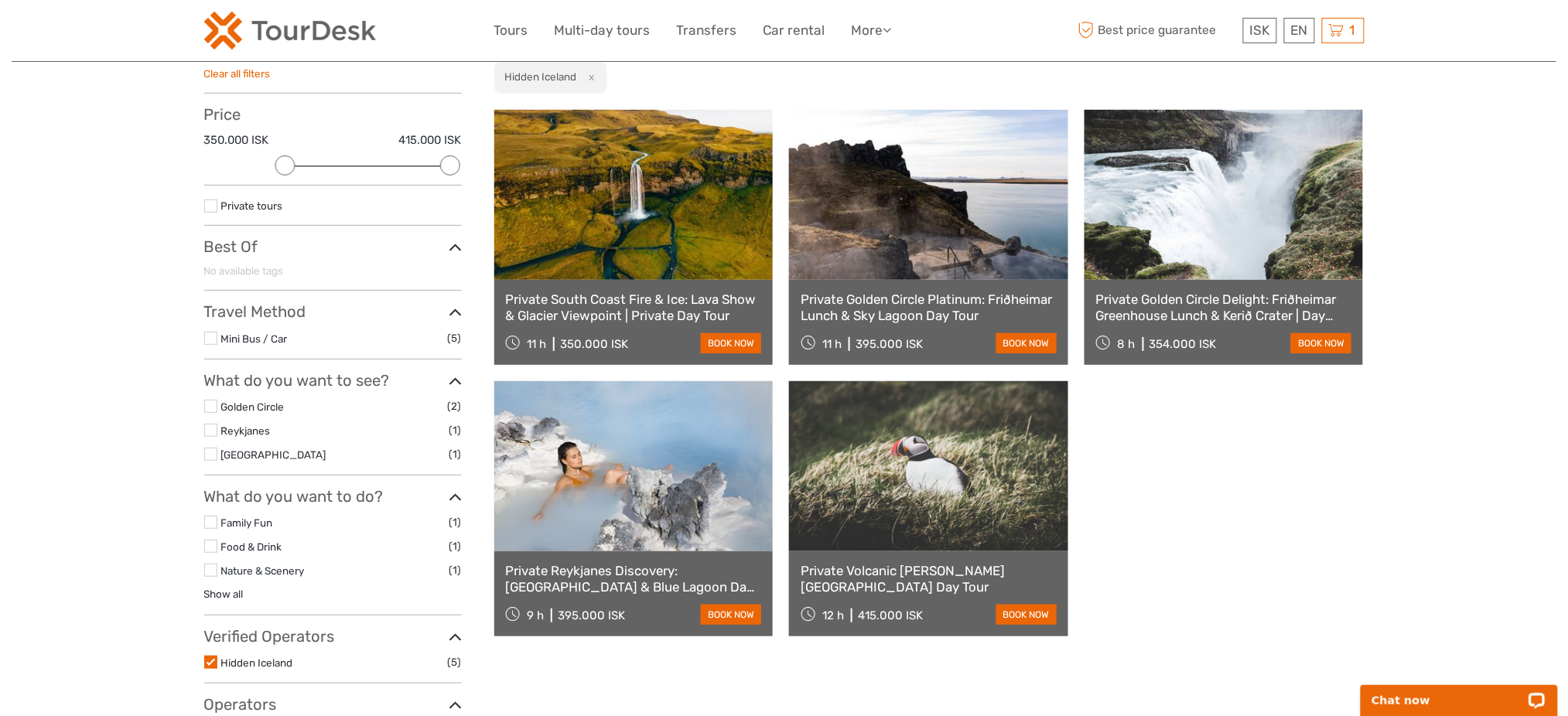
scroll to position [88, 0]
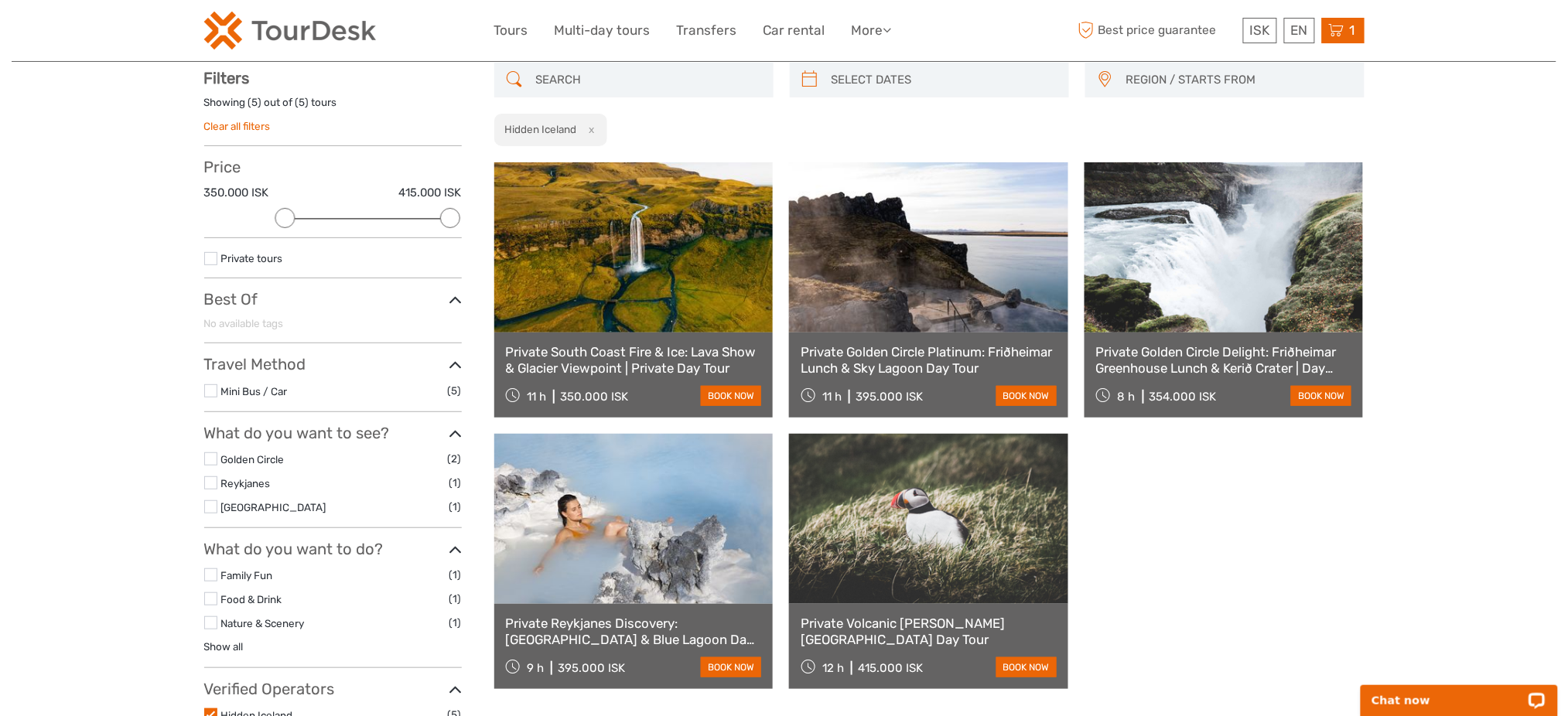
click at [1343, 19] on div "1 Items Self drive: Drysuit Snorkeling in Silfra - with underwater photos 1x Pa…" at bounding box center [1343, 30] width 42 height 26
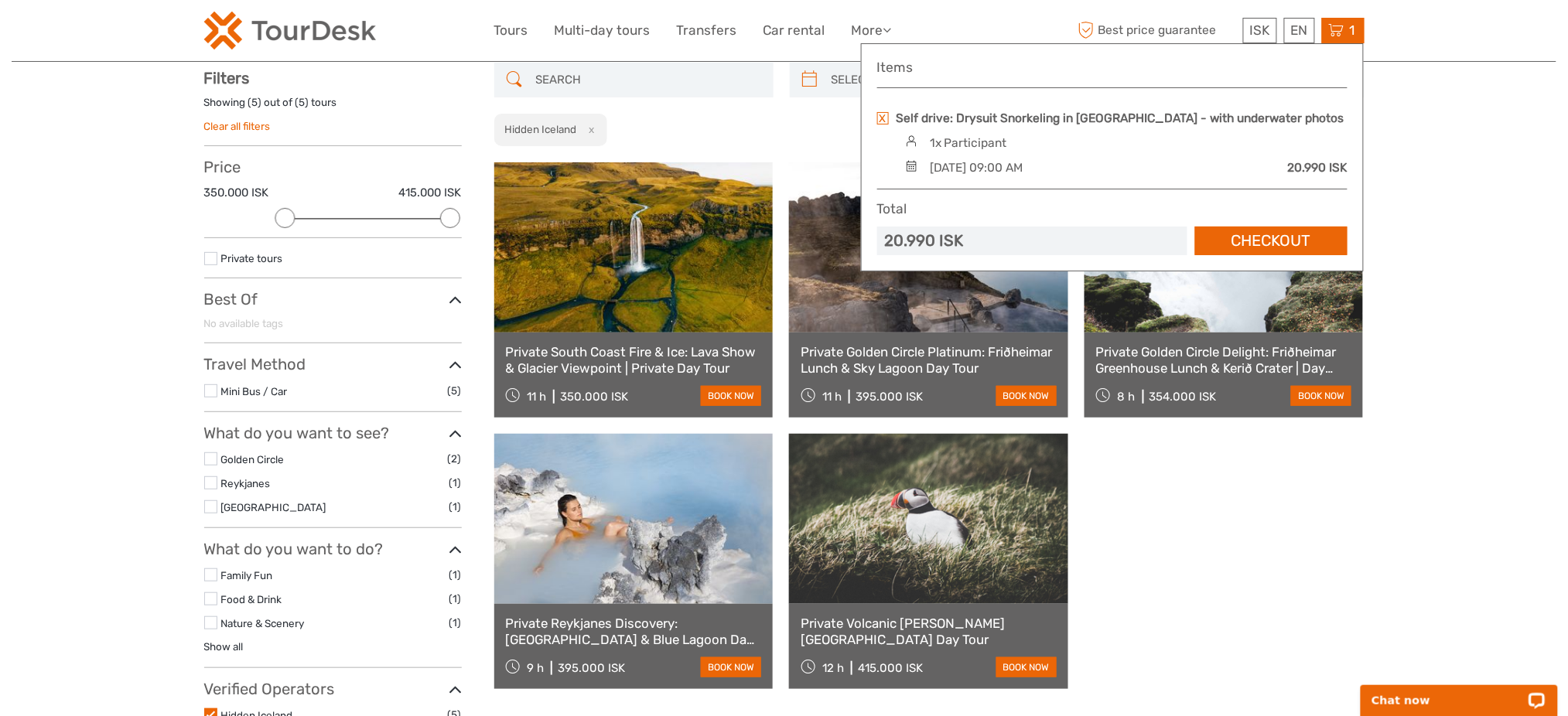
click at [884, 113] on link at bounding box center [883, 118] width 12 height 12
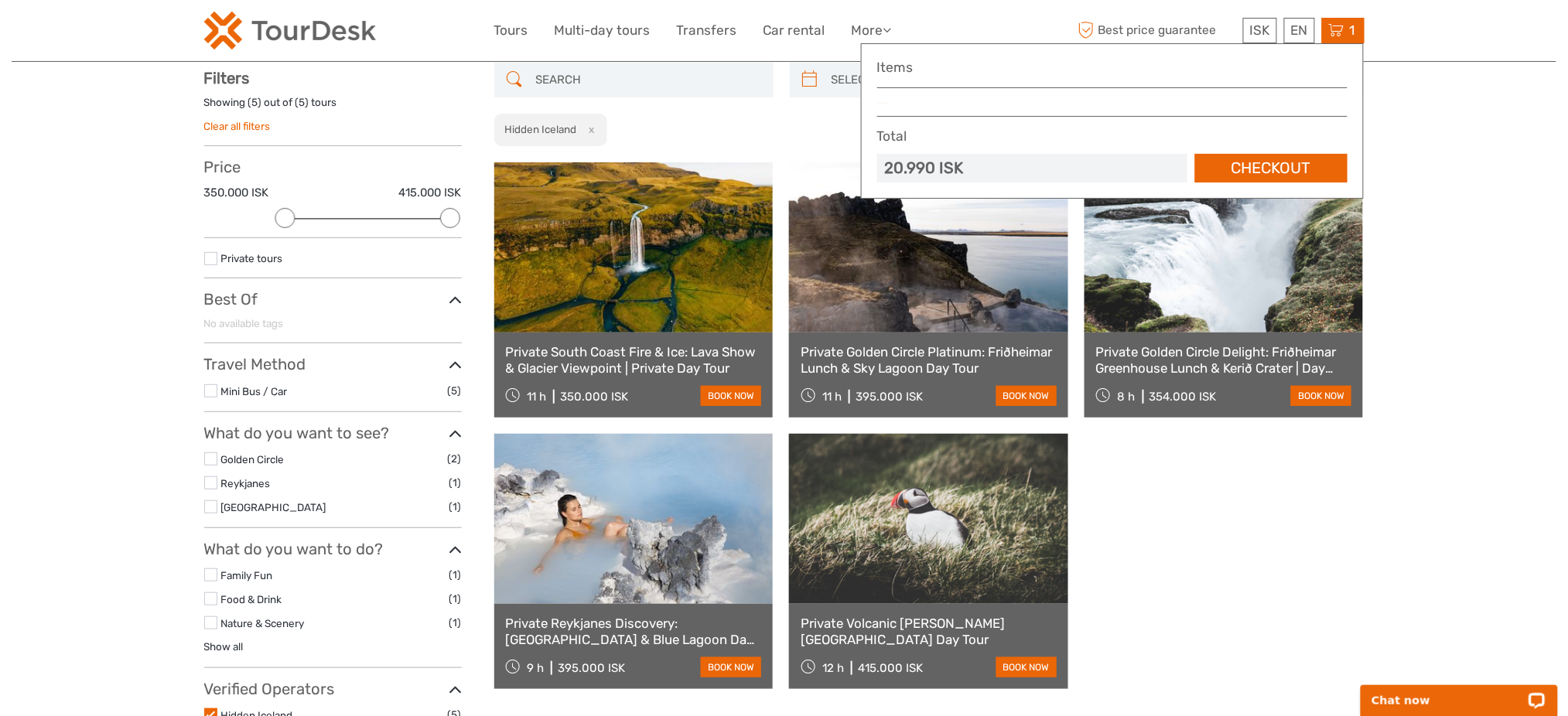
click at [564, 327] on link at bounding box center [634, 247] width 279 height 170
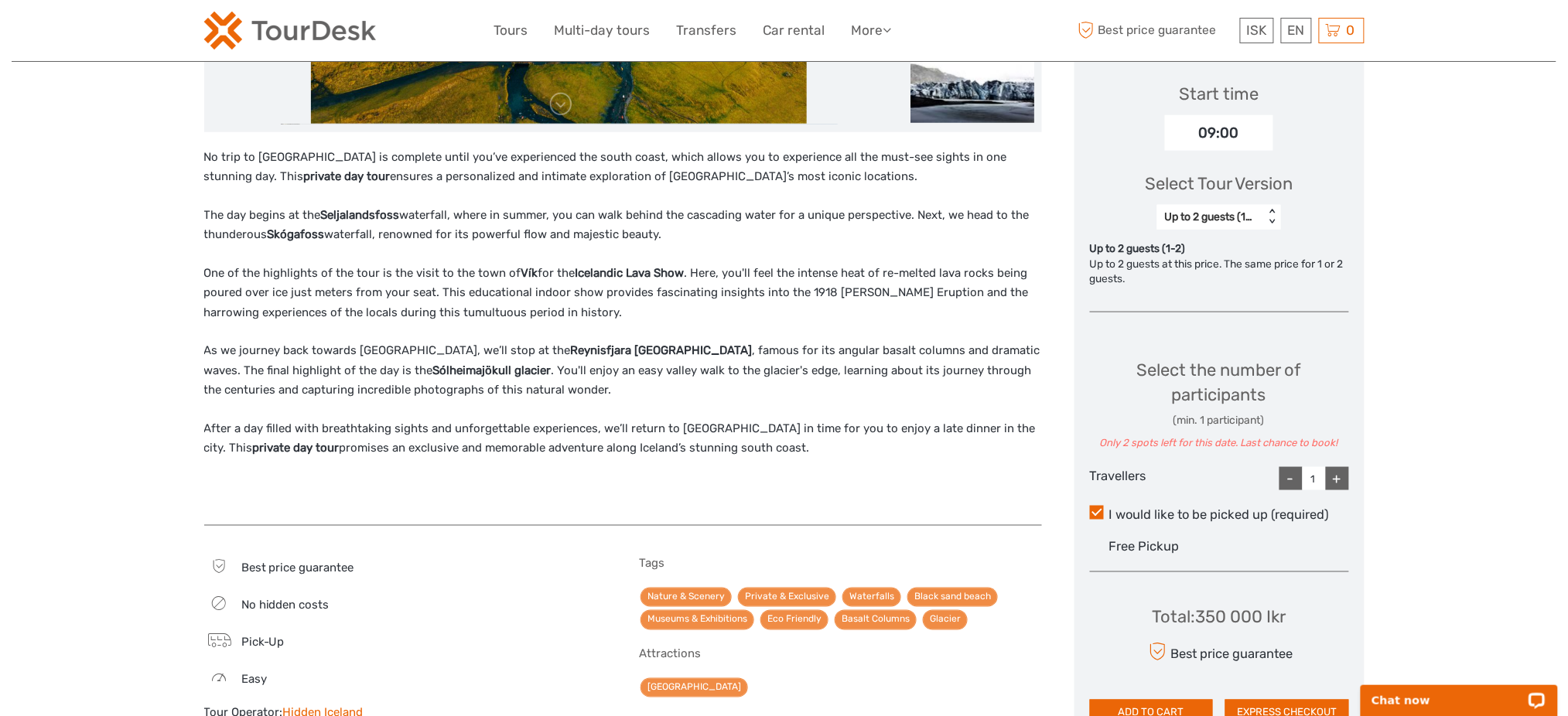
click at [1343, 477] on div "+" at bounding box center [1336, 478] width 23 height 23
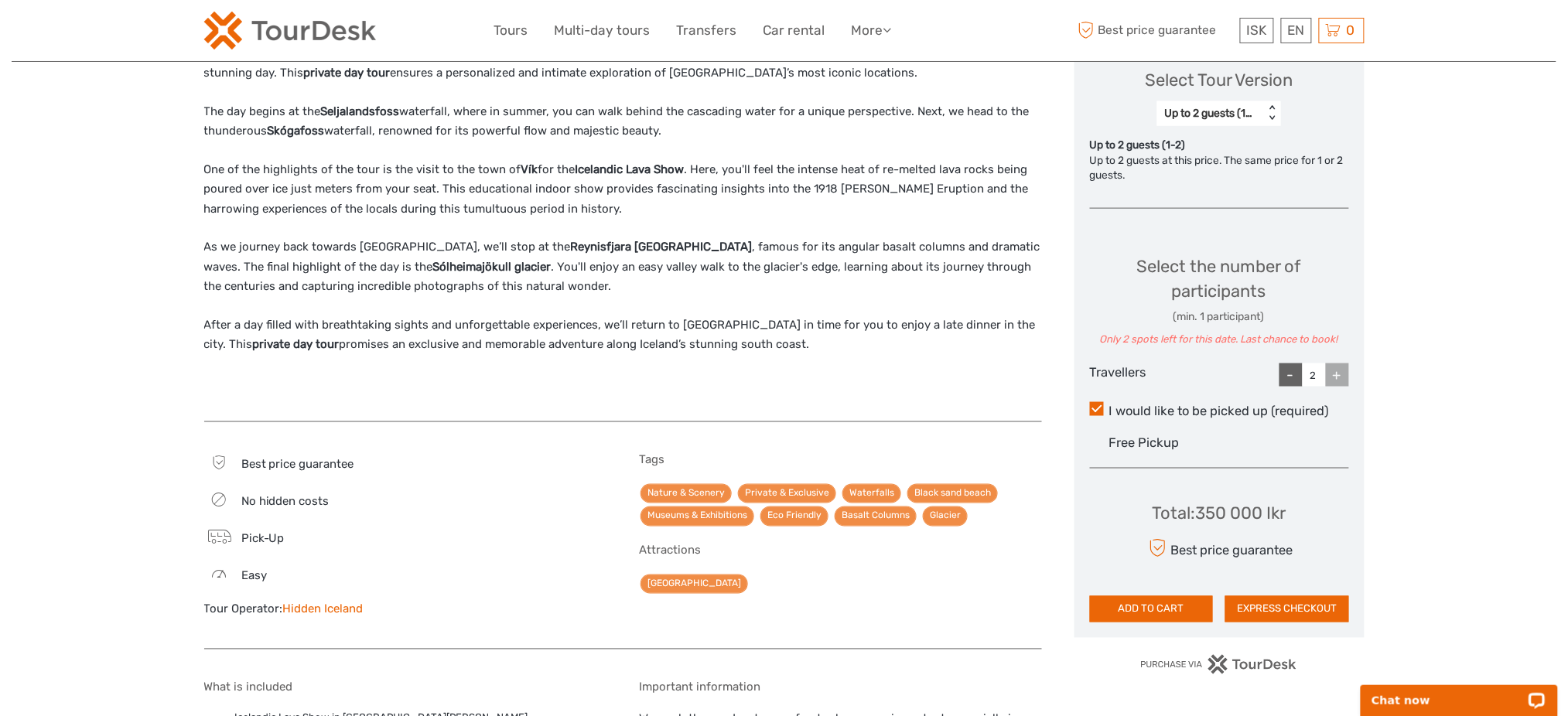
click at [1285, 369] on div "-" at bounding box center [1290, 375] width 23 height 23
type input "1"
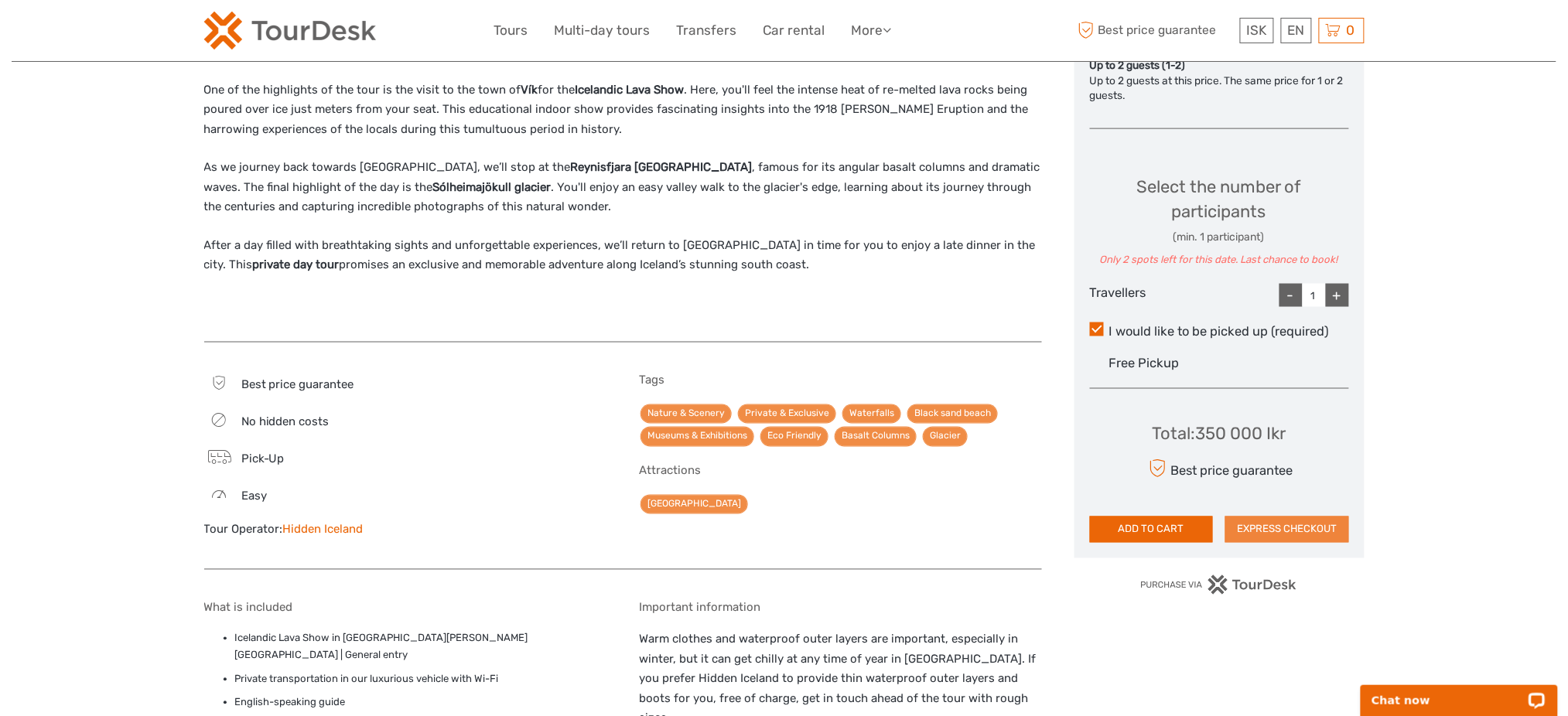
scroll to position [722, 0]
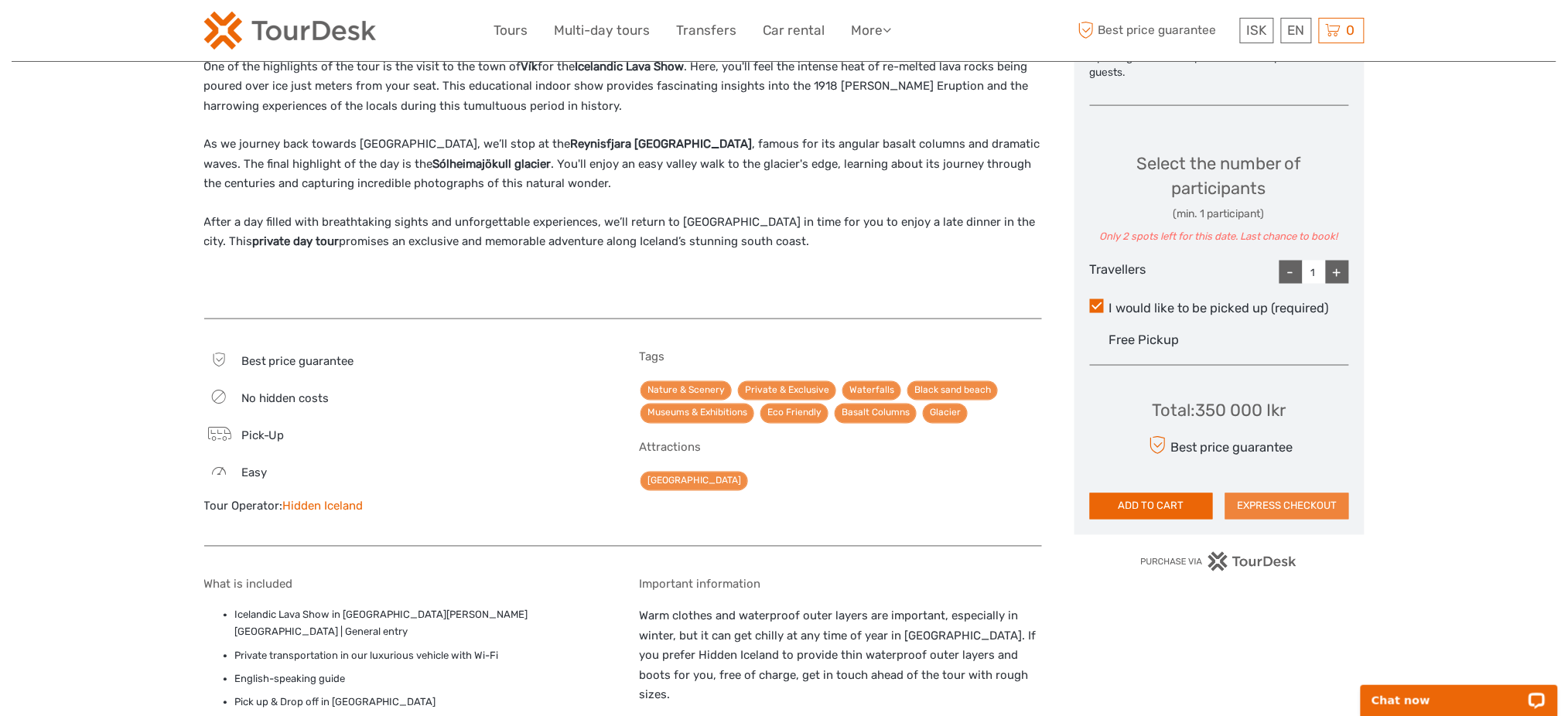
click at [1284, 501] on button "EXPRESS CHECKOUT" at bounding box center [1287, 507] width 124 height 27
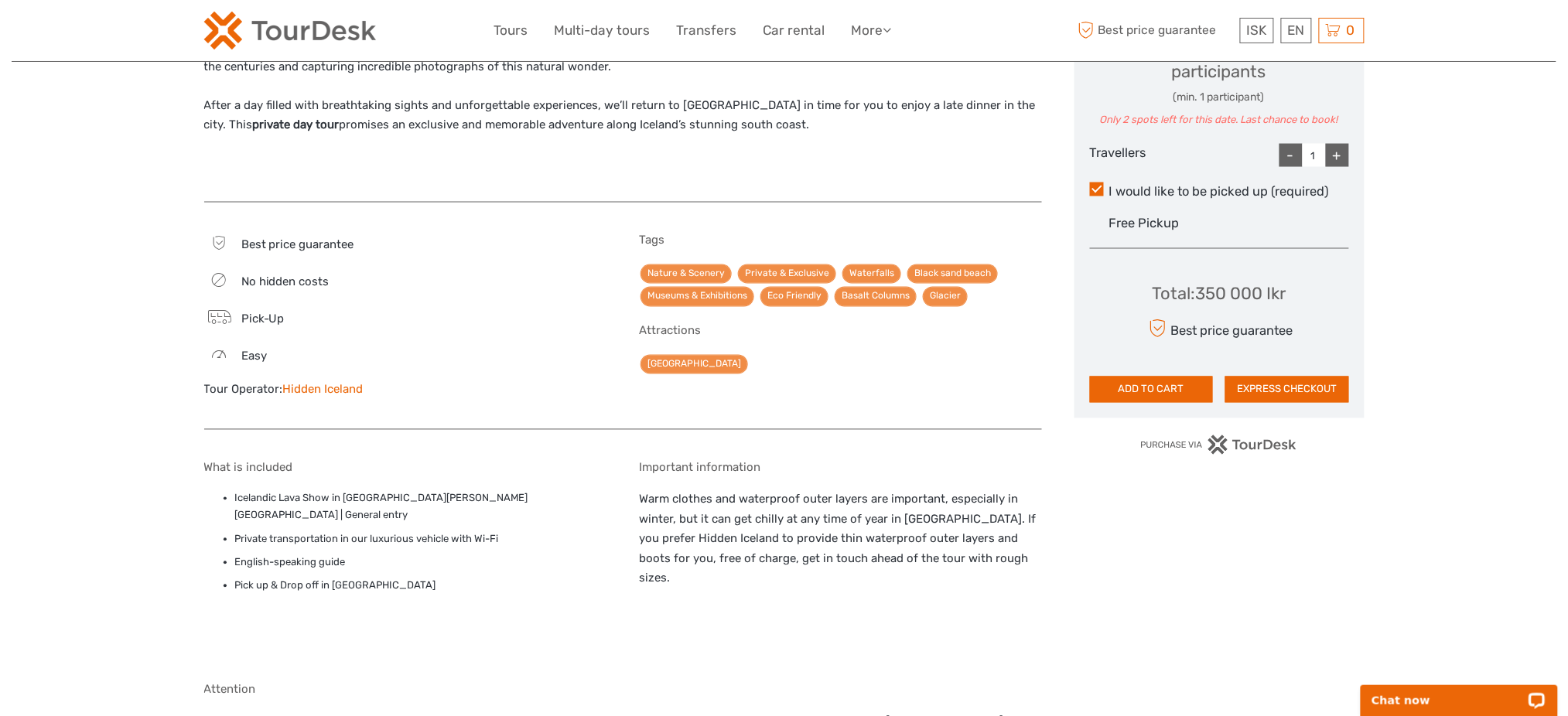
scroll to position [928, 0]
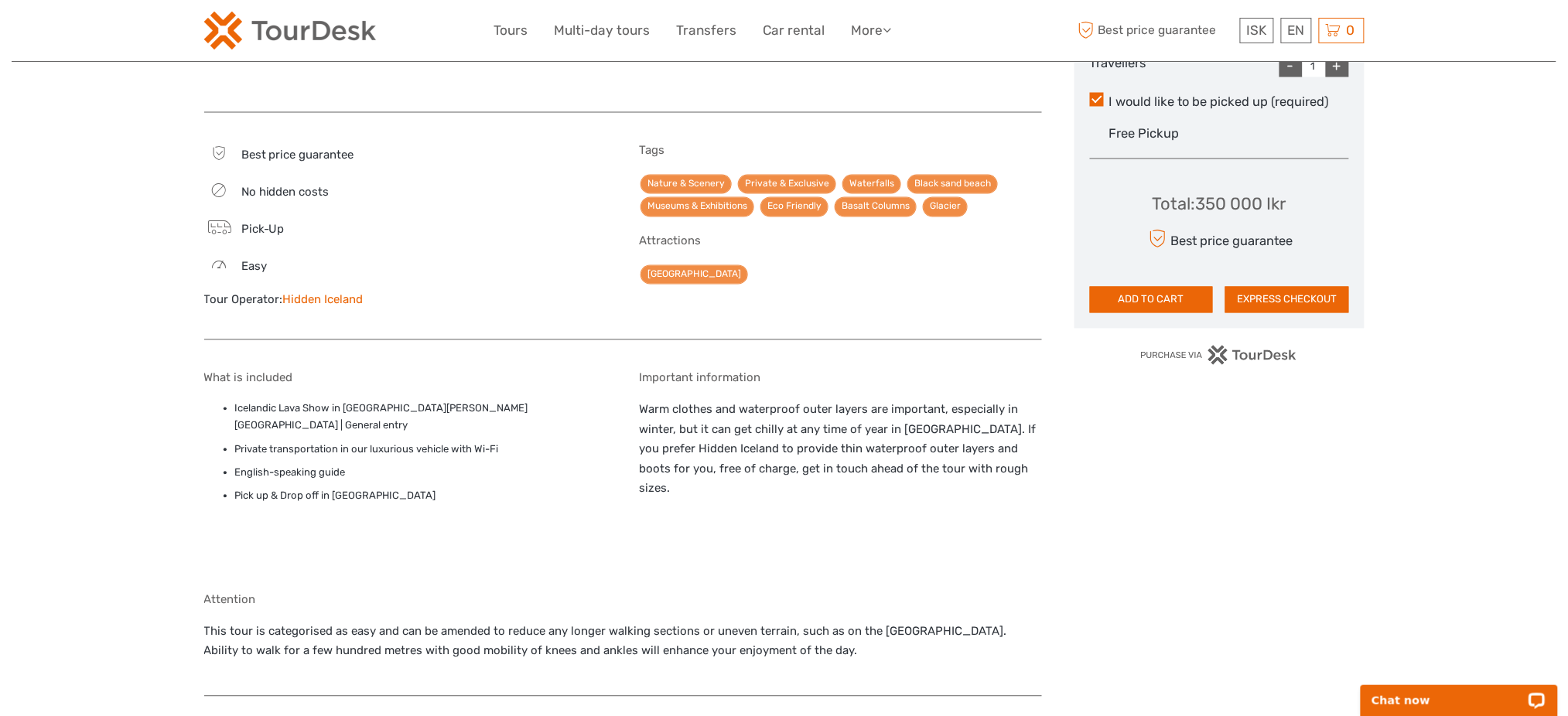
drag, startPoint x: 372, startPoint y: 301, endPoint x: 280, endPoint y: 304, distance: 92.0
click at [280, 304] on div "Tour Operator: Hidden Iceland" at bounding box center [405, 301] width 403 height 17
copy div "Hidden Iceland"
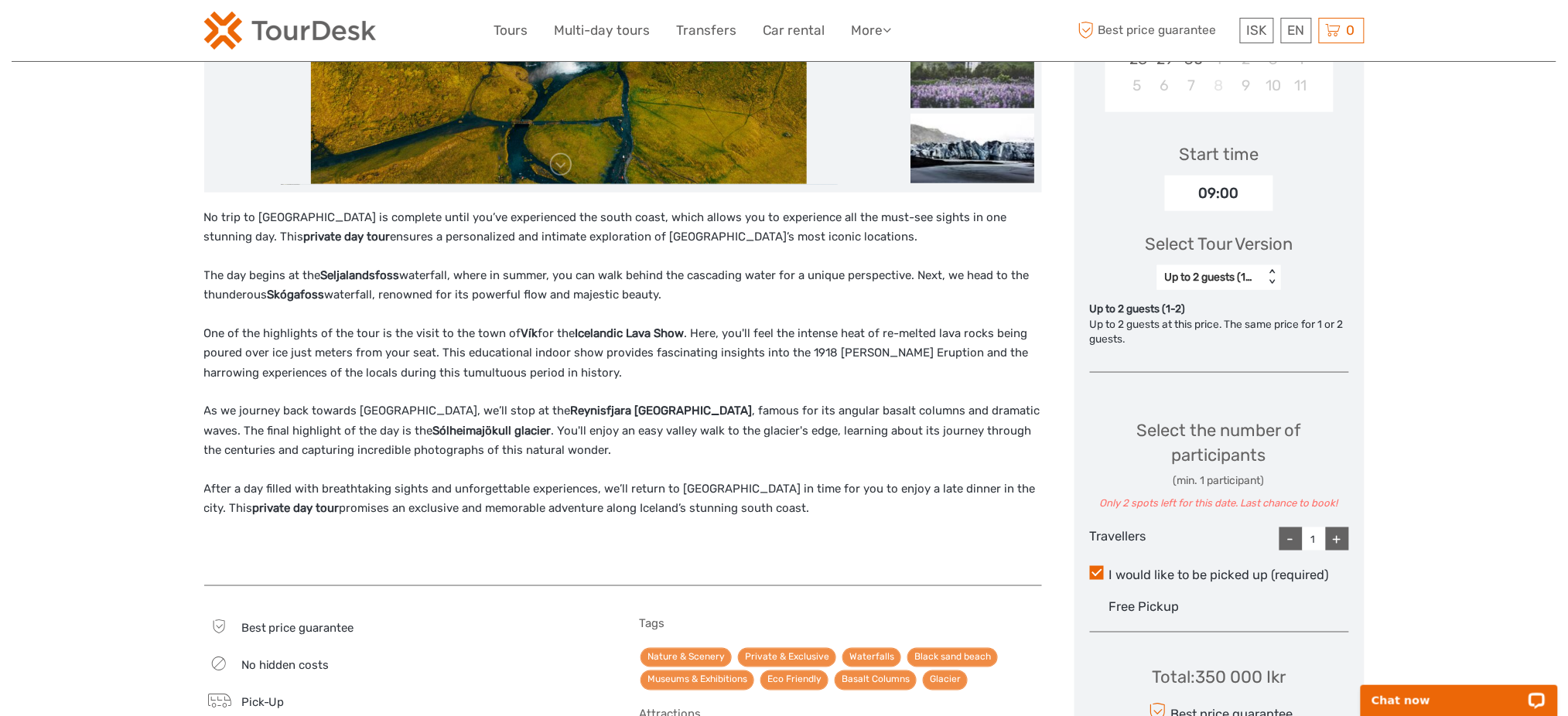
scroll to position [0, 0]
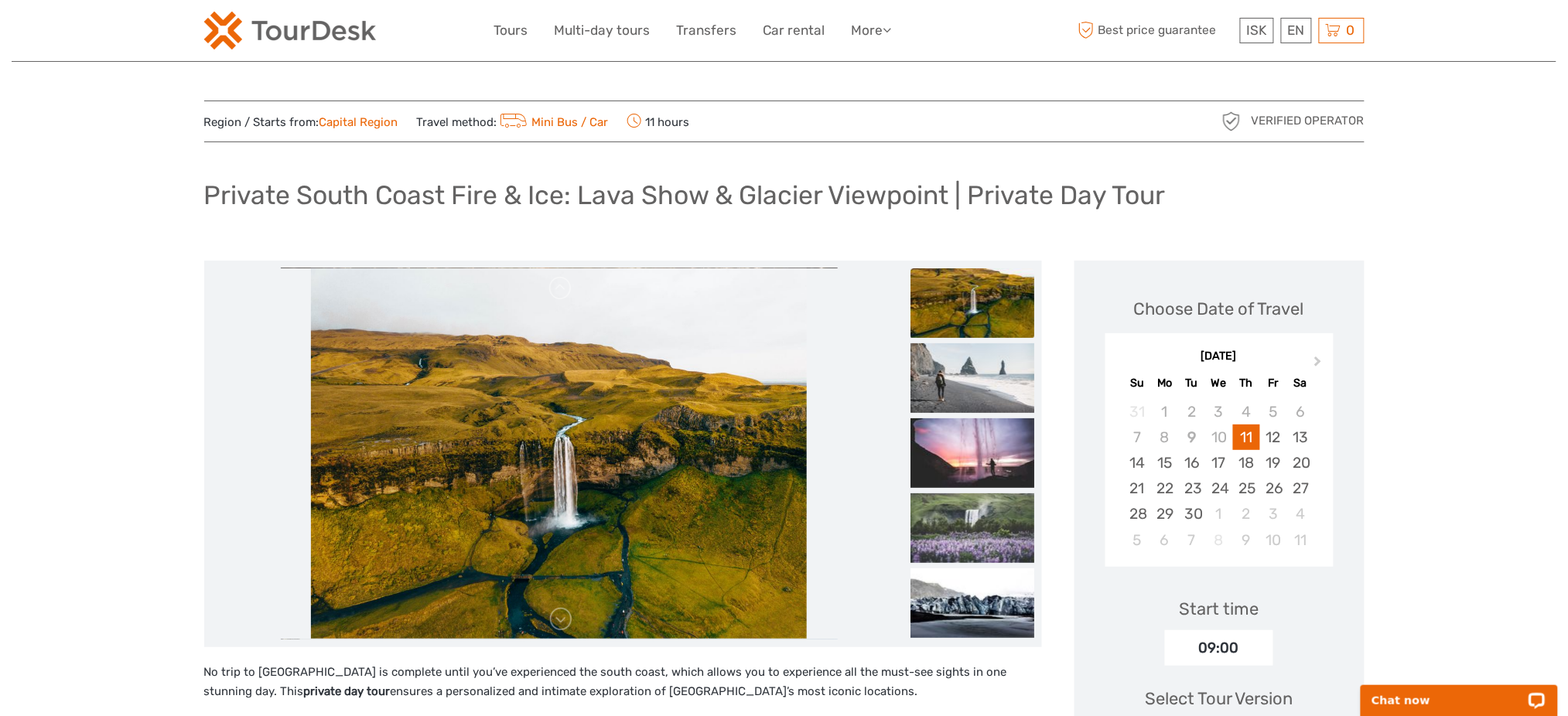
click at [524, 185] on h1 "Private South Coast Fire & Ice: Lava Show & Glacier Viewpoint | Private Day Tour" at bounding box center [684, 196] width 961 height 31
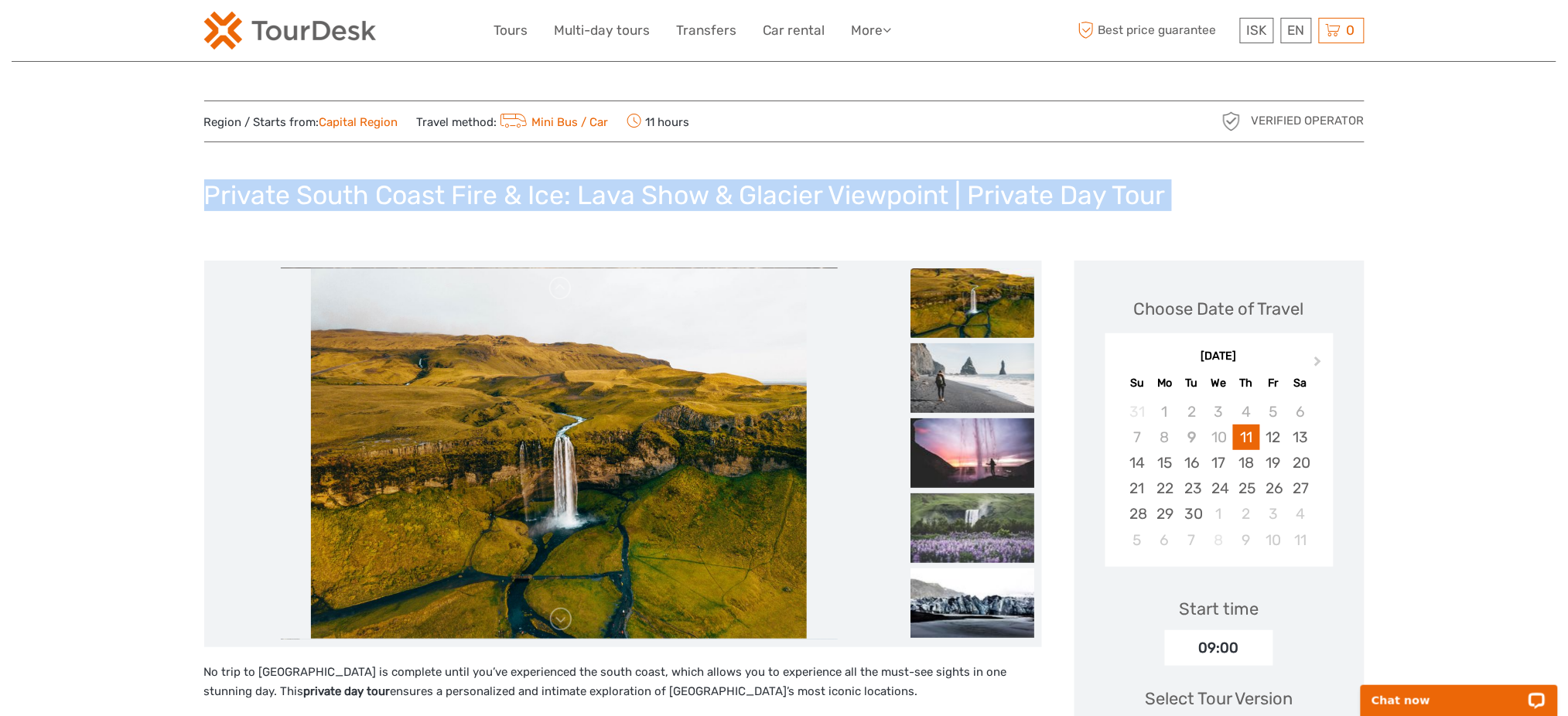
click at [524, 185] on h1 "Private South Coast Fire & Ice: Lava Show & Glacier Viewpoint | Private Day Tour" at bounding box center [684, 196] width 961 height 31
copy div "Private South Coast Fire & Ice: Lava Show & Glacier Viewpoint | Private Day Tour"
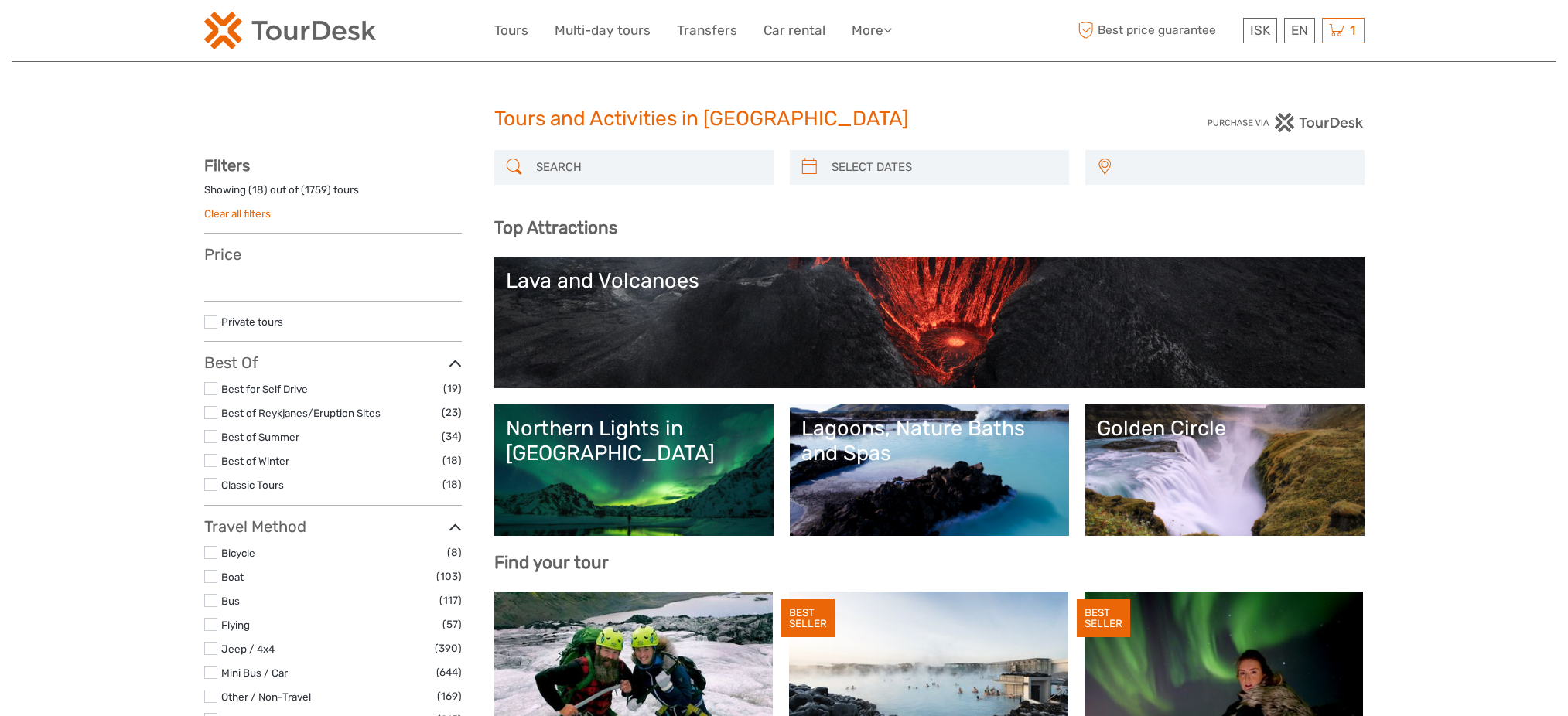
select select
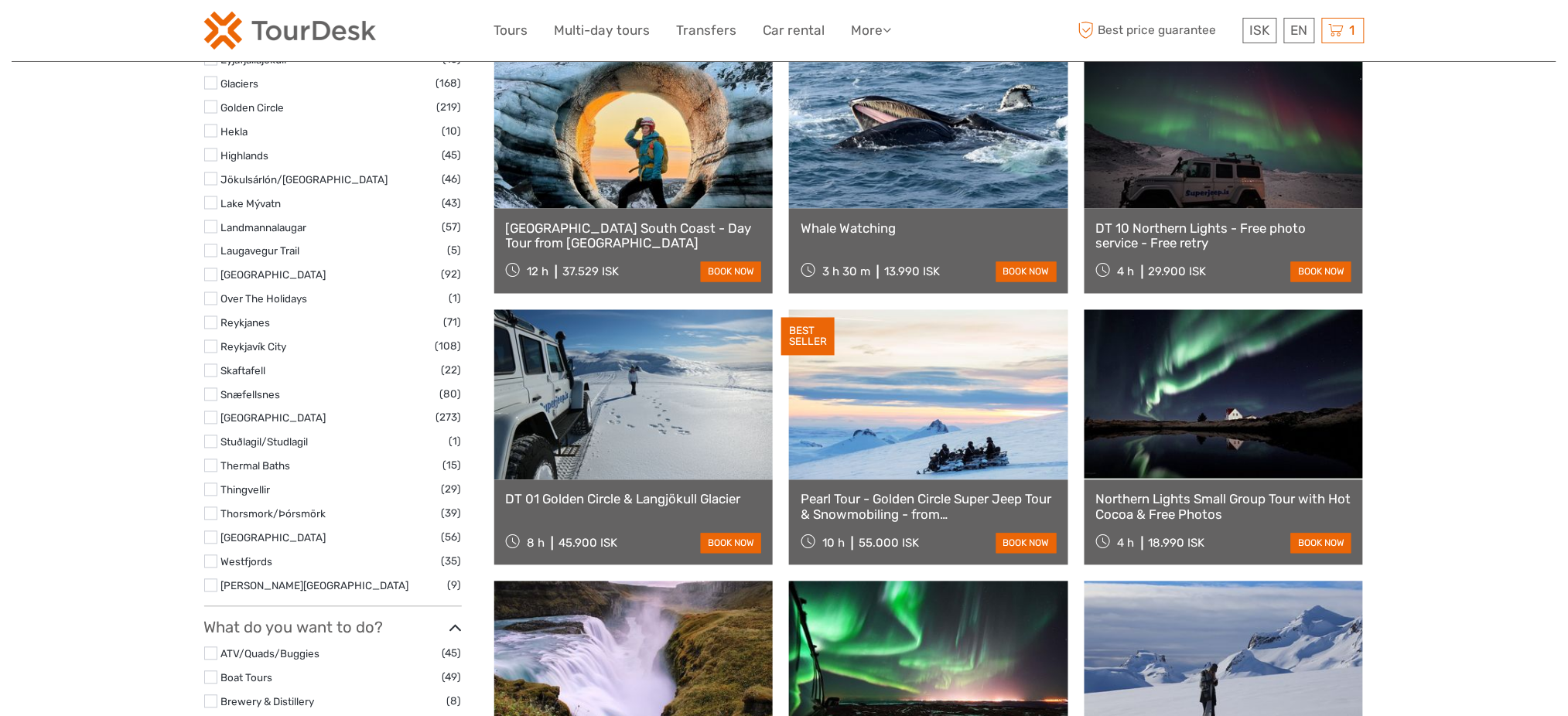
select select
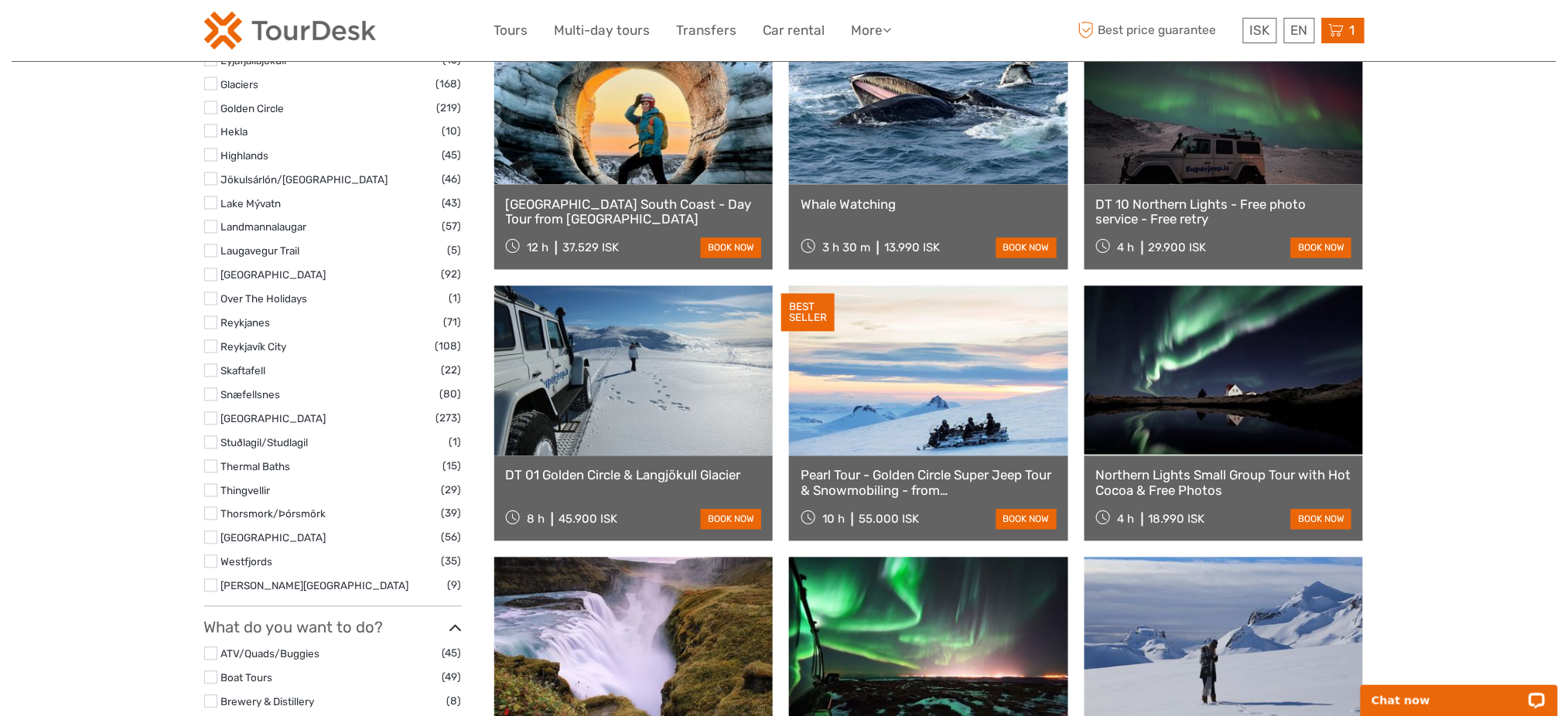
click at [1341, 36] on icon at bounding box center [1336, 30] width 16 height 19
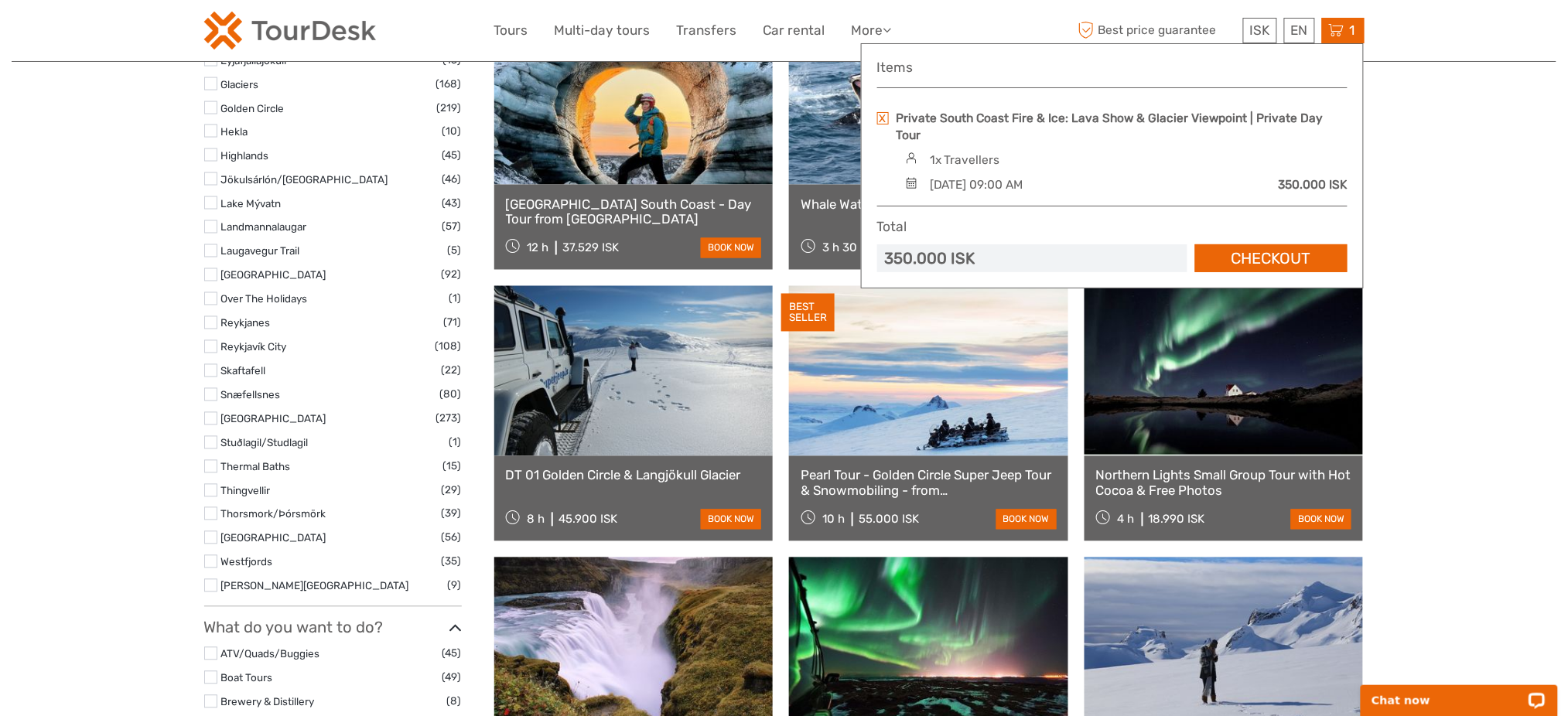
click at [881, 120] on link at bounding box center [883, 118] width 12 height 12
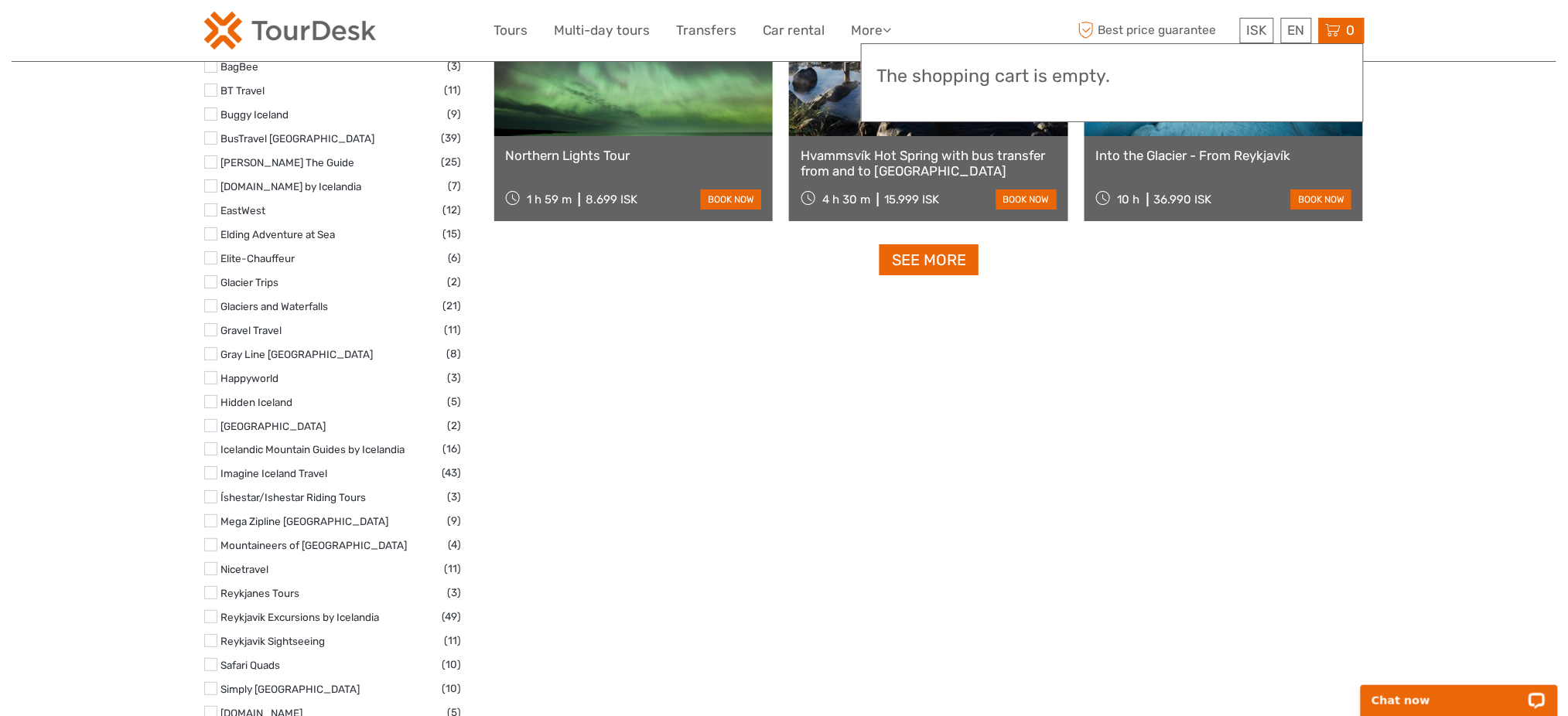
scroll to position [2293, 0]
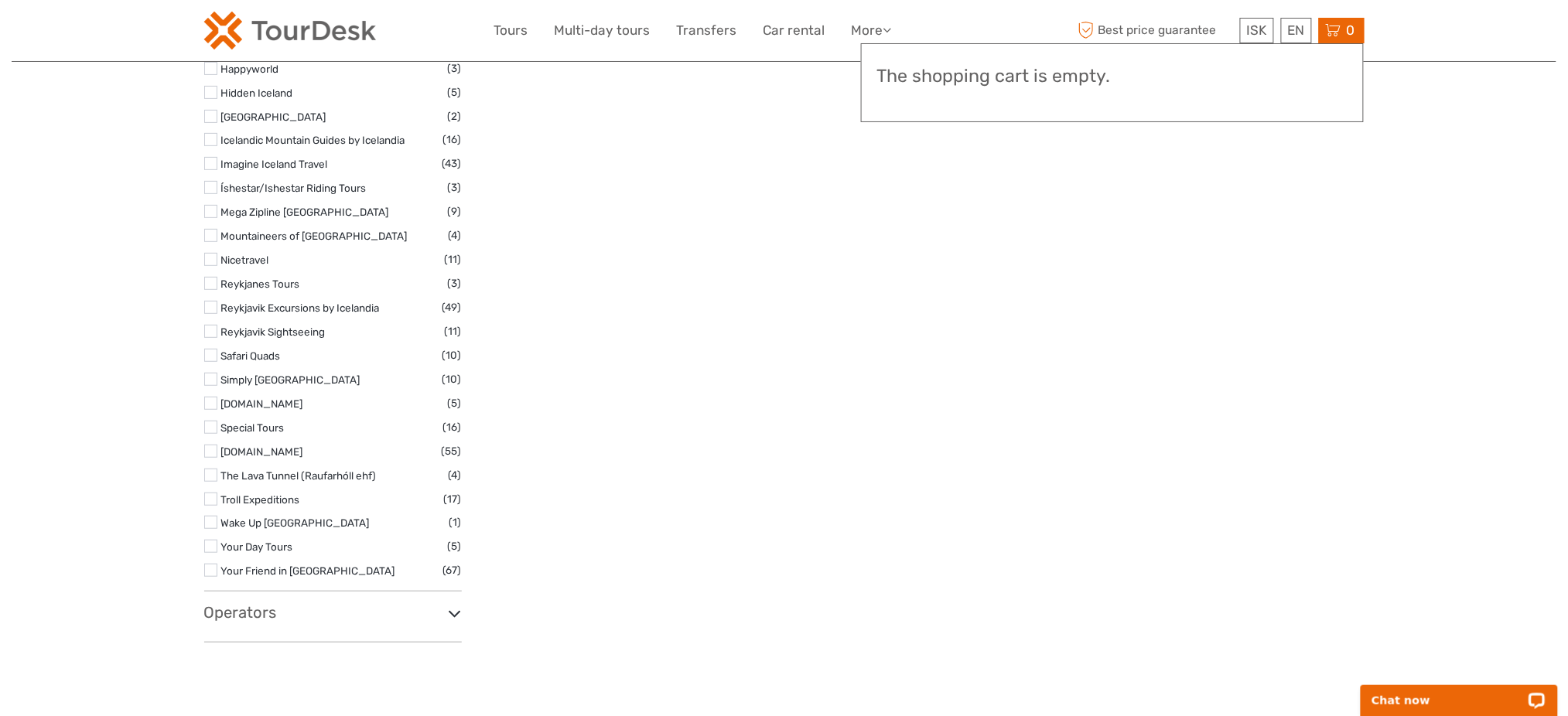
click at [245, 611] on h3 "Operators" at bounding box center [332, 613] width 257 height 18
click at [287, 496] on link "Troll Expeditions" at bounding box center [261, 499] width 79 height 12
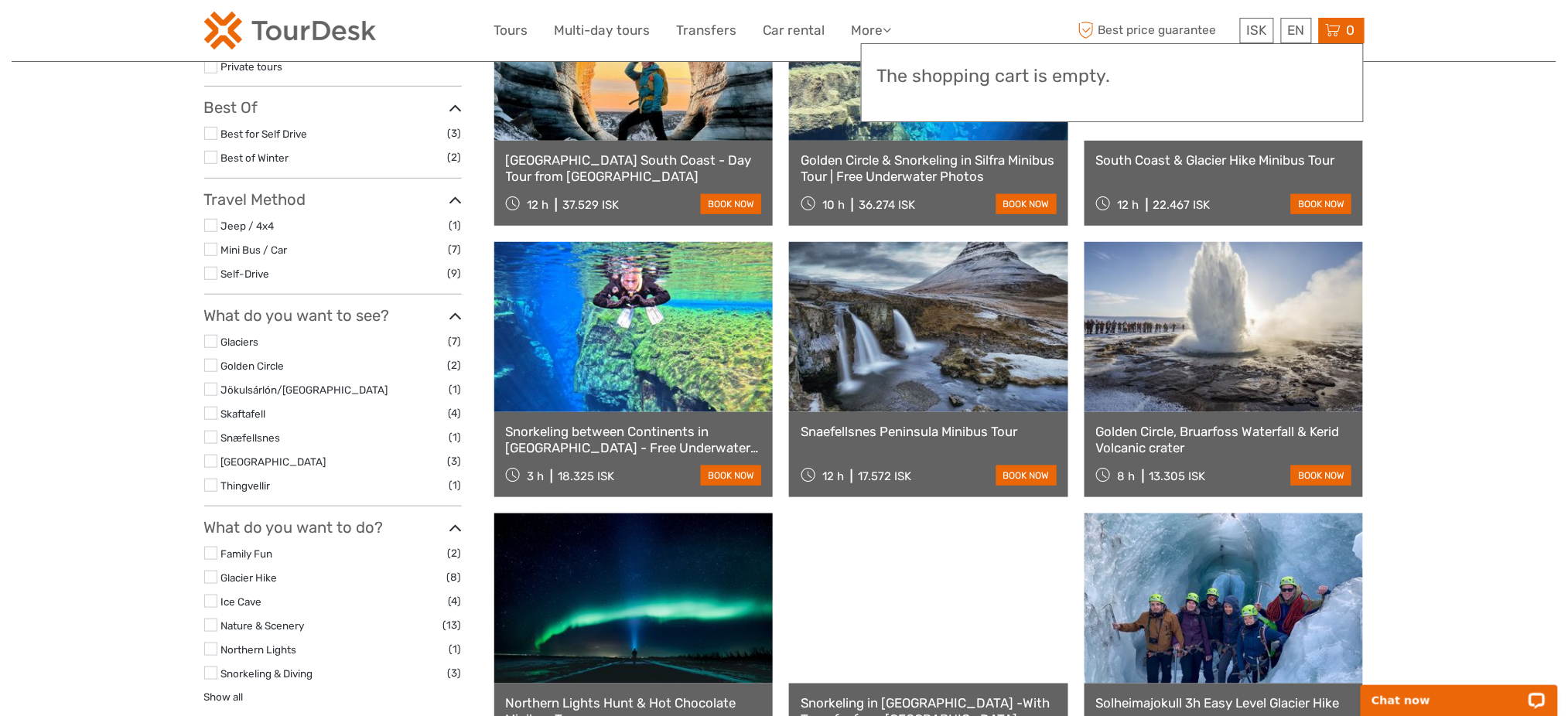
scroll to position [293, 0]
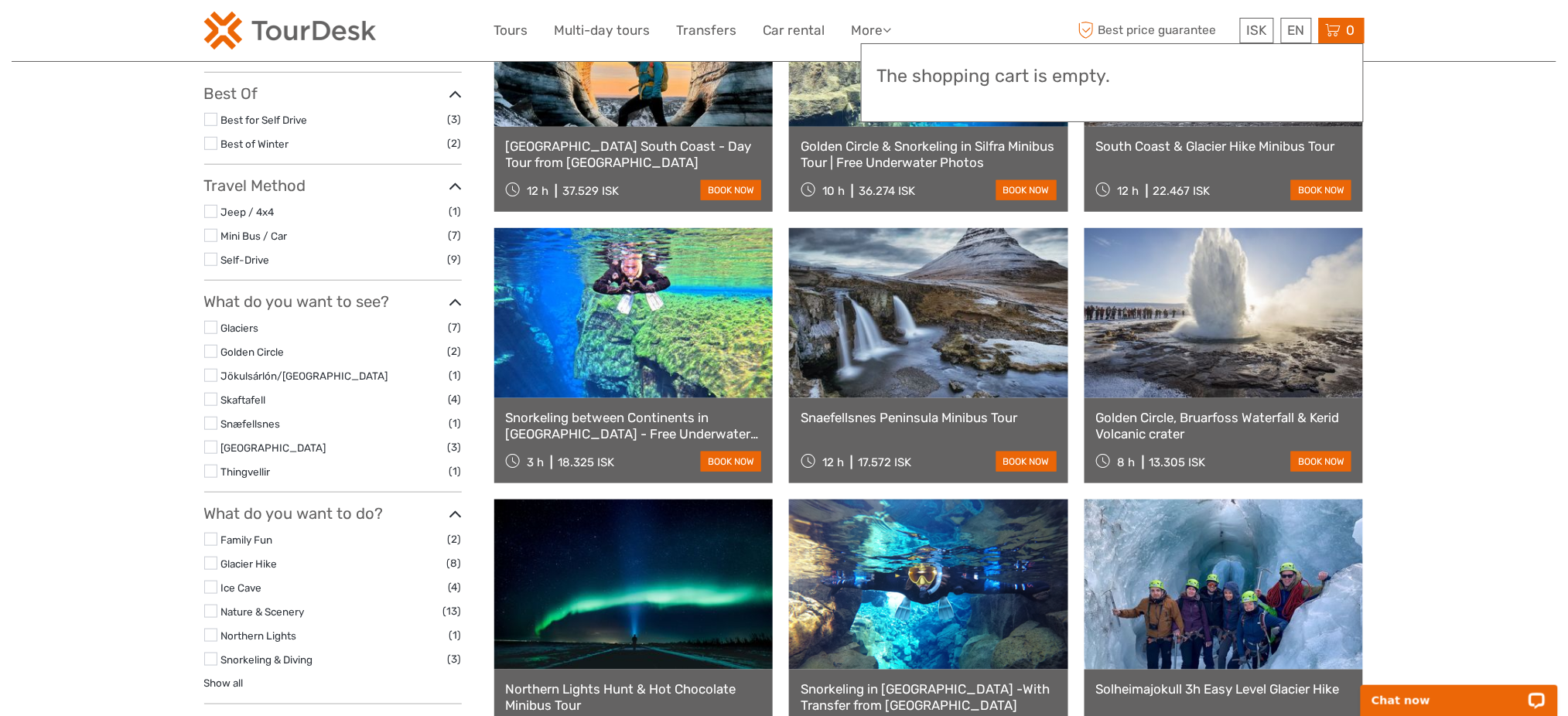
click at [647, 342] on link at bounding box center [634, 313] width 279 height 170
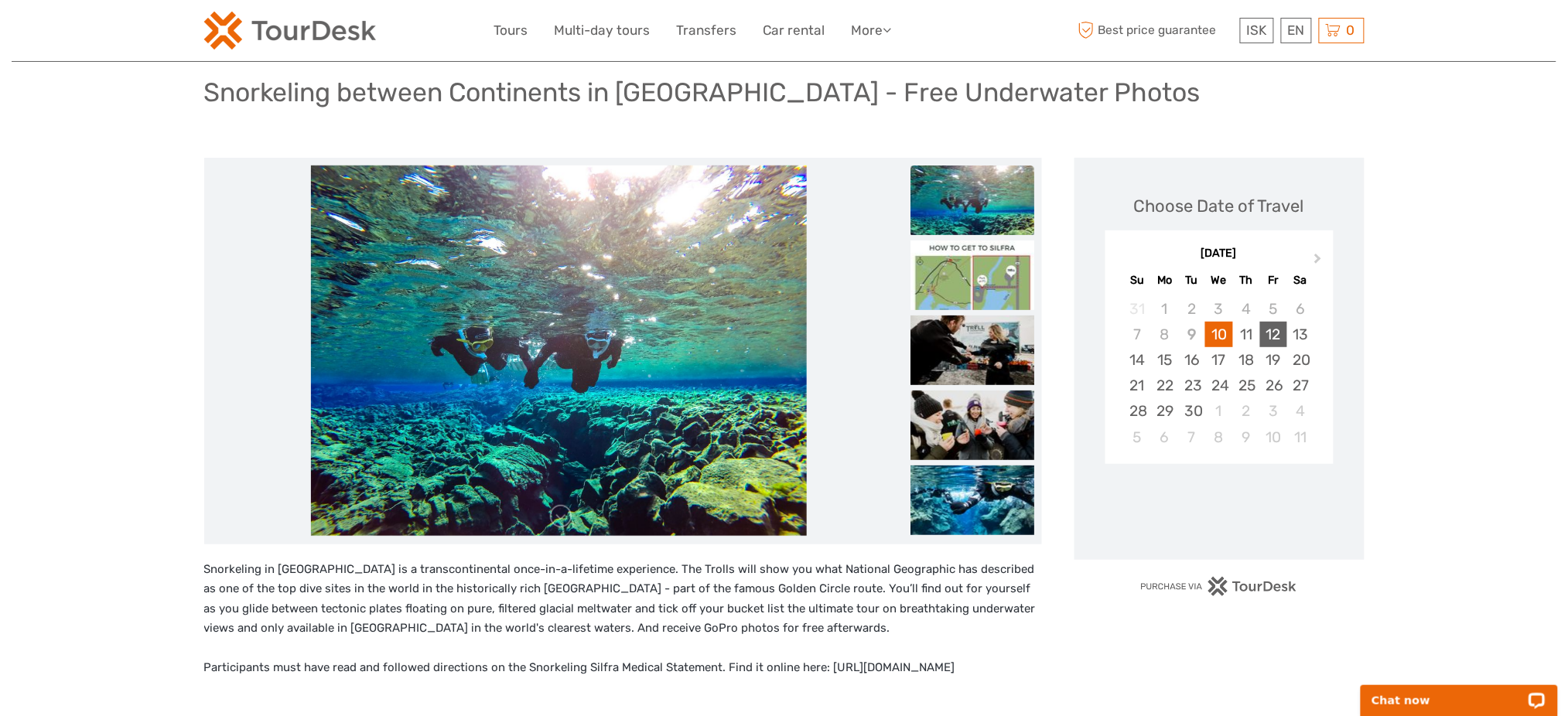
click at [1285, 331] on div "12" at bounding box center [1273, 335] width 27 height 26
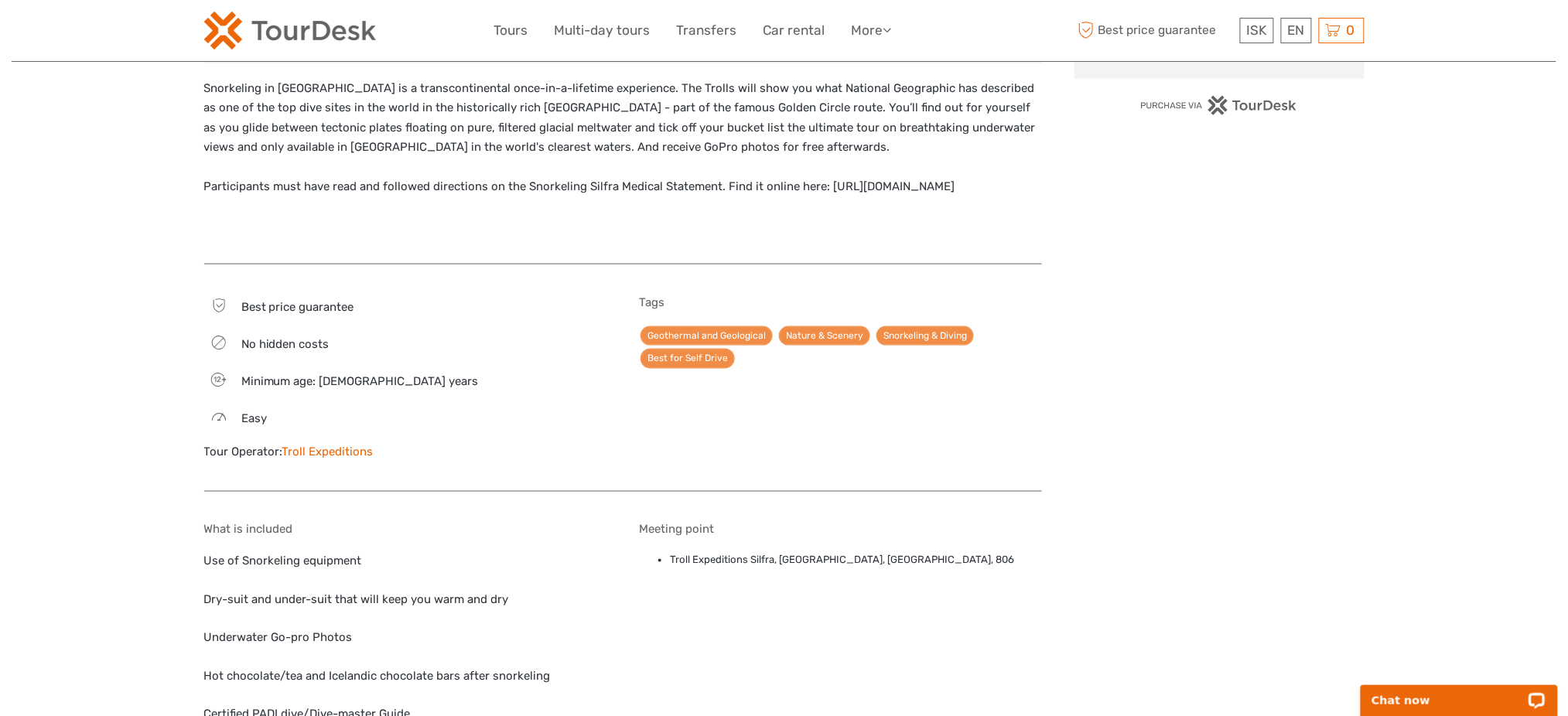
scroll to position [722, 0]
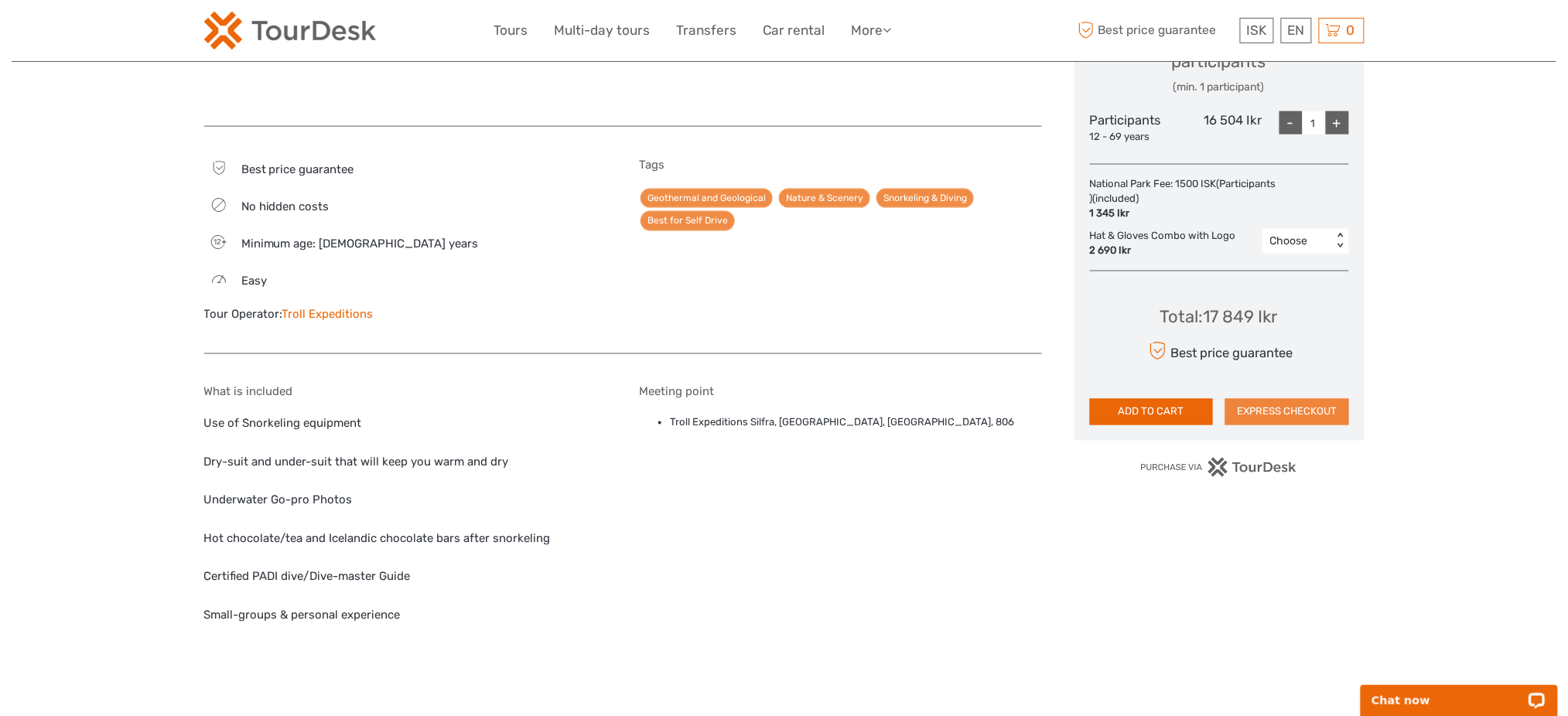
click at [1338, 400] on button "EXPRESS CHECKOUT" at bounding box center [1287, 412] width 124 height 27
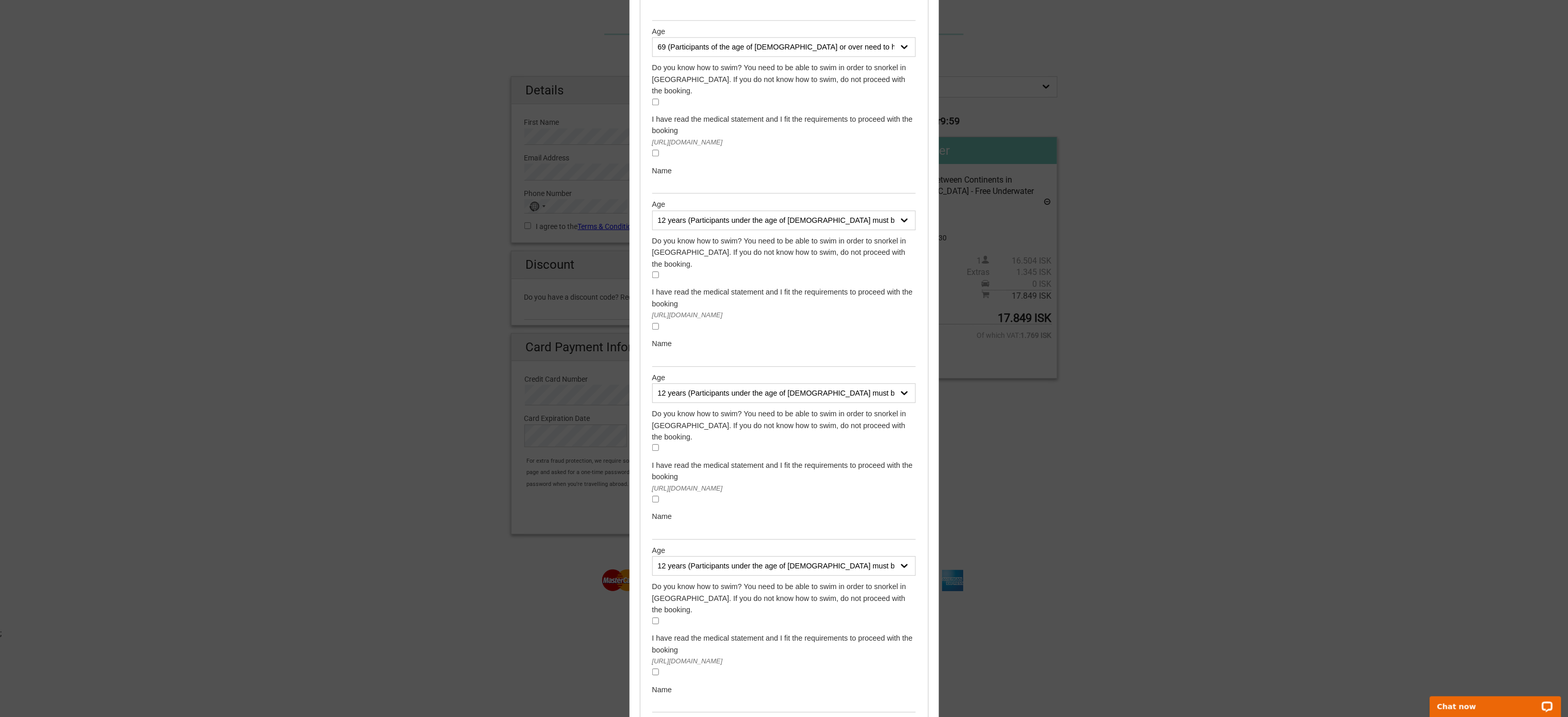
scroll to position [42, 0]
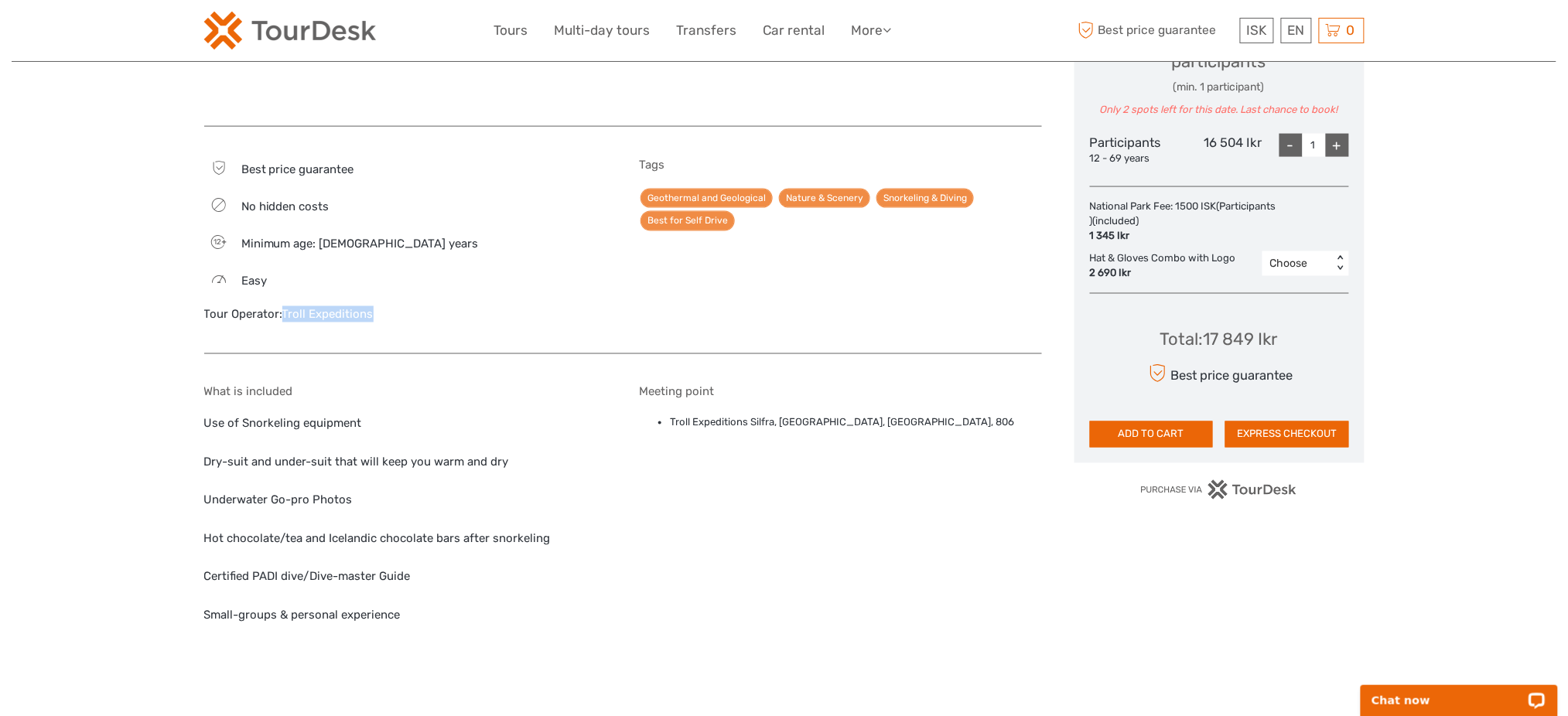
drag, startPoint x: 357, startPoint y: 310, endPoint x: 283, endPoint y: 318, distance: 74.4
click at [283, 318] on div "Tour Operator: Troll Expeditions" at bounding box center [405, 315] width 403 height 17
copy link "Troll Expeditions"
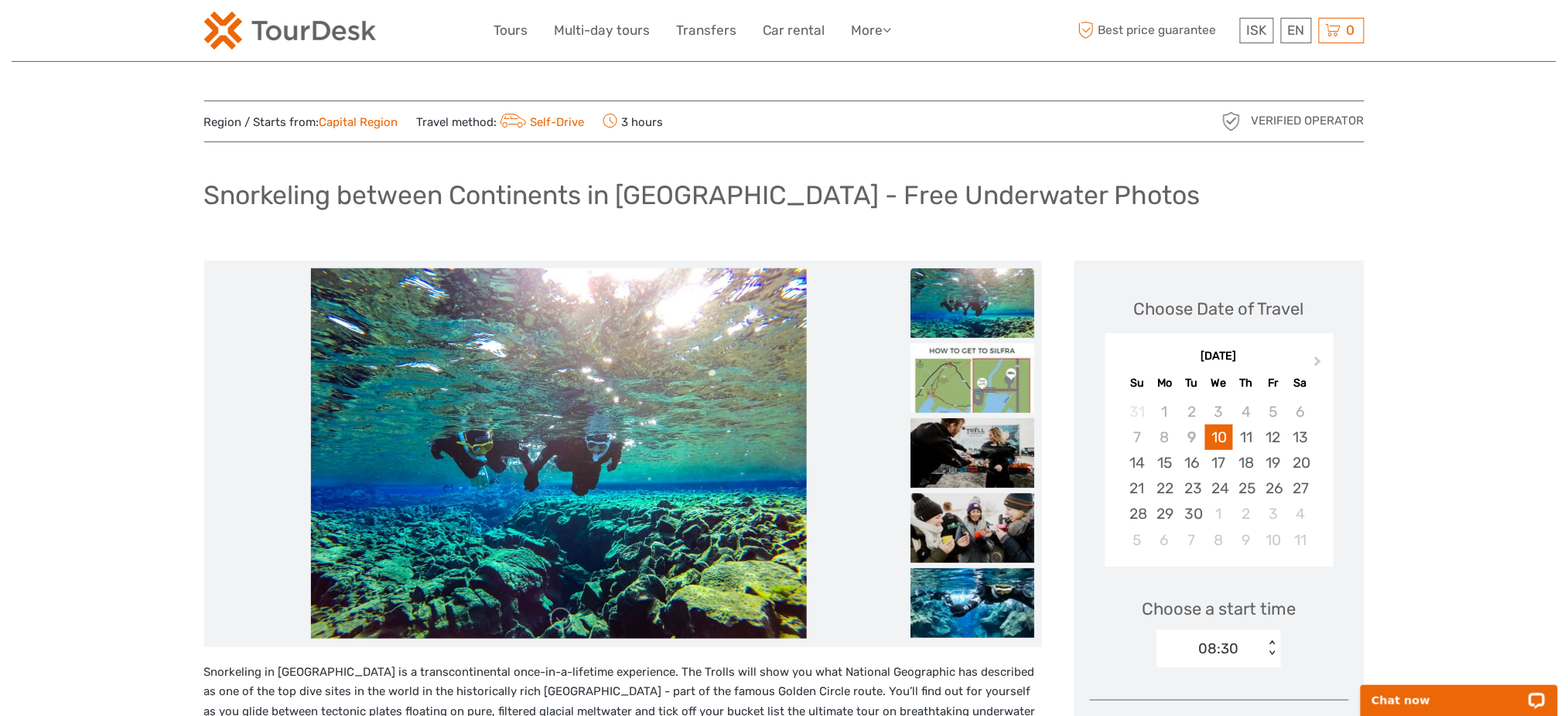
click at [498, 202] on h1 "Snorkeling between Continents in Silfra - Free Underwater Photos" at bounding box center [702, 196] width 996 height 31
click at [498, 202] on h1 "Snorkeling between Continents in [GEOGRAPHIC_DATA] - Free Underwater Photos" at bounding box center [702, 196] width 996 height 31
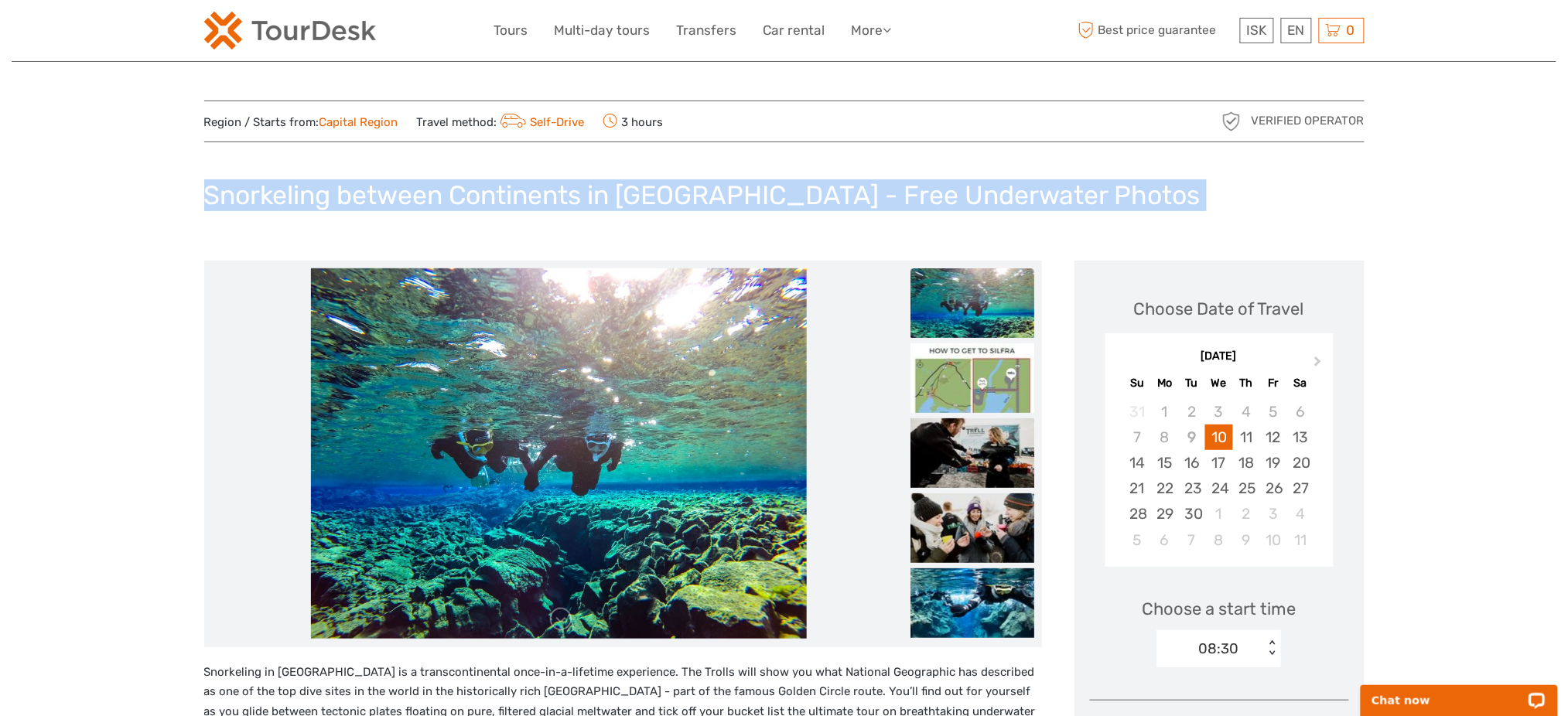
click at [498, 202] on h1 "Snorkeling between Continents in [GEOGRAPHIC_DATA] - Free Underwater Photos" at bounding box center [702, 196] width 996 height 31
copy div "Snorkeling between Continents in [GEOGRAPHIC_DATA] - Free Underwater Photos"
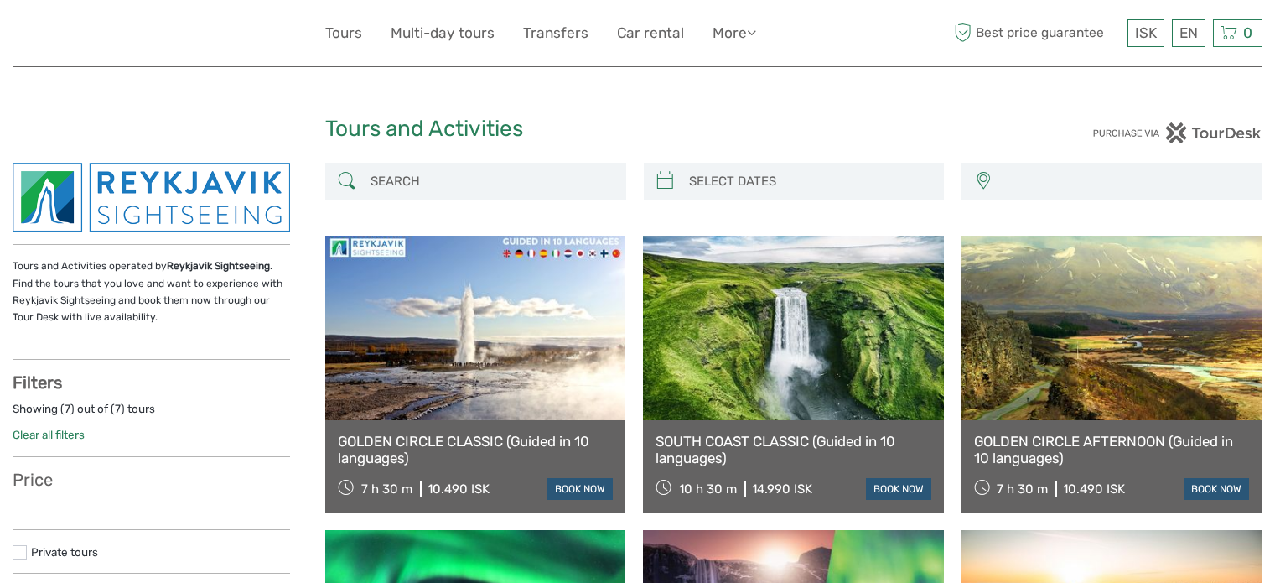
select select
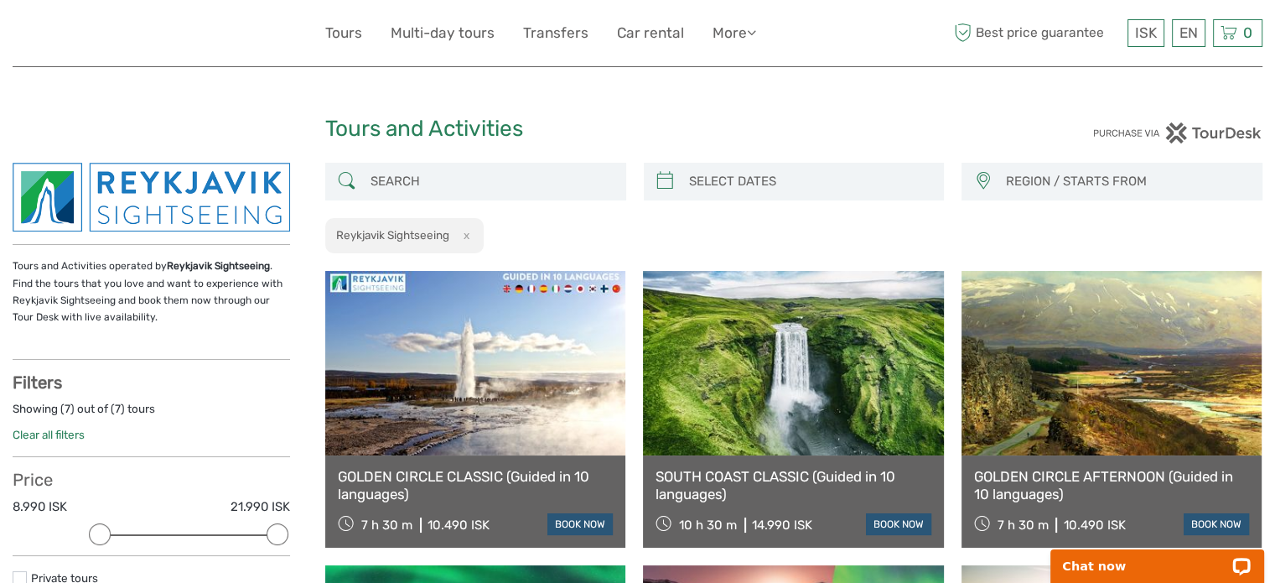
drag, startPoint x: 240, startPoint y: 29, endPoint x: 29, endPoint y: 43, distance: 211.7
click at [29, 43] on div at bounding box center [169, 33] width 313 height 41
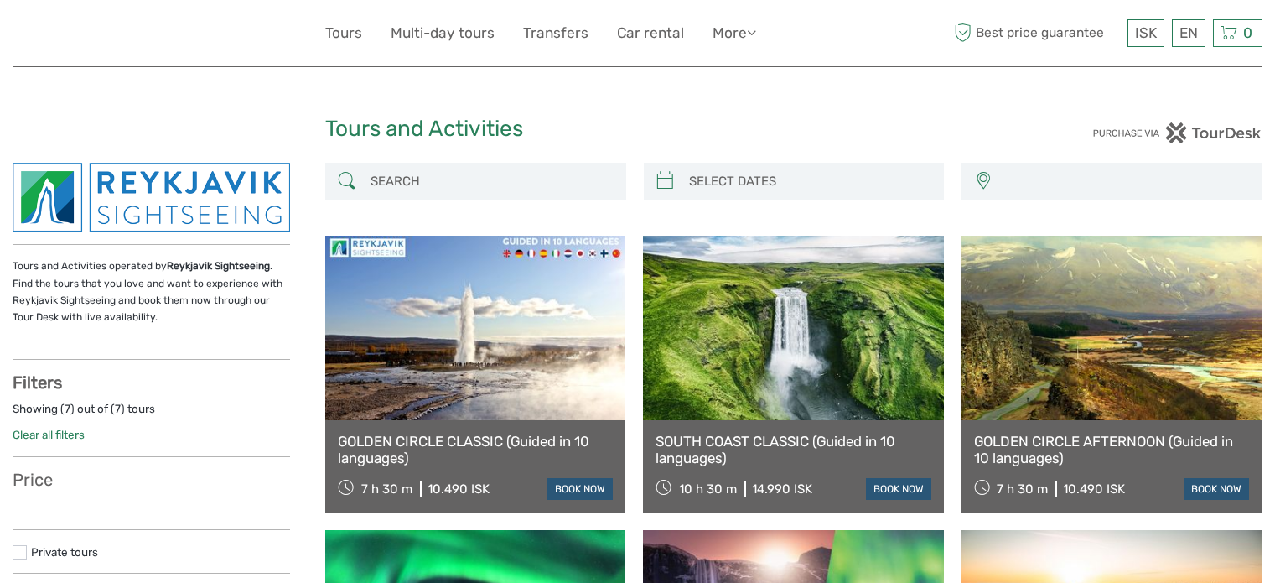
select select
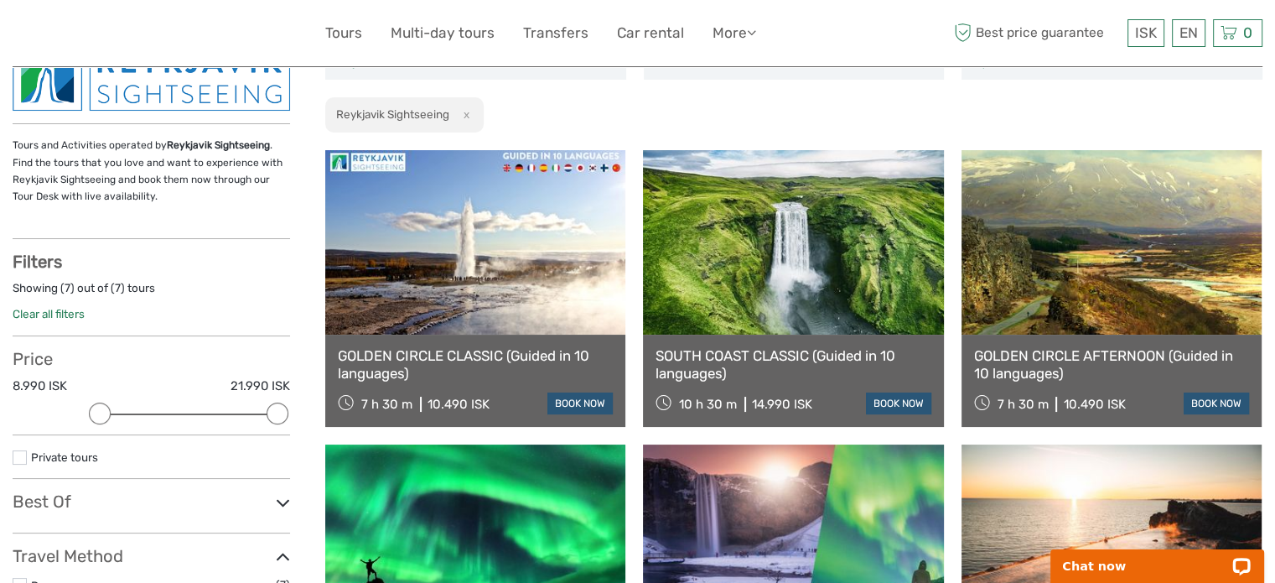
scroll to position [252, 0]
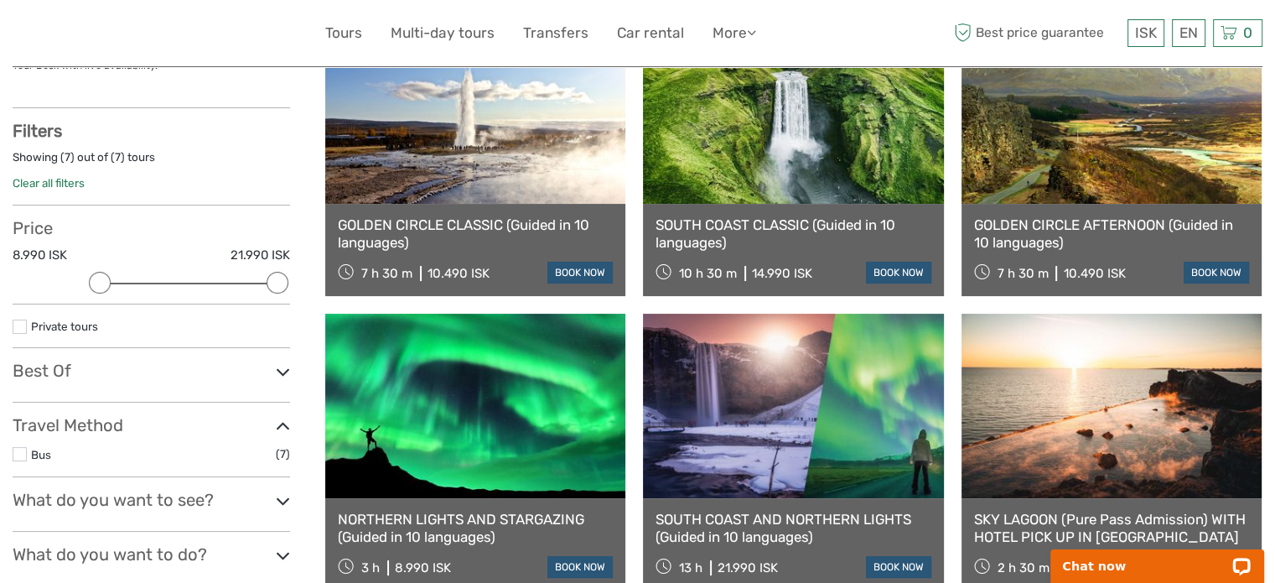
click at [519, 414] on link at bounding box center [475, 406] width 300 height 184
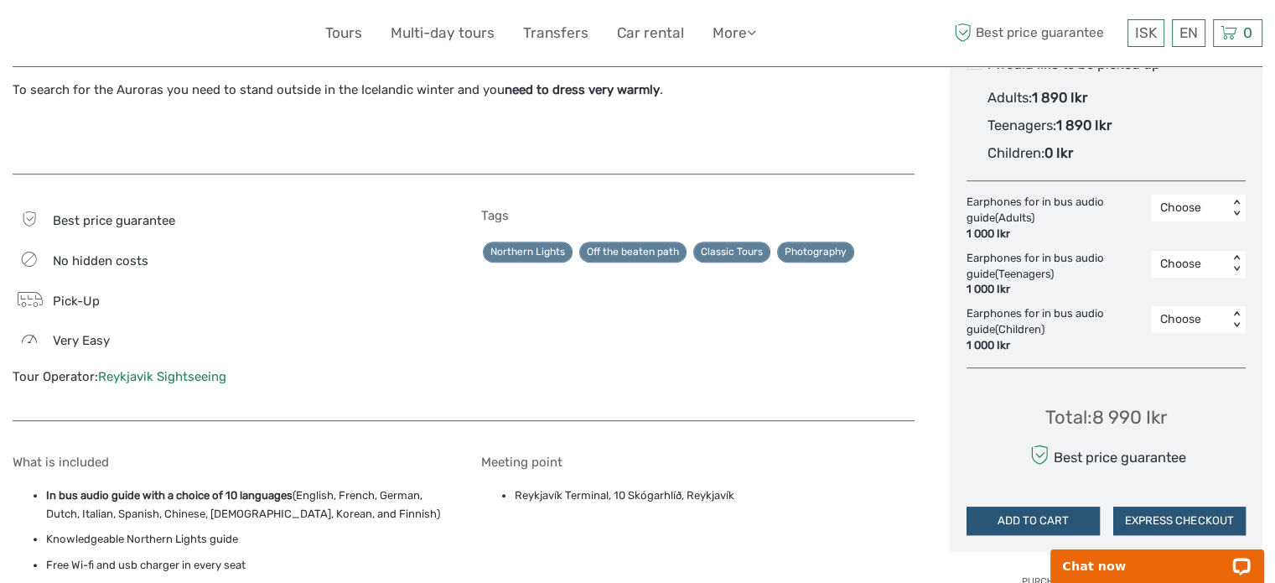
scroll to position [1090, 0]
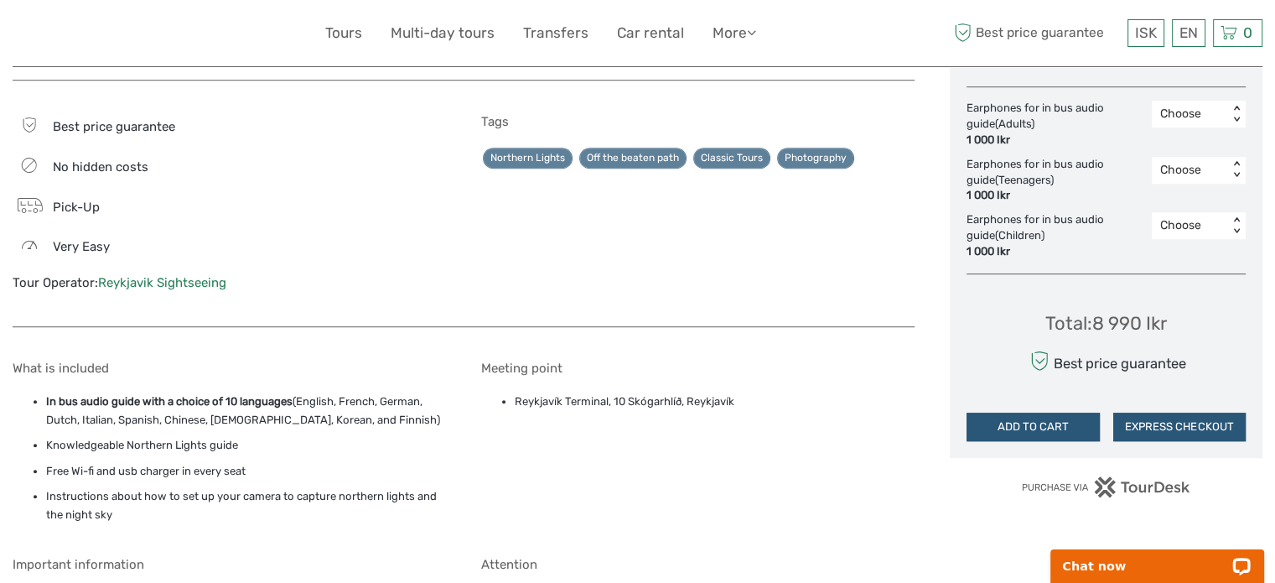
click at [694, 392] on li "Reykjavík Terminal, 10 Skógarhlíð, Reykjavík" at bounding box center [715, 401] width 400 height 18
copy div "Reykjavík Terminal, 10 Skógarhlíð, Reykjavík"
click at [1192, 367] on div "Total : 8 990 Ikr Best price guarantee ADD TO CART EXPRESS CHECKOUT" at bounding box center [1106, 364] width 279 height 153
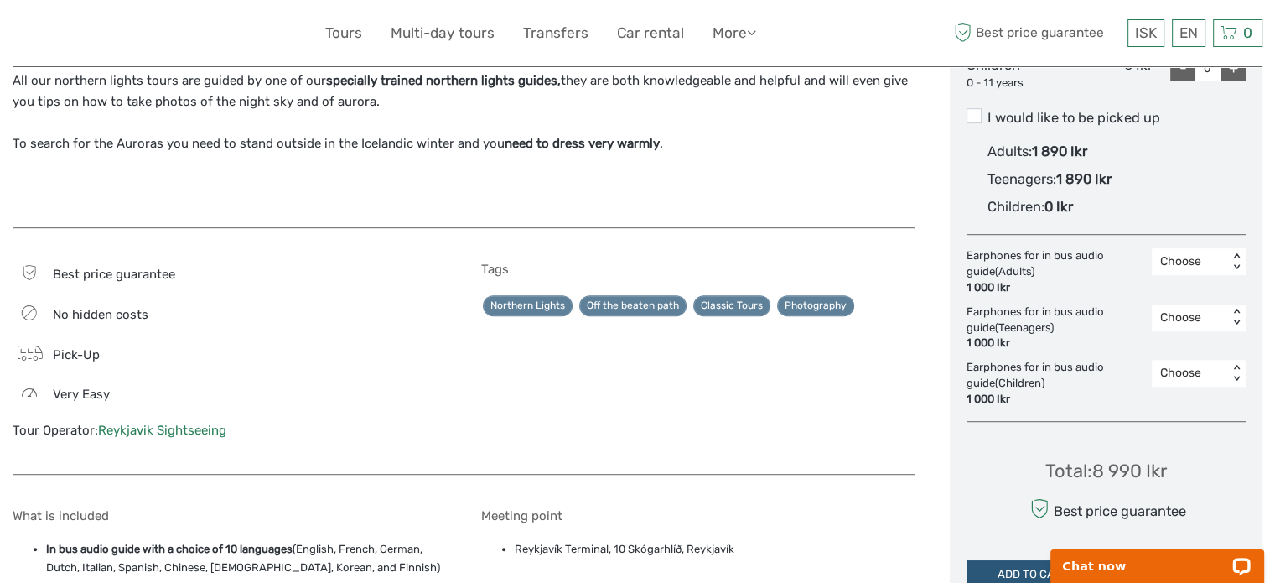
scroll to position [839, 0]
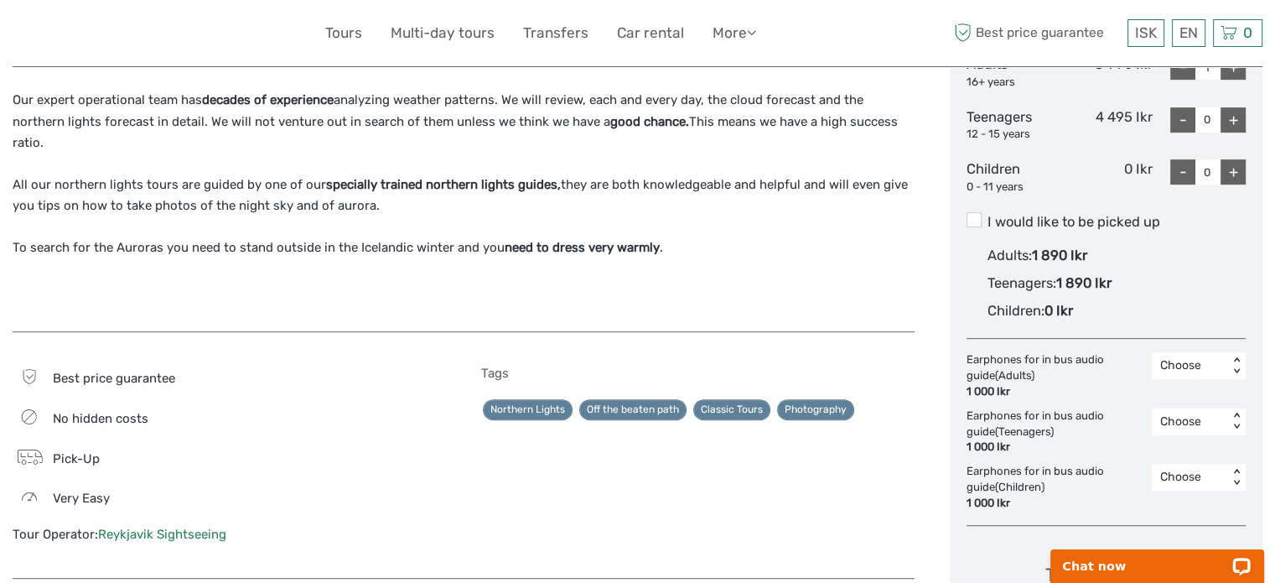
click at [1091, 238] on label "I would like to be picked up Adults : 1 890 Ikr Teenagers : 1 890 Ikr Children …" at bounding box center [1106, 268] width 279 height 113
click at [988, 216] on input "I would like to be picked up" at bounding box center [988, 216] width 0 height 0
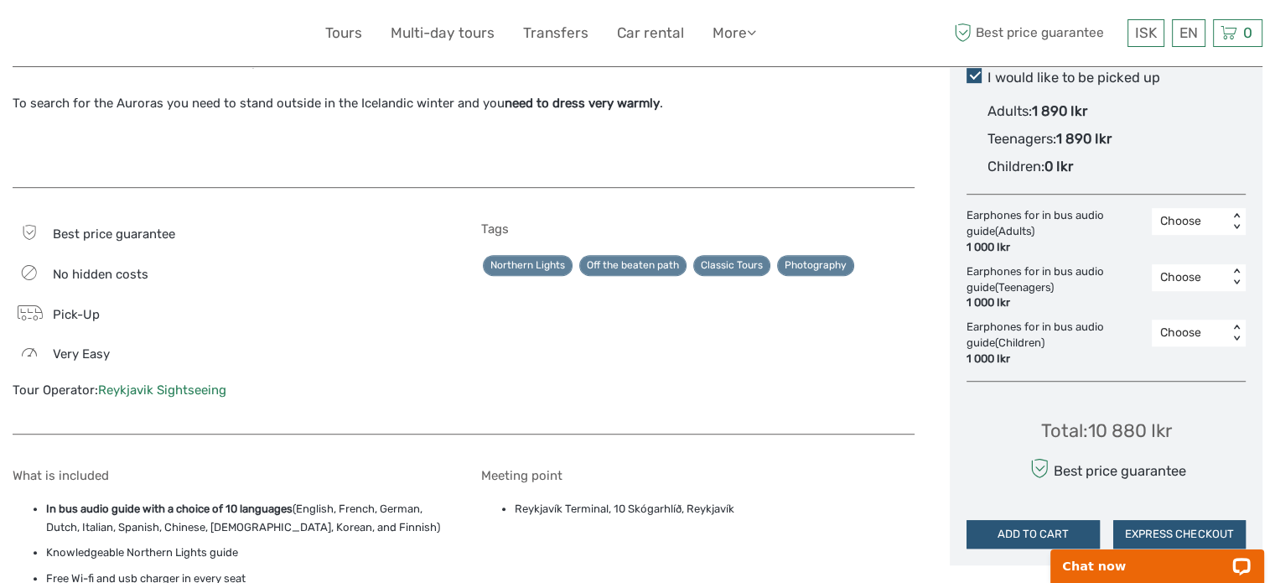
scroll to position [1090, 0]
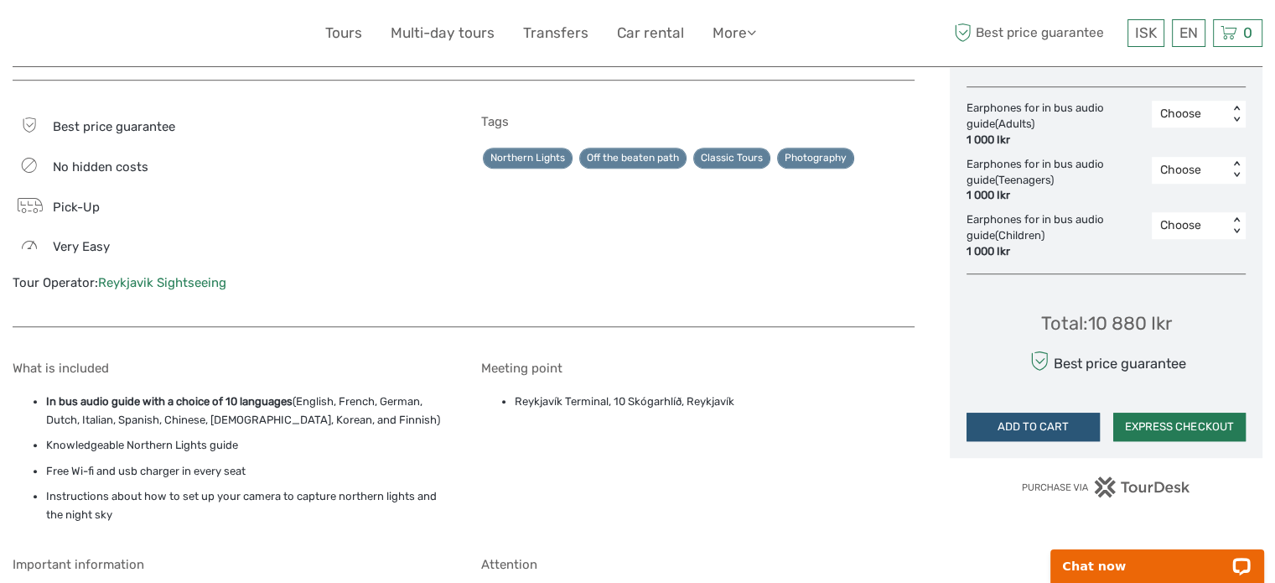
click button "EXPRESS CHECKOUT"
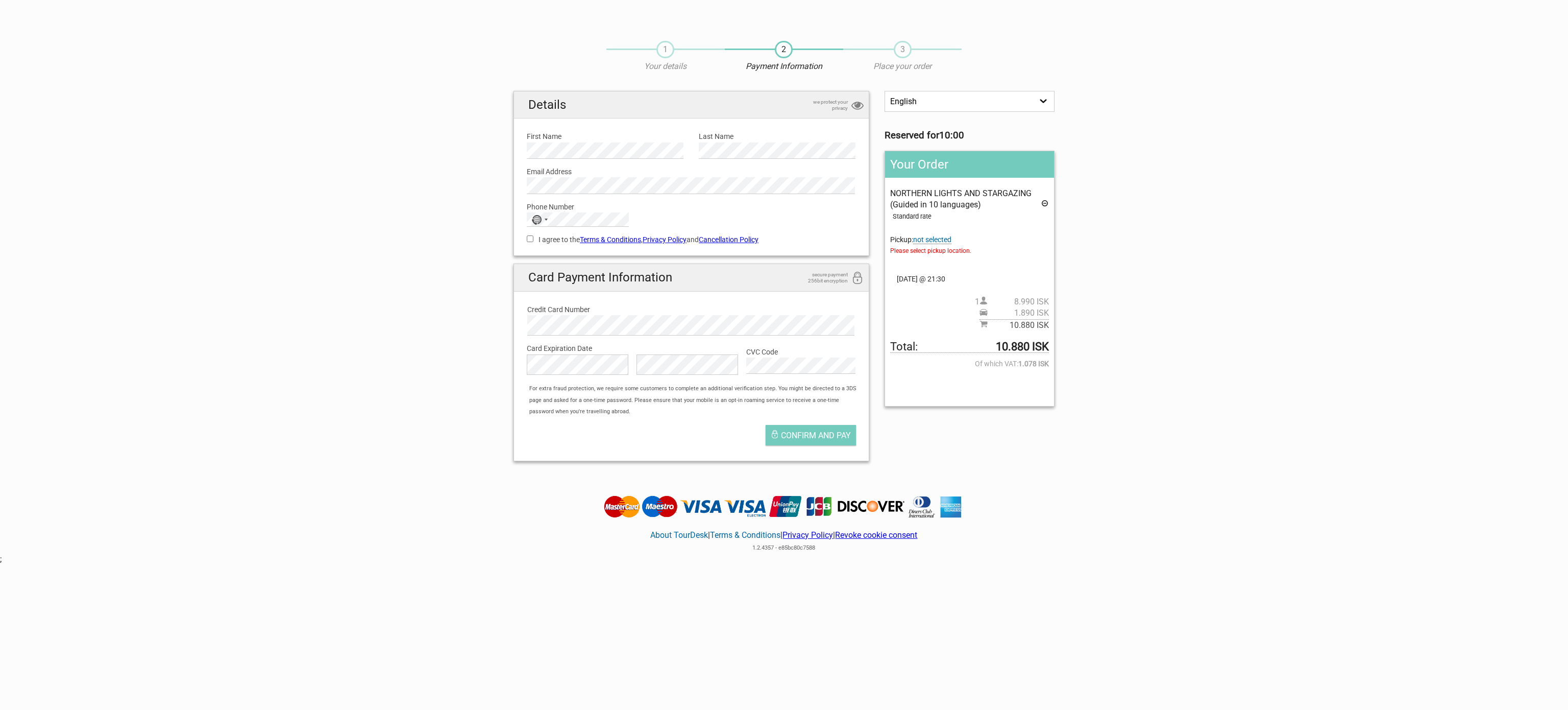
click at [938, 236] on span "not selected" at bounding box center [932, 240] width 38 height 9
click at [942, 269] on span at bounding box center [967, 269] width 139 height 14
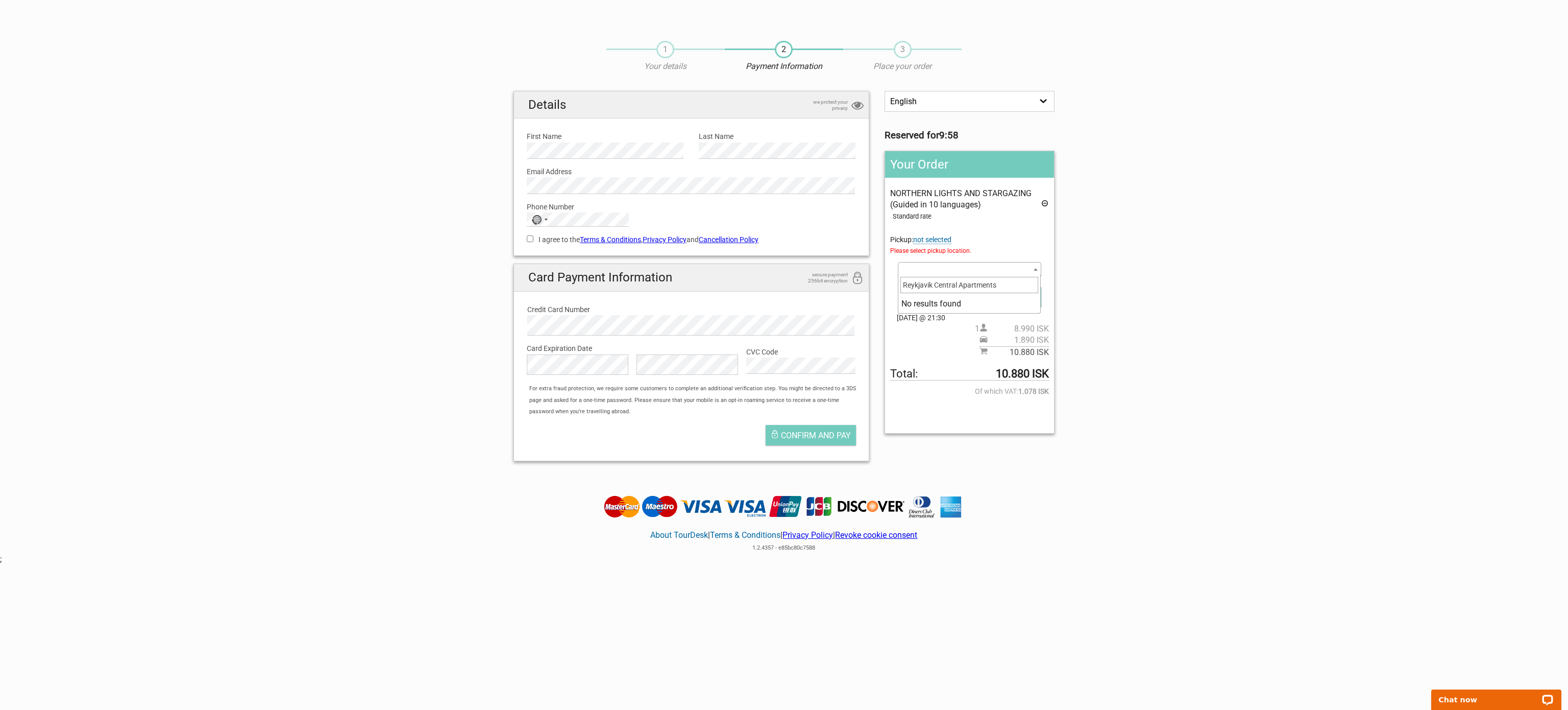
drag, startPoint x: 1009, startPoint y: 287, endPoint x: 674, endPoint y: 261, distance: 336.0
click at [674, 261] on body "1 Your details 2 Payment Information 3 Place your order English Español Deutsch…" at bounding box center [784, 334] width 1568 height 667
type input "Reykjavik Central Apartments"
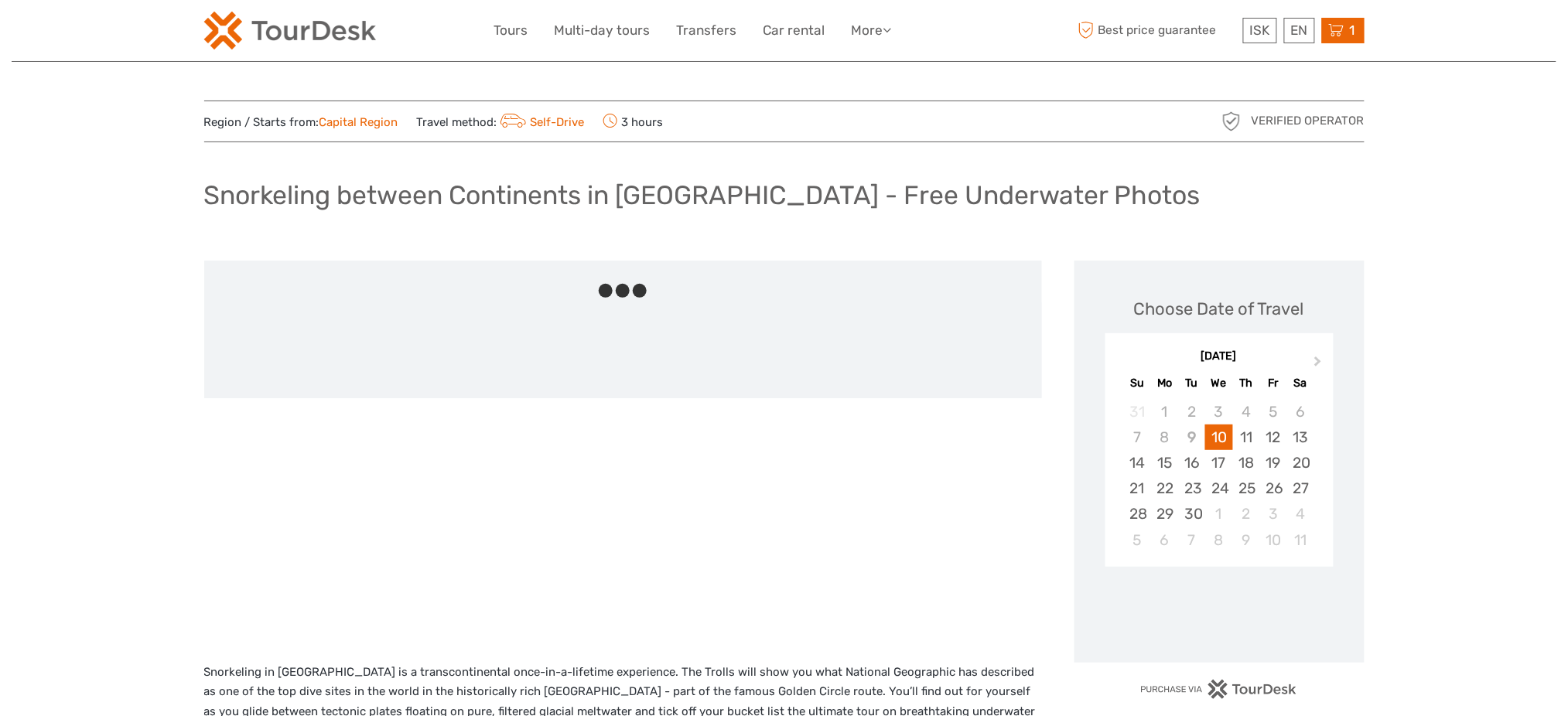
click at [1348, 34] on span "1" at bounding box center [1352, 30] width 10 height 16
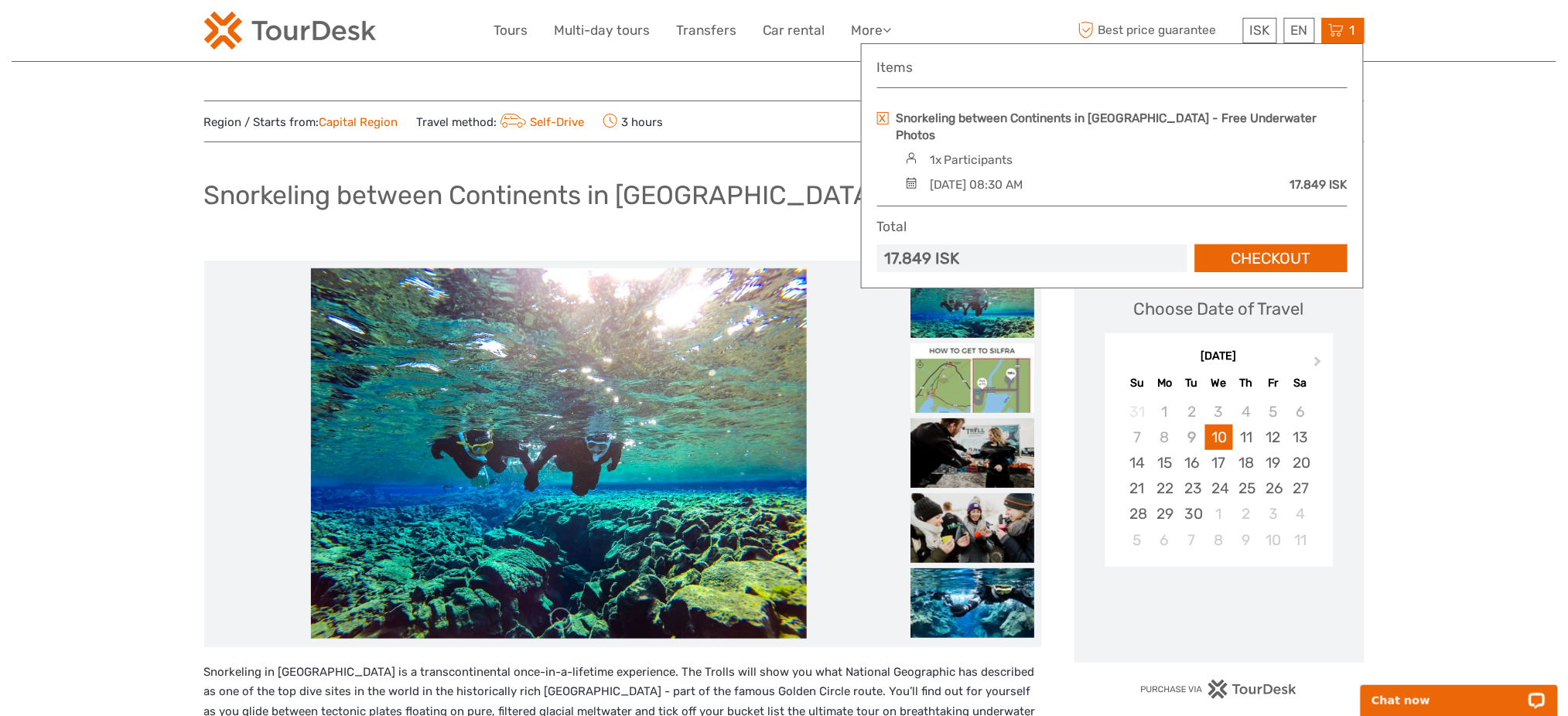
click at [879, 116] on link at bounding box center [883, 118] width 12 height 12
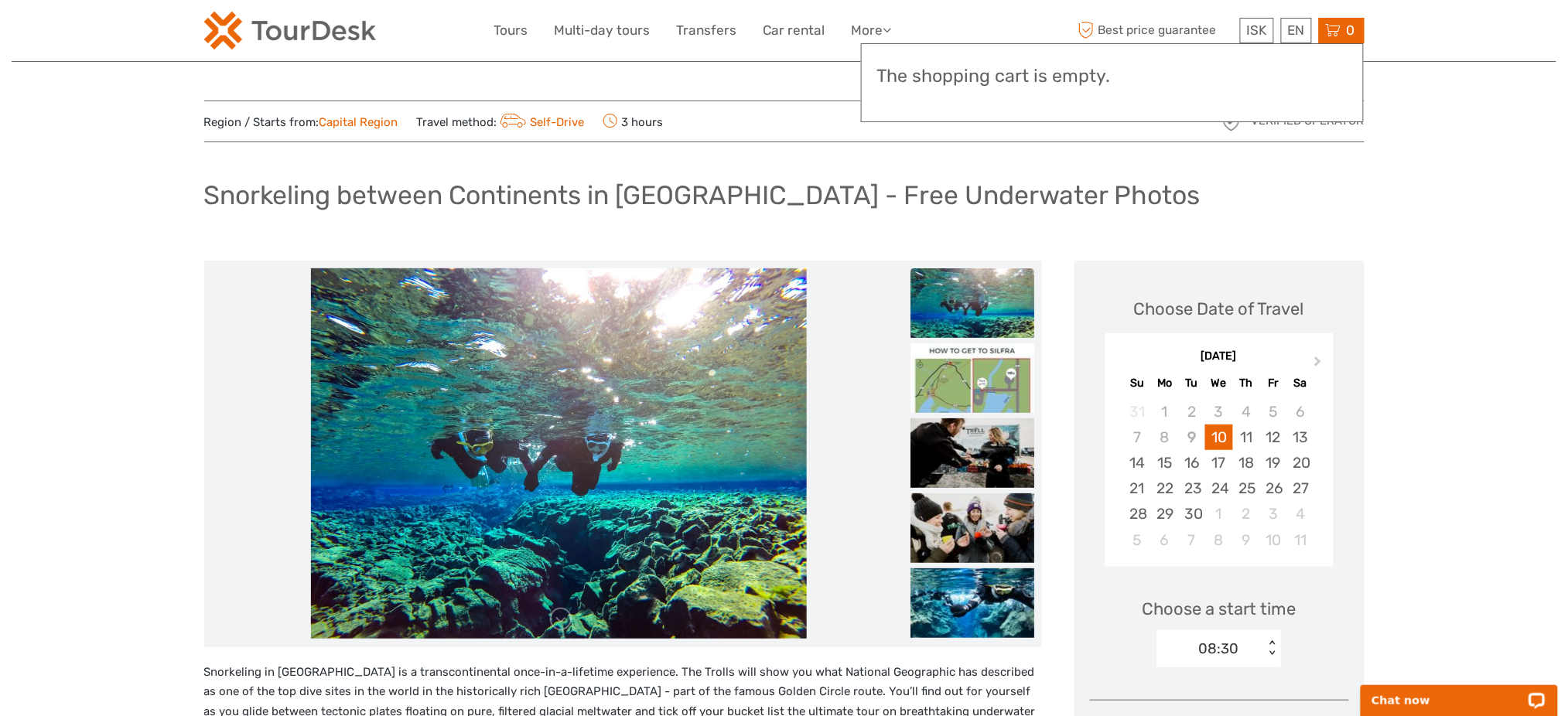
click at [1277, 357] on div "[DATE]" at bounding box center [1218, 357] width 228 height 17
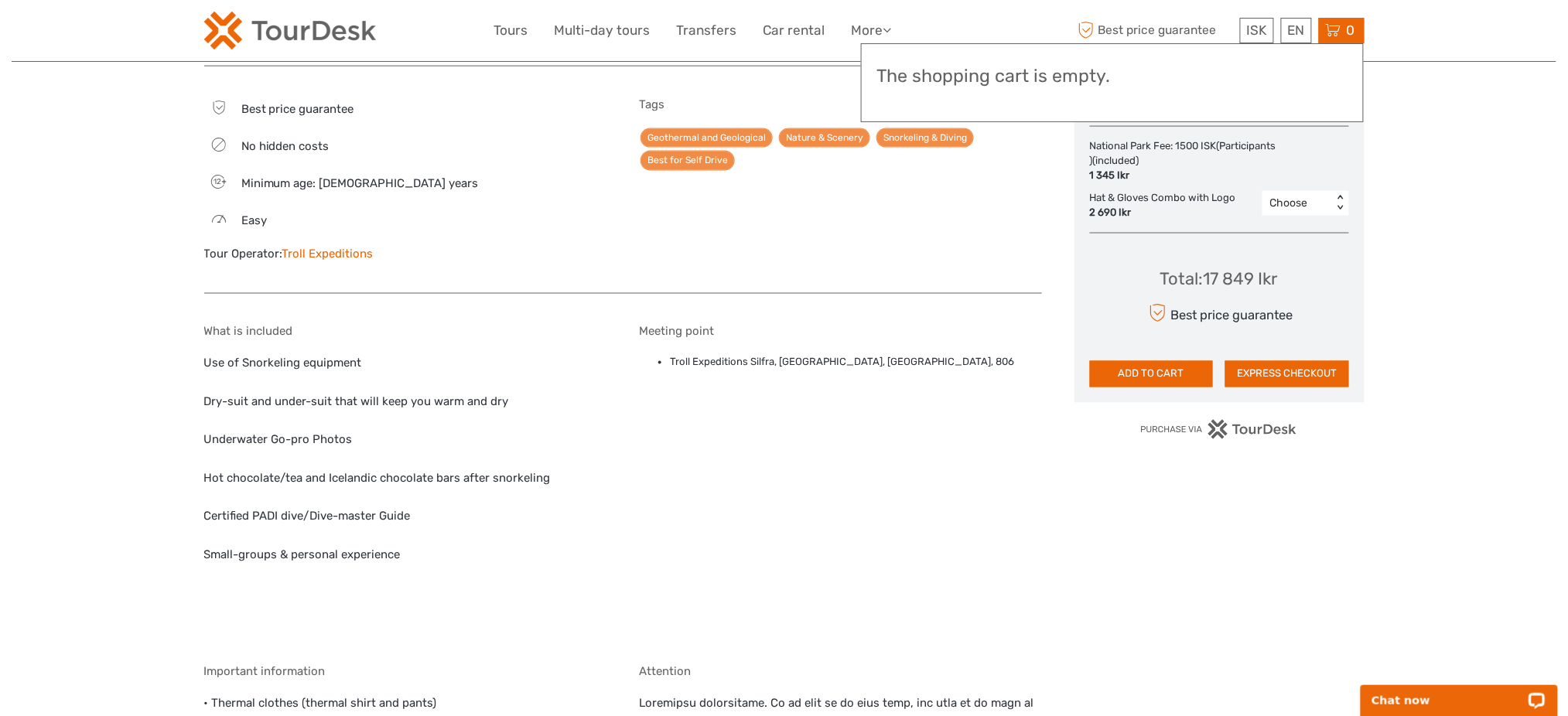
scroll to position [825, 0]
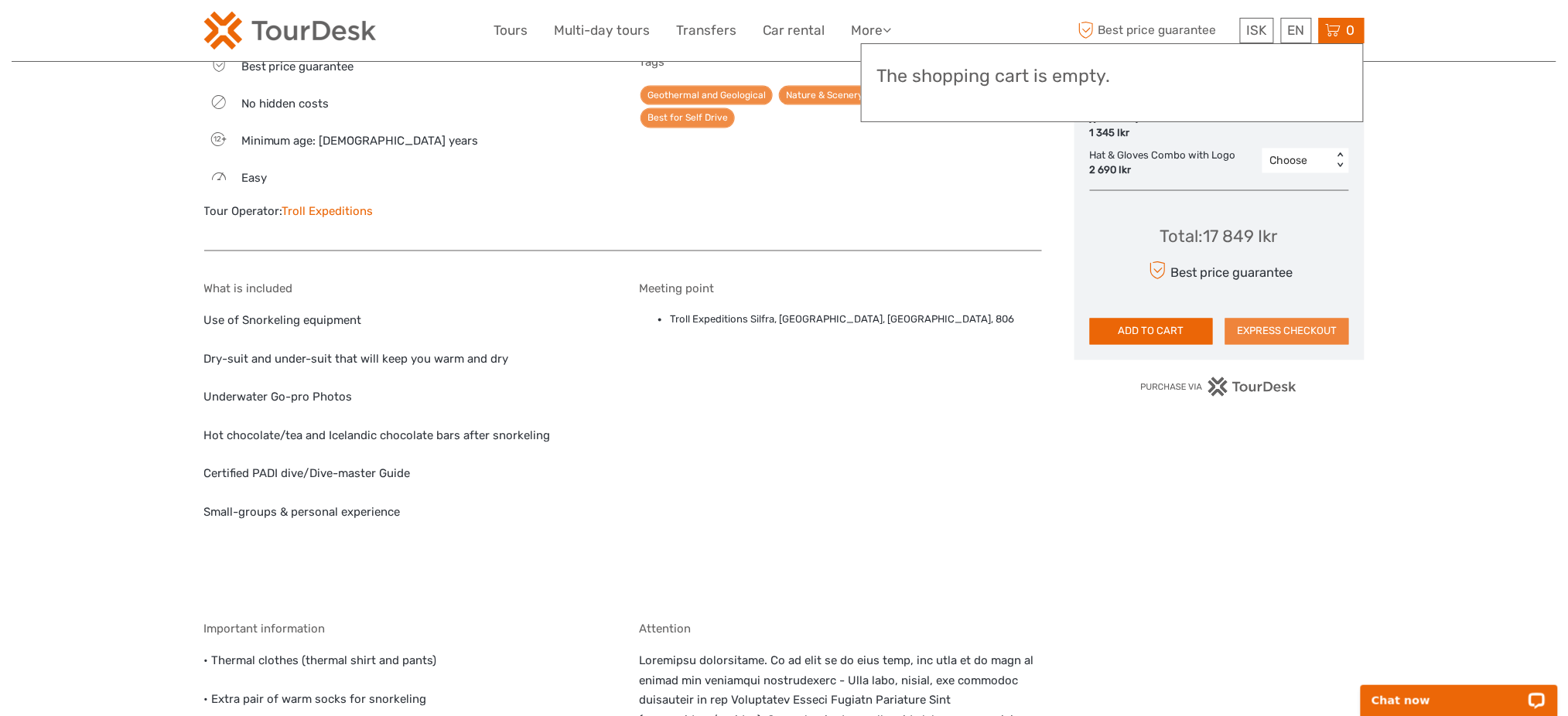
click at [1307, 340] on button "EXPRESS CHECKOUT" at bounding box center [1287, 331] width 124 height 27
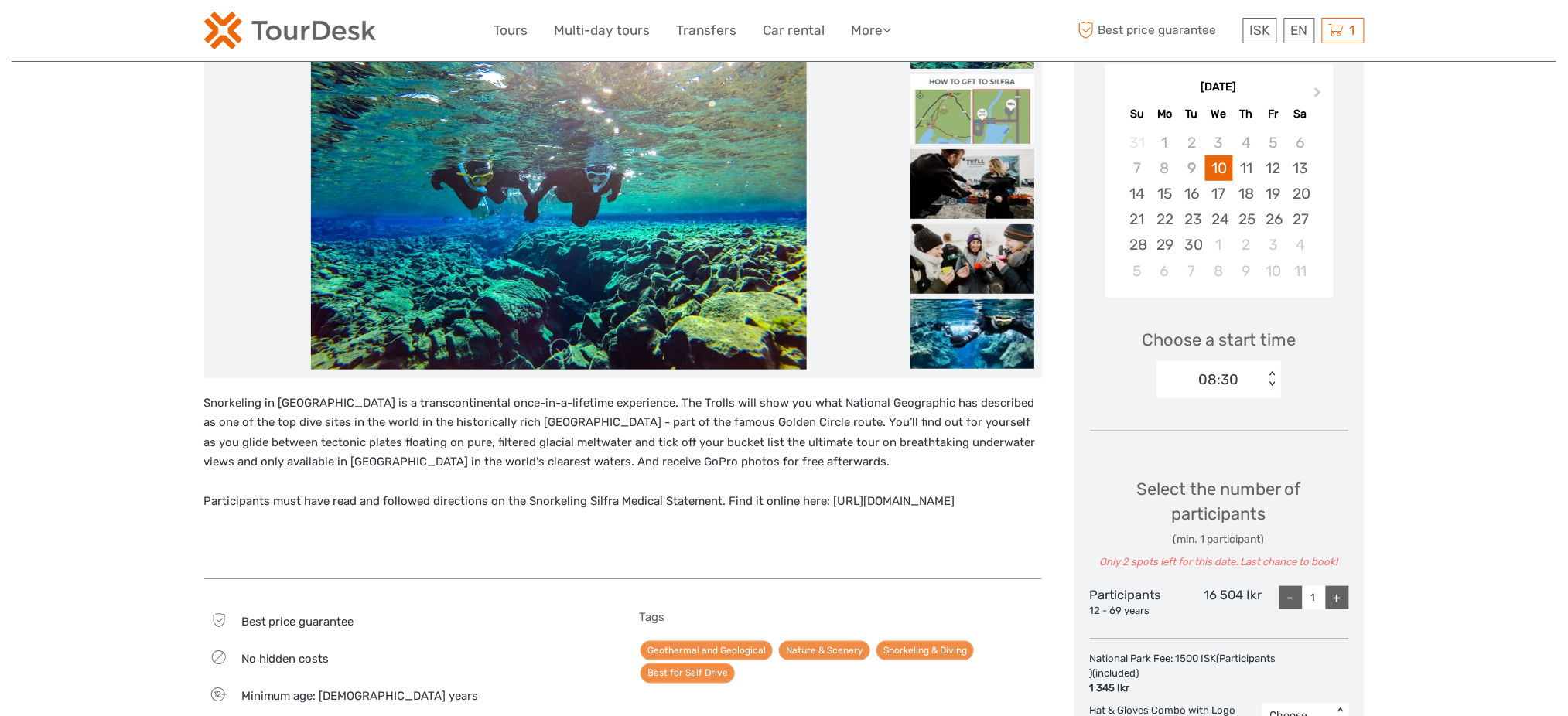
scroll to position [246, 0]
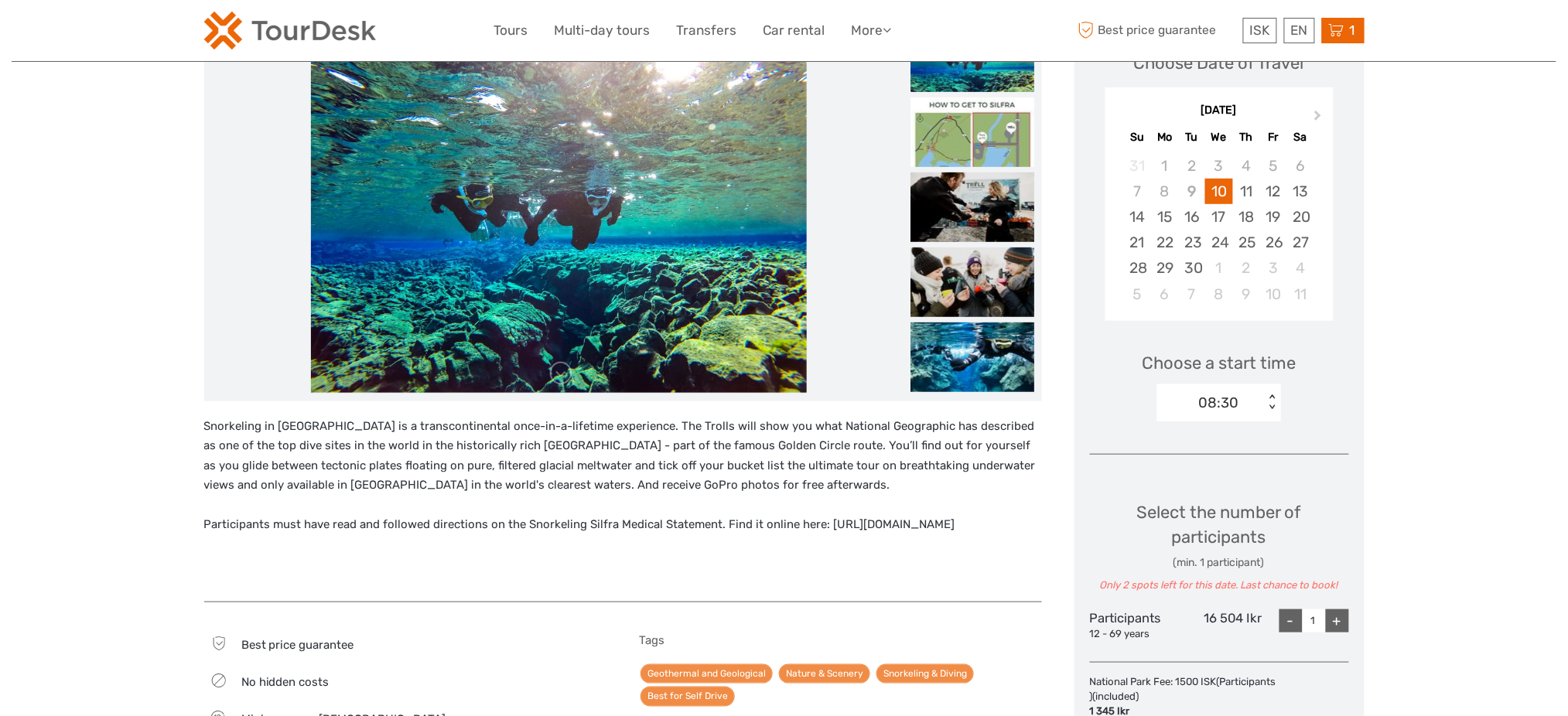
click at [1354, 36] on span "1" at bounding box center [1352, 30] width 10 height 16
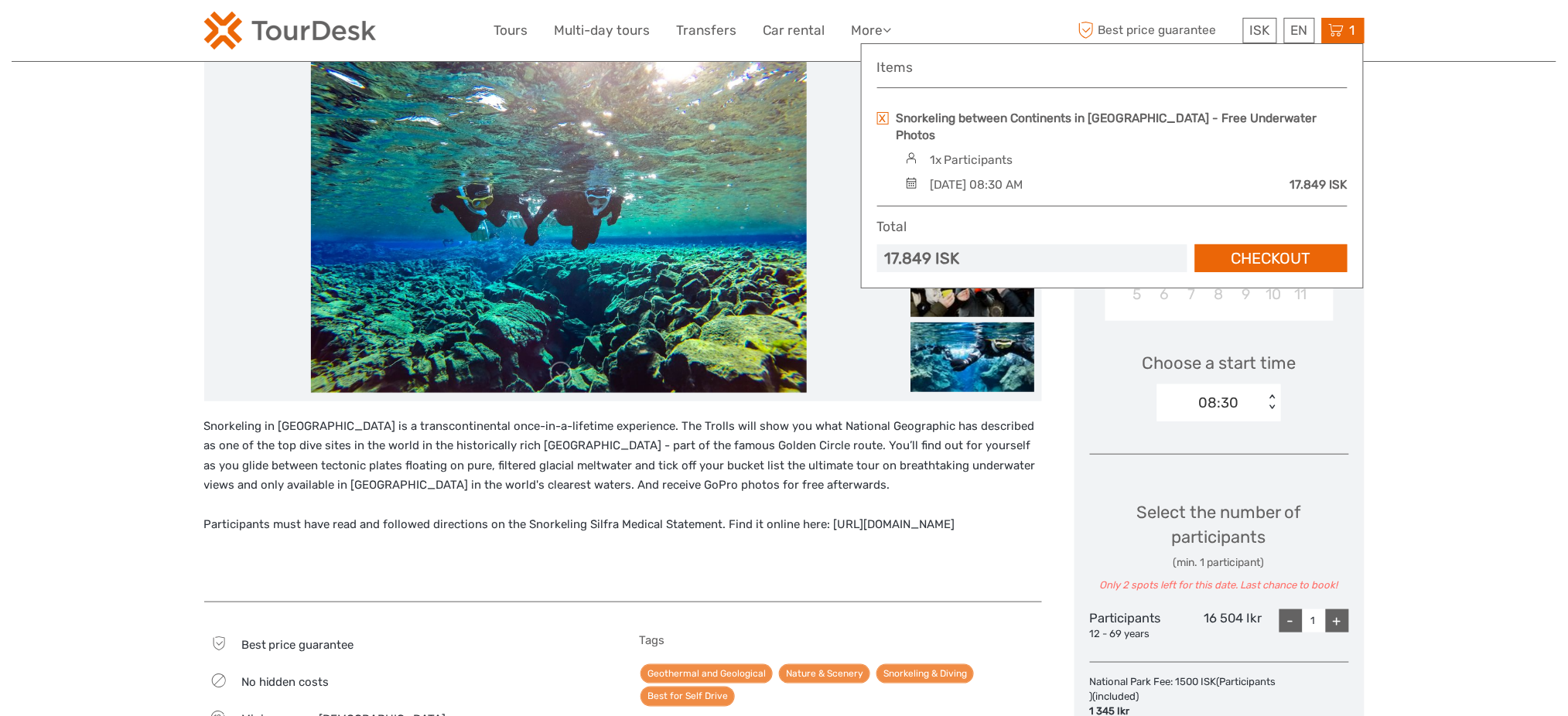
scroll to position [0, 0]
click at [882, 114] on link at bounding box center [883, 118] width 12 height 12
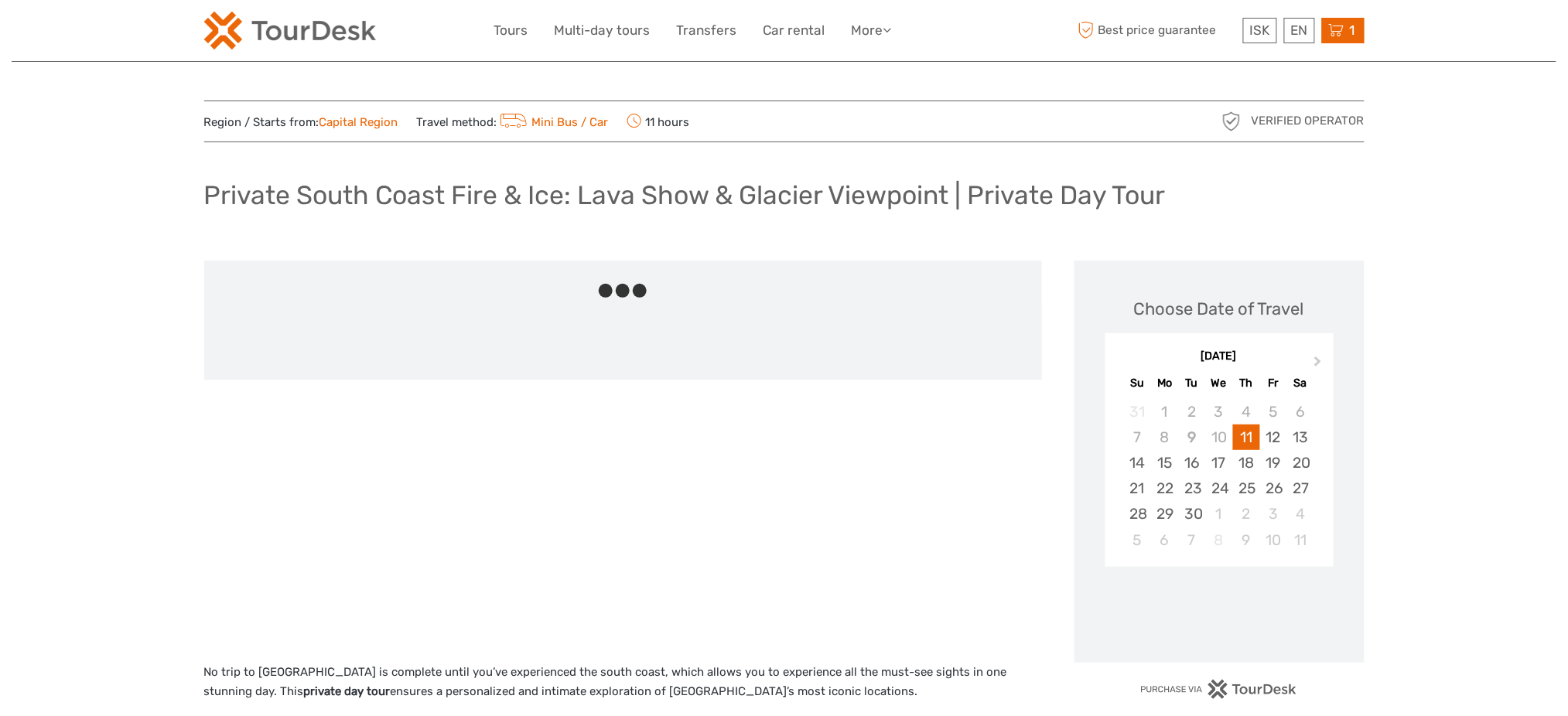
click at [1336, 36] on icon at bounding box center [1336, 30] width 16 height 19
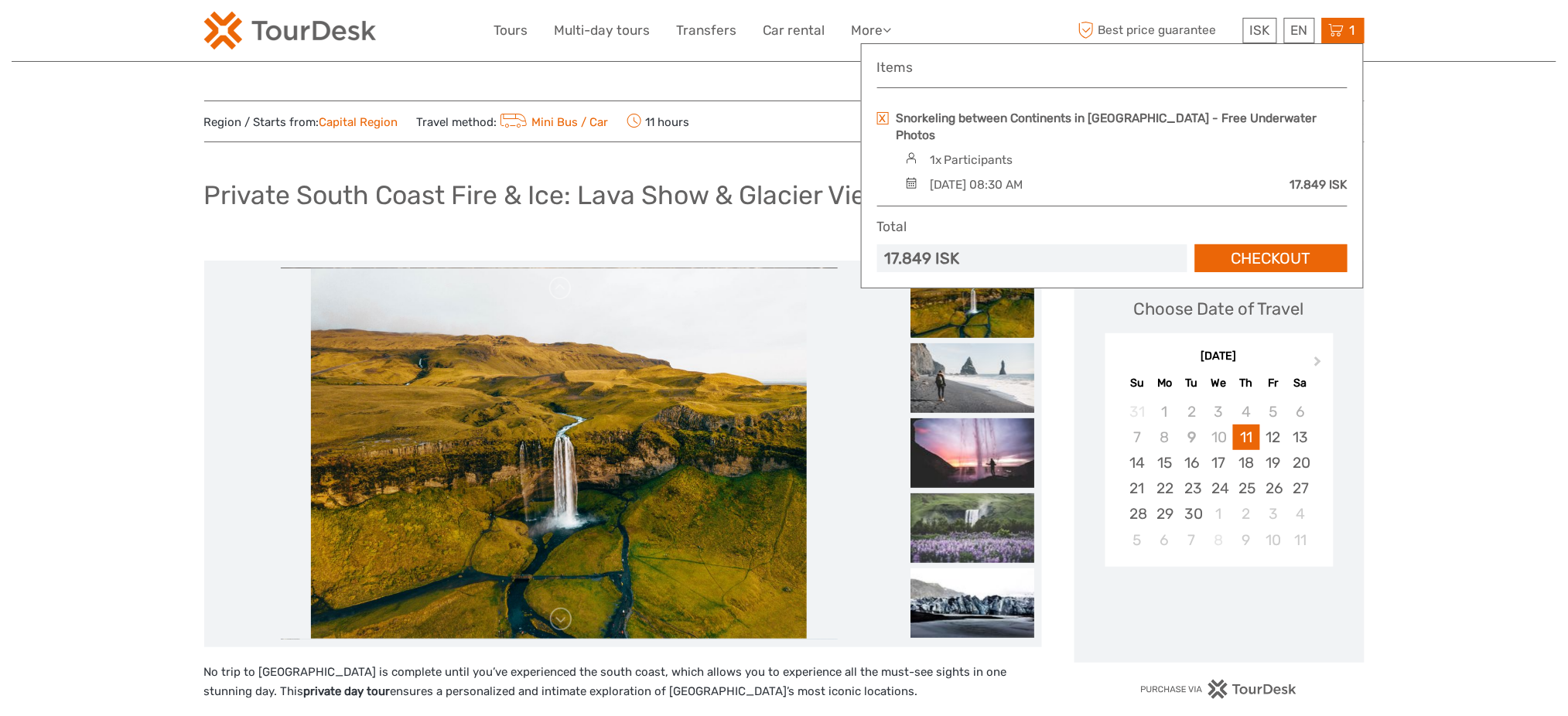
click at [883, 116] on link at bounding box center [883, 118] width 12 height 12
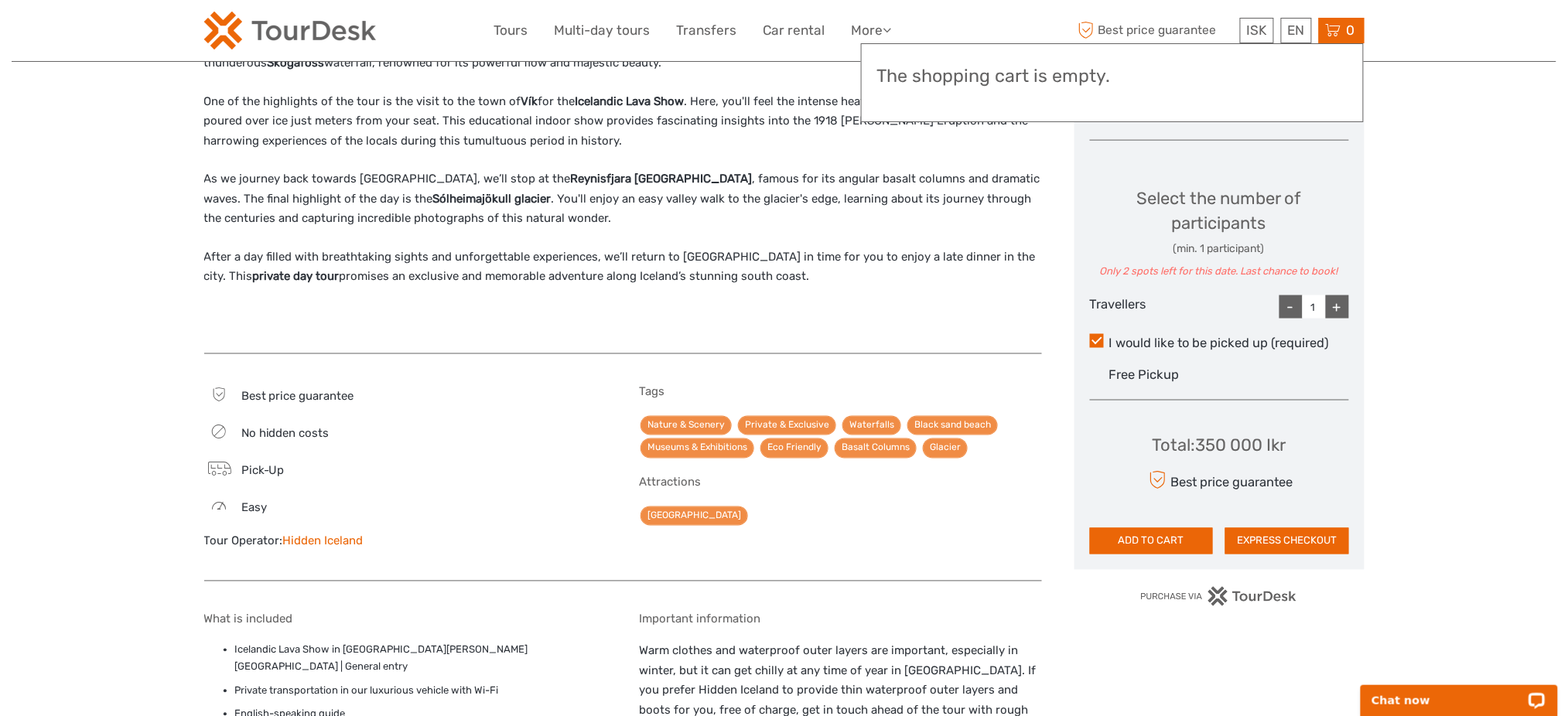
scroll to position [722, 0]
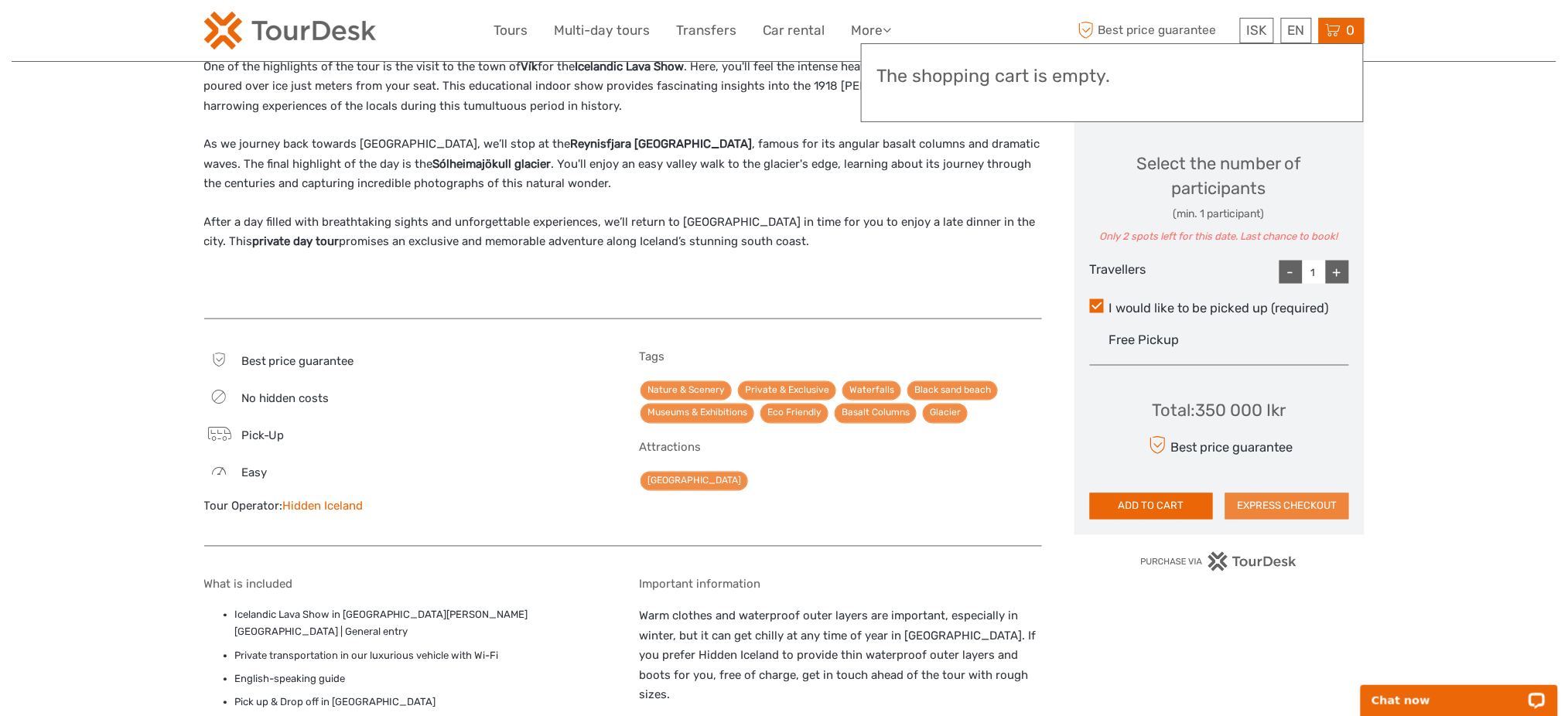
click at [1310, 501] on button "EXPRESS CHECKOUT" at bounding box center [1287, 507] width 124 height 27
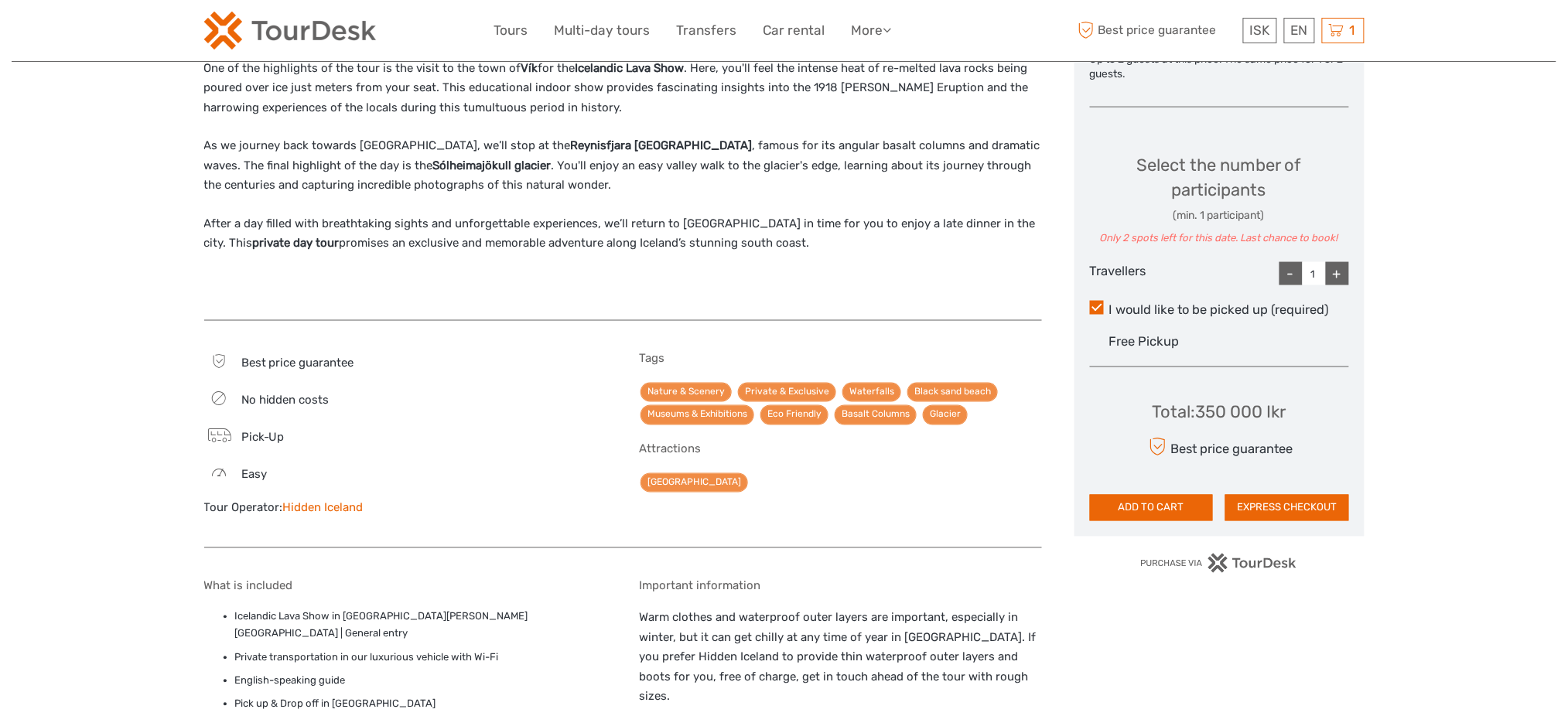
scroll to position [679, 0]
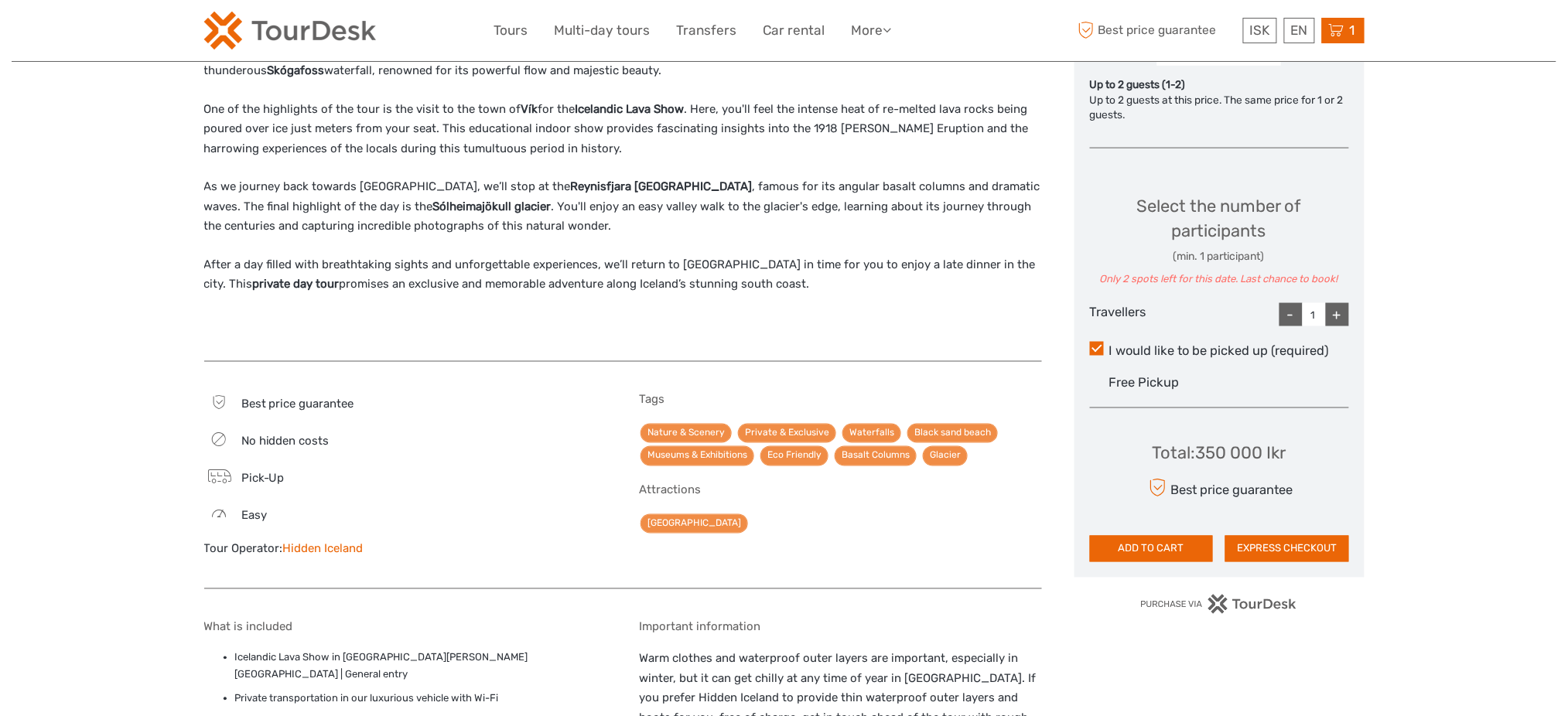
click at [1339, 29] on icon at bounding box center [1336, 30] width 16 height 19
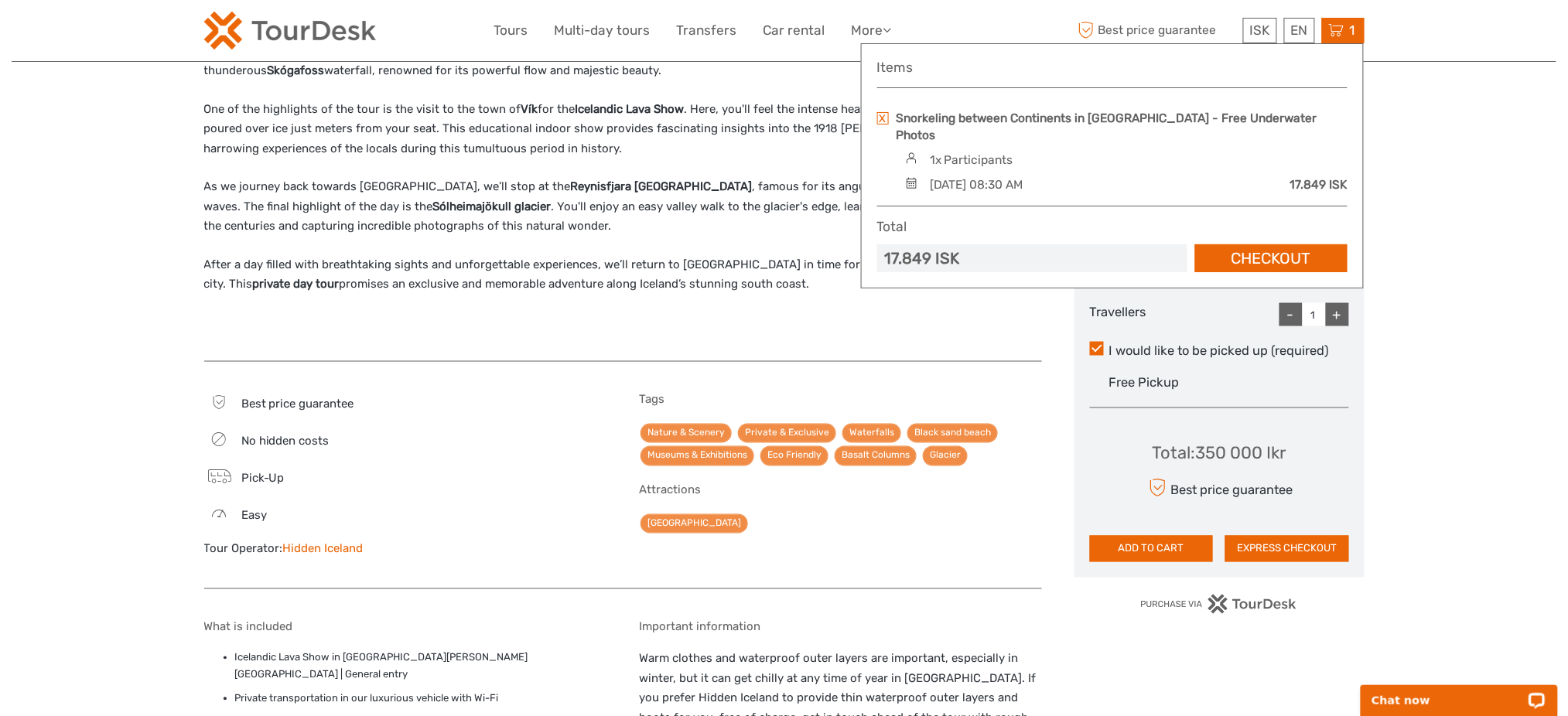
scroll to position [0, 0]
click at [884, 113] on link at bounding box center [883, 118] width 12 height 12
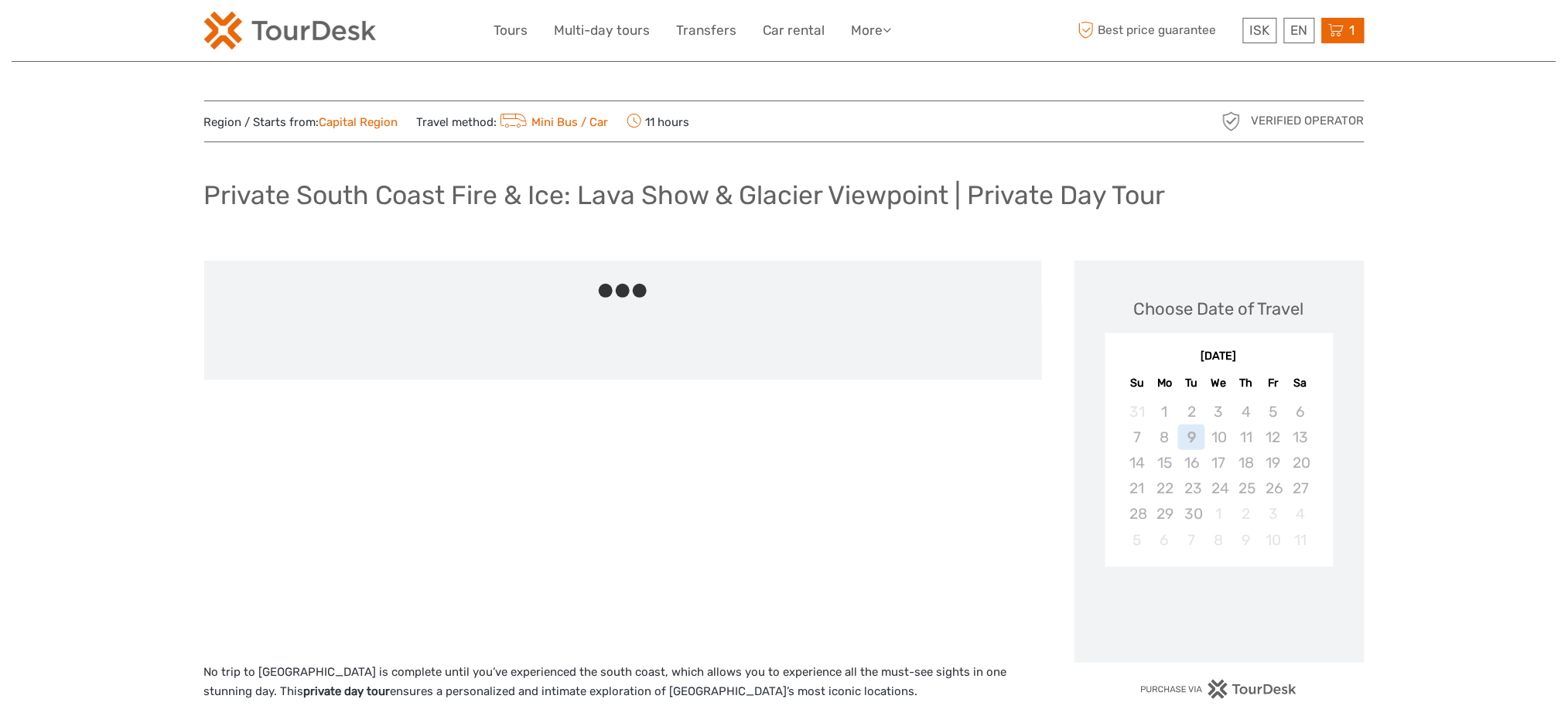
click at [1363, 19] on div "1 Items Private South Coast Fire & Ice: Lava Show & Glacier Viewpoint | Private…" at bounding box center [1343, 30] width 42 height 26
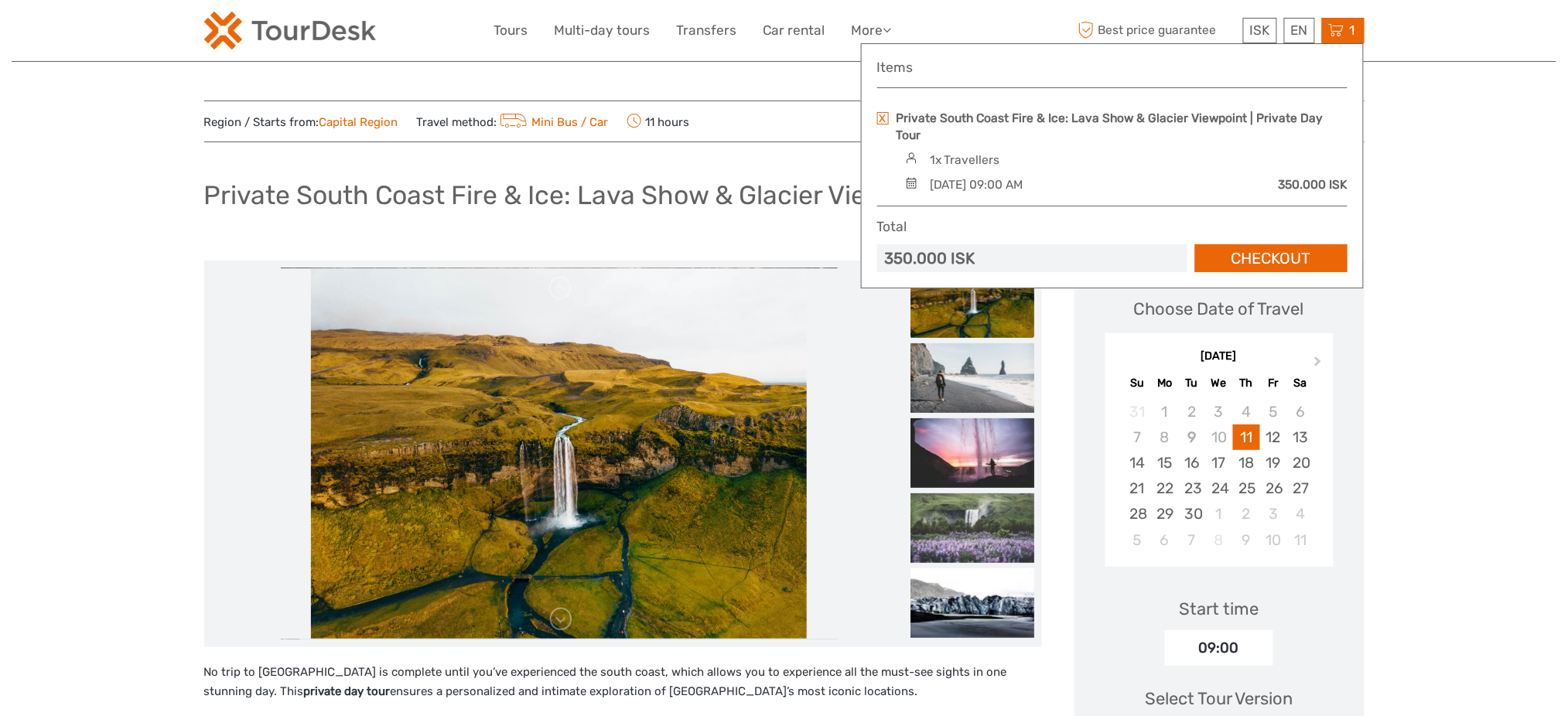
click at [888, 114] on link at bounding box center [883, 118] width 12 height 12
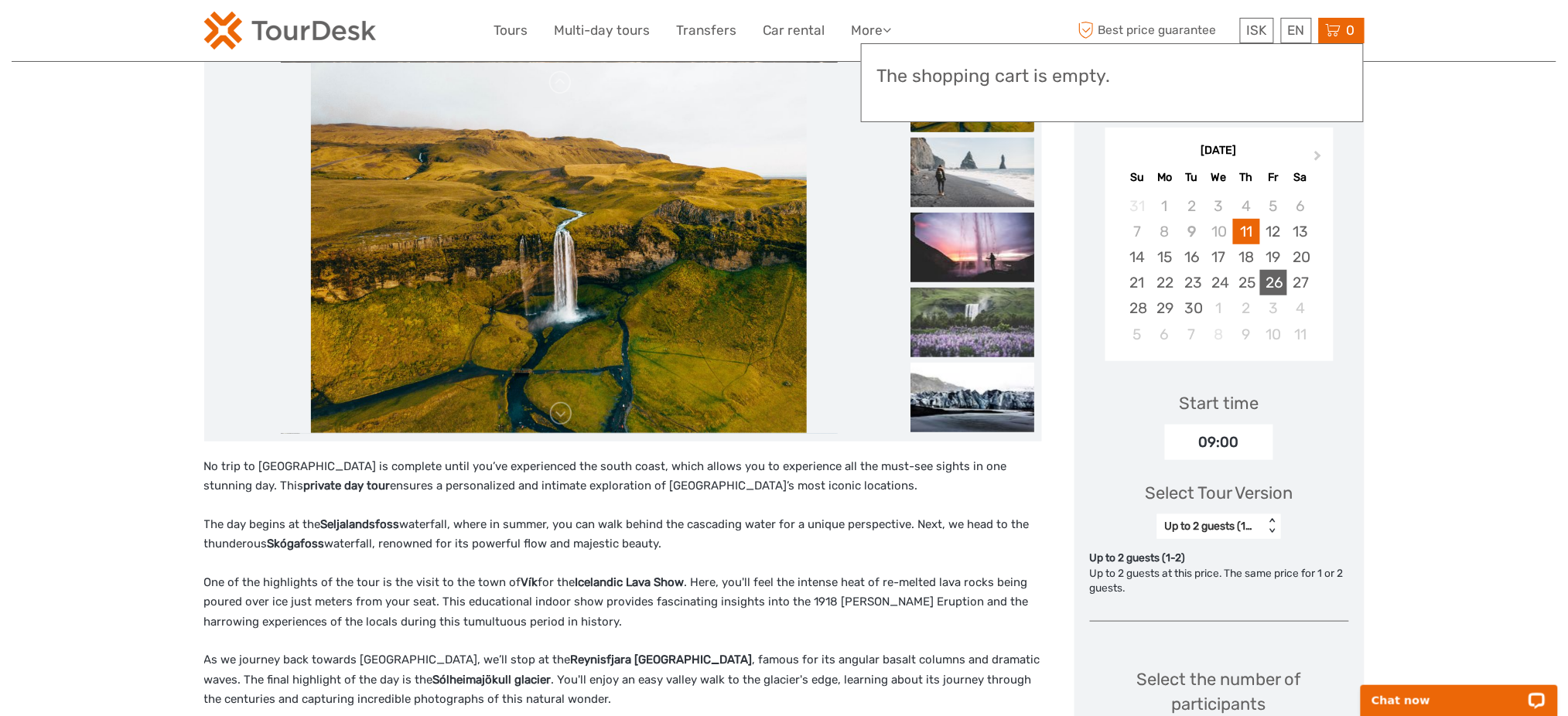
click at [1276, 289] on div "26" at bounding box center [1273, 283] width 27 height 26
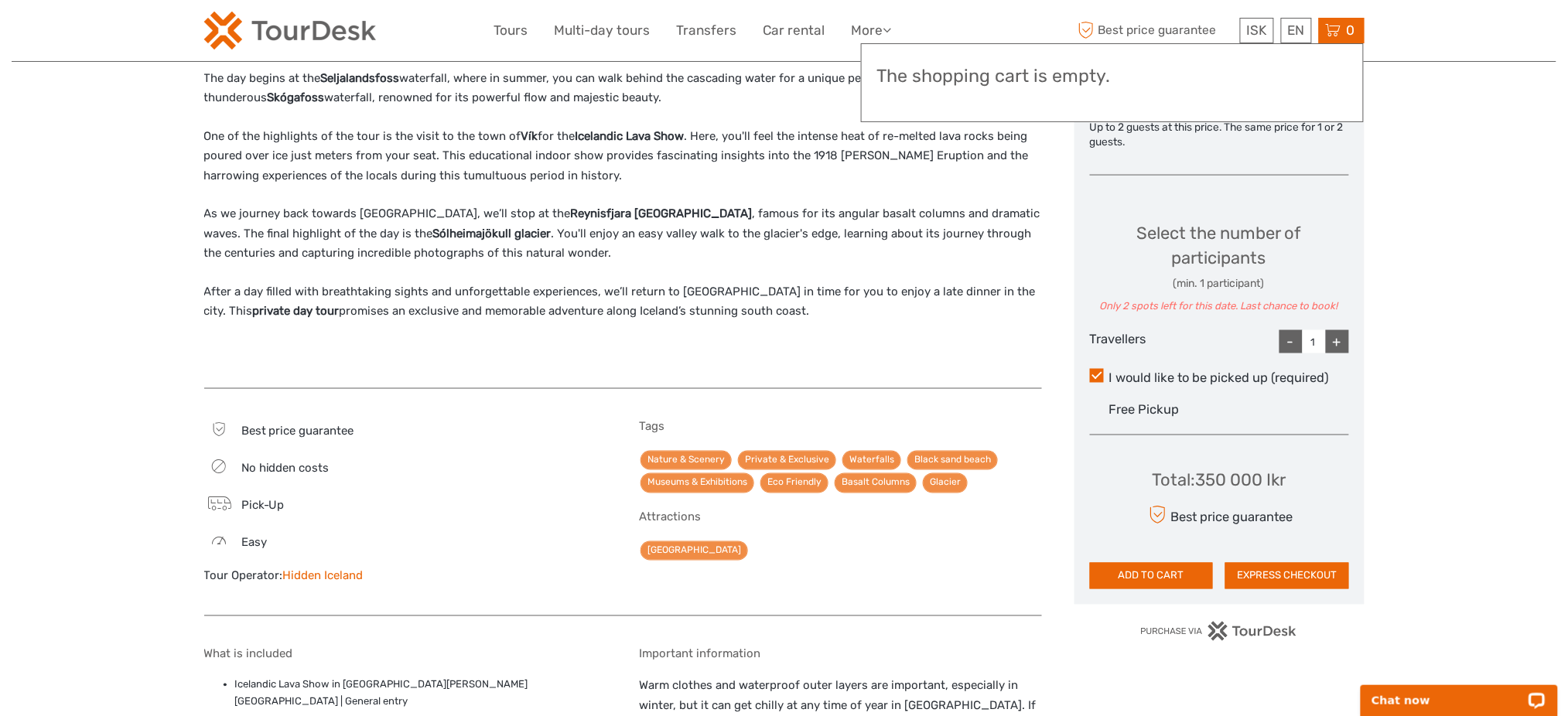
scroll to position [722, 0]
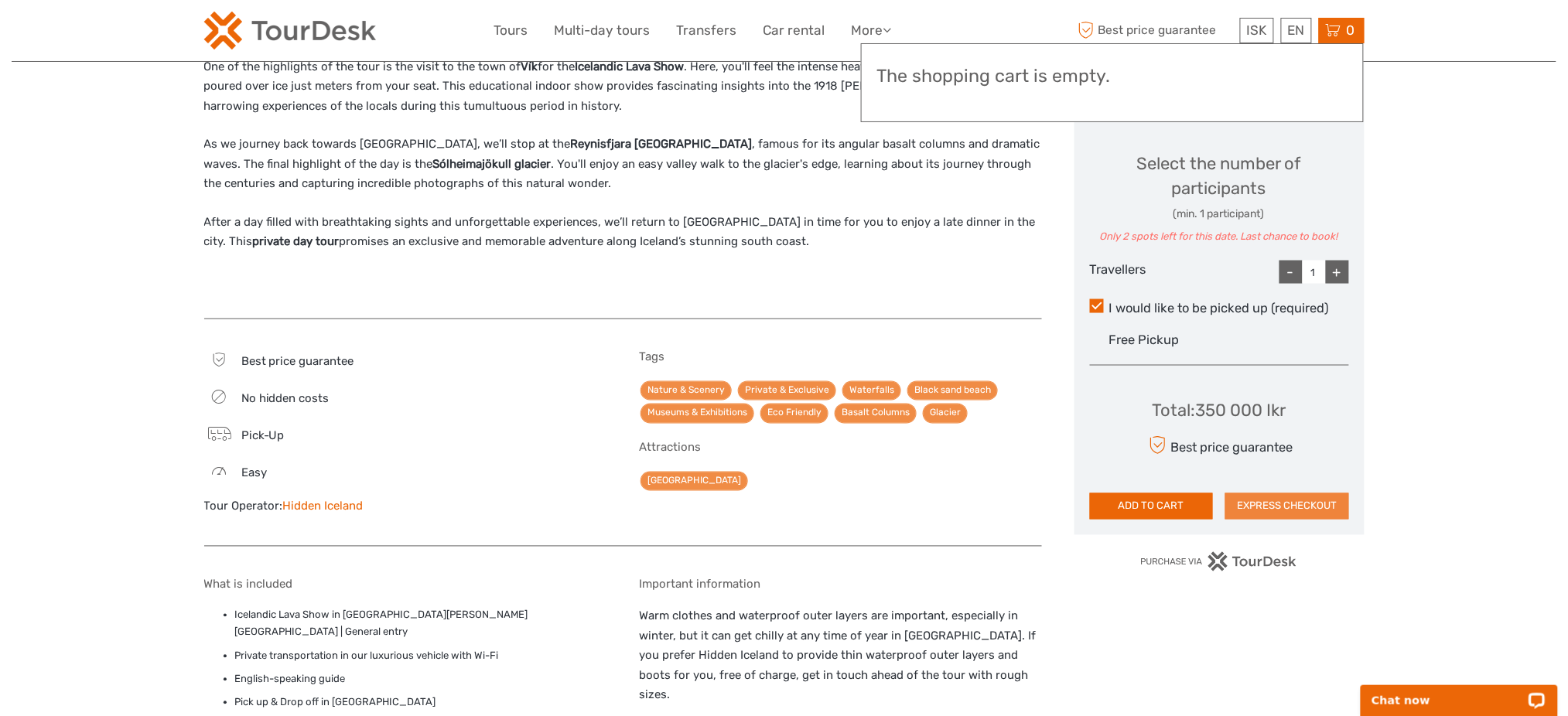
click at [1320, 510] on button "EXPRESS CHECKOUT" at bounding box center [1287, 507] width 124 height 27
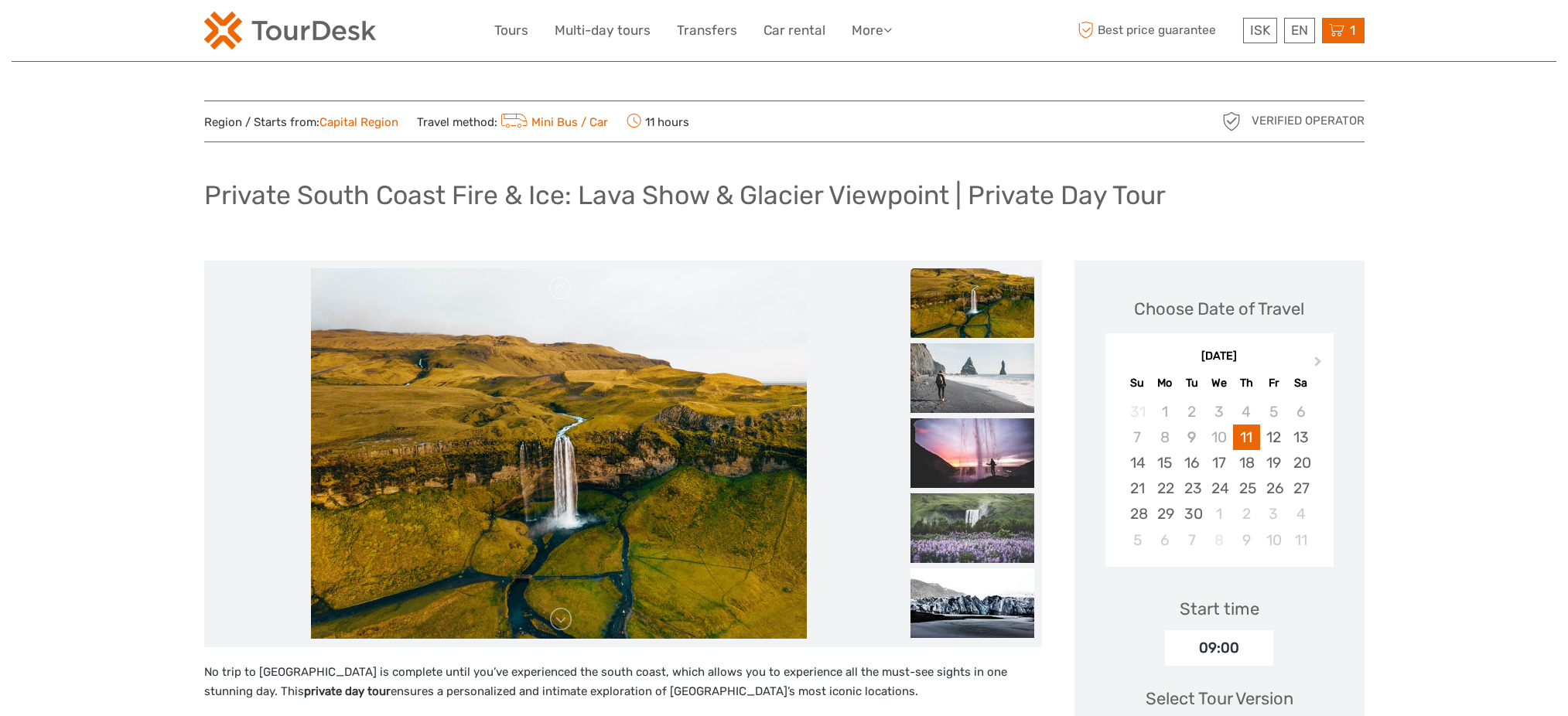
scroll to position [266, 0]
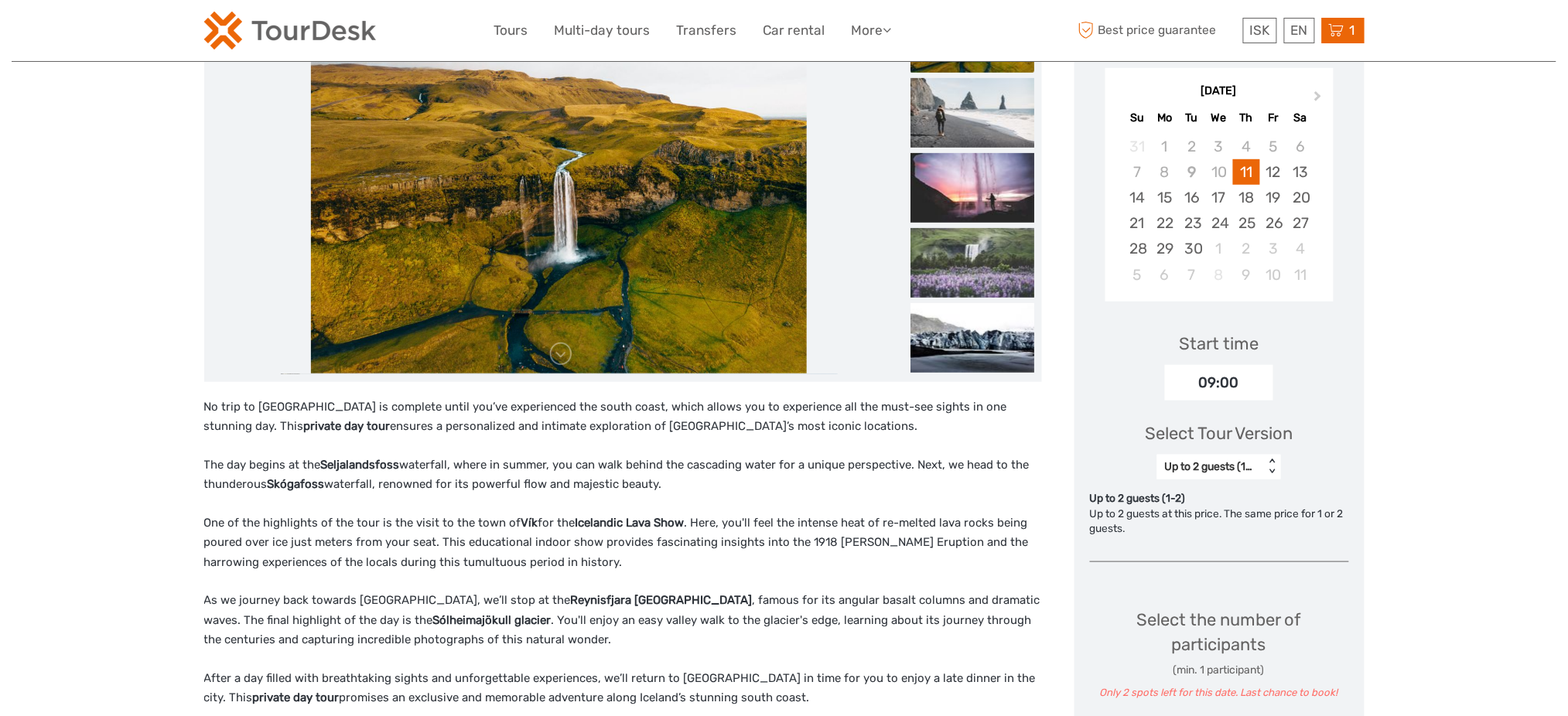
click at [1355, 39] on div "1 Items Private South Coast Fire & Ice: Lava Show & Glacier Viewpoint | Private…" at bounding box center [1343, 30] width 42 height 26
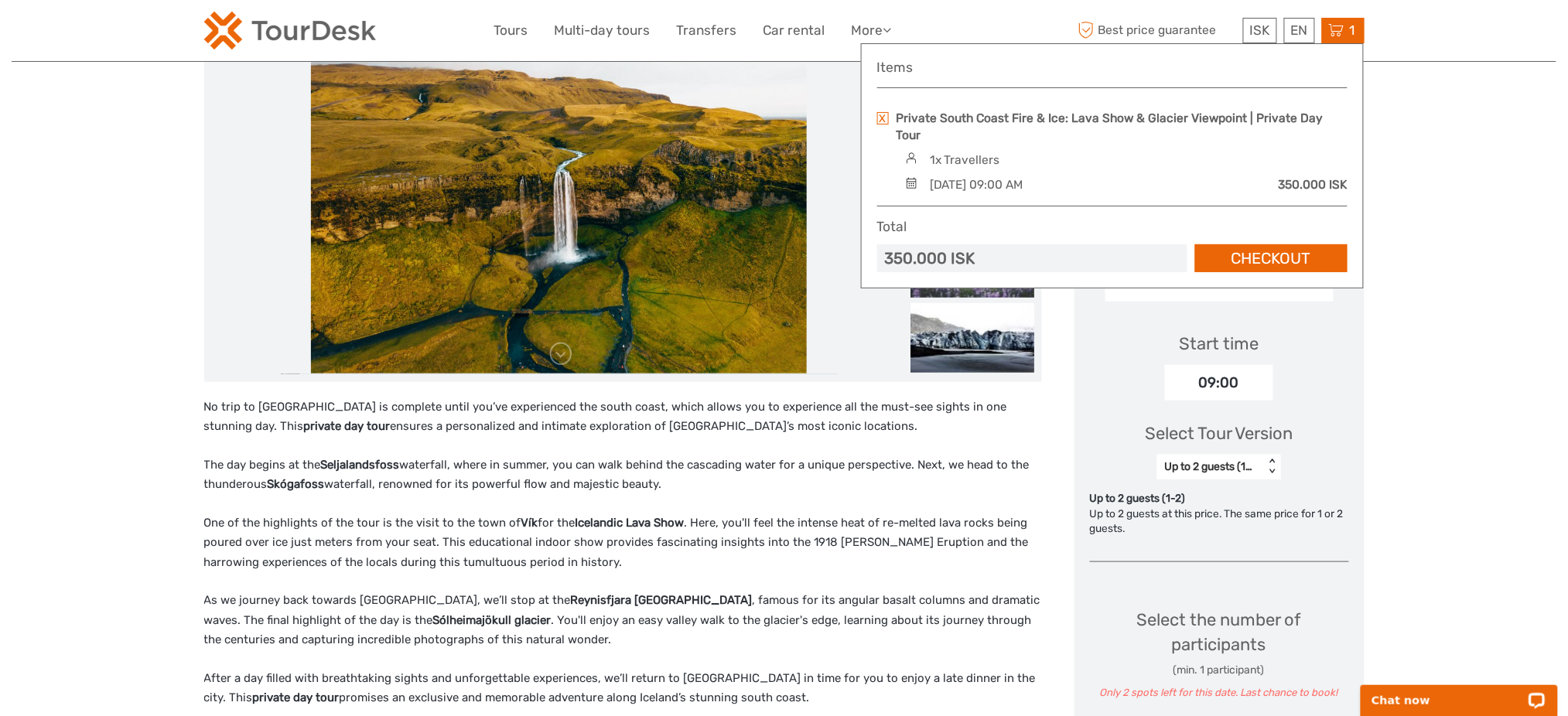
scroll to position [0, 0]
click at [881, 121] on link at bounding box center [883, 118] width 12 height 12
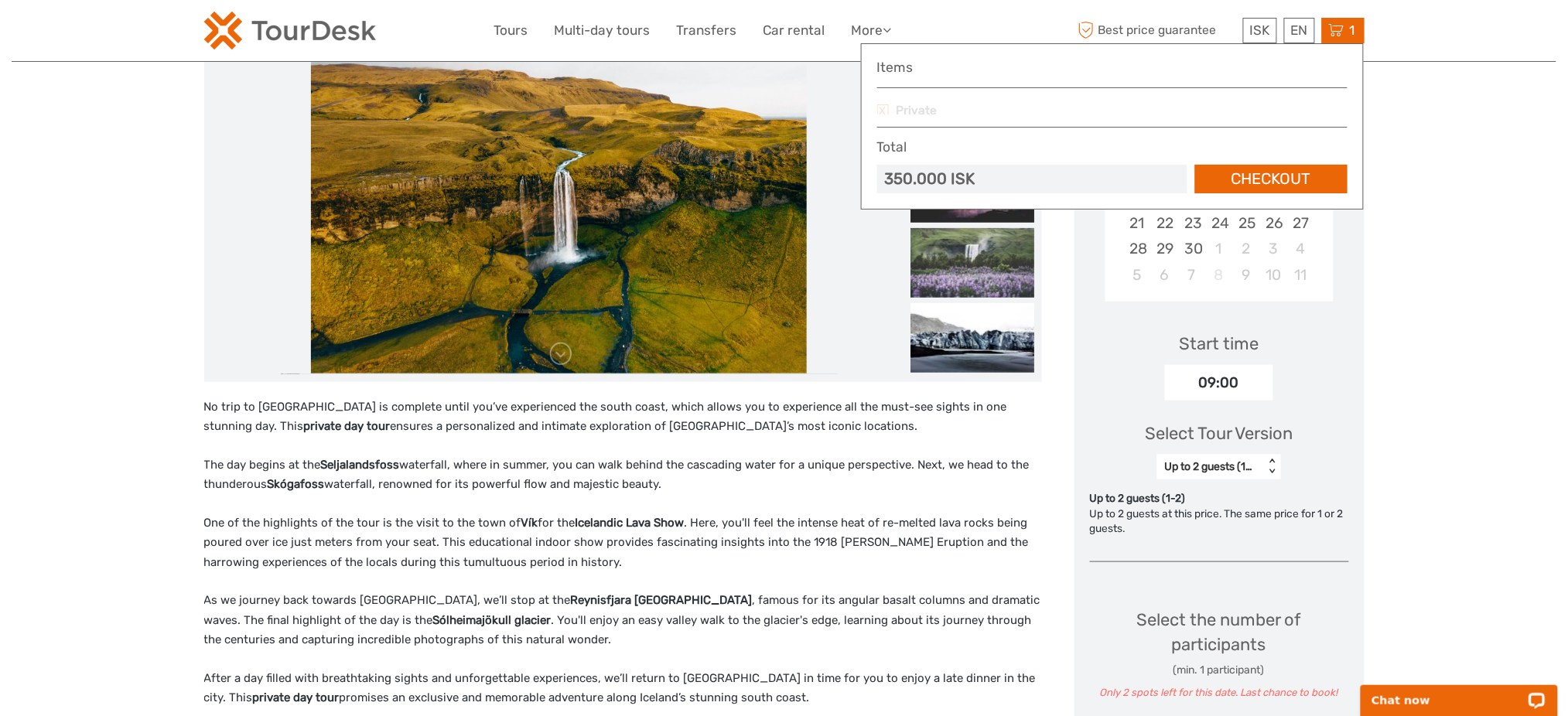
drag, startPoint x: 732, startPoint y: 454, endPoint x: 708, endPoint y: 414, distance: 46.6
click at [729, 450] on div "No trip to [GEOGRAPHIC_DATA] is complete until you’ve experienced the south coa…" at bounding box center [623, 579] width 837 height 363
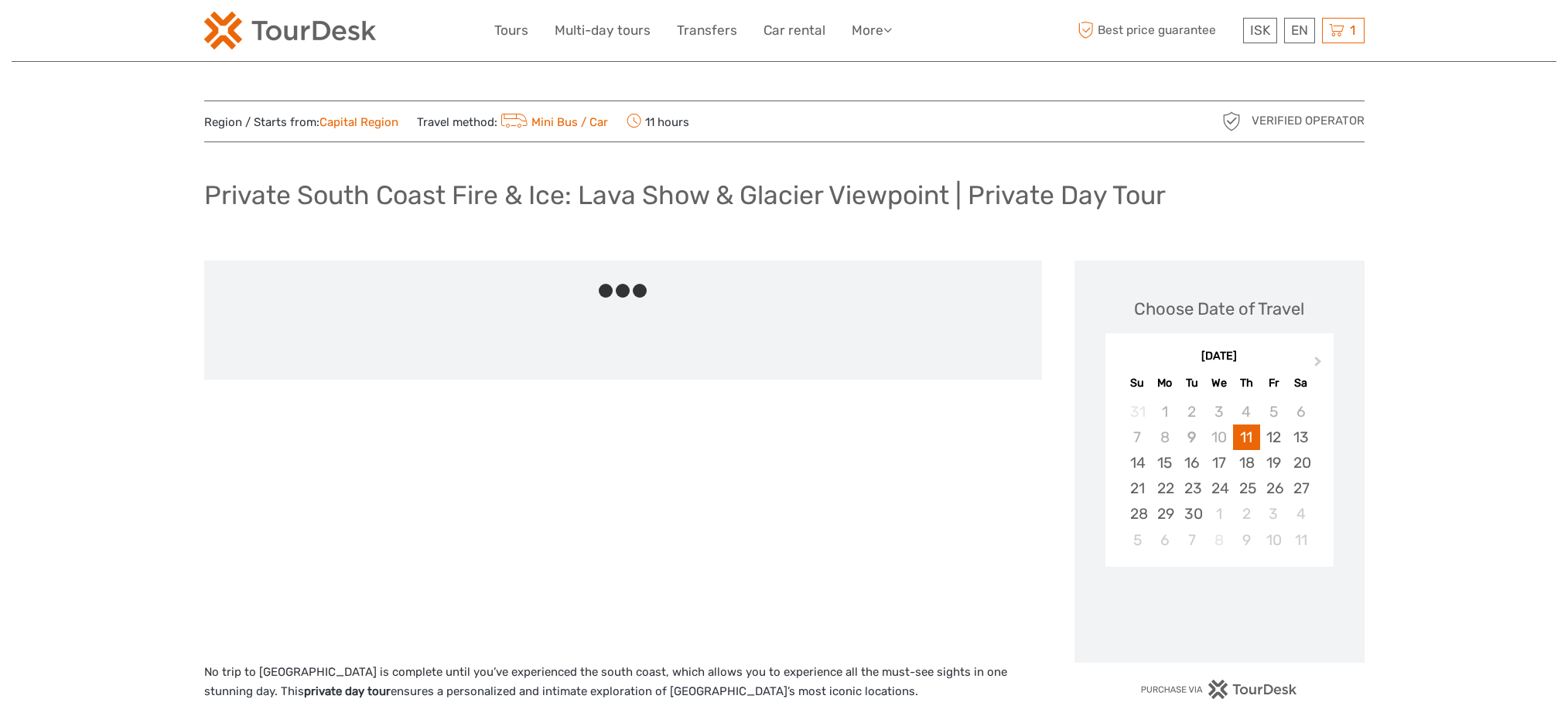
click at [1344, 43] on div "Best price guarantee ISK ISK € $ £ EN English Español Deutsch 1 Items Private S…" at bounding box center [1219, 30] width 290 height 38
click at [1348, 33] on span "1" at bounding box center [1352, 30] width 10 height 16
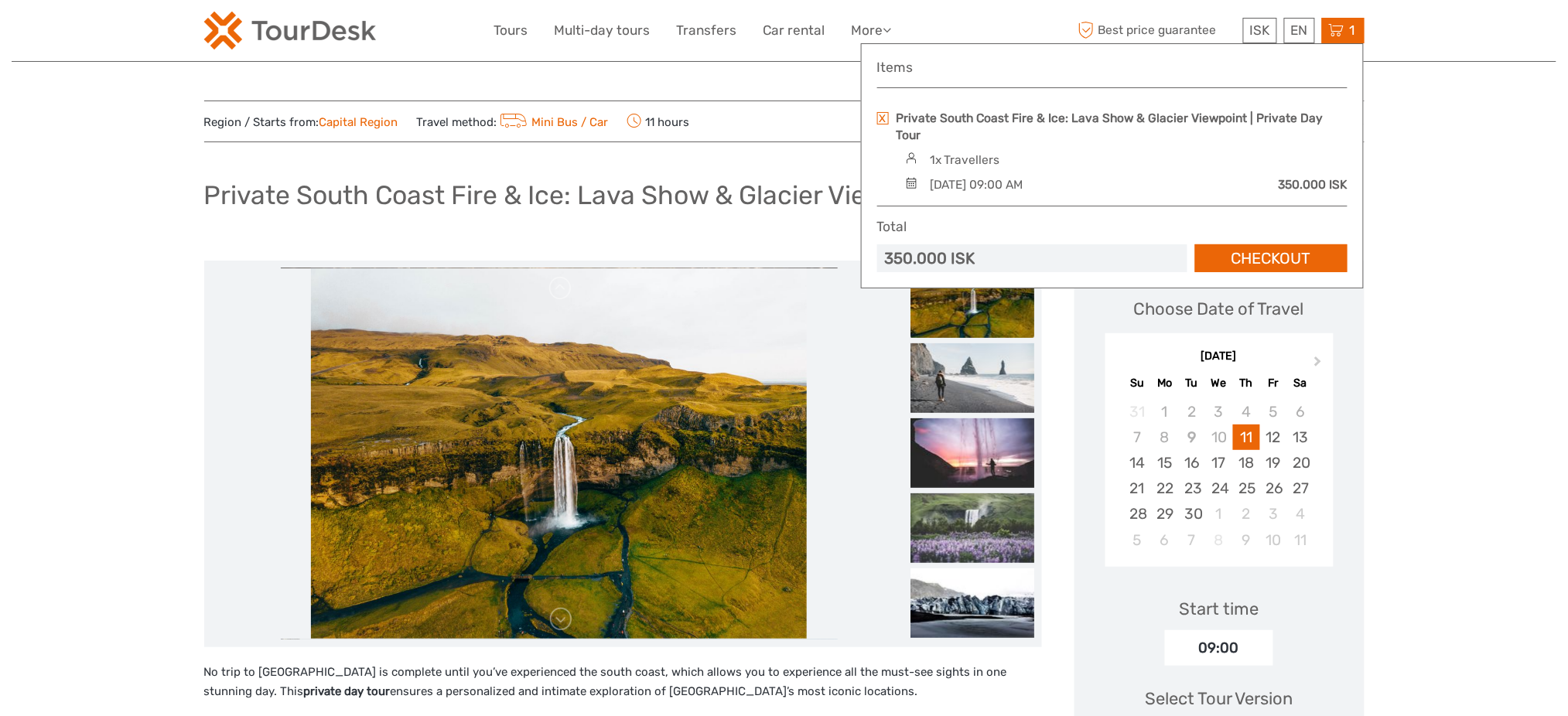
click at [880, 113] on link at bounding box center [883, 118] width 12 height 12
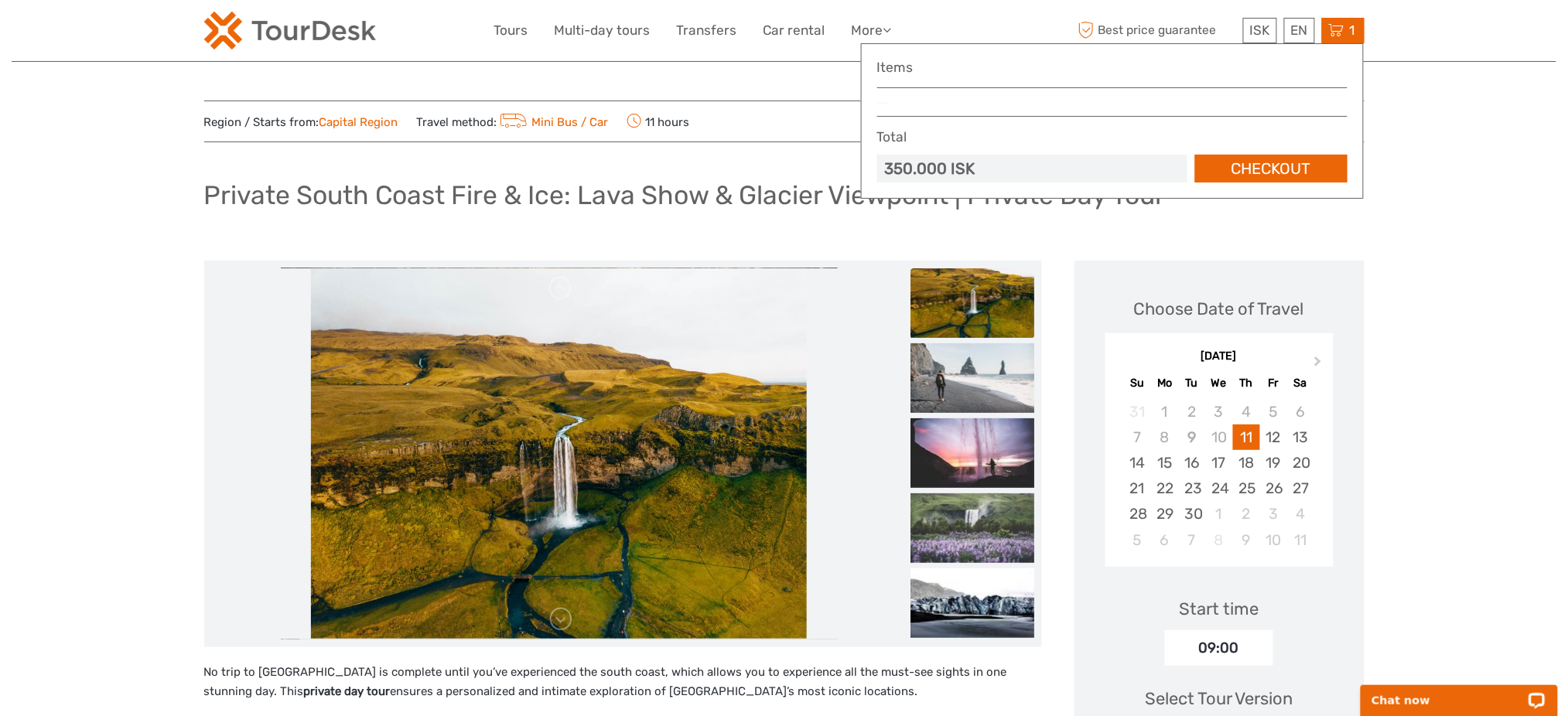
click at [1337, 307] on div "Choose Date of Travel Next Month [DATE] Su Mo Tu We Th Fr Sa 31 1 2 3 4 5 6 7 8…" at bounding box center [1219, 425] width 259 height 300
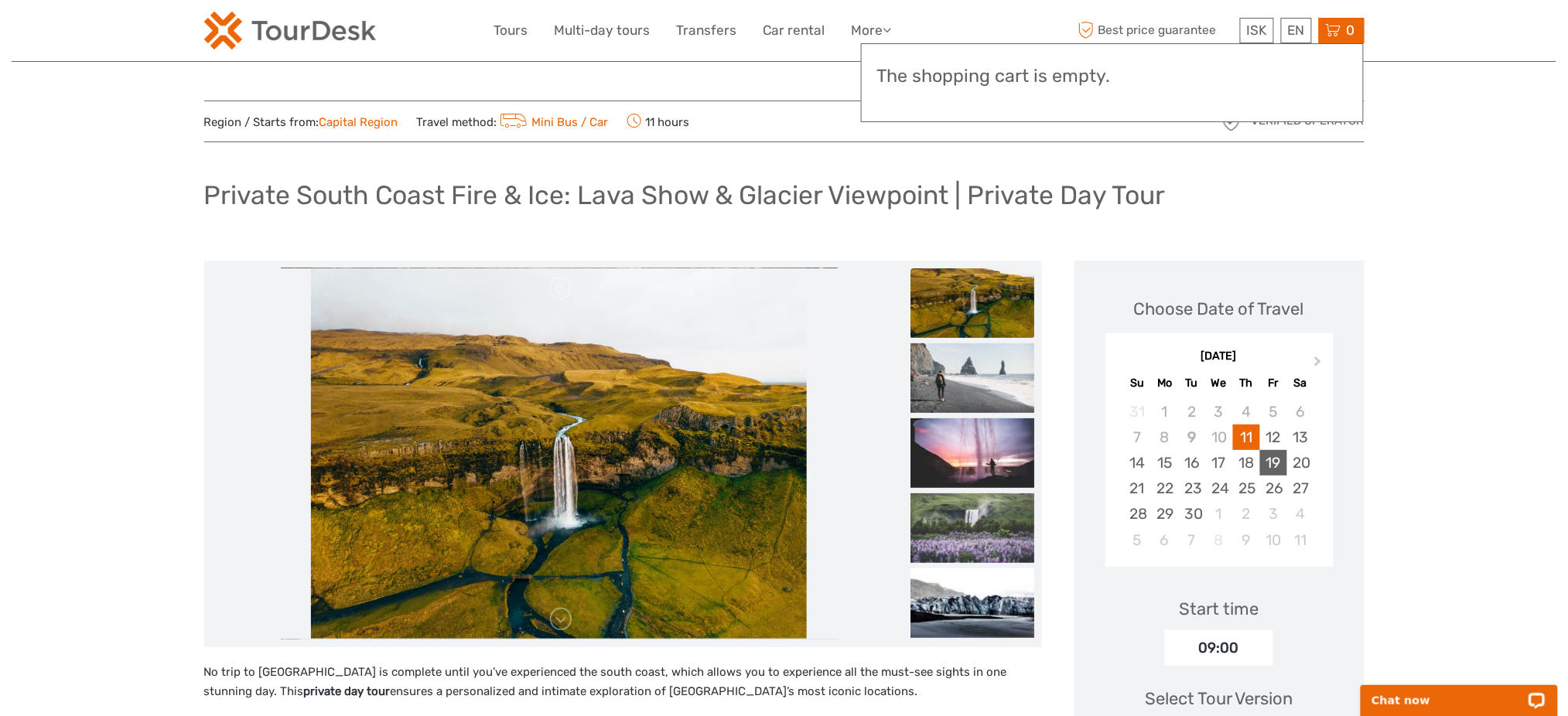
click at [1283, 452] on div "19" at bounding box center [1273, 463] width 27 height 26
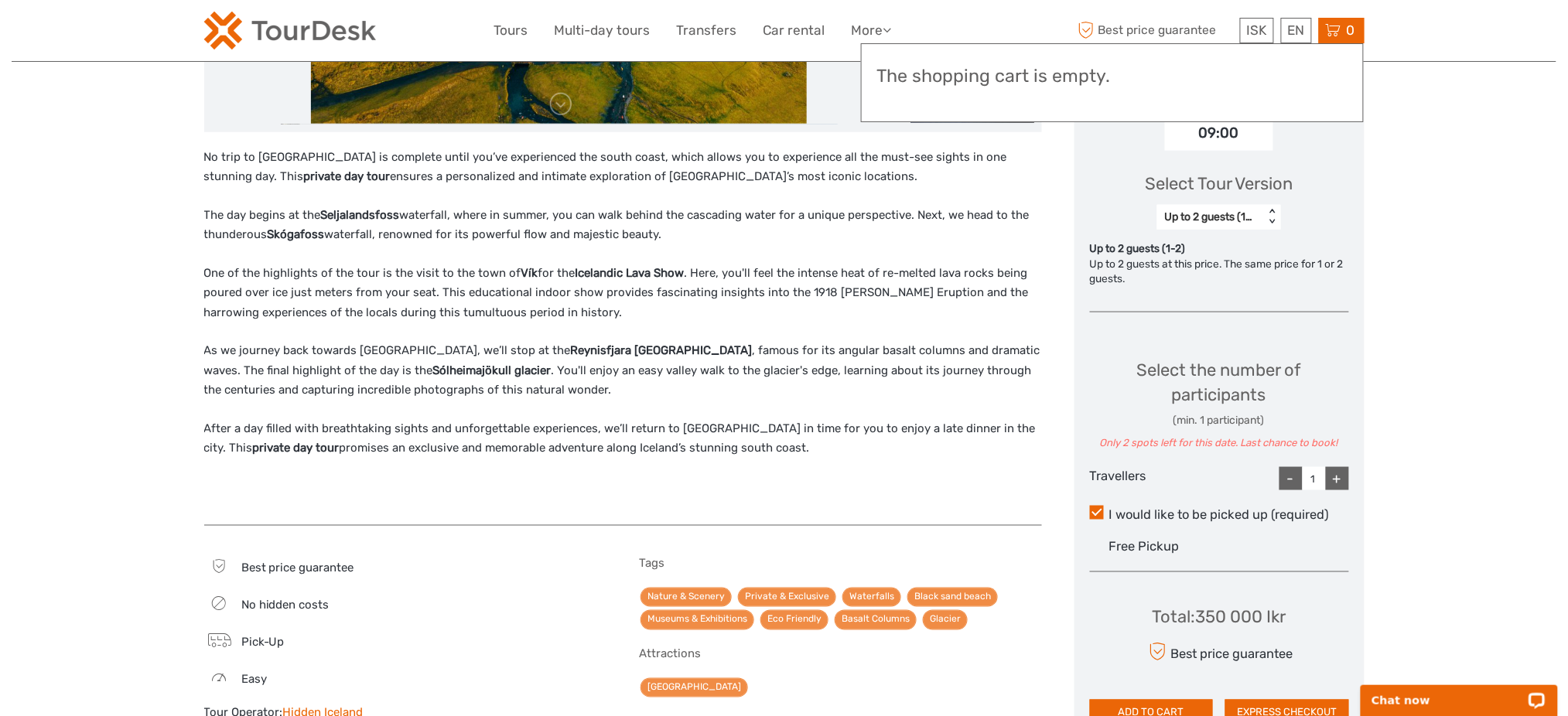
scroll to position [722, 0]
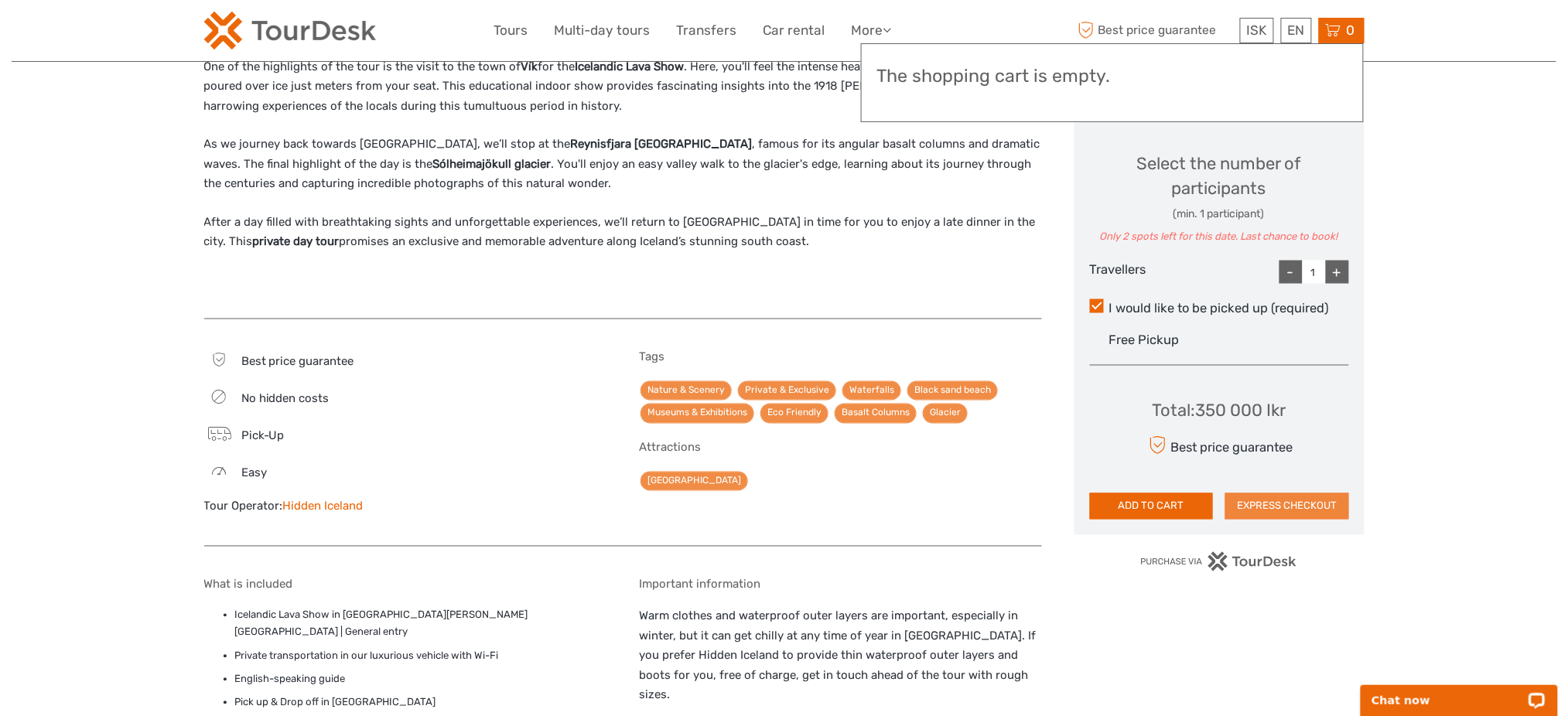
click at [1317, 508] on button "EXPRESS CHECKOUT" at bounding box center [1287, 507] width 124 height 27
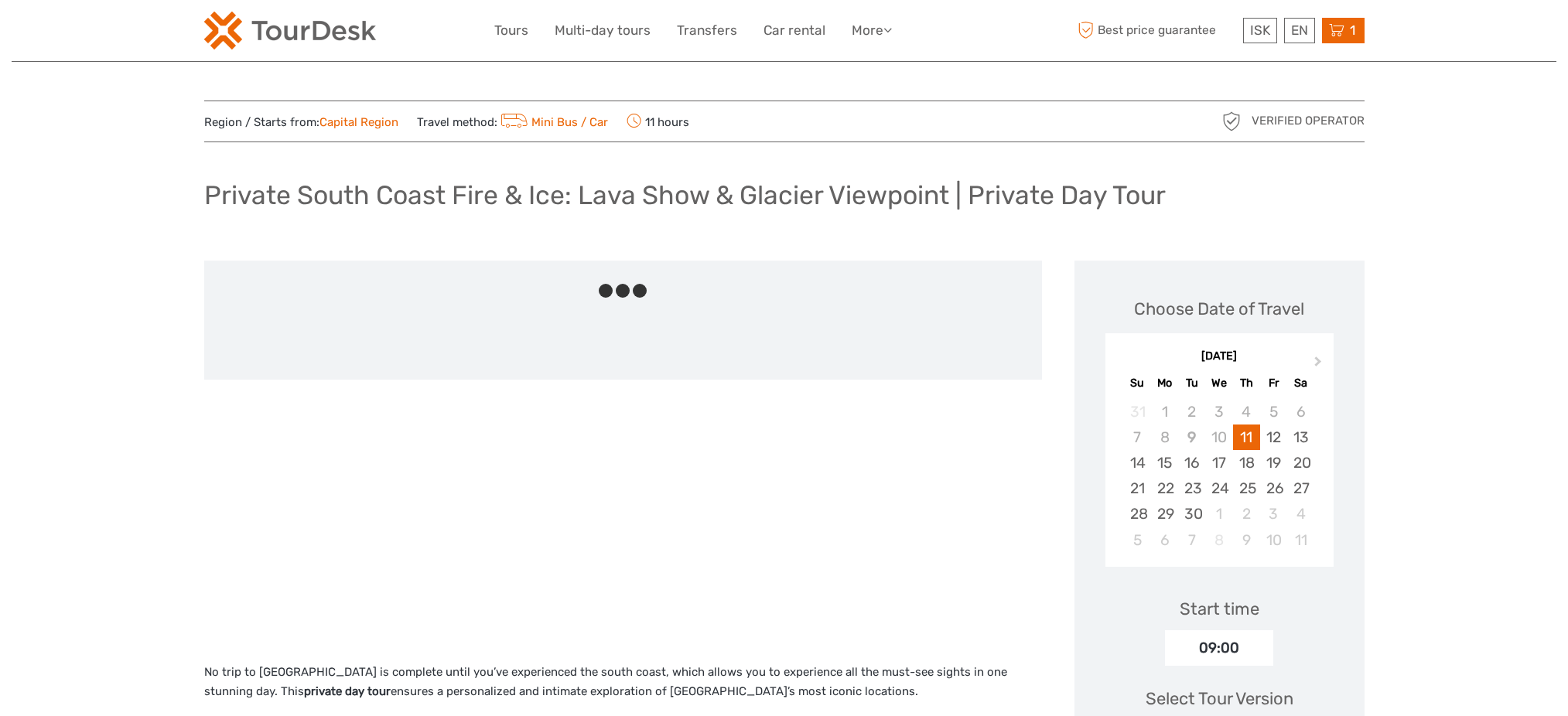
scroll to position [720, 0]
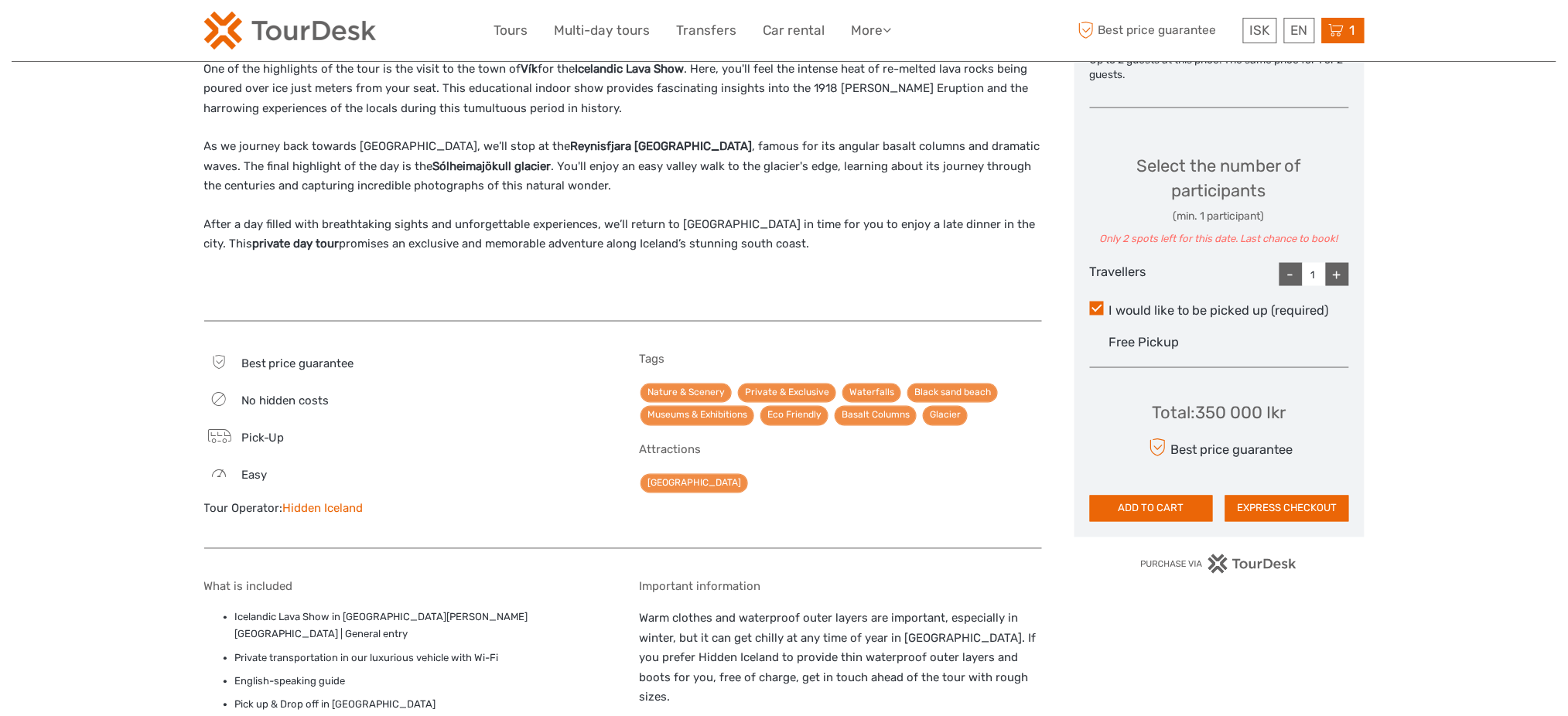
click at [1344, 35] on div "1 Items Private South Coast Fire & Ice: Lava Show & Glacier Viewpoint | Private…" at bounding box center [1343, 30] width 42 height 26
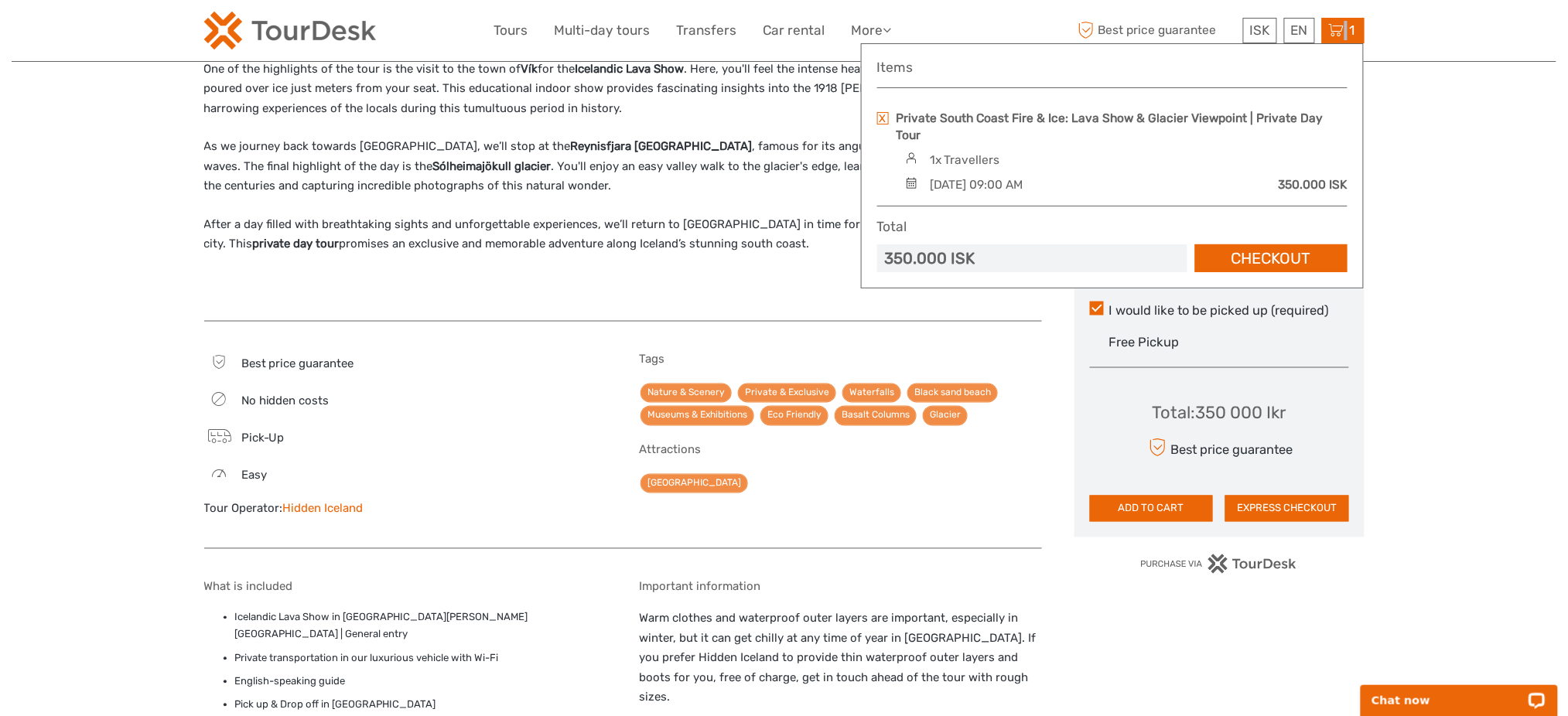
scroll to position [0, 0]
click at [888, 113] on link at bounding box center [883, 118] width 12 height 12
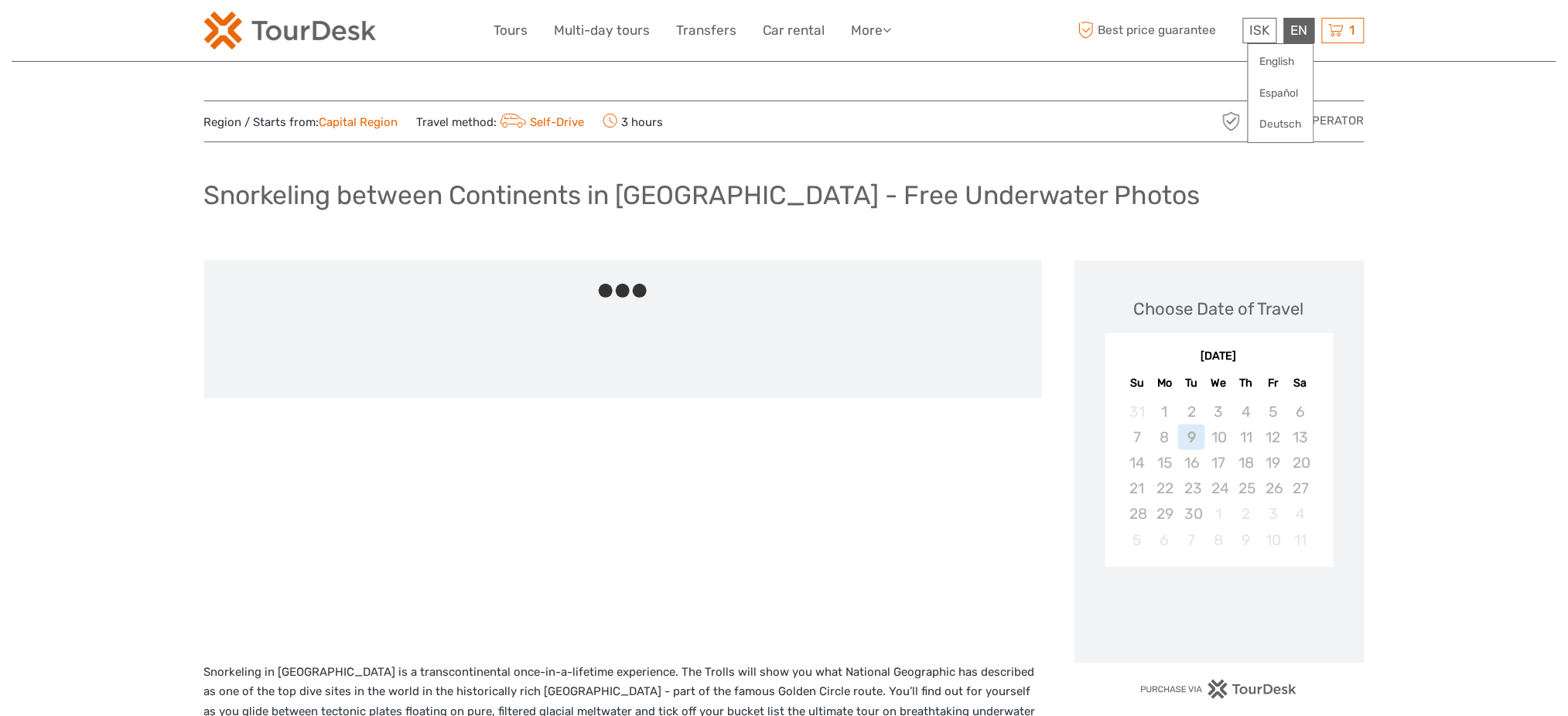
drag, startPoint x: 1334, startPoint y: 35, endPoint x: 1307, endPoint y: 38, distance: 27.2
click at [1334, 35] on icon at bounding box center [1336, 30] width 16 height 19
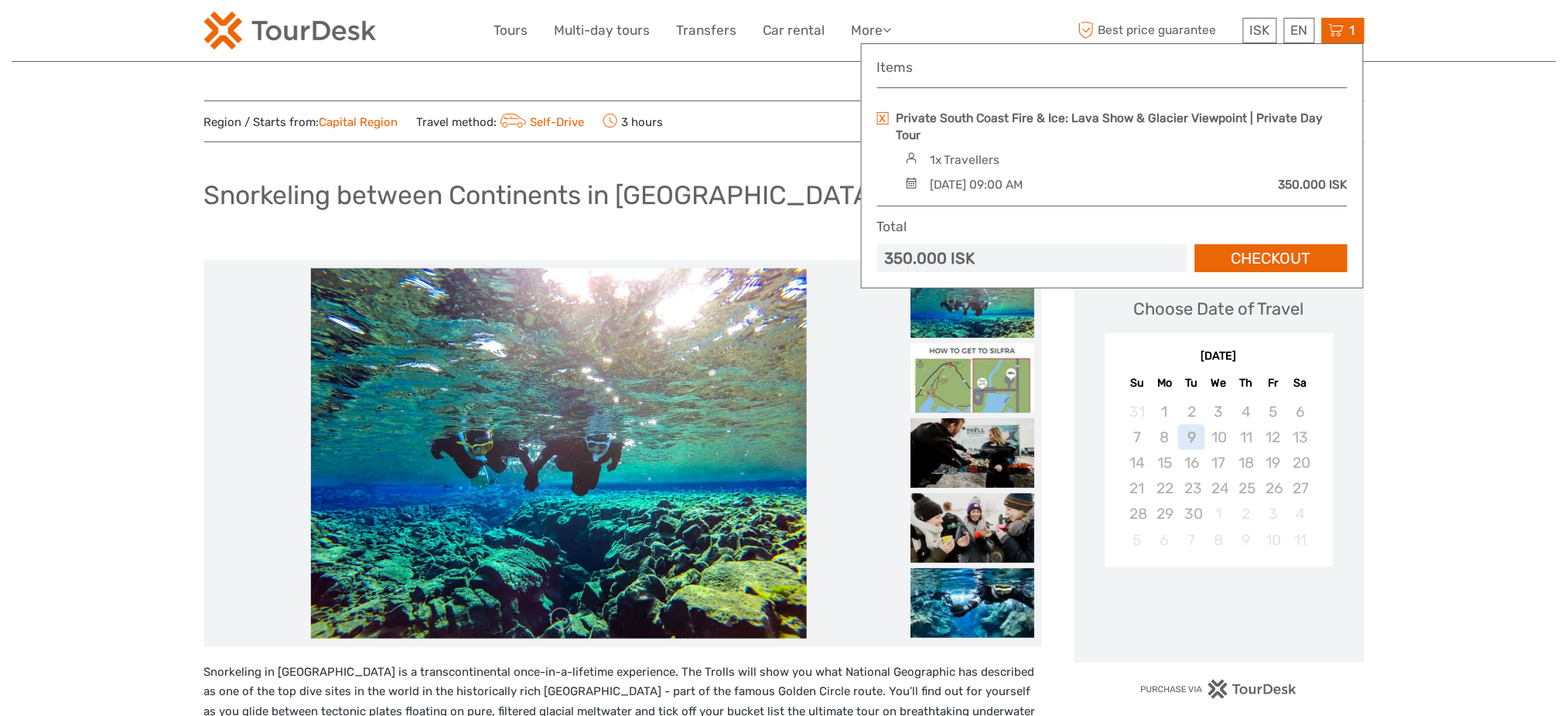
click at [887, 117] on link at bounding box center [883, 118] width 12 height 12
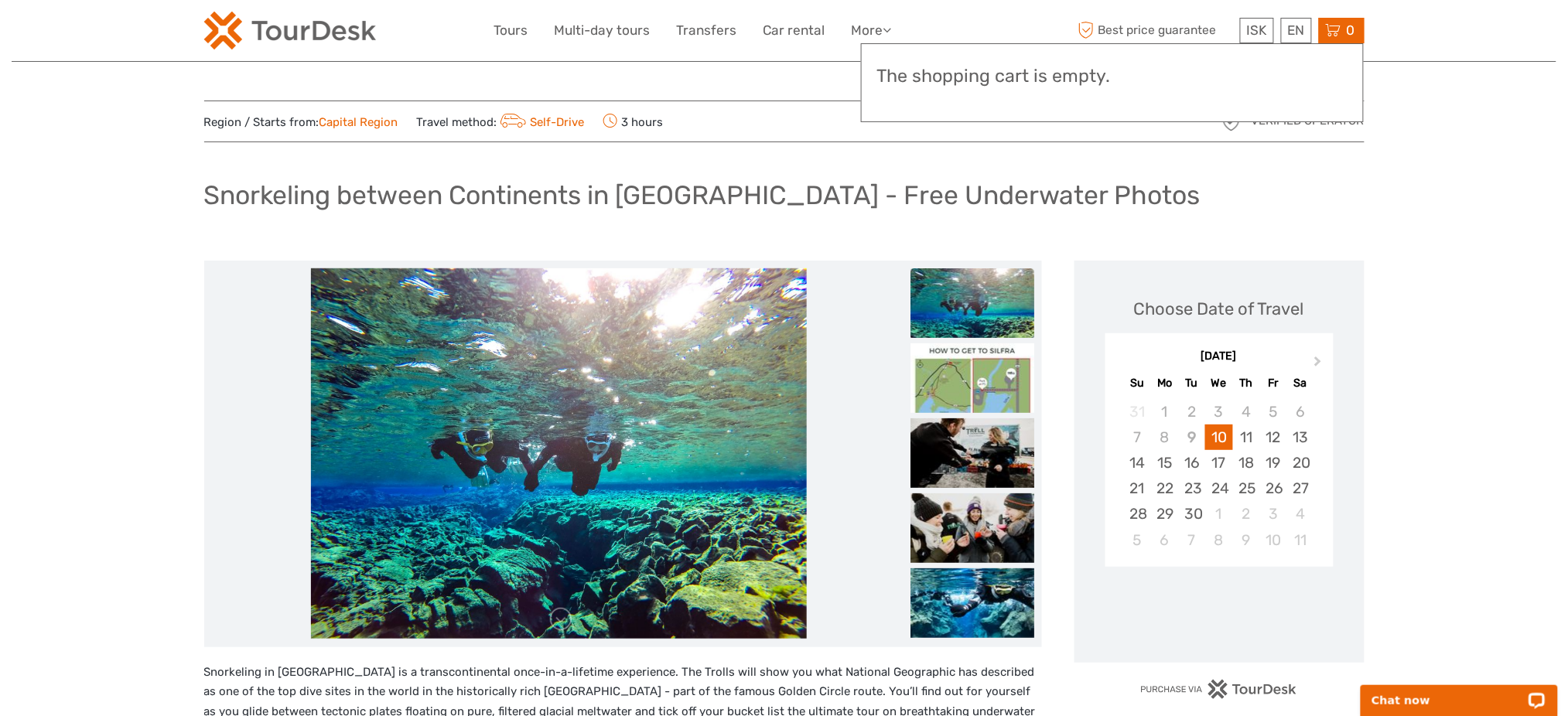
click at [1296, 464] on div "20" at bounding box center [1300, 463] width 27 height 26
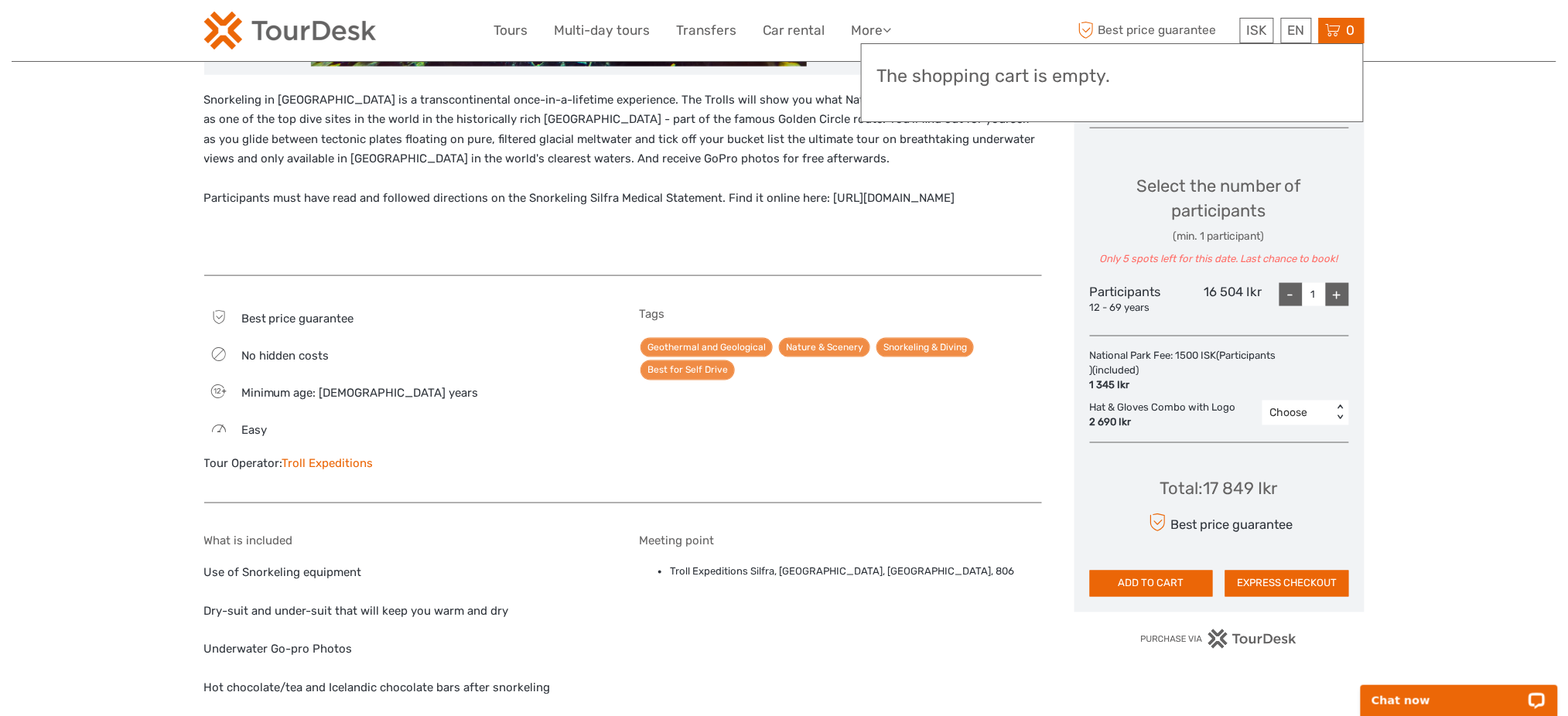
scroll to position [722, 0]
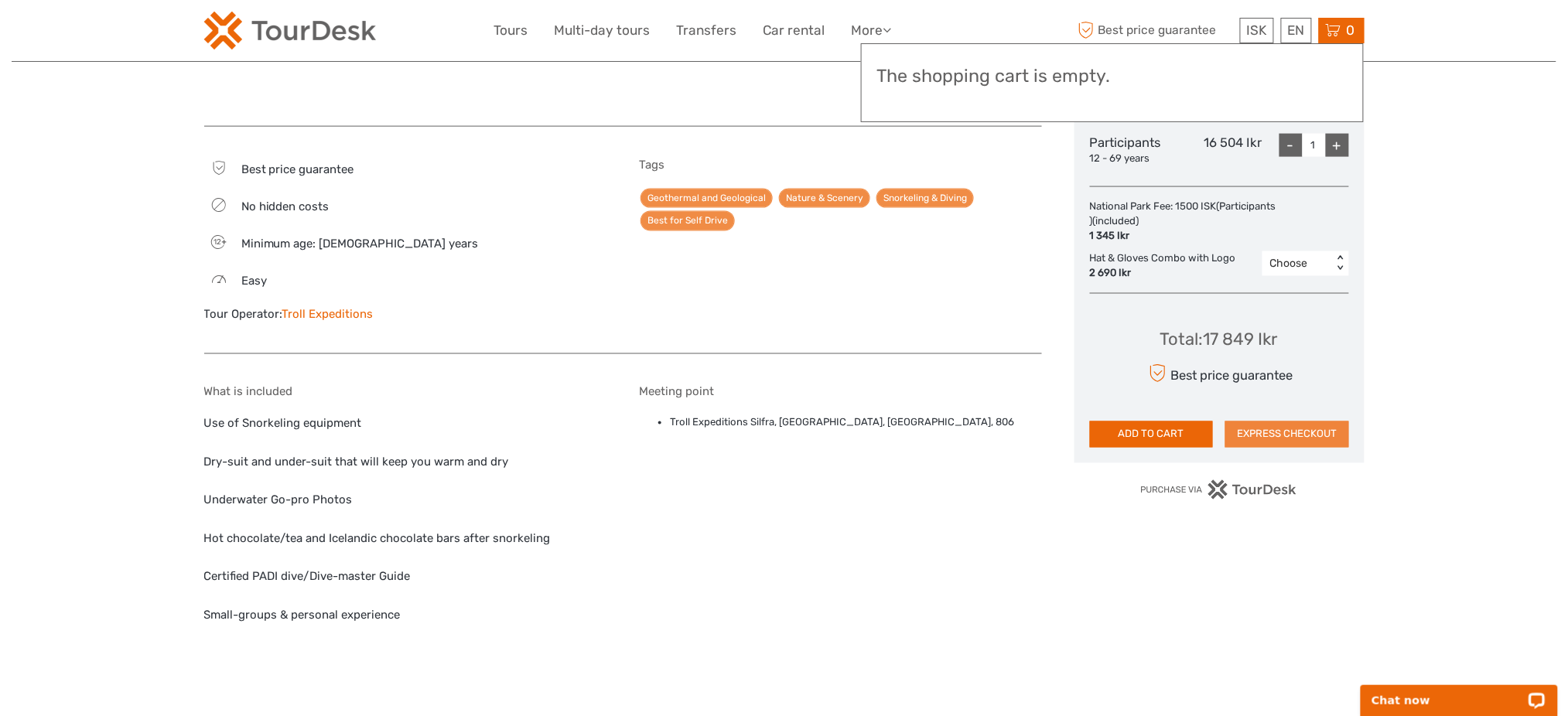
click at [1313, 433] on button "EXPRESS CHECKOUT" at bounding box center [1287, 435] width 124 height 27
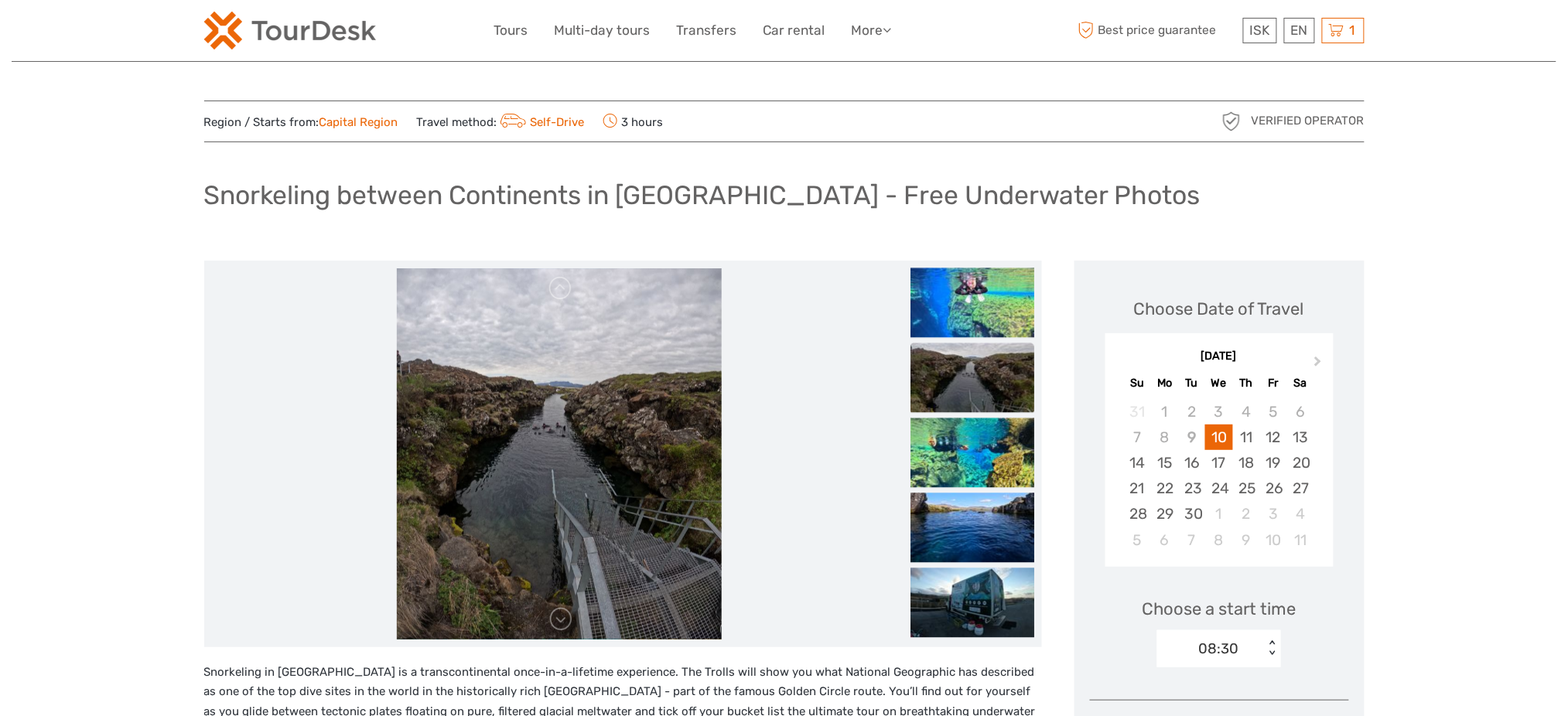
click at [294, 24] on img at bounding box center [290, 30] width 172 height 38
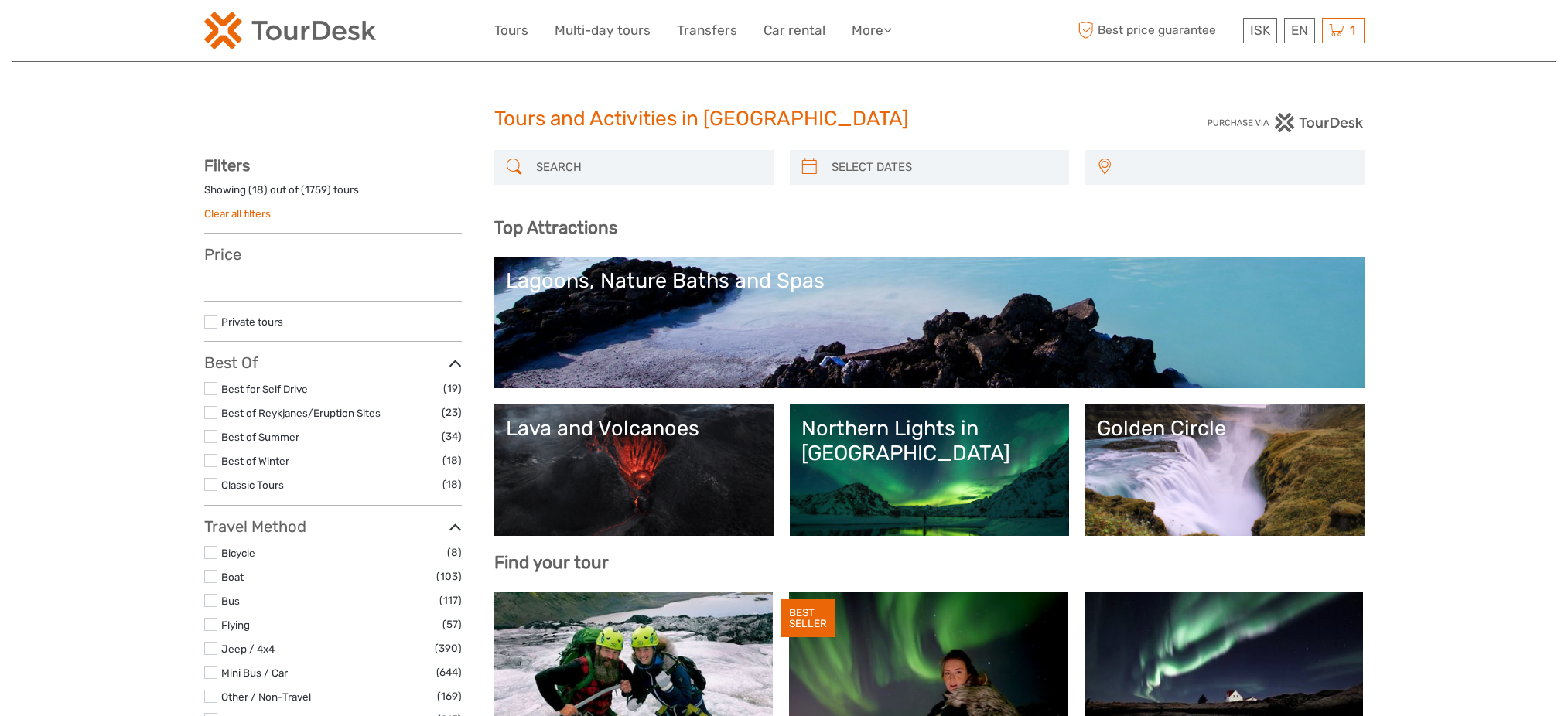
select select
click at [629, 178] on input "search" at bounding box center [647, 167] width 236 height 27
select select
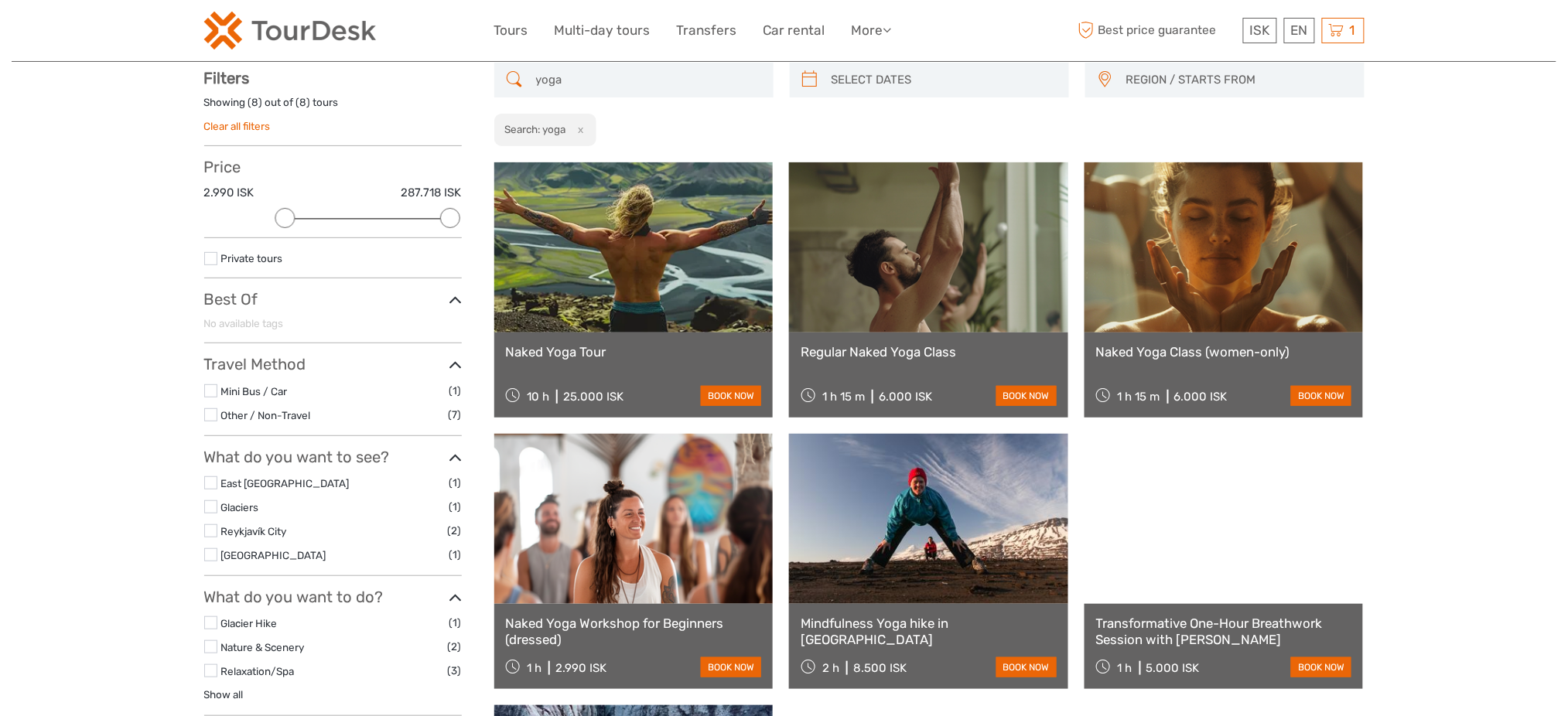
scroll to position [190, 0]
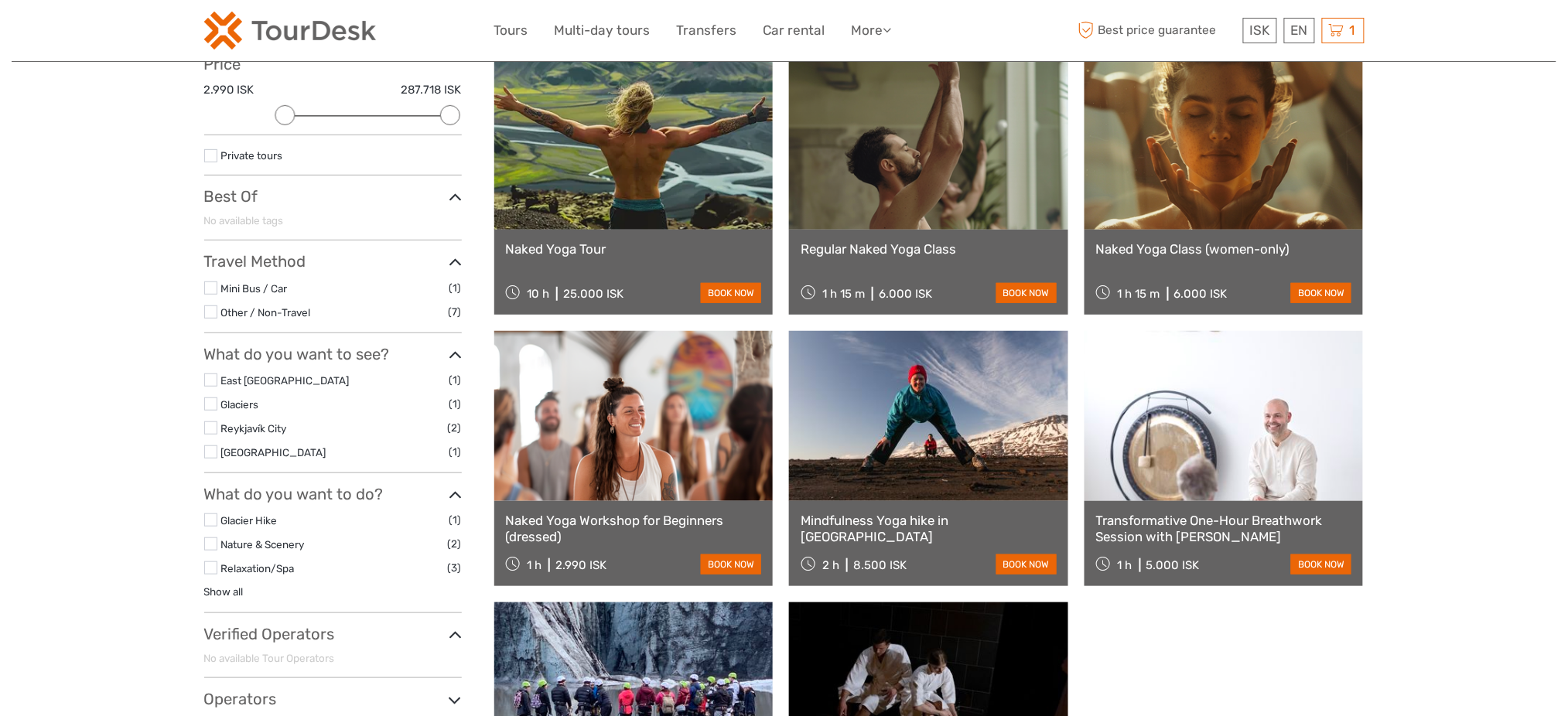
type input "yoga"
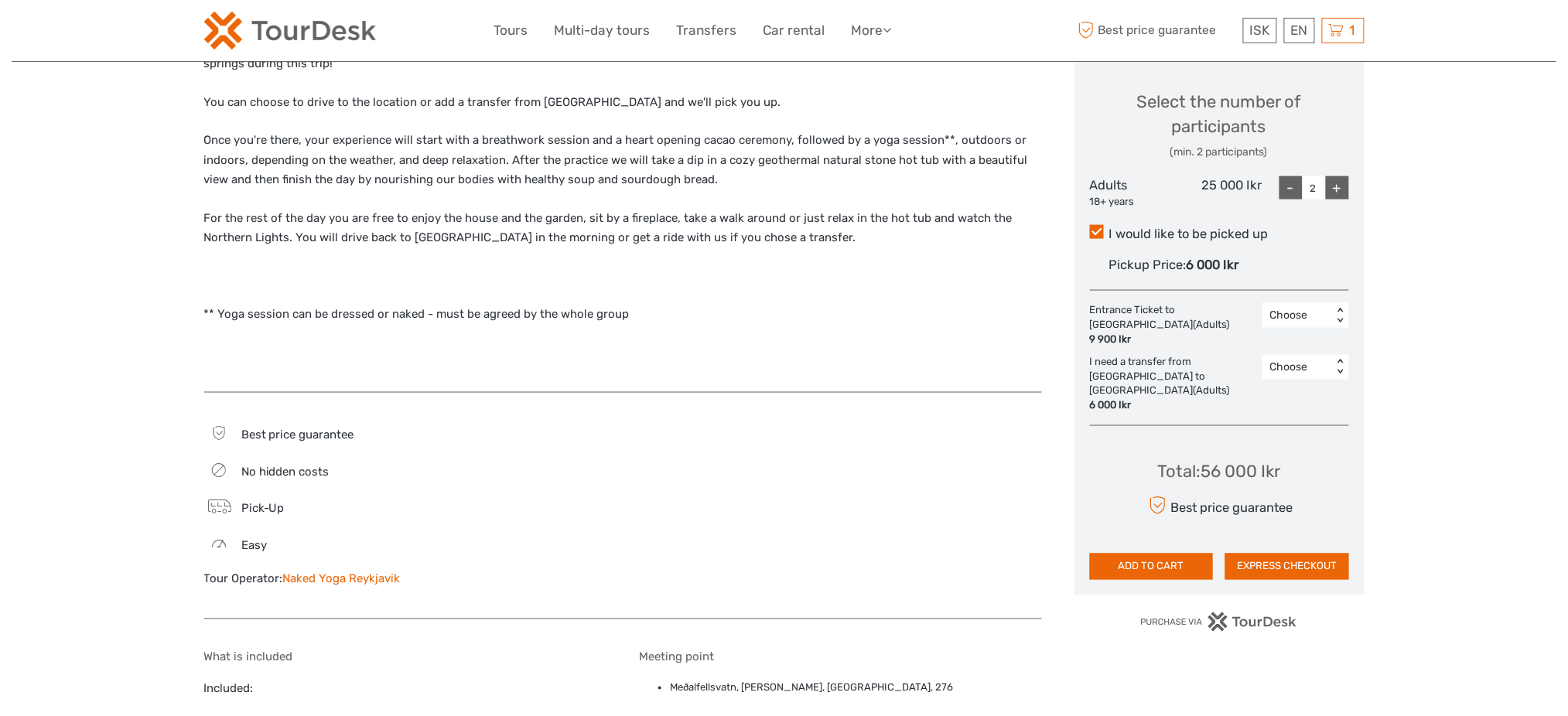
scroll to position [928, 0]
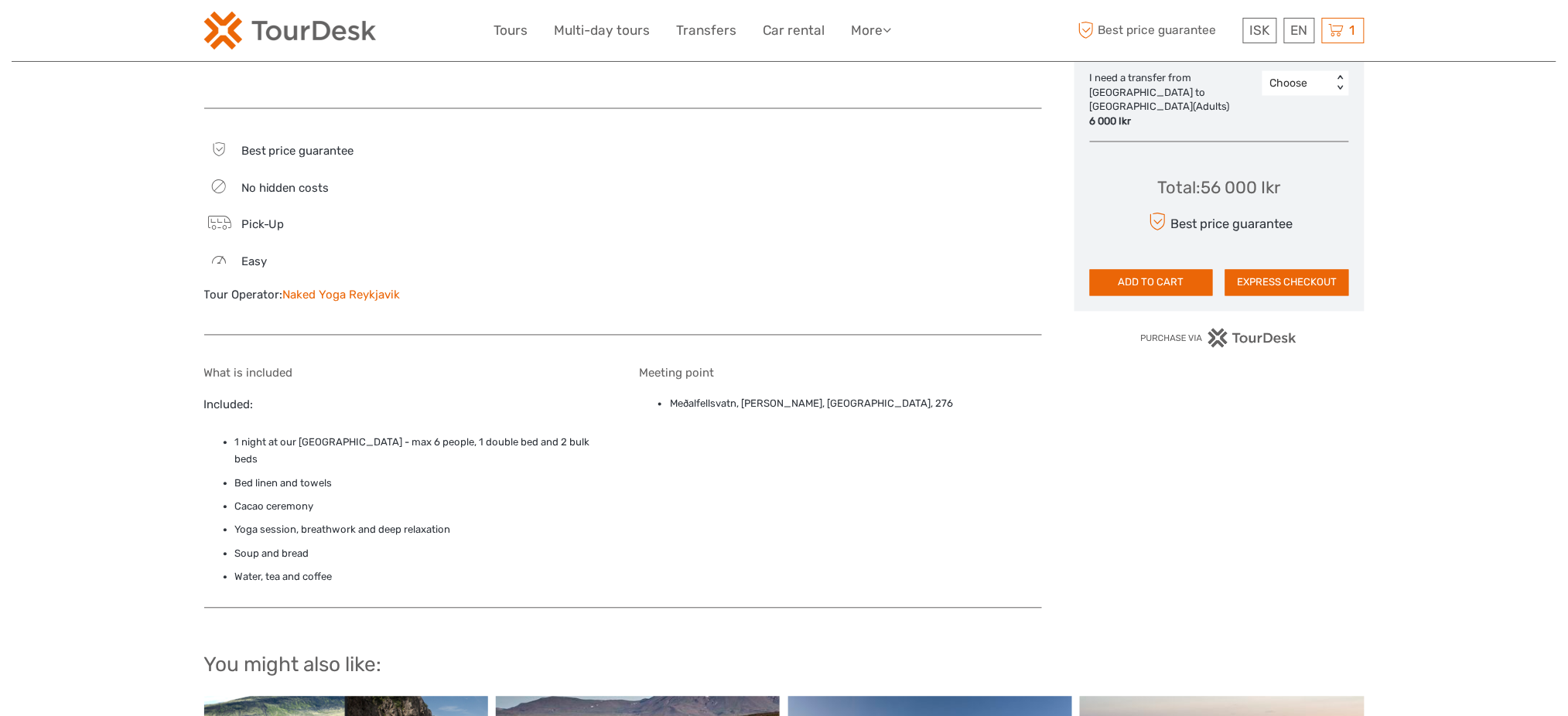
click at [379, 294] on link "Naked Yoga Reykjavik" at bounding box center [341, 295] width 117 height 14
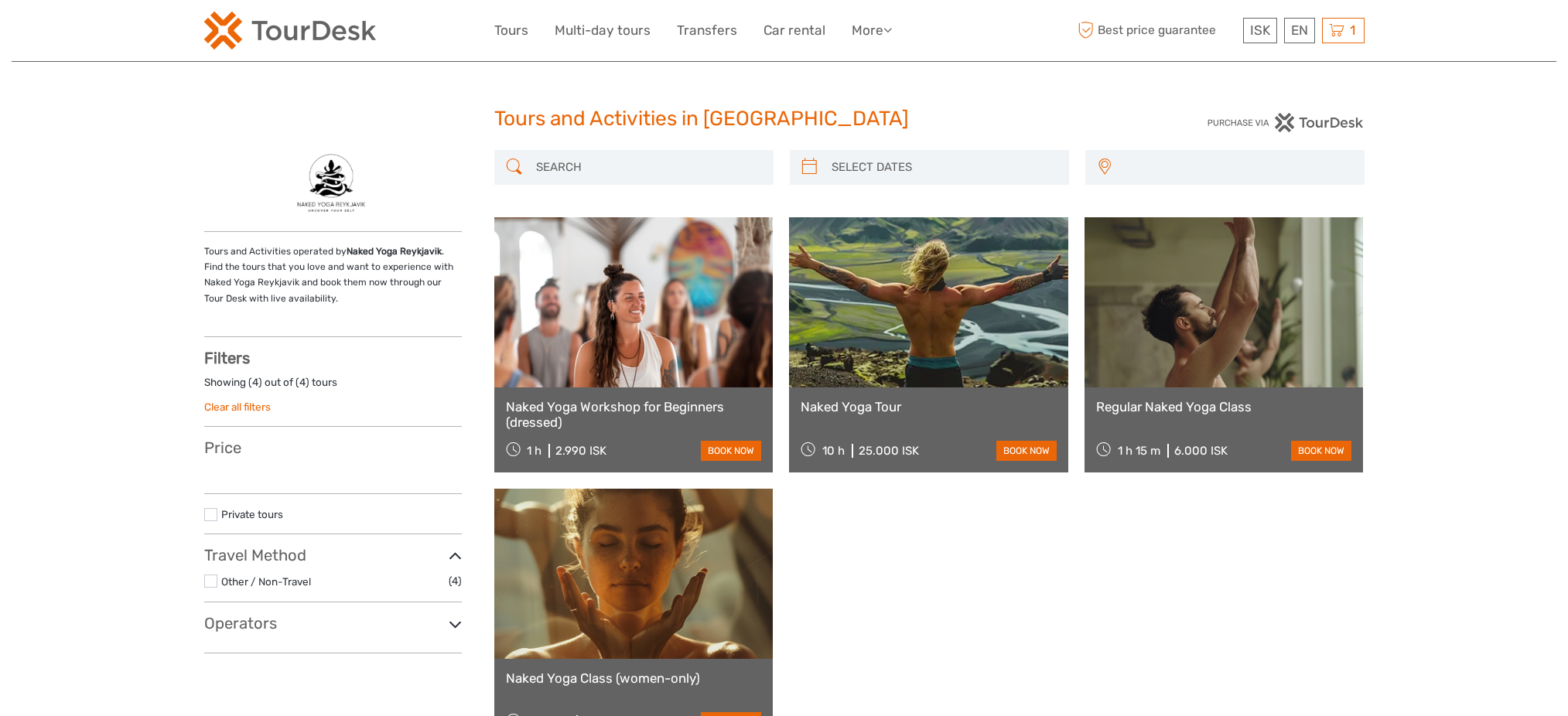
select select
